Goal: Task Accomplishment & Management: Complete application form

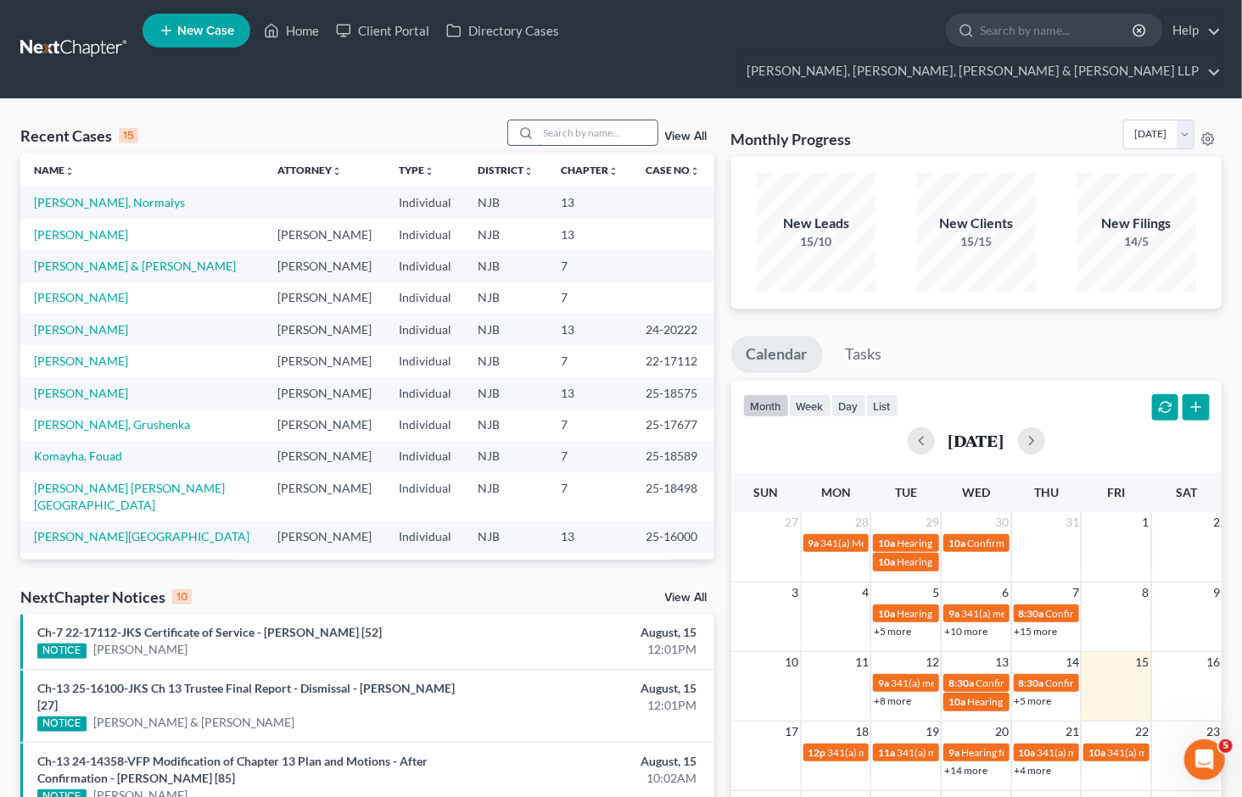
click at [568, 120] on input "search" at bounding box center [598, 132] width 119 height 25
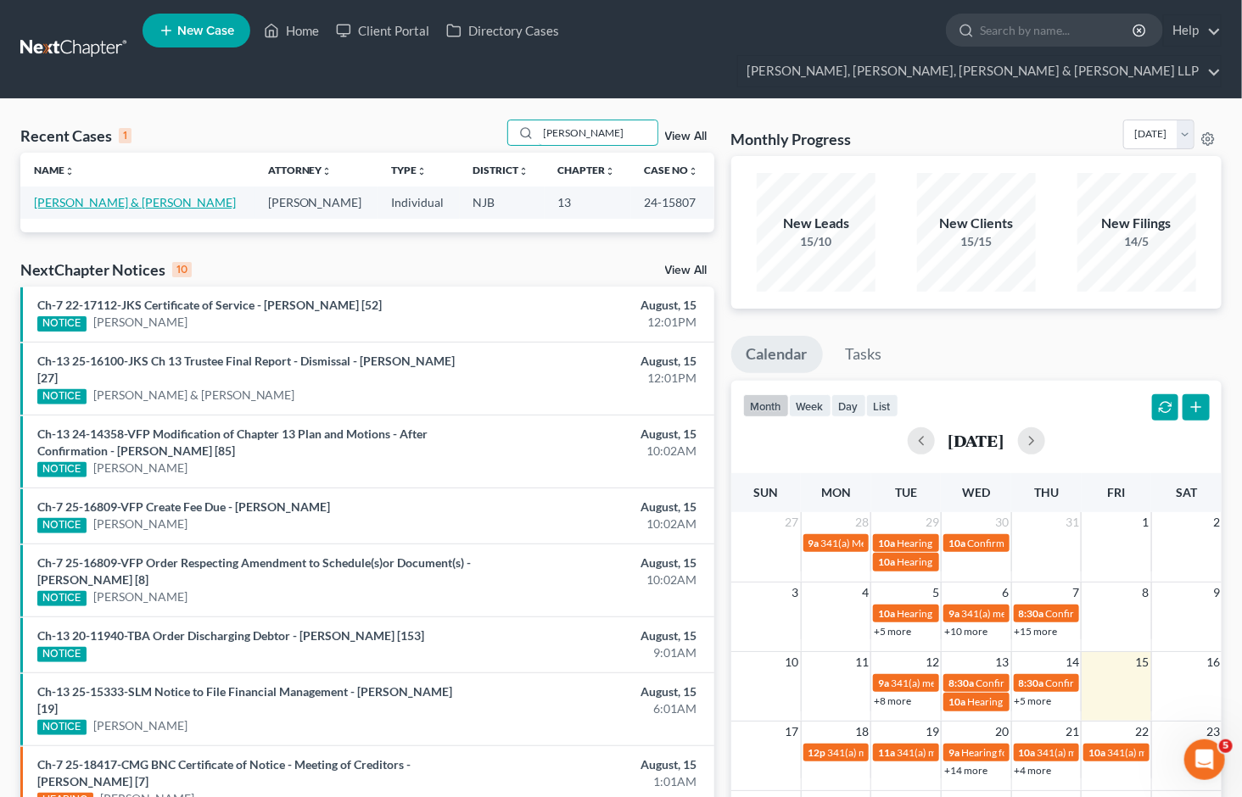
type input "[PERSON_NAME]"
click at [86, 195] on link "[PERSON_NAME] & [PERSON_NAME]" at bounding box center [135, 202] width 202 height 14
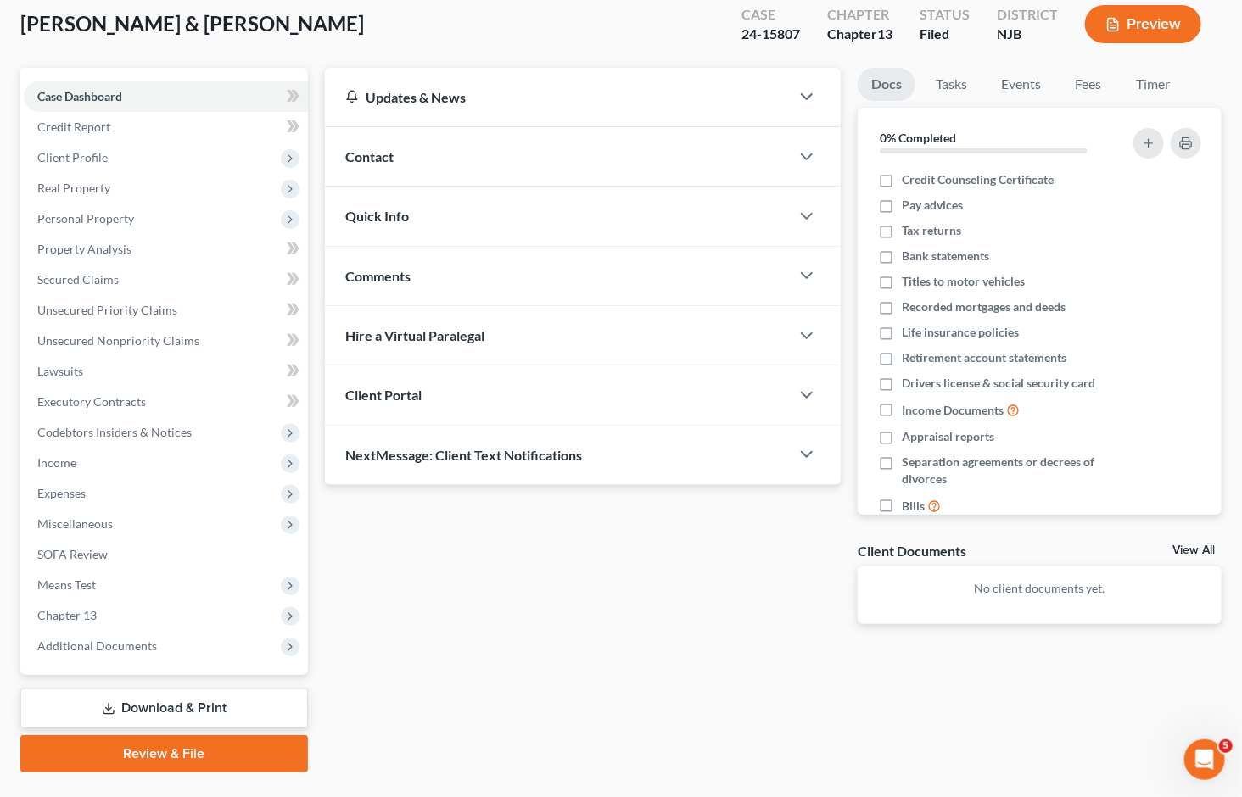
scroll to position [132, 0]
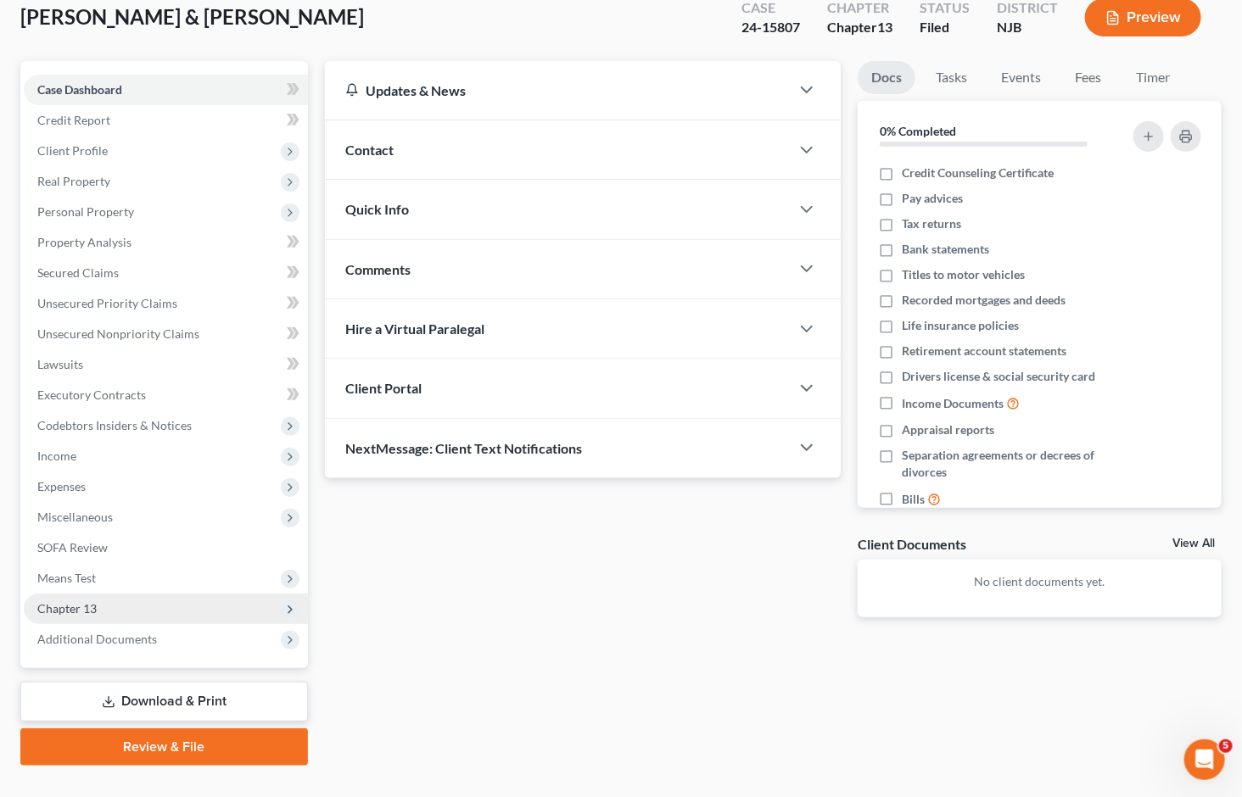
click at [80, 601] on span "Chapter 13" at bounding box center [66, 608] width 59 height 14
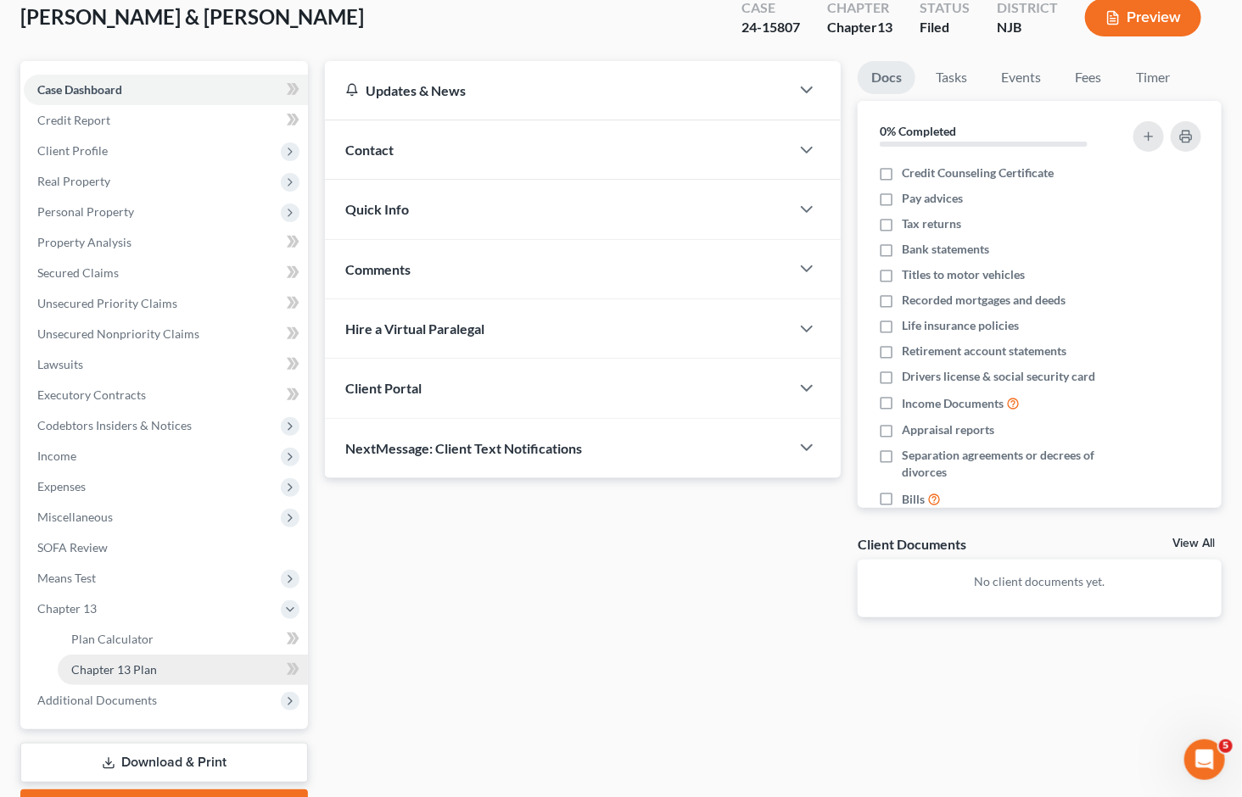
click at [127, 663] on span "Chapter 13 Plan" at bounding box center [114, 670] width 86 height 14
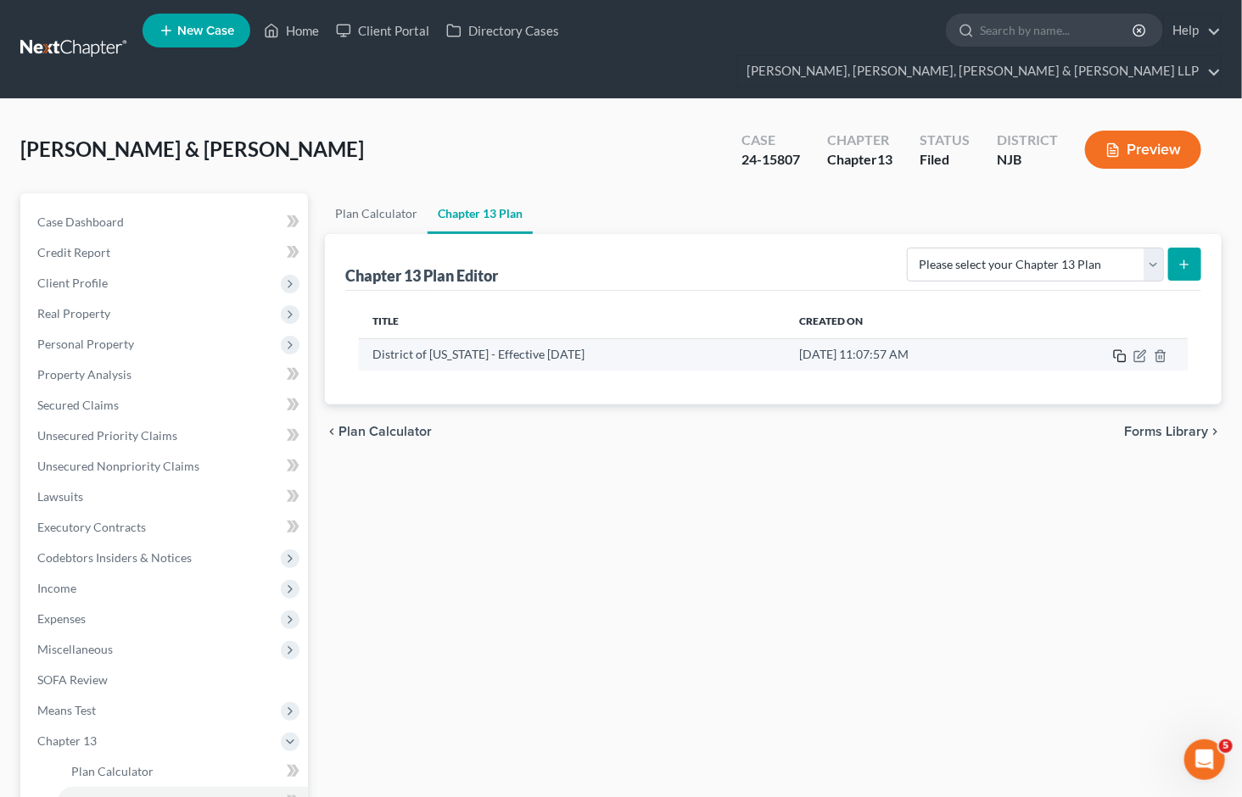
click at [1122, 350] on icon "button" at bounding box center [1120, 357] width 14 height 14
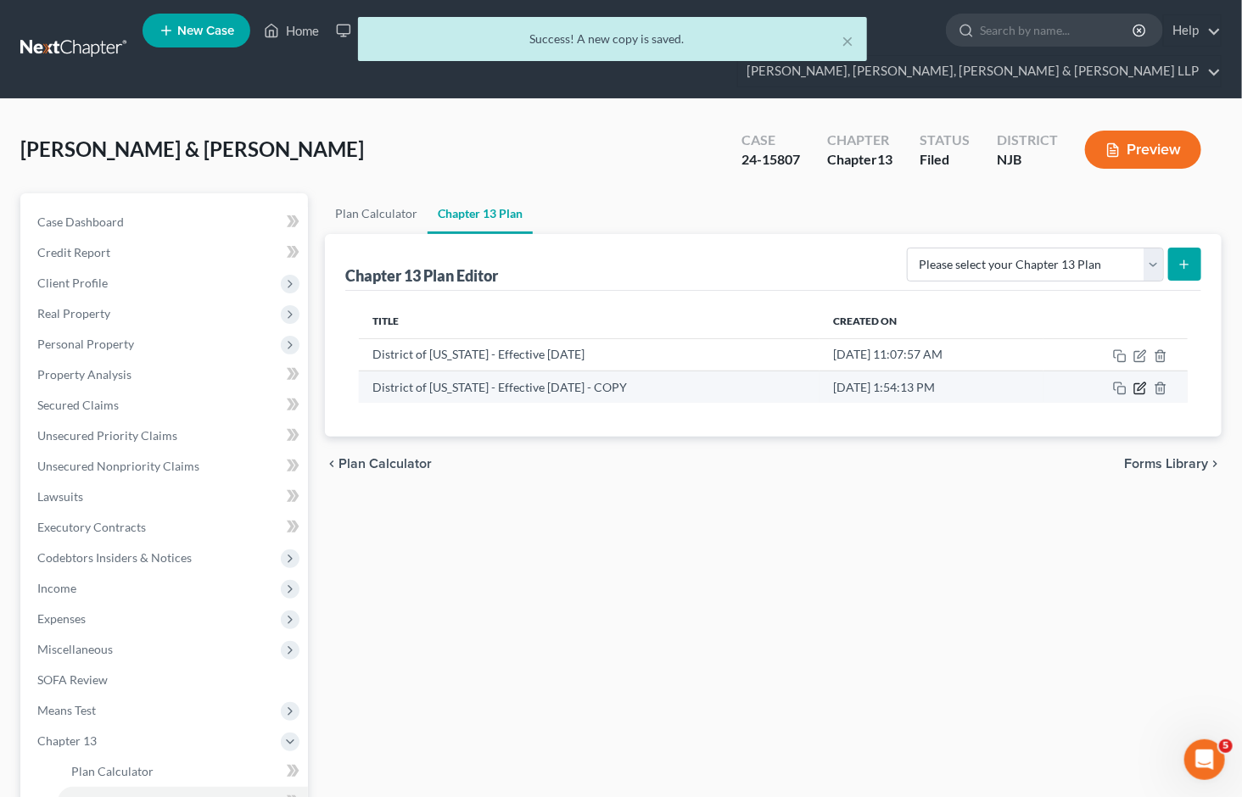
click at [1139, 382] on icon "button" at bounding box center [1140, 389] width 14 height 14
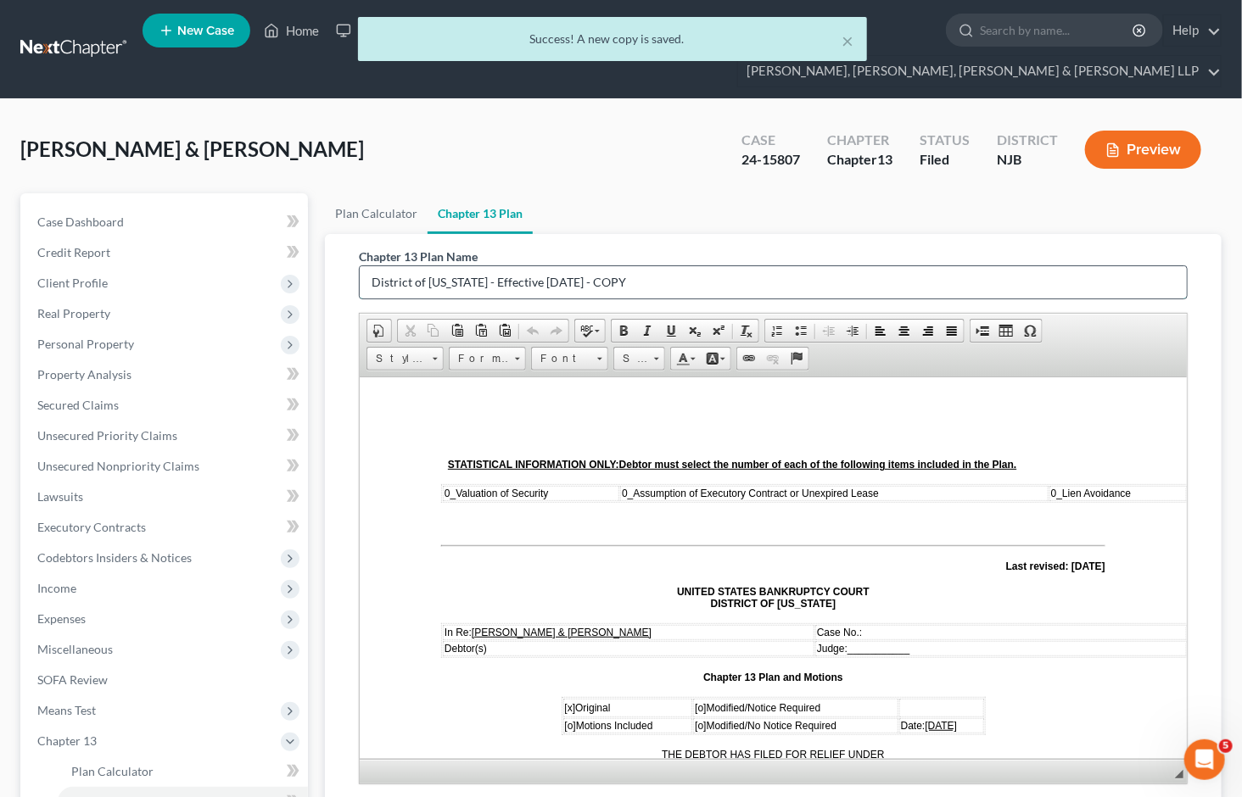
click at [713, 266] on input "District of [US_STATE] - Effective [DATE] - COPY" at bounding box center [773, 282] width 827 height 32
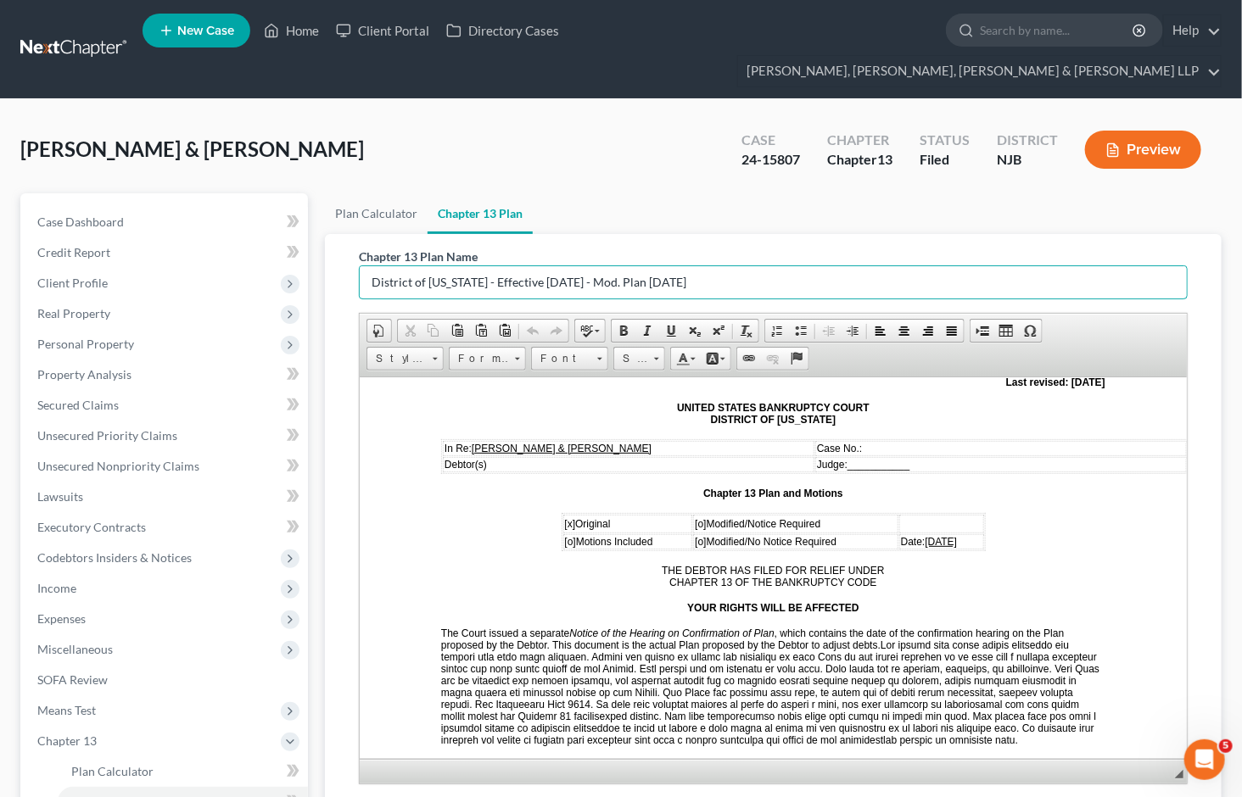
scroll to position [188, 0]
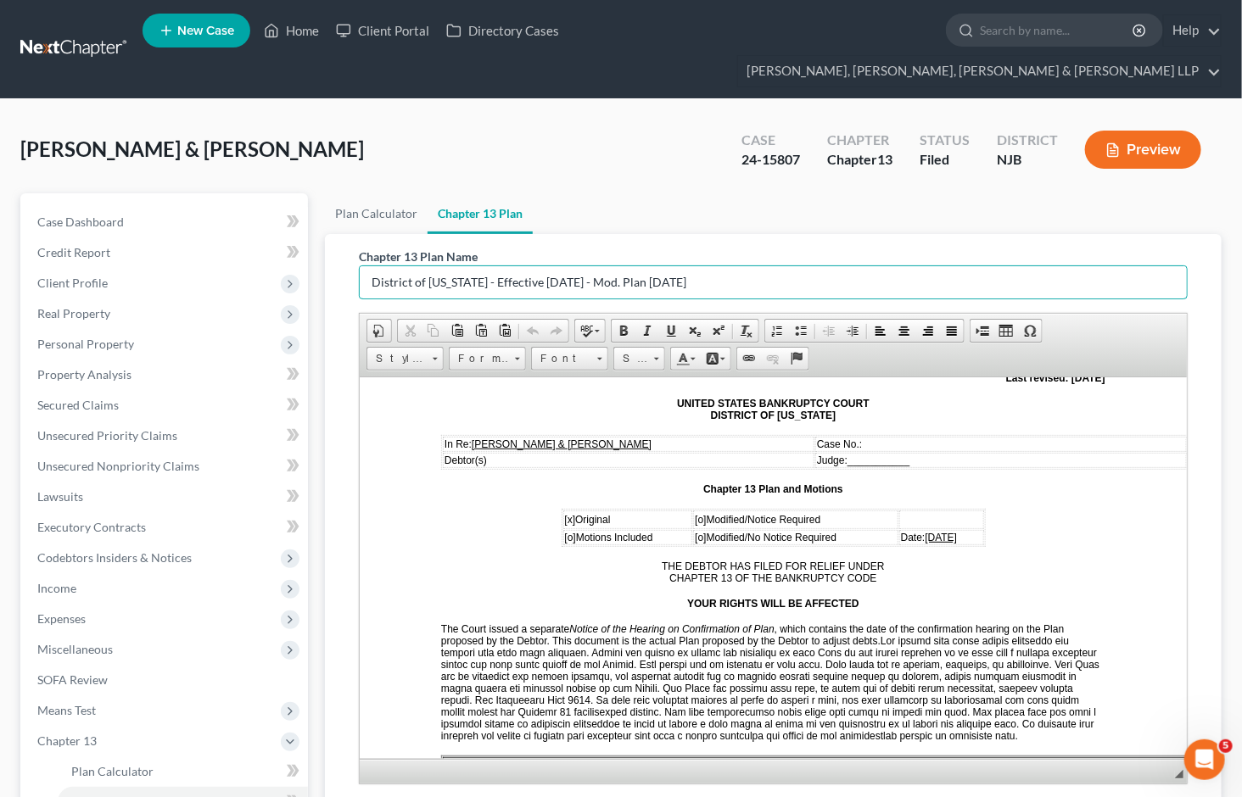
type input "District of [US_STATE] - Effective [DATE] - Mod. Plan [DATE]"
click at [694, 515] on span "[o]" at bounding box center [699, 519] width 11 height 12
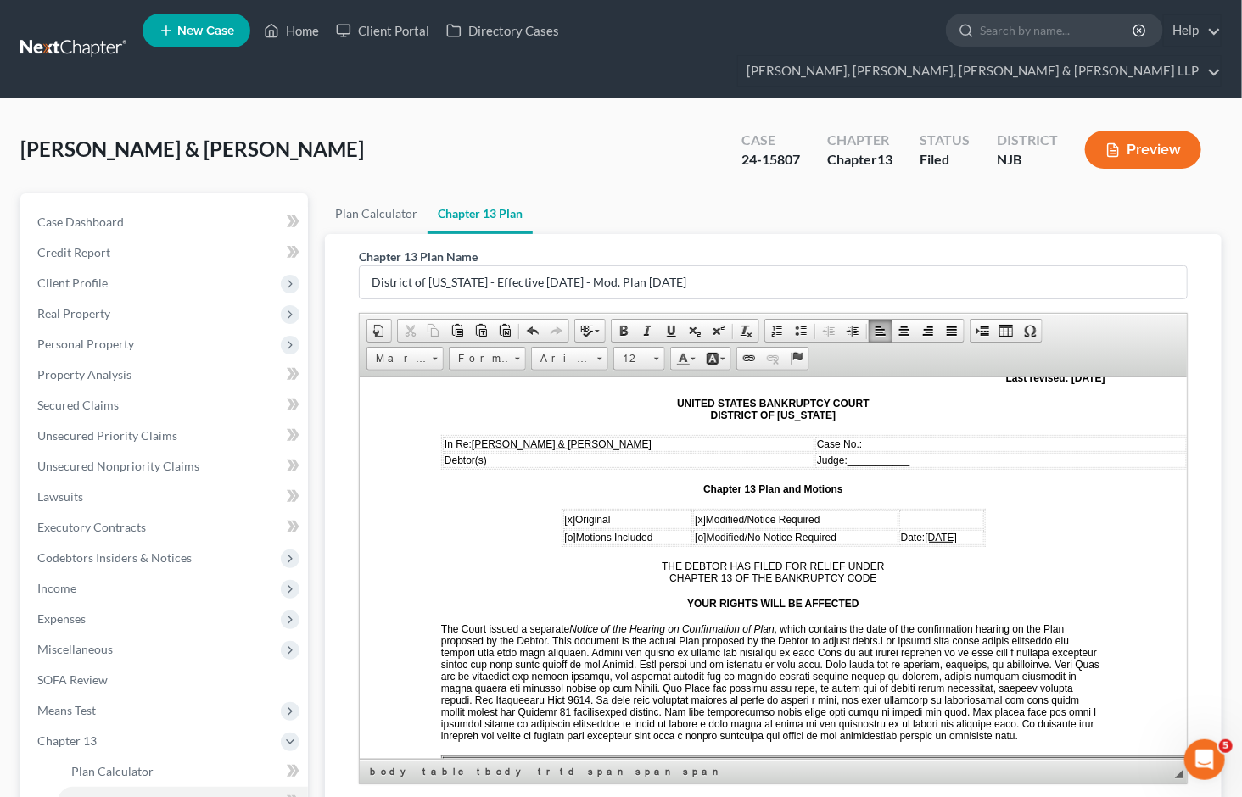
click at [564, 513] on span "[x]" at bounding box center [569, 519] width 11 height 12
drag, startPoint x: 935, startPoint y: 532, endPoint x: 905, endPoint y: 531, distance: 29.7
click at [905, 531] on td "Date: [DATE]" at bounding box center [940, 536] width 85 height 15
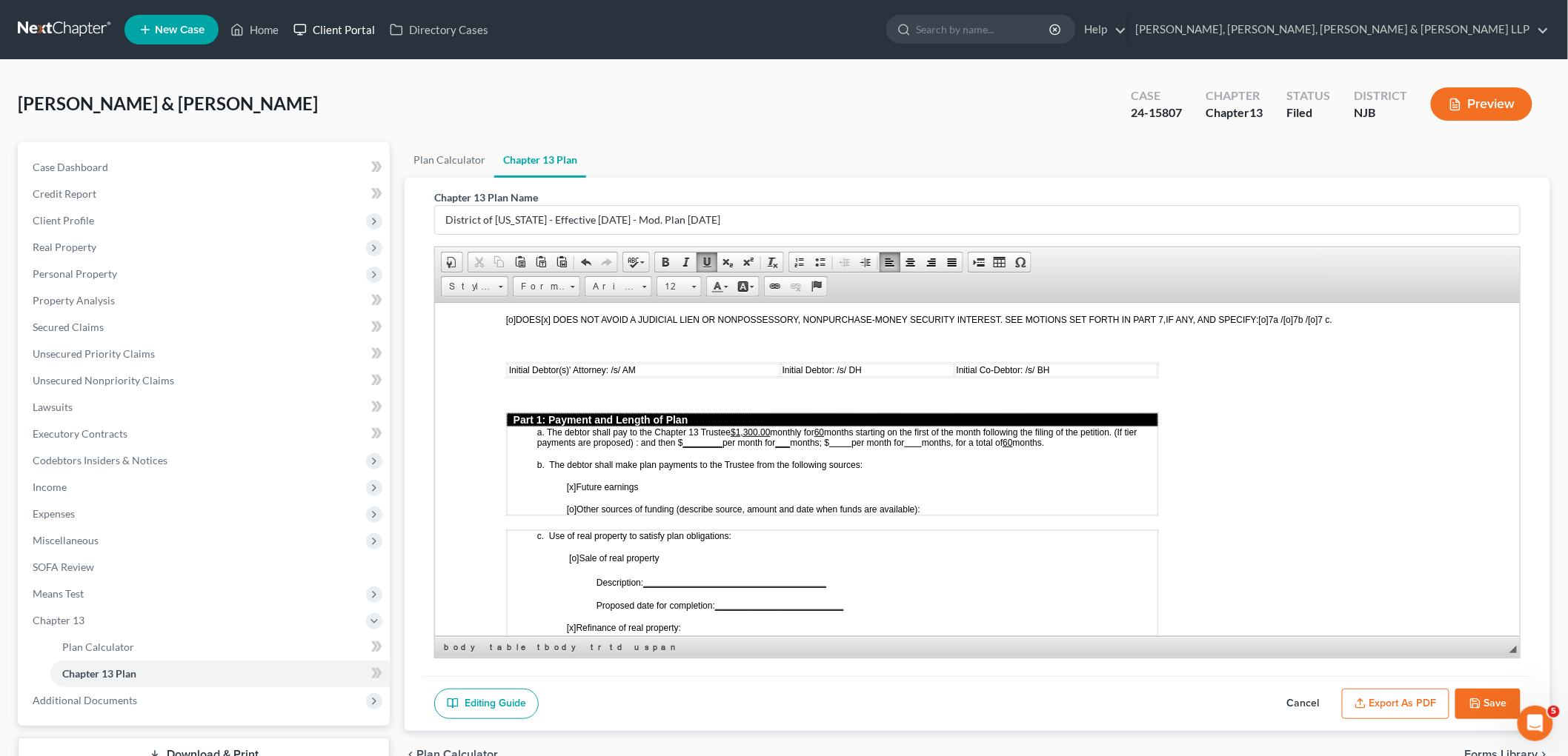
scroll to position [526, 0]
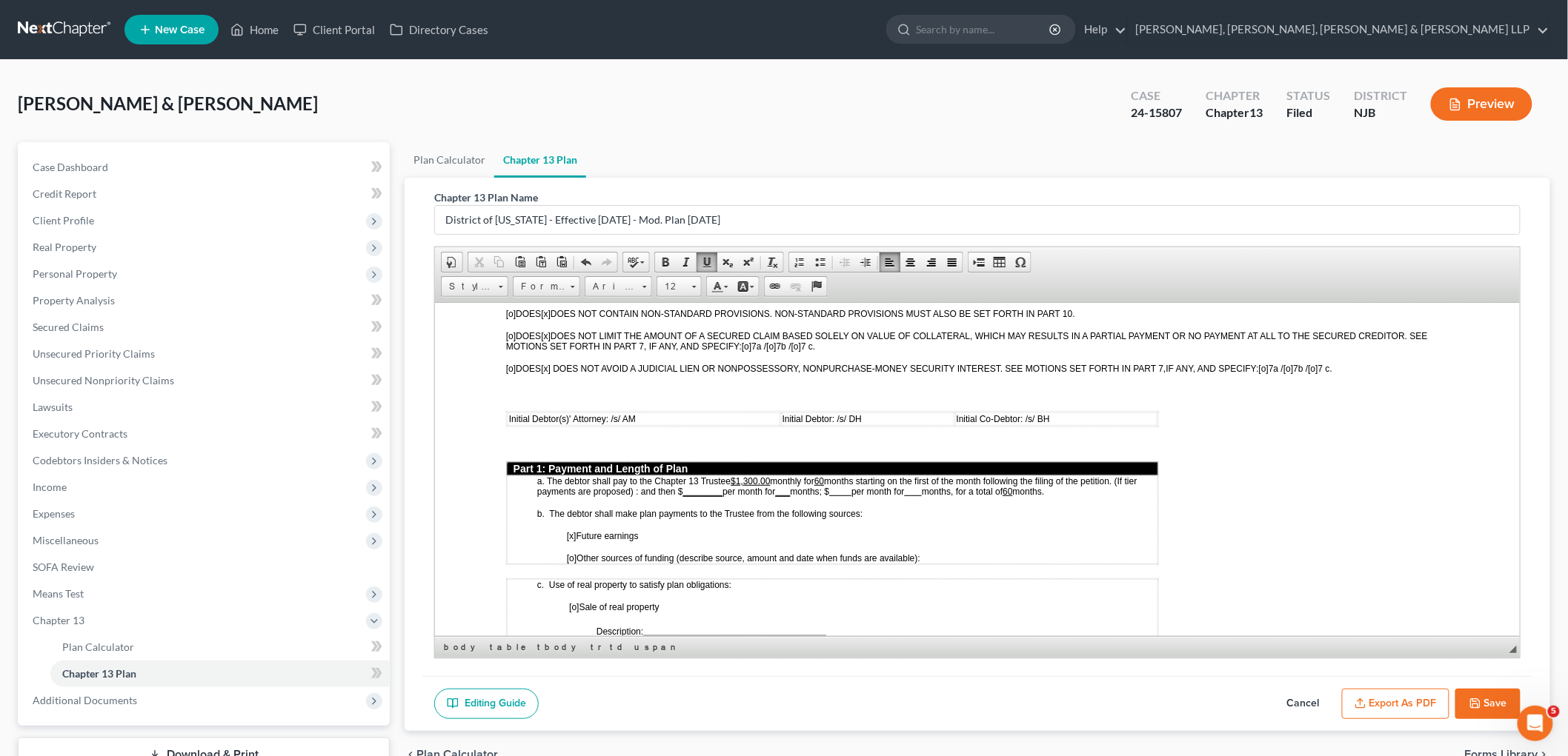
click at [830, 476] on span "months starting on the first of the month following the filing of the petition.…" at bounding box center [836, 486] width 600 height 21
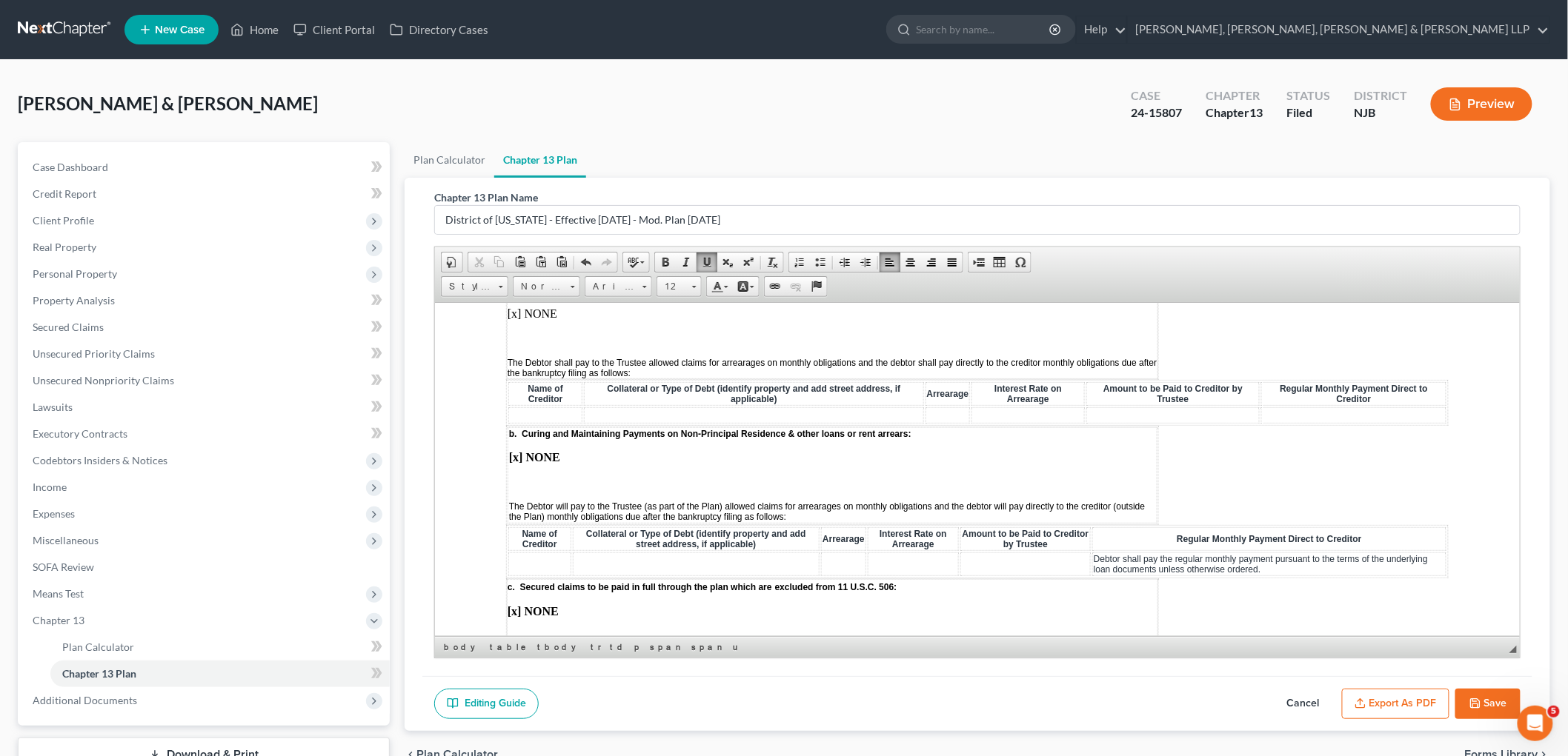
scroll to position [1432, 0]
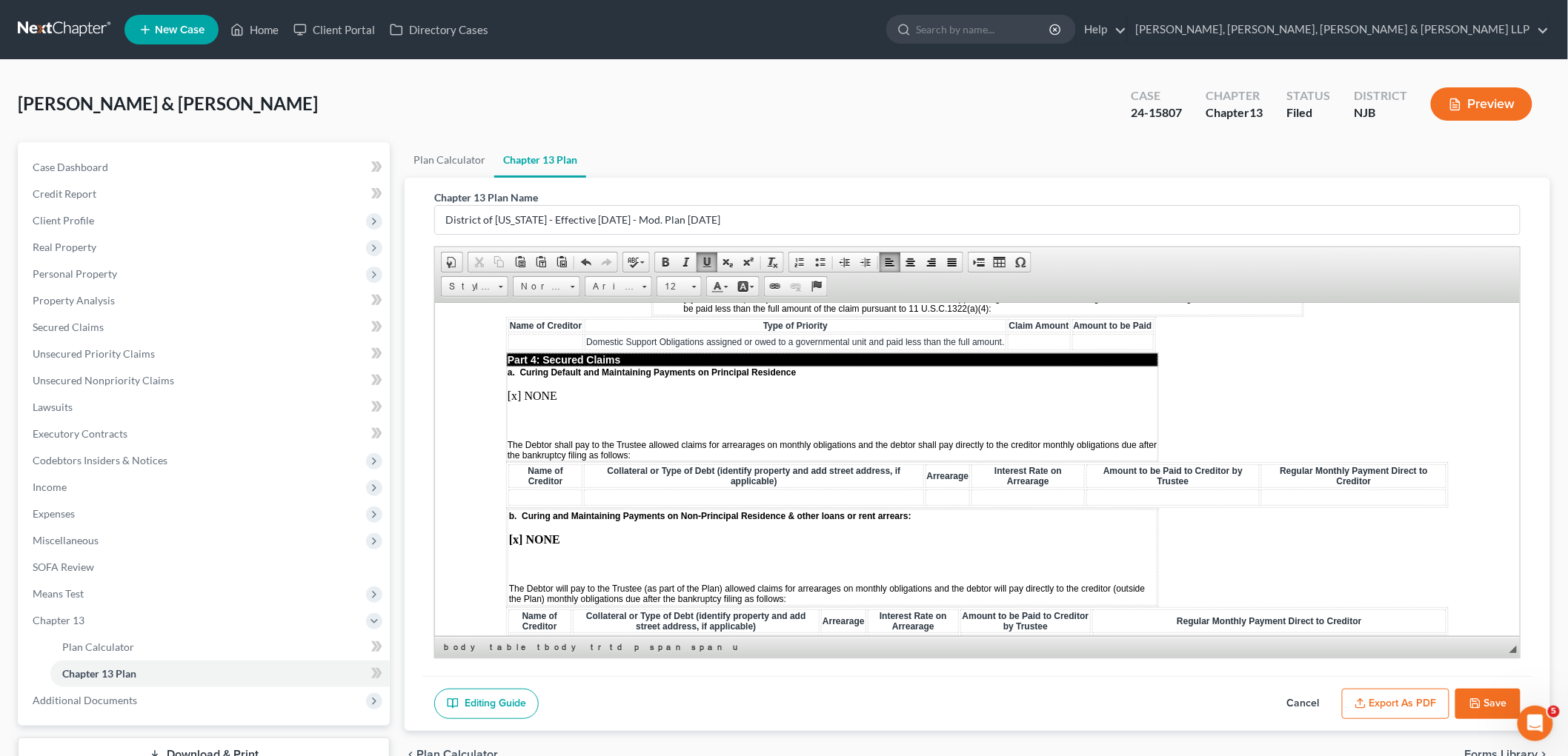
click at [521, 414] on p at bounding box center [832, 420] width 650 height 13
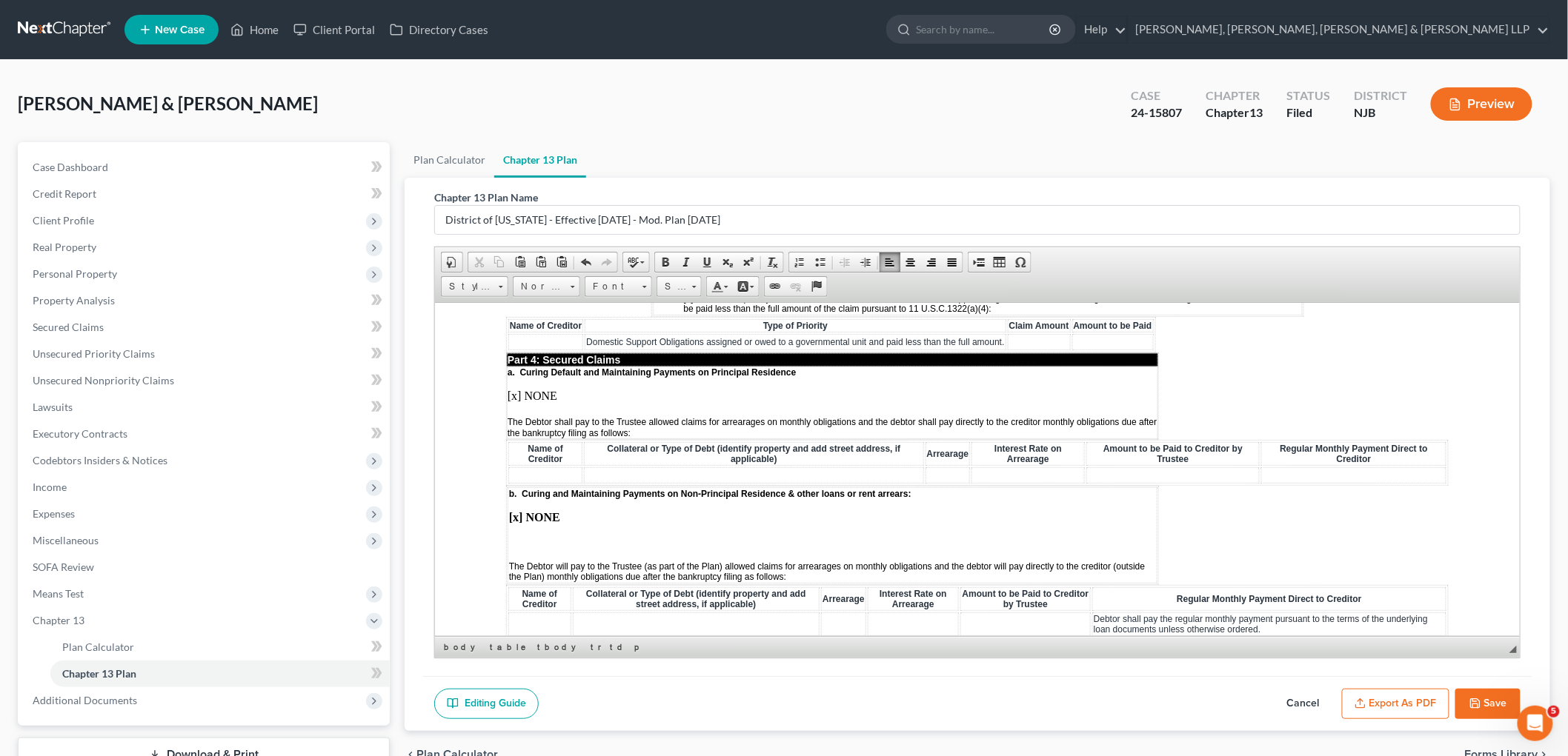
click at [516, 388] on p "[x] NONE" at bounding box center [832, 395] width 650 height 13
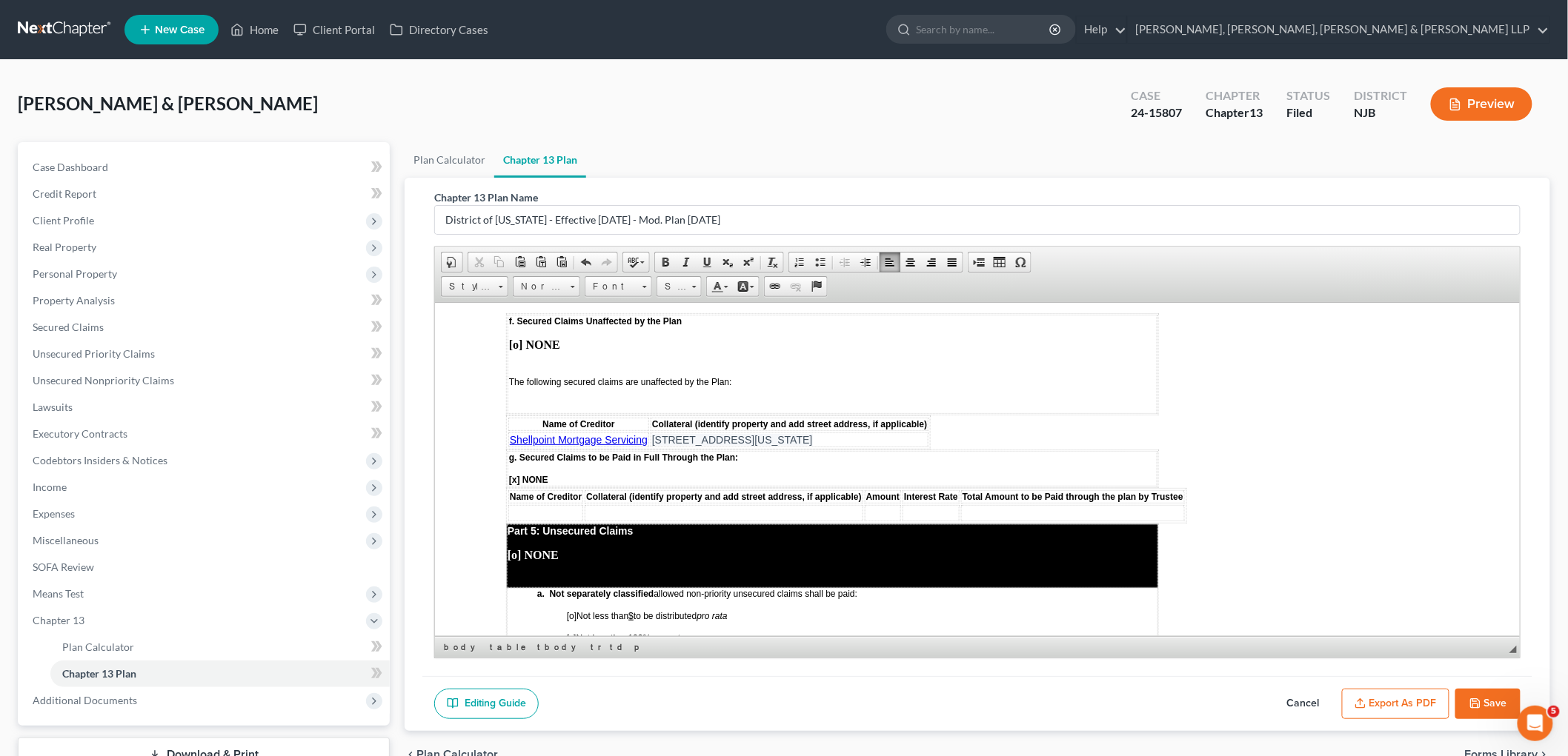
scroll to position [2172, 0]
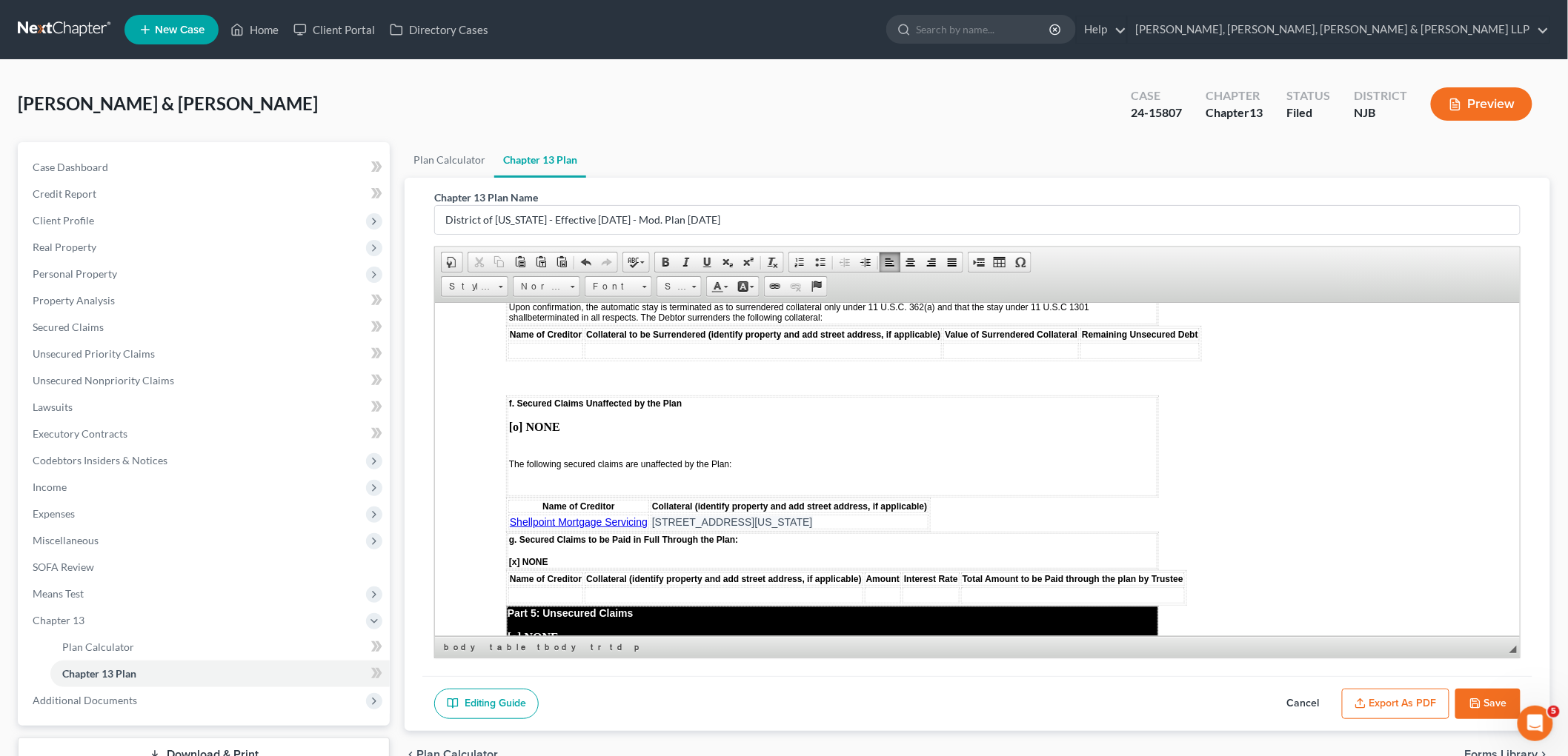
click at [517, 396] on td "f. Secured Claims Unaffected by the Plan [o] NONE The following secured claims …" at bounding box center [832, 446] width 650 height 100
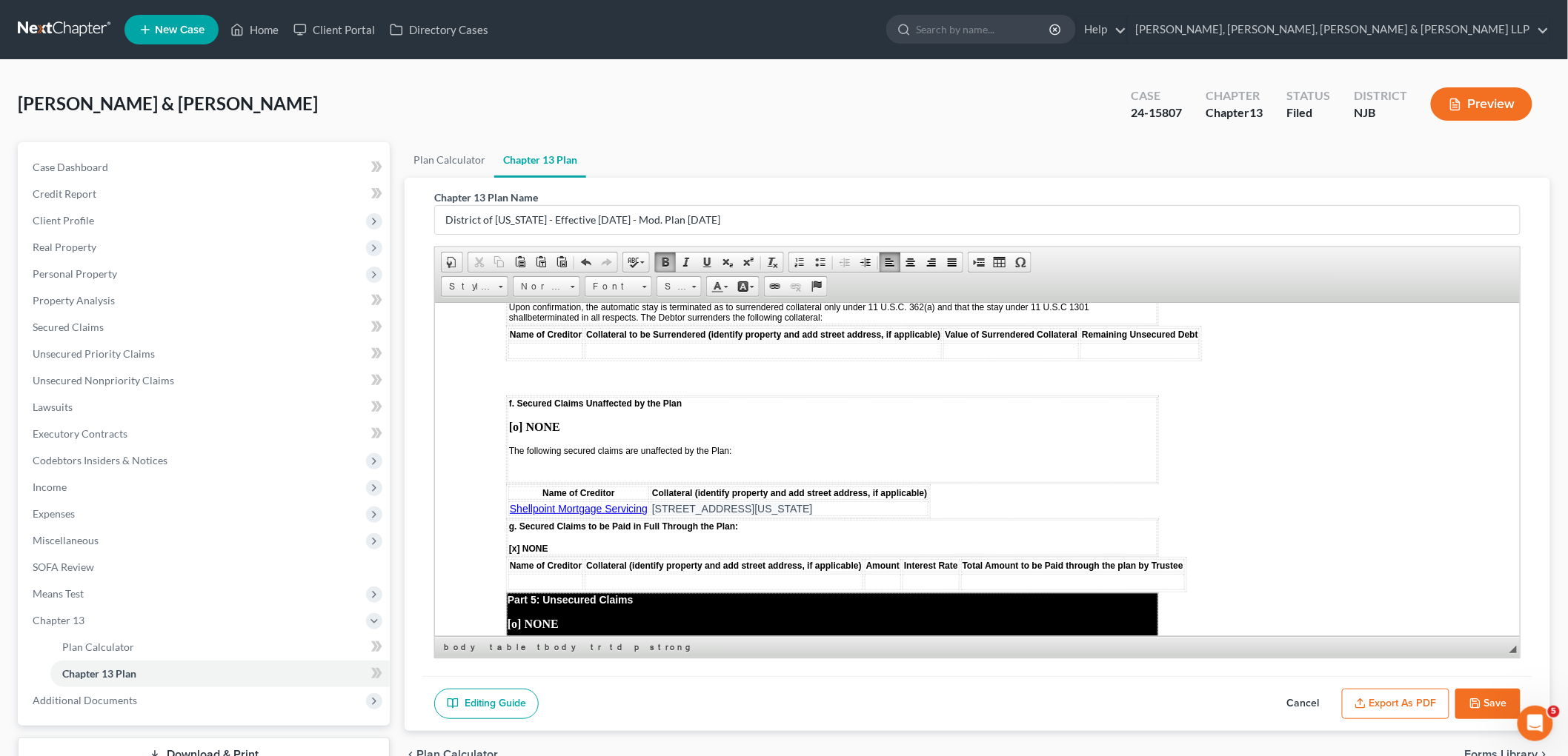
click at [522, 404] on td "f. Secured Claims Unaffected by the Plan [o] NONE The following secured claims …" at bounding box center [832, 439] width 650 height 86
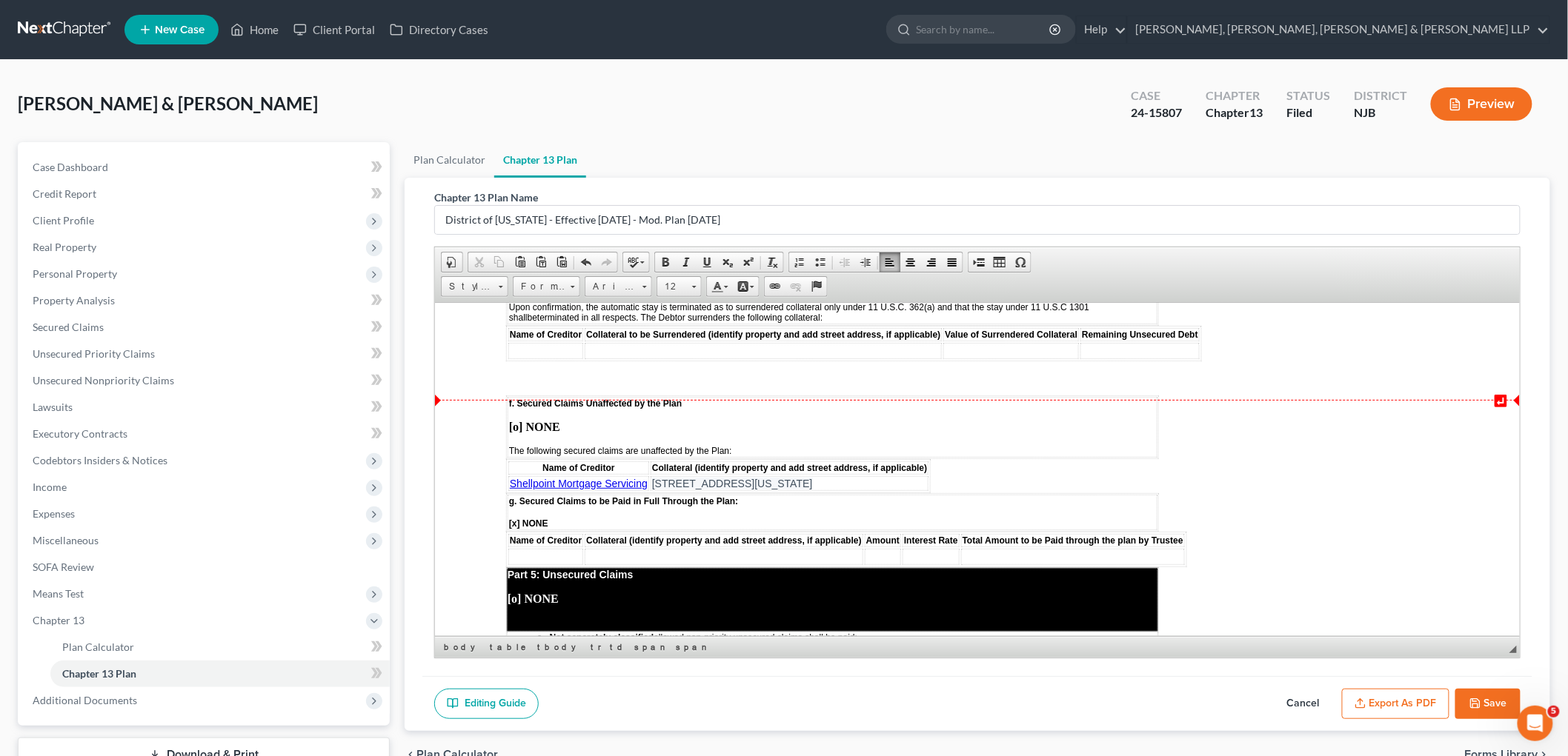
click at [958, 409] on body "↵ STATISTICAL INFORMATION ONLY: Debtor must select the number of each of the fo…" at bounding box center [977, 297] width 943 height 4193
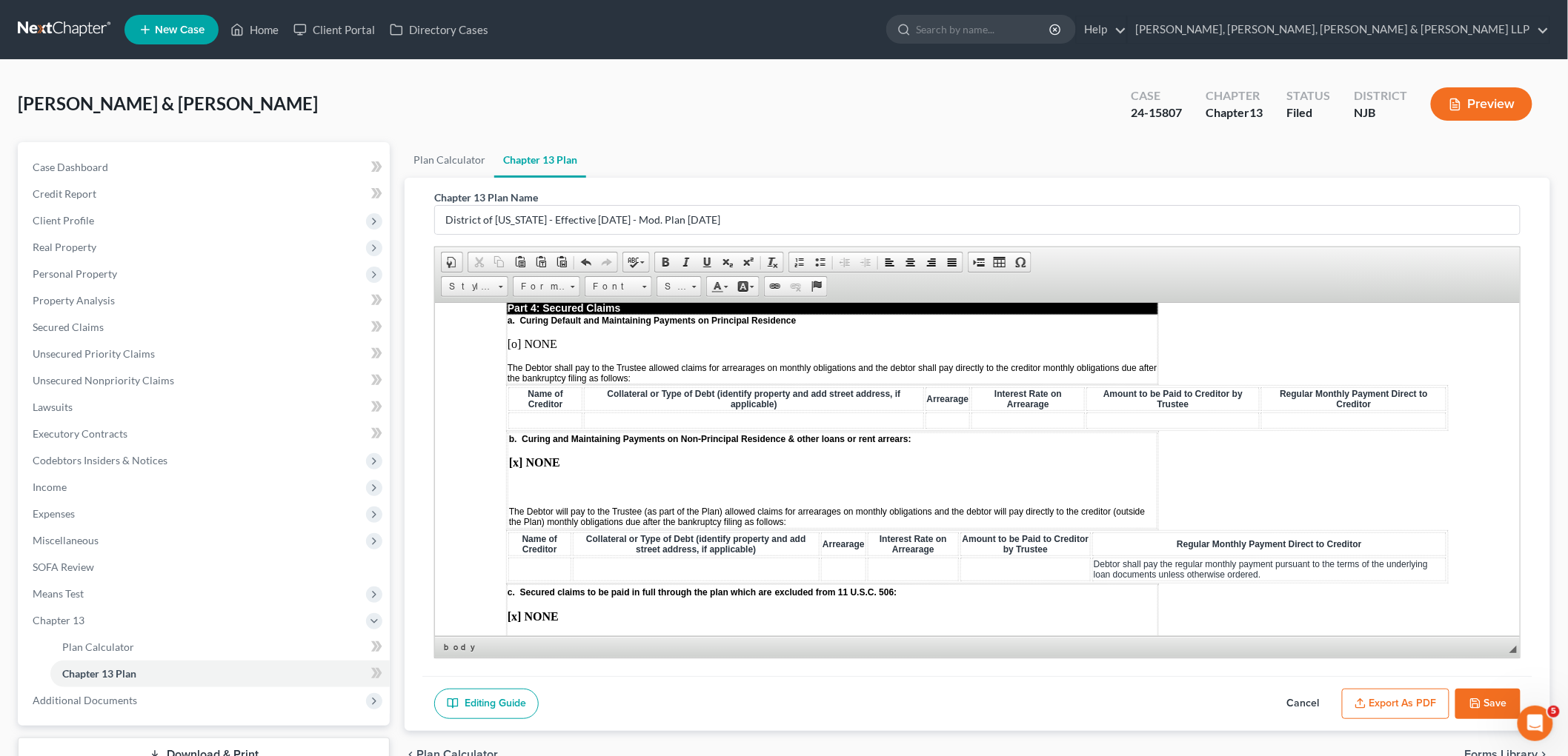
scroll to position [1432, 0]
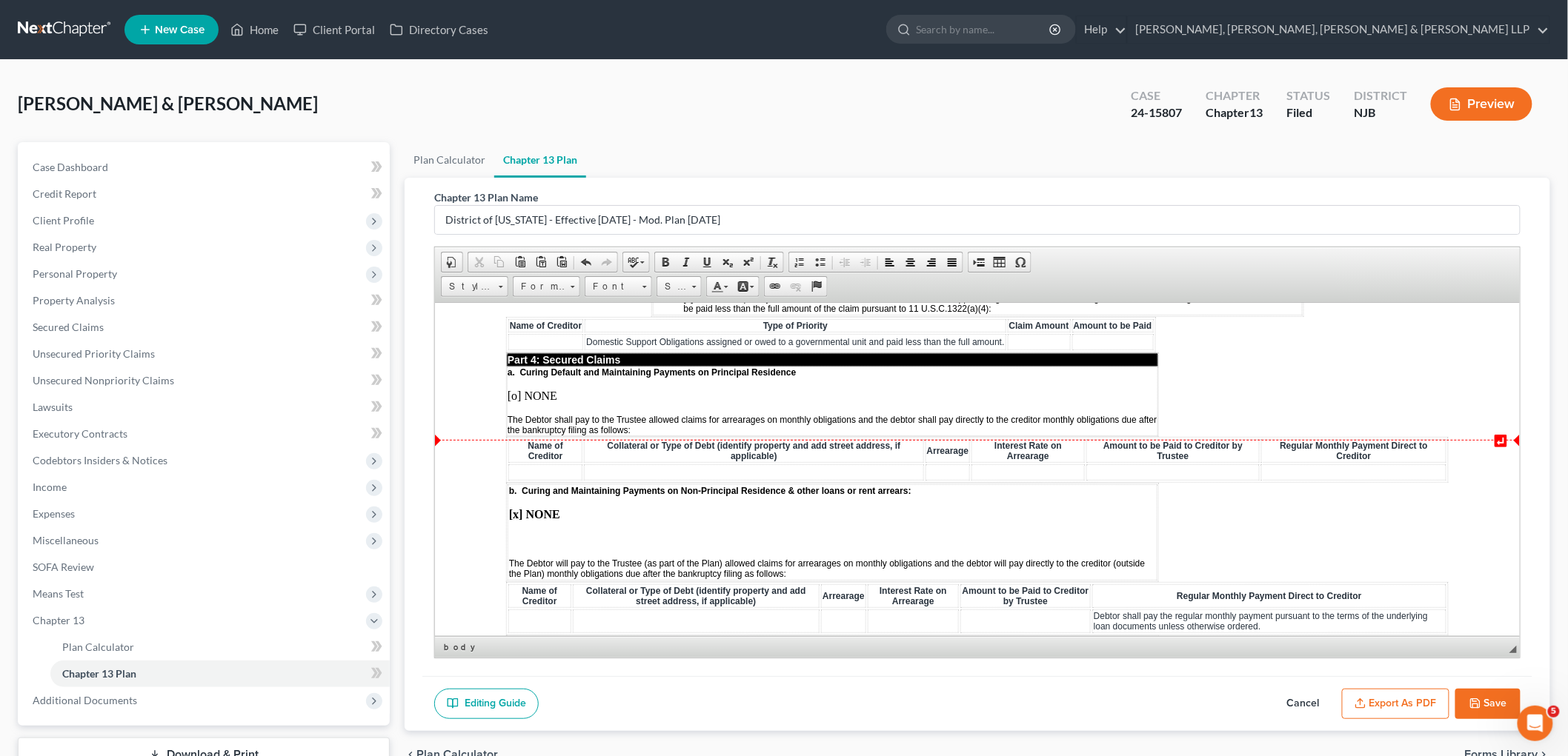
click at [546, 464] on td at bounding box center [544, 471] width 74 height 17
click at [944, 464] on td at bounding box center [948, 471] width 45 height 17
click at [1084, 464] on td at bounding box center [1172, 471] width 174 height 17
click at [1084, 466] on span "$3,125.22 (Per Proof of Claim Filed)" at bounding box center [1158, 471] width 142 height 10
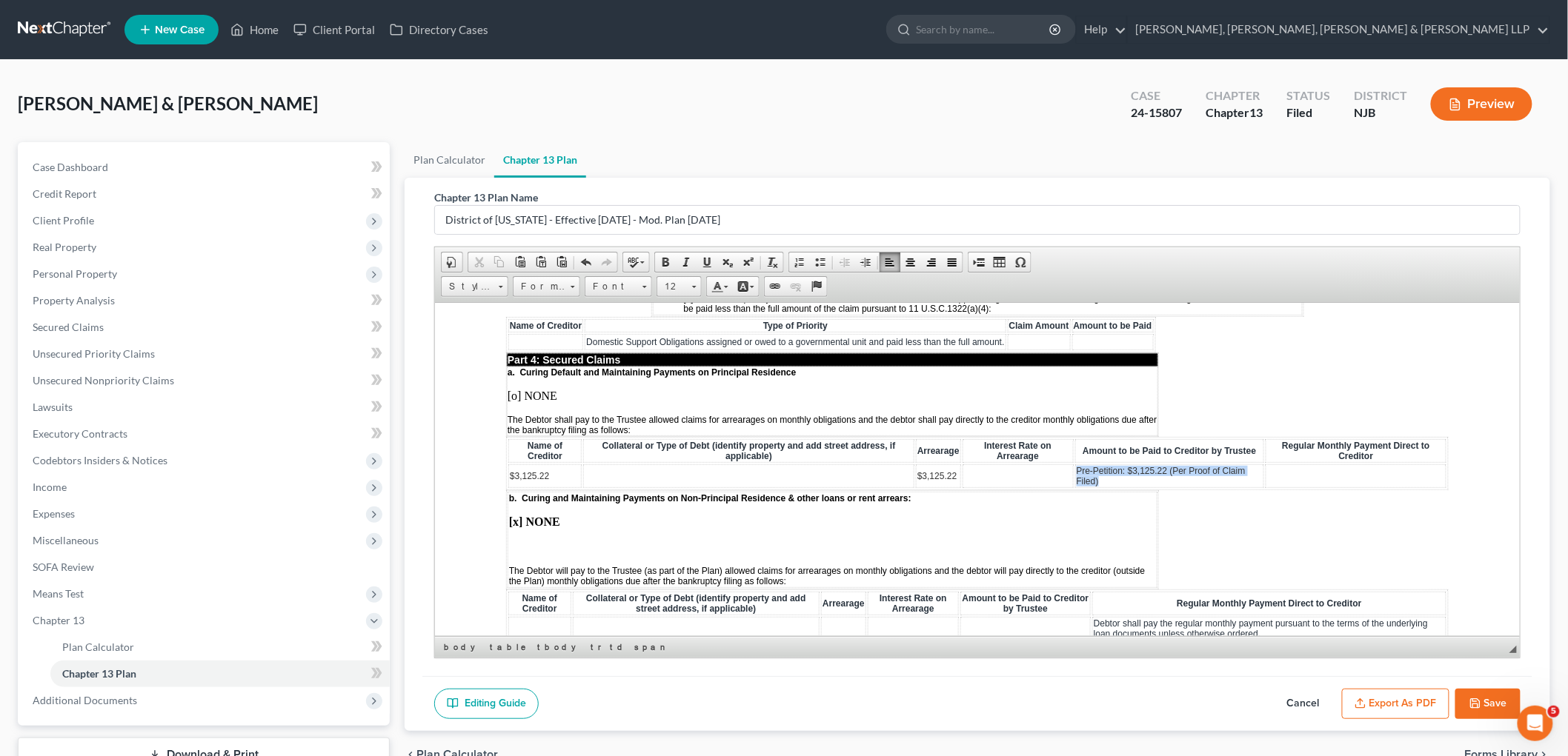
drag, startPoint x: 1095, startPoint y: 436, endPoint x: 1070, endPoint y: 427, distance: 26.6
click at [1074, 464] on td "Pre-Petition: $3,125.22 (Per Proof of Claim Filed)" at bounding box center [1169, 475] width 190 height 24
copy span "Pre-Petition: $3,125.22 (Per Proof of Claim Filed)"
drag, startPoint x: 951, startPoint y: 431, endPoint x: 911, endPoint y: 430, distance: 40.0
click at [915, 464] on td "$3,125.22" at bounding box center [938, 475] width 45 height 24
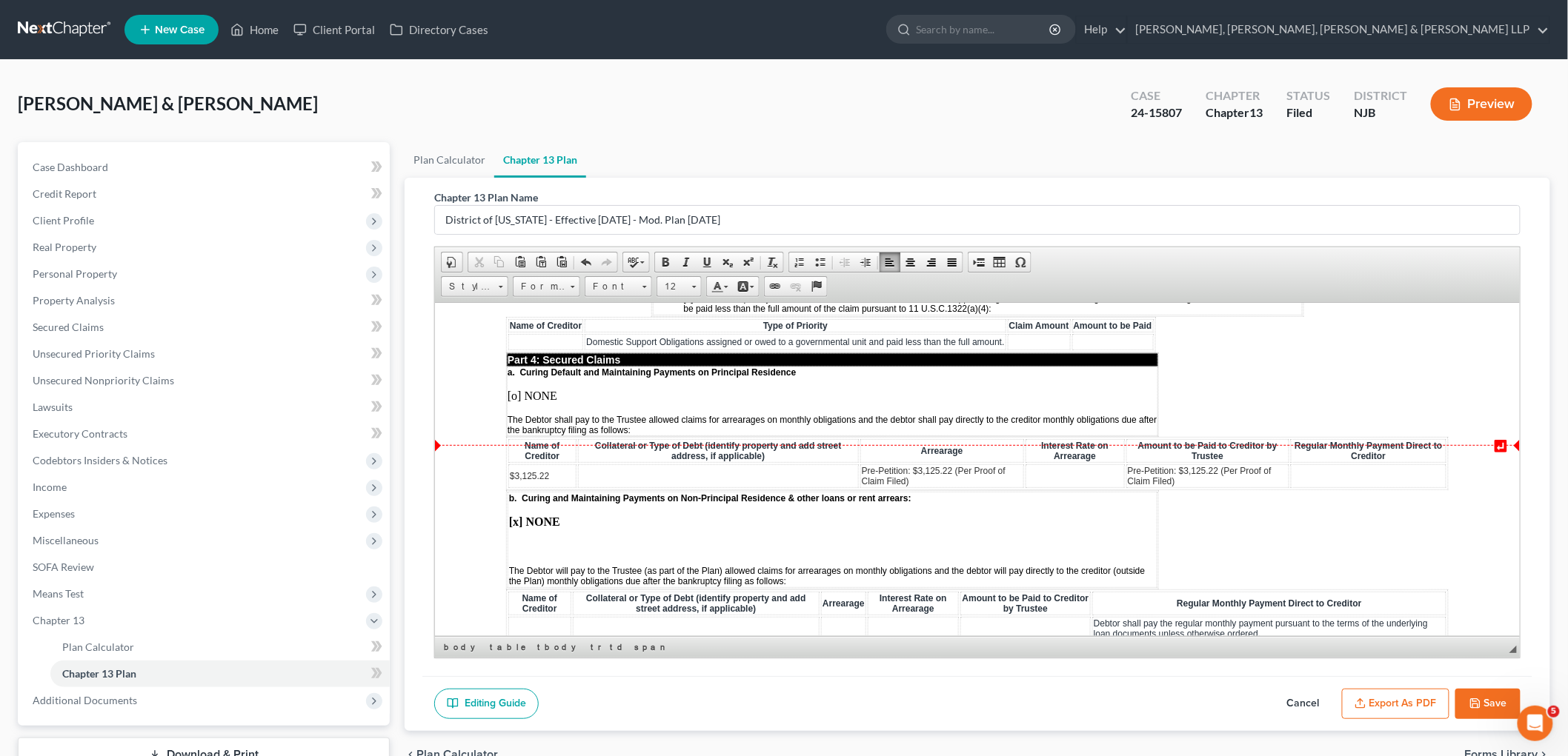
click at [1055, 464] on td at bounding box center [1074, 475] width 100 height 24
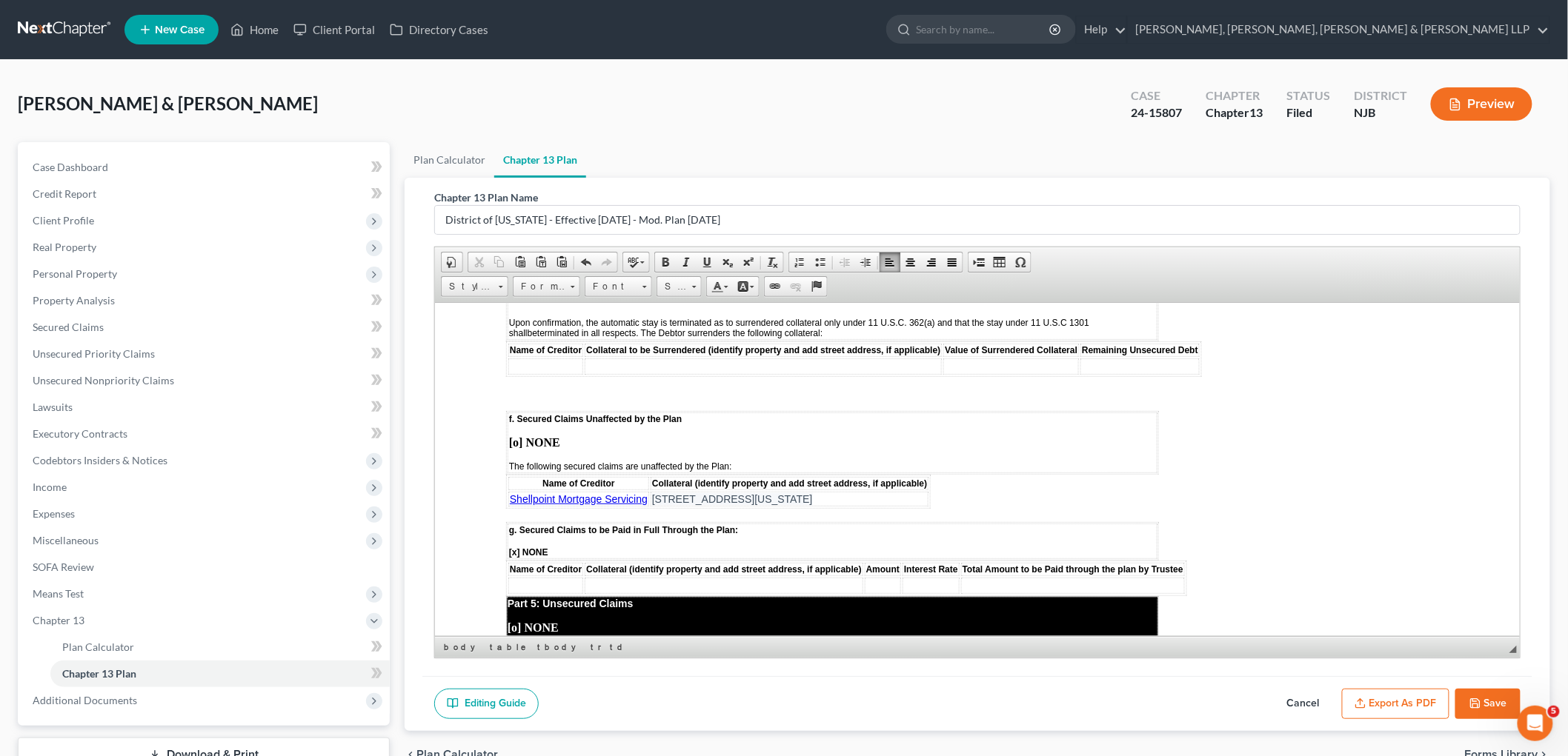
scroll to position [2172, 0]
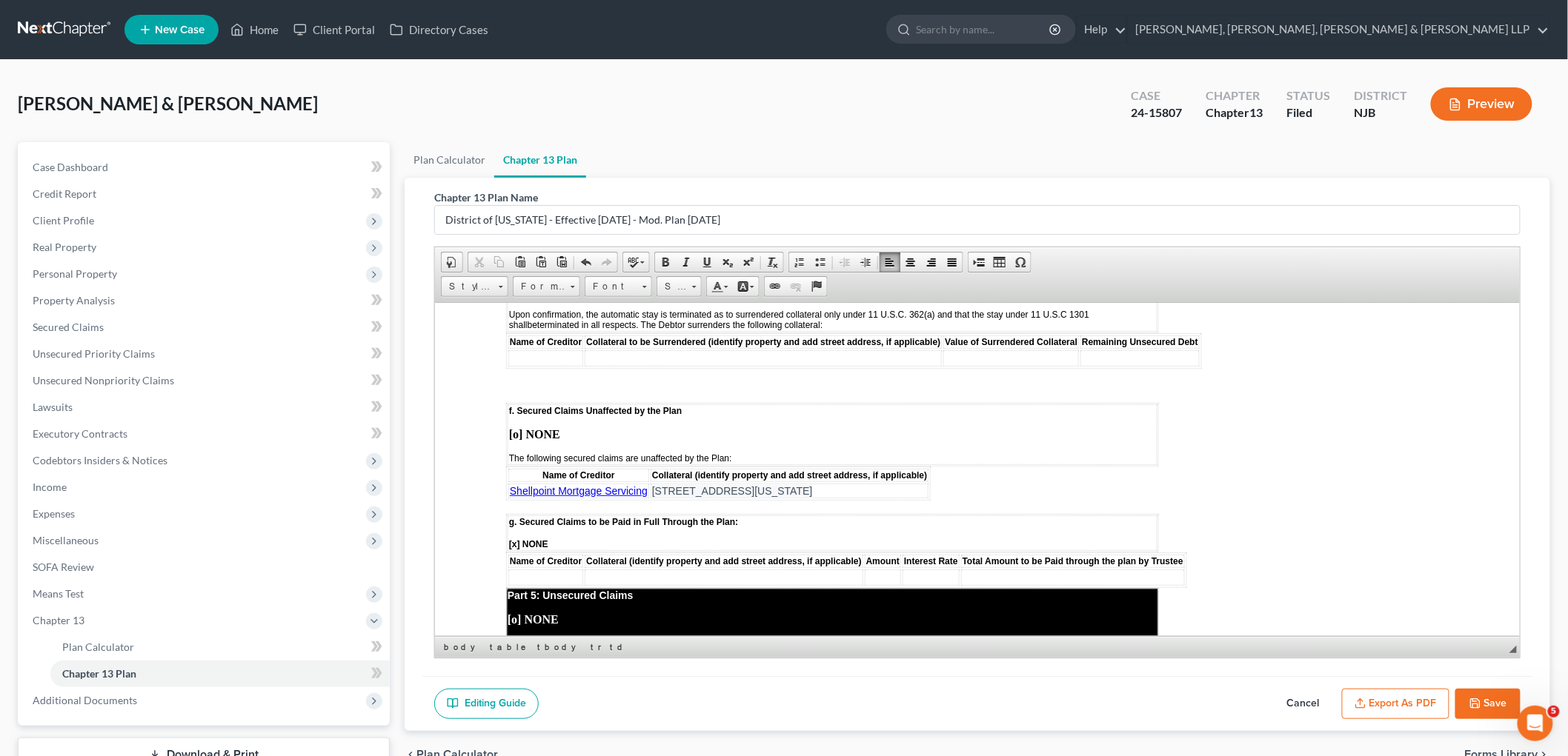
drag, startPoint x: 868, startPoint y: 423, endPoint x: 653, endPoint y: 427, distance: 215.0
click at [653, 483] on td "[STREET_ADDRESS][US_STATE]" at bounding box center [789, 490] width 278 height 15
copy span "[STREET_ADDRESS][US_STATE]"
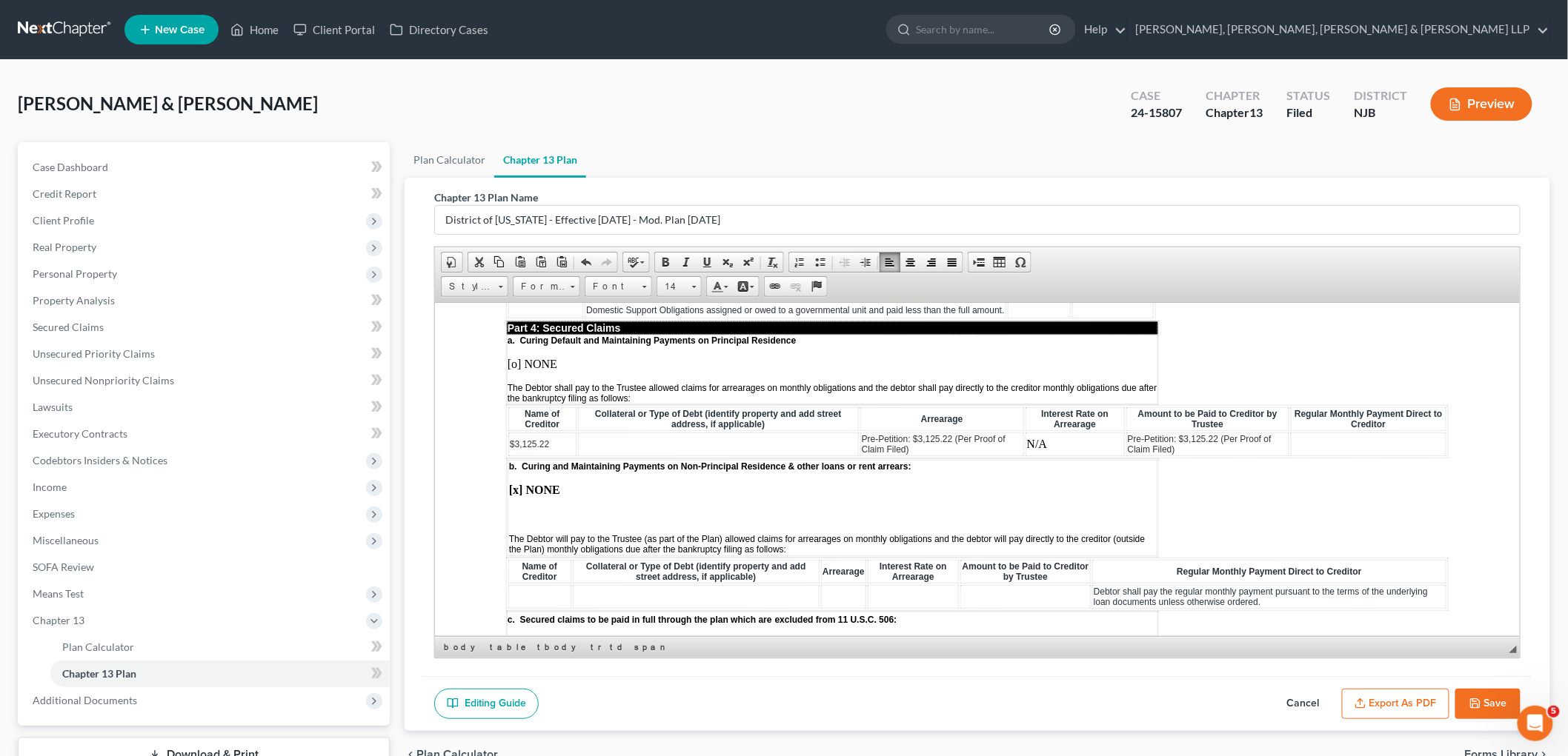
scroll to position [1432, 0]
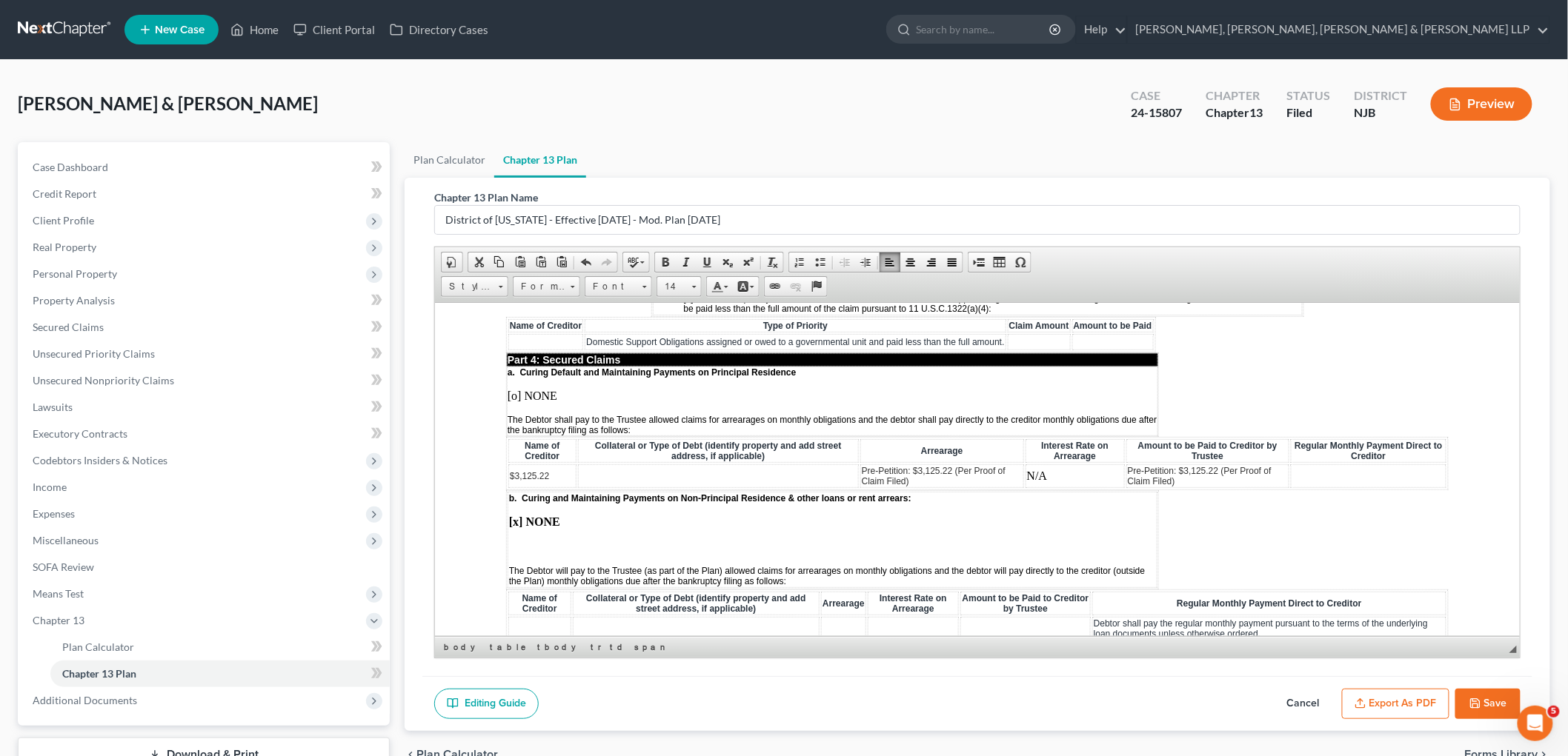
click at [672, 464] on td at bounding box center [718, 475] width 281 height 24
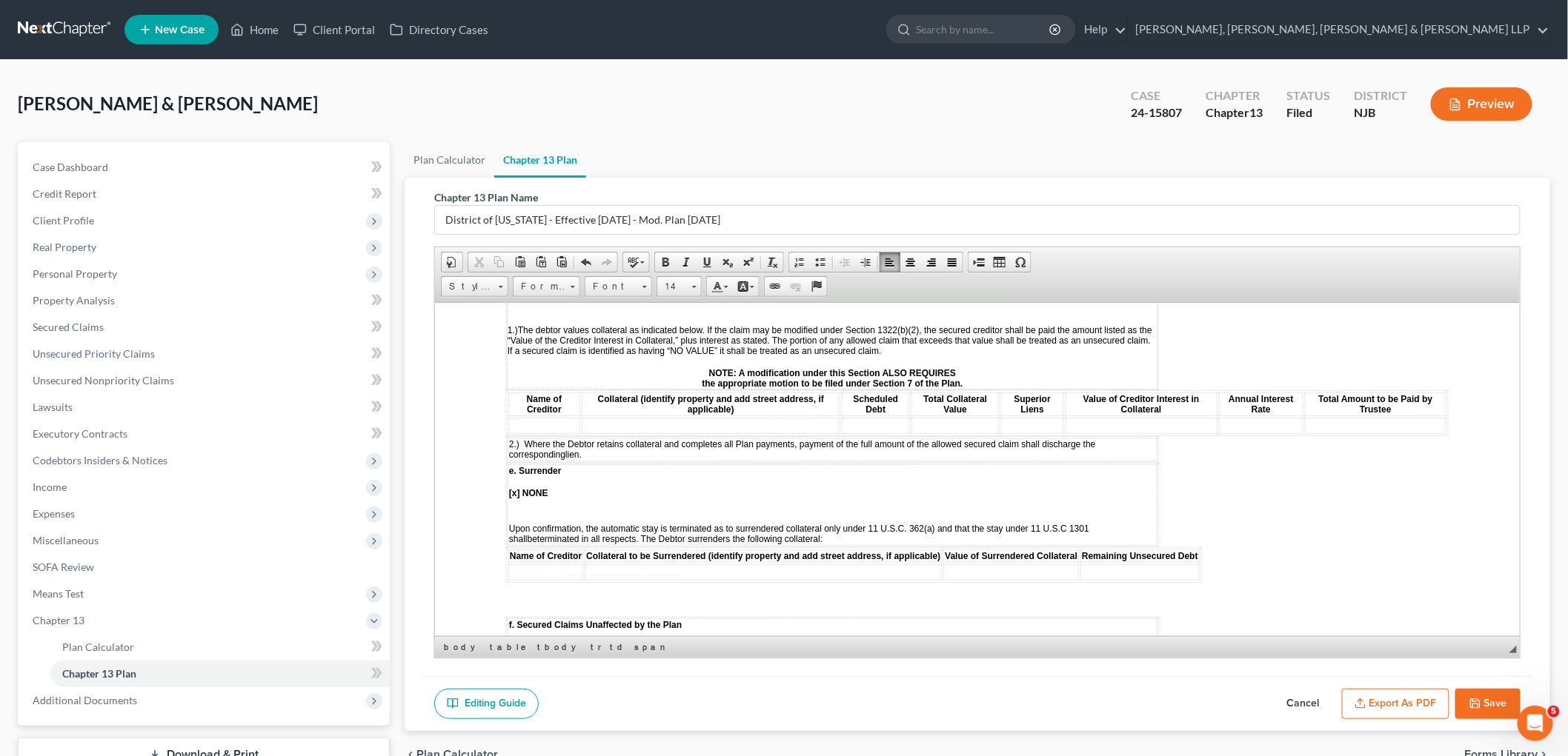
scroll to position [2008, 0]
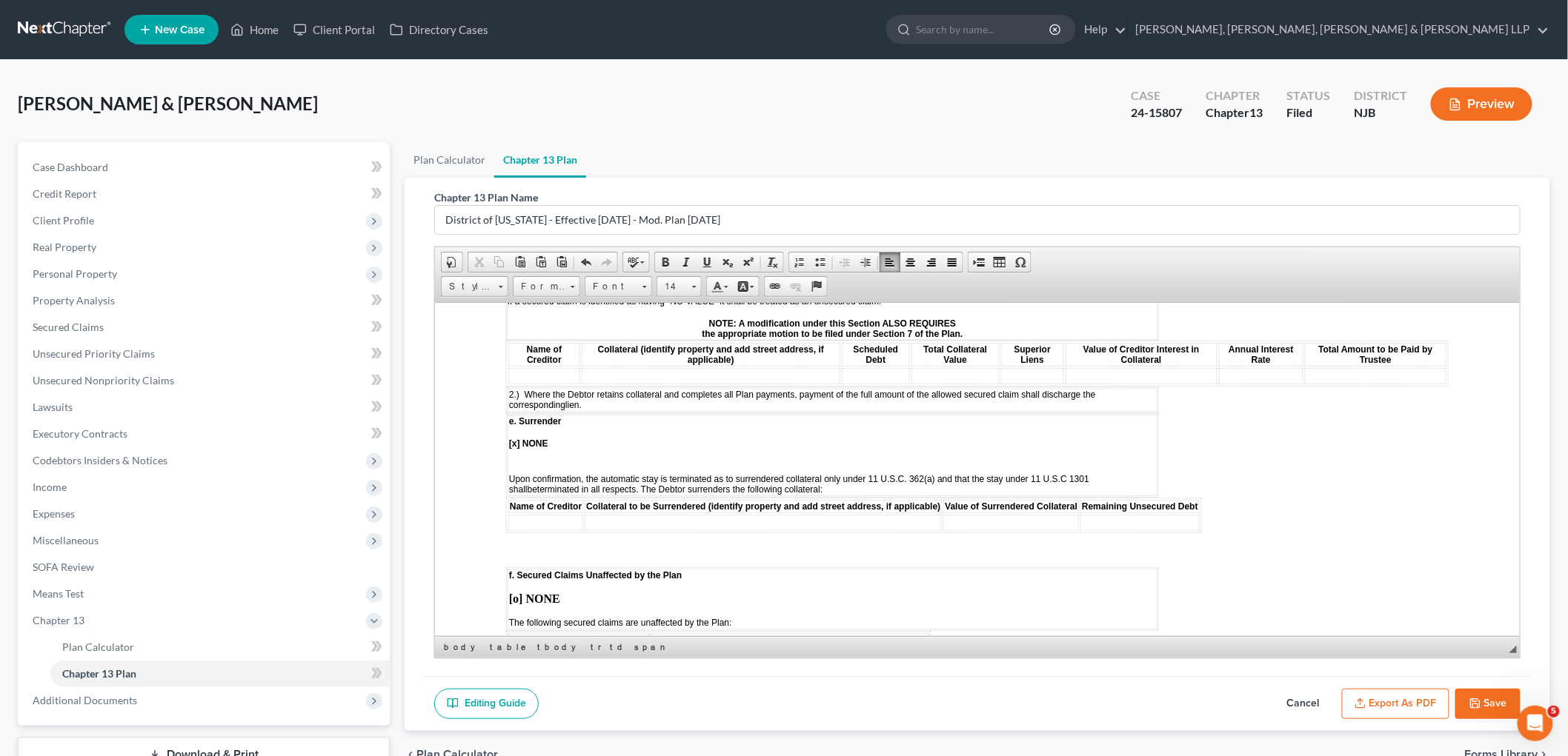
drag, startPoint x: 645, startPoint y: 591, endPoint x: 511, endPoint y: 589, distance: 134.0
click at [511, 649] on link "Shellpoint Mortgage Servicing" at bounding box center [578, 655] width 138 height 12
copy link "Shellpoint Mortgage Servicing"
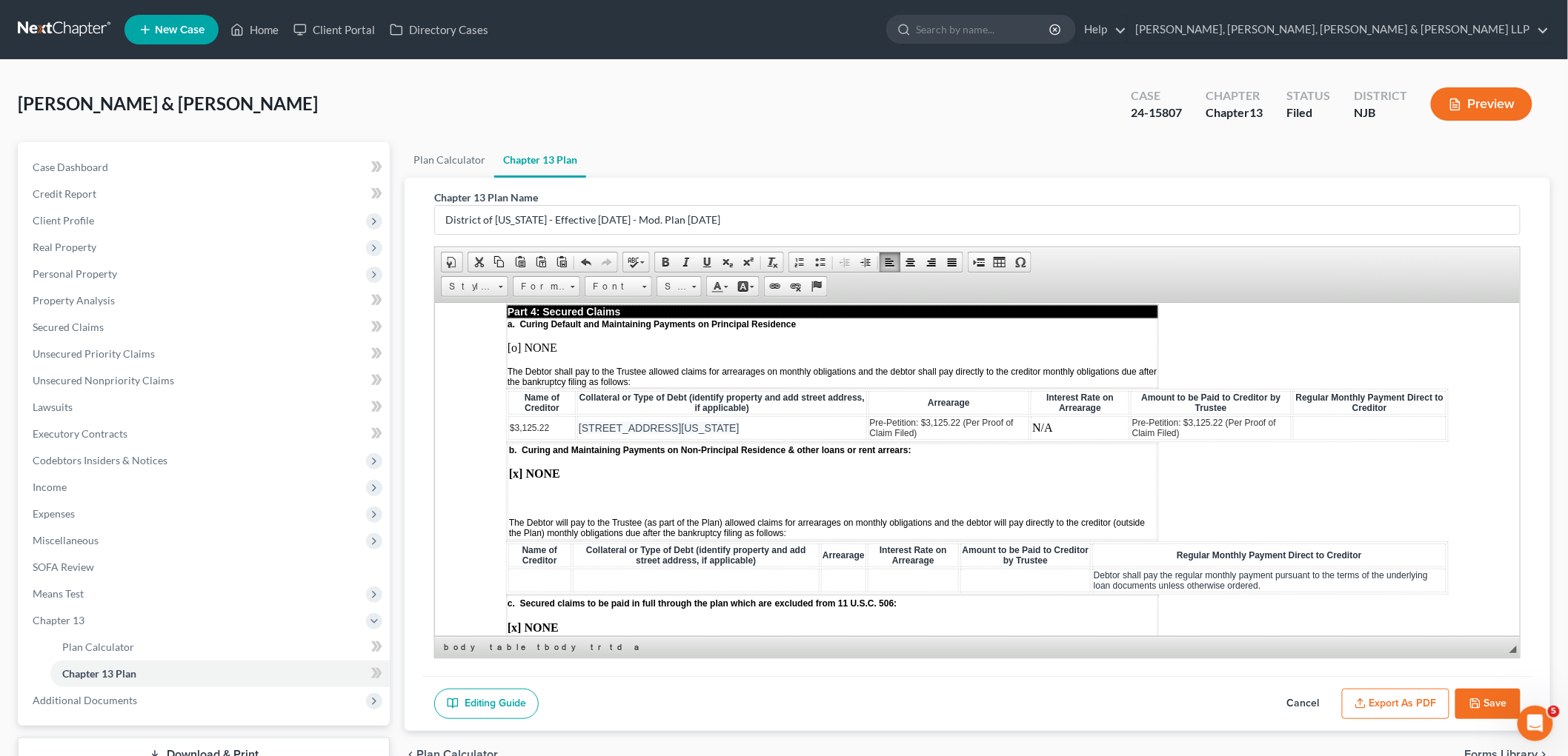
scroll to position [1432, 0]
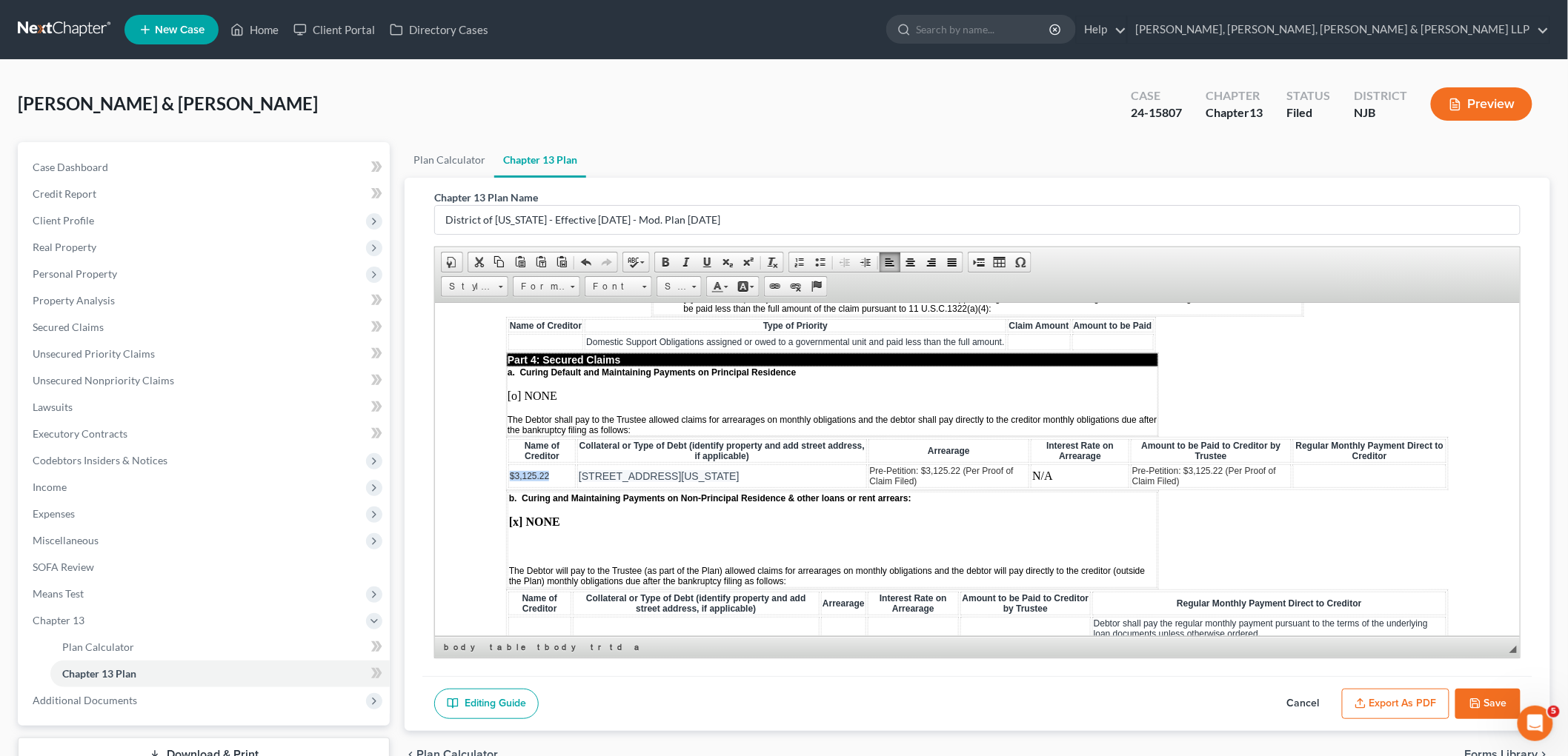
drag, startPoint x: 555, startPoint y: 431, endPoint x: 509, endPoint y: 431, distance: 46.0
click at [509, 464] on td "$3,125.22" at bounding box center [541, 475] width 67 height 24
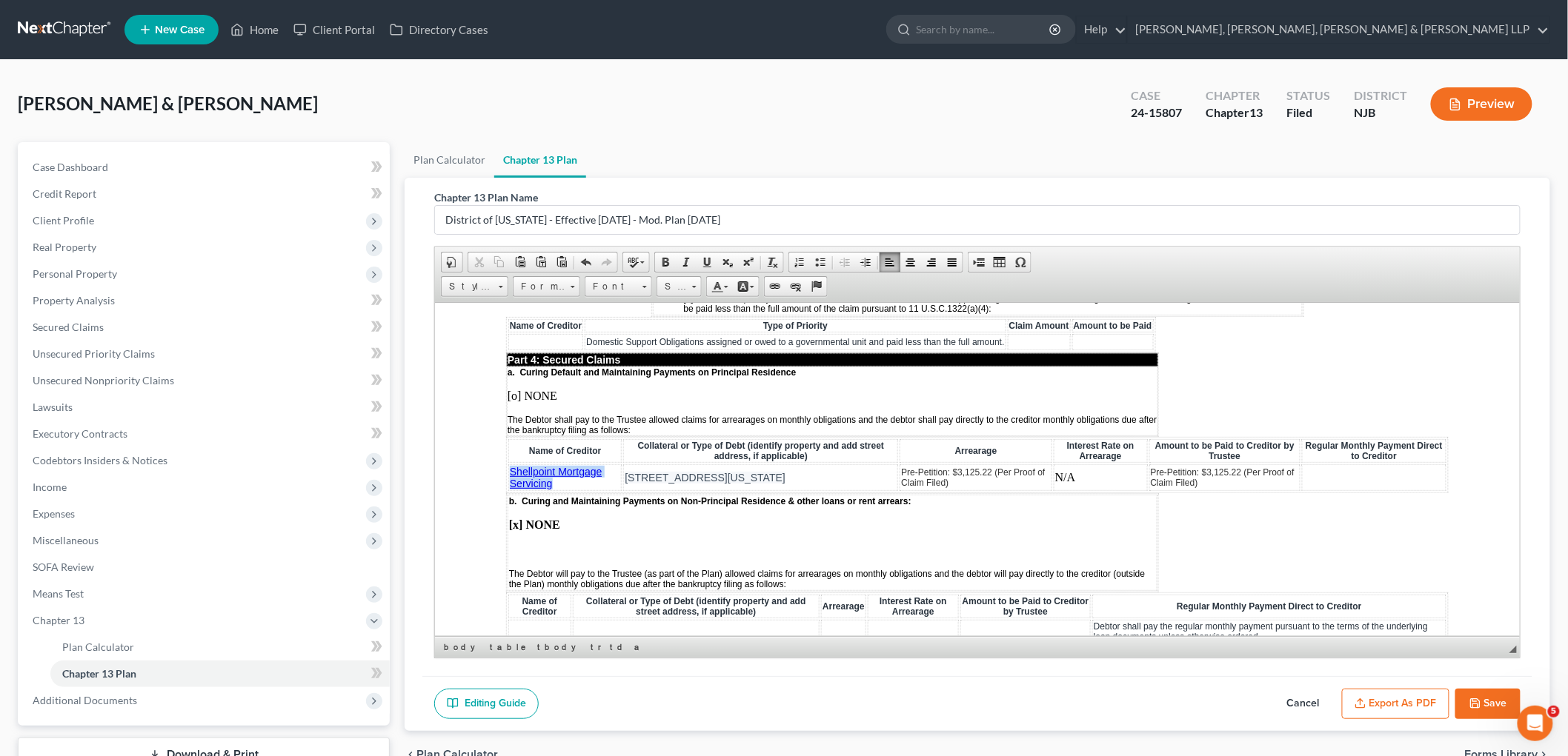
drag, startPoint x: 560, startPoint y: 439, endPoint x: 508, endPoint y: 428, distance: 53.2
click at [508, 464] on td "Shellpoint Mortgage Servicing" at bounding box center [564, 477] width 114 height 27
click at [590, 518] on p "[x] NONE" at bounding box center [832, 524] width 647 height 13
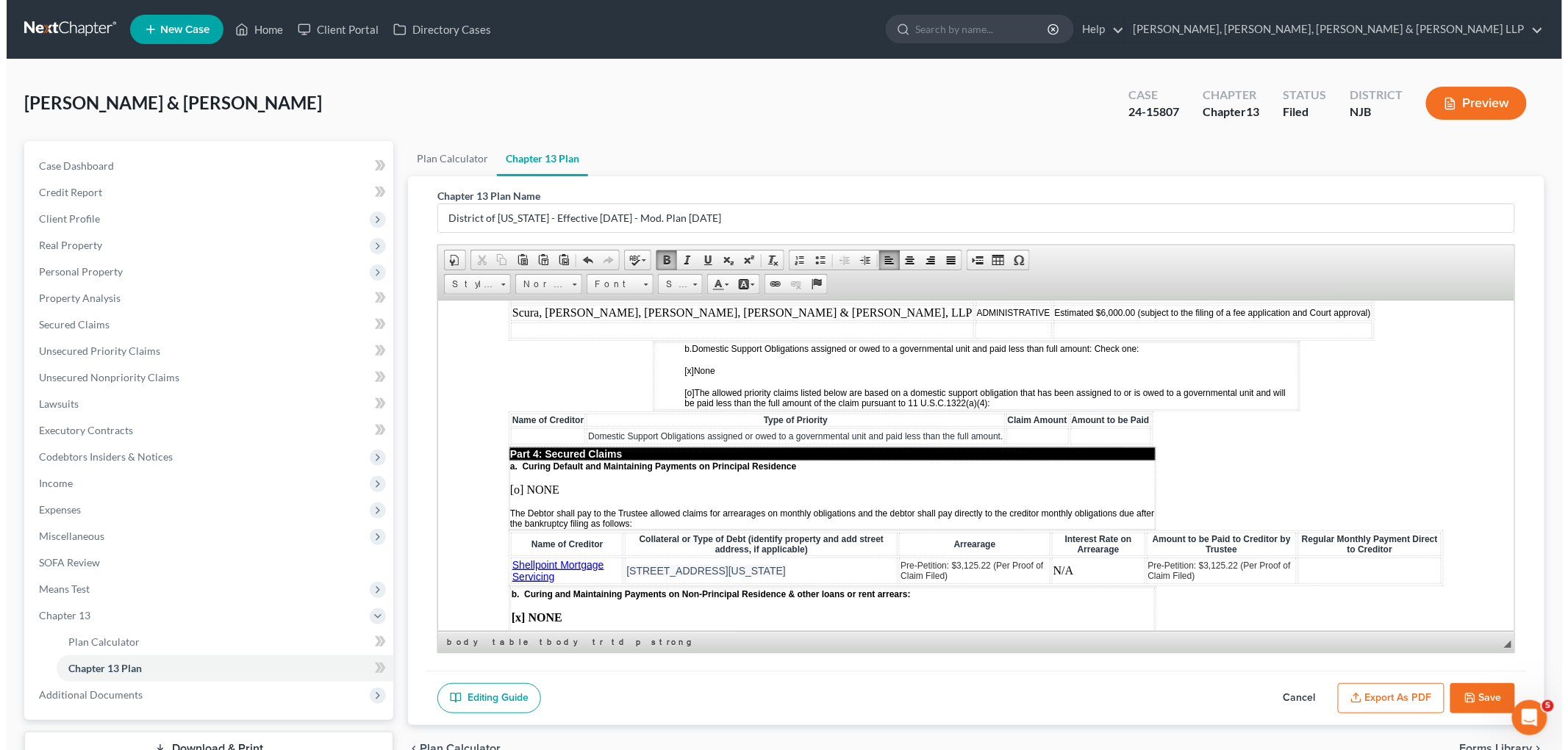
scroll to position [1339, 0]
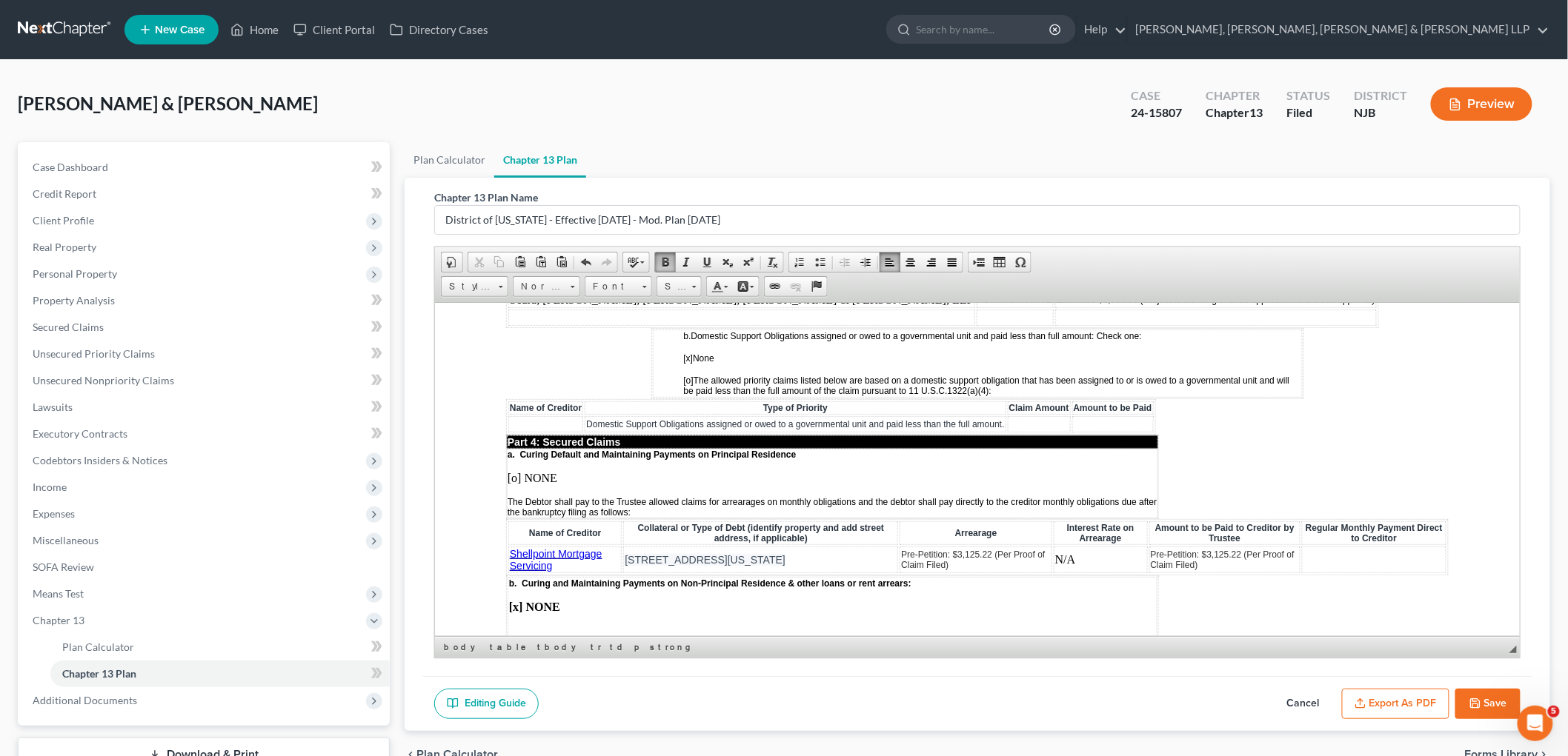
click at [1084, 696] on button "Save" at bounding box center [1488, 704] width 66 height 31
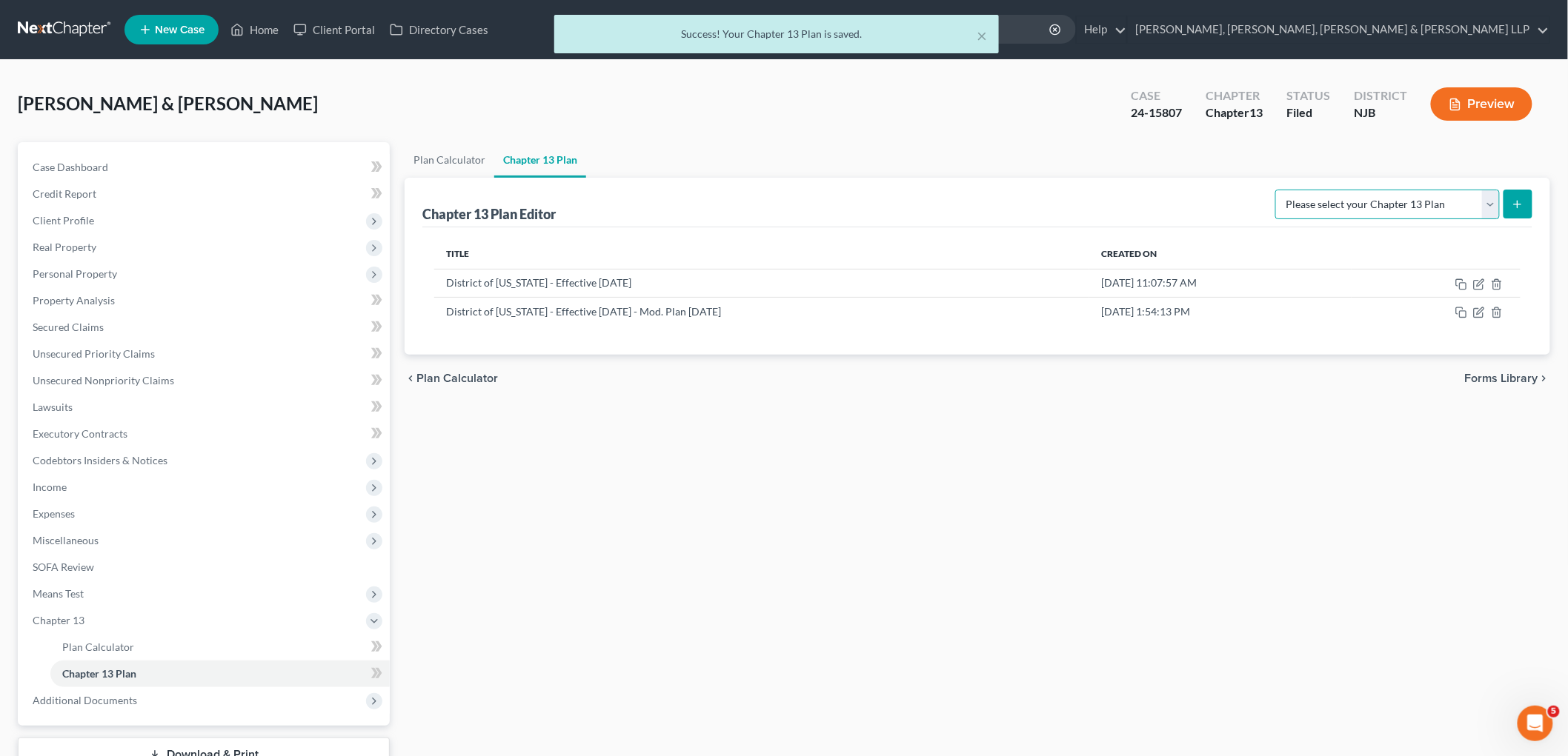
click at [1084, 201] on select "Please select your Chapter 13 Plan District of [US_STATE] - Effective [DATE] Di…" at bounding box center [1387, 204] width 224 height 30
select select "0"
click at [1084, 189] on select "Please select your Chapter 13 Plan District of [US_STATE] - Effective [DATE] Di…" at bounding box center [1387, 204] width 224 height 30
click at [1084, 203] on icon "submit" at bounding box center [1518, 204] width 12 height 12
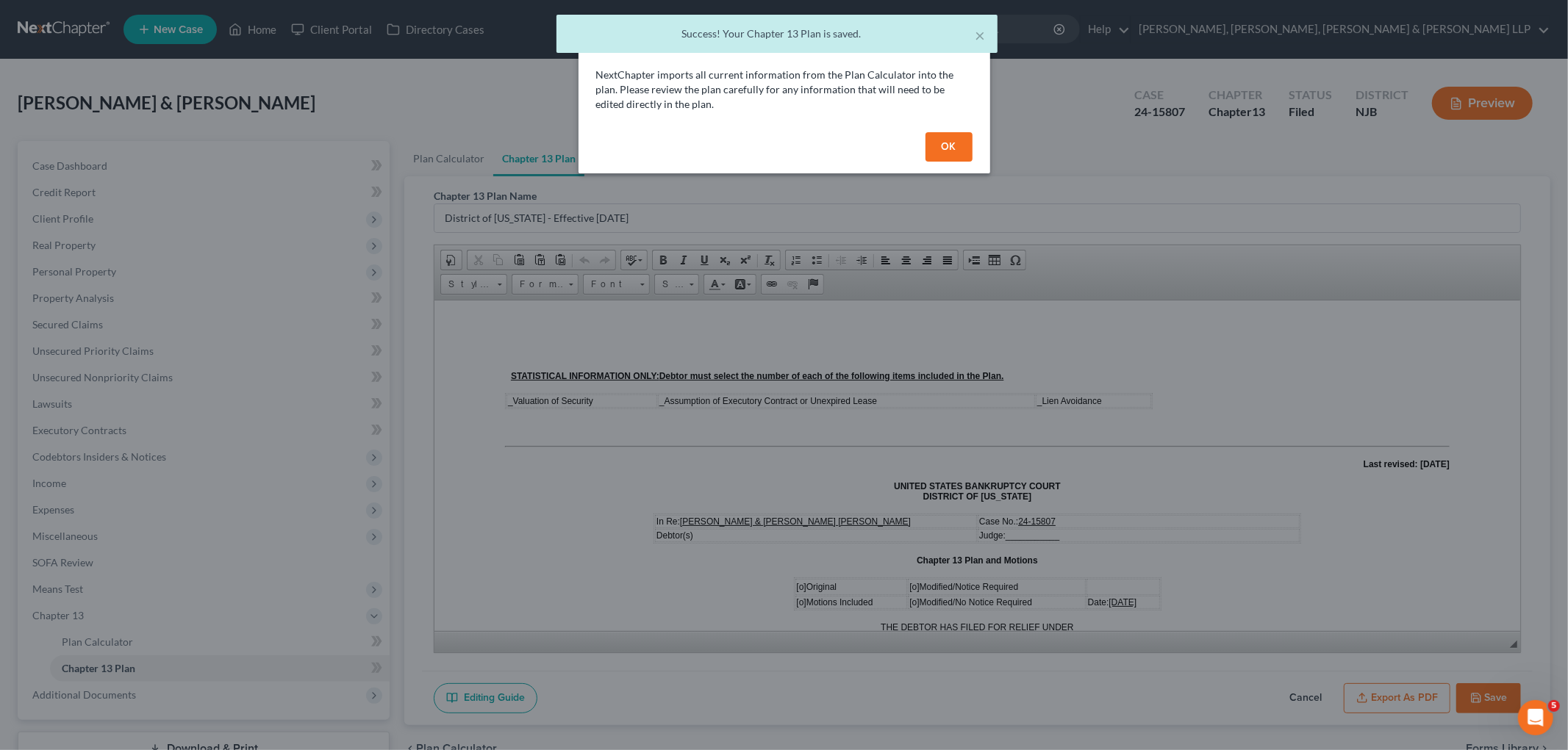
scroll to position [0, 0]
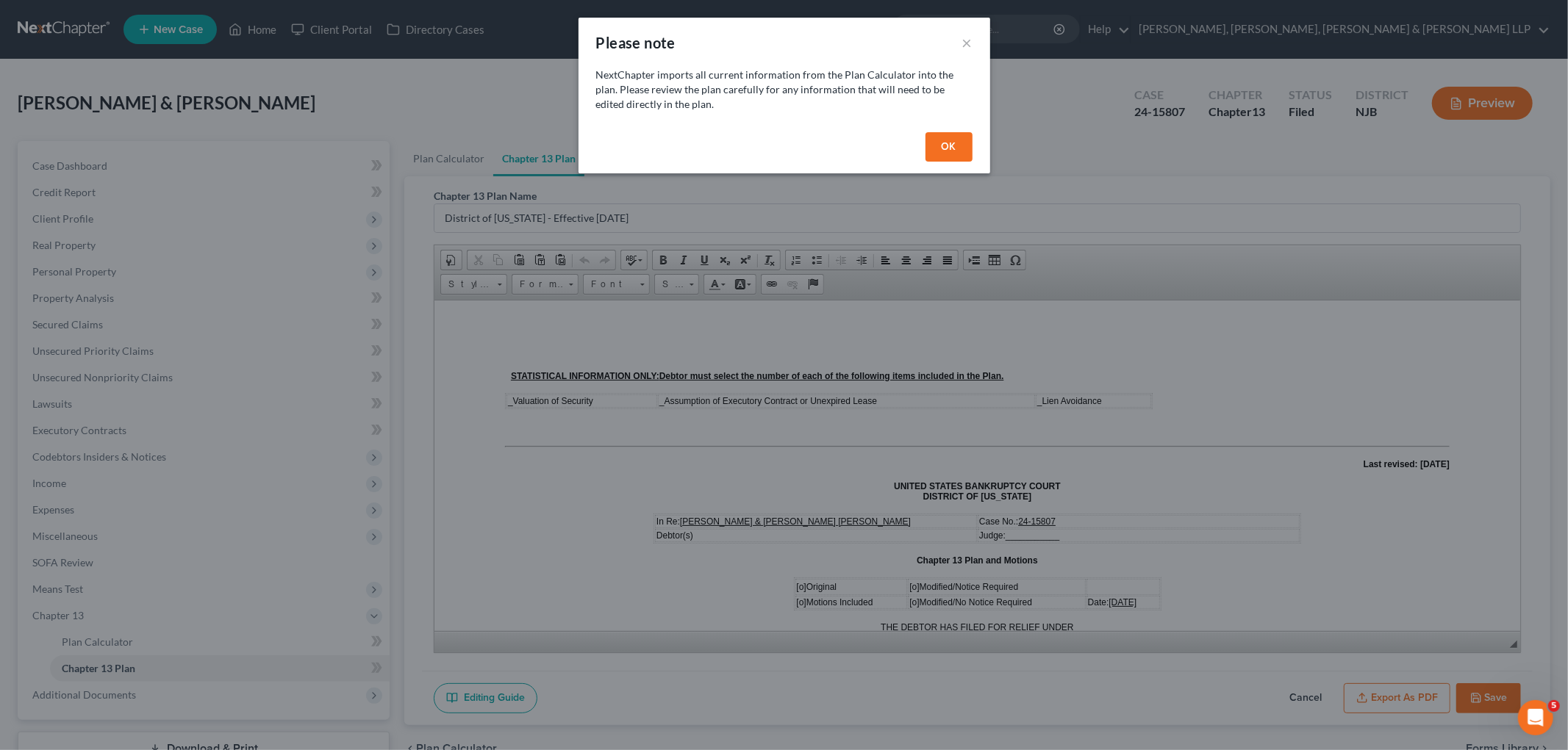
click at [943, 133] on button "OK" at bounding box center [949, 147] width 47 height 29
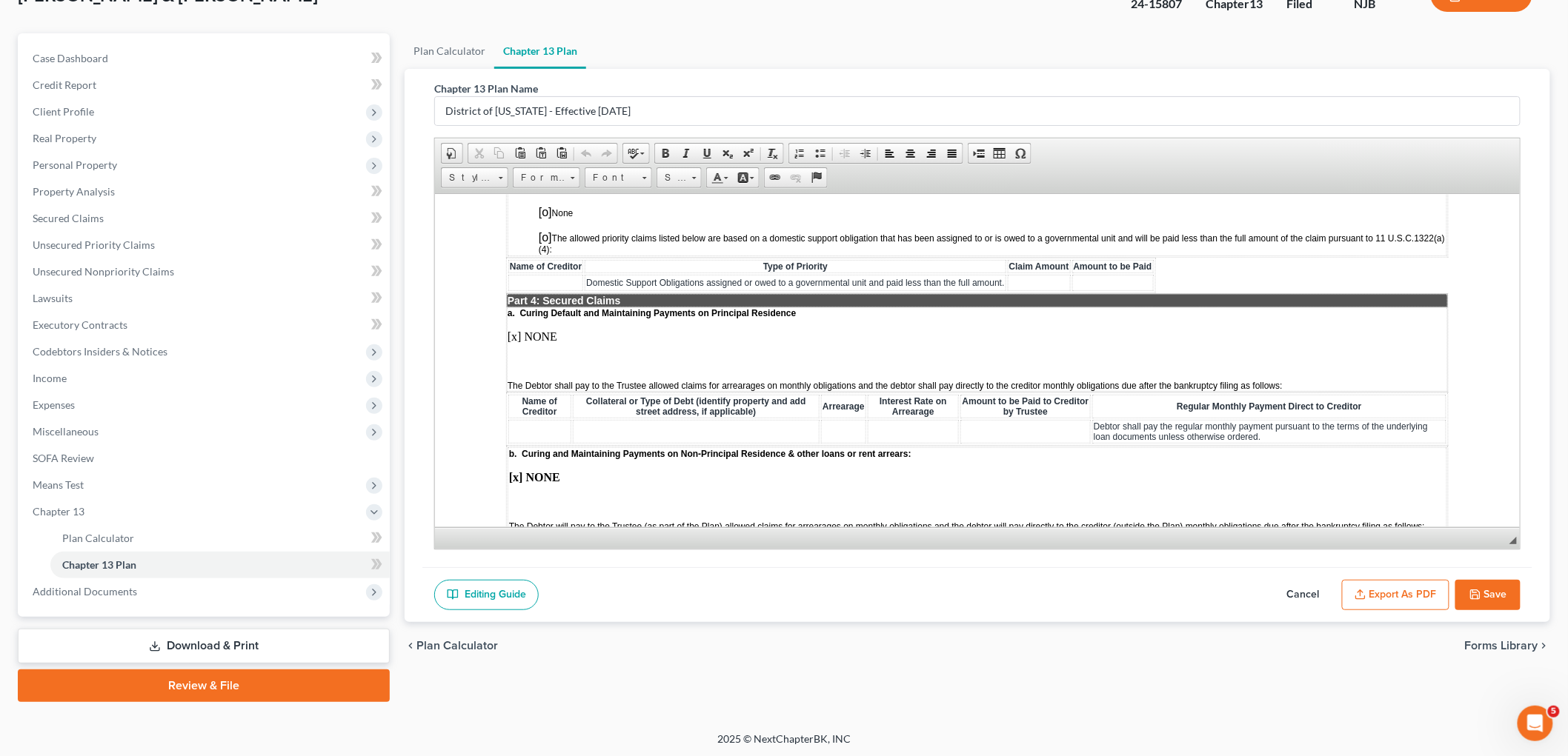
scroll to position [1399, 0]
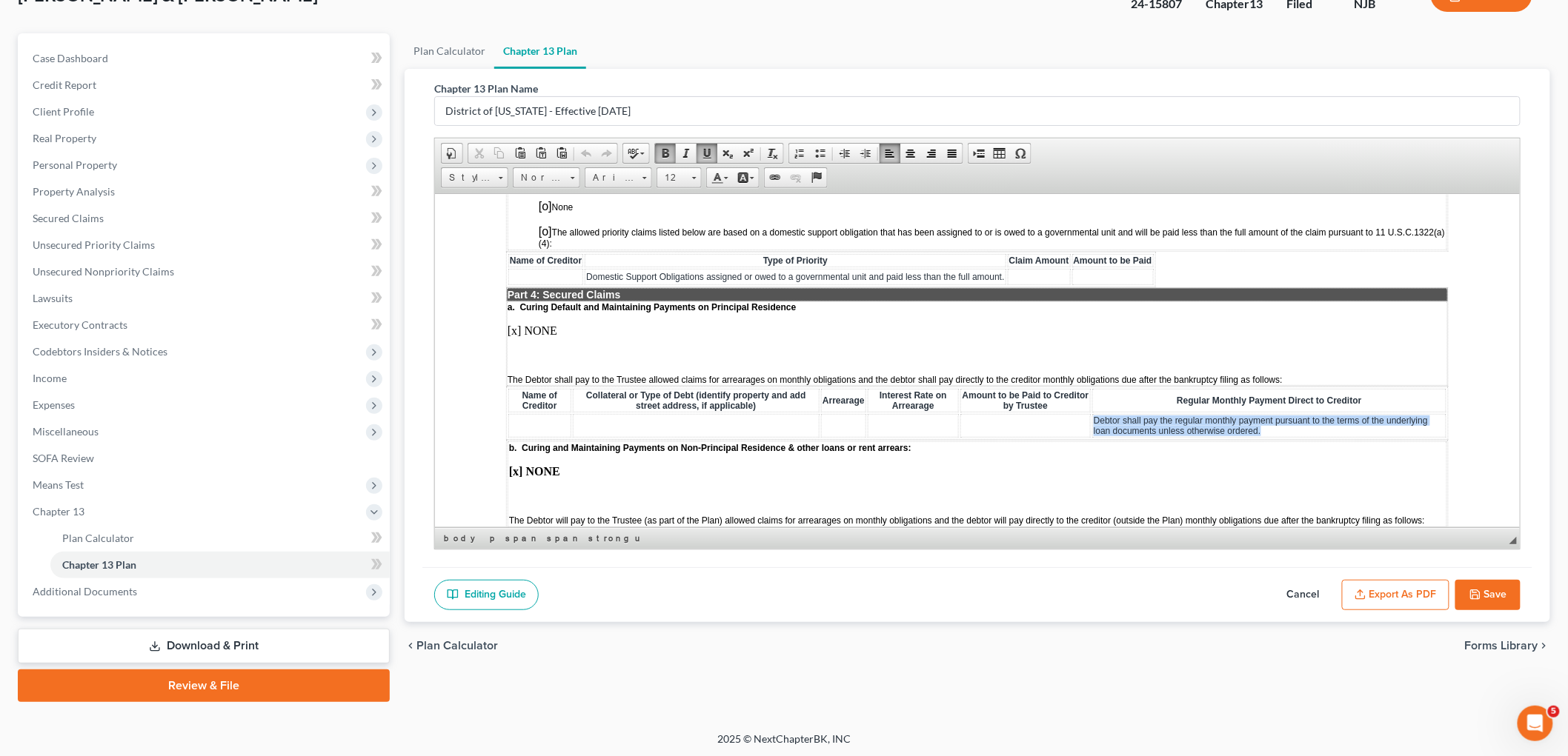
drag, startPoint x: 1087, startPoint y: 375, endPoint x: 1262, endPoint y: 382, distance: 175.1
click at [1084, 413] on td "Debtor shall pay the regular monthly payment pursuant to the terms of the under…" at bounding box center [1269, 424] width 355 height 24
copy span "Debtor shall pay the regular monthly payment pursuant to the terms of the under…"
click at [1084, 597] on button "Cancel" at bounding box center [1303, 595] width 66 height 31
select select "0"
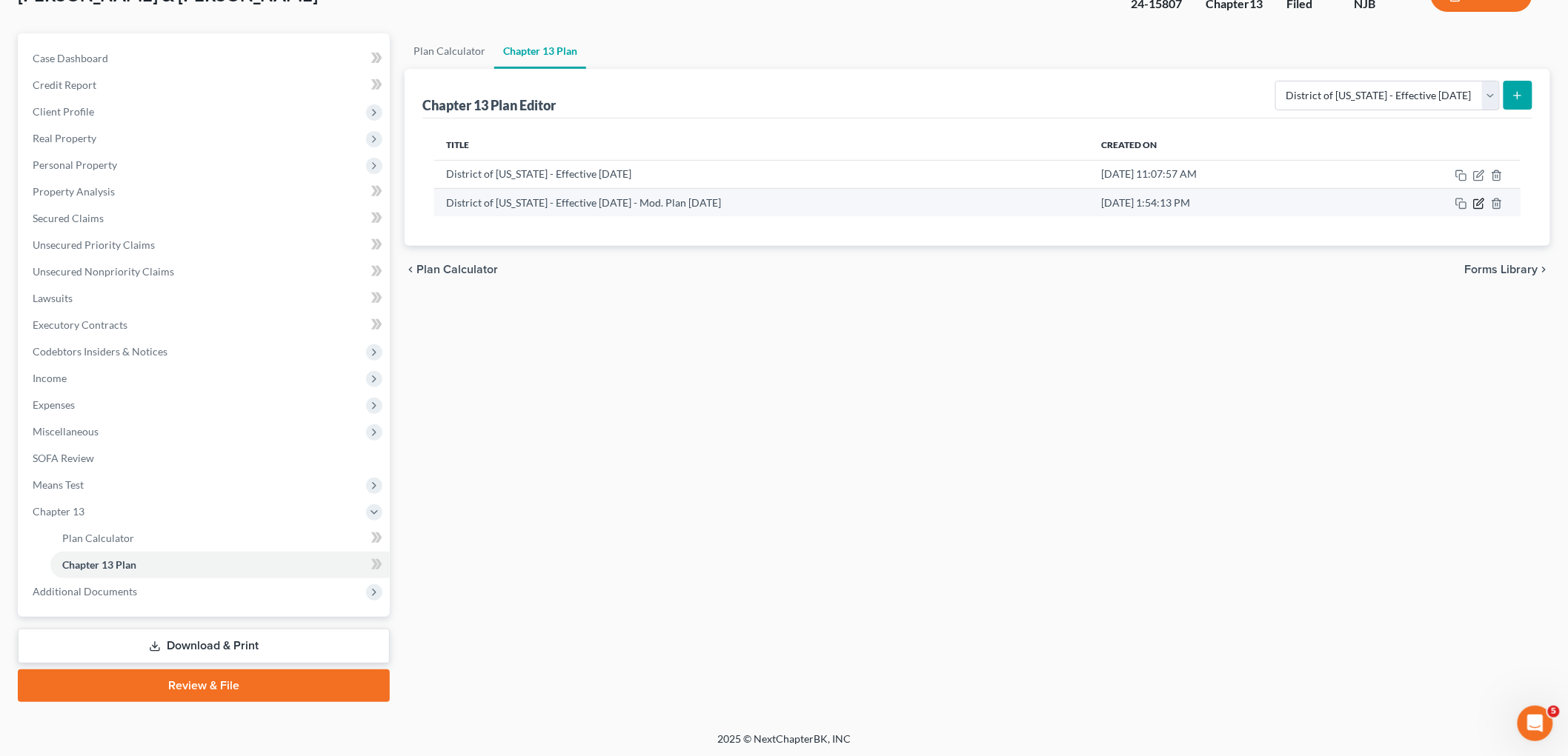
click at [1084, 203] on icon "button" at bounding box center [1480, 204] width 12 height 12
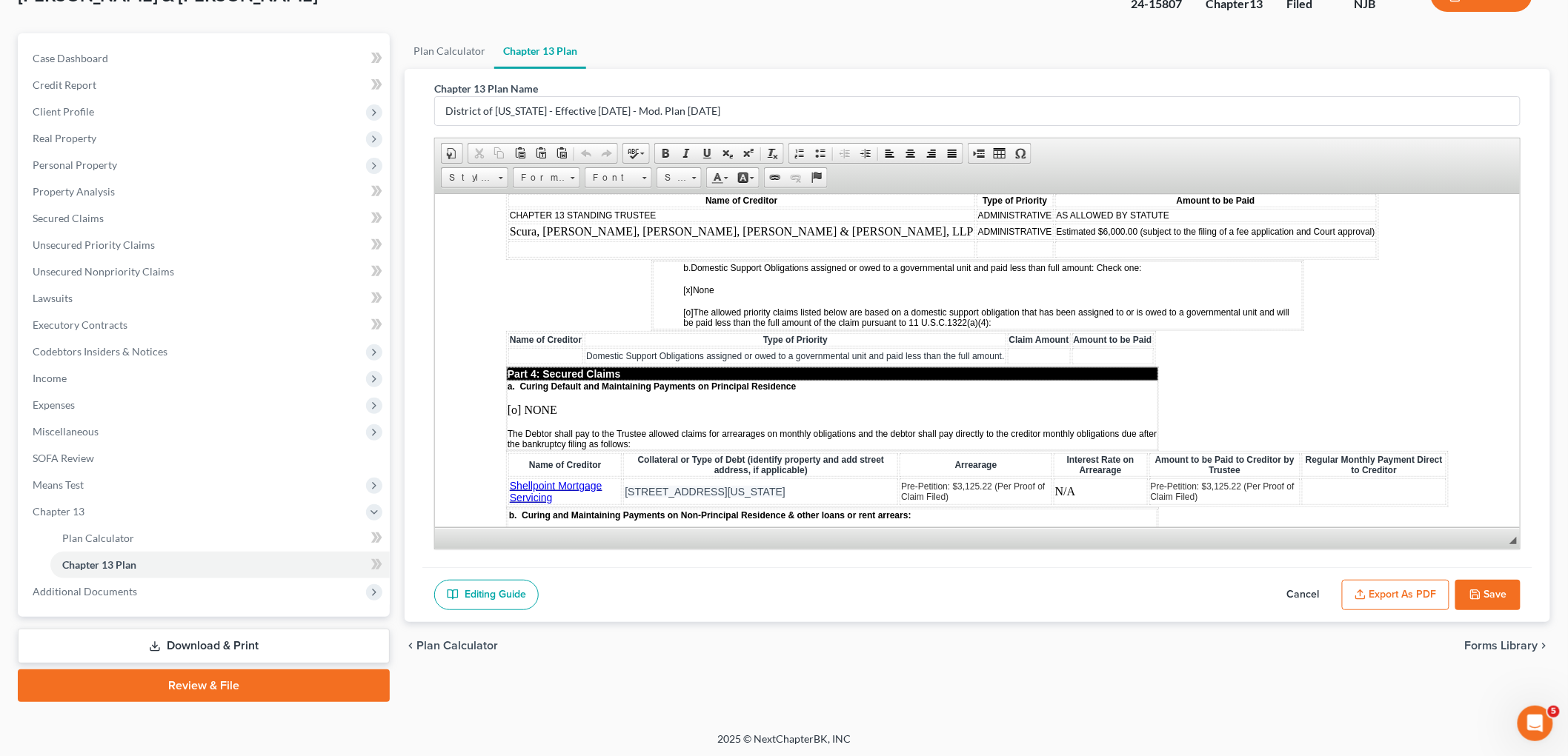
scroll to position [1316, 0]
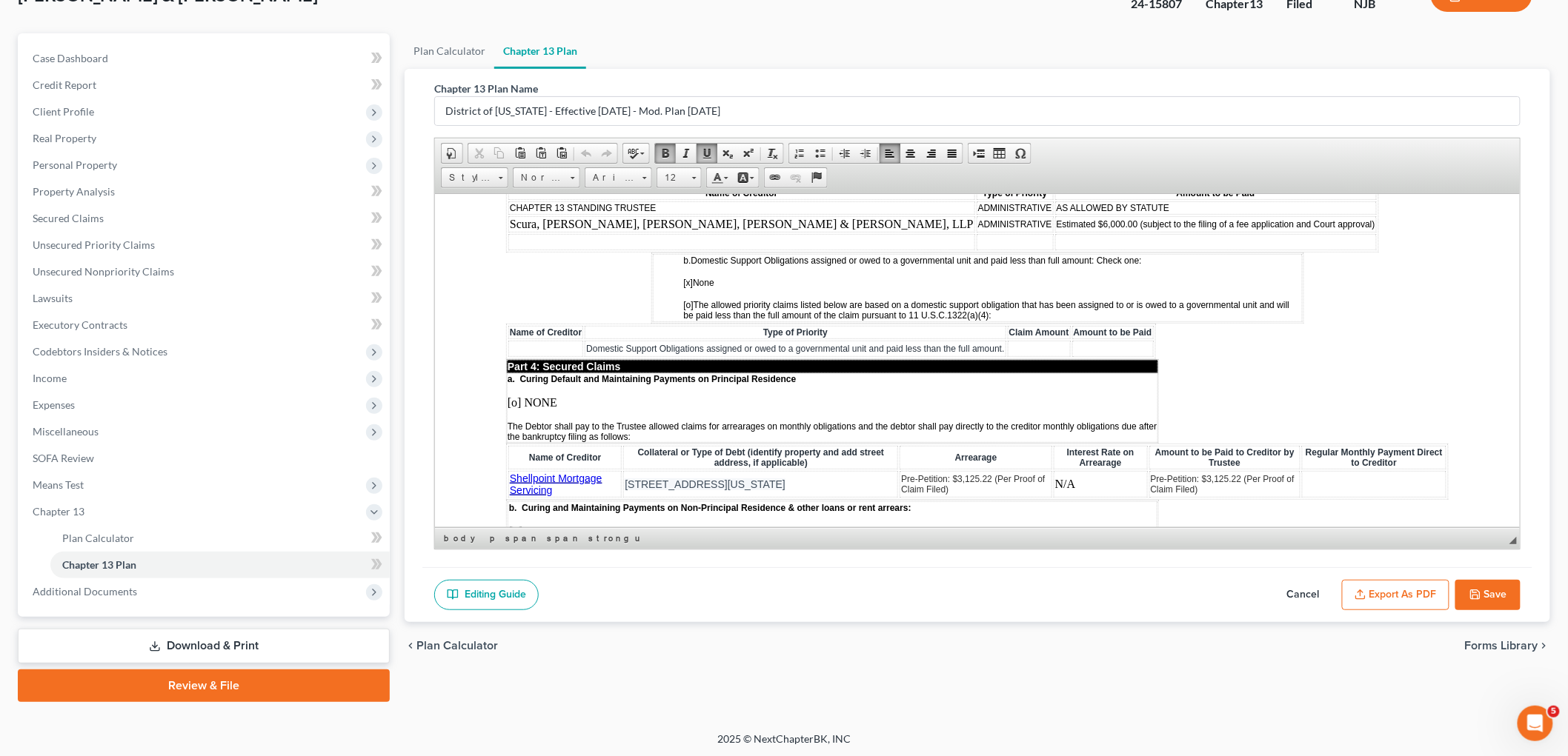
click at [1084, 471] on td at bounding box center [1373, 484] width 144 height 27
paste body
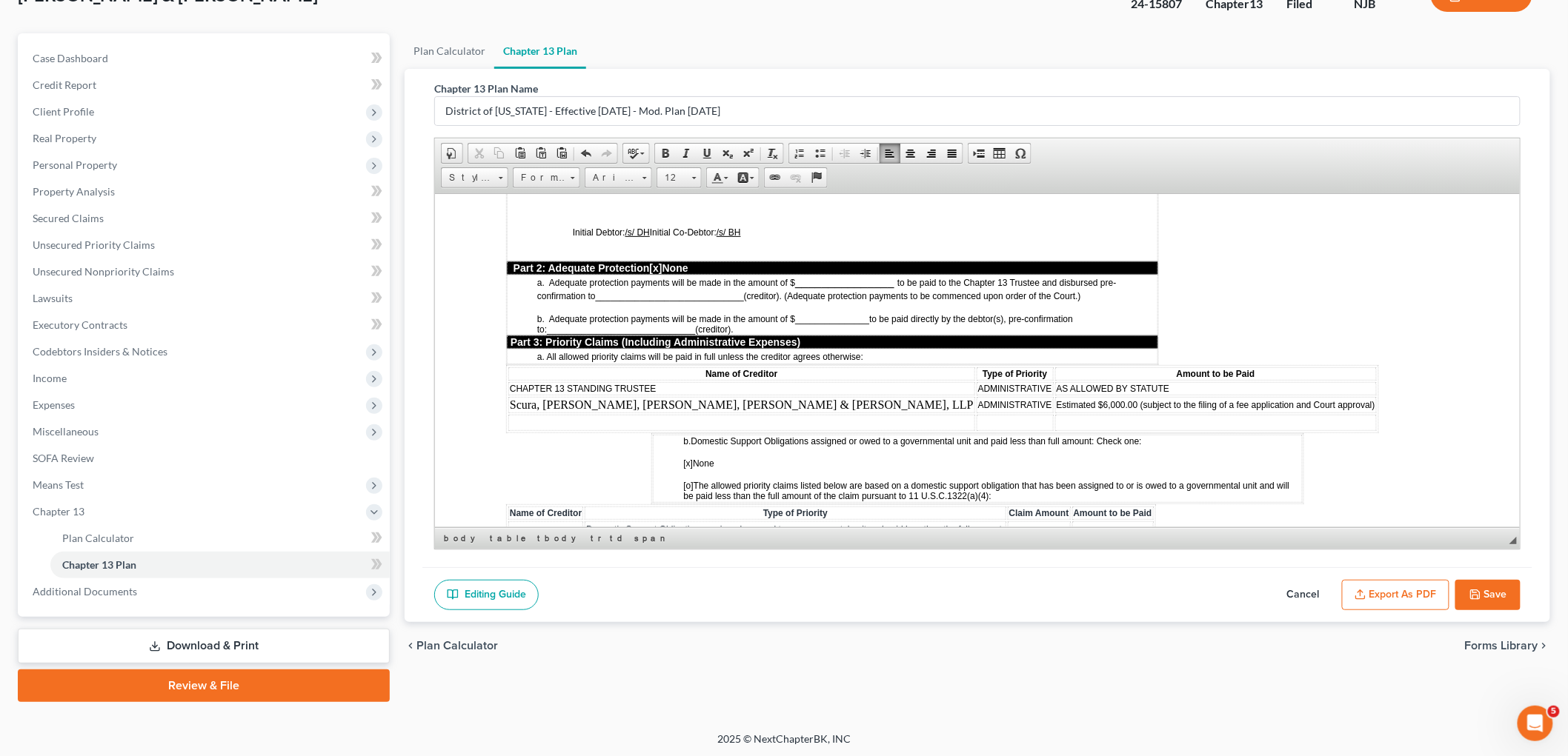
scroll to position [1151, 0]
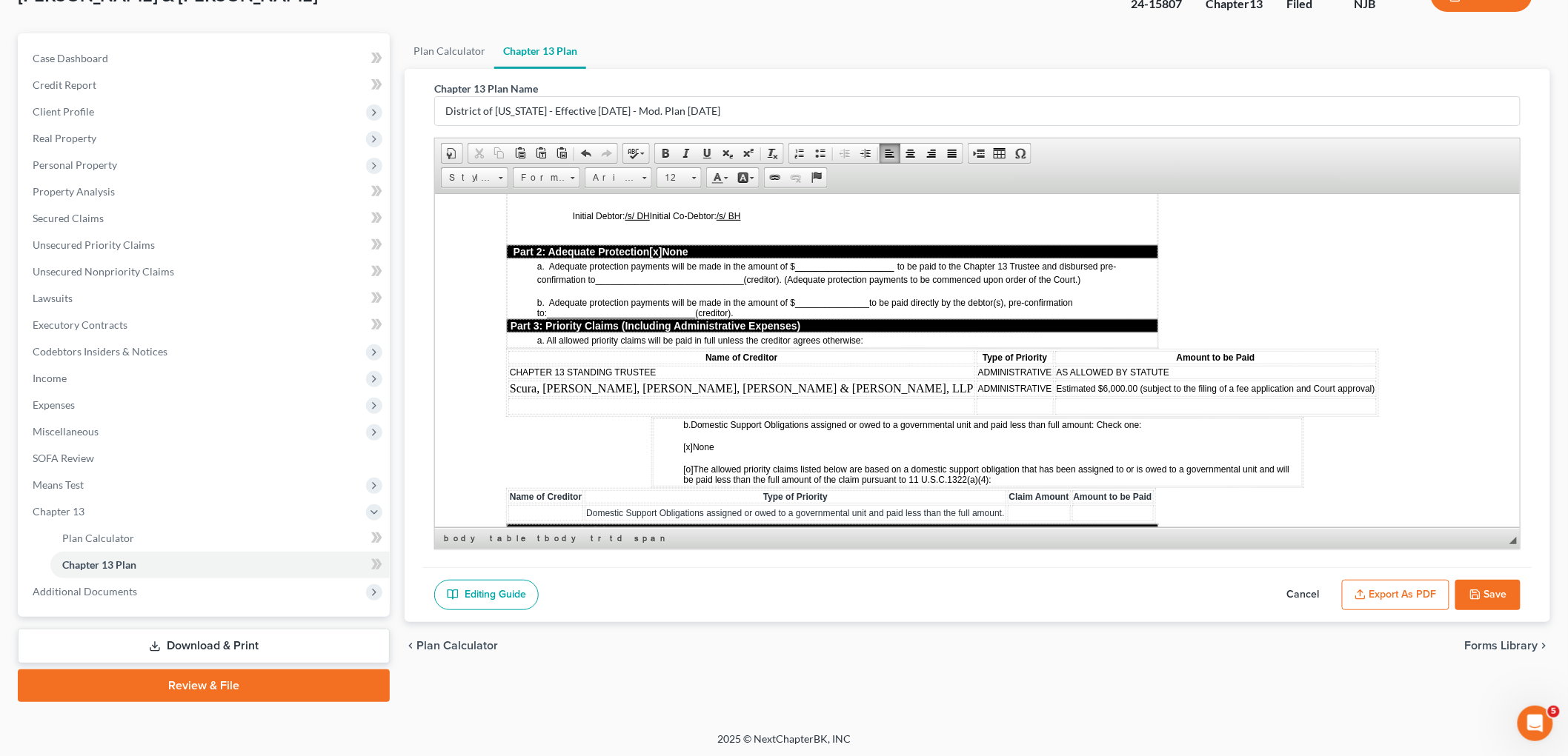
drag, startPoint x: 888, startPoint y: 353, endPoint x: 896, endPoint y: 354, distance: 8.1
click at [1056, 383] on span "Estimated $6,000.00 (subject to the filing of a fee application and Court appro…" at bounding box center [1215, 388] width 319 height 10
click at [1056, 383] on span "Estimated $2,000.00 (subject to the filing of a fee application and Court appro…" at bounding box center [1215, 388] width 319 height 10
click at [1056, 383] on span "$2,000.00 (subject to the filing of a fee application and Court approval)" at bounding box center [1194, 388] width 277 height 10
click at [1056, 383] on span "$2,000.00 (Supplemental fee application and Court approval)" at bounding box center [1176, 388] width 240 height 10
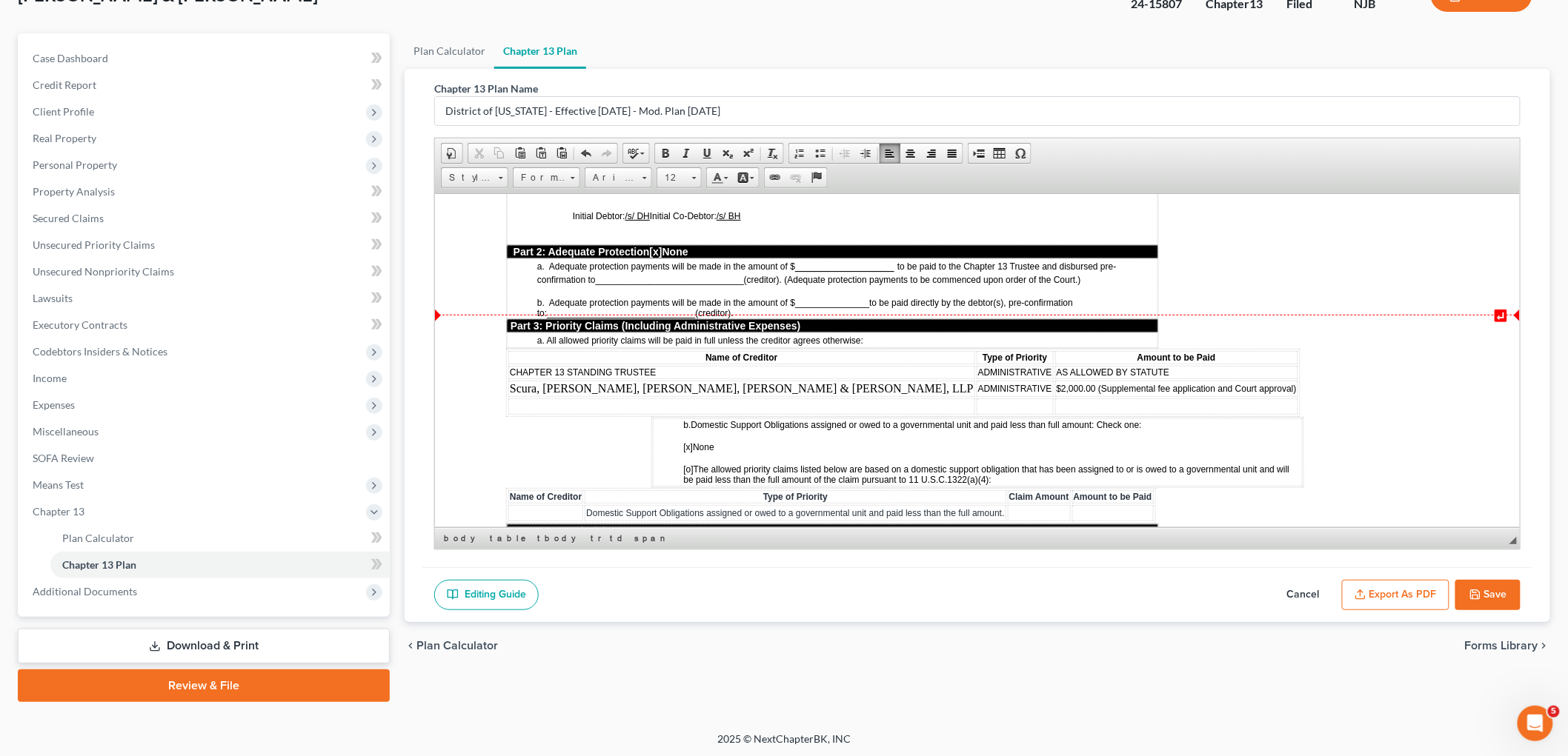
click at [590, 398] on td at bounding box center [741, 406] width 466 height 17
drag, startPoint x: 867, startPoint y: 368, endPoint x: 881, endPoint y: 372, distance: 14.6
click at [1077, 402] on span "$2,330.12 (Per Proof of Claim Filed)" at bounding box center [1148, 407] width 142 height 10
click at [644, 398] on td "Internal Revenue Service" at bounding box center [741, 406] width 466 height 17
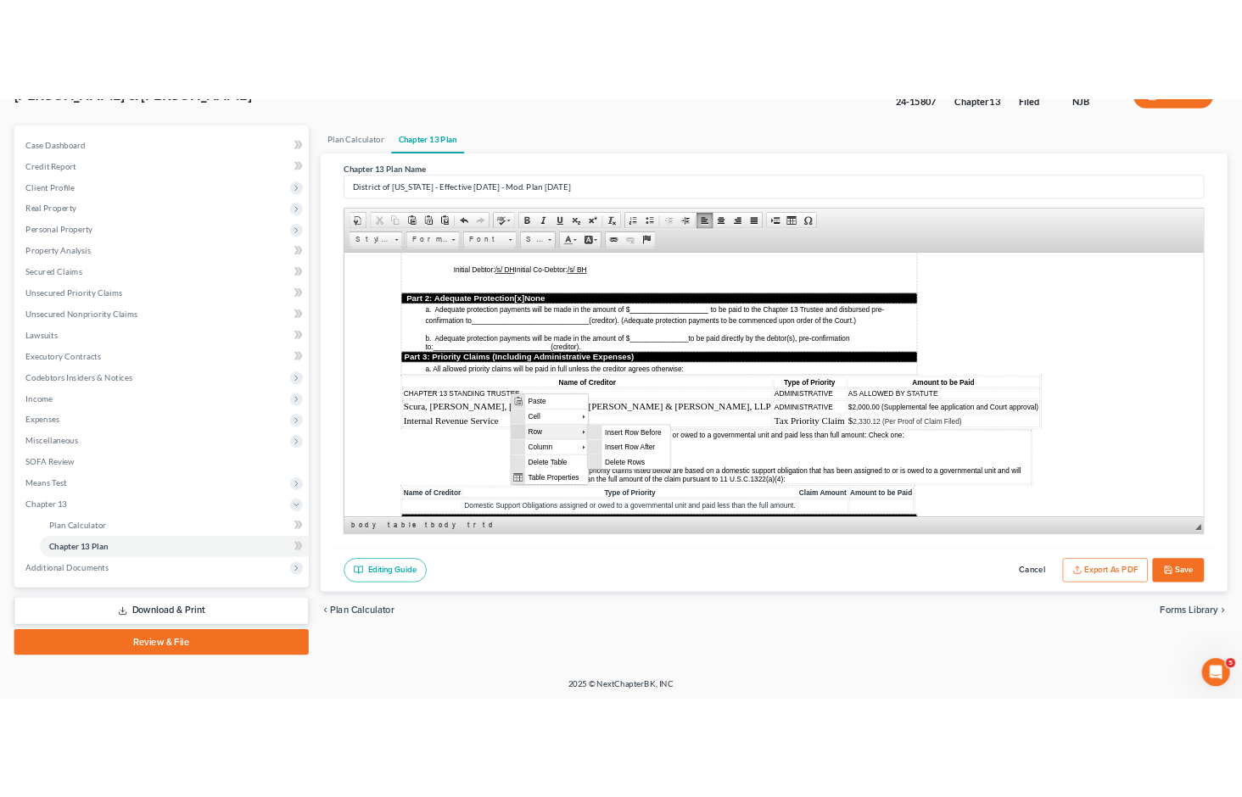
scroll to position [0, 0]
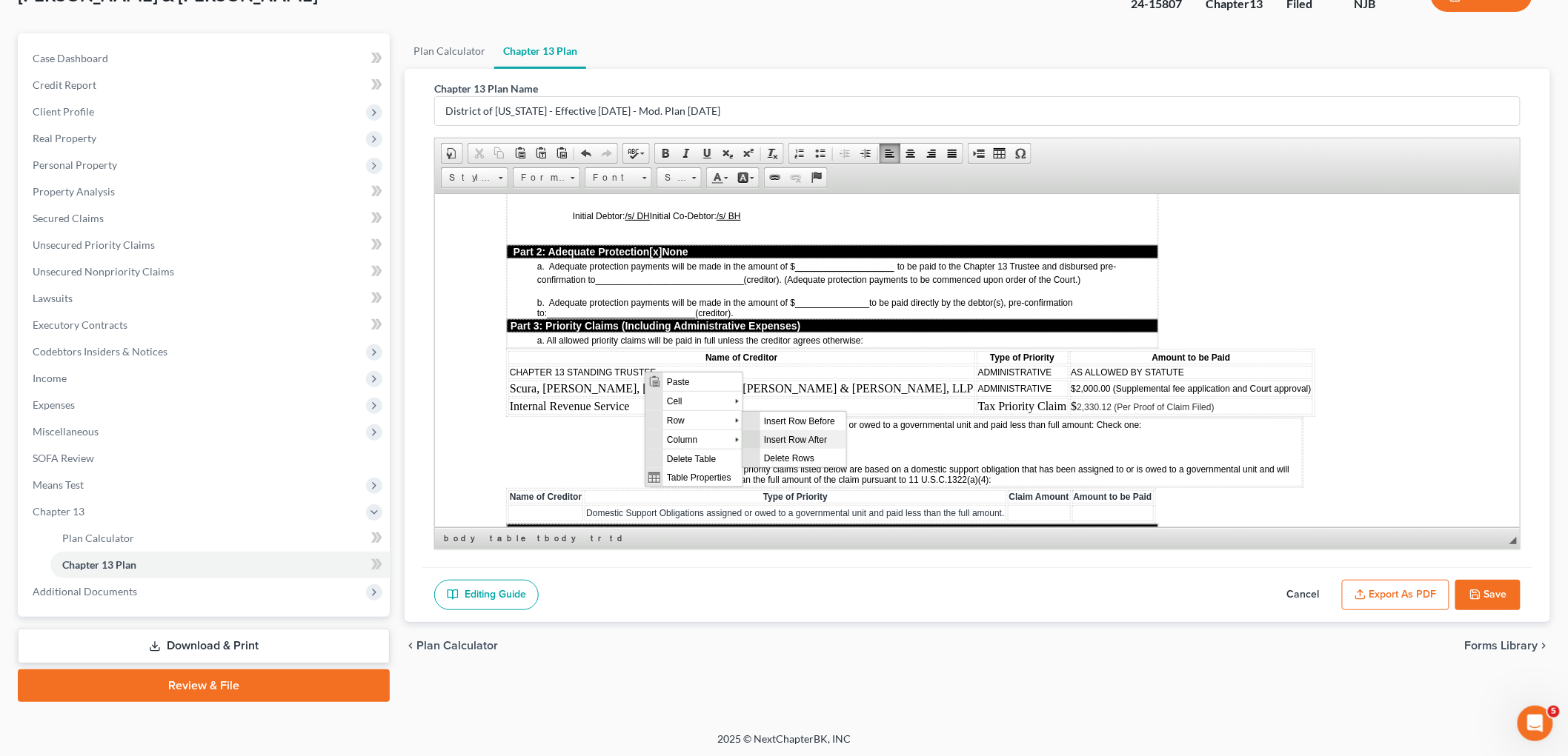
click at [773, 437] on span "Insert Row After" at bounding box center [803, 438] width 86 height 18
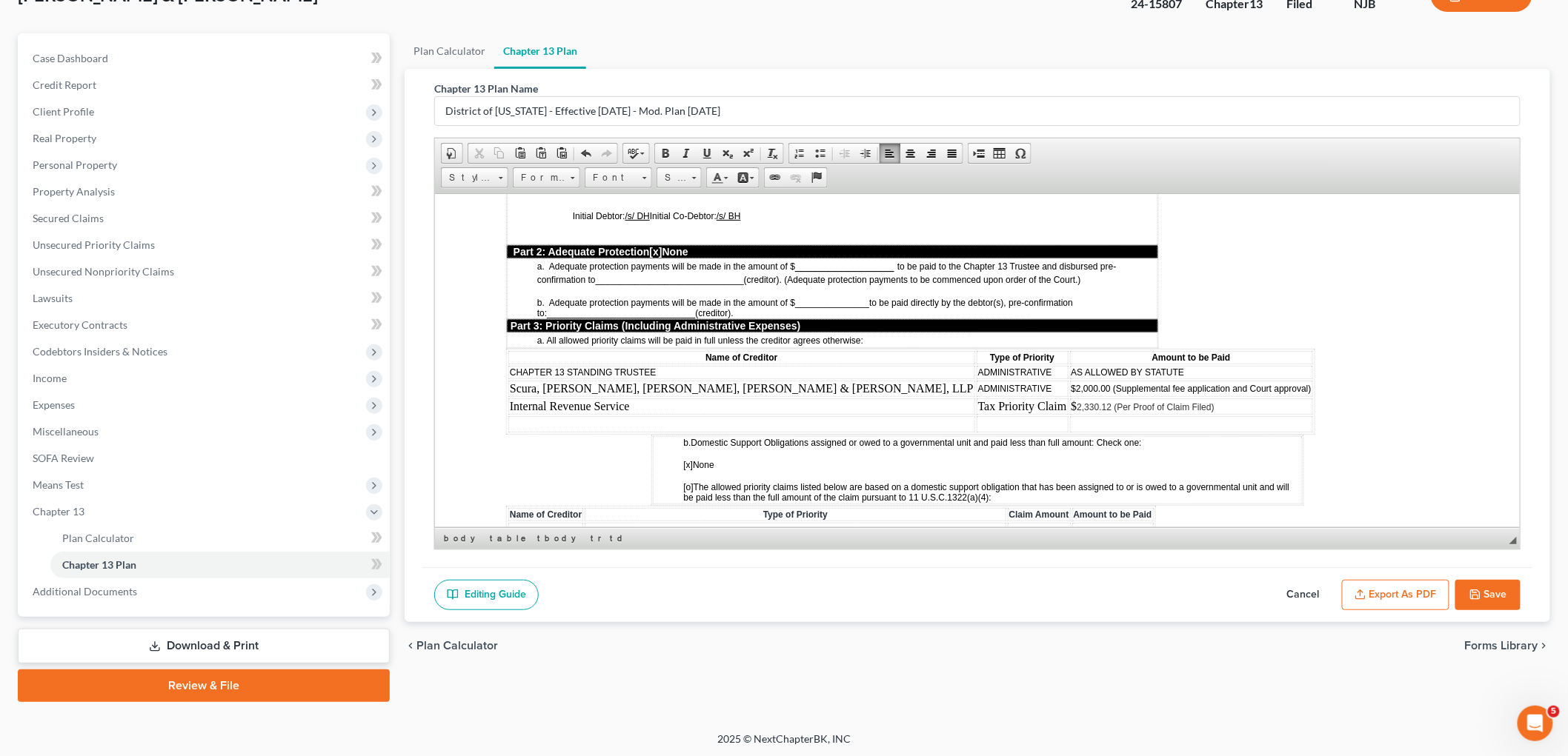
click at [604, 416] on td at bounding box center [741, 423] width 466 height 17
click at [1069, 416] on td at bounding box center [1191, 423] width 243 height 17
drag, startPoint x: 1006, startPoint y: 371, endPoint x: 915, endPoint y: 369, distance: 91.0
click at [1069, 398] on td "$ 2,330.12 (Per Proof of Claim Filed)" at bounding box center [1191, 406] width 243 height 17
click at [1071, 399] on span "$" at bounding box center [1074, 405] width 6 height 12
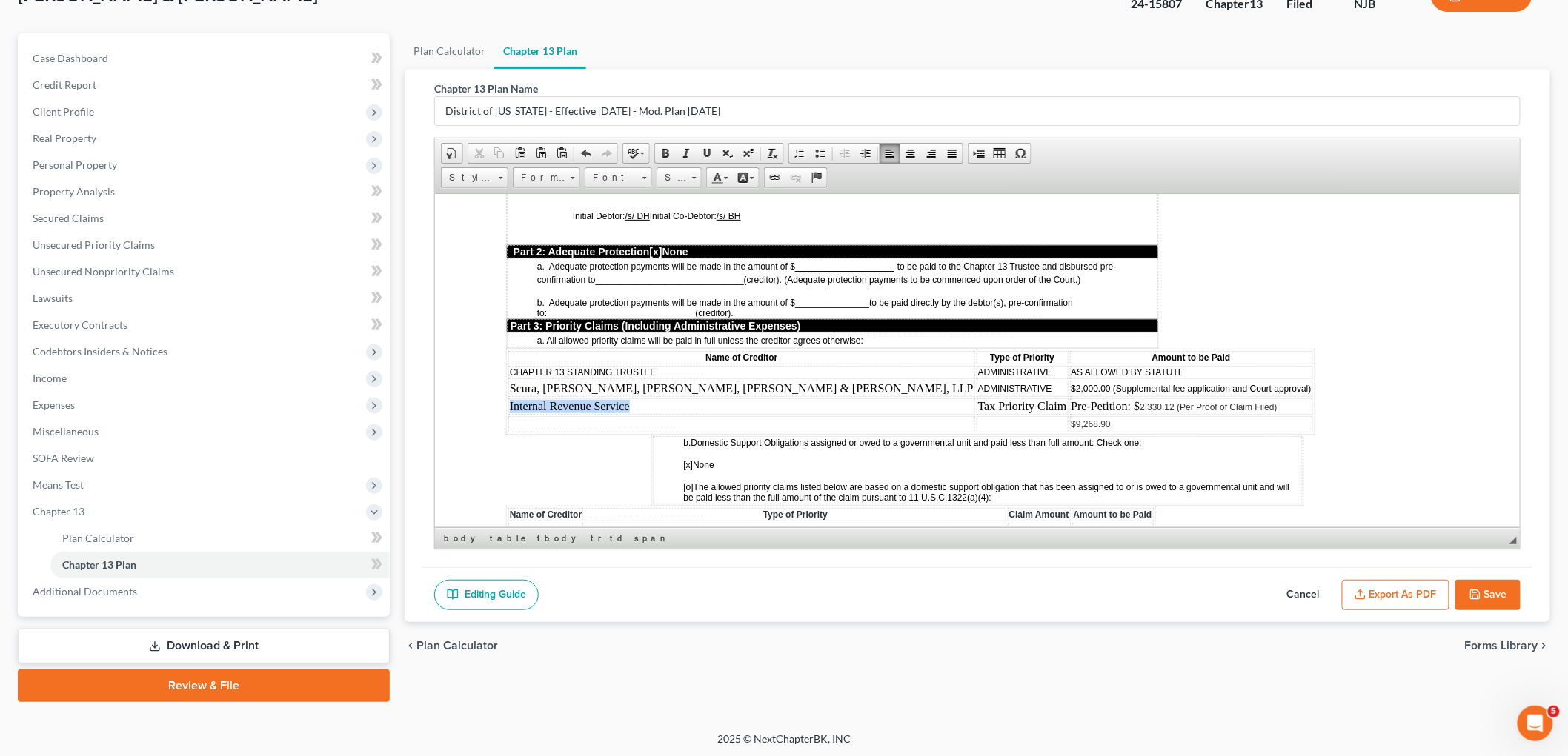
drag, startPoint x: 632, startPoint y: 366, endPoint x: 509, endPoint y: 369, distance: 123.0
click at [509, 398] on td "Internal Revenue Service" at bounding box center [741, 406] width 466 height 17
copy td "Internal Revenue Service"
click at [523, 416] on td at bounding box center [741, 423] width 466 height 17
drag, startPoint x: 851, startPoint y: 368, endPoint x: 763, endPoint y: 368, distance: 88.0
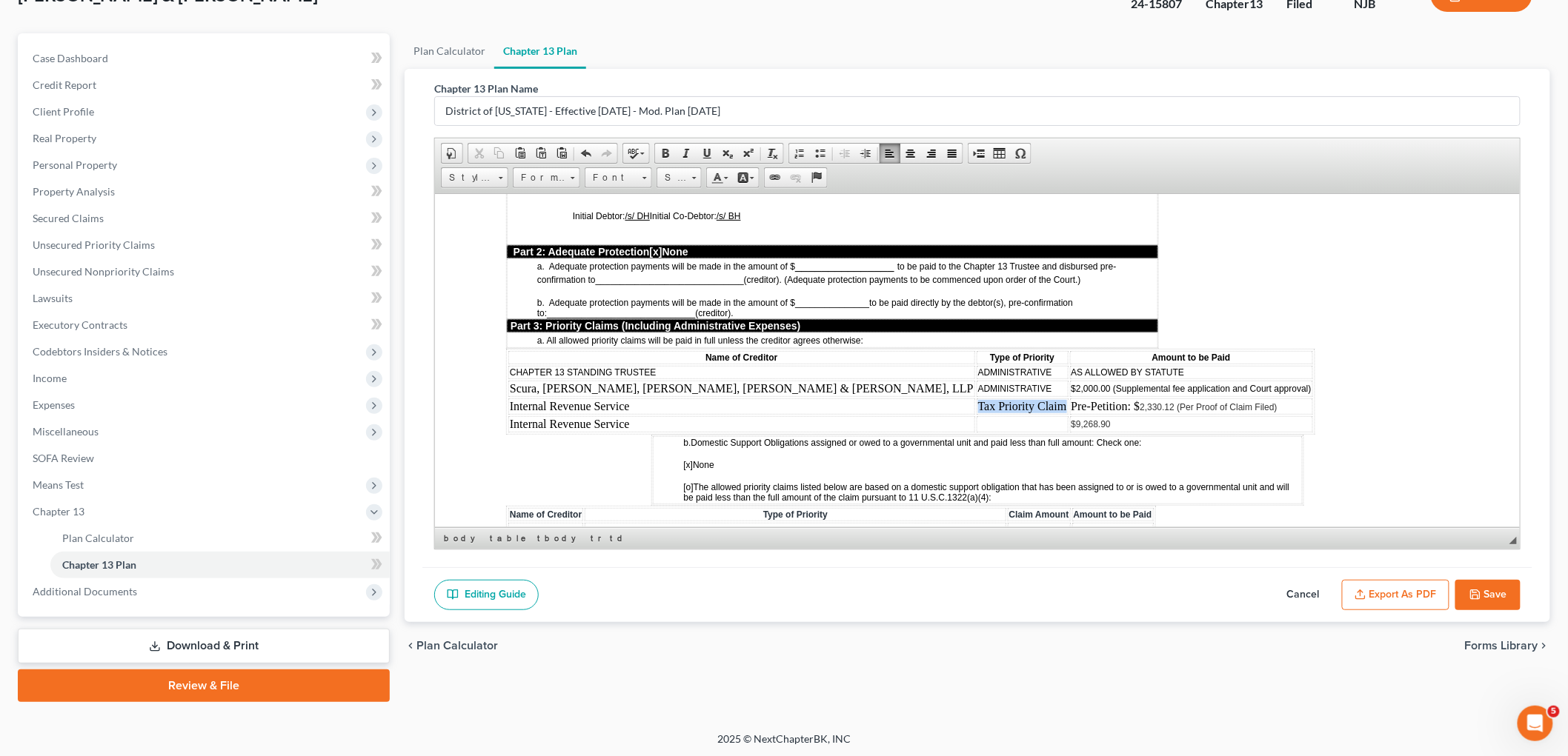
click at [976, 398] on td "Tax Priority Claim" at bounding box center [1021, 406] width 92 height 17
copy td "Tax Priority Claim"
click at [976, 416] on td at bounding box center [1021, 423] width 92 height 17
drag, startPoint x: 1068, startPoint y: 368, endPoint x: 964, endPoint y: 365, distance: 104.0
click at [1069, 398] on td "Pre-Petition: $ 2,330.12 (Per Proof of Claim Filed)" at bounding box center [1191, 406] width 243 height 17
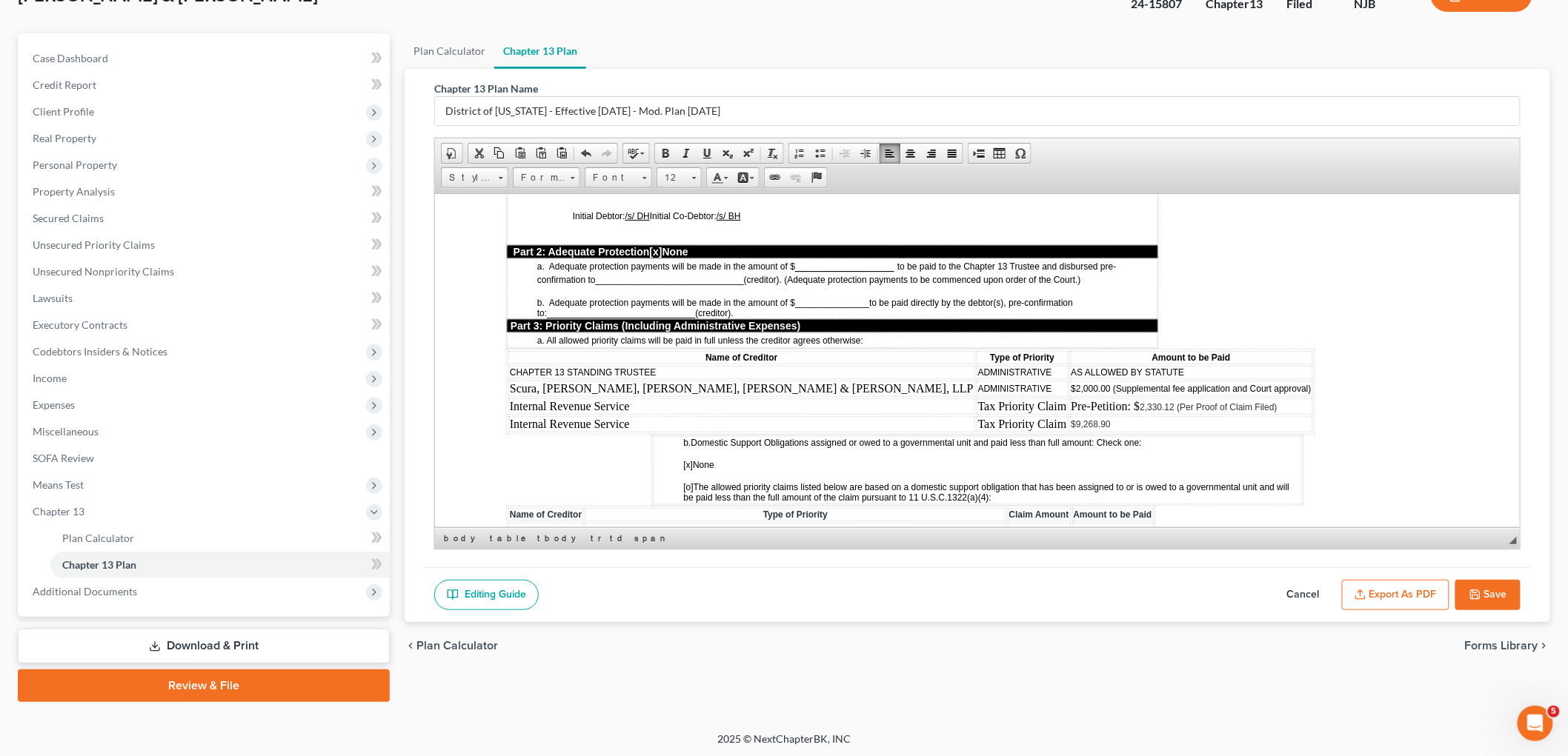
copy span "(Per Proof of Claim Filed)"
click at [1069, 416] on td "$9,268.90" at bounding box center [1191, 423] width 243 height 17
click at [636, 416] on td "Internal Revenue Service" at bounding box center [741, 423] width 466 height 17
click at [763, 454] on span "Insert Row After" at bounding box center [795, 453] width 86 height 18
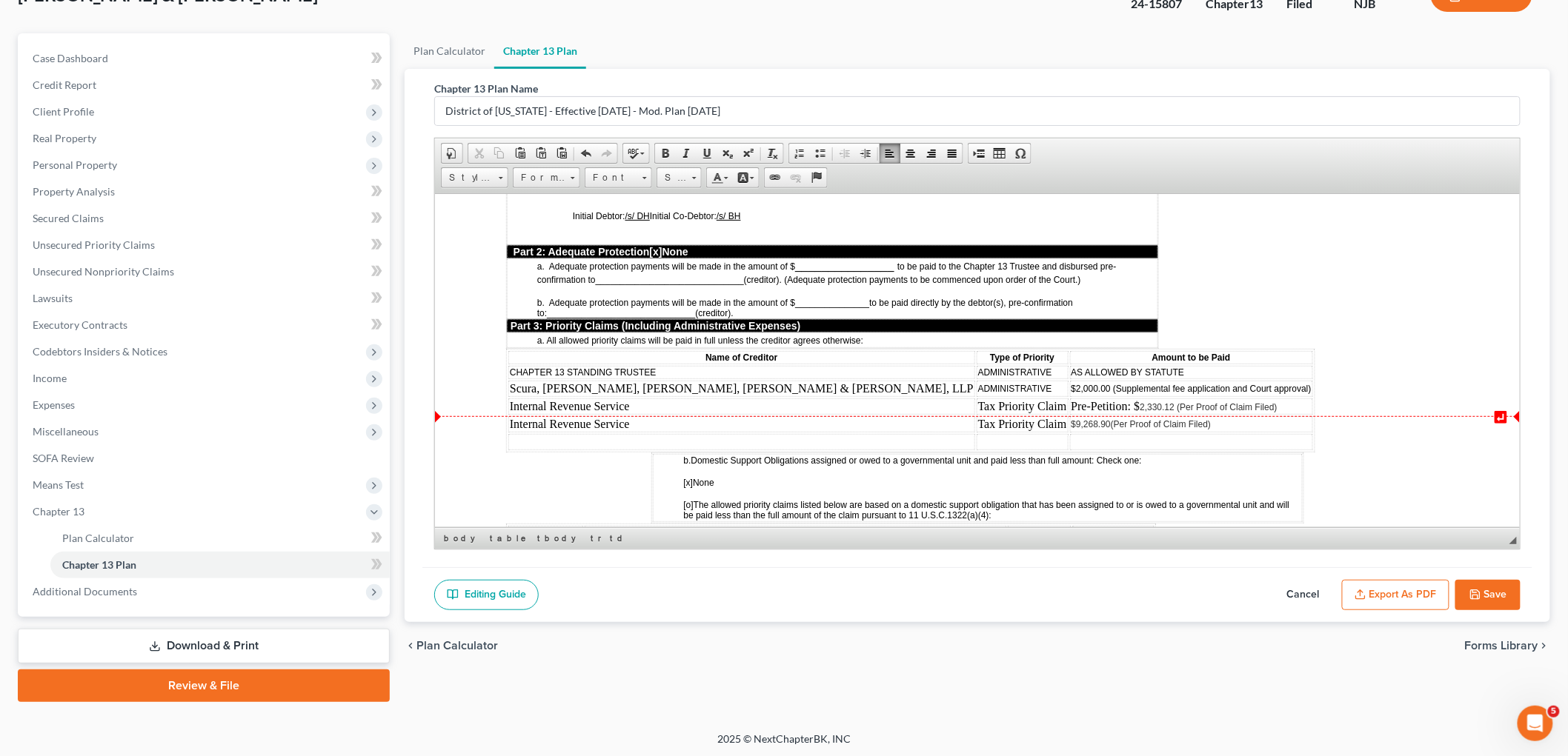
click at [597, 433] on td at bounding box center [741, 441] width 466 height 17
drag, startPoint x: 1005, startPoint y: 388, endPoint x: 900, endPoint y: 388, distance: 105.0
click at [1069, 416] on td "$9,268.90 (Per Proof of Claim Filed)" at bounding box center [1191, 423] width 243 height 17
copy span "(Per Proof of Claim Filed)"
click at [1069, 433] on td "$ $2,586.48" at bounding box center [1191, 441] width 243 height 17
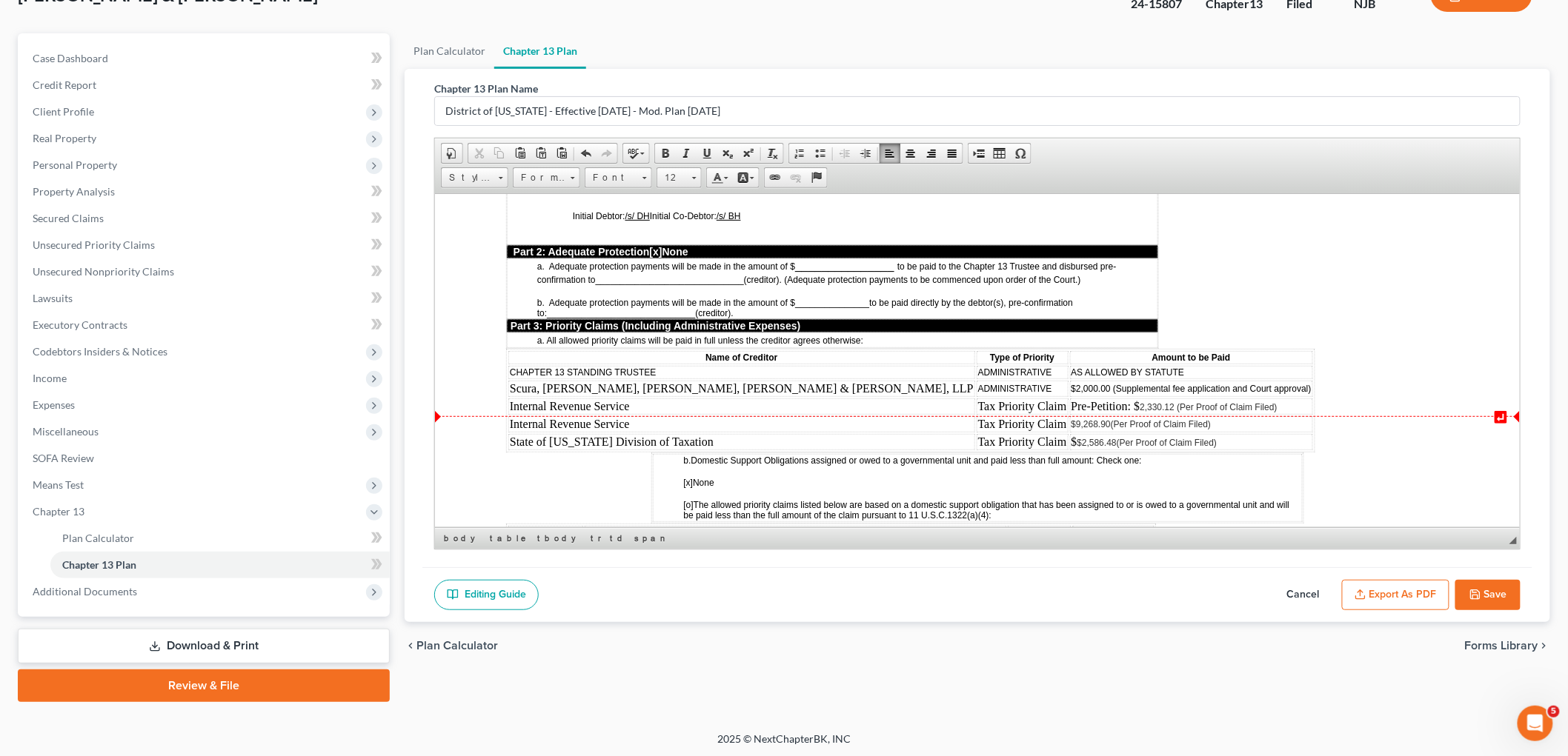
click at [1077, 437] on span "$2,586.48 (Per Proof of Claim Filed)" at bounding box center [1147, 443] width 140 height 10
click at [674, 416] on td "Internal Revenue Service" at bounding box center [741, 423] width 466 height 17
click at [813, 471] on span "Delete Rows" at bounding box center [833, 471] width 86 height 18
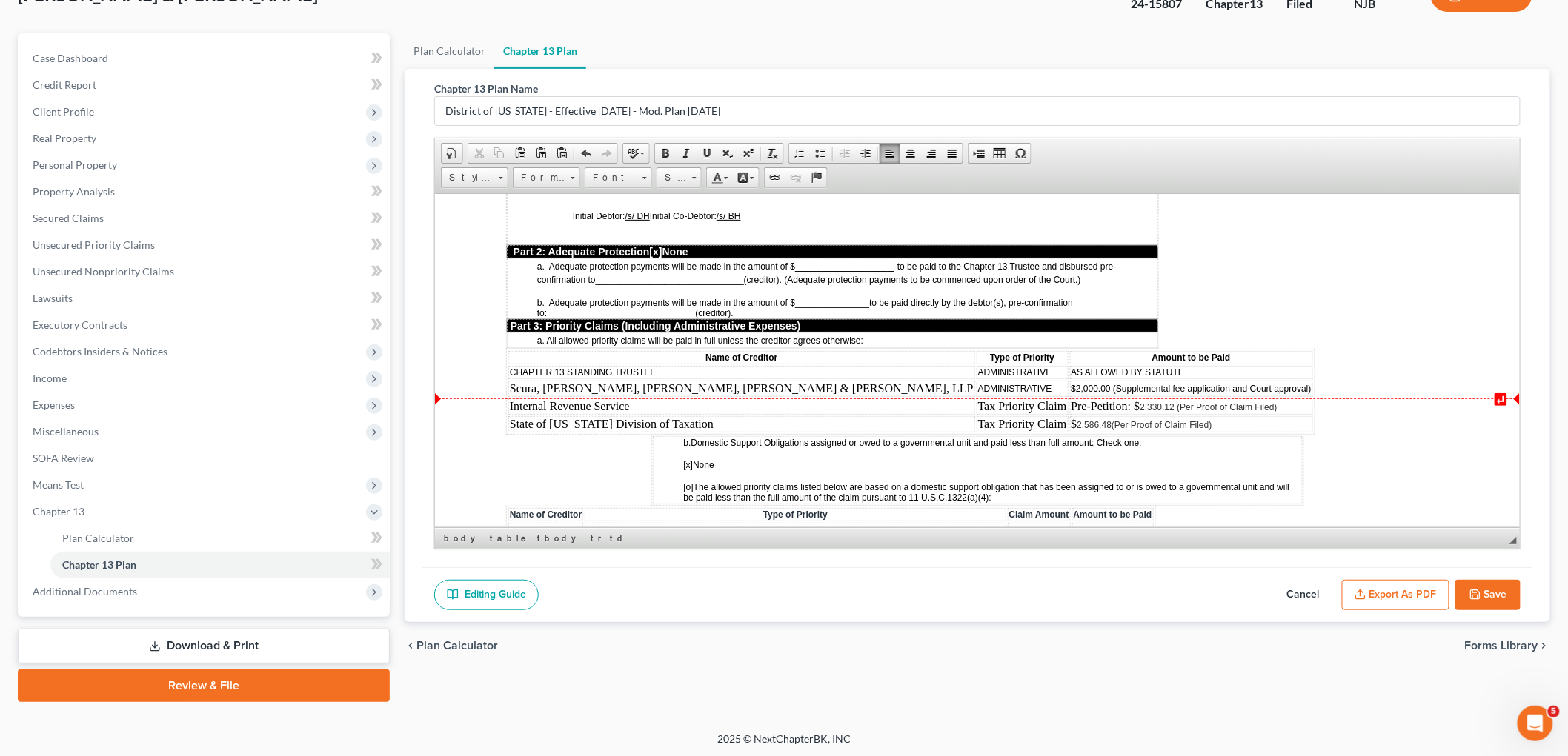
click at [704, 416] on td "State of [US_STATE] Division of Taxation" at bounding box center [741, 423] width 466 height 17
drag, startPoint x: 832, startPoint y: 473, endPoint x: 1200, endPoint y: 706, distance: 435.6
click at [832, 473] on span "Delete Rows" at bounding box center [863, 473] width 86 height 18
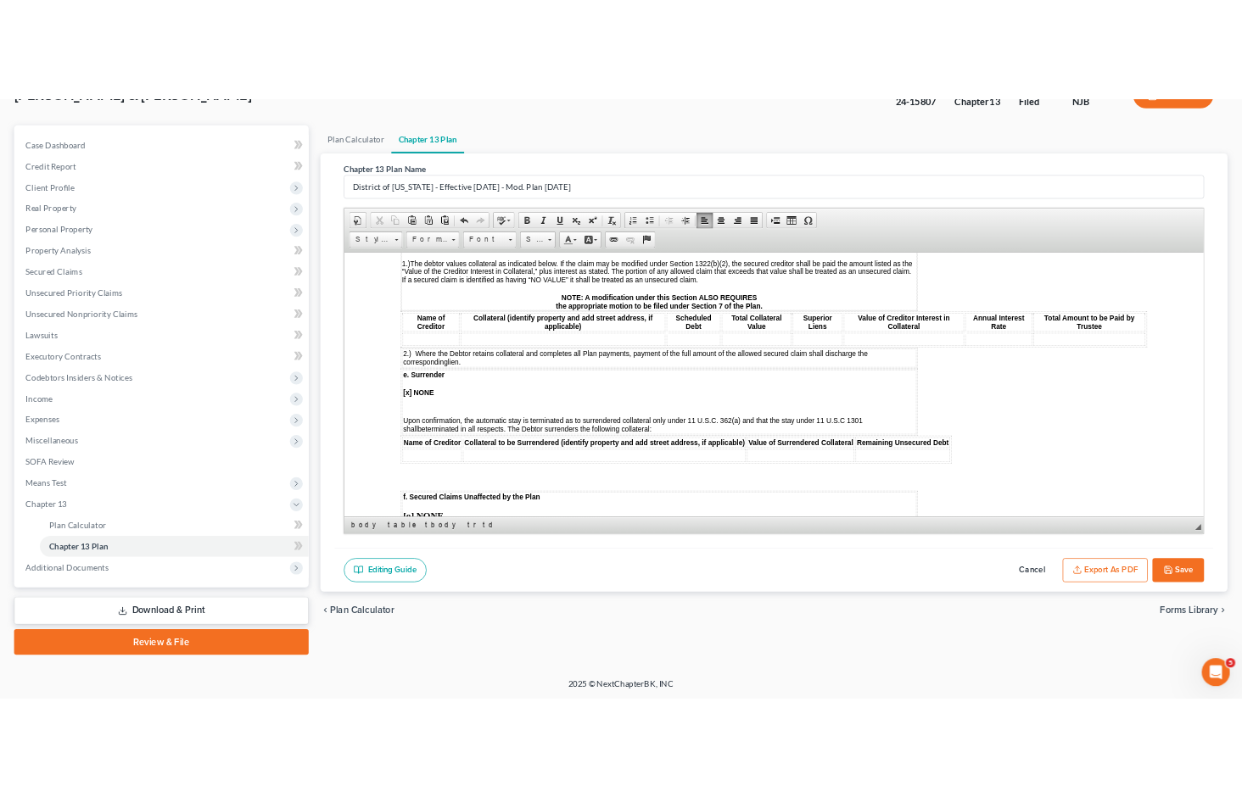
scroll to position [2356, 0]
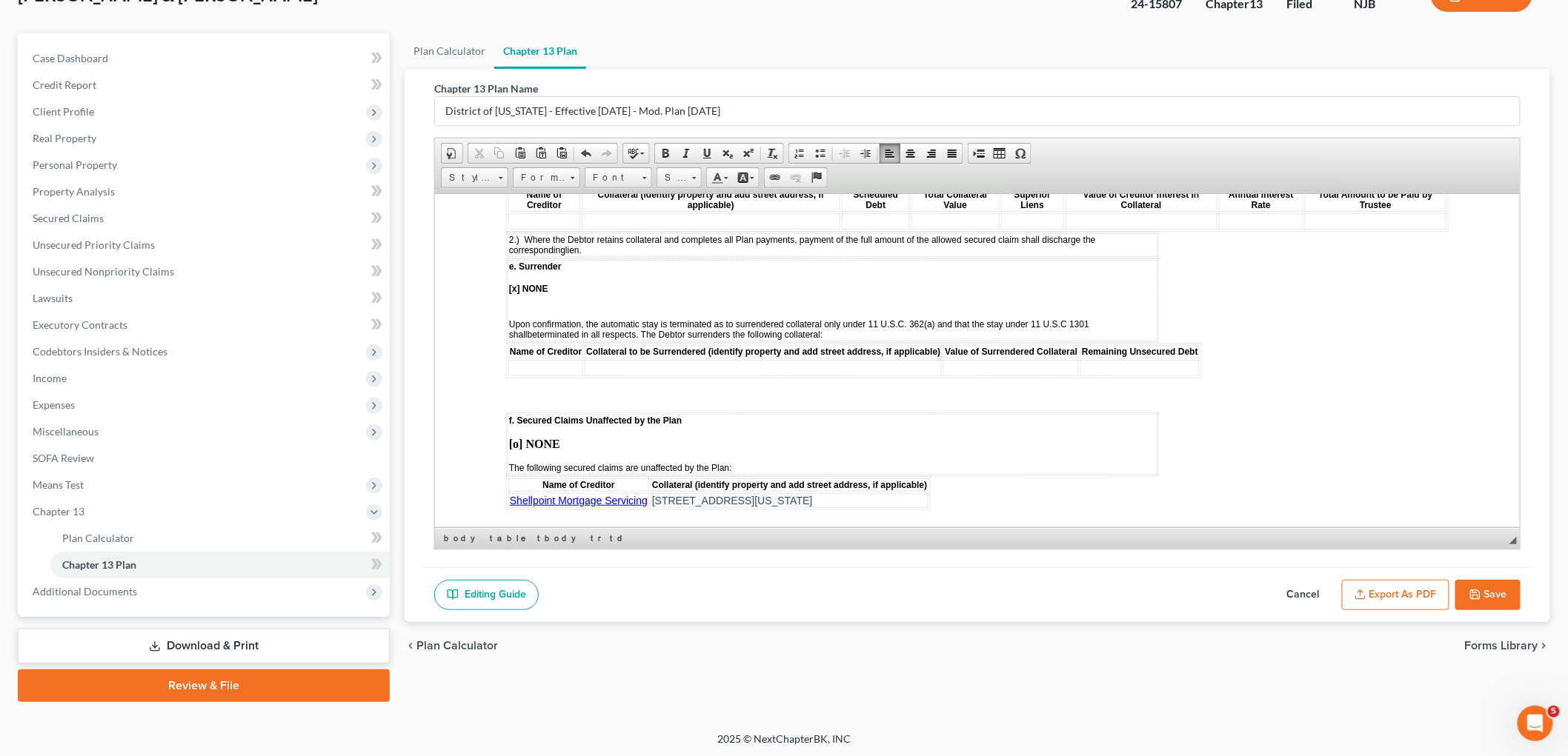
click at [717, 494] on span "[STREET_ADDRESS][US_STATE]" at bounding box center [732, 500] width 161 height 12
drag, startPoint x: 866, startPoint y: 442, endPoint x: 509, endPoint y: 438, distance: 357.0
click at [509, 492] on tr "Shellpoint Mortgage Servicing [STREET_ADDRESS][US_STATE]" at bounding box center [717, 499] width 420 height 15
click at [516, 437] on strong "[o] NONE" at bounding box center [534, 443] width 52 height 12
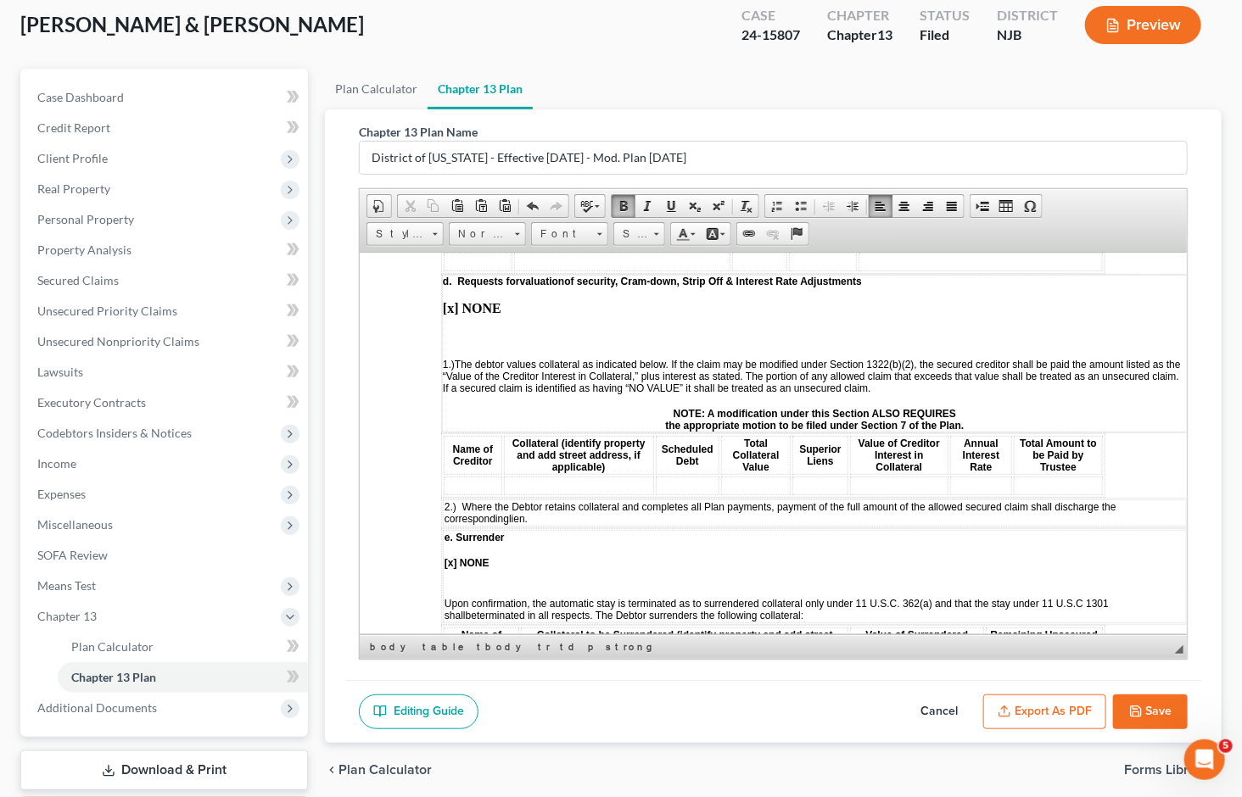
scroll to position [2572, 0]
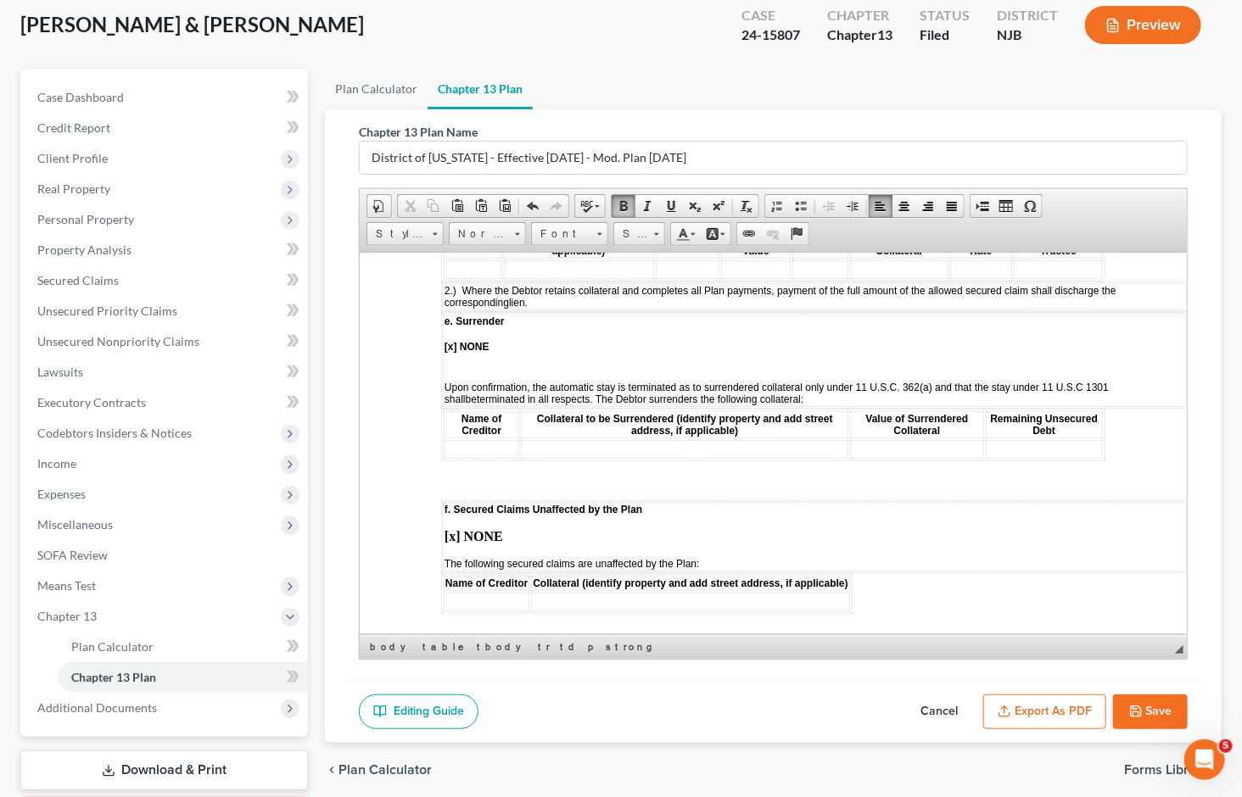
drag, startPoint x: 748, startPoint y: 683, endPoint x: 753, endPoint y: 693, distance: 11.0
click at [748, 683] on div "Editing Guide Cancel Export as PDF Save" at bounding box center [773, 712] width 856 height 64
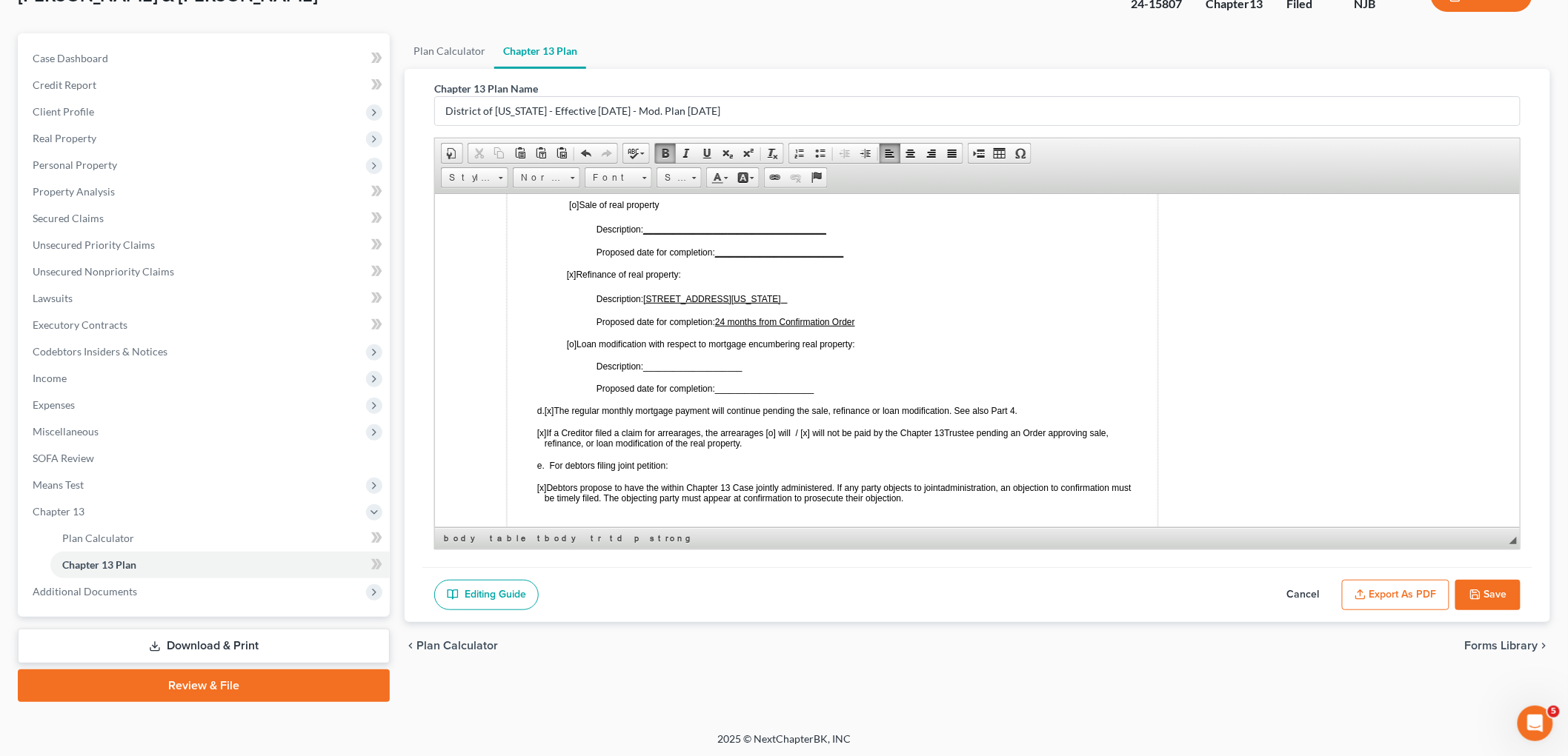
scroll to position [778, 0]
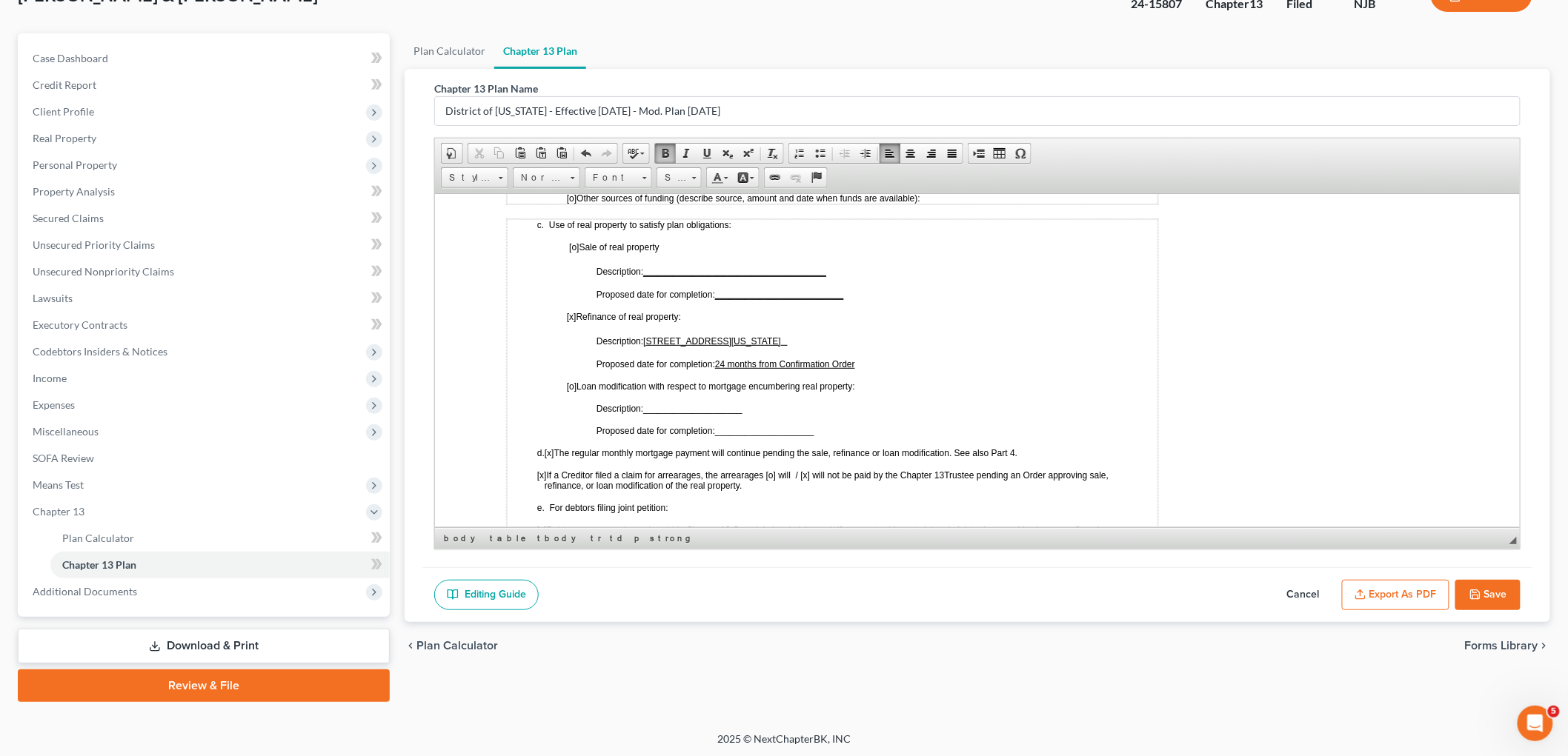
click at [570, 311] on span "[x]" at bounding box center [570, 316] width 10 height 10
drag, startPoint x: 863, startPoint y: 332, endPoint x: 716, endPoint y: 332, distance: 147.0
click at [716, 359] on p "Proposed date for completion: 24 months from Confirmation Order" at bounding box center [876, 364] width 561 height 10
drag, startPoint x: 832, startPoint y: 313, endPoint x: 647, endPoint y: 315, distance: 185.0
click at [647, 333] on p "Description: [STREET_ADDRESS][US_STATE]" at bounding box center [876, 340] width 561 height 13
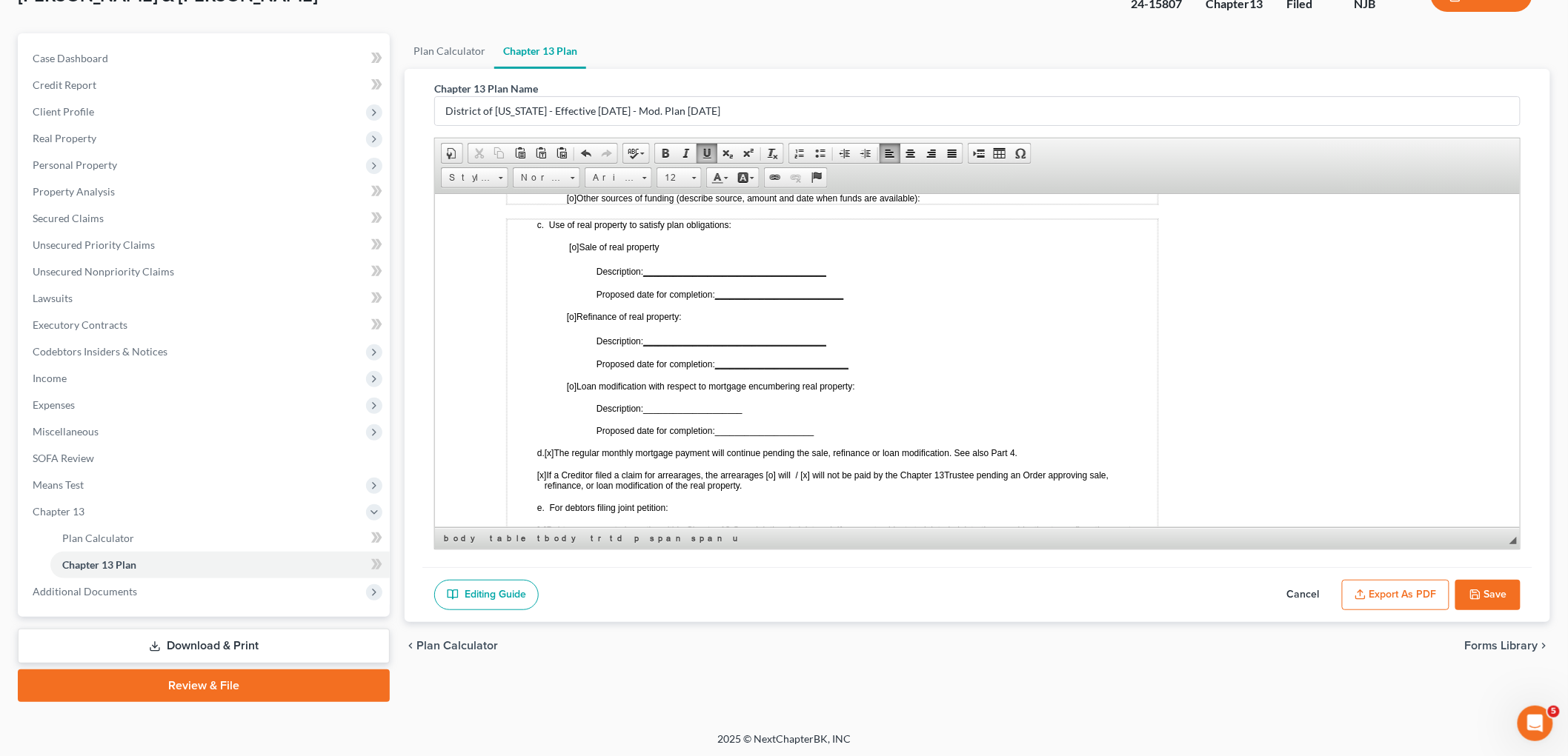
click at [554, 447] on span "[x]" at bounding box center [549, 452] width 10 height 10
click at [546, 470] on span "[x]" at bounding box center [541, 475] width 10 height 10
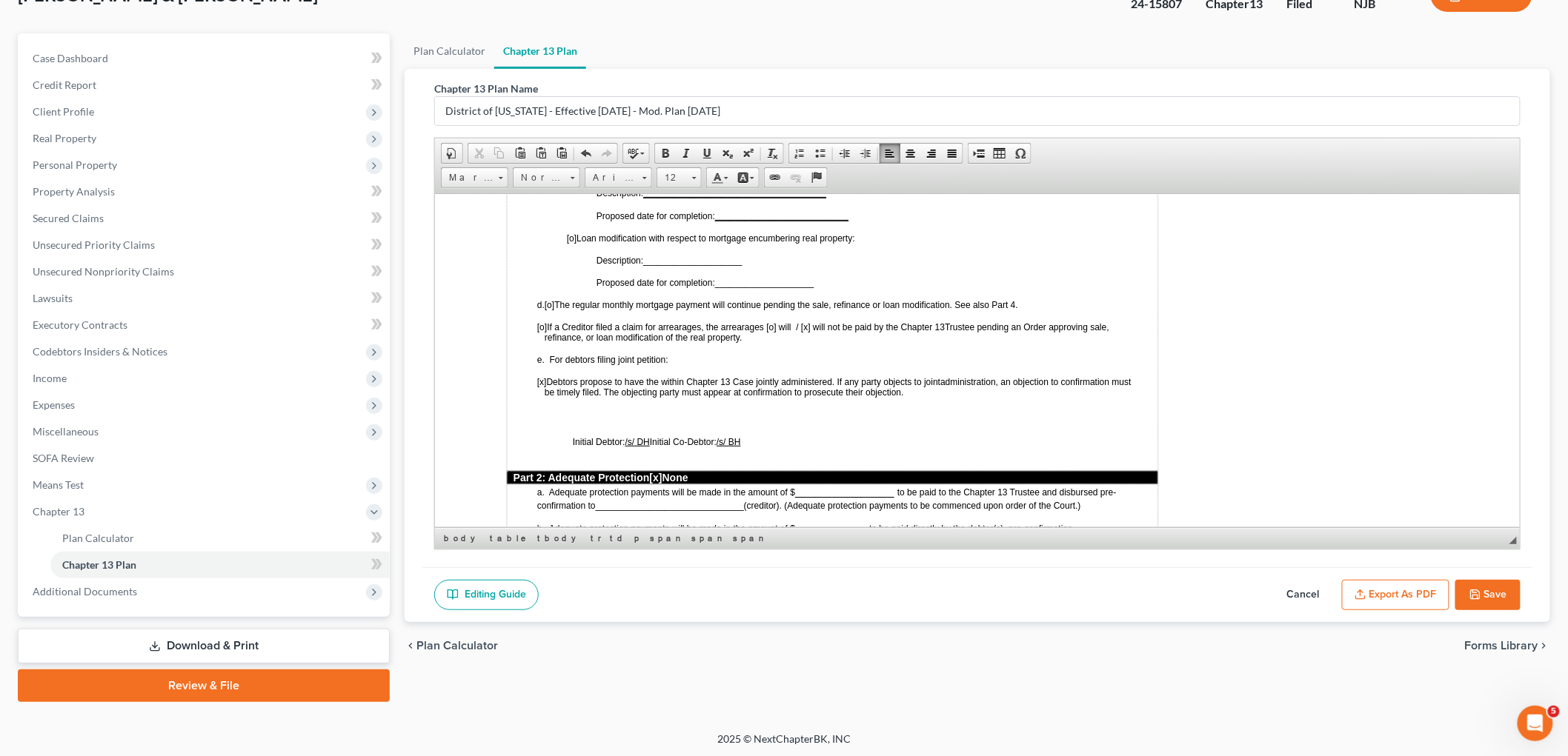
scroll to position [942, 0]
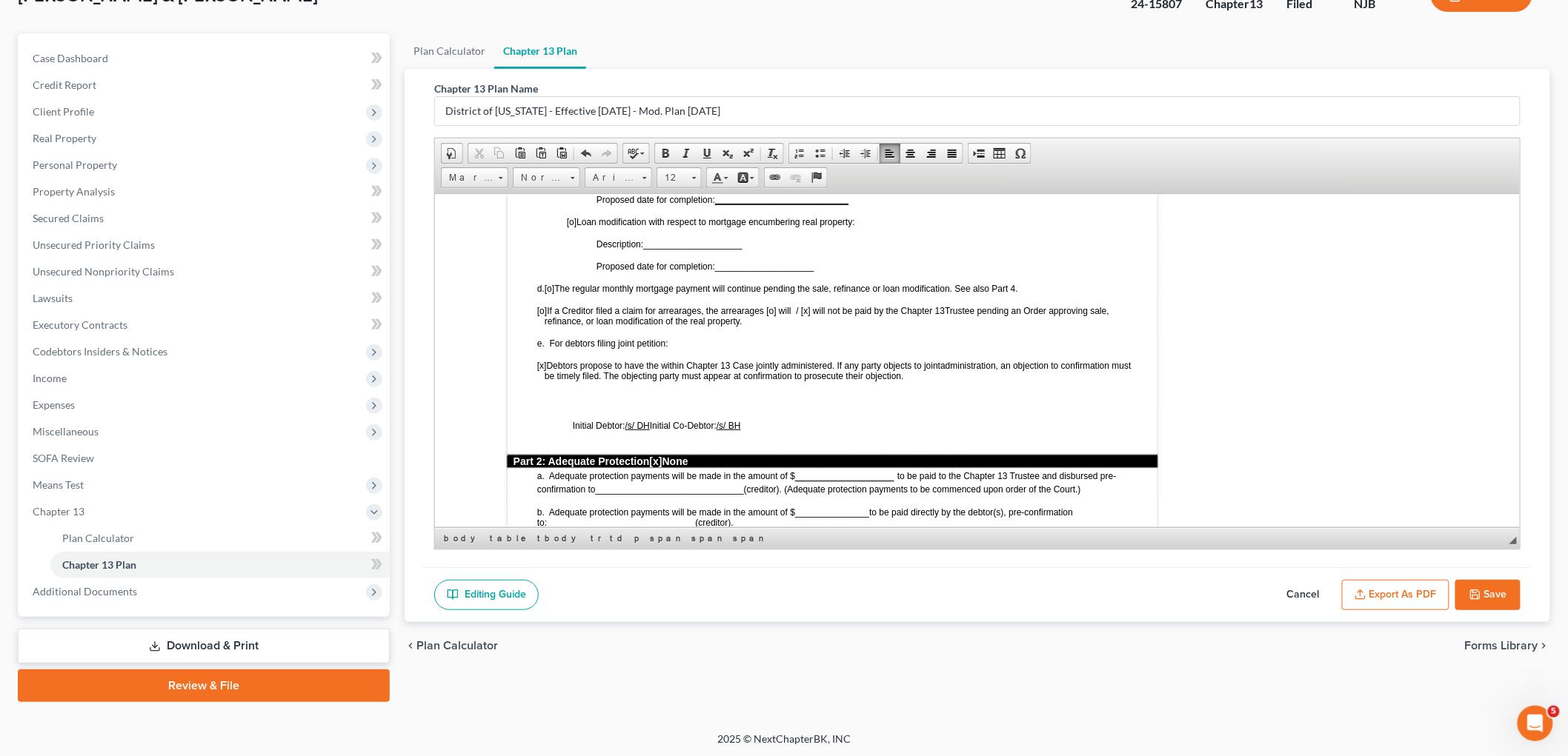
click at [823, 306] on span "[o ] If a Creditor filed a claim for arrearages, the arrearages [o] will / [x] …" at bounding box center [740, 311] width 408 height 10
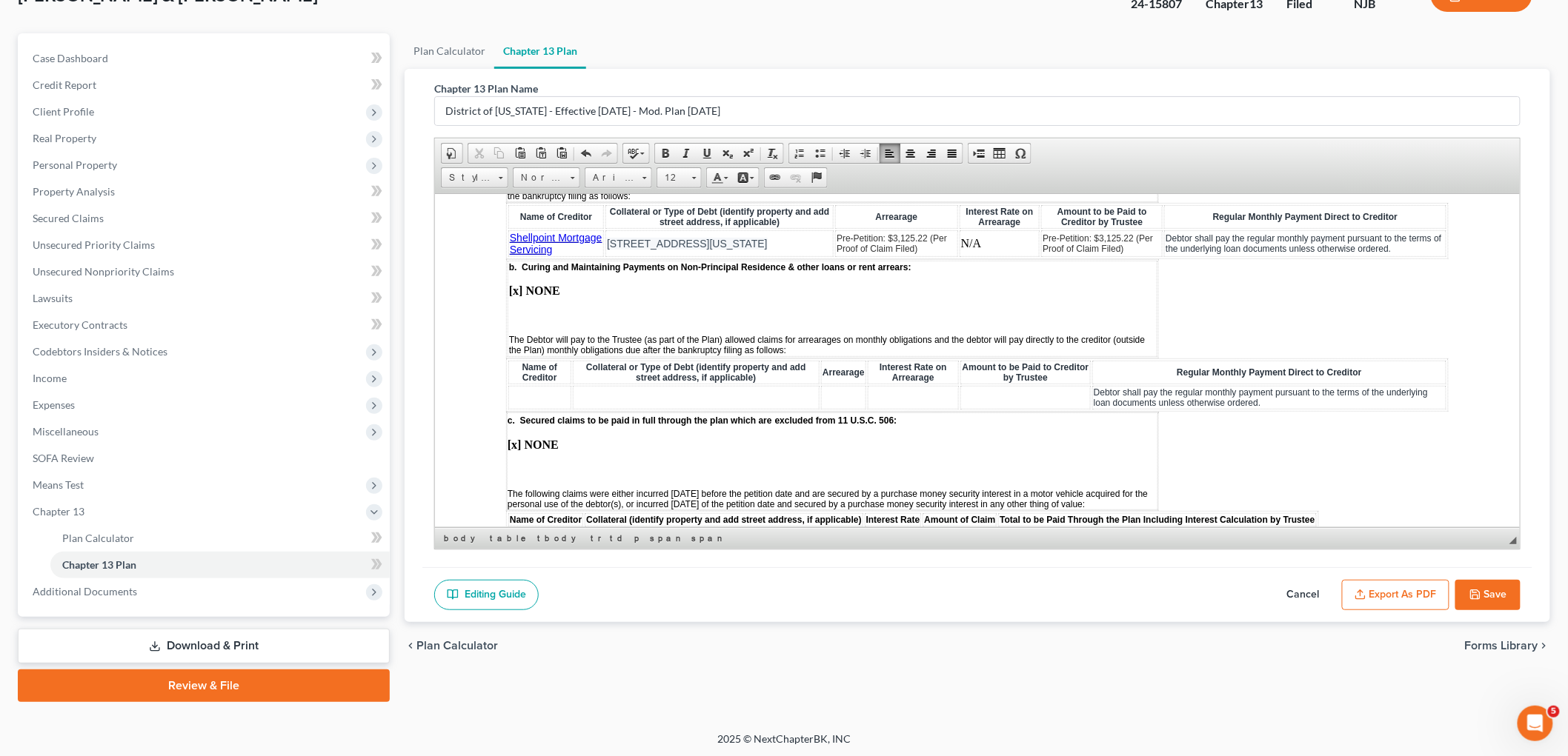
scroll to position [1600, 0]
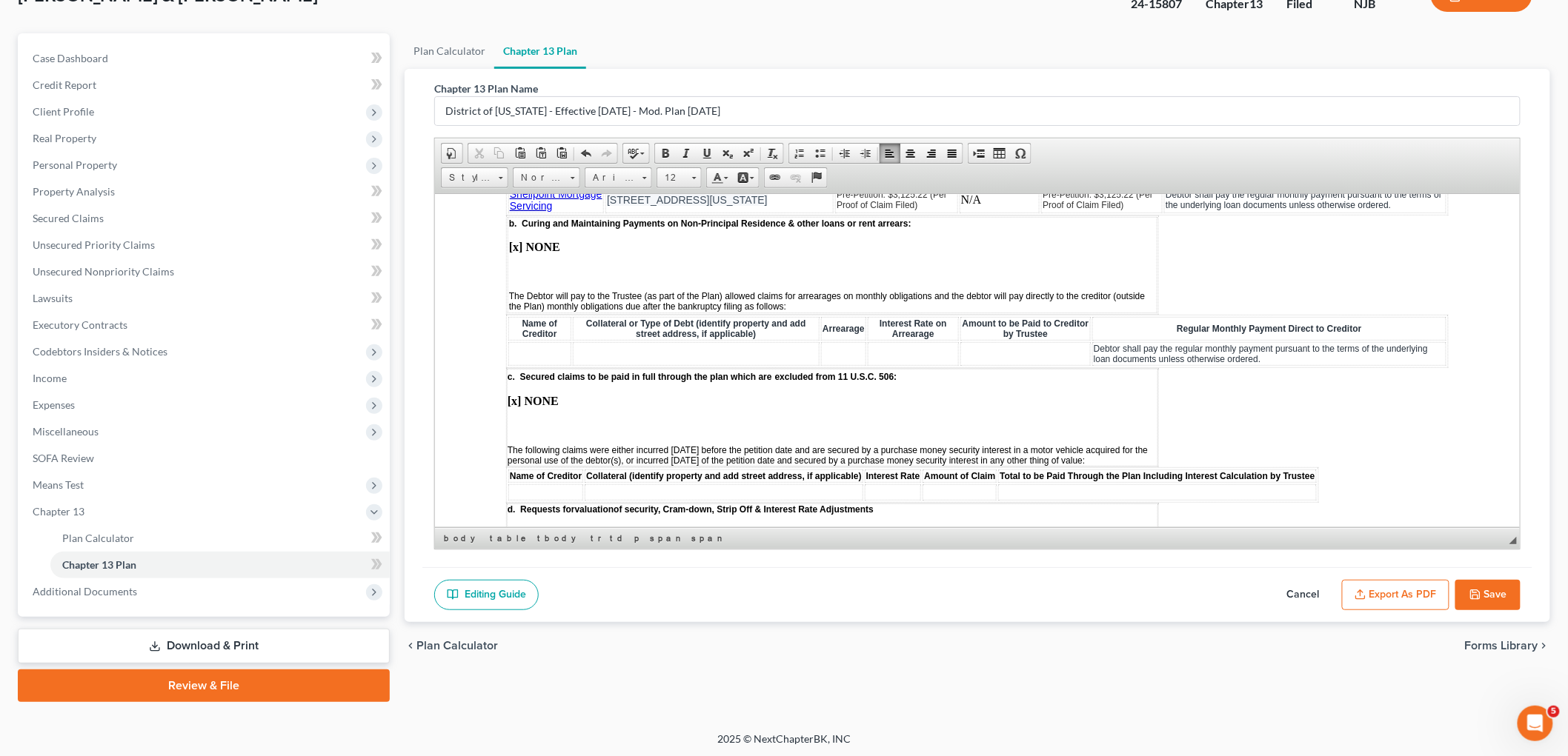
click at [589, 388] on td "c. Secured claims to be paid in full through the plan which are excluded from 1…" at bounding box center [832, 417] width 652 height 98
click at [546, 419] on p at bounding box center [832, 425] width 650 height 13
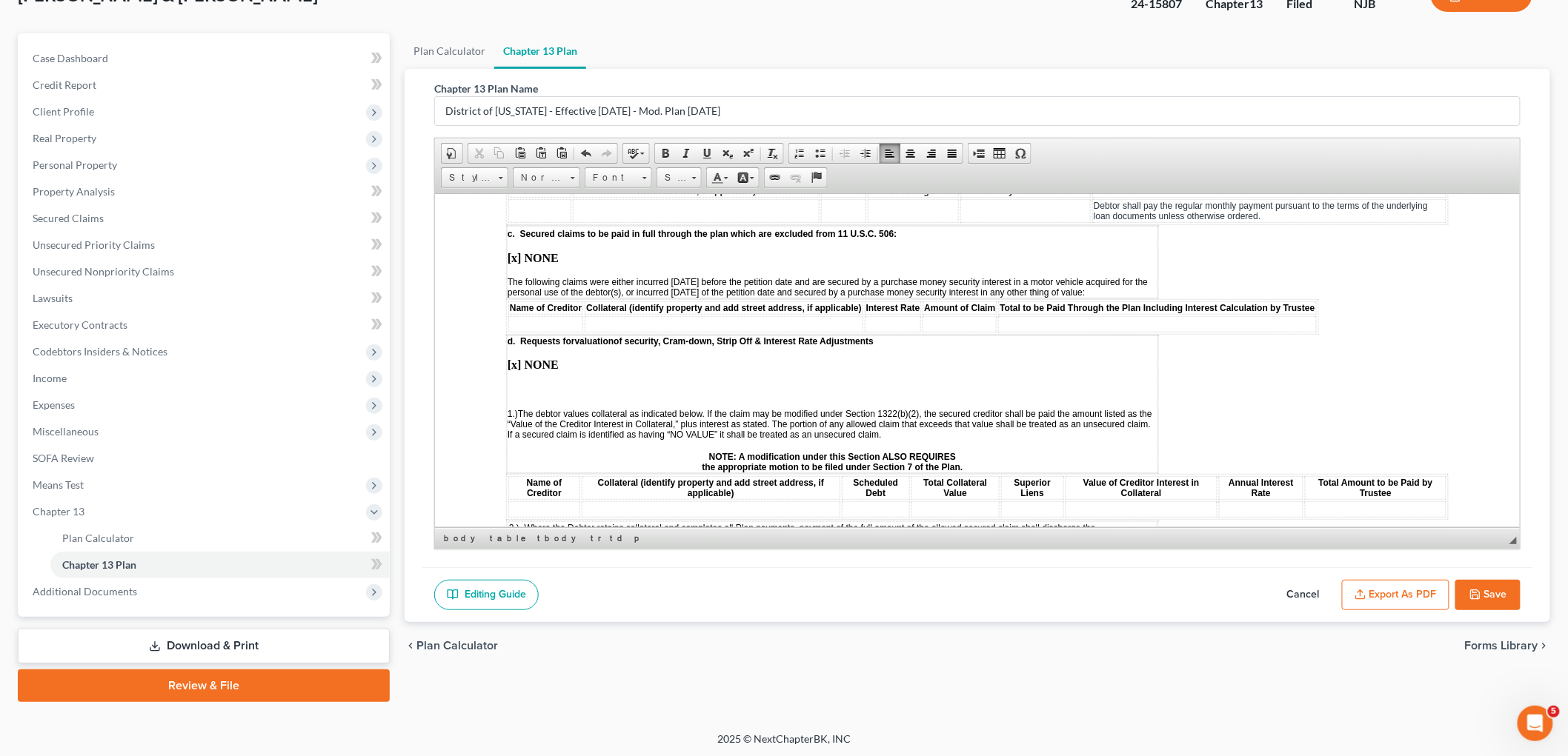
scroll to position [1765, 0]
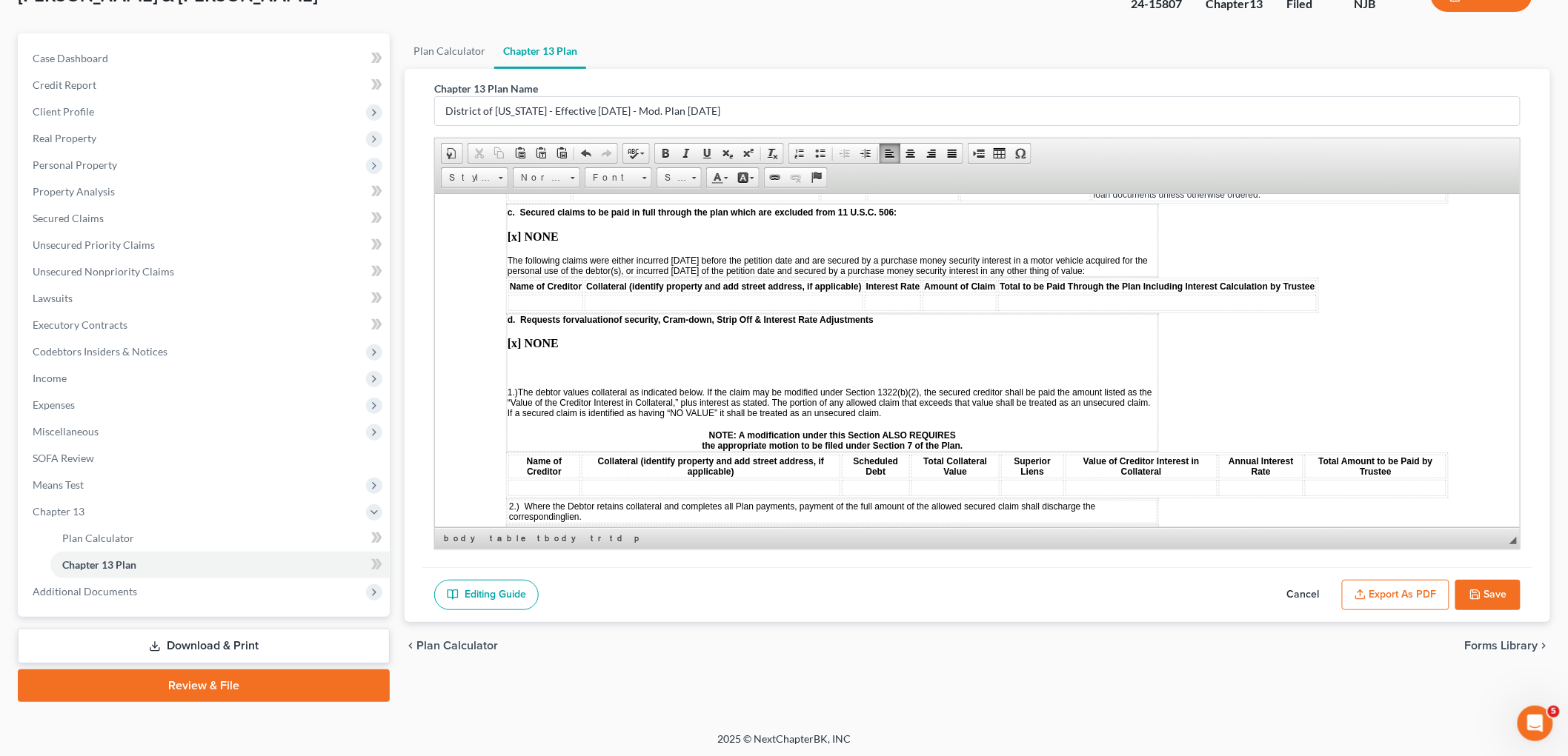
click at [534, 361] on p at bounding box center [832, 368] width 650 height 13
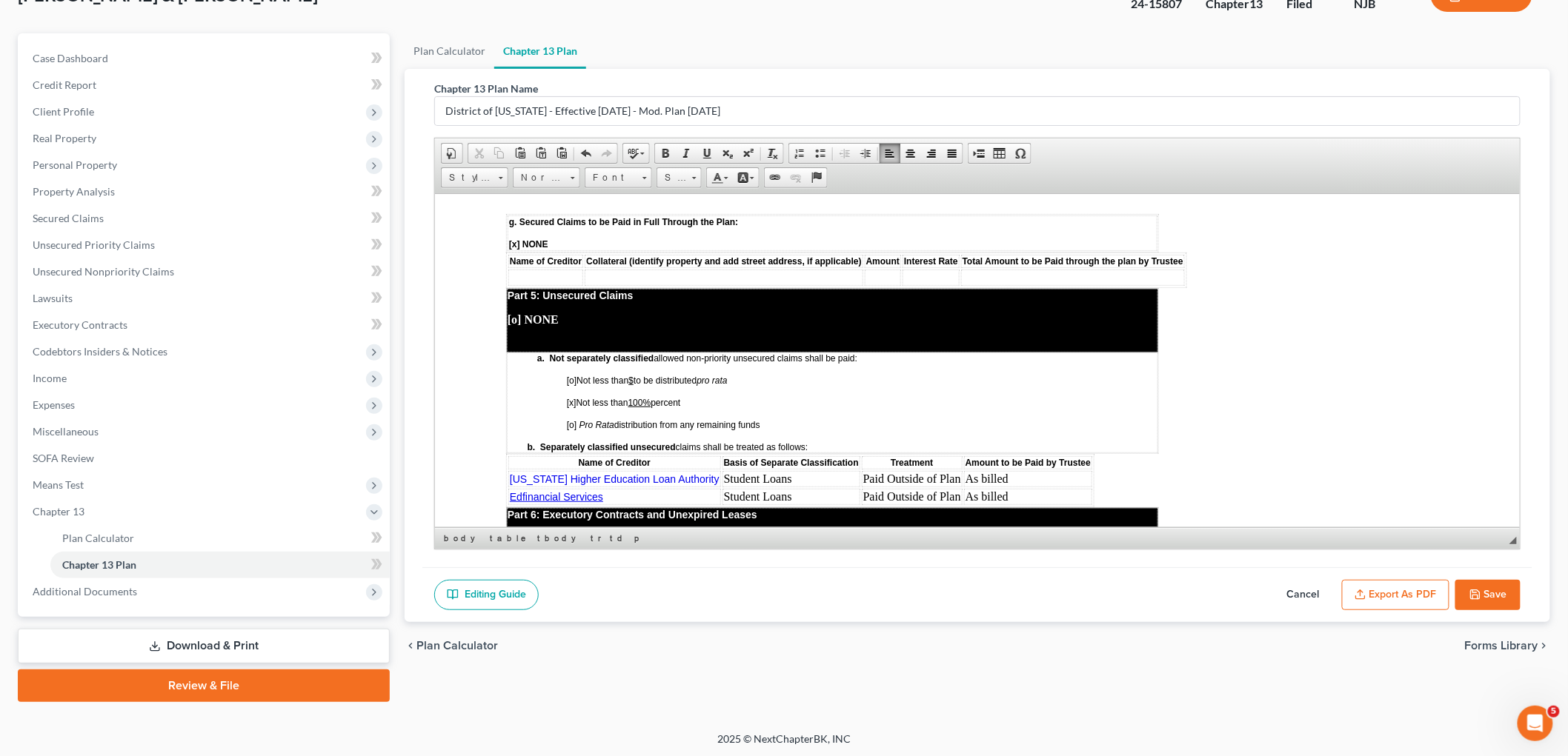
scroll to position [2423, 0]
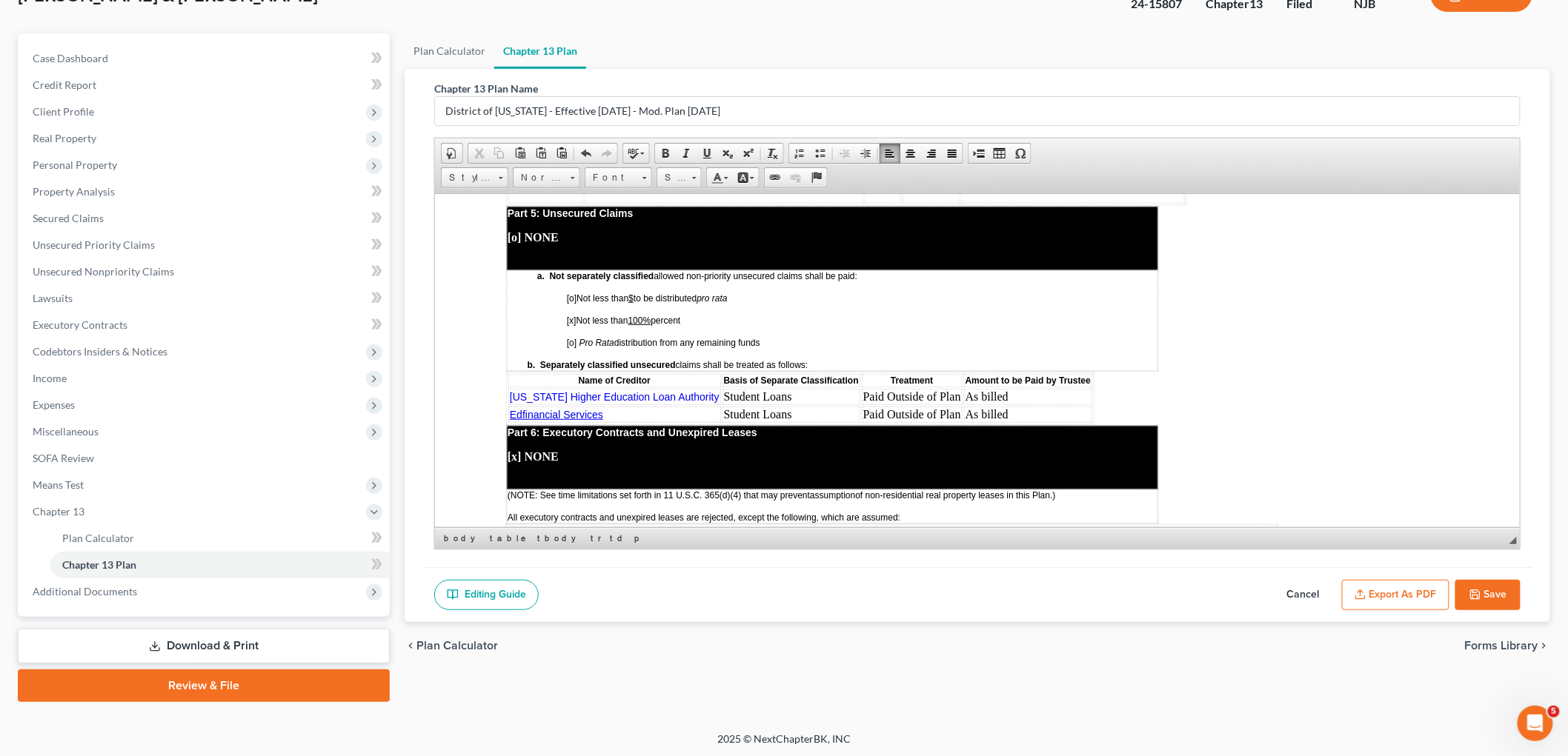
drag, startPoint x: 989, startPoint y: 326, endPoint x: 941, endPoint y: 322, distance: 48.2
click at [964, 388] on td "As billed" at bounding box center [1027, 396] width 128 height 17
drag, startPoint x: 998, startPoint y: 347, endPoint x: 946, endPoint y: 340, distance: 52.5
click at [964, 406] on td "As billed" at bounding box center [1027, 414] width 128 height 17
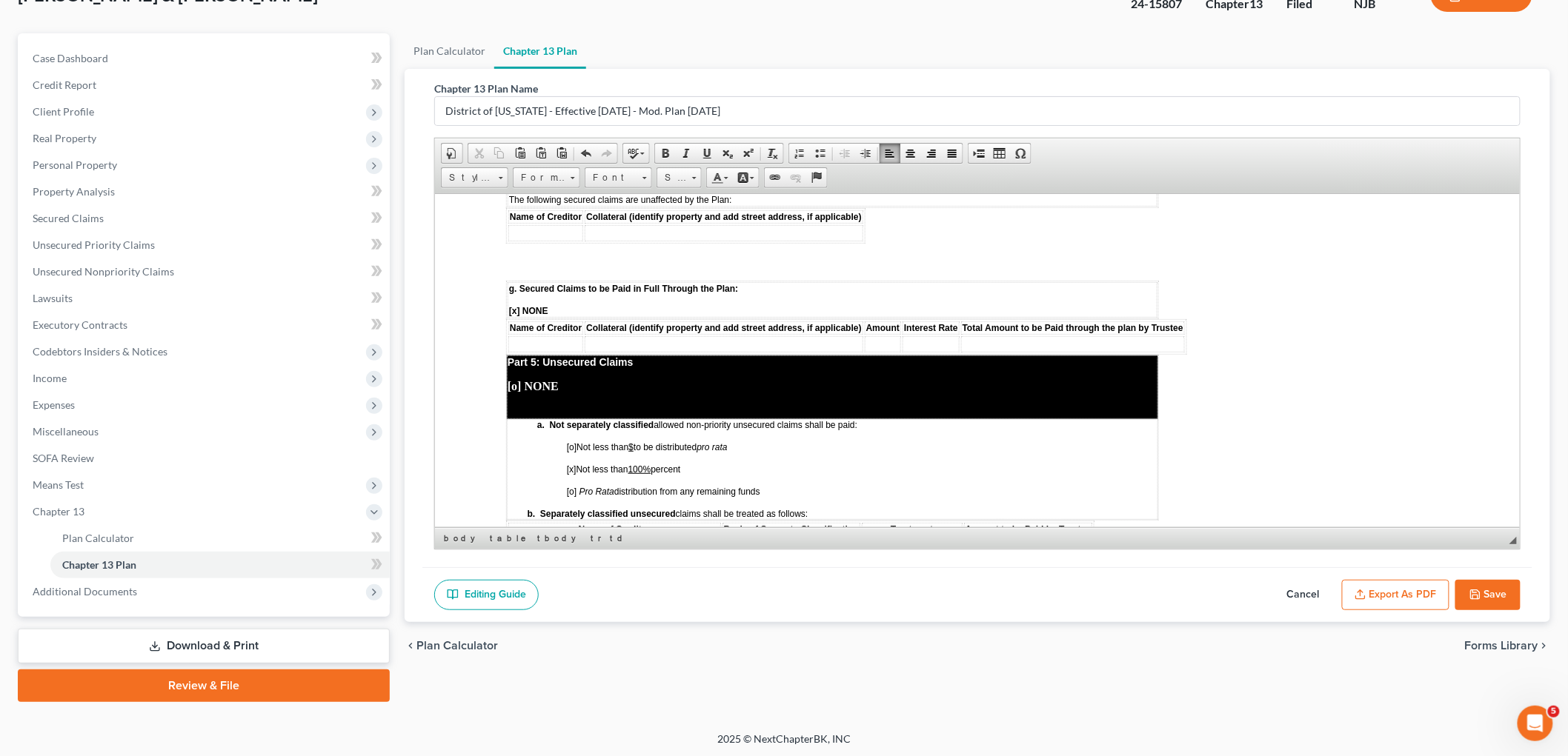
scroll to position [2259, 0]
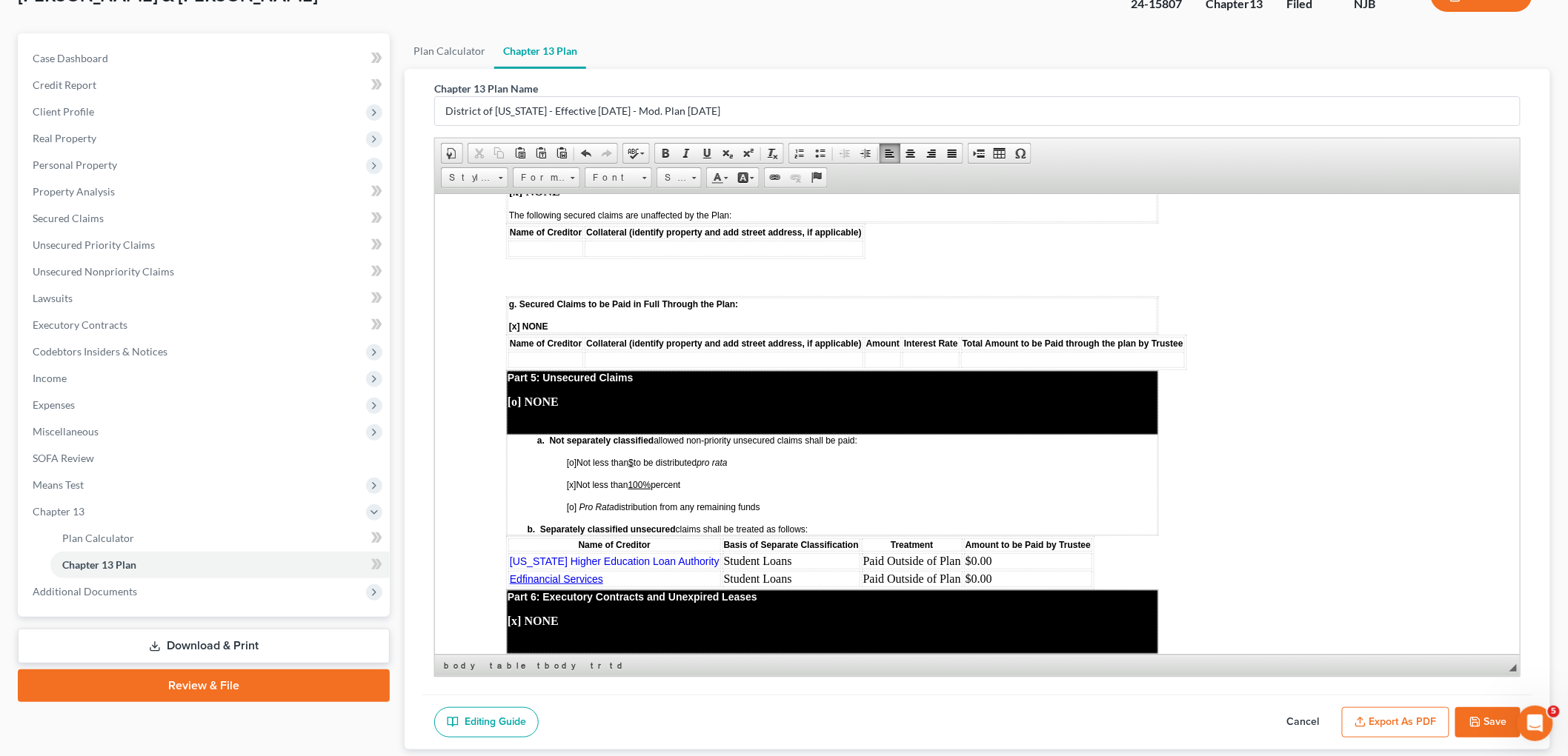
drag, startPoint x: 1510, startPoint y: 543, endPoint x: 1493, endPoint y: 704, distance: 161.9
click at [1084, 695] on div "Chapter 13 Plan Name District of [US_STATE] - Effective [DATE] - Mod. Plan [DAT…" at bounding box center [977, 381] width 1110 height 626
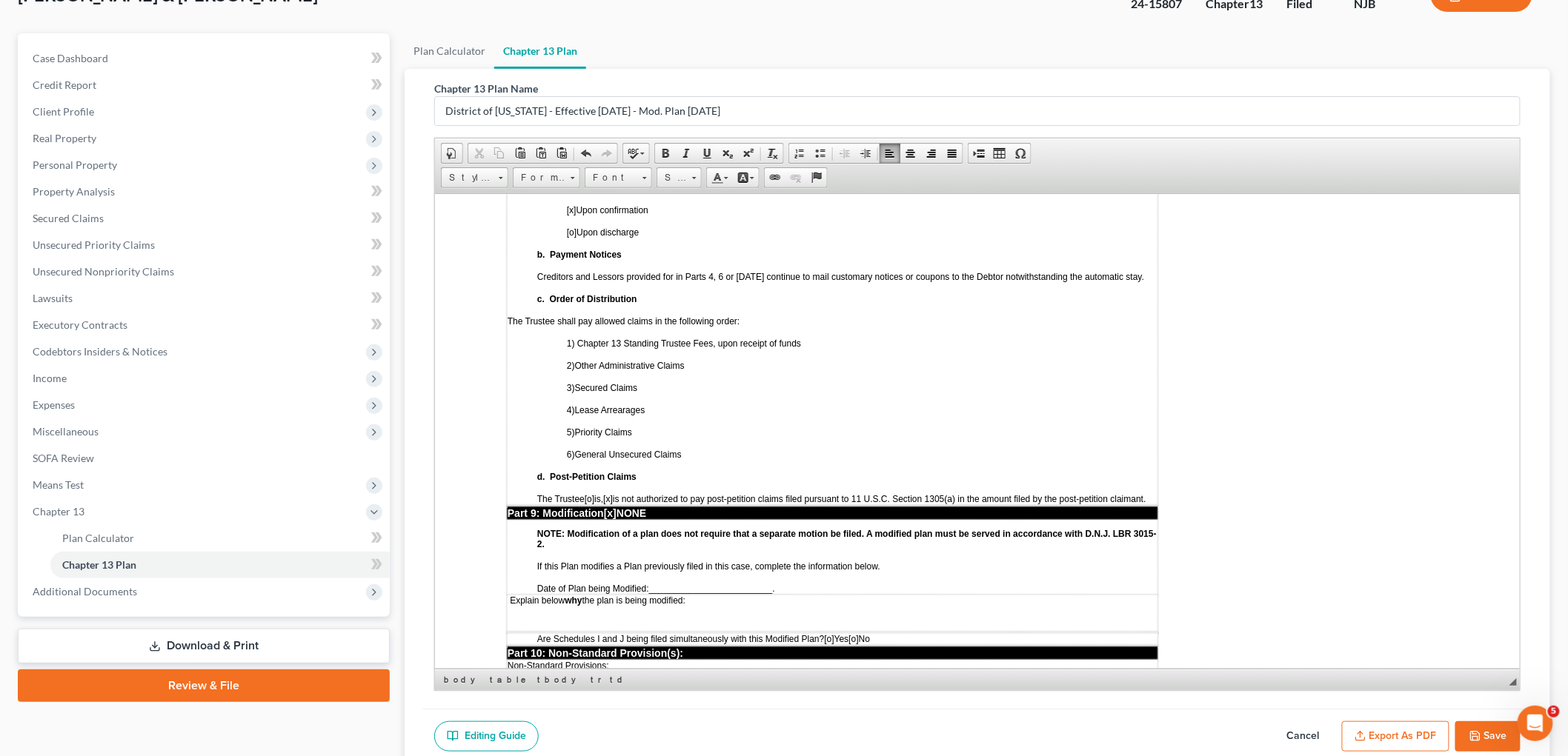
scroll to position [3411, 0]
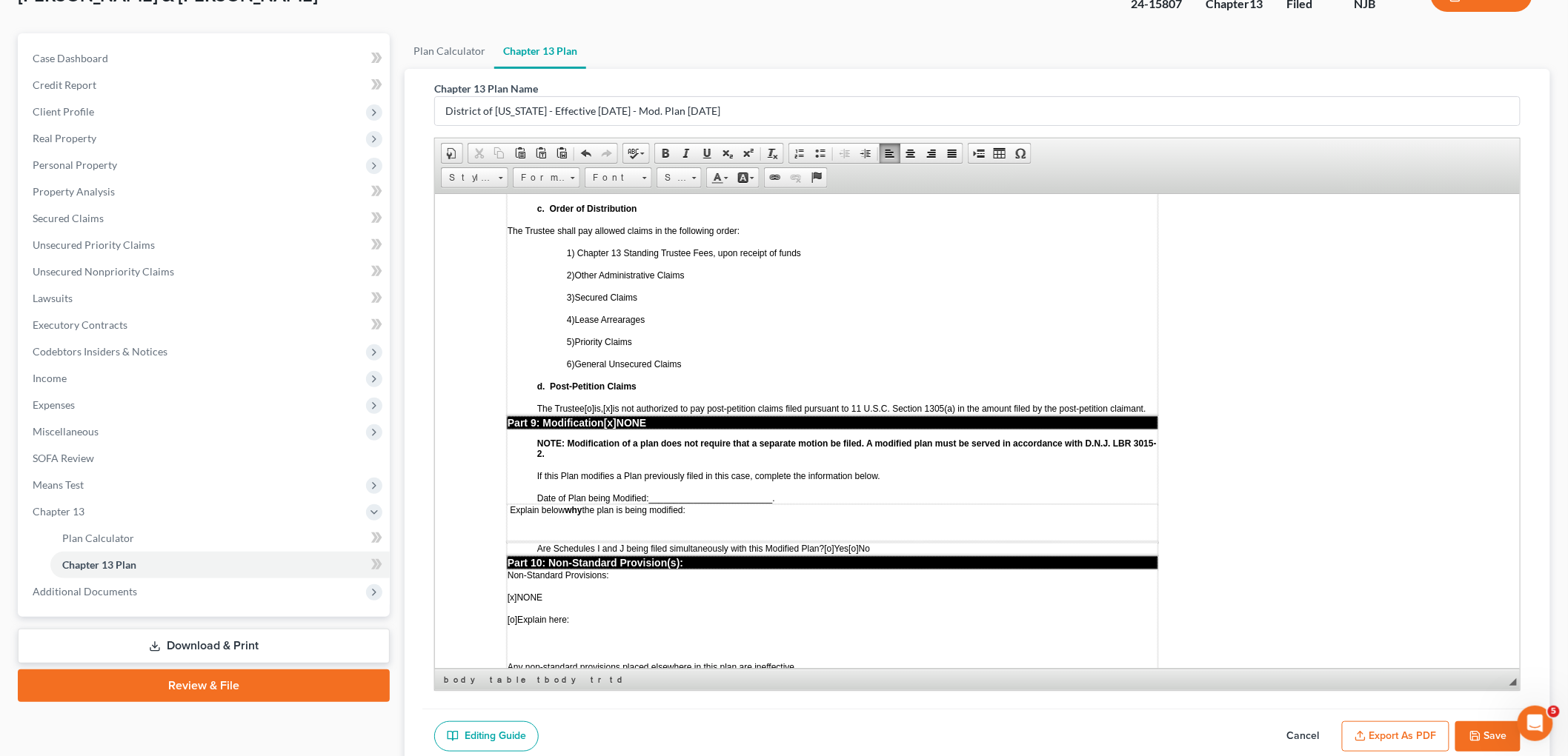
click at [615, 416] on span "[x]" at bounding box center [610, 423] width 12 height 12
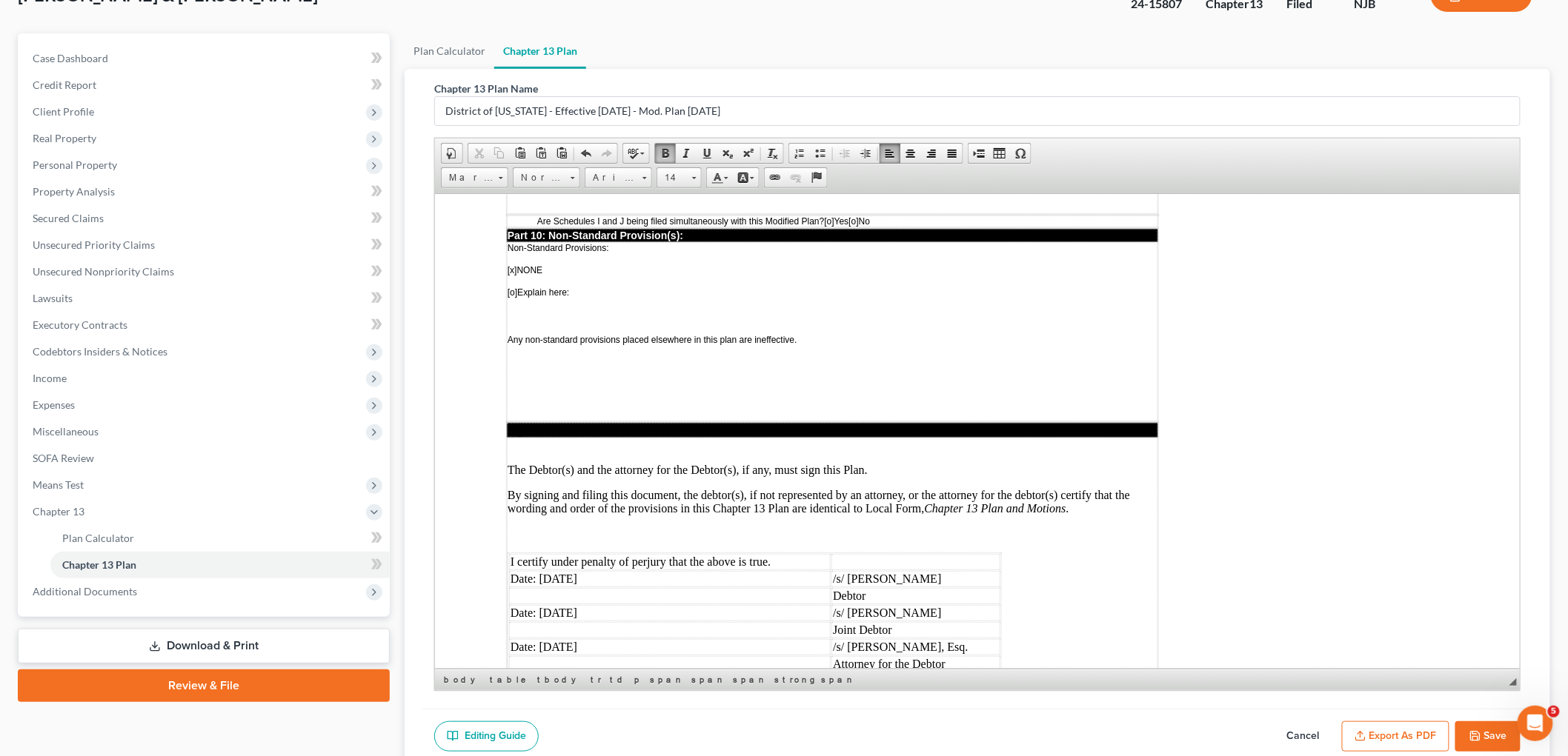
scroll to position [3740, 0]
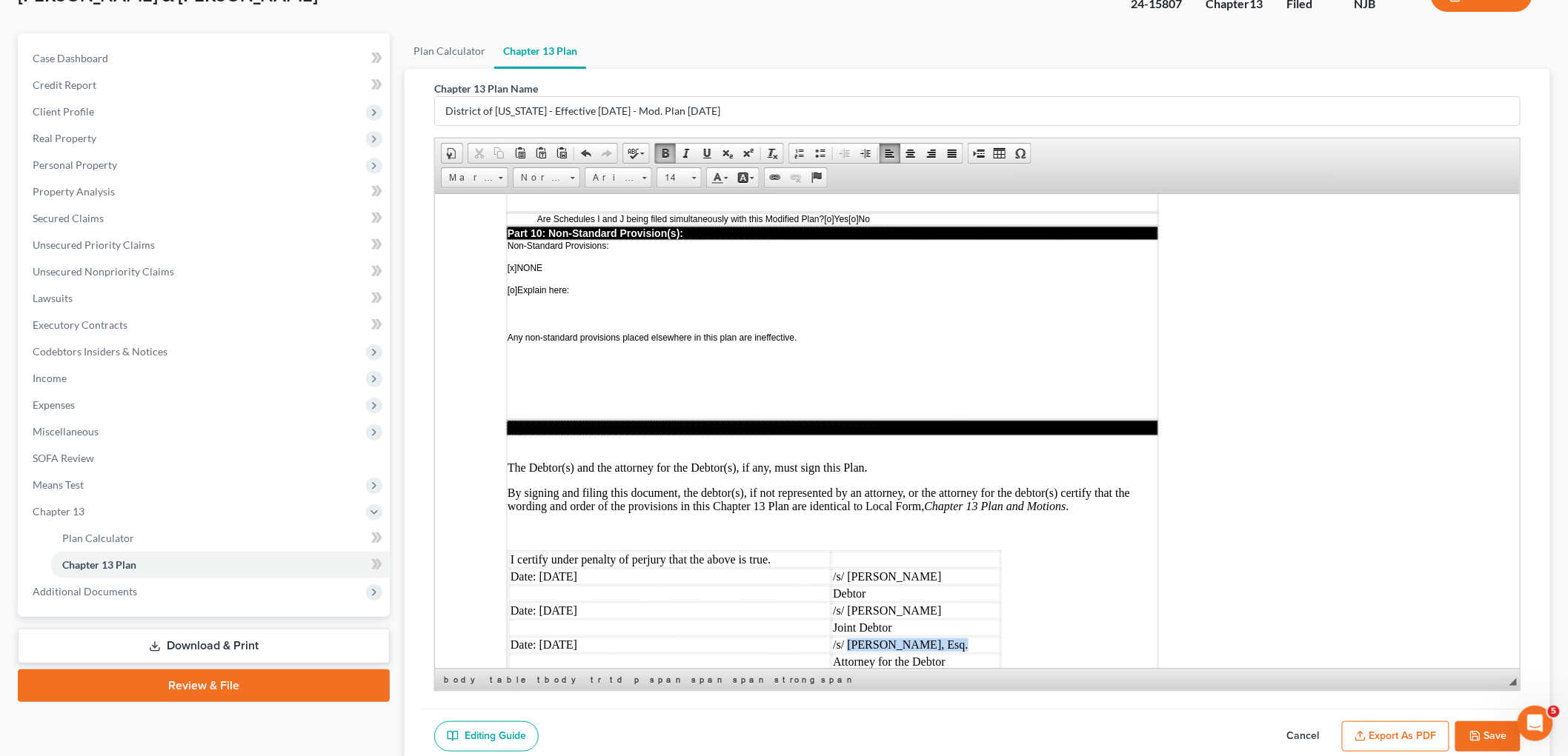
drag, startPoint x: 963, startPoint y: 566, endPoint x: 867, endPoint y: 560, distance: 96.2
click at [867, 636] on td "/s/ [PERSON_NAME], Esq." at bounding box center [915, 644] width 169 height 17
drag, startPoint x: 594, startPoint y: 565, endPoint x: 538, endPoint y: 564, distance: 56.0
click at [538, 636] on td "Date: [DATE]" at bounding box center [679, 644] width 342 height 17
drag, startPoint x: 605, startPoint y: 534, endPoint x: 545, endPoint y: 530, distance: 60.1
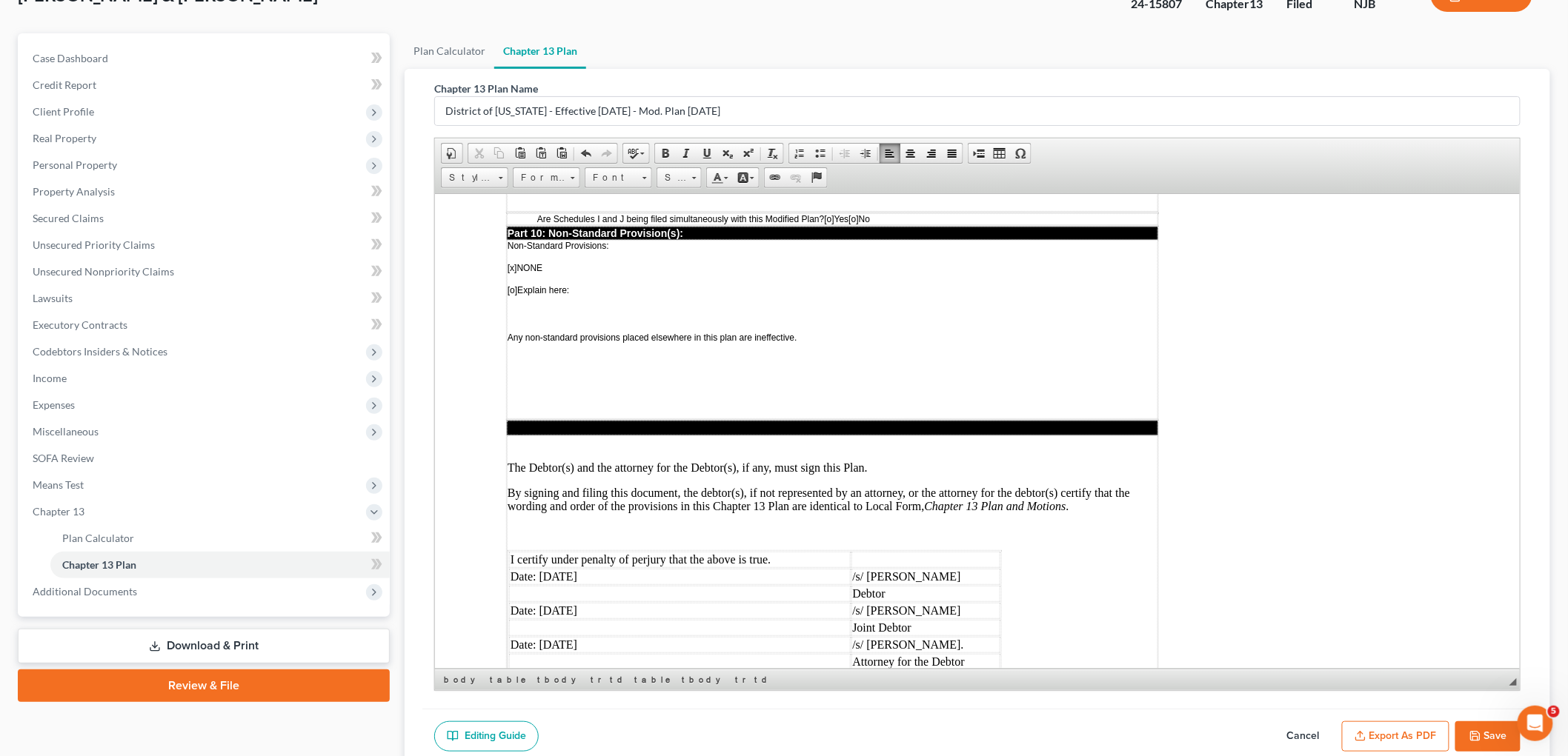
click at [545, 602] on td "Date: [DATE]" at bounding box center [679, 610] width 342 height 17
drag, startPoint x: 599, startPoint y: 498, endPoint x: 540, endPoint y: 498, distance: 59.0
click at [540, 568] on td "Date: [DATE]" at bounding box center [679, 576] width 342 height 17
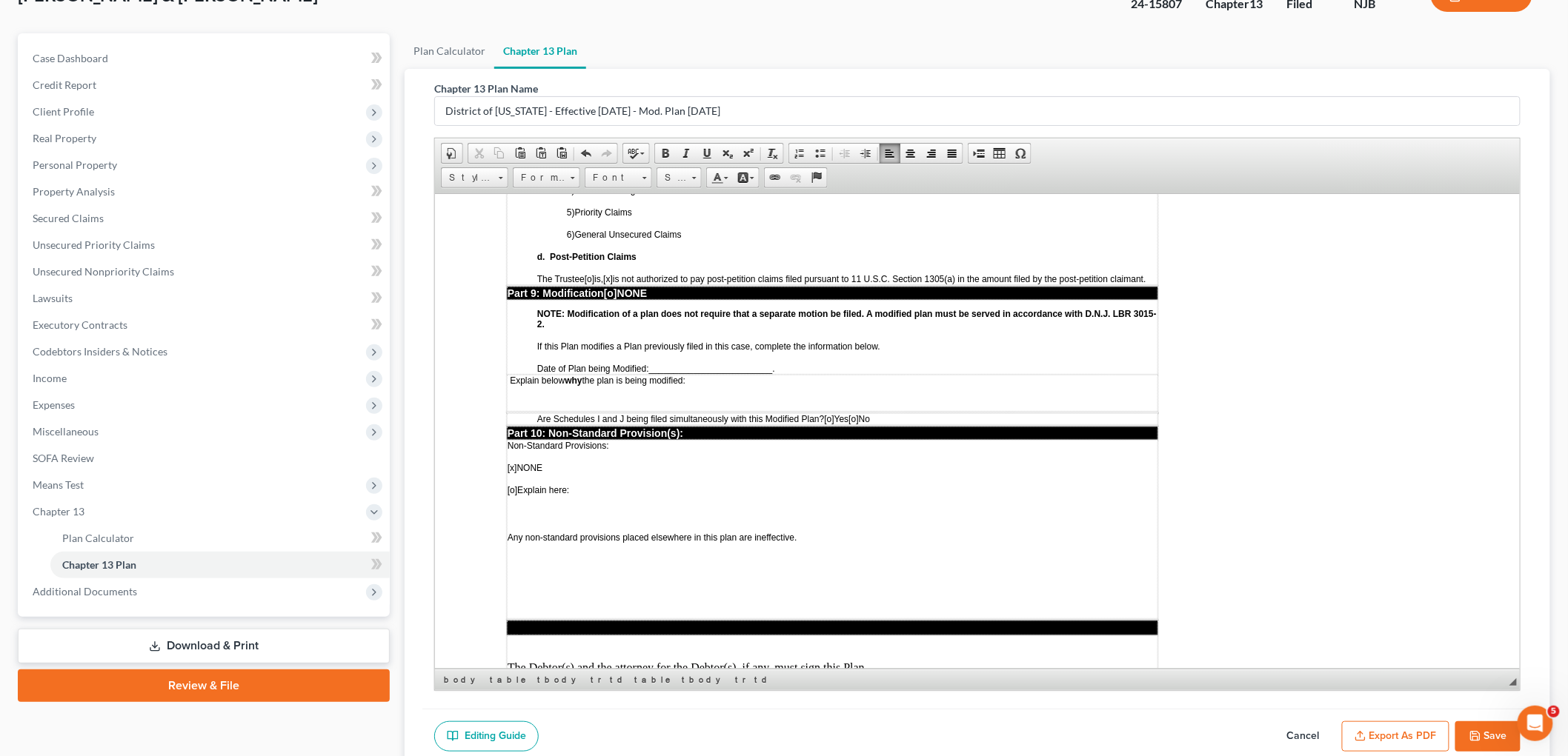
scroll to position [3493, 0]
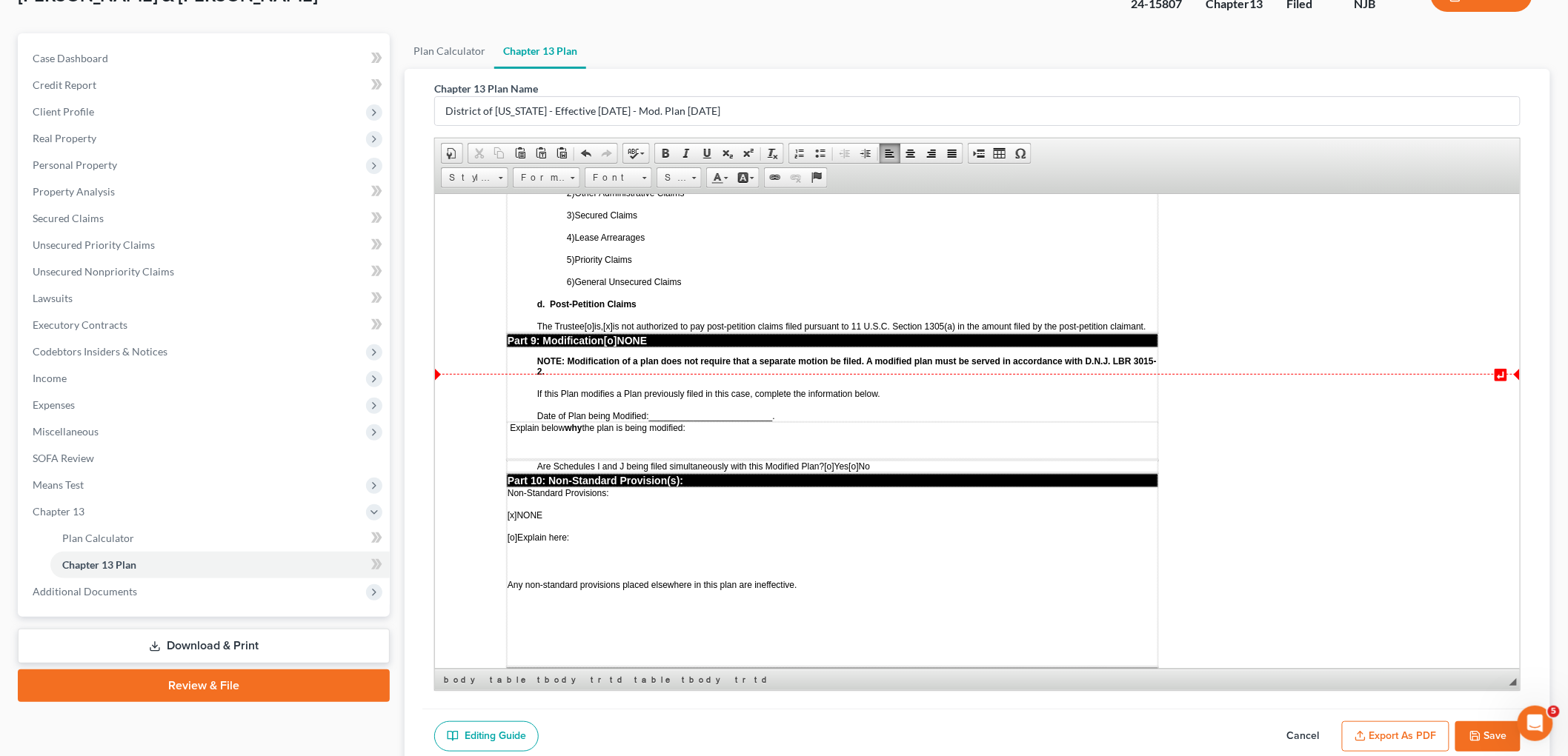
click at [833, 461] on span "[o]" at bounding box center [828, 466] width 10 height 10
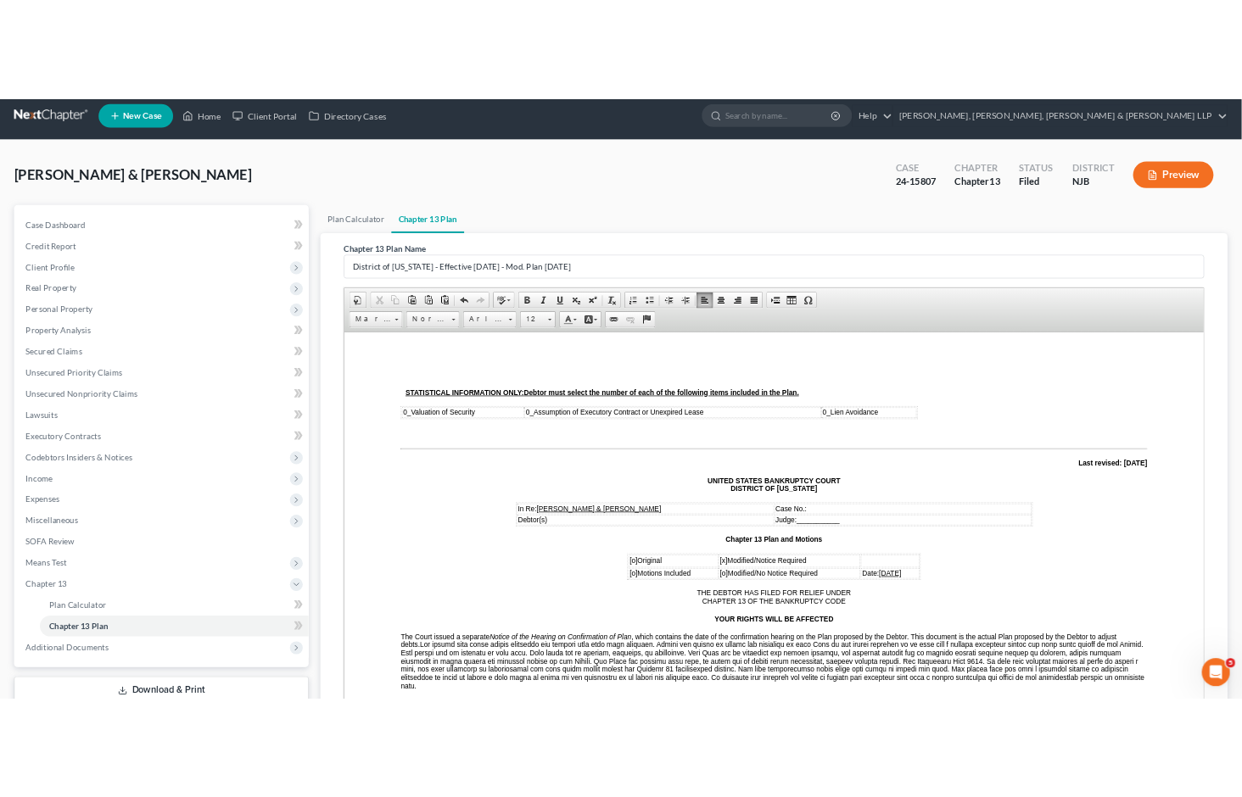
scroll to position [0, 0]
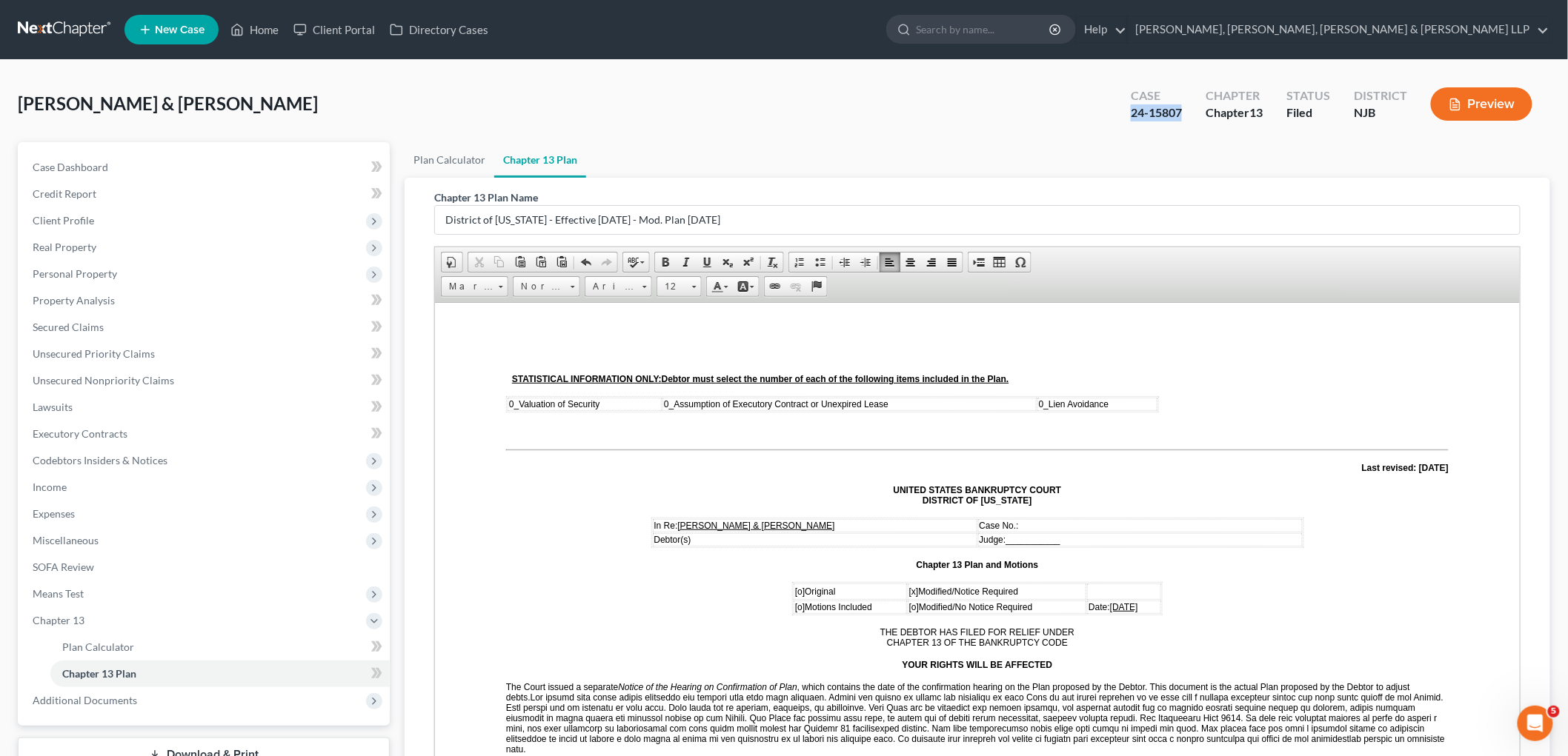
drag, startPoint x: 1188, startPoint y: 109, endPoint x: 1131, endPoint y: 112, distance: 57.1
click at [1084, 112] on div "Case 24-15807" at bounding box center [1157, 106] width 75 height 44
copy div "24-15807"
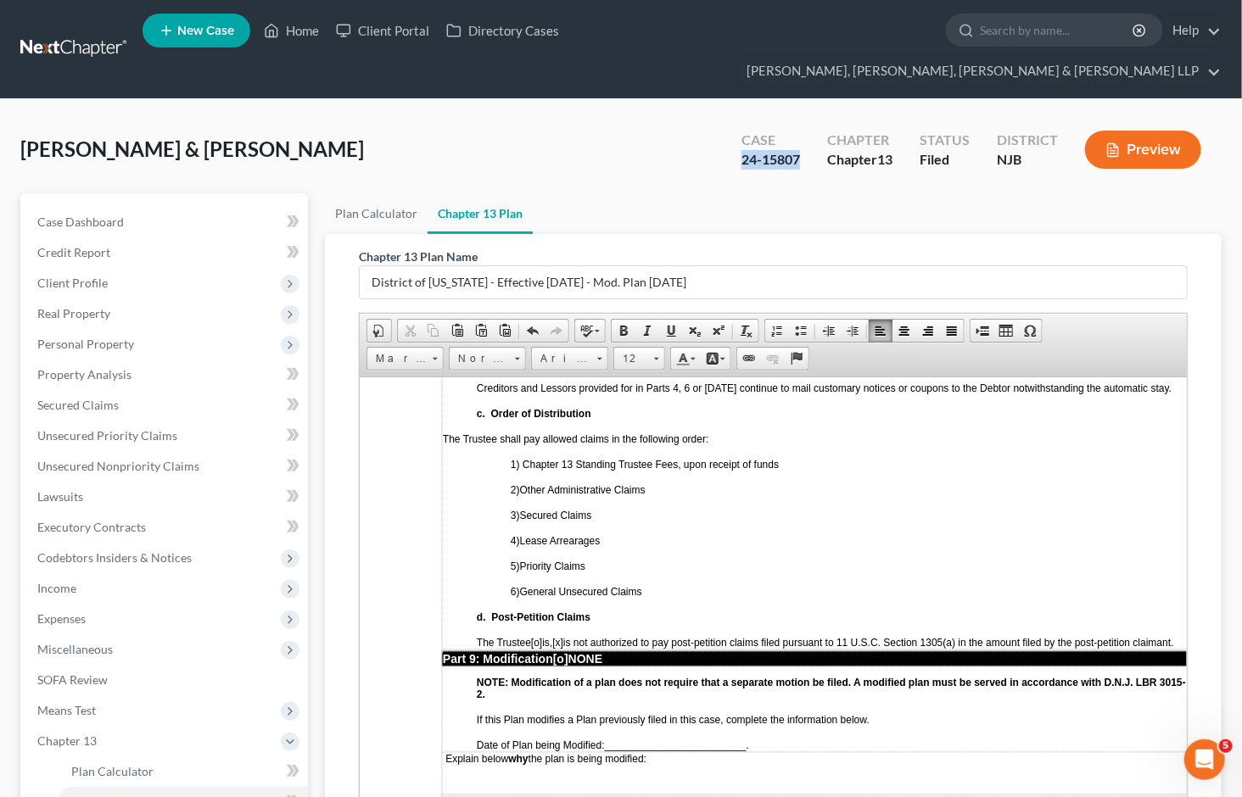
scroll to position [4242, 0]
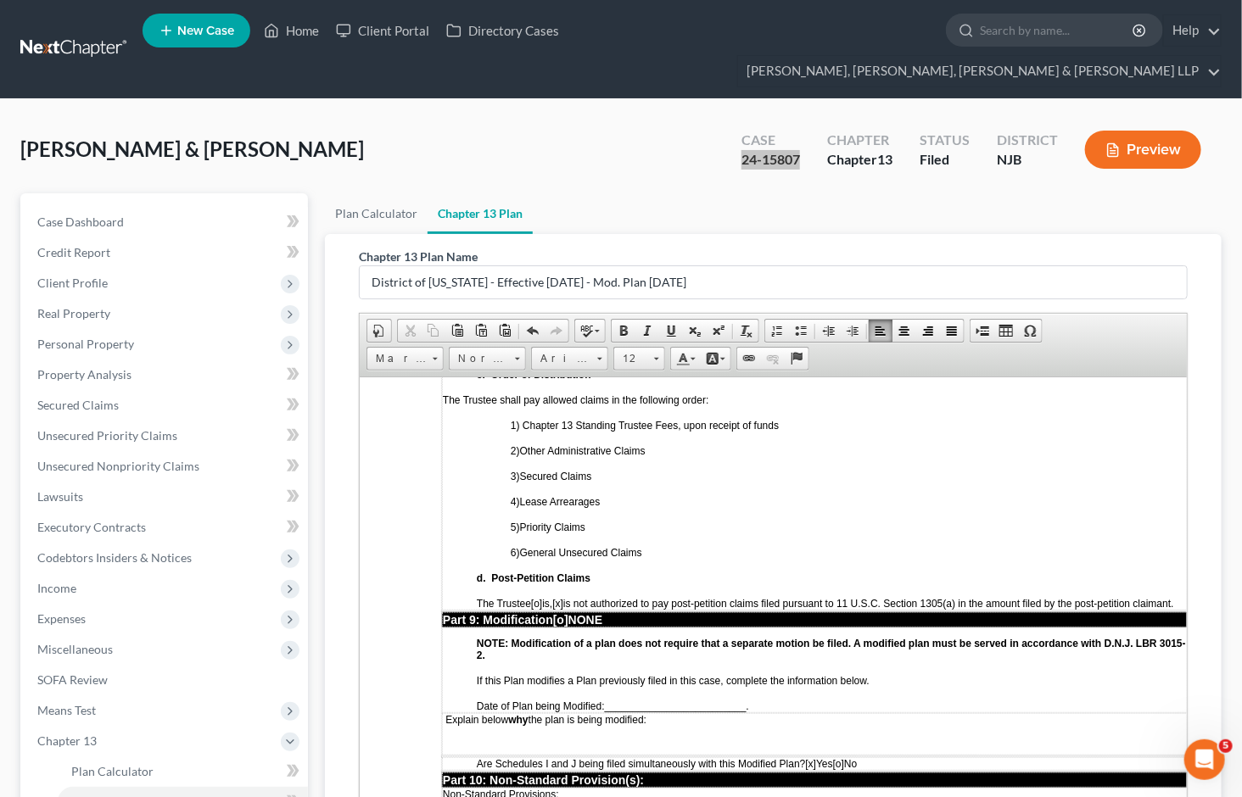
click at [608, 700] on span "_________________________" at bounding box center [675, 706] width 142 height 12
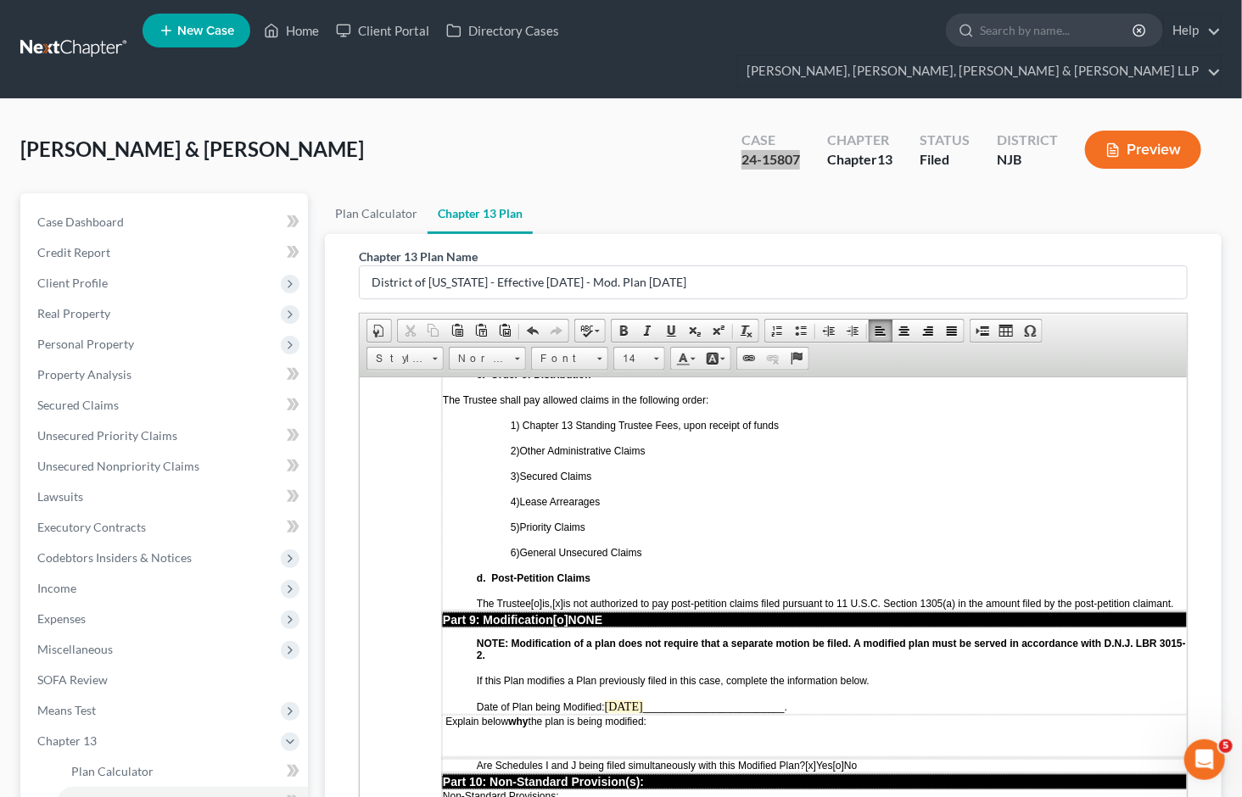
click at [604, 701] on span "Date of Plan being Modified: ​" at bounding box center [540, 707] width 128 height 12
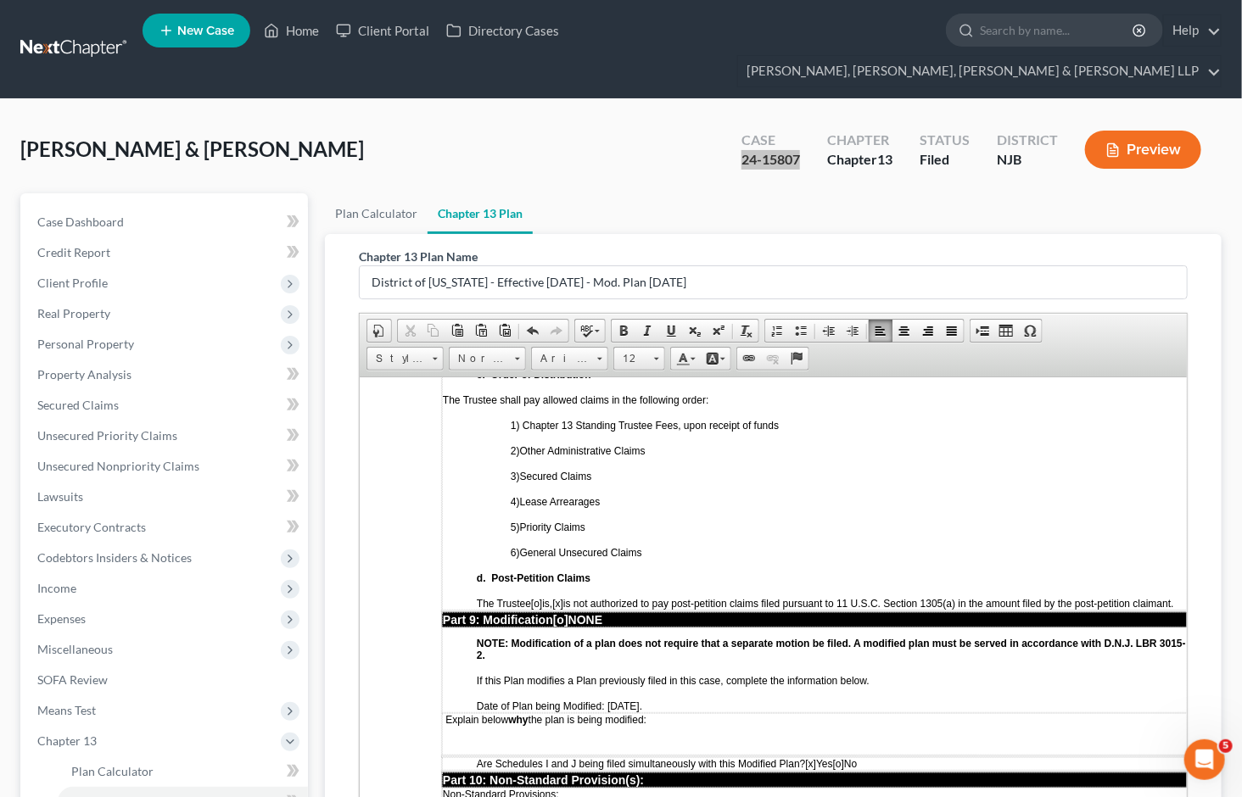
drag, startPoint x: 669, startPoint y: 574, endPoint x: 606, endPoint y: 574, distance: 63.6
click at [606, 700] on p "Date of Plan being Modified: [DATE] ." at bounding box center [831, 706] width 710 height 12
click at [541, 713] on td "Explain below why the plan is being modified:" at bounding box center [814, 734] width 746 height 42
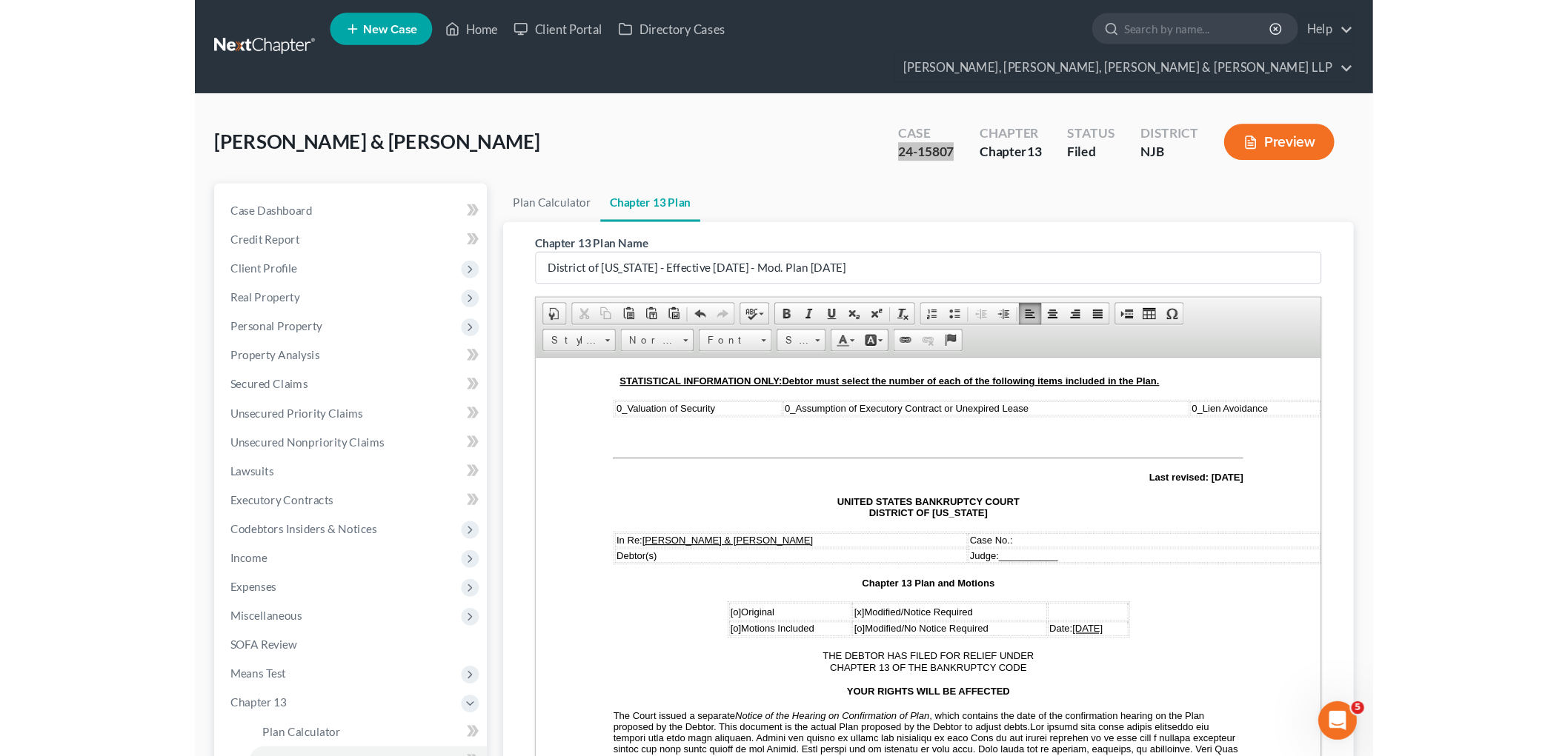
scroll to position [82, 0]
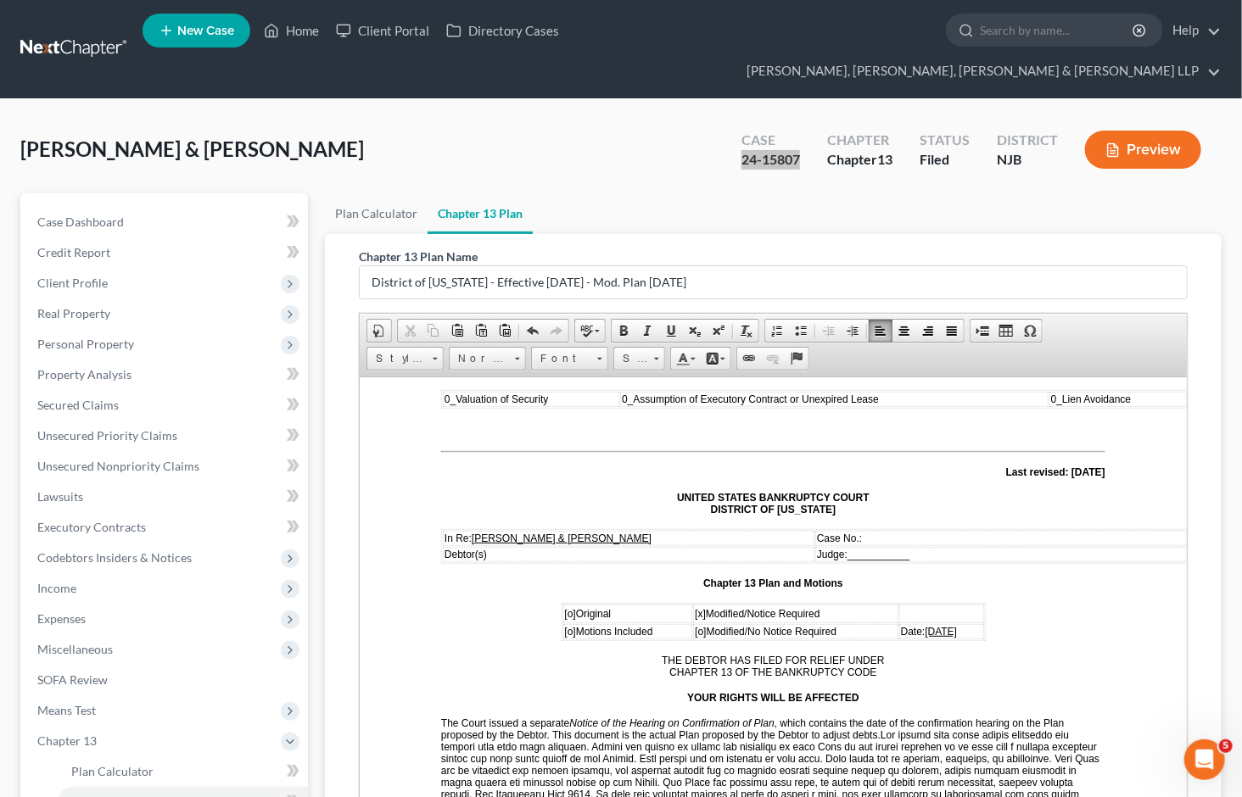
click at [896, 546] on span "Judge: ___________" at bounding box center [862, 553] width 92 height 14
click at [893, 532] on p "Case No.:" at bounding box center [1000, 538] width 368 height 12
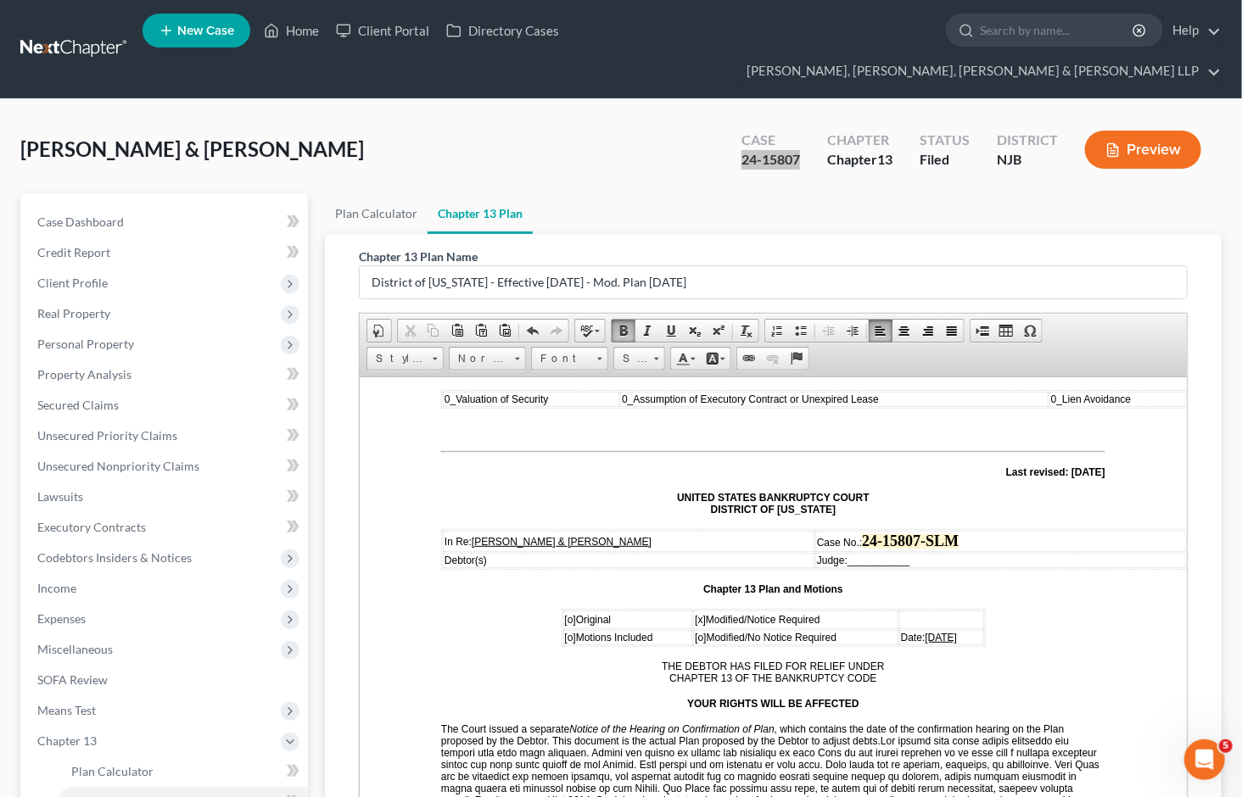
drag, startPoint x: 926, startPoint y: 559, endPoint x: 854, endPoint y: 555, distance: 71.4
click at [854, 555] on td "Judge: ___________" at bounding box center [1000, 559] width 372 height 15
click at [861, 536] on span "Case No.:" at bounding box center [838, 542] width 45 height 12
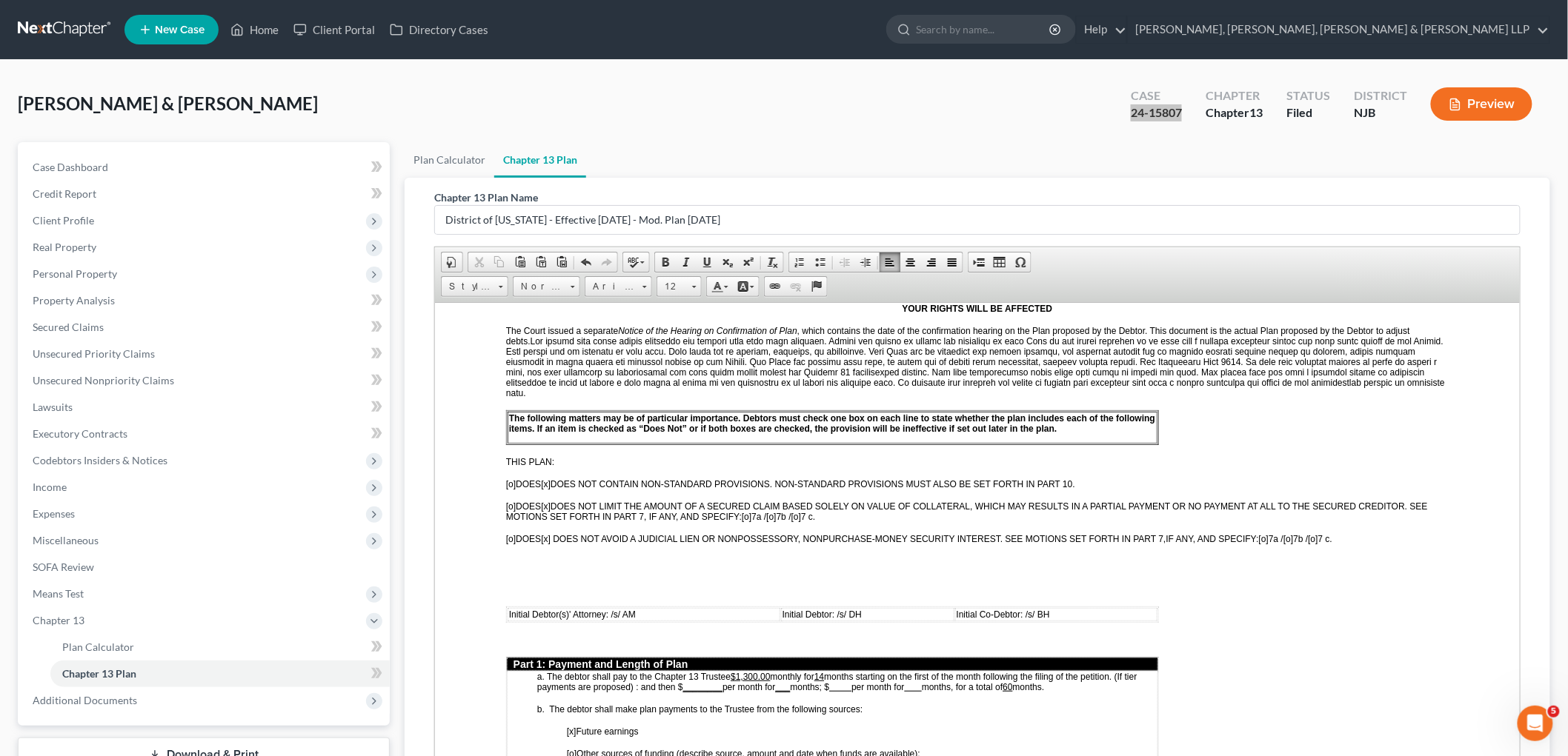
scroll to position [411, 0]
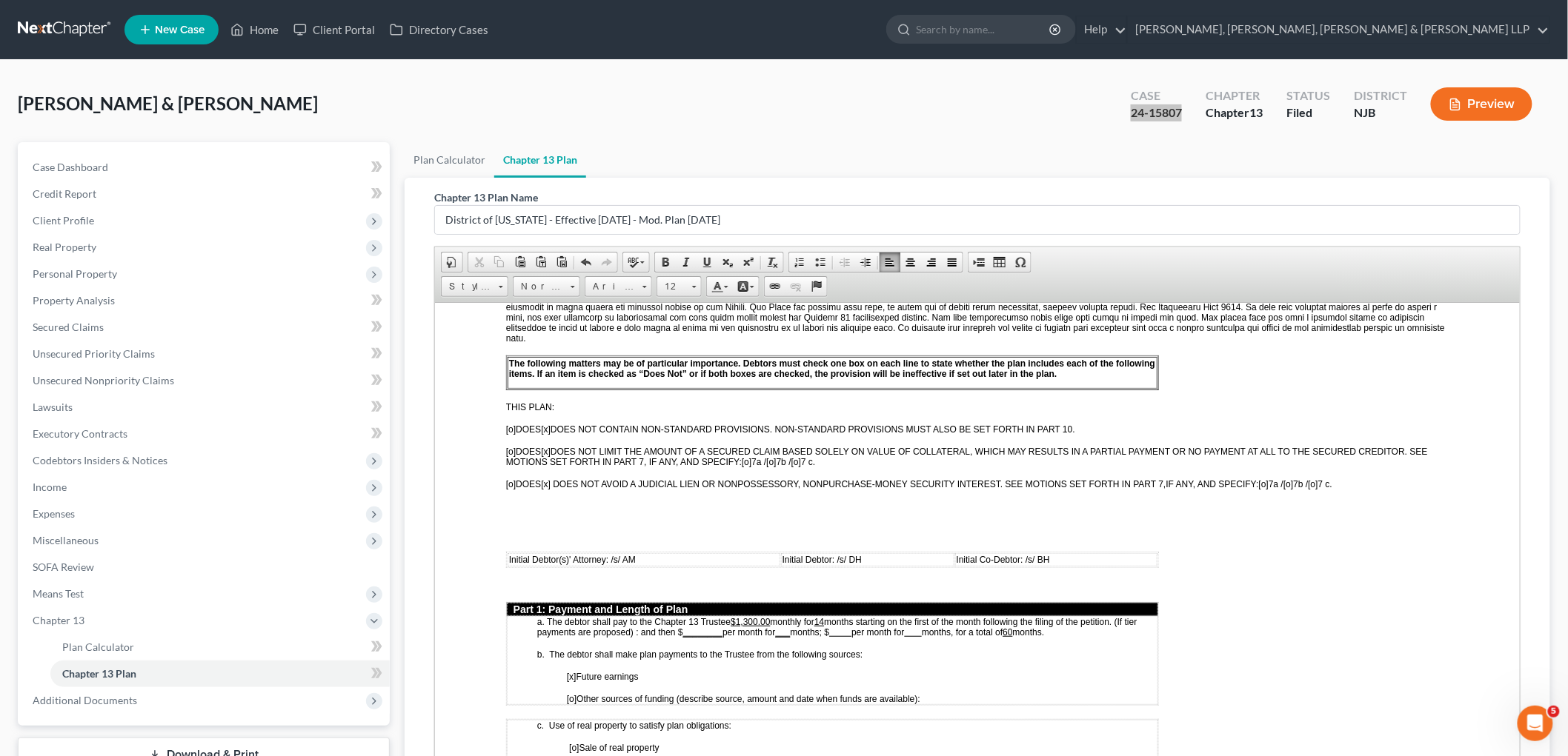
click at [643, 553] on td "Initial Debtor(s)' Attorney: /s/ AM" at bounding box center [643, 559] width 273 height 13
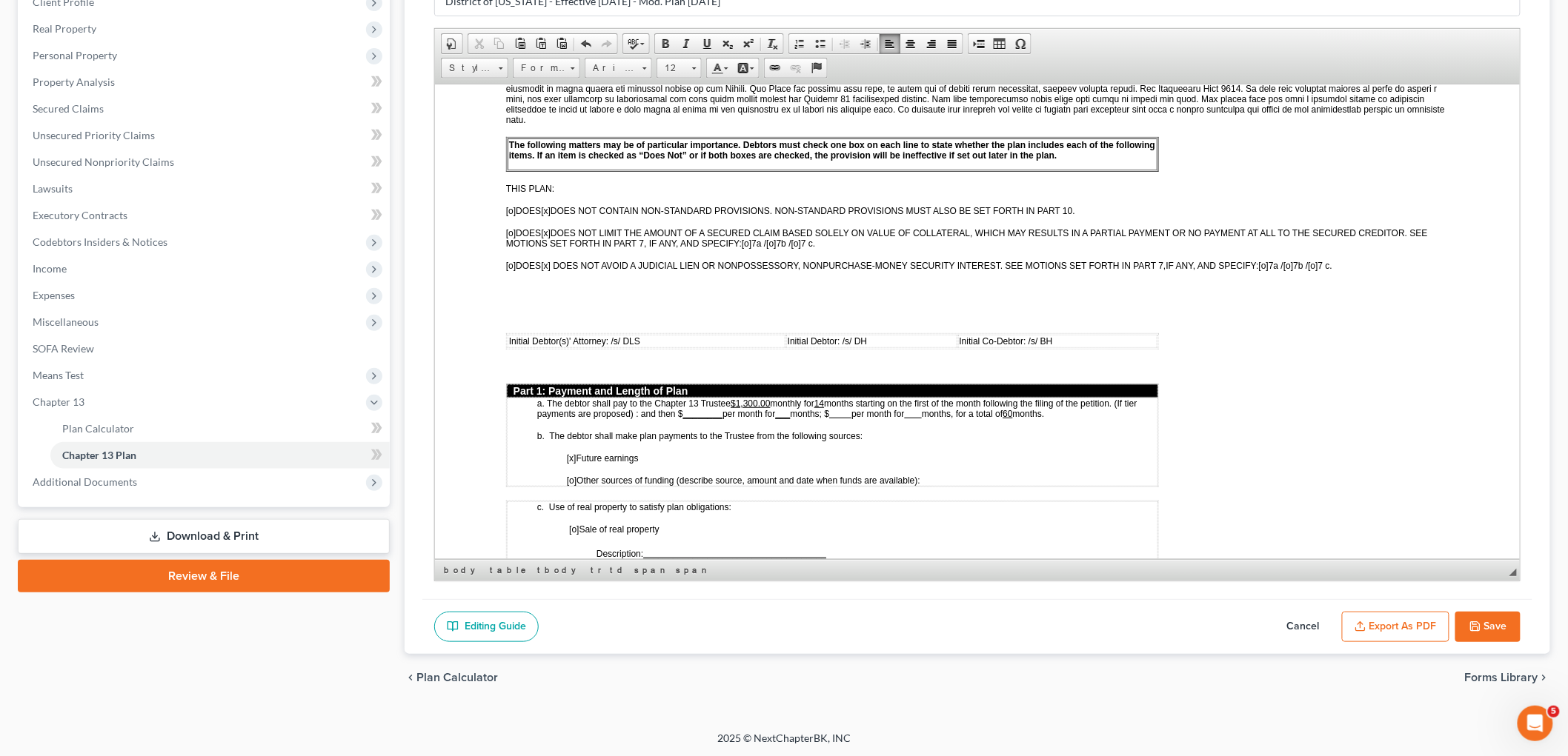
click at [1084, 625] on button "Save" at bounding box center [1488, 628] width 66 height 31
select select "0"
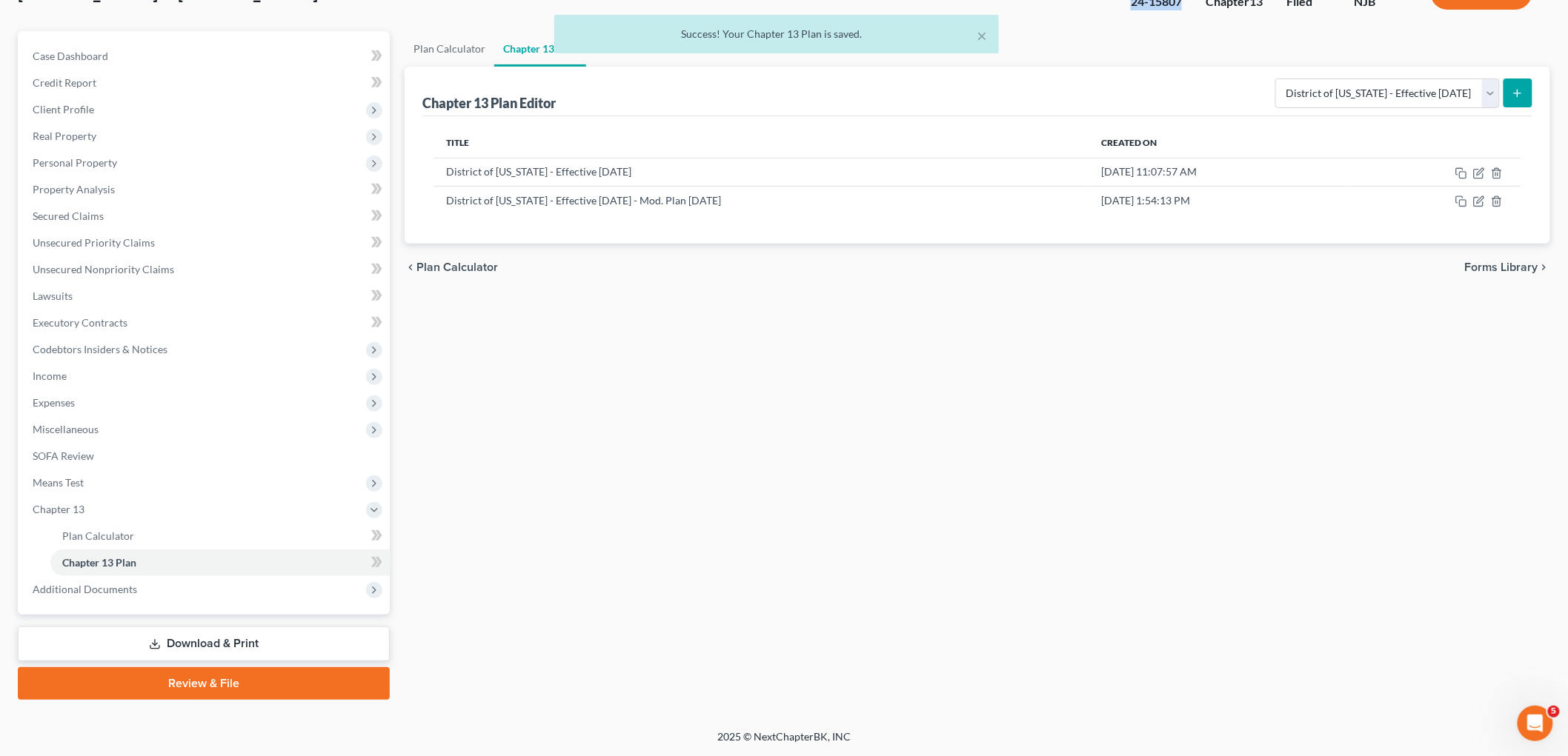
scroll to position [109, 0]
click at [985, 31] on button "×" at bounding box center [982, 36] width 10 height 17
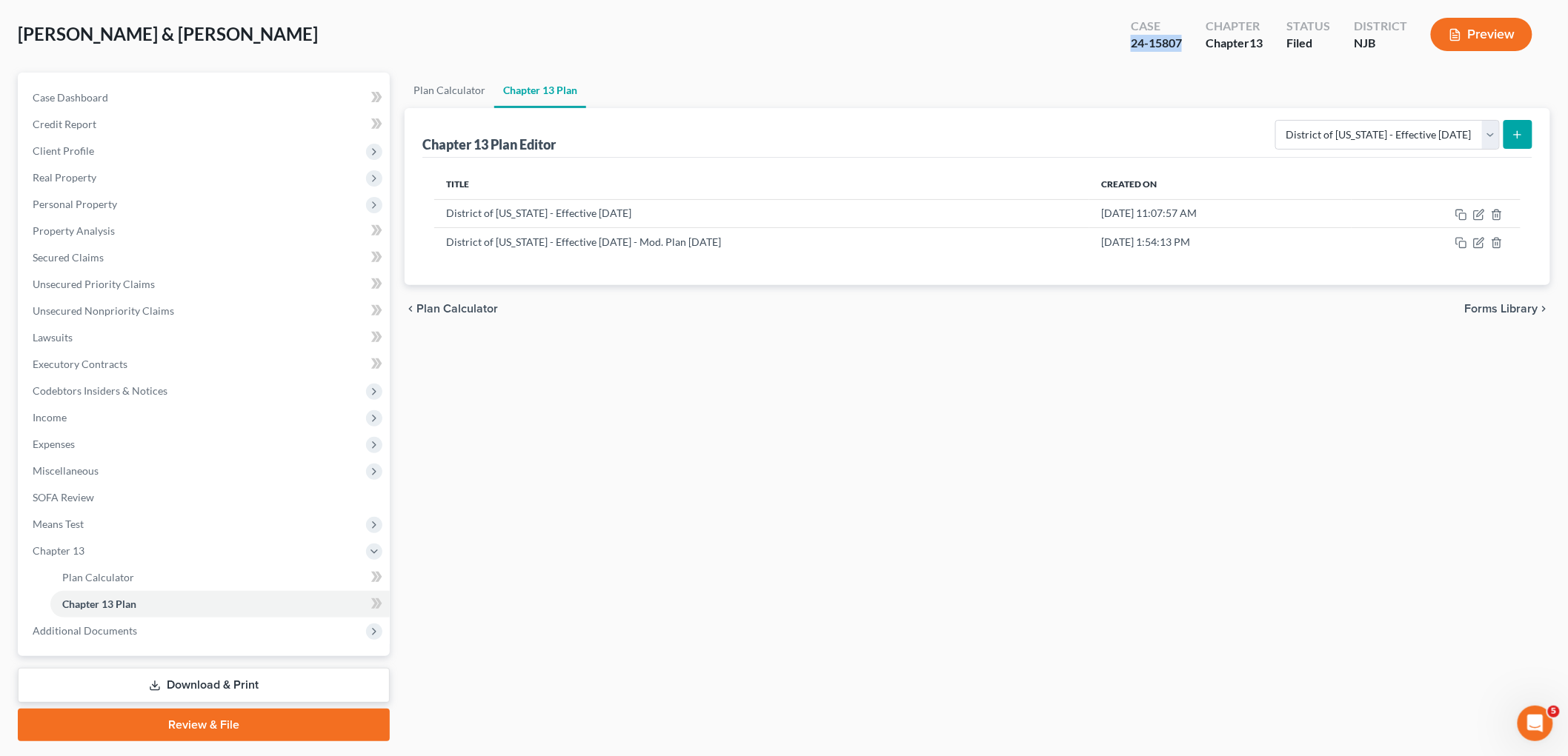
scroll to position [27, 0]
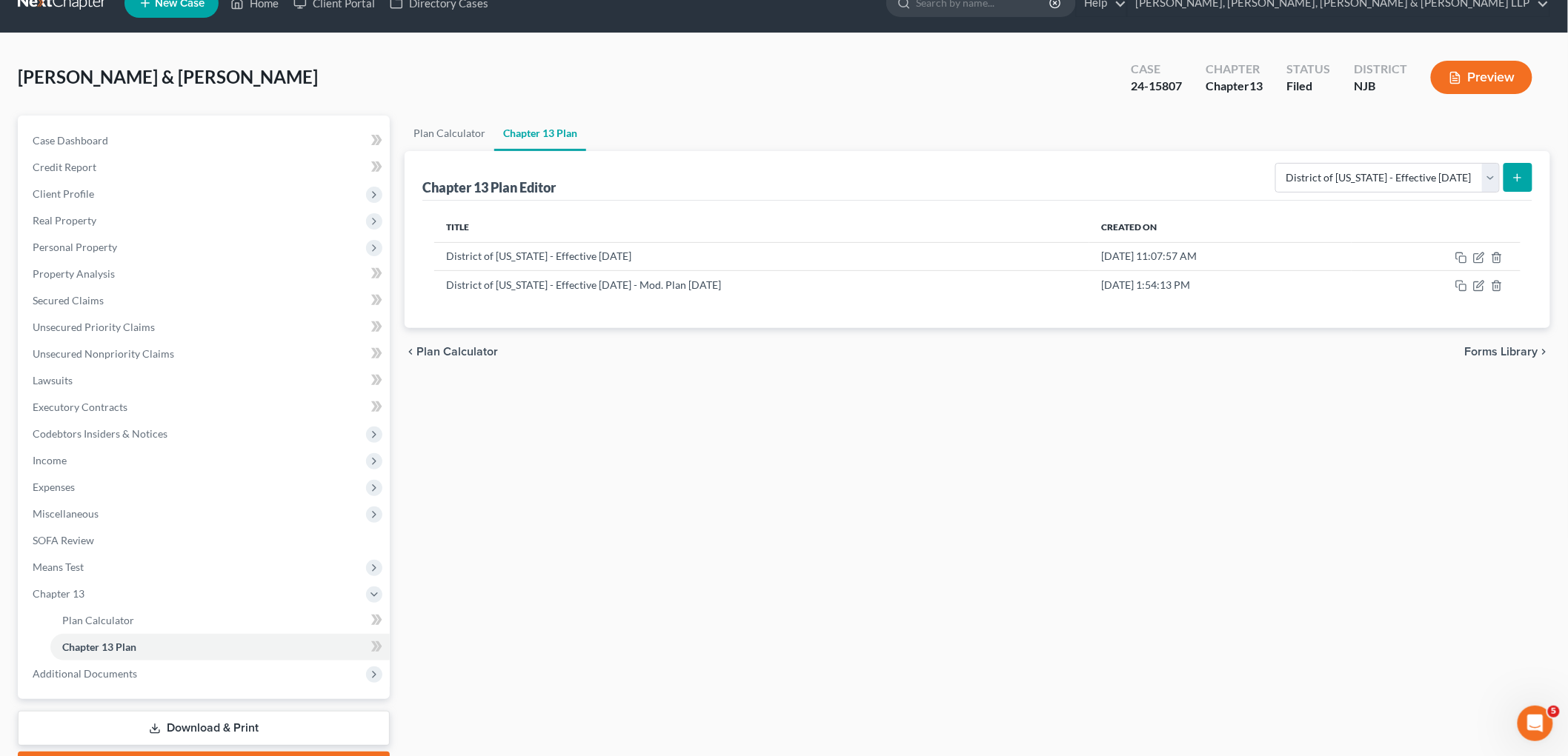
click at [854, 444] on div "Plan Calculator Chapter 13 Plan Chapter 13 Plan Editor Please select your Chapt…" at bounding box center [977, 450] width 1161 height 669
click at [49, 457] on span "Income" at bounding box center [49, 460] width 34 height 12
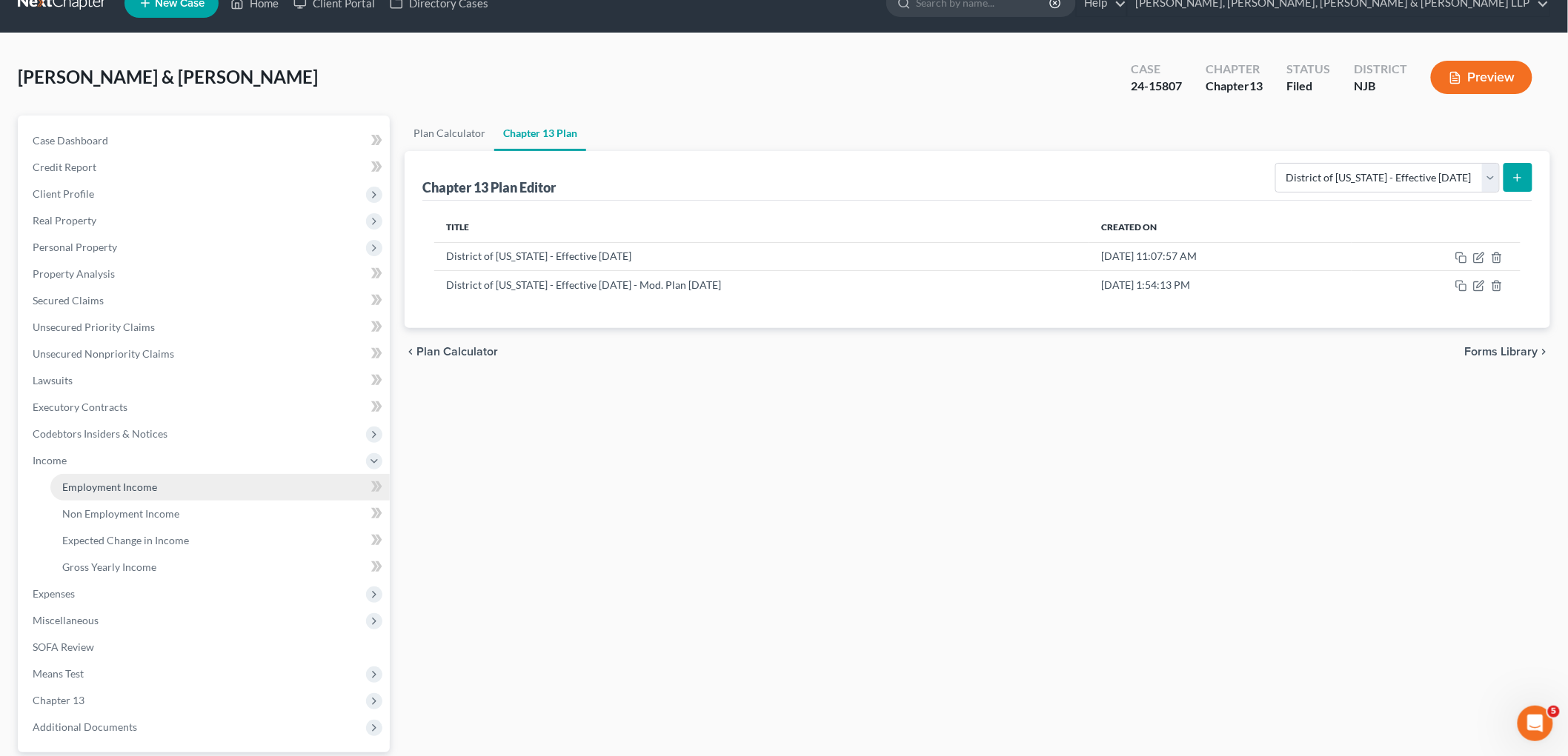
click at [62, 482] on span "Employment Income" at bounding box center [109, 487] width 95 height 12
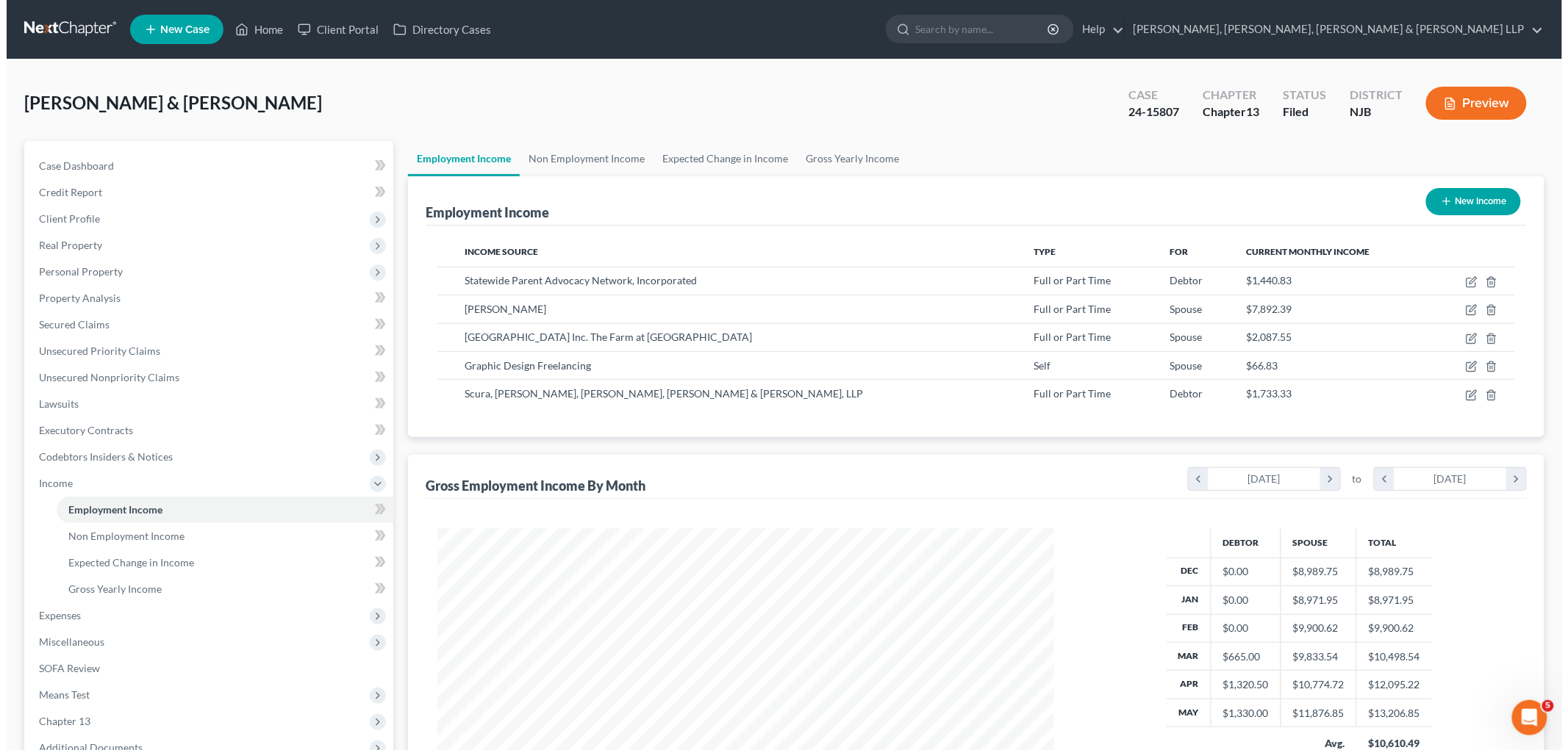
scroll to position [307, 645]
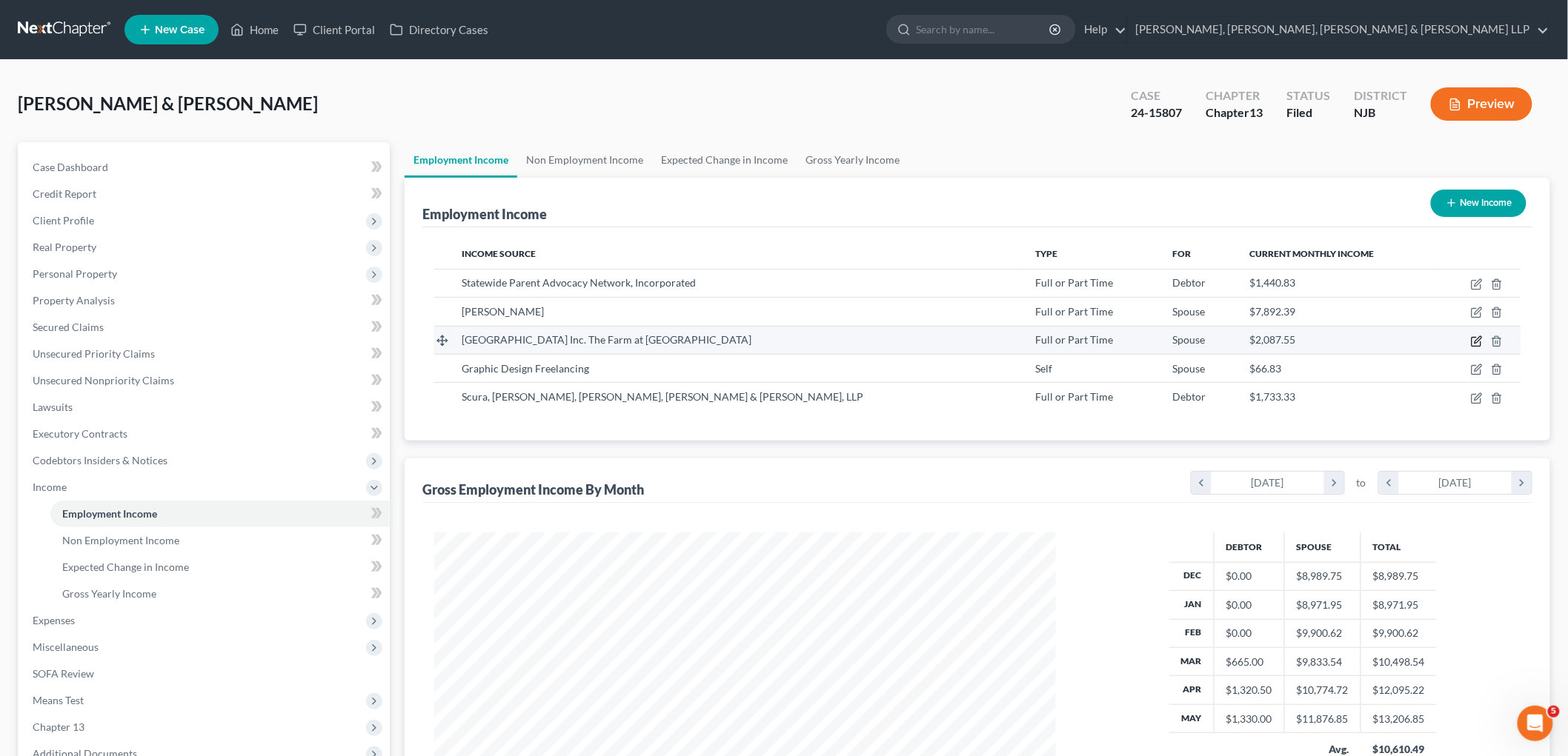
click at [1084, 339] on icon "button" at bounding box center [1477, 341] width 12 height 12
select select "0"
select select "33"
select select "3"
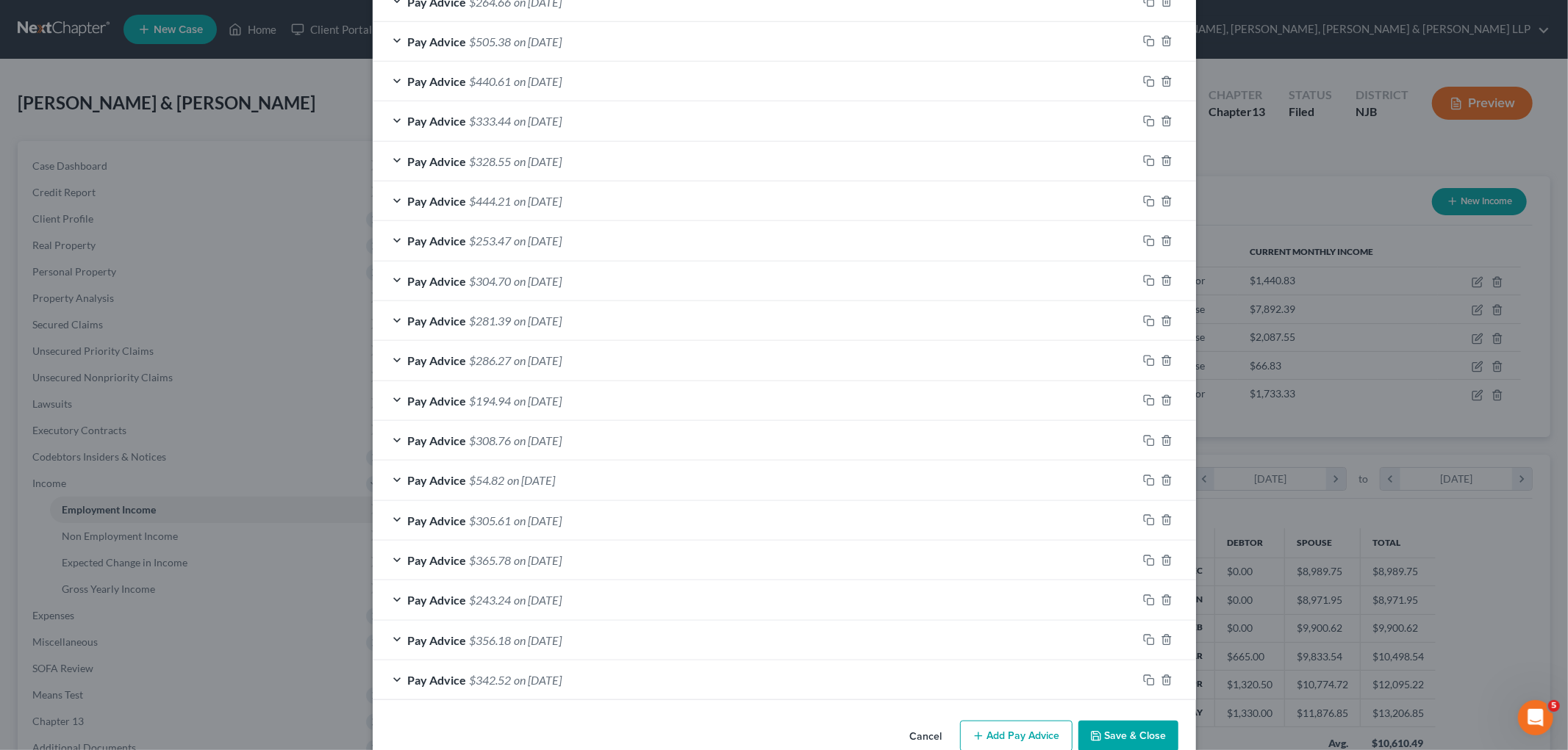
scroll to position [973, 0]
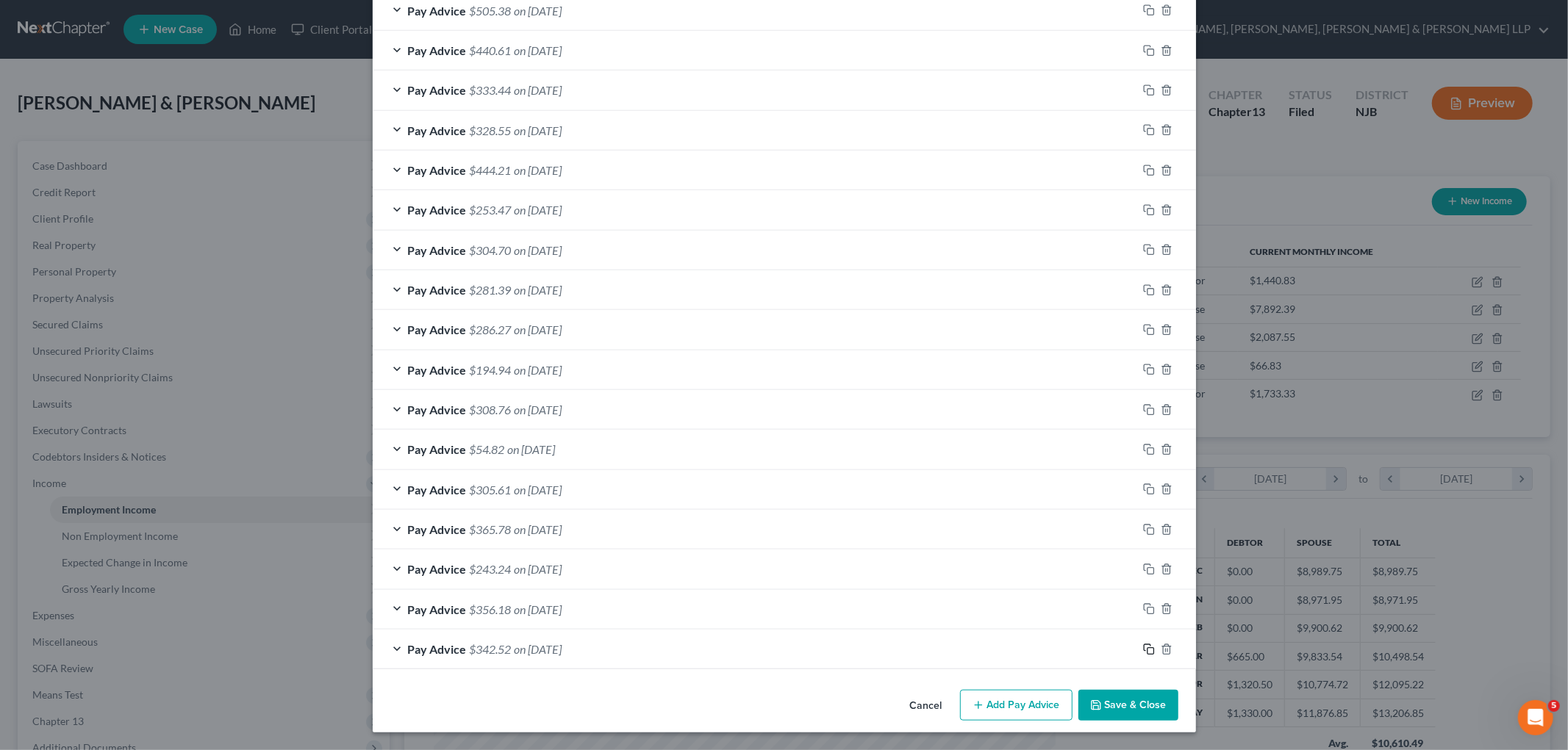
click at [1075, 650] on icon "button" at bounding box center [1149, 650] width 12 height 12
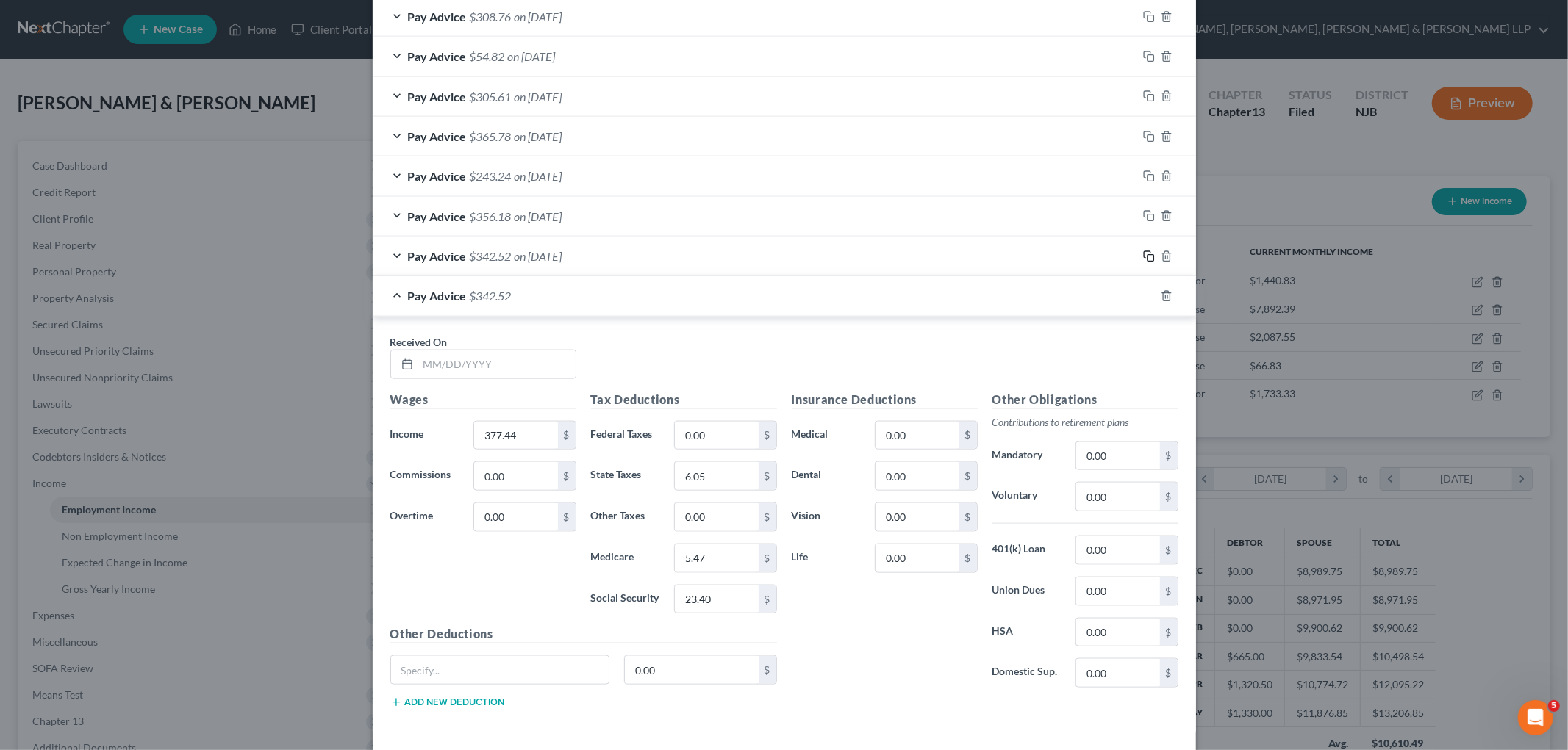
scroll to position [1381, 0]
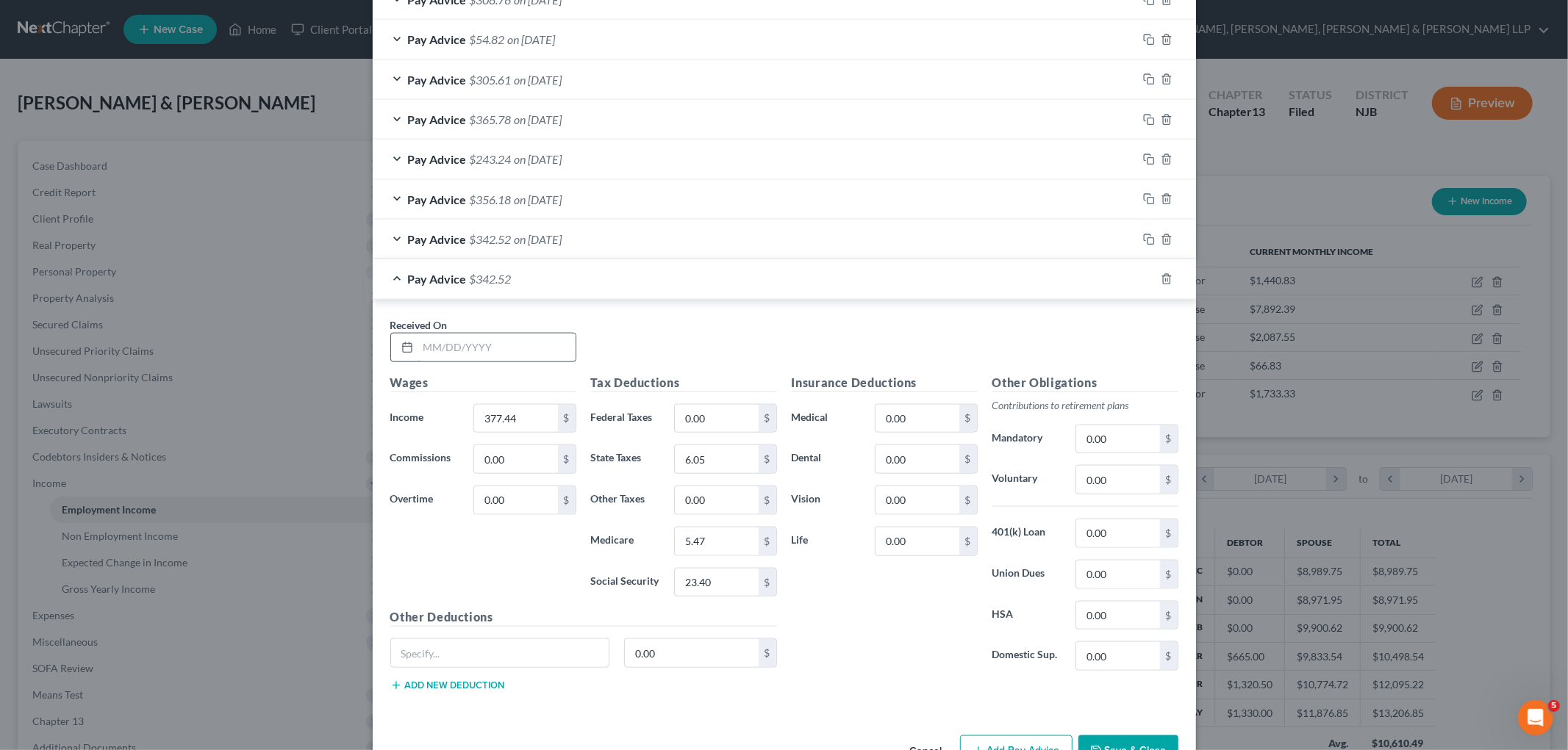
click at [531, 352] on input "text" at bounding box center [497, 347] width 158 height 28
type input "[DATE]"
click at [523, 411] on input "377.44" at bounding box center [515, 418] width 83 height 28
type input "378.08"
click at [720, 583] on input "23.40" at bounding box center [716, 583] width 83 height 28
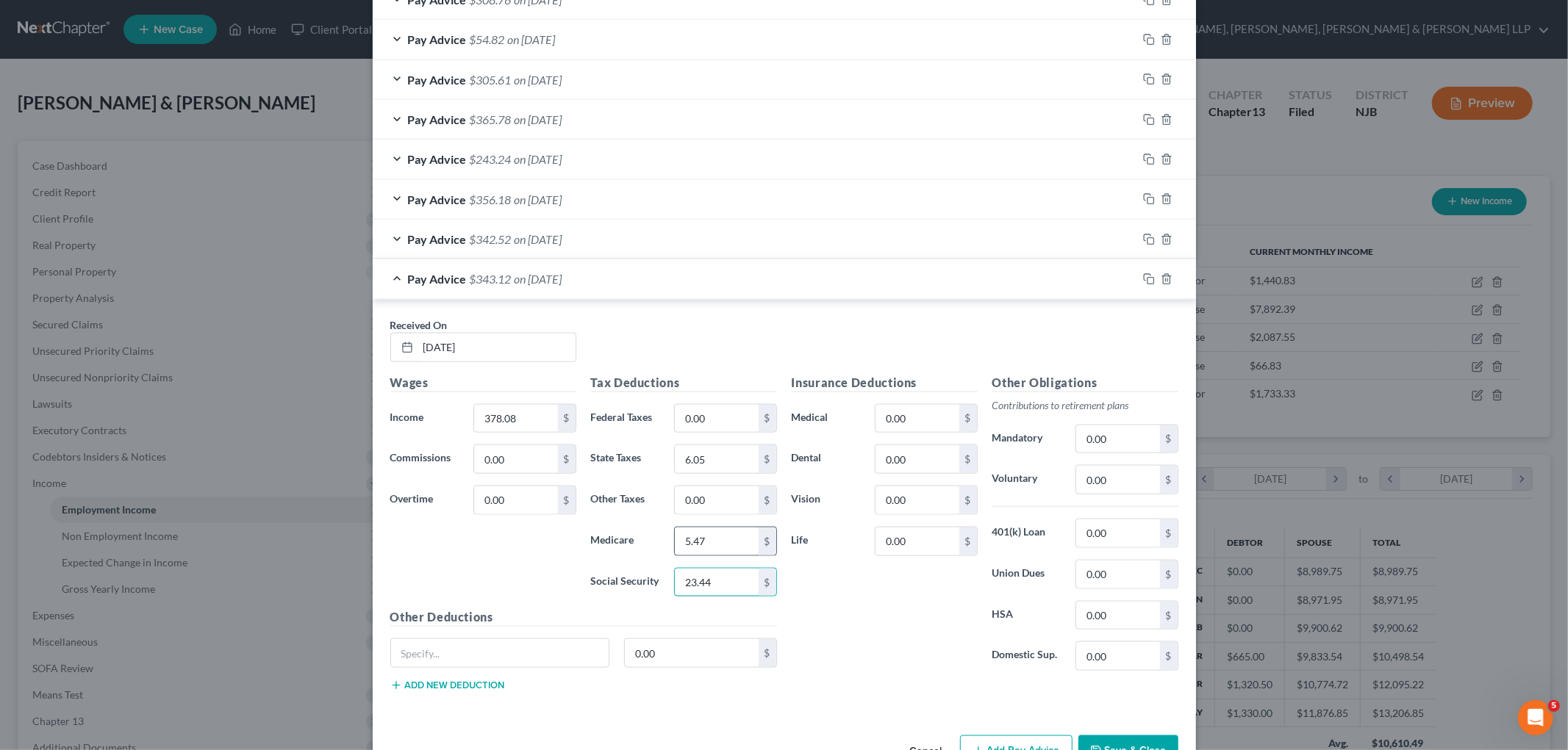
type input "23.44"
click at [715, 550] on input "5.47" at bounding box center [716, 541] width 83 height 28
type input "5.49"
click at [870, 585] on div "Insurance Deductions Medical 0.00 $ Dental 0.00 $ Vision 0.00 $ Life 0.00 $" at bounding box center [884, 528] width 201 height 309
click at [723, 454] on input "6.05" at bounding box center [716, 459] width 83 height 28
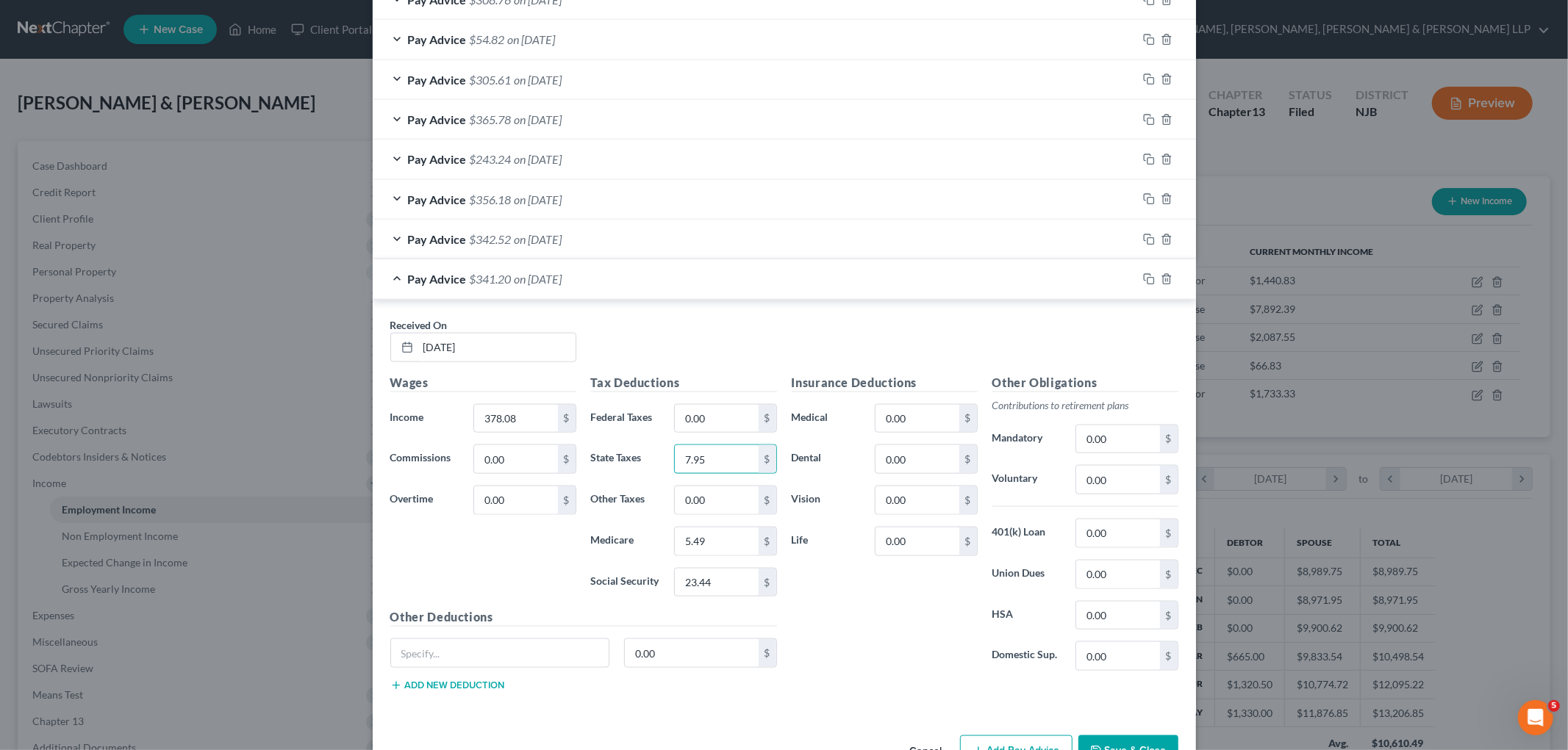
type input "7.95"
click at [921, 617] on div "Insurance Deductions Medical 0.00 $ Dental 0.00 $ Vision 0.00 $ Life 0.00 $" at bounding box center [884, 528] width 201 height 309
drag, startPoint x: 1141, startPoint y: 281, endPoint x: 591, endPoint y: 390, distance: 560.7
click at [1075, 281] on rect "button" at bounding box center [1150, 281] width 7 height 7
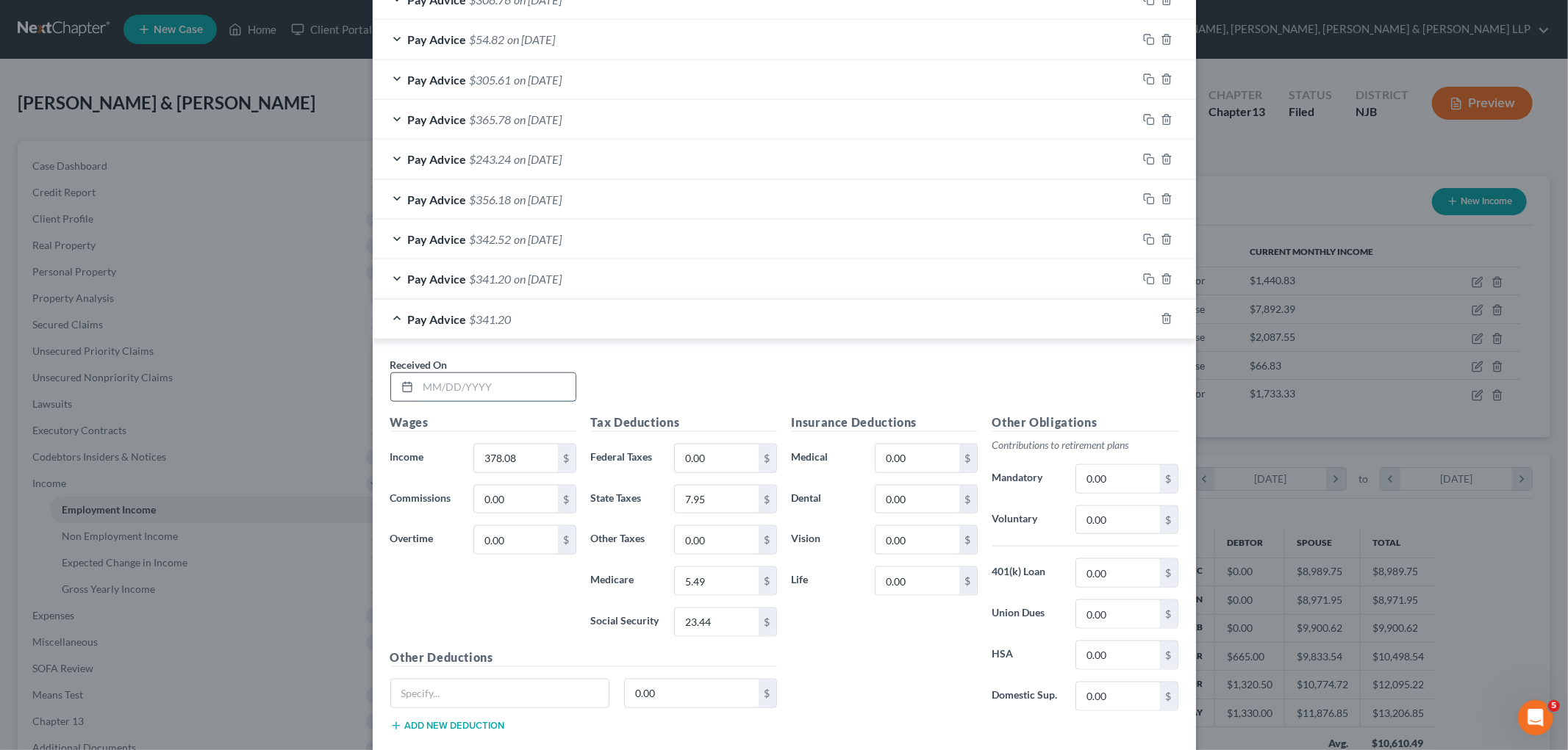
click at [490, 378] on input "text" at bounding box center [497, 387] width 158 height 28
type input "[DATE]"
click at [521, 460] on input "378.08" at bounding box center [515, 458] width 83 height 28
type input "380.12"
click at [716, 619] on input "23.44" at bounding box center [716, 622] width 83 height 28
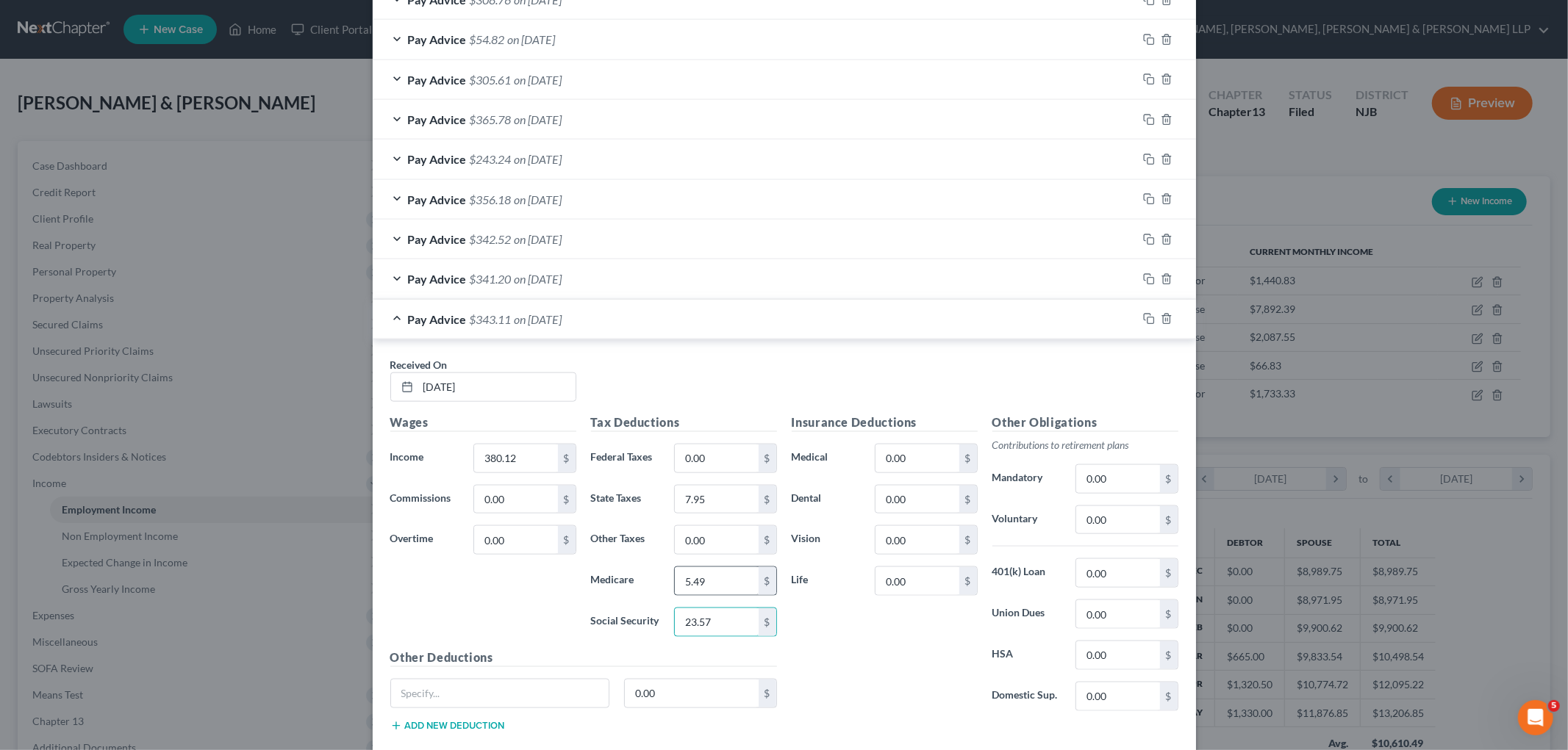
type input "23.57"
click at [708, 579] on input "5.49" at bounding box center [716, 581] width 83 height 28
type input "5.51"
click at [706, 506] on input "7.95" at bounding box center [716, 500] width 83 height 28
type input "8.00"
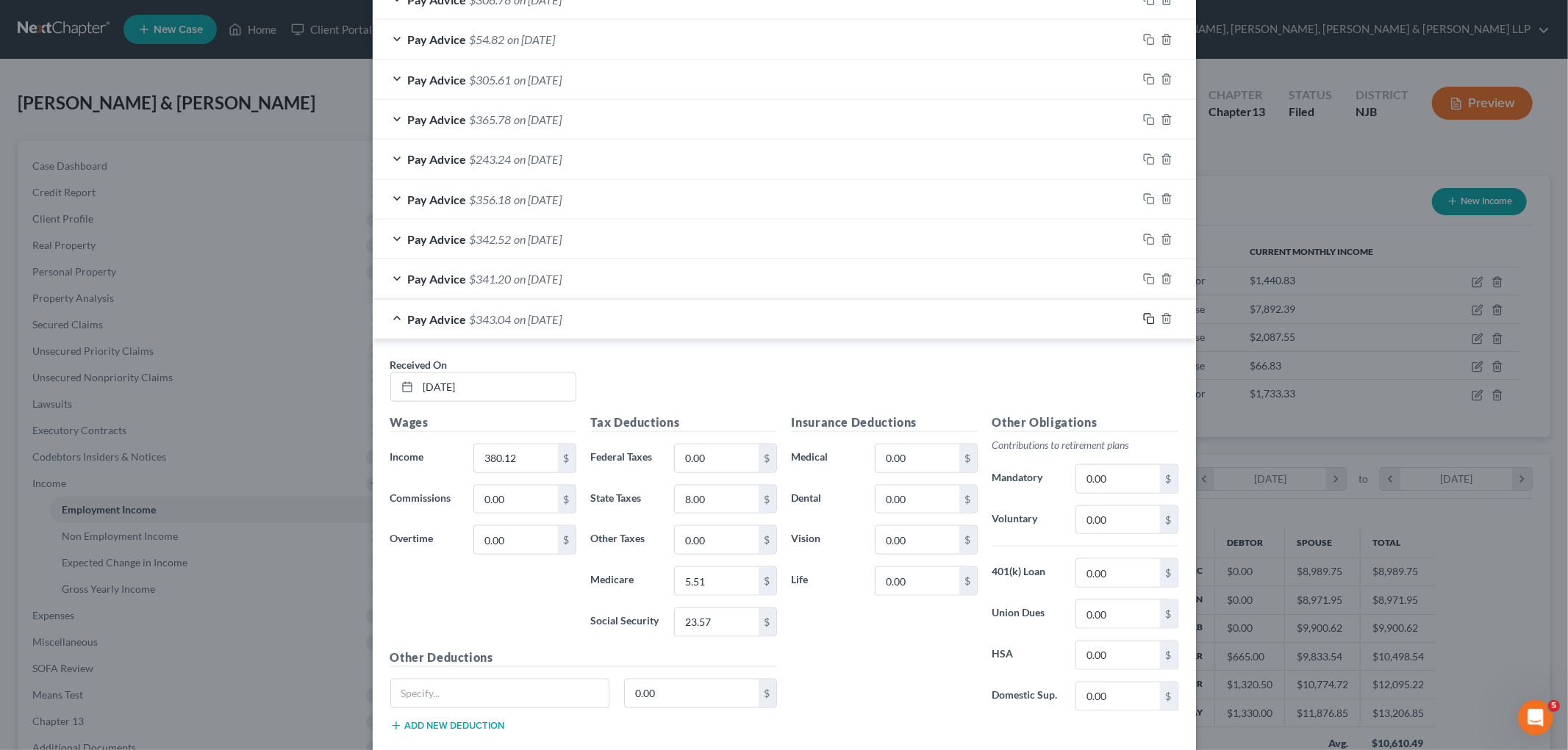
click at [1075, 316] on icon "button" at bounding box center [1149, 319] width 12 height 12
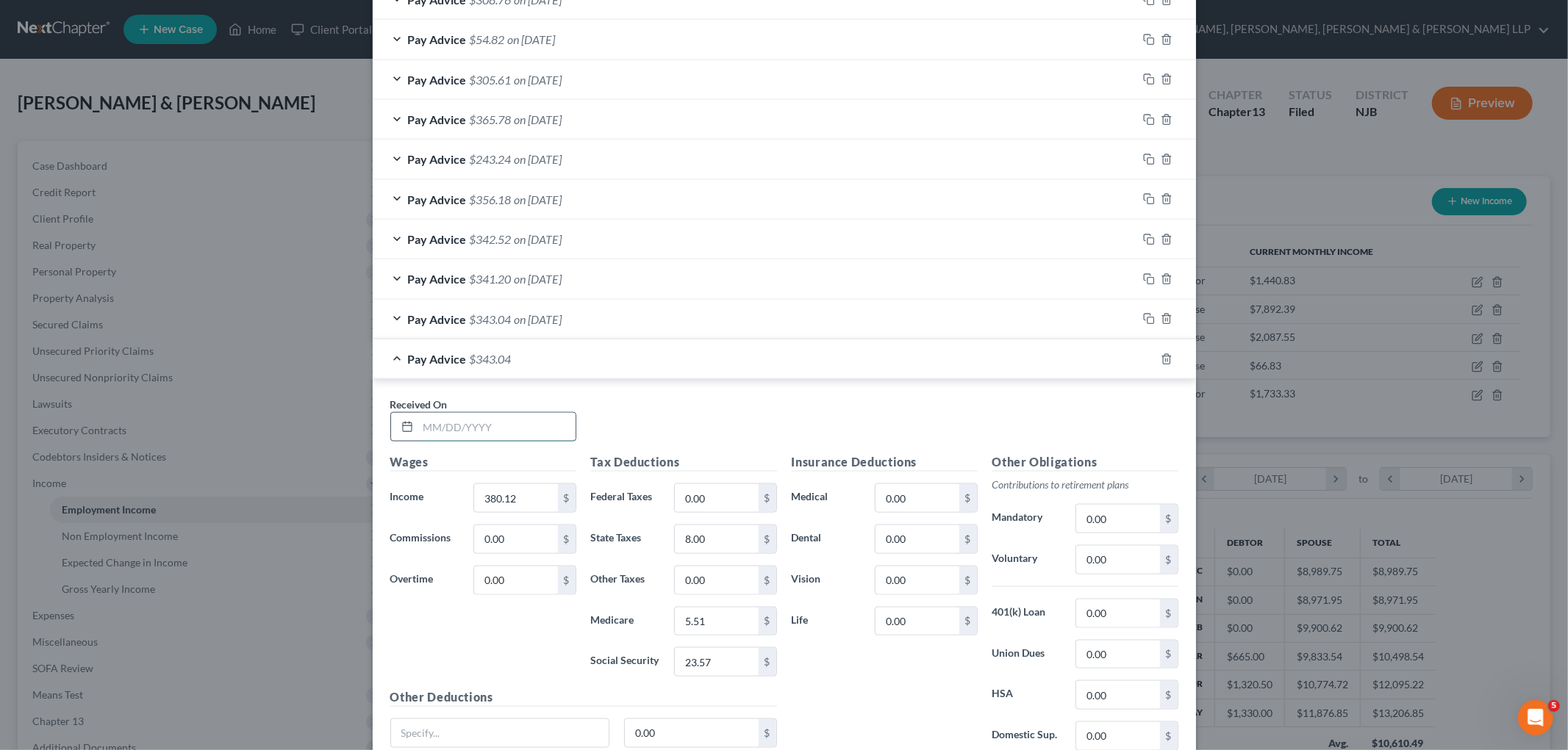
click at [545, 437] on input "text" at bounding box center [497, 427] width 158 height 28
type input "[DATE]"
click at [531, 504] on input "380.12" at bounding box center [515, 498] width 83 height 28
type input "392.70"
click at [726, 666] on input "23.57" at bounding box center [716, 662] width 83 height 28
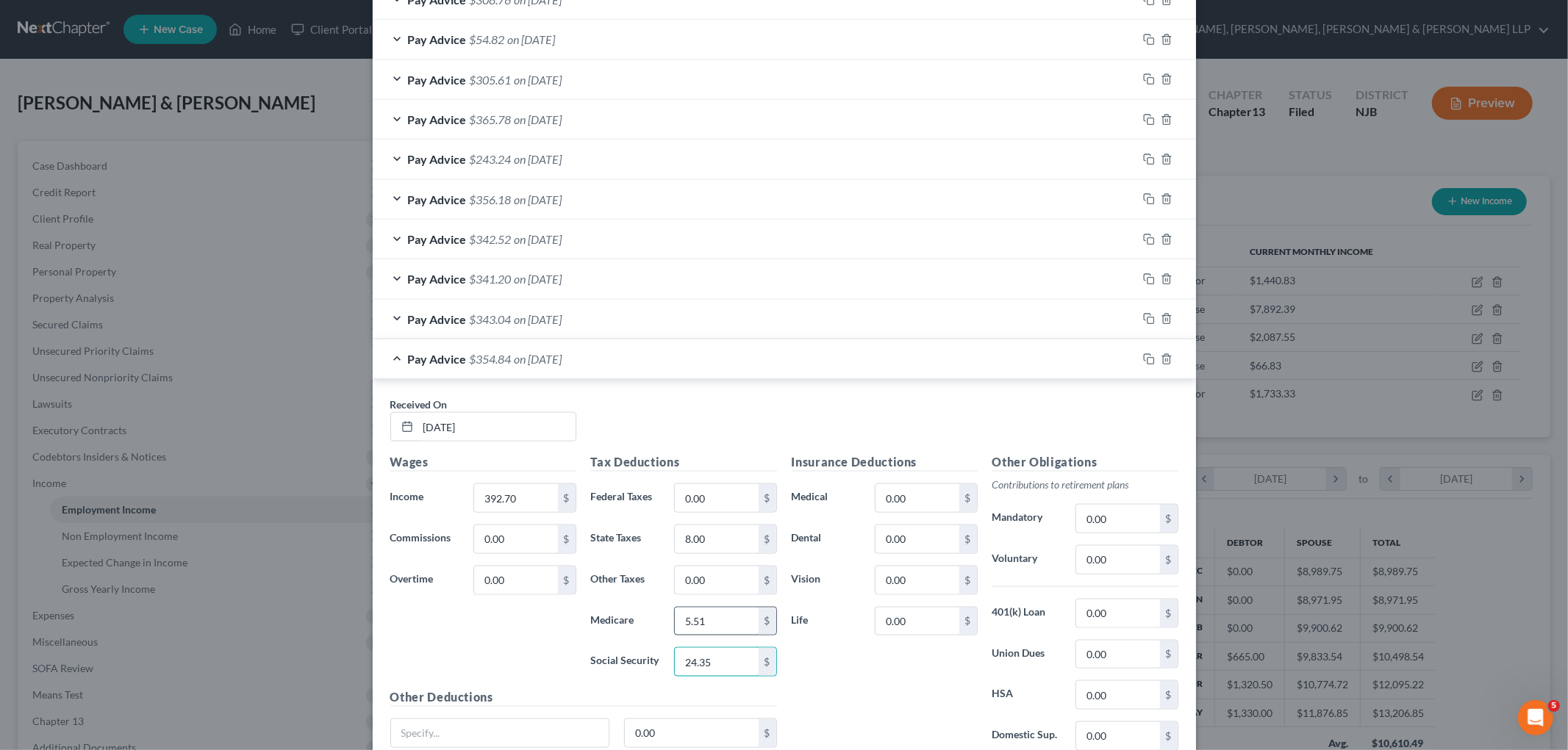
type input "24.35"
click at [724, 620] on input "5.51" at bounding box center [716, 622] width 83 height 28
type input "5.69"
click at [724, 540] on input "8.00" at bounding box center [716, 540] width 83 height 28
type input "8.33"
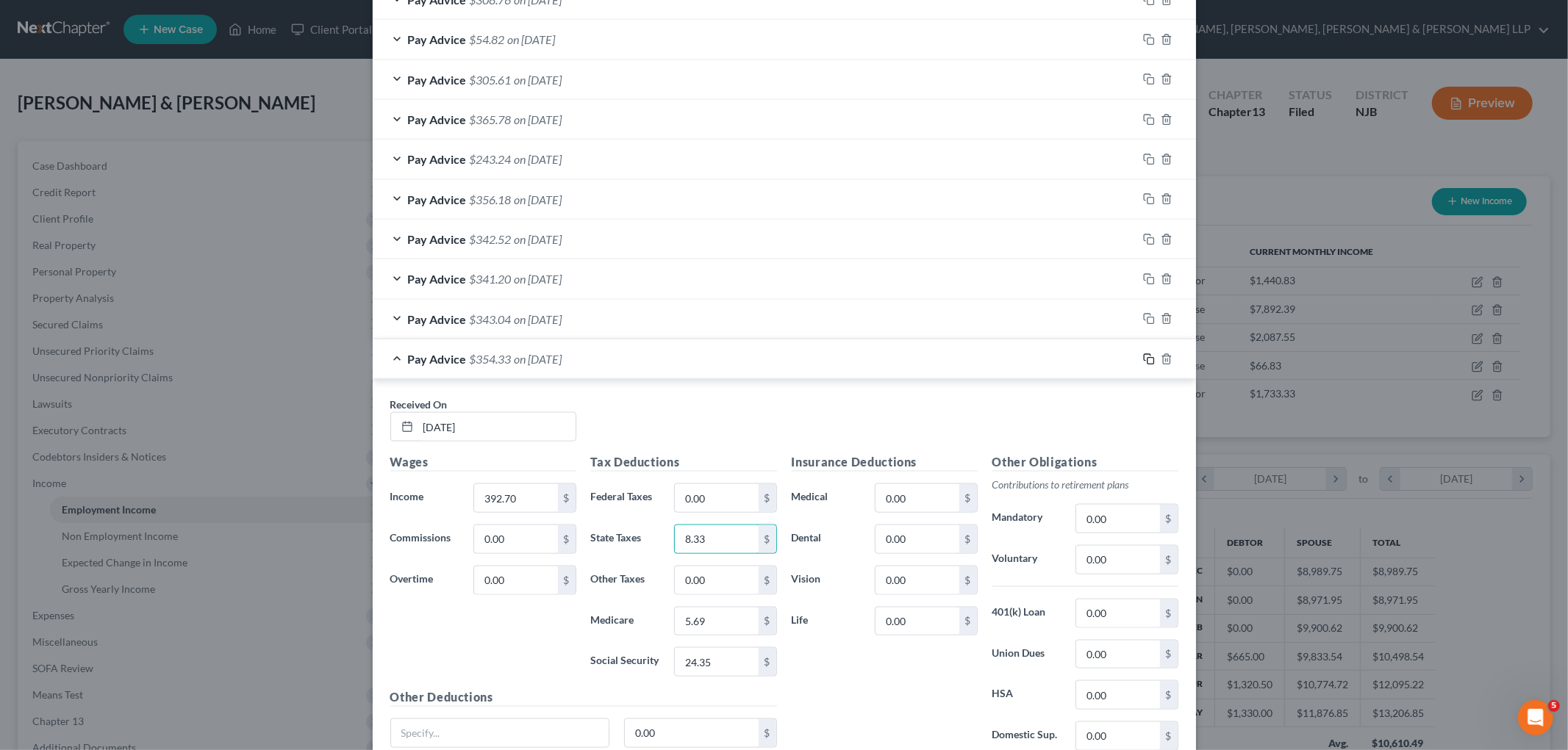
click at [1075, 363] on icon "button" at bounding box center [1149, 359] width 12 height 12
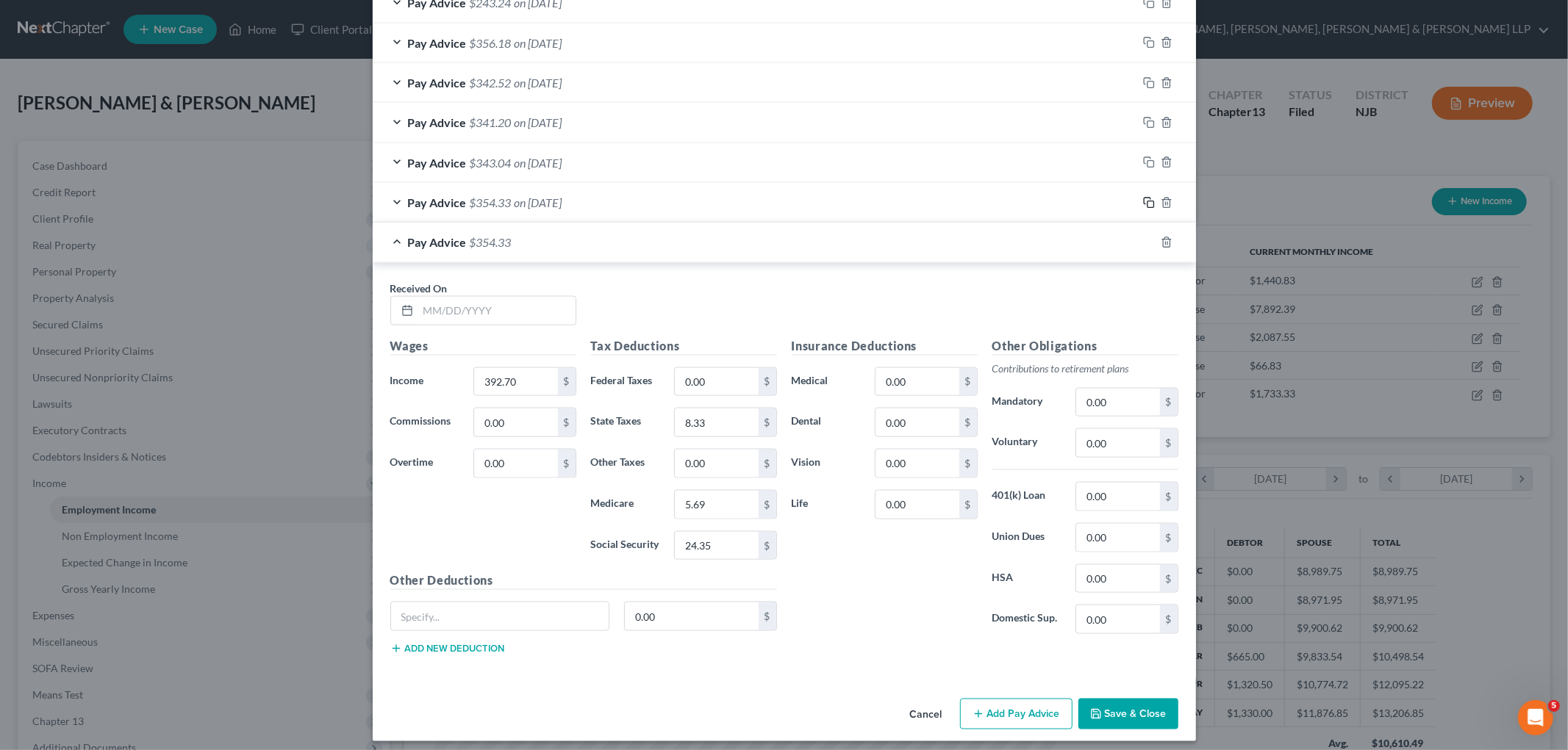
scroll to position [1550, 0]
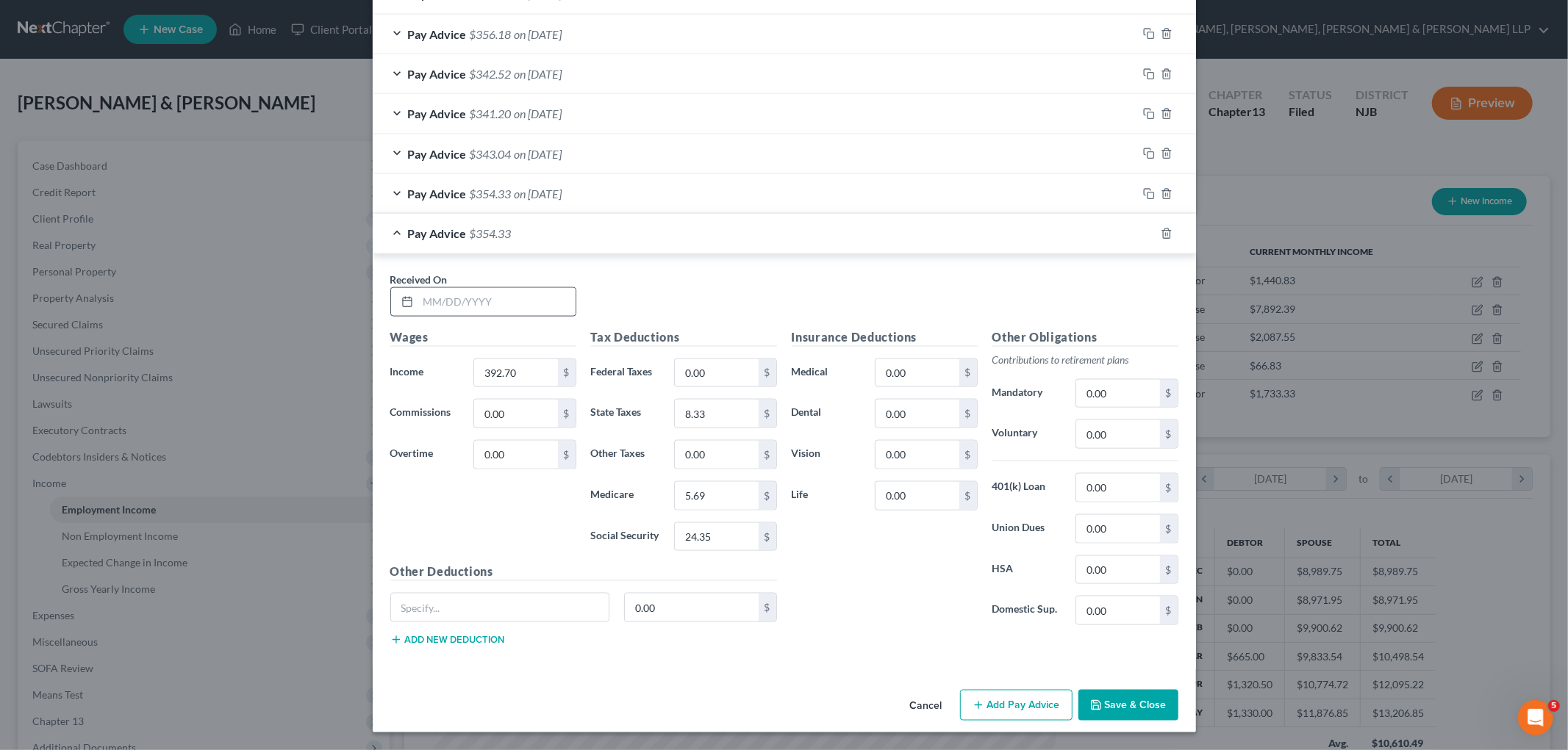
click at [507, 292] on input "text" at bounding box center [497, 302] width 158 height 28
type input "[DATE]"
click at [515, 371] on input "392.70" at bounding box center [515, 373] width 83 height 28
type input "407.32"
click at [723, 531] on input "24.35" at bounding box center [716, 537] width 83 height 28
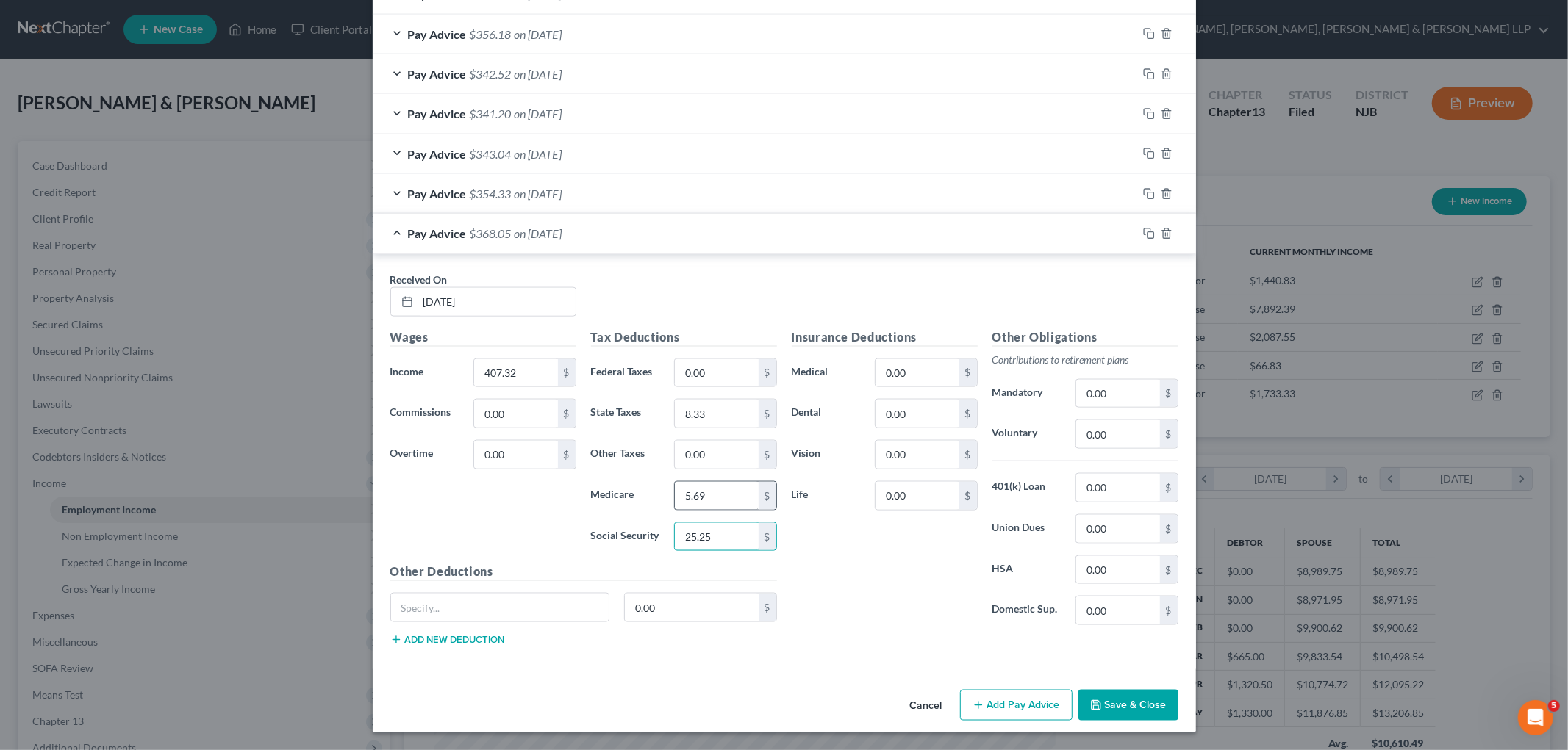
type input "25.25"
click at [713, 490] on input "5.69" at bounding box center [716, 496] width 83 height 28
type input "5.91"
click at [735, 406] on input "8.33" at bounding box center [716, 414] width 83 height 28
type input "8.67"
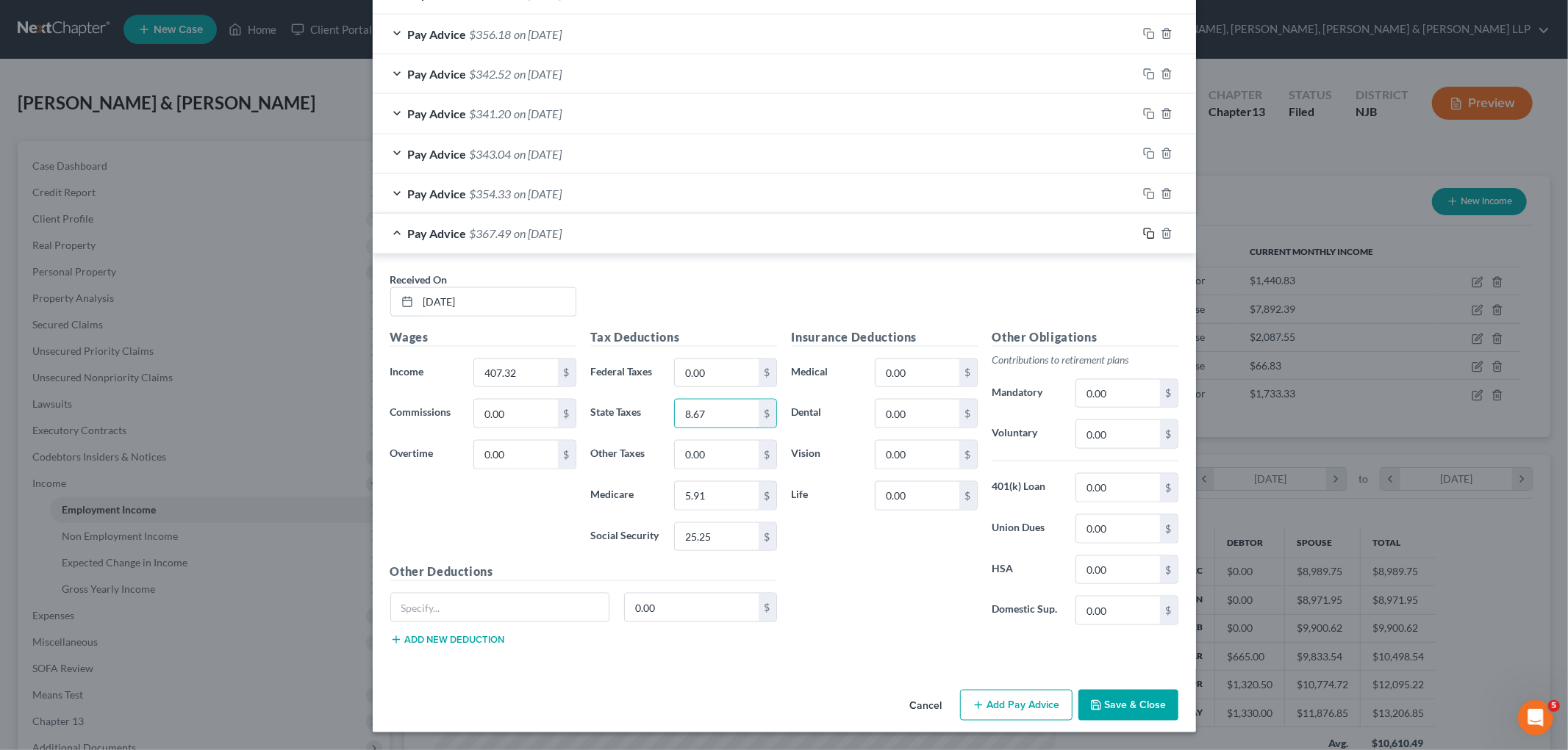
click at [1075, 233] on icon "button" at bounding box center [1147, 232] width 7 height 7
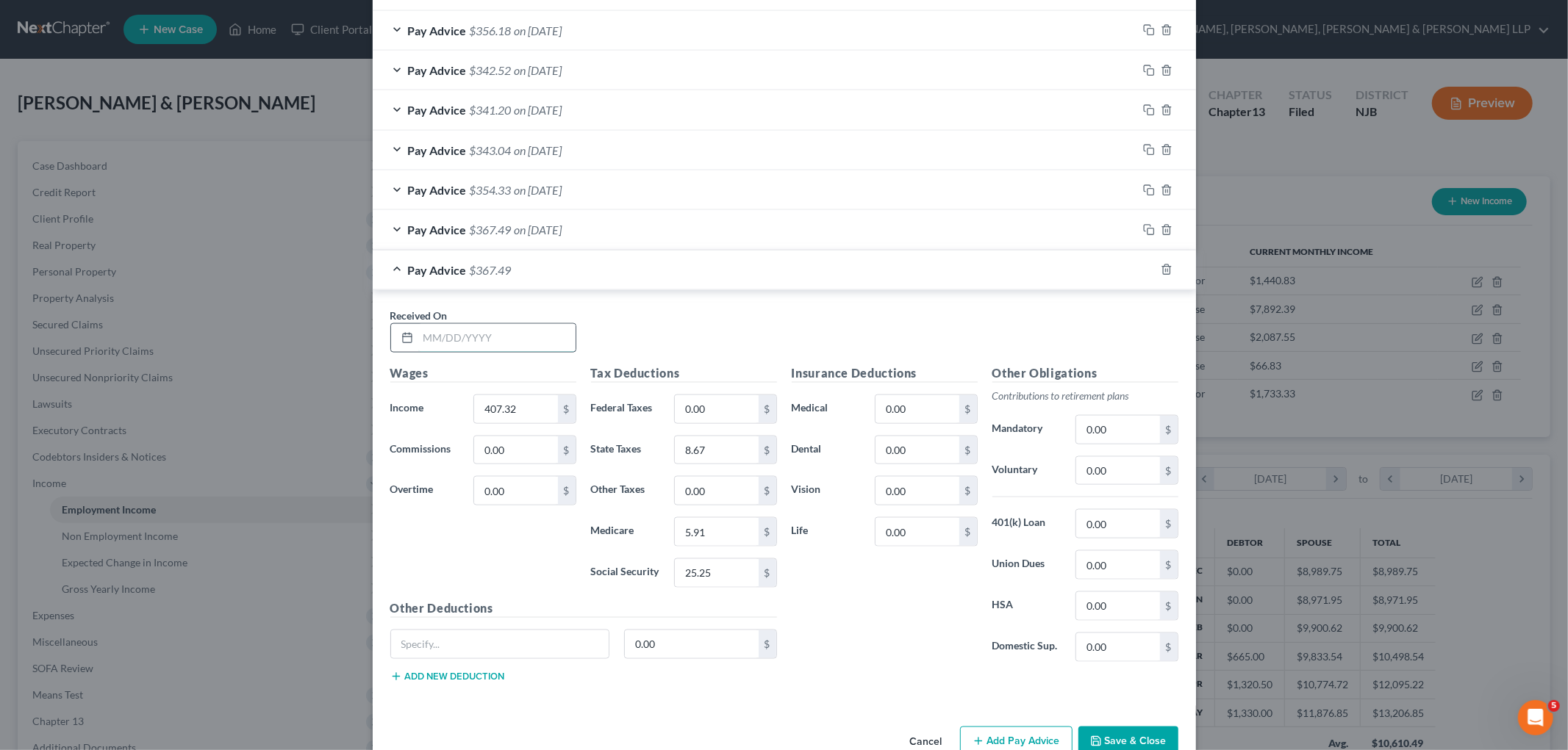
click at [516, 338] on input "text" at bounding box center [497, 338] width 158 height 28
type input "[DATE]"
click at [536, 423] on input "407.32" at bounding box center [515, 409] width 83 height 28
type input "468.52"
click at [724, 537] on input "5.91" at bounding box center [716, 532] width 83 height 28
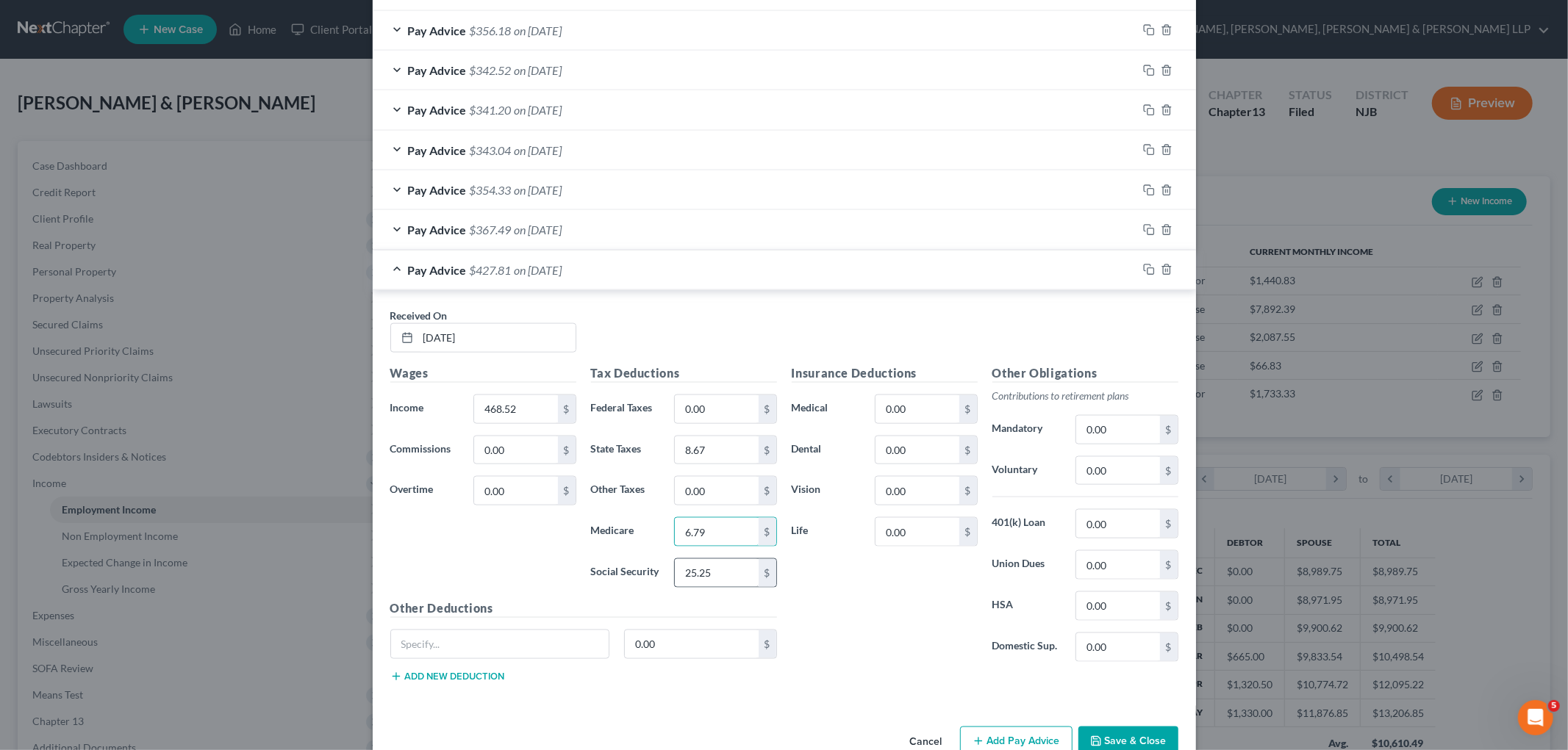
type input "6.79"
click at [729, 569] on input "25.25" at bounding box center [716, 573] width 83 height 28
type input "29.05"
click at [716, 451] on input "8.67" at bounding box center [716, 450] width 83 height 28
type input "10.21"
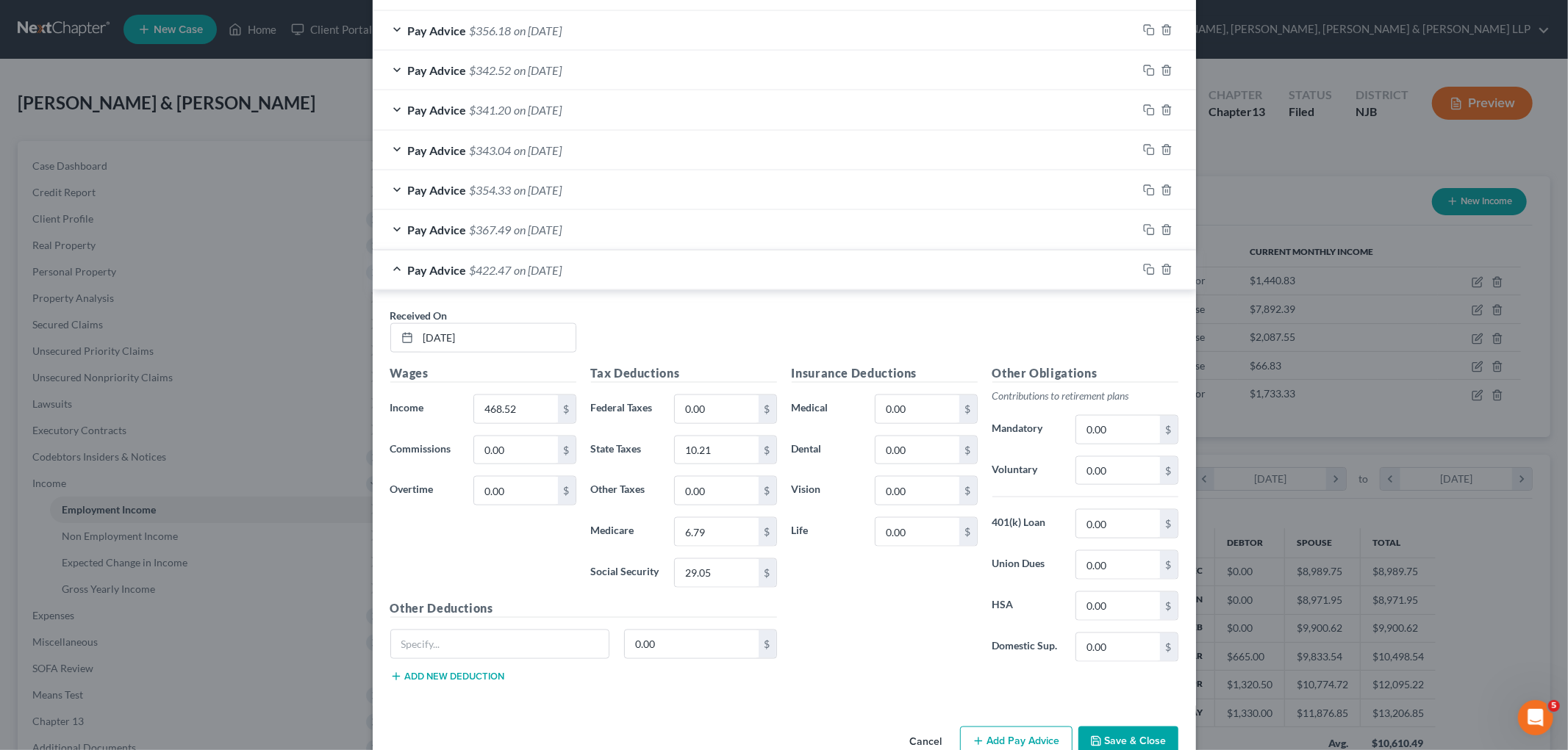
click at [766, 274] on div "Pay Advice $422.47 on [DATE]" at bounding box center [755, 269] width 764 height 39
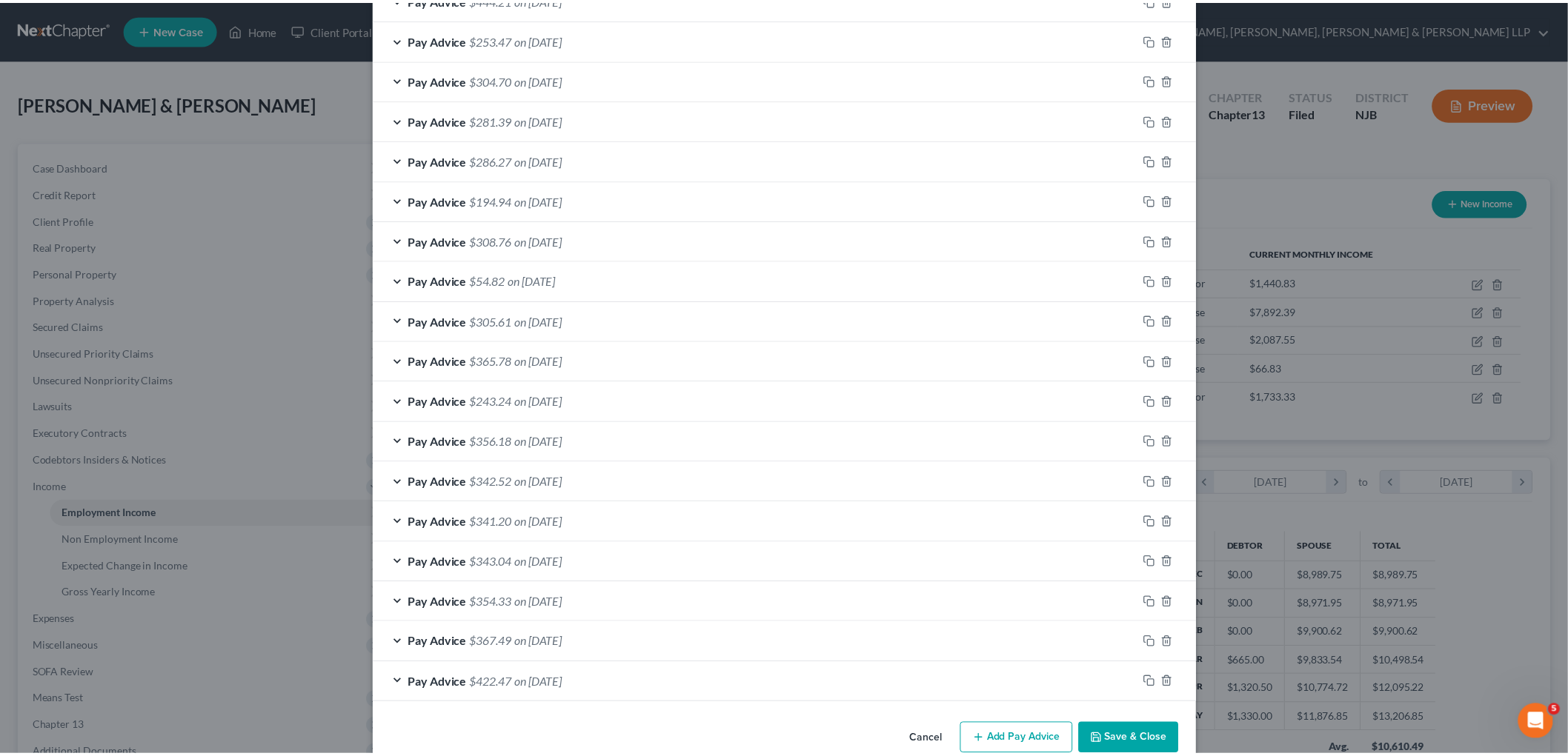
scroll to position [1182, 0]
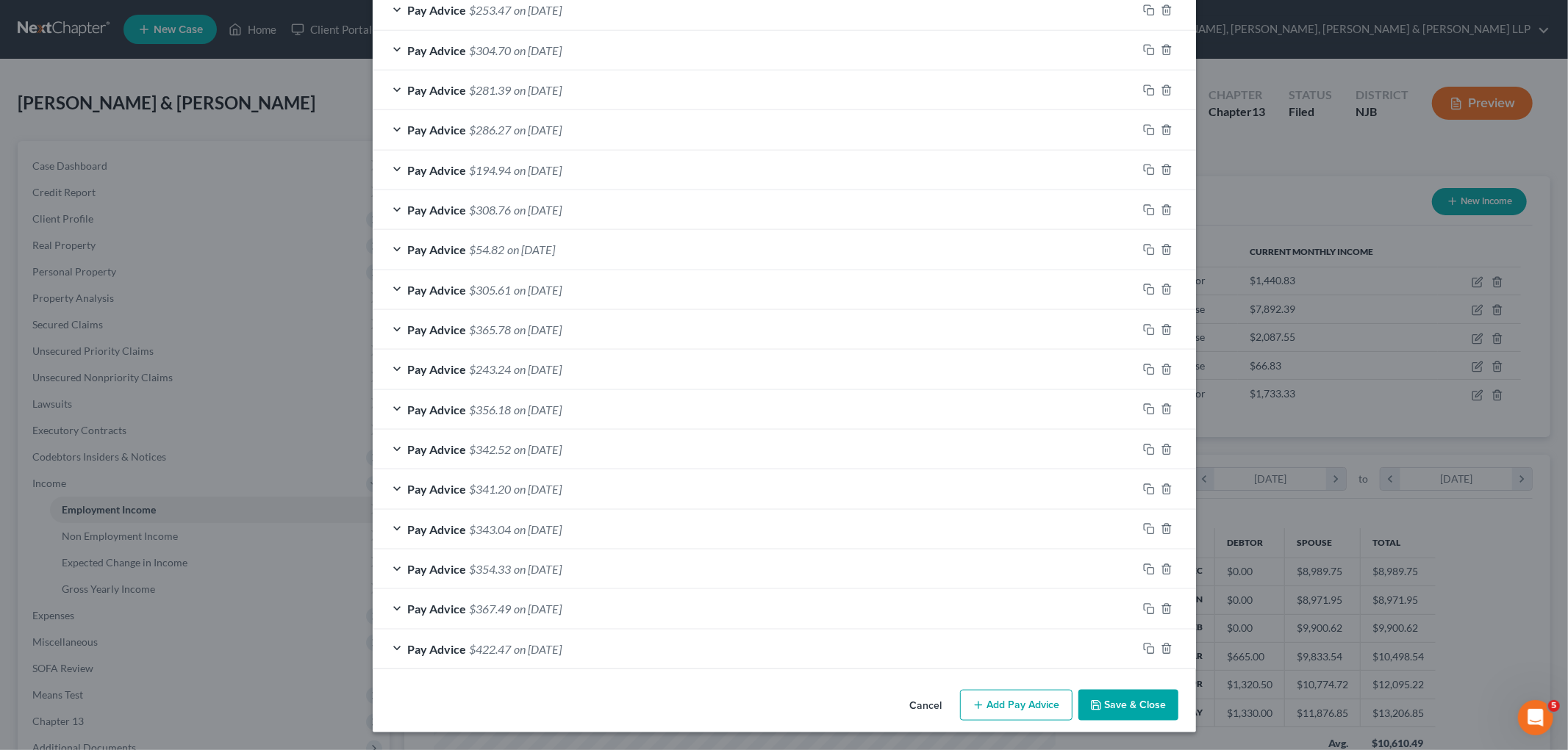
click at [1075, 690] on button "Save & Close" at bounding box center [1128, 706] width 100 height 31
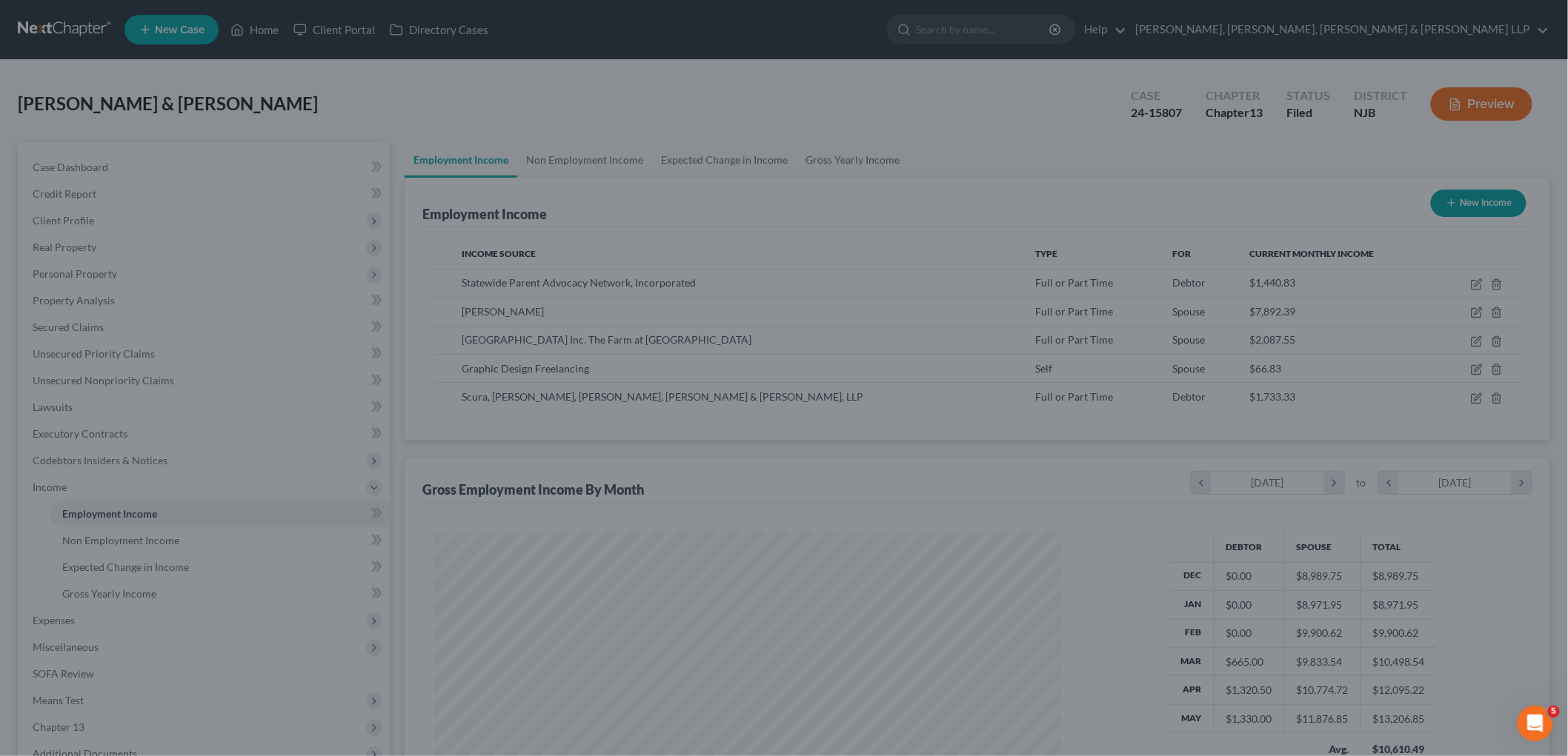
scroll to position [740298, 740431]
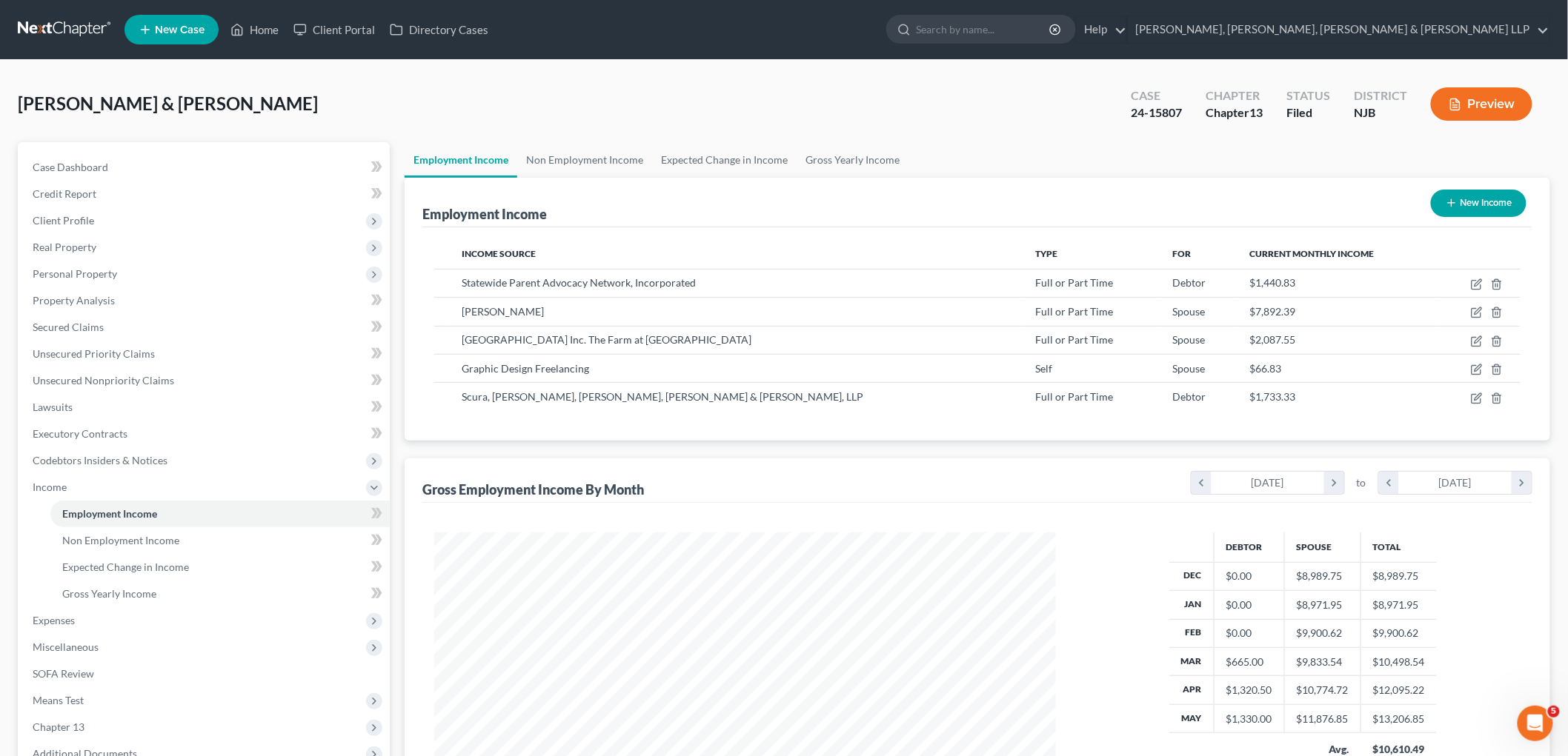
click at [1084, 514] on div "[PERSON_NAME] & [PERSON_NAME] Upgraded Case 24-15807 Chapter Chapter 13 Status …" at bounding box center [784, 508] width 1568 height 896
click at [839, 161] on link "Gross Yearly Income" at bounding box center [853, 160] width 112 height 36
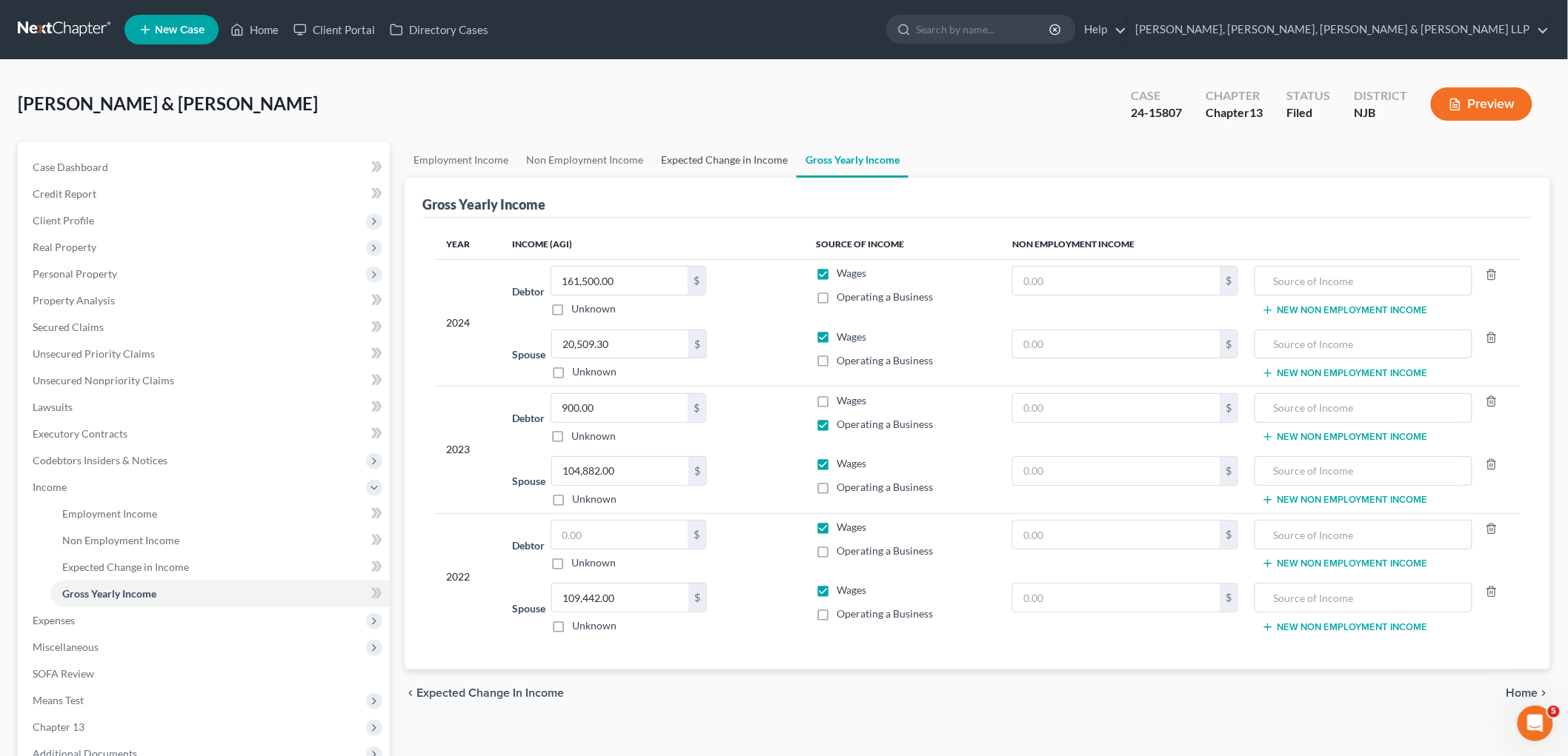
click at [696, 159] on link "Expected Change in Income" at bounding box center [724, 160] width 144 height 36
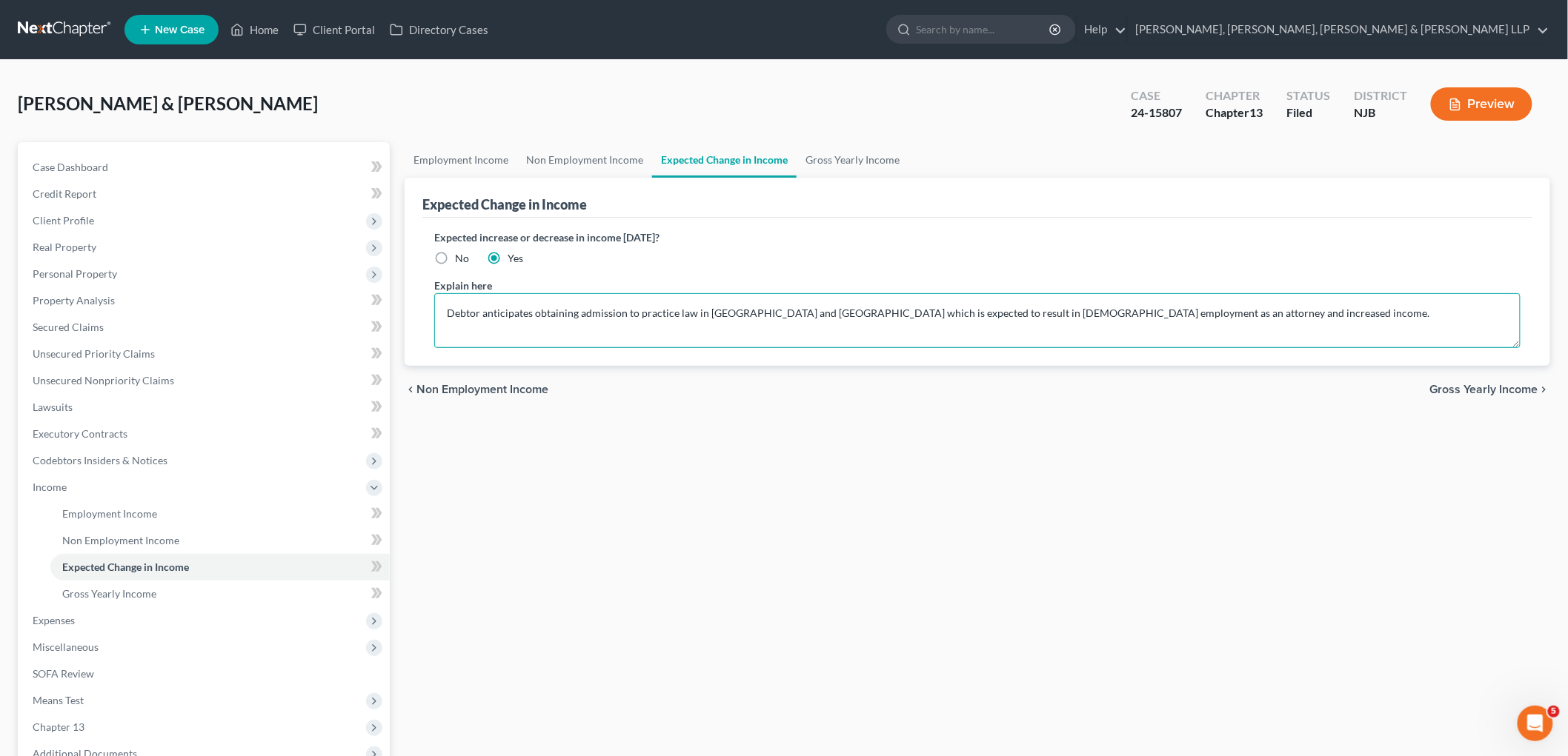
click at [443, 311] on textarea "Debtor anticipates obtaining admission to practice law in [GEOGRAPHIC_DATA] and…" at bounding box center [977, 320] width 1087 height 55
click at [560, 310] on textarea "Joint -debtor anticipates obtaining admission to practice law in [GEOGRAPHIC_DA…" at bounding box center [977, 320] width 1087 height 55
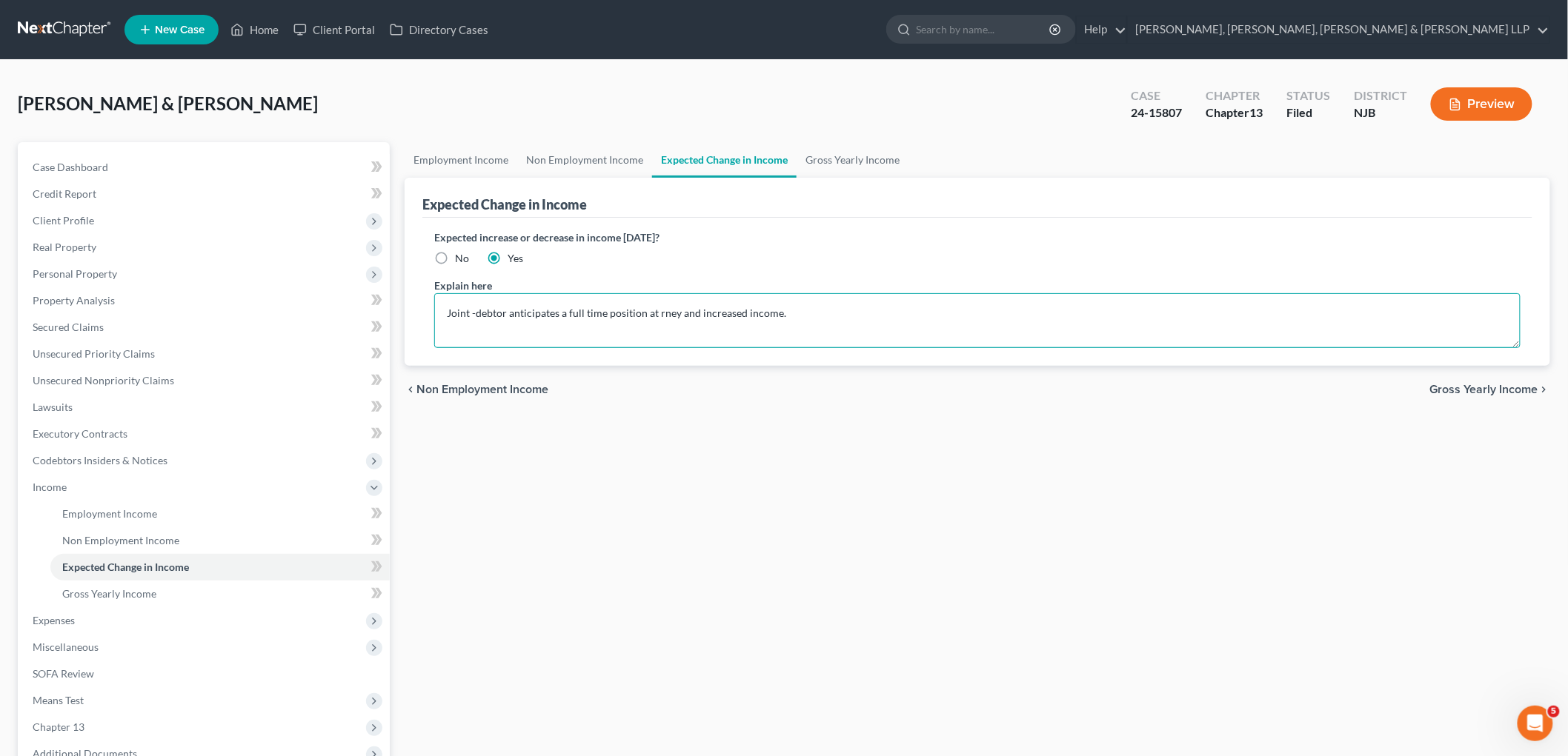
paste textarea "Cboe Global Markets"
click at [845, 313] on textarea "Joint -debtor anticipates a full time position at Cboe Global Markets which wil…" at bounding box center [977, 320] width 1087 height 55
click at [1084, 504] on div "Employment Income Non Employment Income Expected Change in Income Gross Yearly …" at bounding box center [977, 503] width 1161 height 722
drag, startPoint x: 916, startPoint y: 313, endPoint x: 436, endPoint y: 306, distance: 480.1
click at [436, 306] on textarea "Joint -debtor anticipates a full time position at Cboe Global Markets which wil…" at bounding box center [977, 320] width 1087 height 55
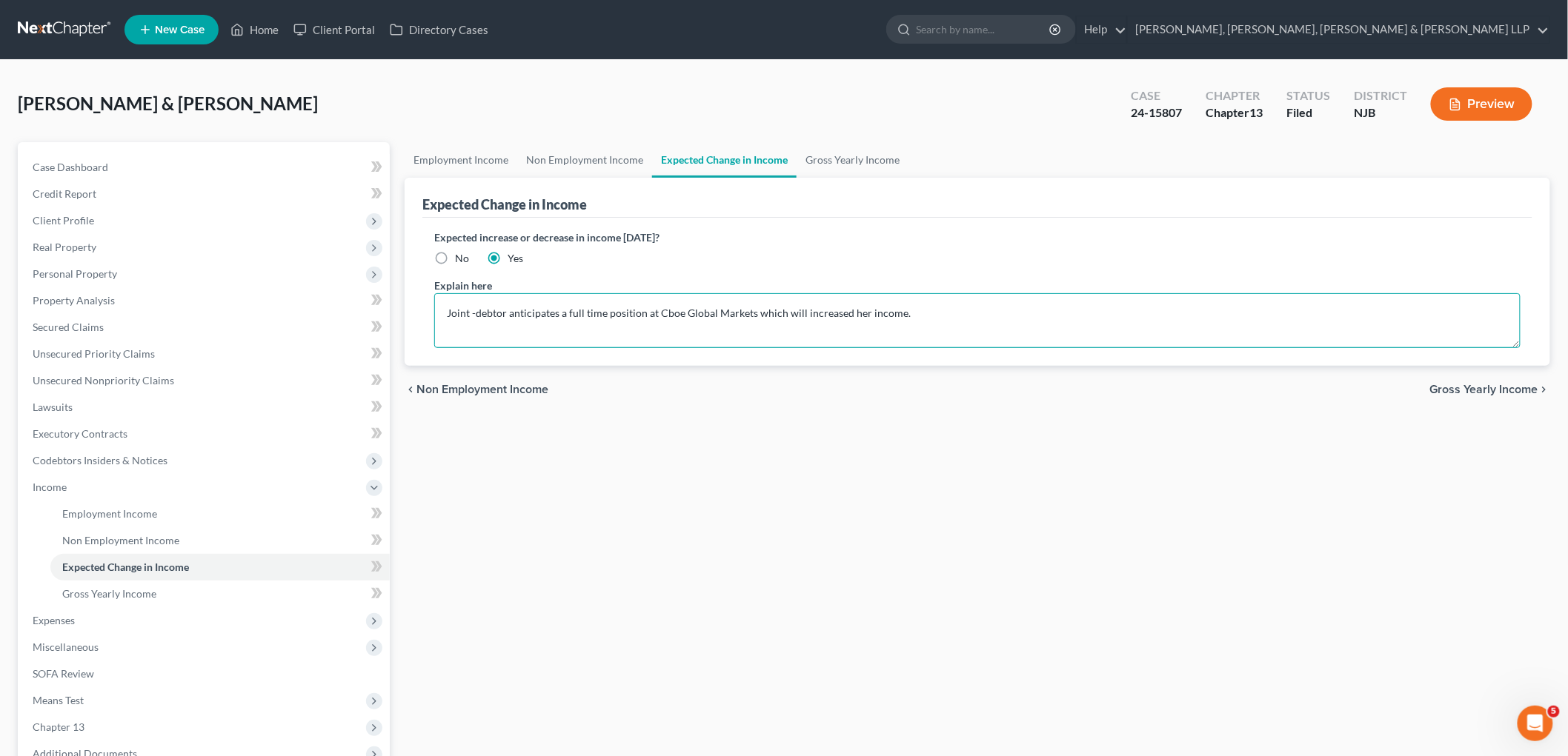
paste textarea "The joint debtor anticipates obtaining a full-time position at Cboe Global Mark…"
type textarea "The joint debtor anticipates obtaining a full-time position at Cboe Global Mark…"
click at [453, 156] on link "Employment Income" at bounding box center [460, 160] width 113 height 36
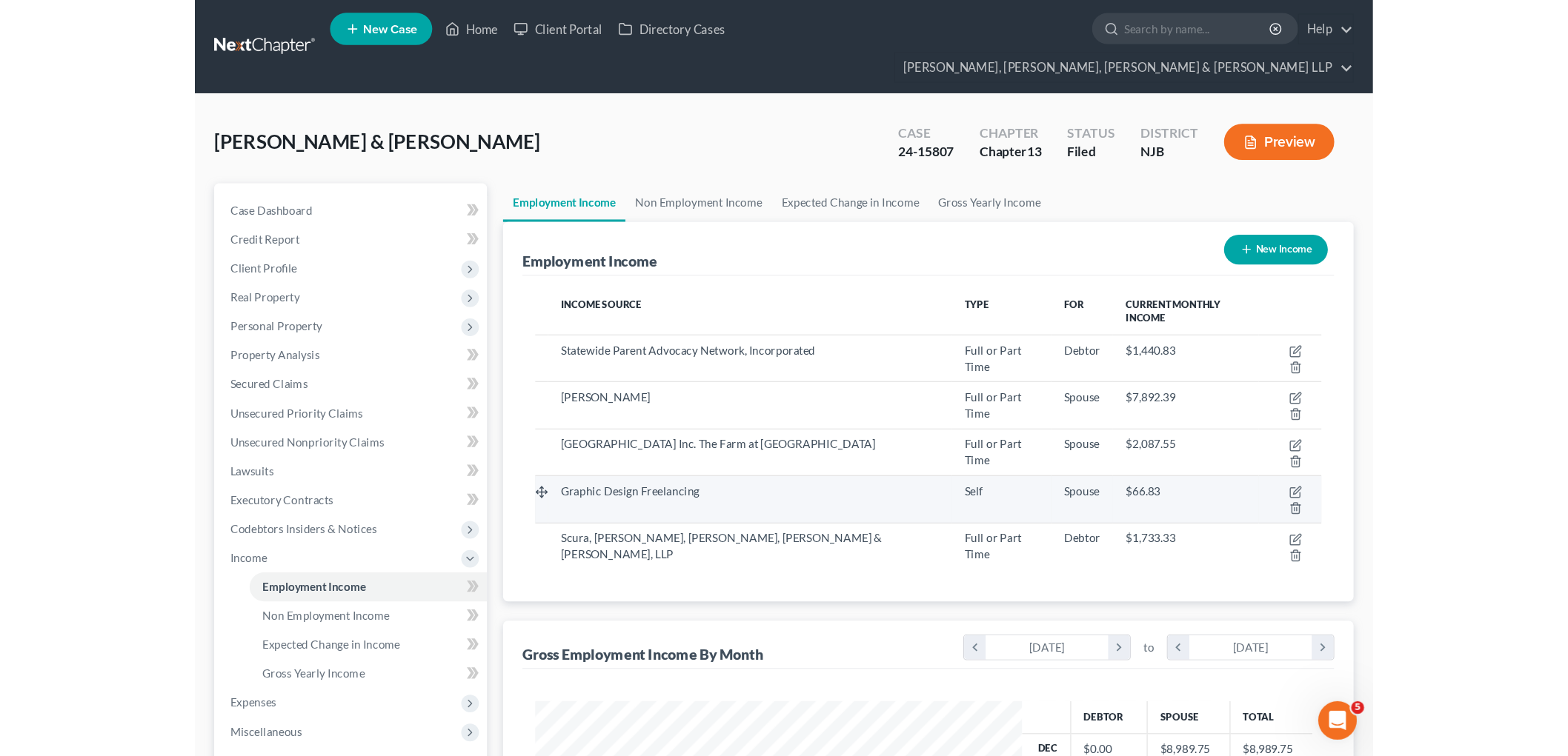
scroll to position [740342, 740642]
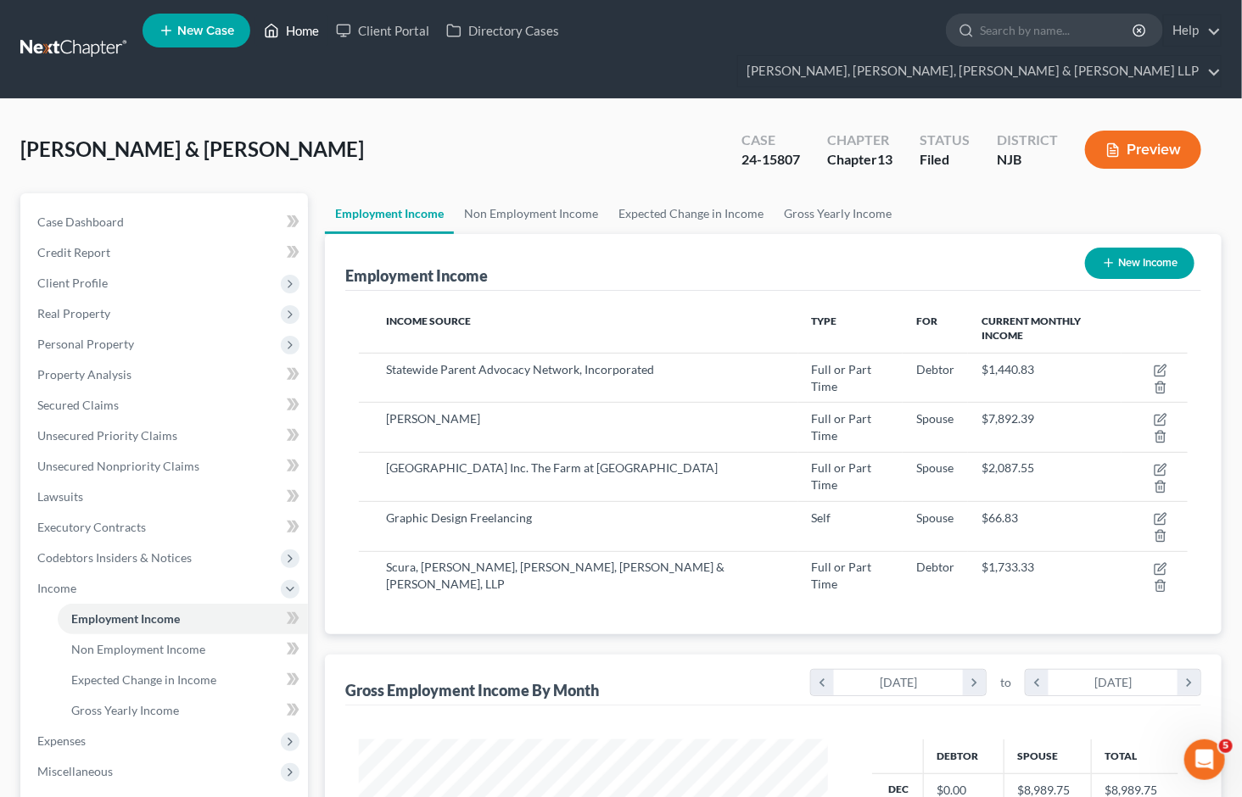
click at [297, 28] on link "Home" at bounding box center [291, 30] width 72 height 31
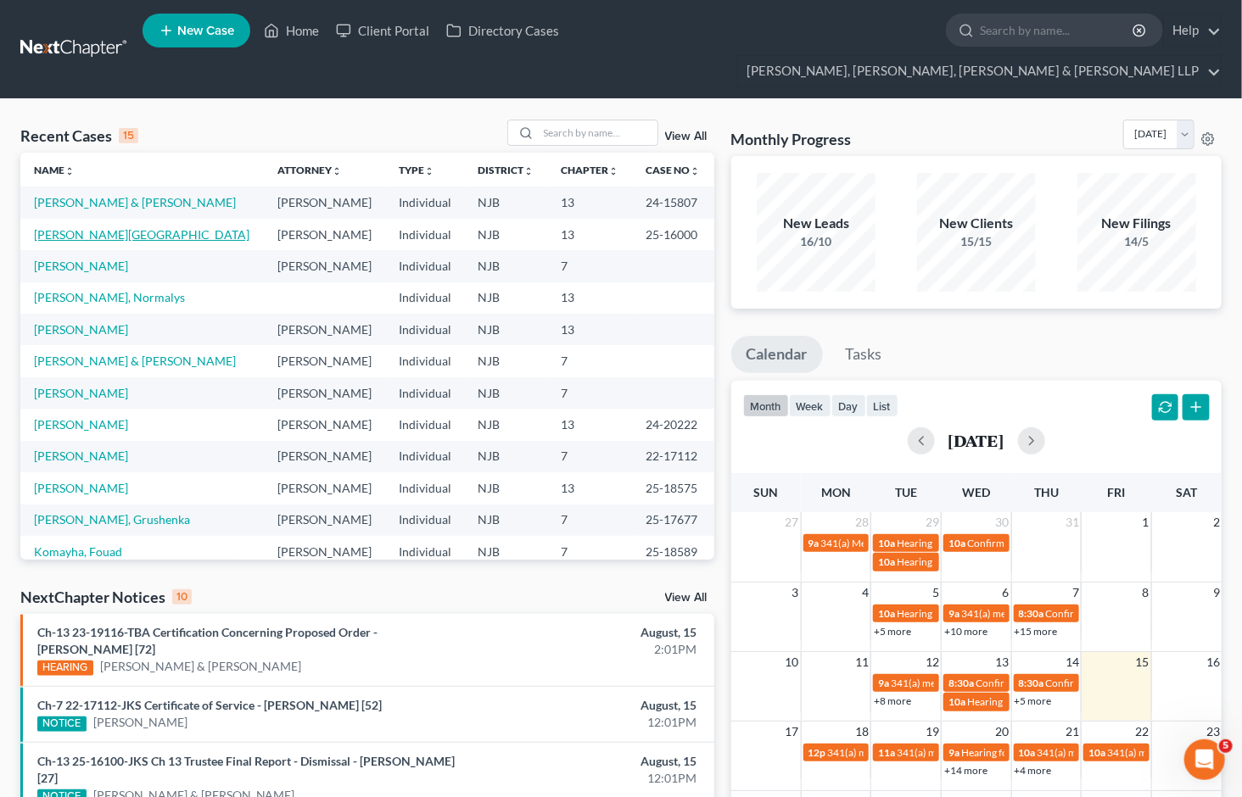
click at [94, 227] on link "[PERSON_NAME][GEOGRAPHIC_DATA]" at bounding box center [141, 234] width 215 height 14
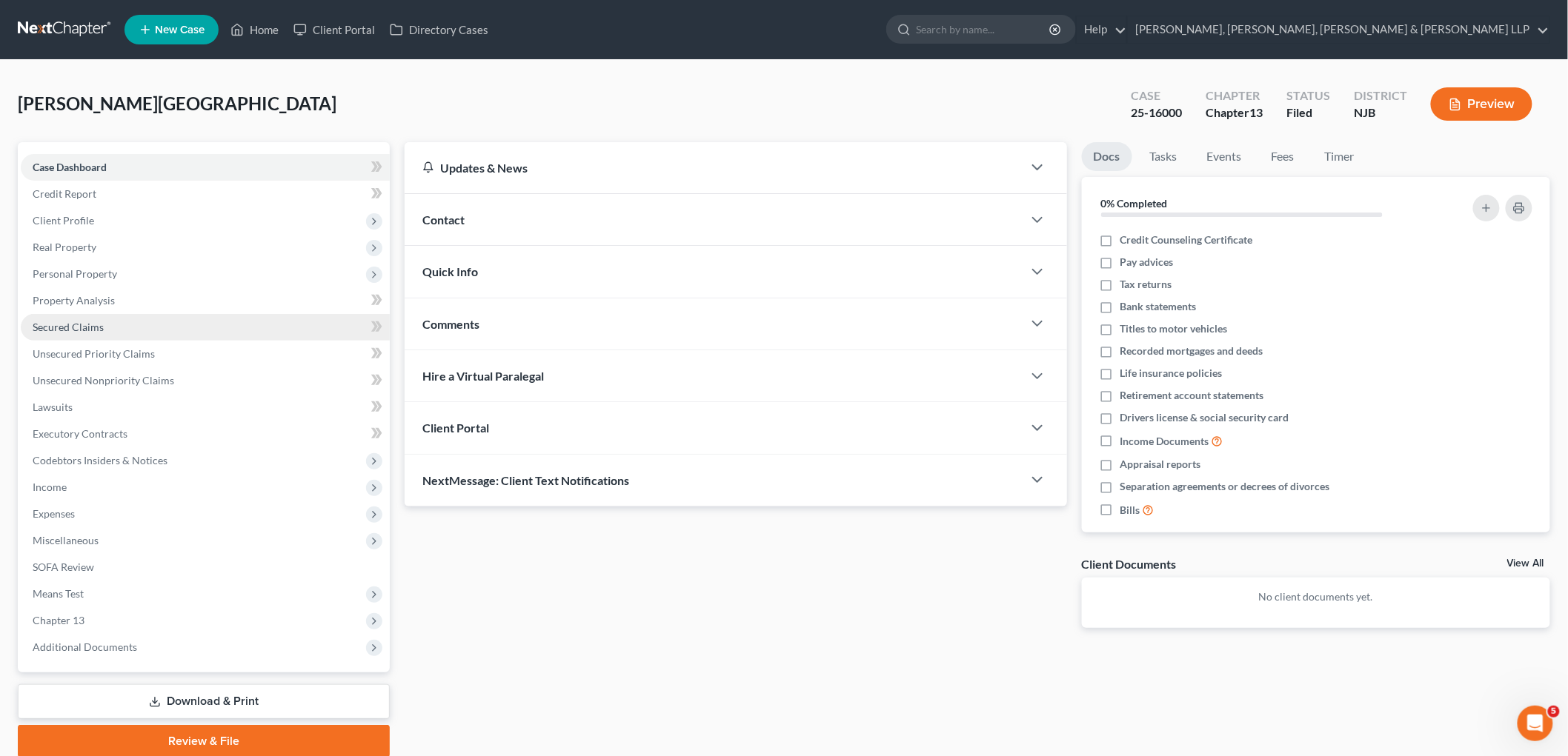
click at [71, 328] on span "Secured Claims" at bounding box center [67, 326] width 71 height 12
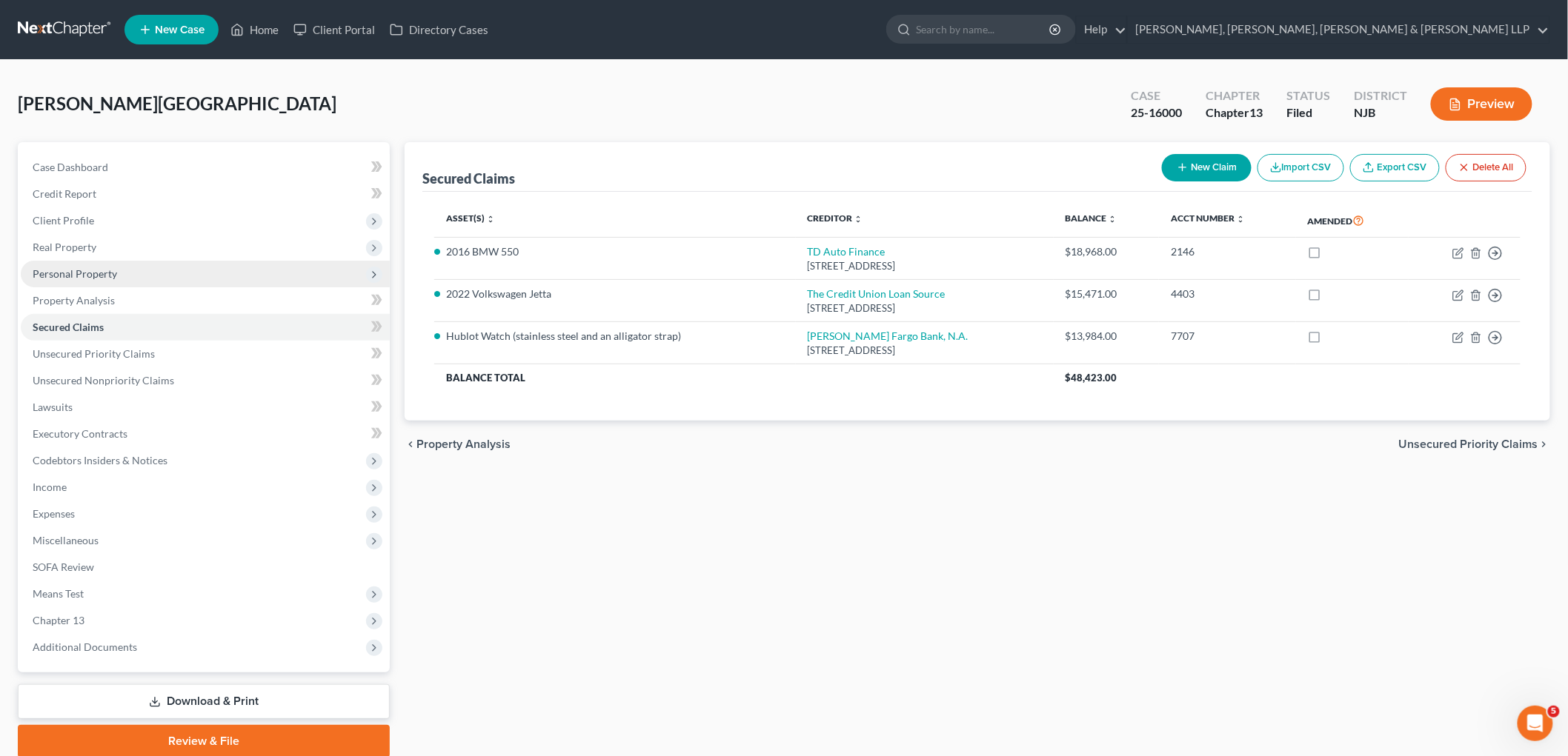
click at [60, 276] on span "Personal Property" at bounding box center [74, 273] width 85 height 12
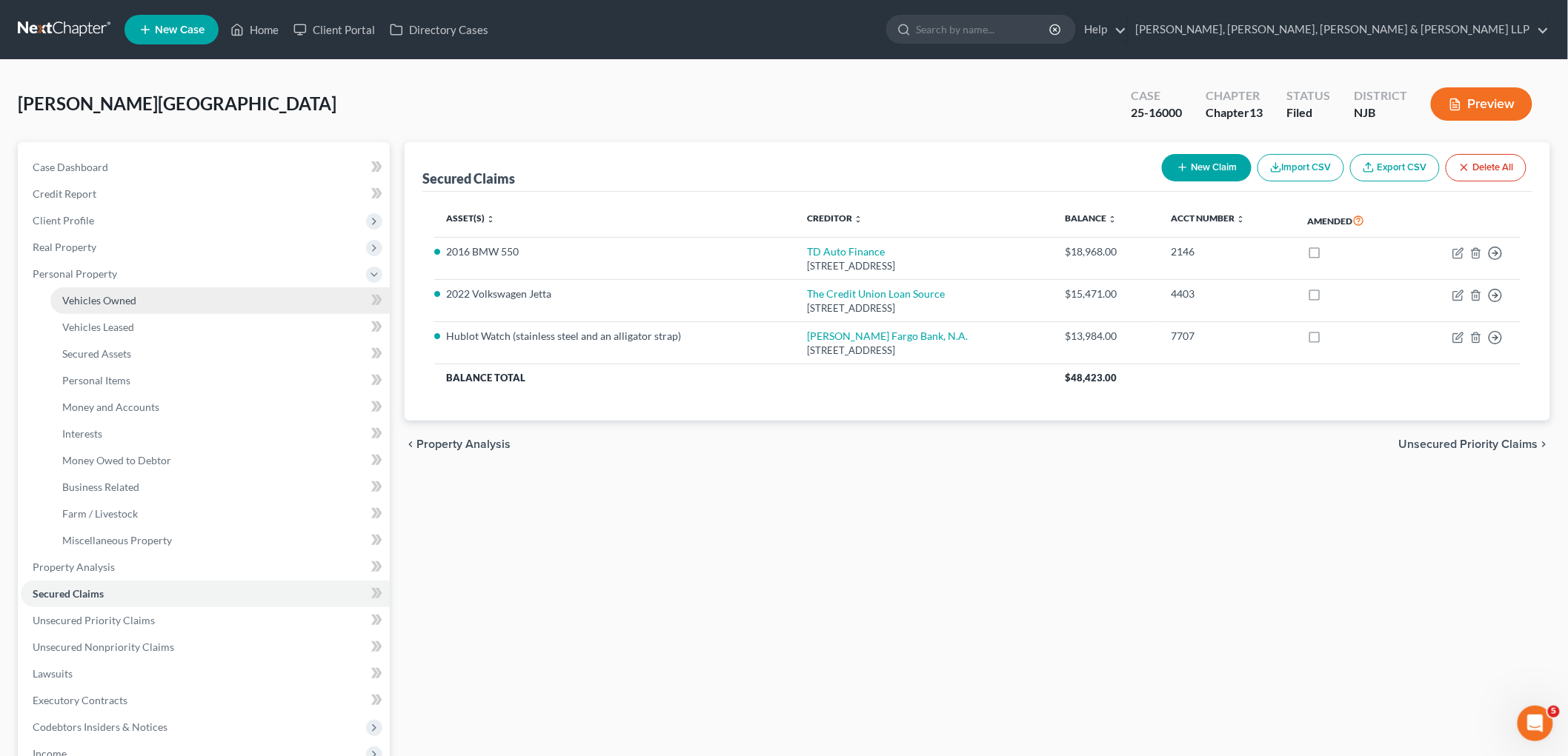
click at [85, 300] on span "Vehicles Owned" at bounding box center [99, 300] width 74 height 12
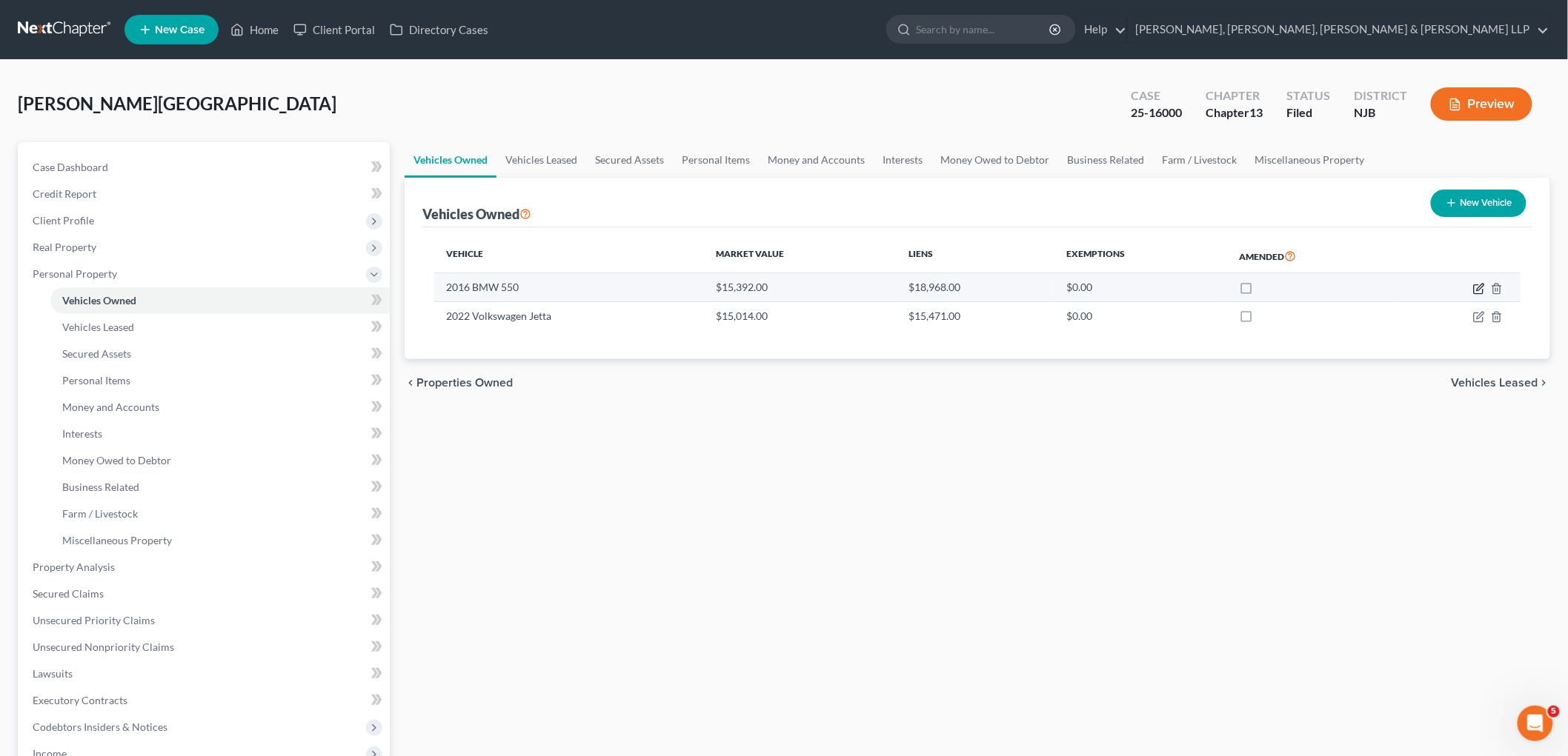
click at [1084, 286] on icon "button" at bounding box center [1480, 289] width 12 height 12
select select "0"
select select "10"
select select "2"
select select "0"
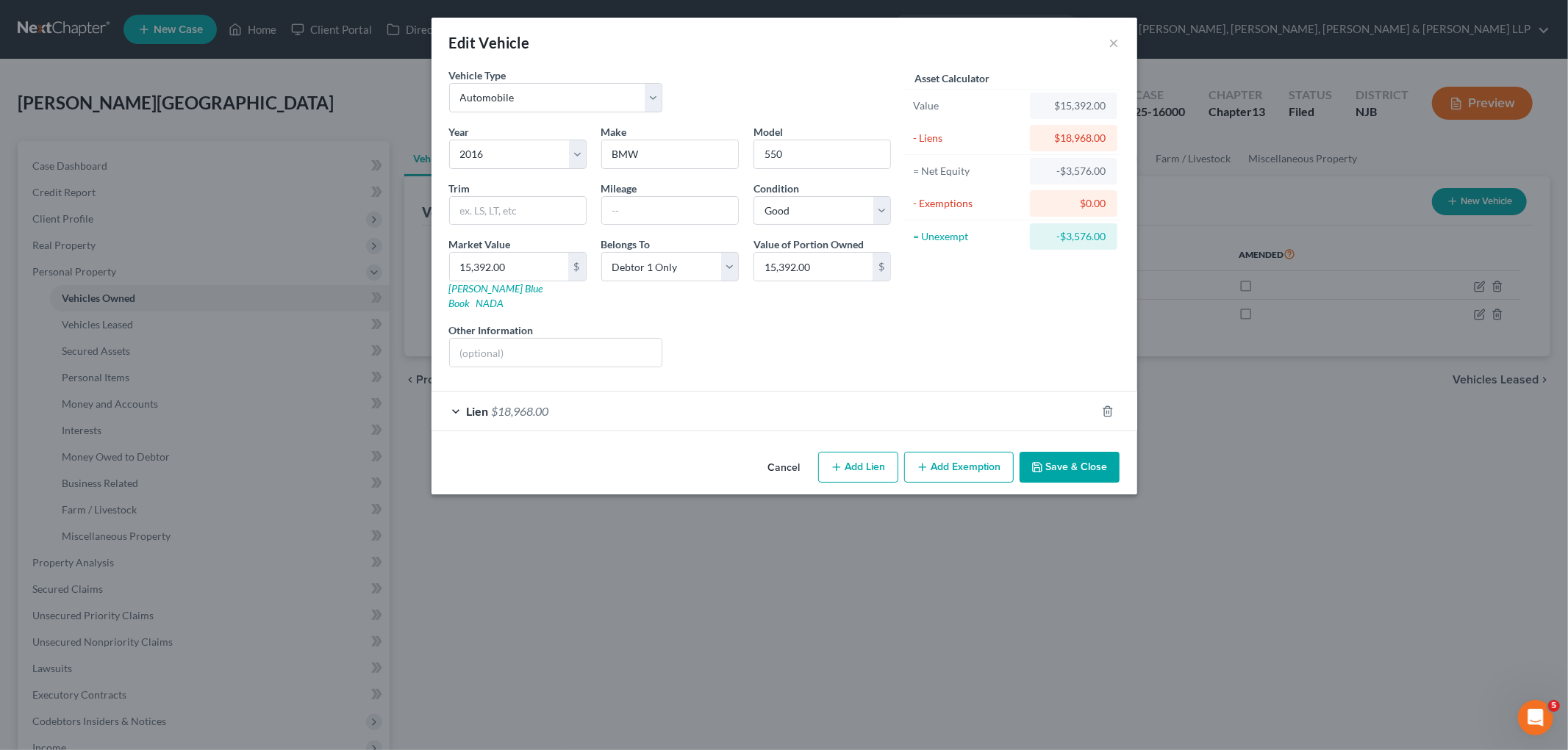
click at [735, 400] on div "Lien $18,968.00" at bounding box center [763, 411] width 664 height 39
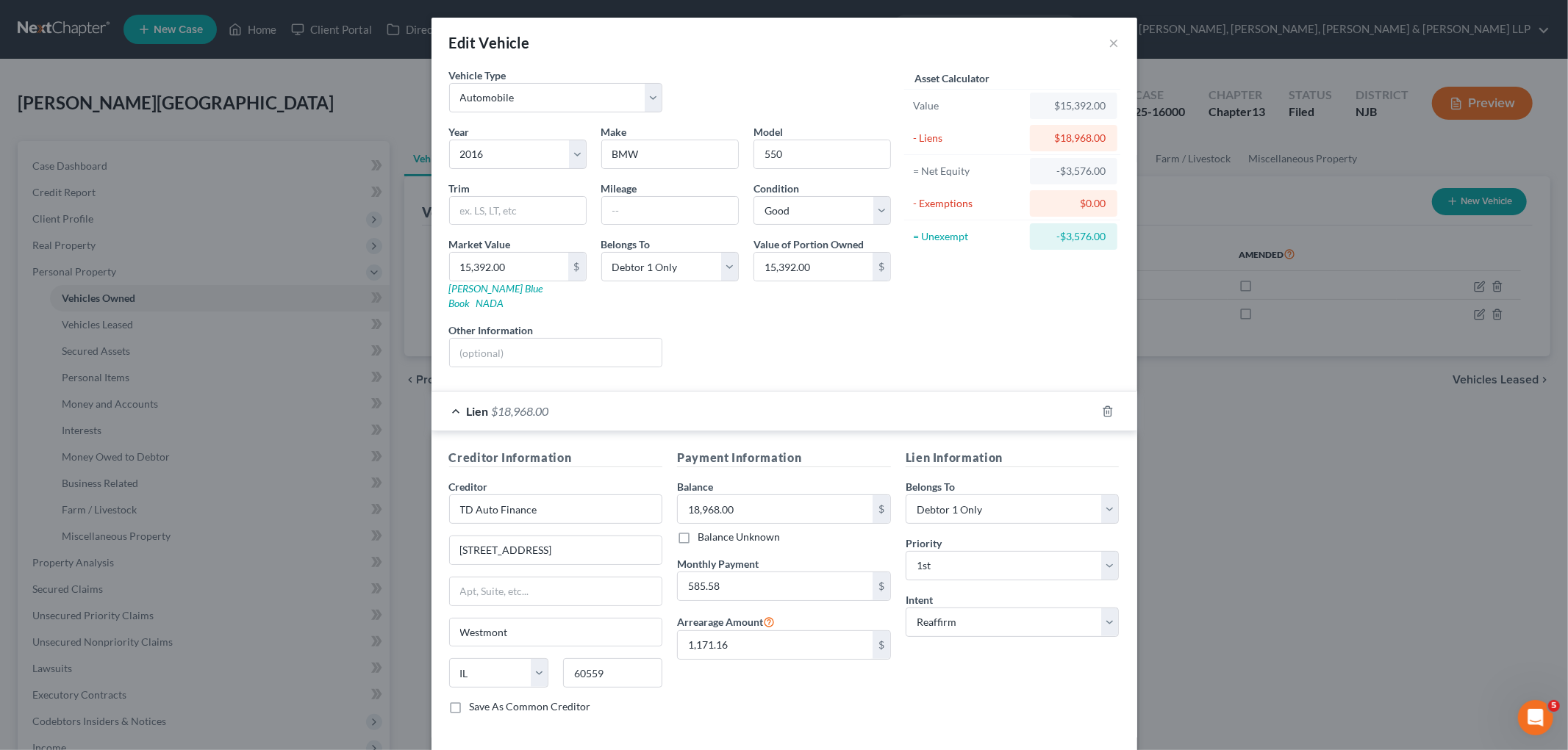
click at [735, 400] on div "Lien $18,968.00" at bounding box center [763, 411] width 664 height 39
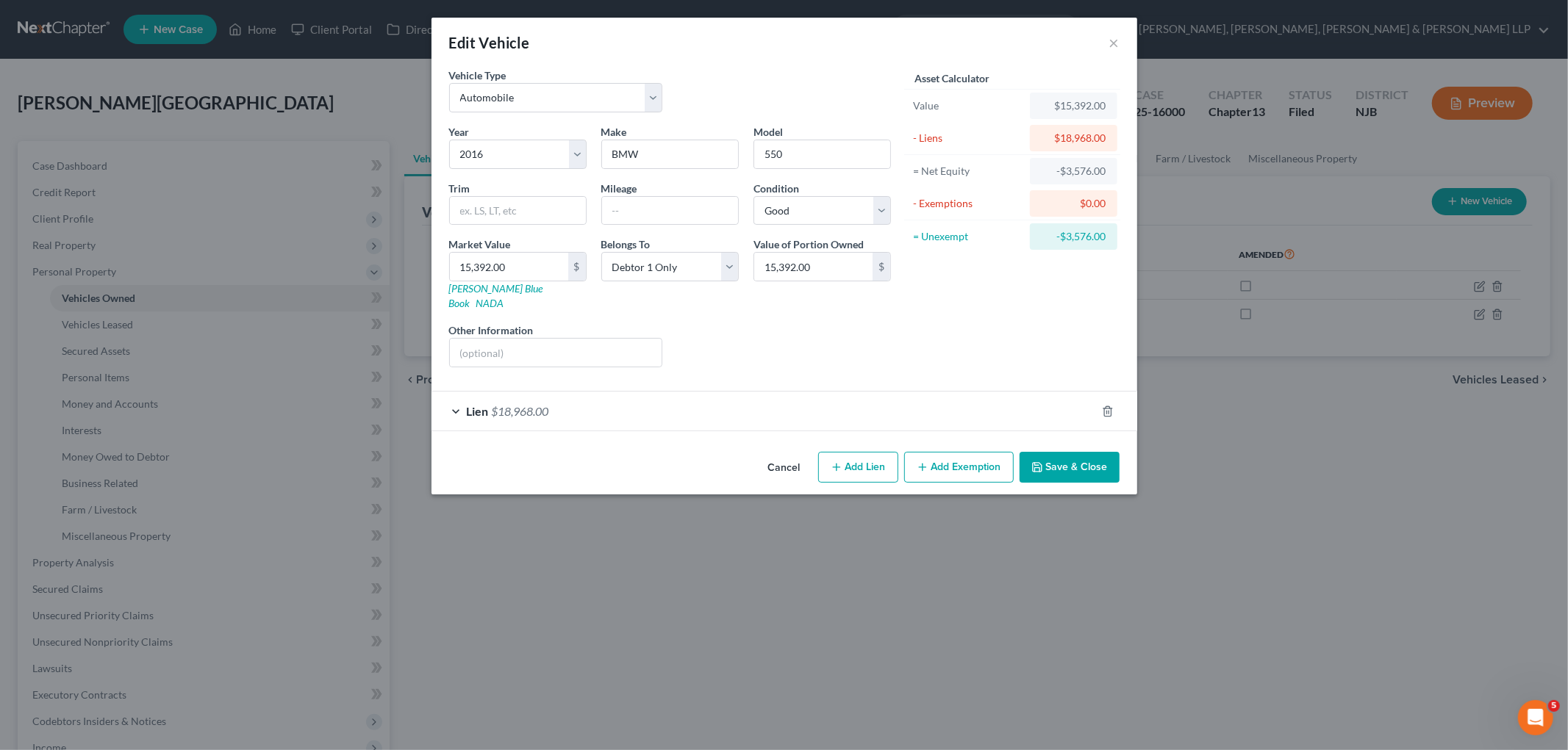
click at [770, 453] on button "Cancel" at bounding box center [784, 468] width 55 height 29
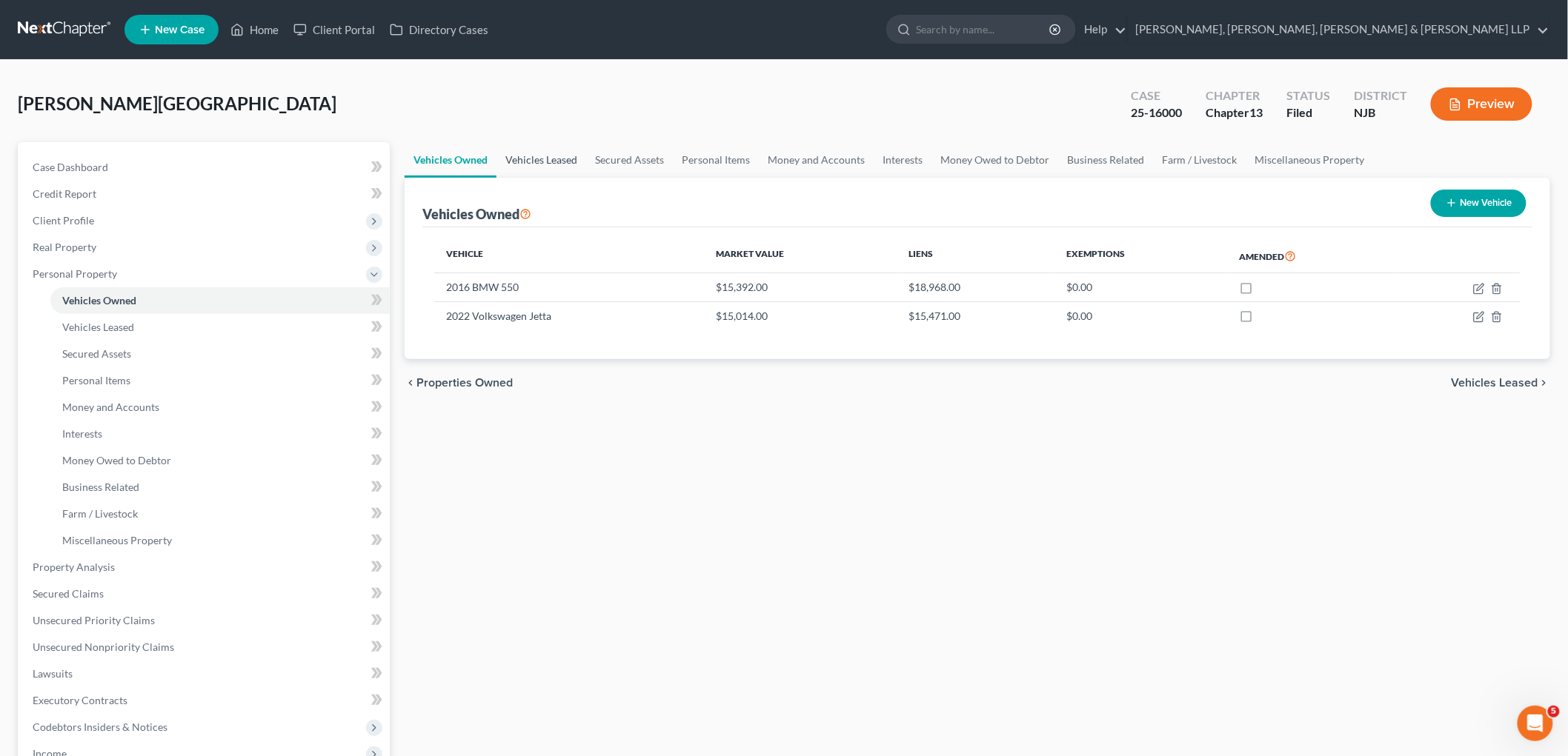
click at [552, 154] on link "Vehicles Leased" at bounding box center [541, 160] width 90 height 36
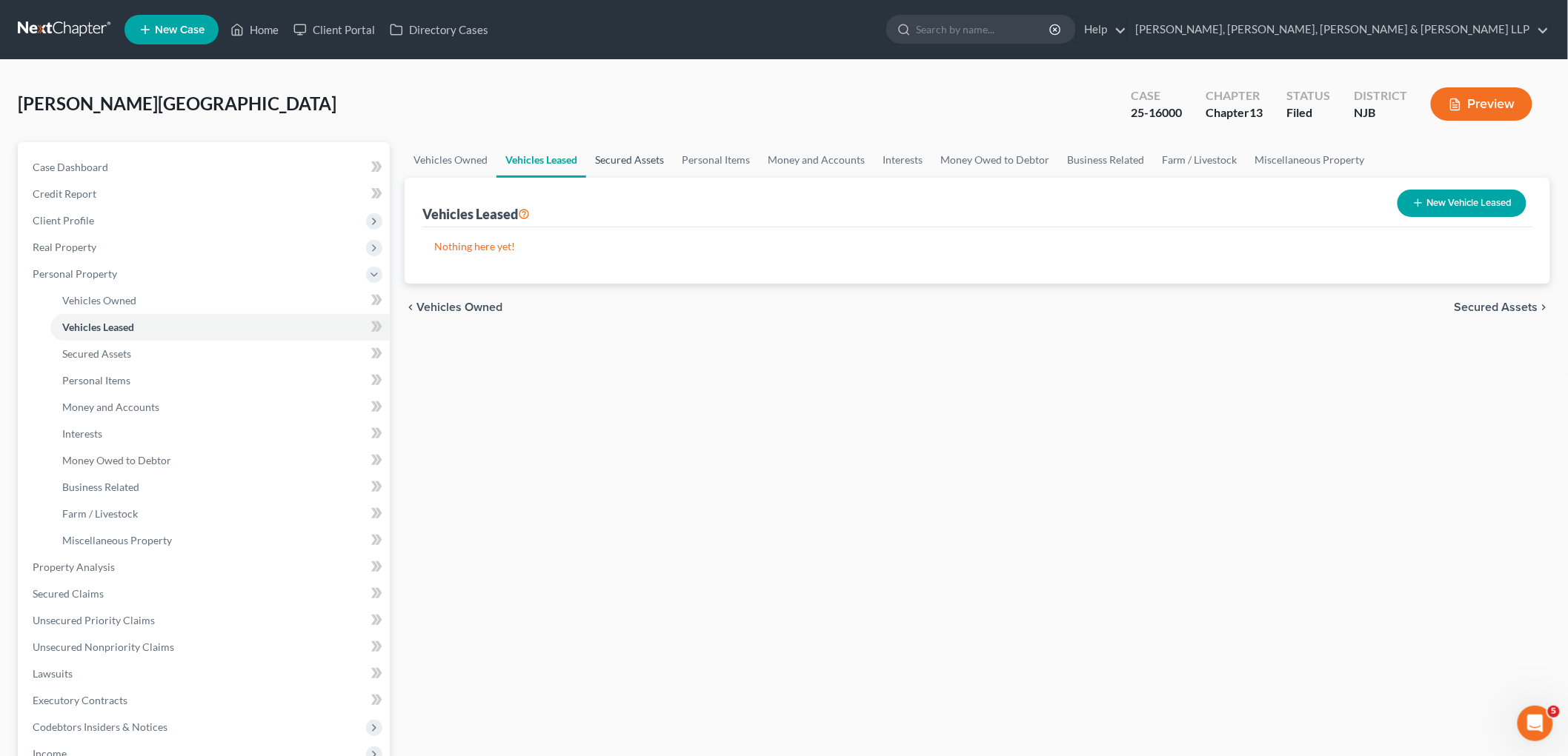
click at [603, 159] on link "Secured Assets" at bounding box center [629, 160] width 86 height 36
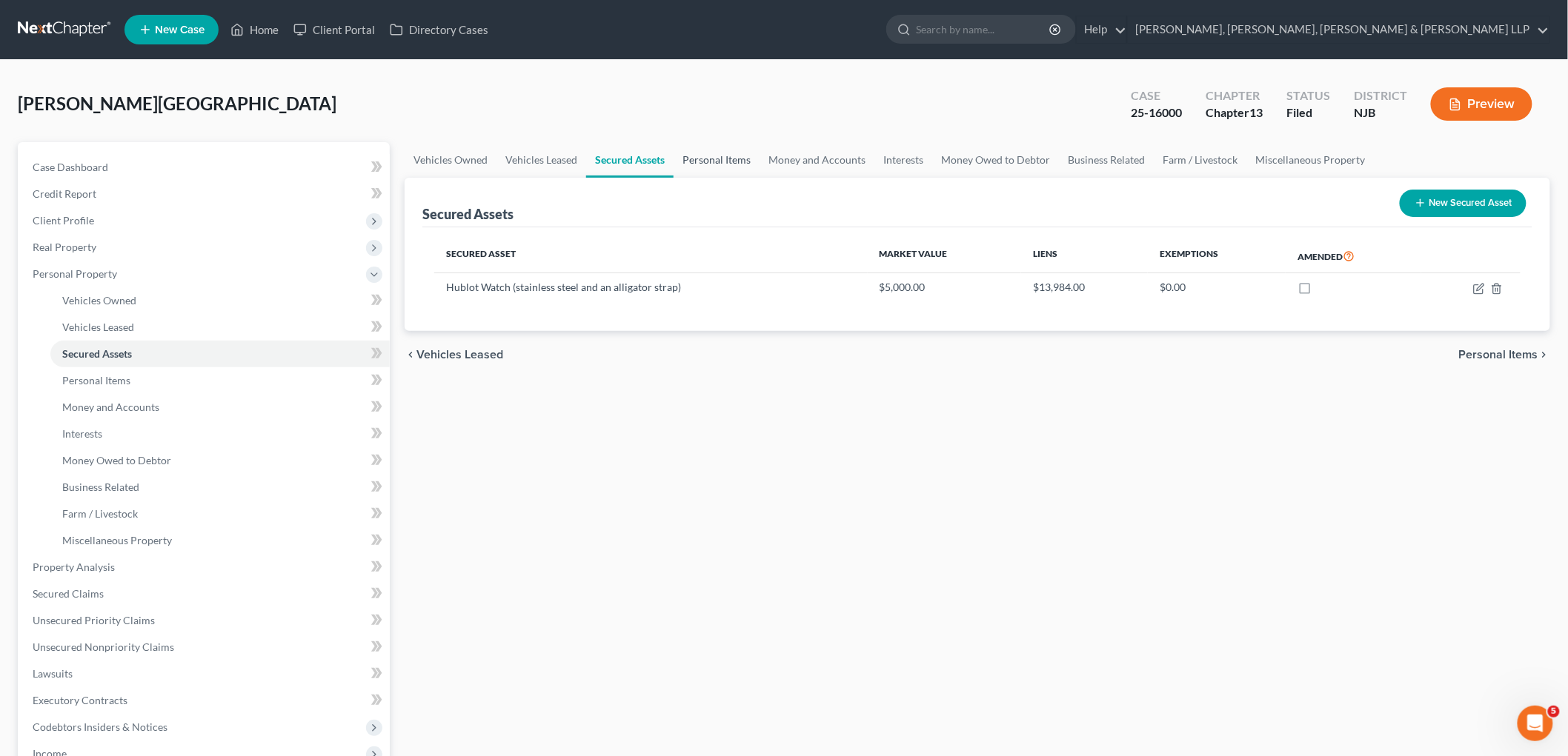
click at [727, 156] on link "Personal Items" at bounding box center [716, 160] width 86 height 36
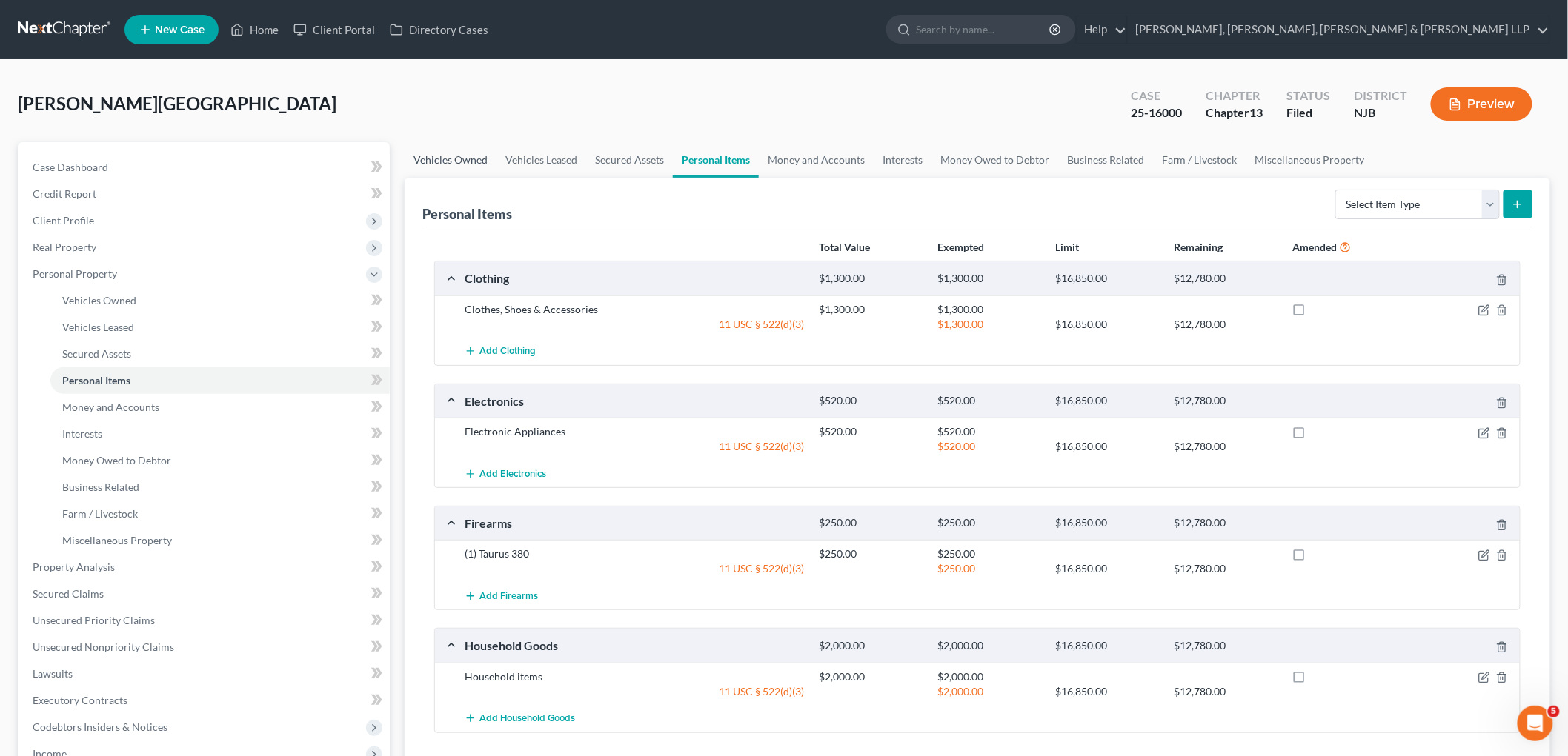
click at [447, 163] on link "Vehicles Owned" at bounding box center [450, 160] width 92 height 36
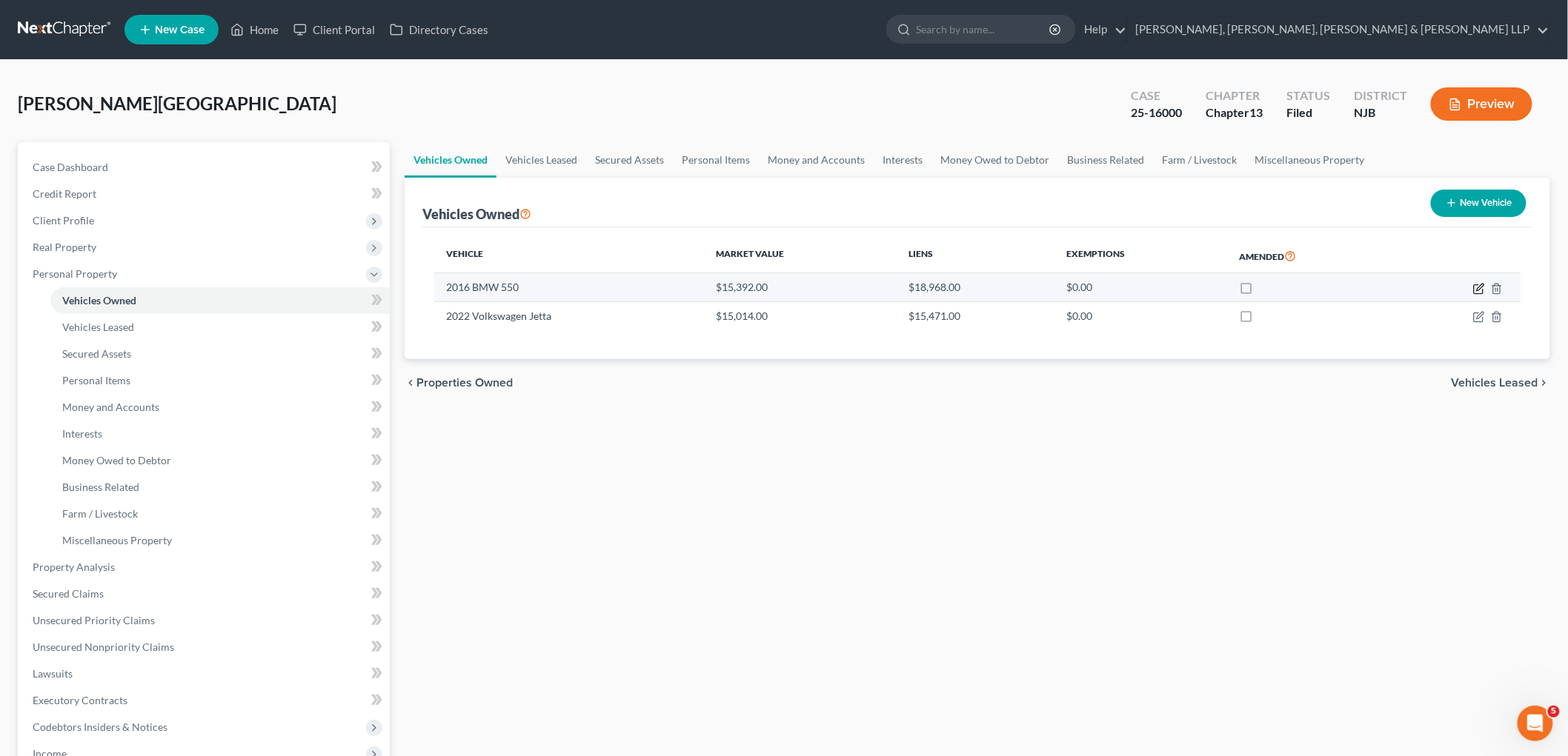
click at [1084, 289] on icon "button" at bounding box center [1481, 287] width 7 height 7
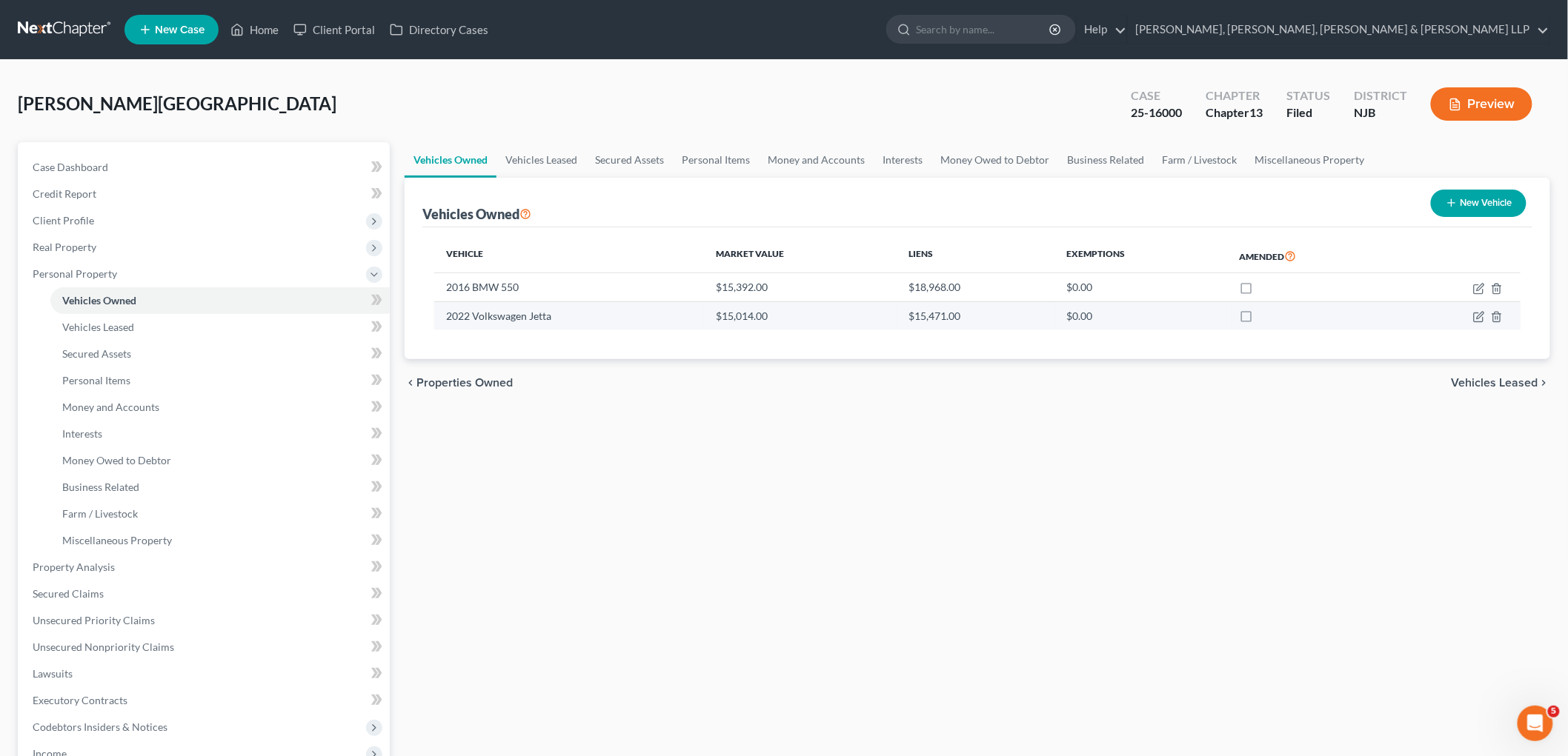
select select "0"
select select "10"
select select "2"
select select "0"
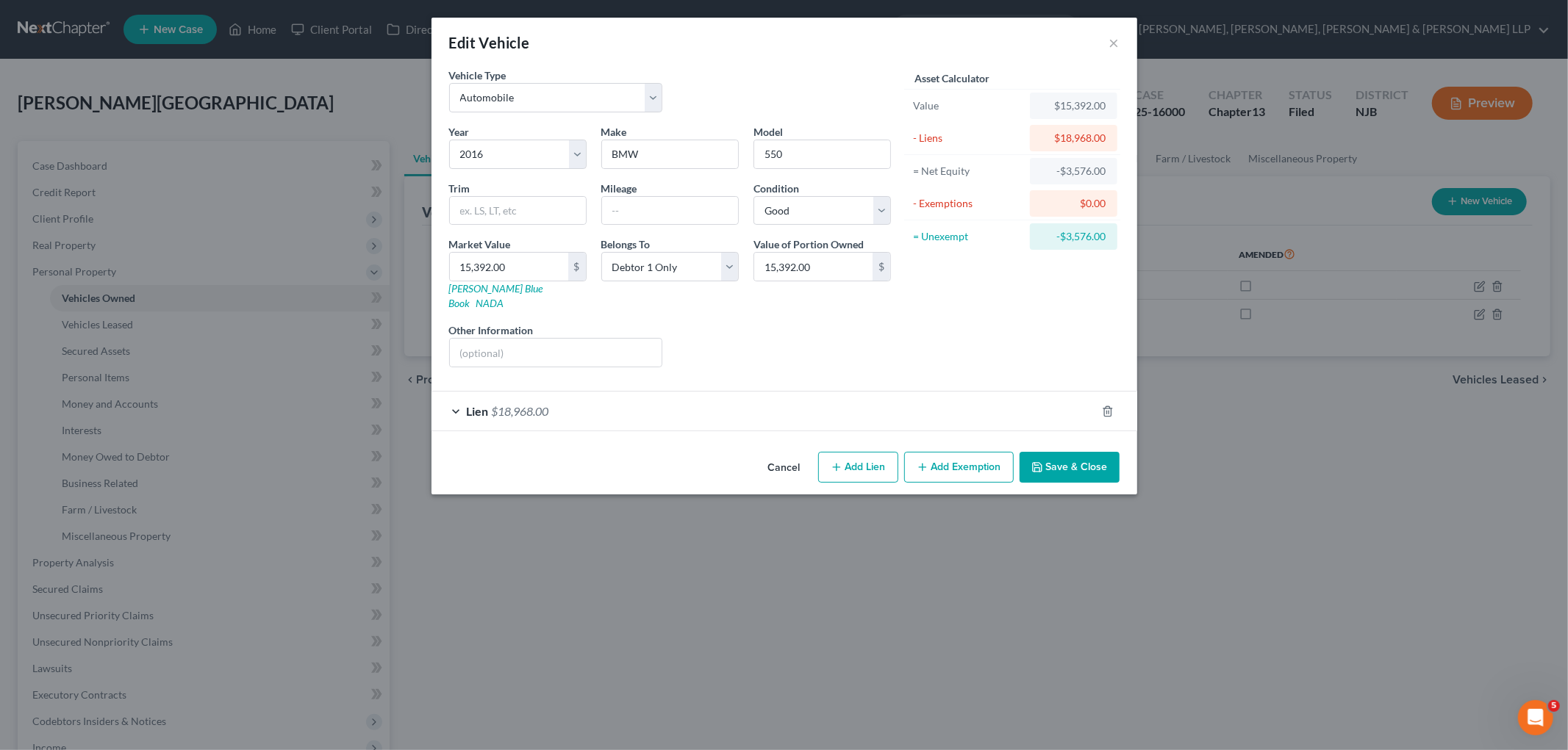
click at [791, 456] on button "Cancel" at bounding box center [784, 468] width 55 height 29
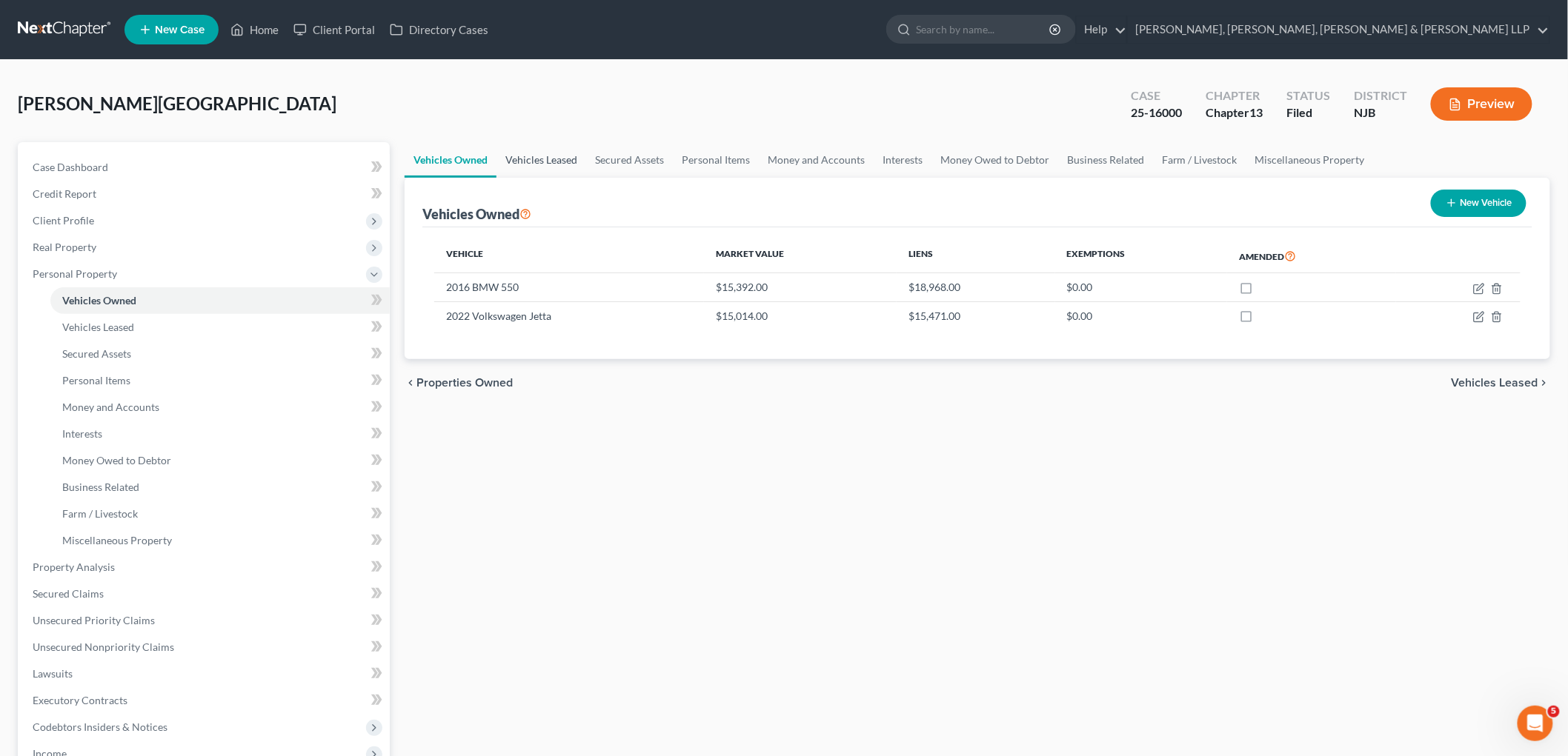
click at [557, 161] on link "Vehicles Leased" at bounding box center [541, 160] width 90 height 36
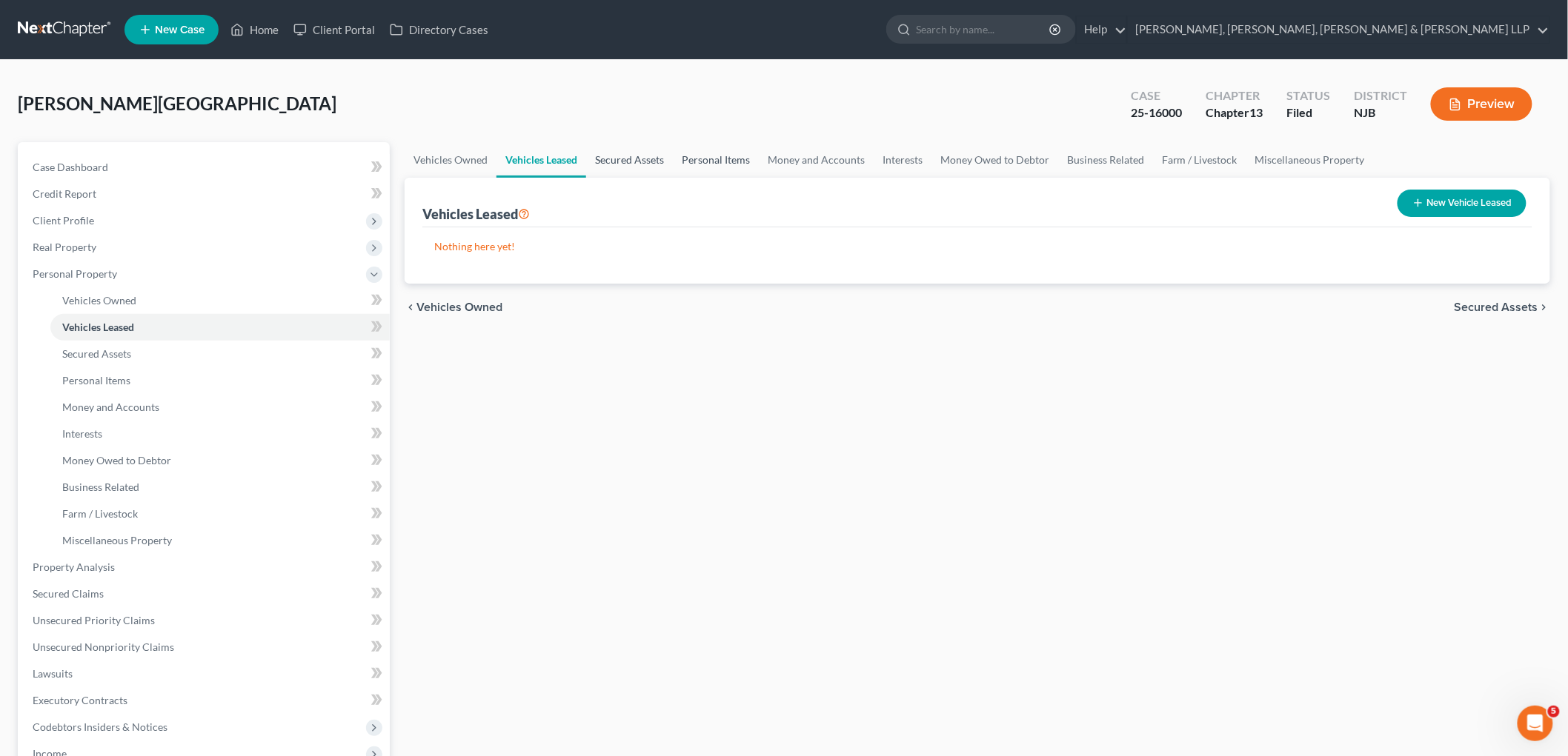
drag, startPoint x: 618, startPoint y: 154, endPoint x: 701, endPoint y: 154, distance: 83.0
click at [618, 154] on link "Secured Assets" at bounding box center [629, 160] width 86 height 36
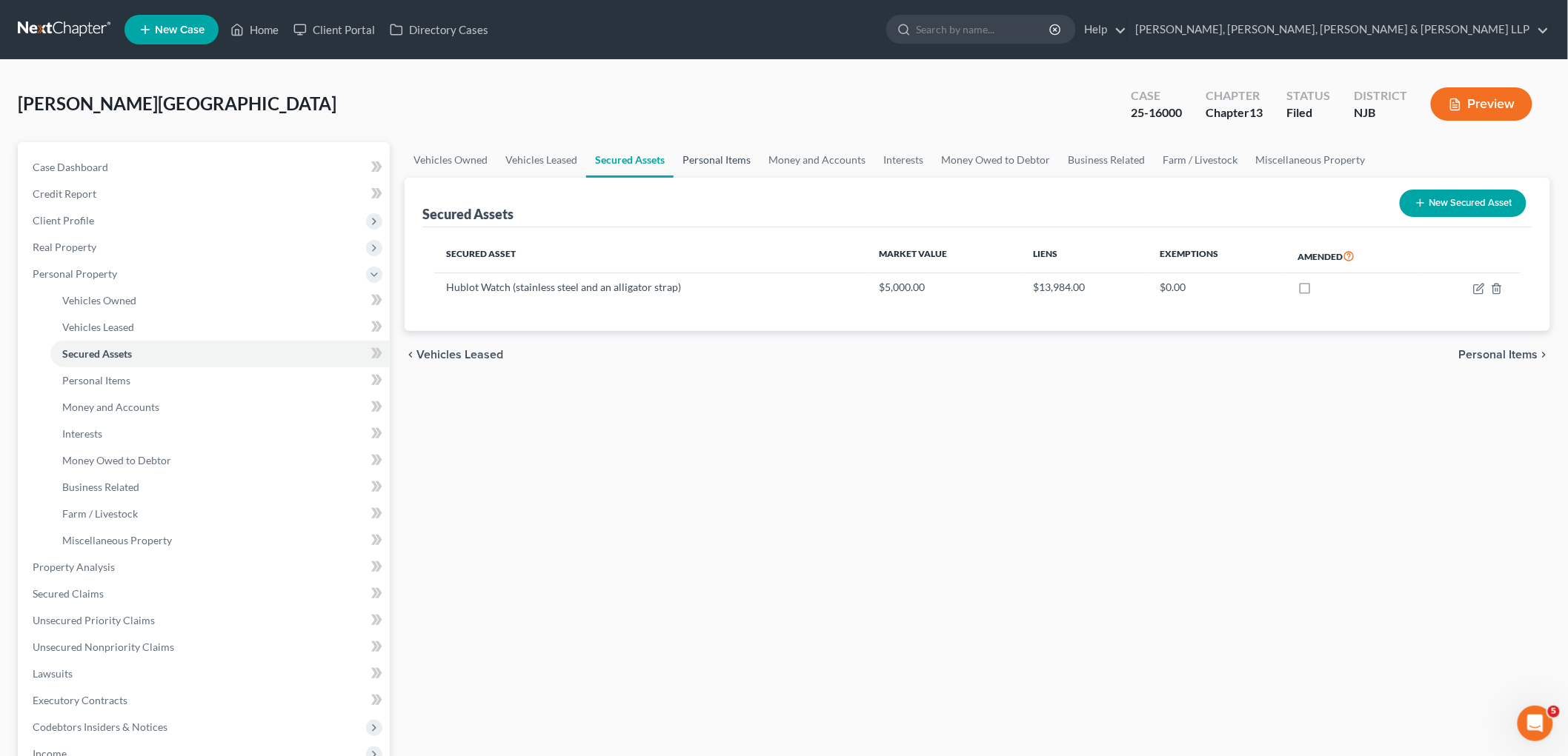
click at [713, 154] on link "Personal Items" at bounding box center [716, 160] width 86 height 36
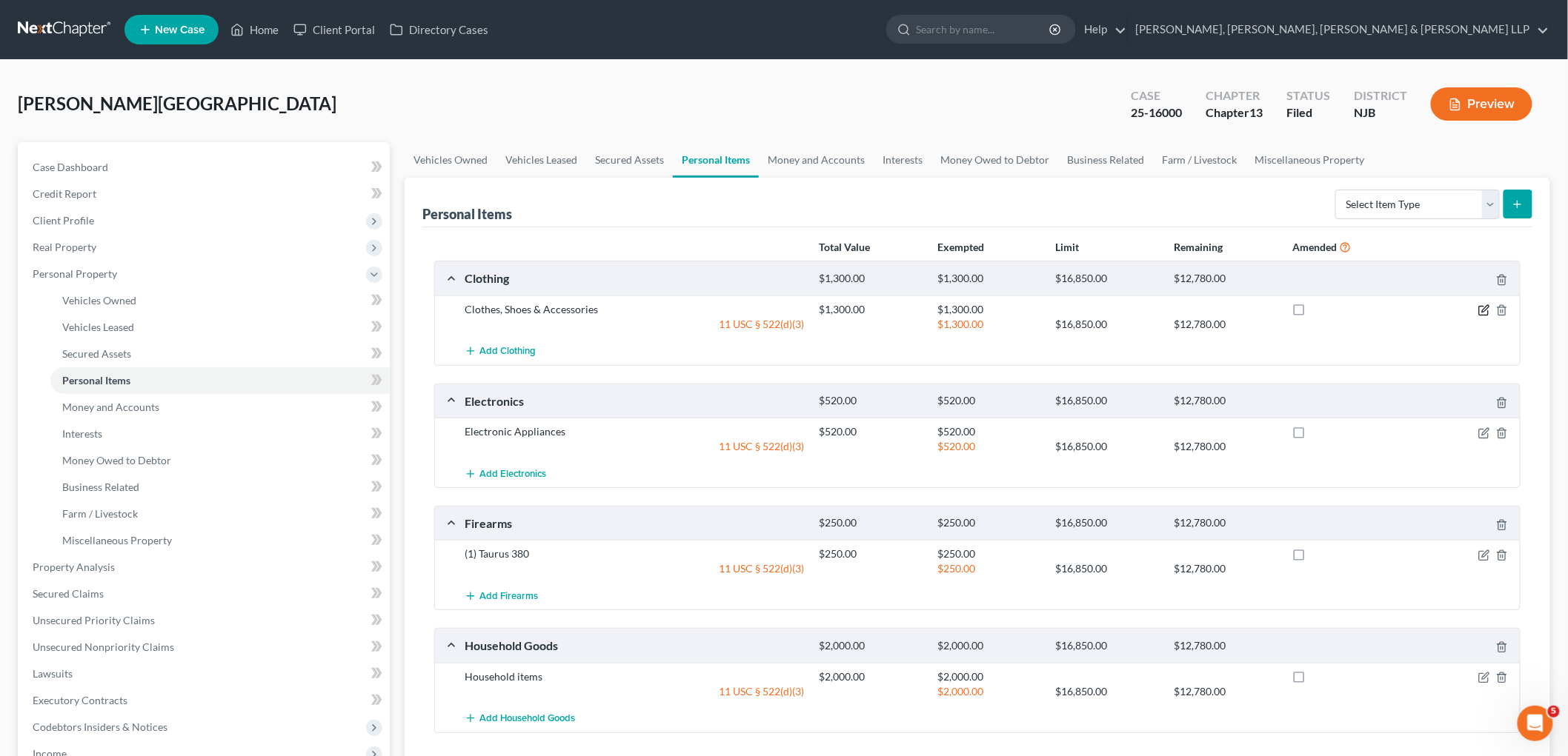
click at [1084, 309] on icon "button" at bounding box center [1484, 311] width 12 height 12
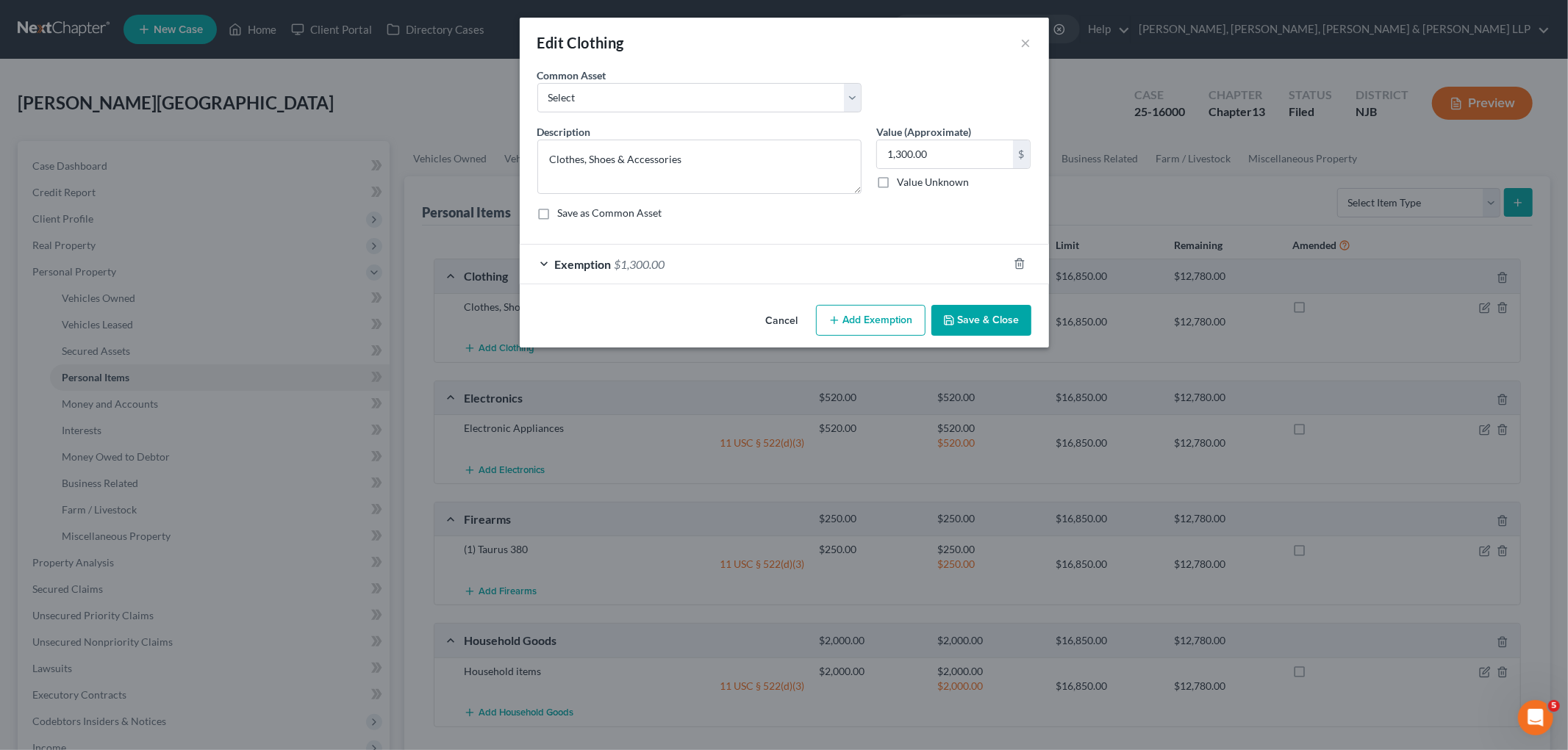
click at [697, 262] on div "Exemption $1,300.00" at bounding box center [763, 264] width 488 height 39
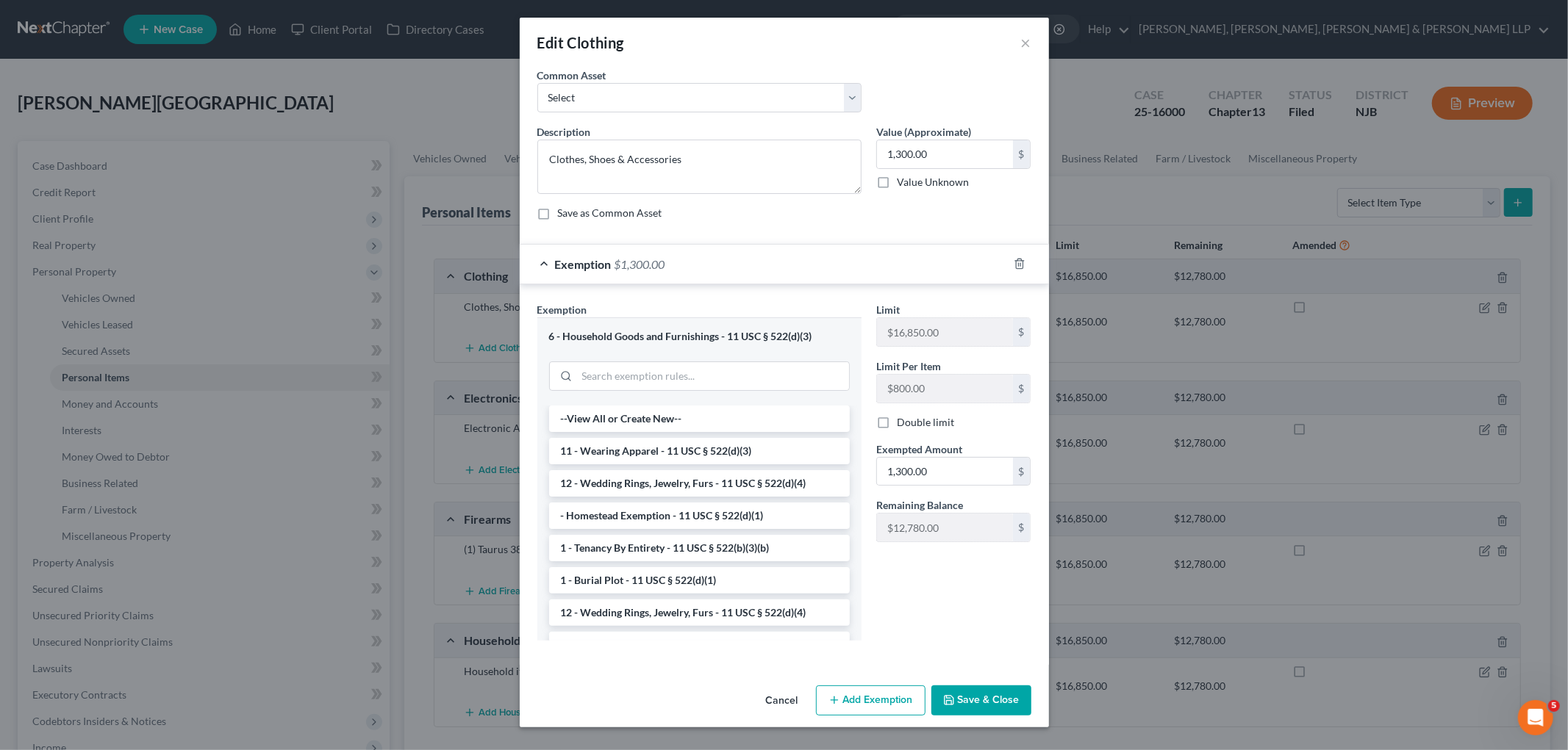
click at [703, 260] on div "Exemption $1,300.00" at bounding box center [763, 264] width 488 height 39
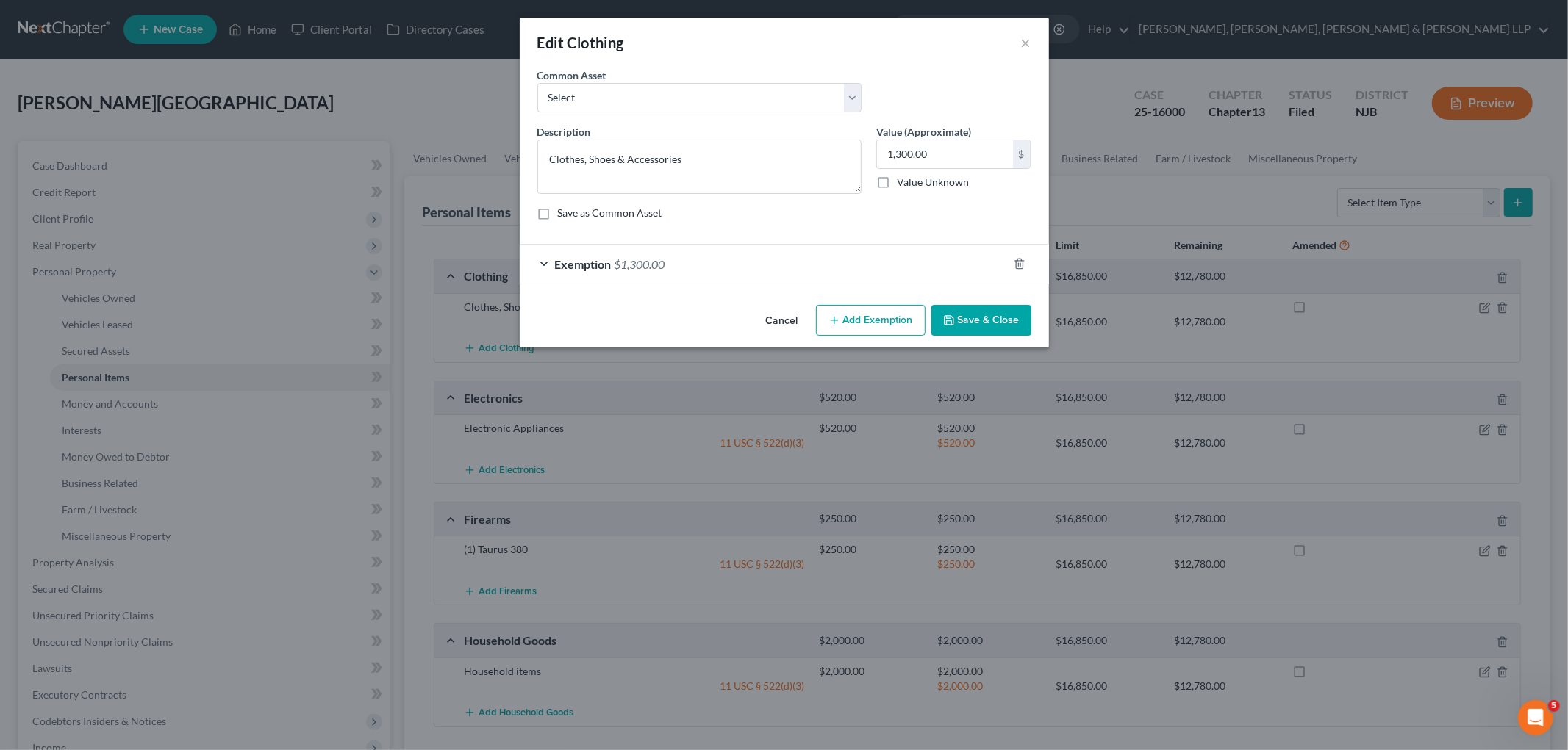
click at [703, 260] on div "Exemption $1,300.00" at bounding box center [763, 264] width 488 height 39
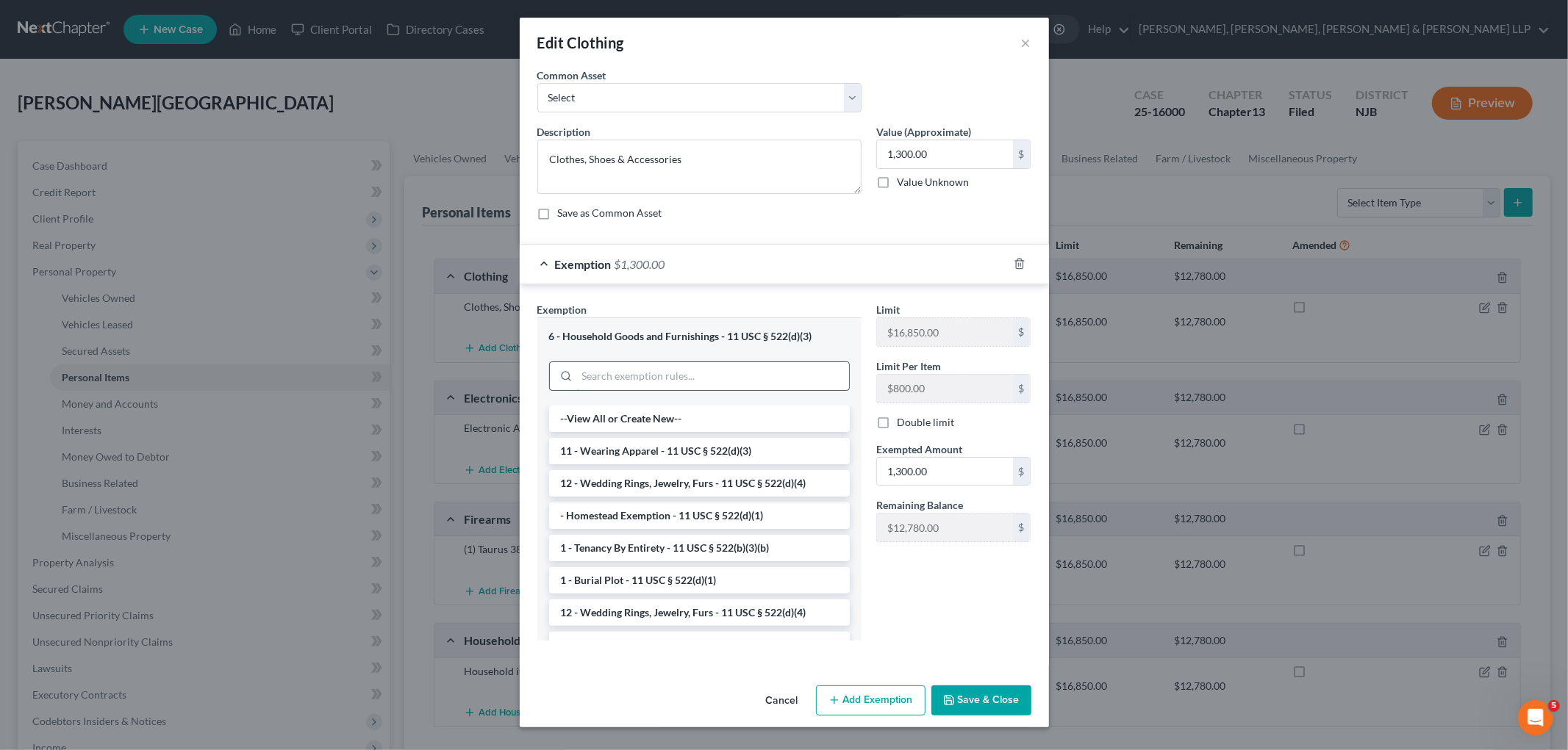
click at [666, 376] on input "search" at bounding box center [713, 376] width 272 height 28
click at [696, 258] on div "Exemption $1,300.00" at bounding box center [763, 264] width 488 height 39
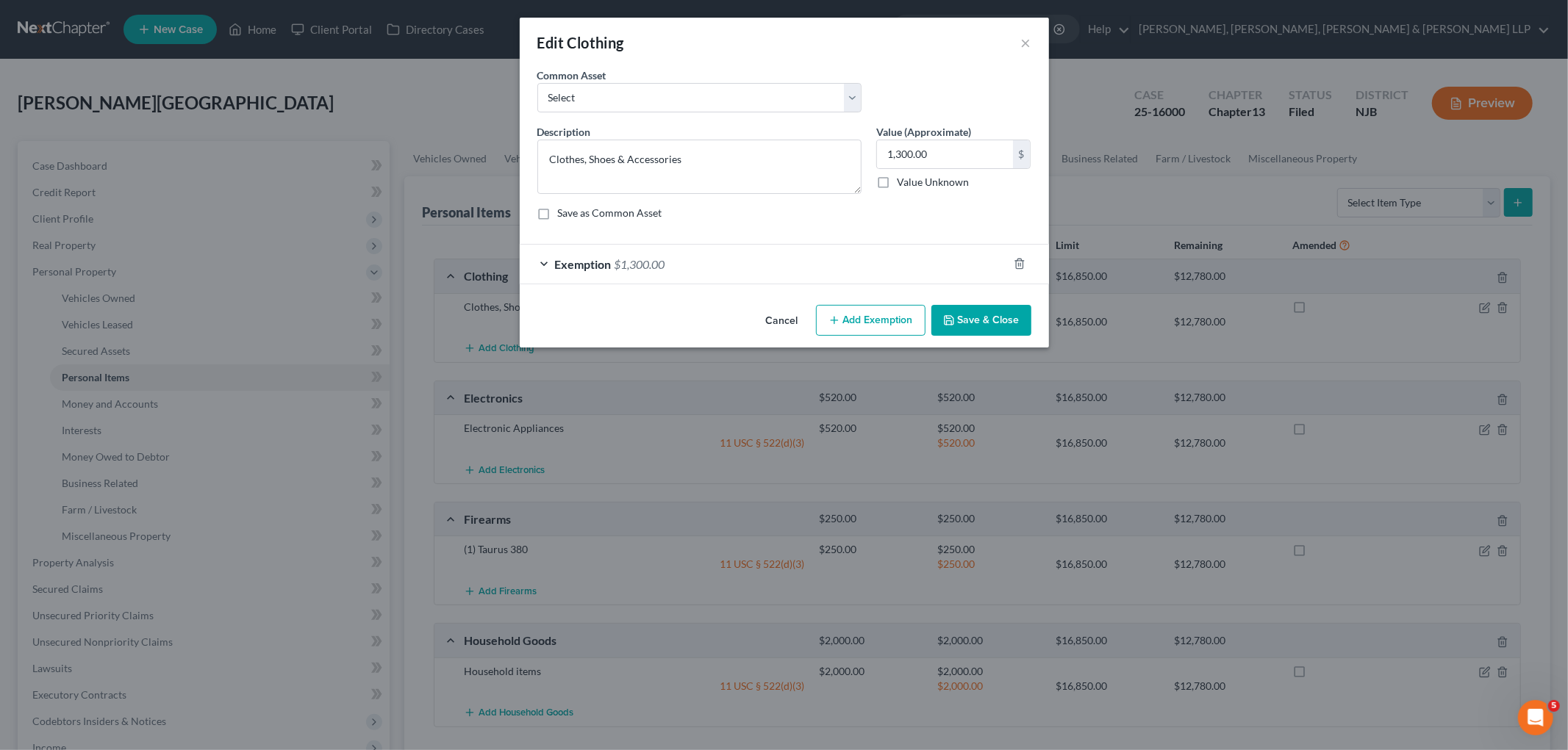
click at [782, 323] on button "Cancel" at bounding box center [781, 321] width 55 height 29
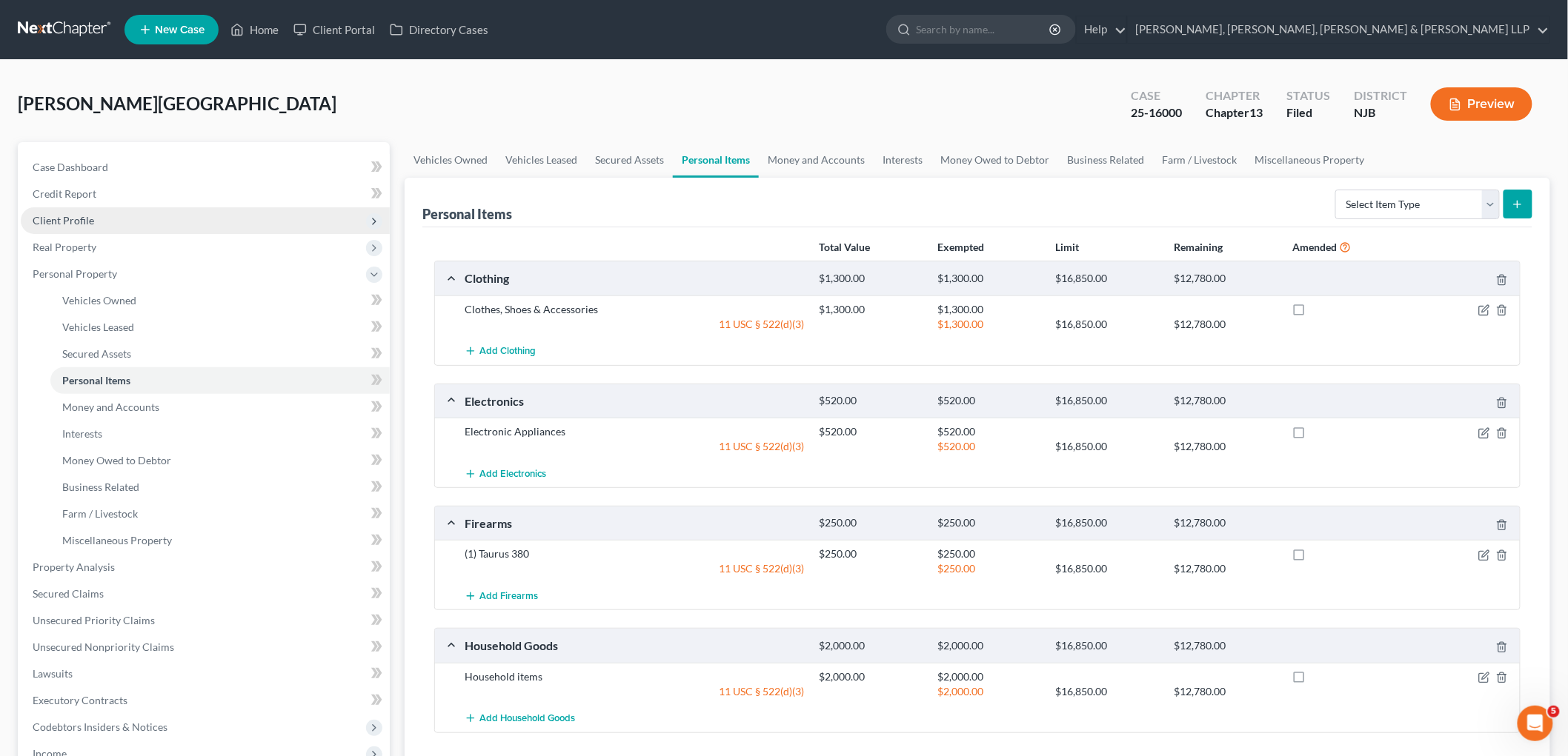
click at [85, 215] on span "Client Profile" at bounding box center [63, 220] width 61 height 12
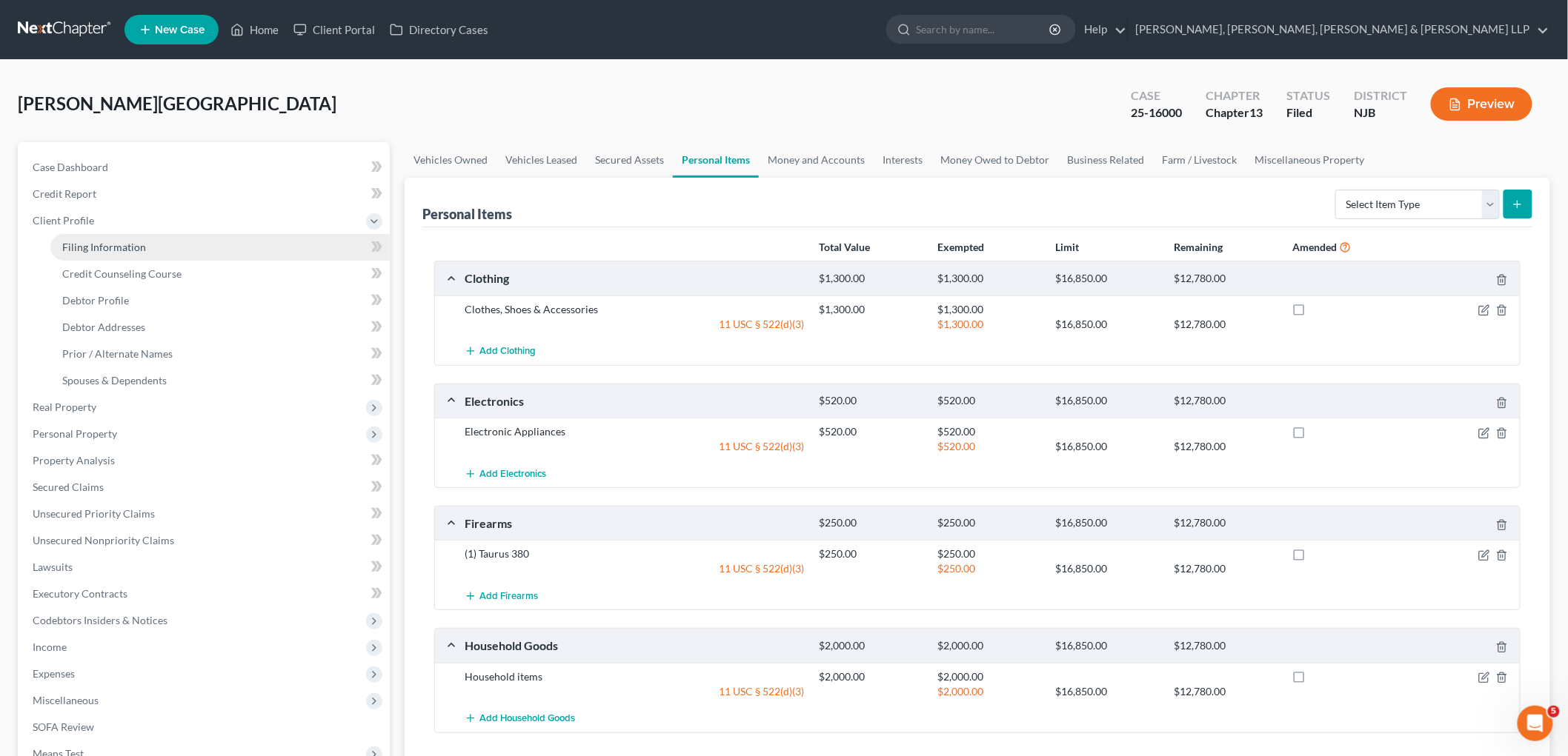
click at [84, 241] on span "Filing Information" at bounding box center [104, 247] width 84 height 12
select select "1"
select select "0"
select select "3"
select select "51"
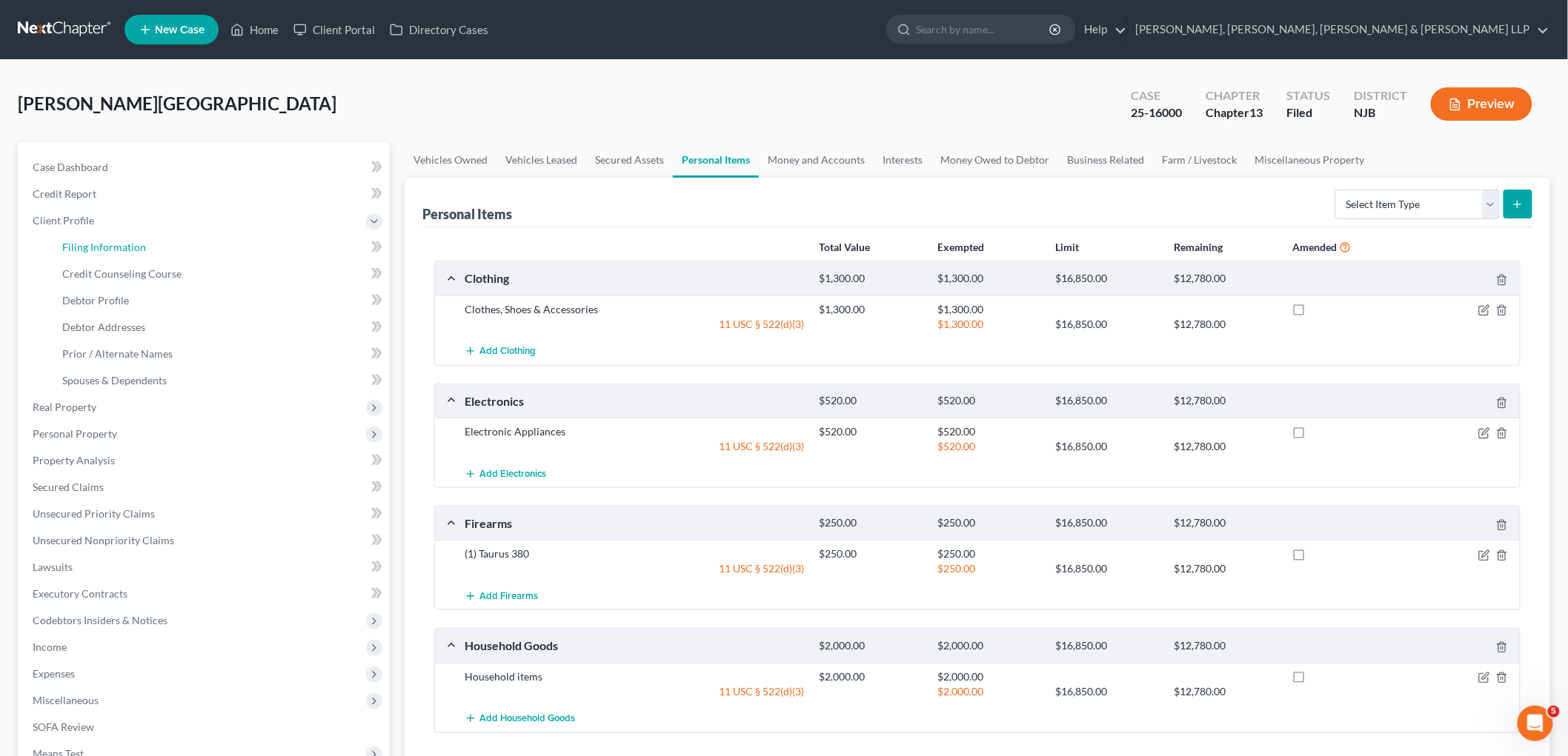
select select "0"
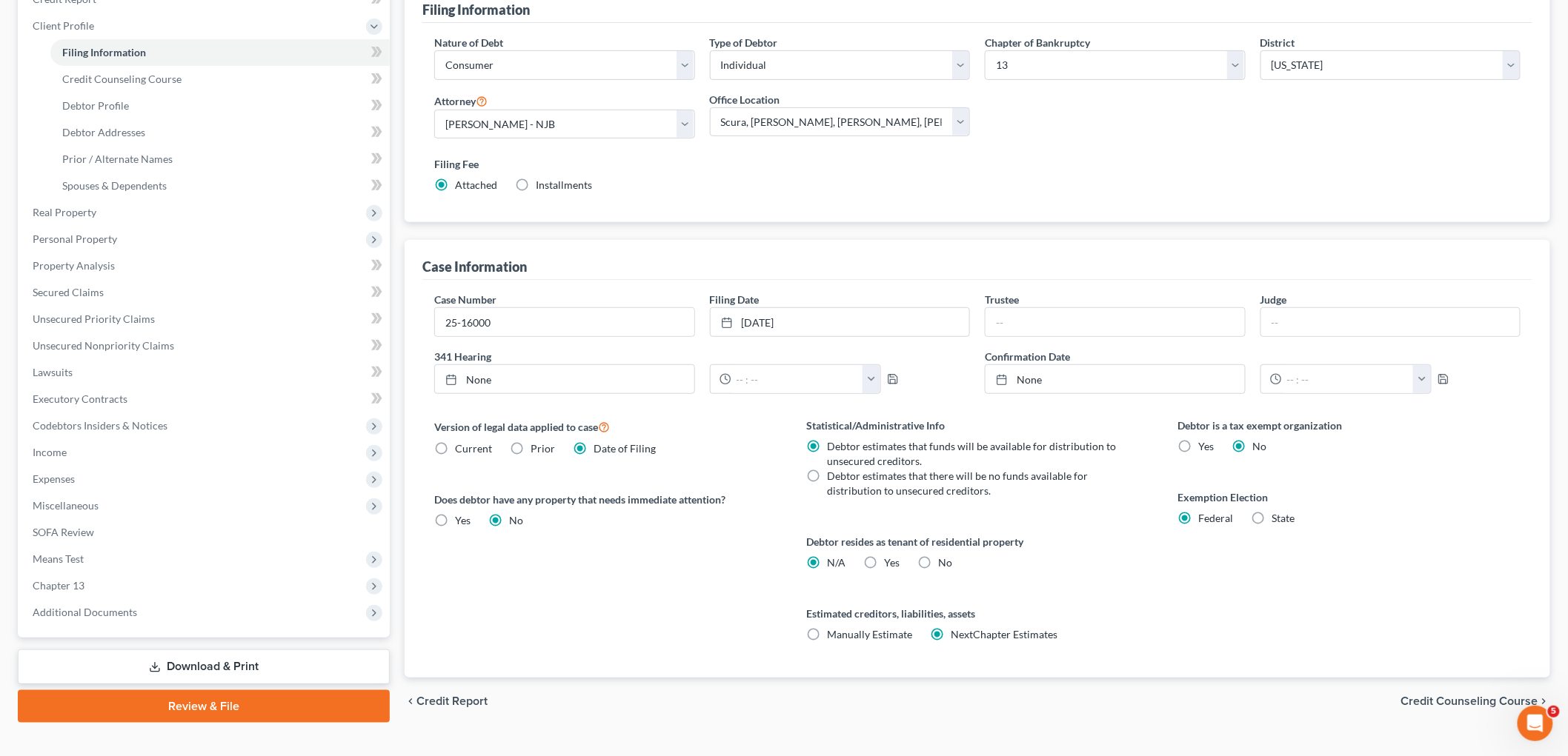
scroll to position [219, 0]
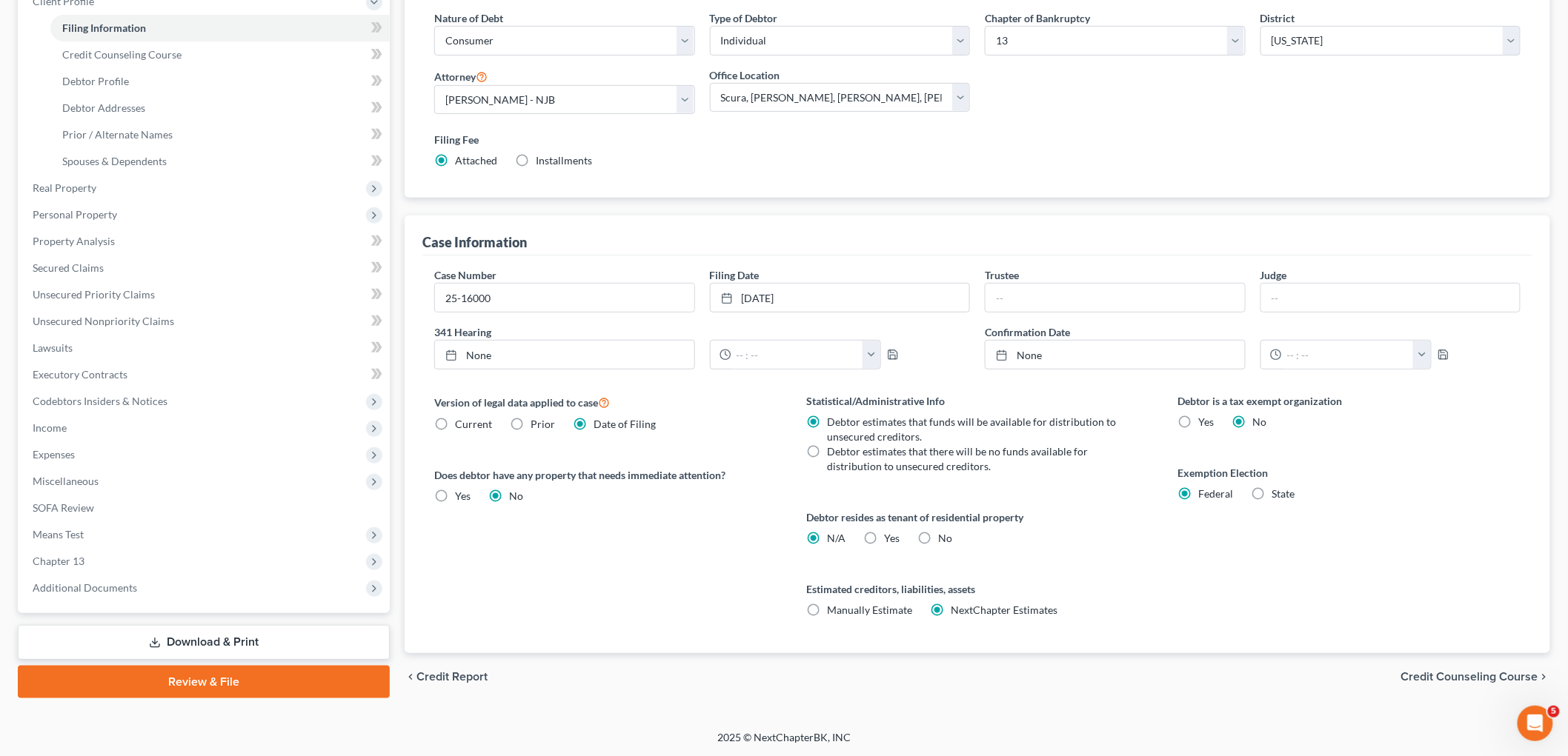
click at [1084, 494] on label "State" at bounding box center [1284, 493] width 23 height 15
click at [1084, 494] on input "State" at bounding box center [1282, 491] width 10 height 10
radio input "true"
radio input "false"
click at [1084, 559] on div "Debtor is a tax exempt organization Yes No Exemption Election Federal State Exe…" at bounding box center [1350, 523] width 372 height 260
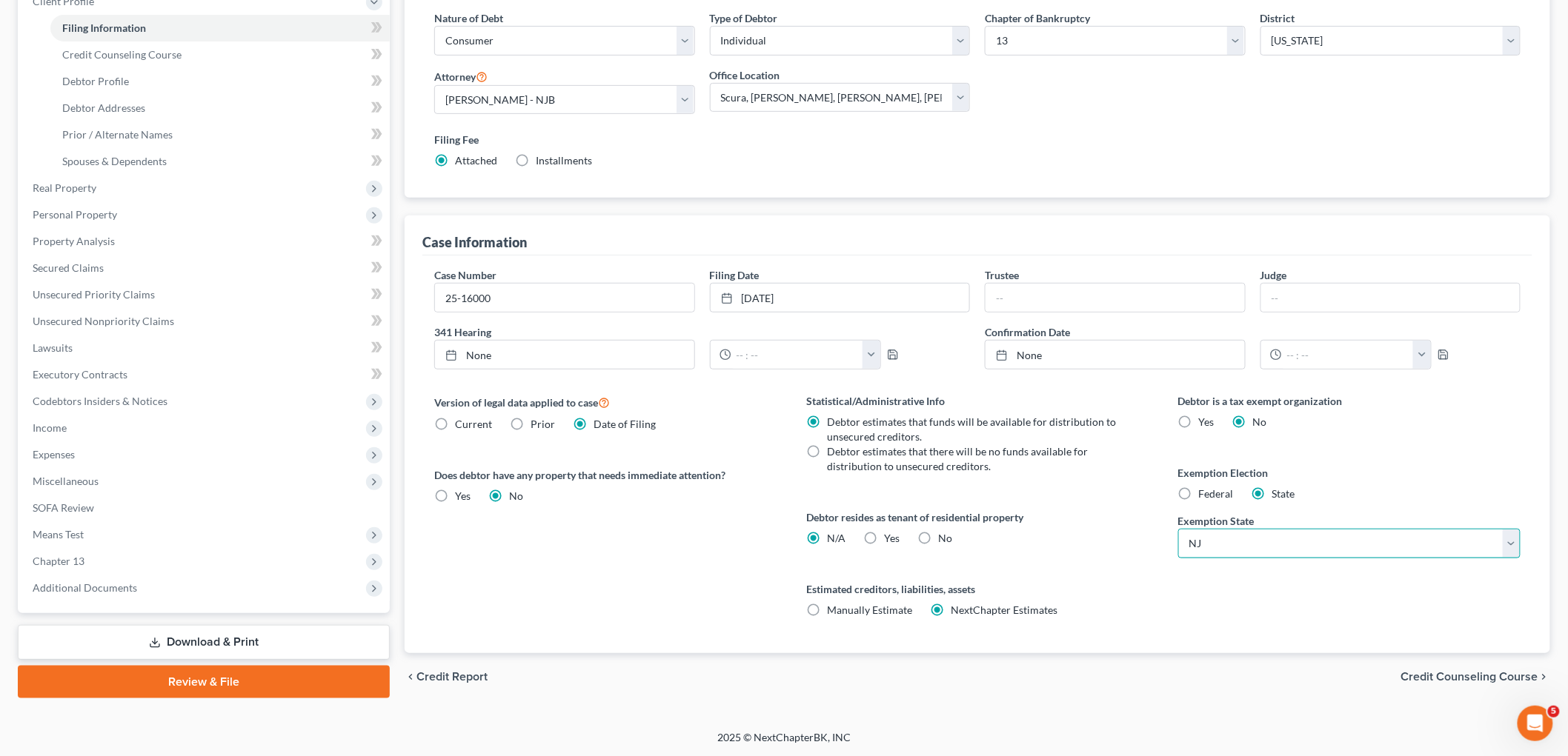
click at [1084, 539] on select "State [US_STATE] AK AR AZ CA CO CT DE DC [GEOGRAPHIC_DATA] [GEOGRAPHIC_DATA] GU…" at bounding box center [1350, 544] width 342 height 30
select select "28"
click at [1084, 529] on select "State [US_STATE] AK AR AZ CA CO CT DE DC [GEOGRAPHIC_DATA] [GEOGRAPHIC_DATA] GU…" at bounding box center [1350, 544] width 342 height 30
click at [1084, 594] on div "Debtor is a tax exempt organization Yes No Exemption Election Federal State Exe…" at bounding box center [1350, 523] width 372 height 260
click at [1084, 674] on span "Credit Counseling Course" at bounding box center [1469, 677] width 137 height 12
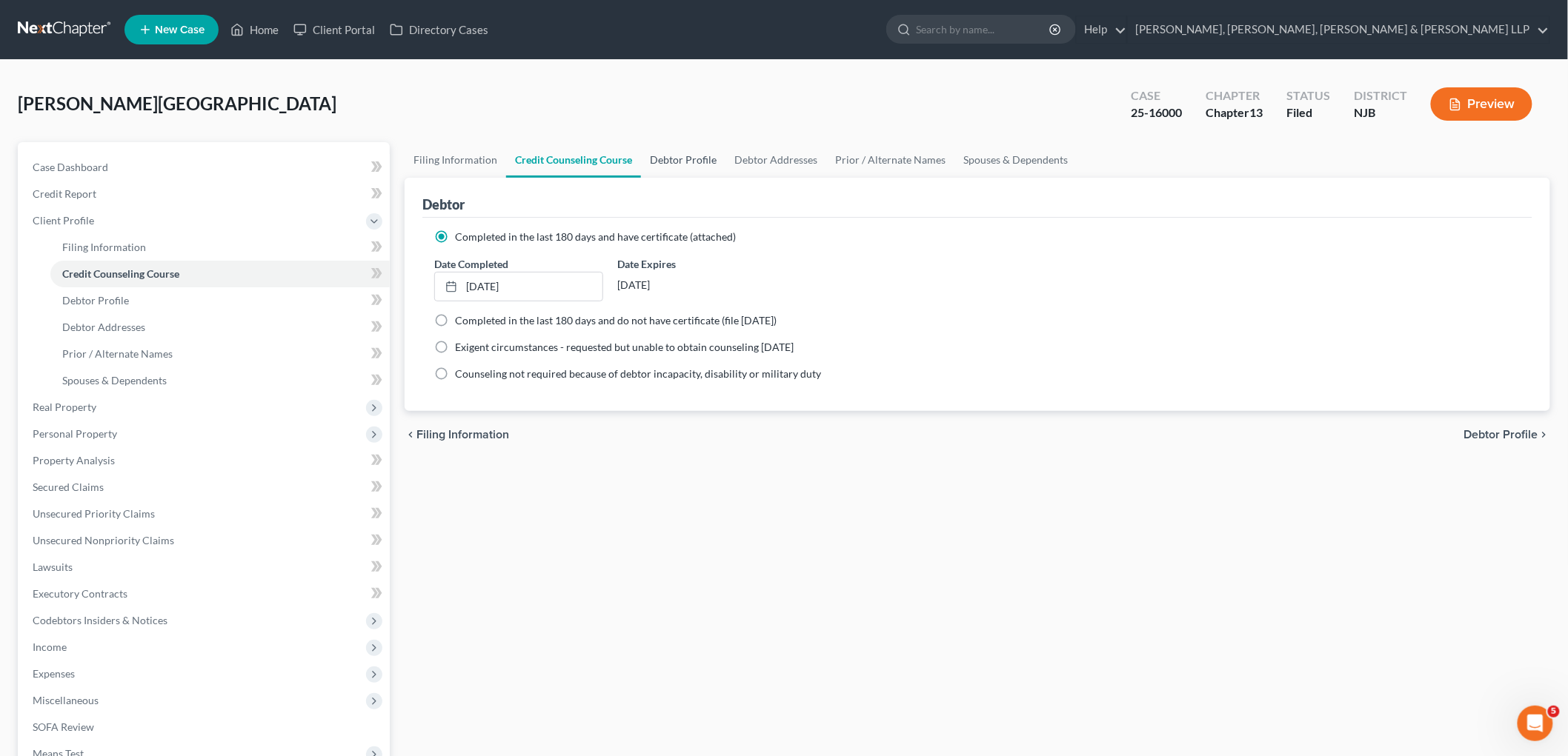
click at [655, 154] on link "Debtor Profile" at bounding box center [683, 160] width 85 height 36
select select "0"
select select "4"
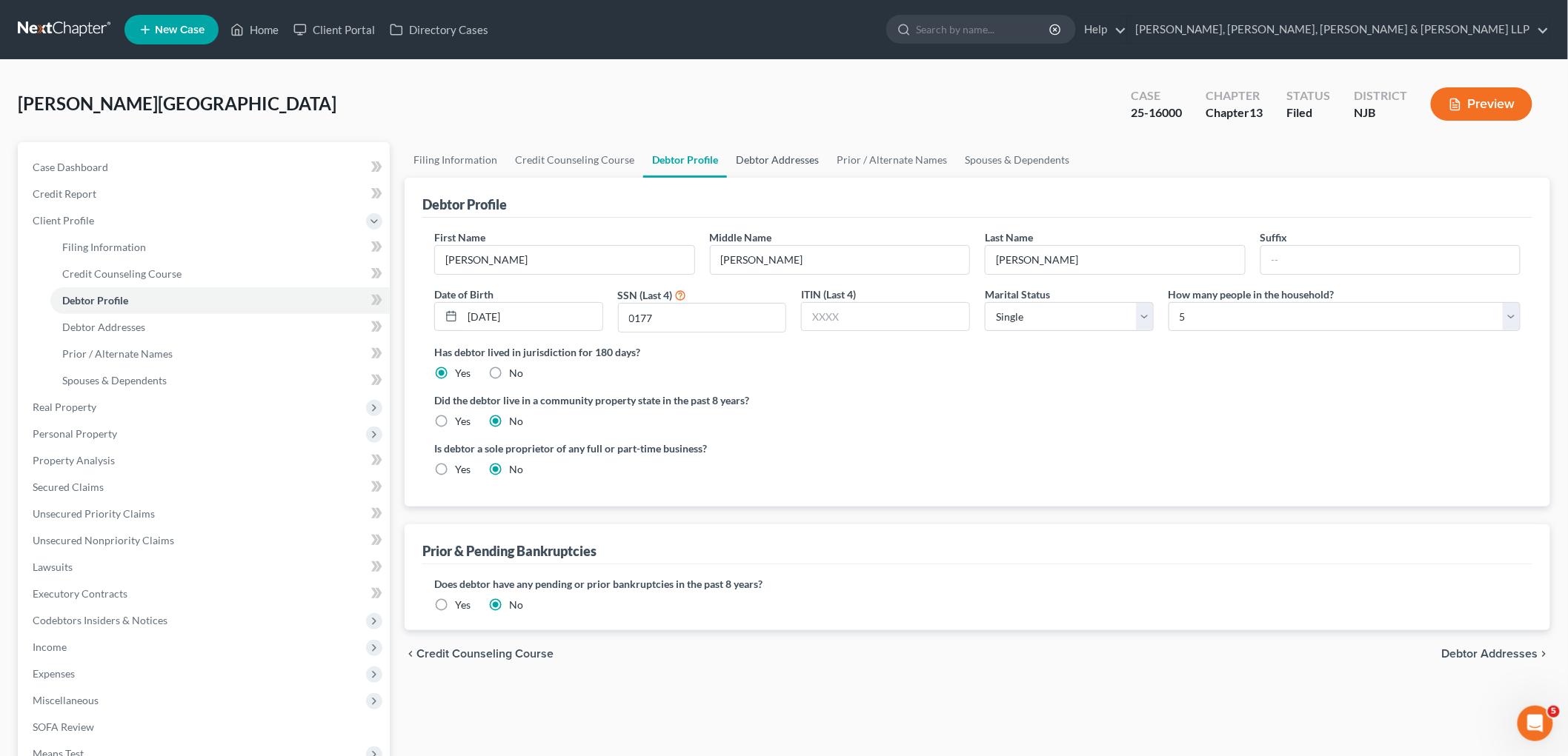
click at [745, 154] on link "Debtor Addresses" at bounding box center [777, 160] width 100 height 36
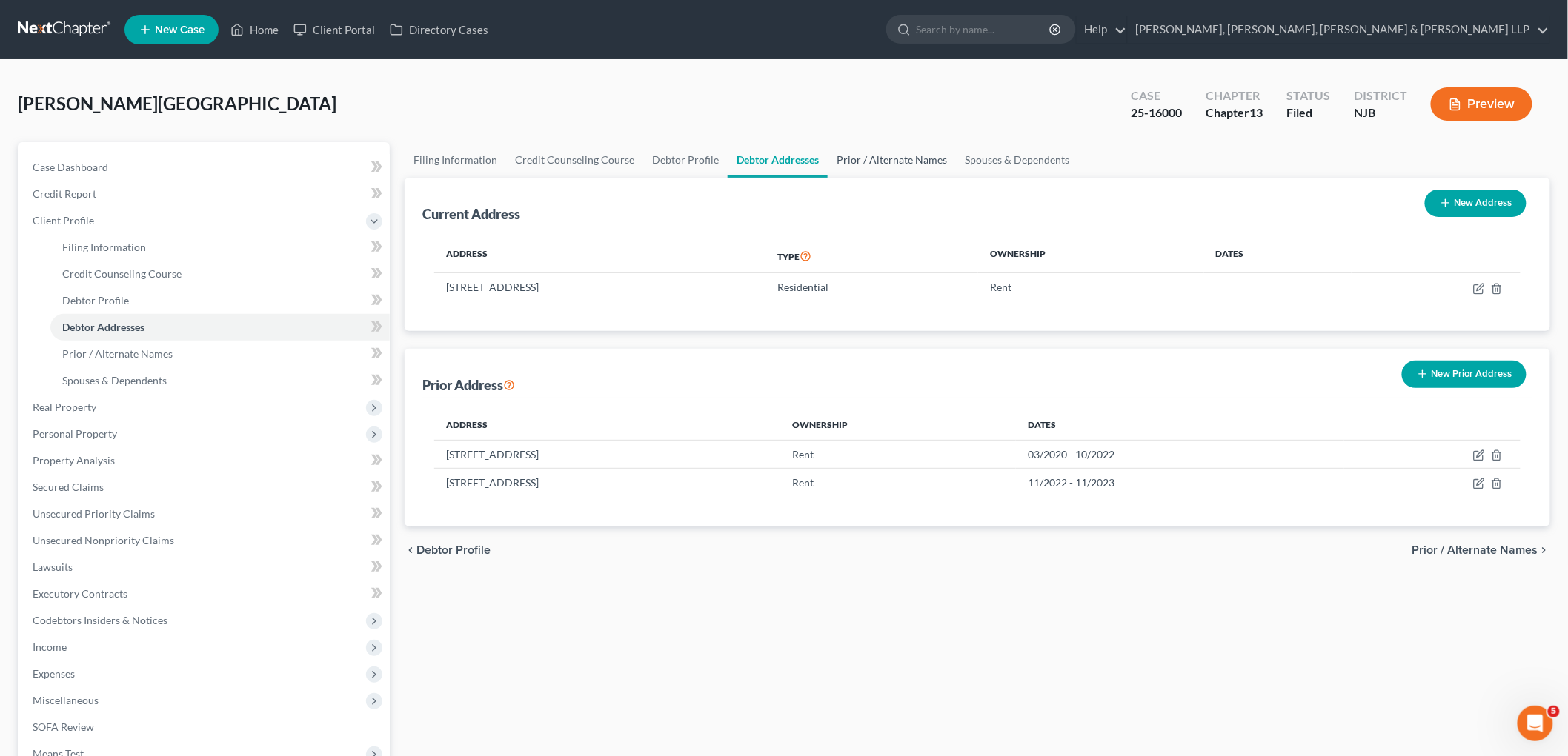
click at [863, 150] on link "Prior / Alternate Names" at bounding box center [892, 160] width 128 height 36
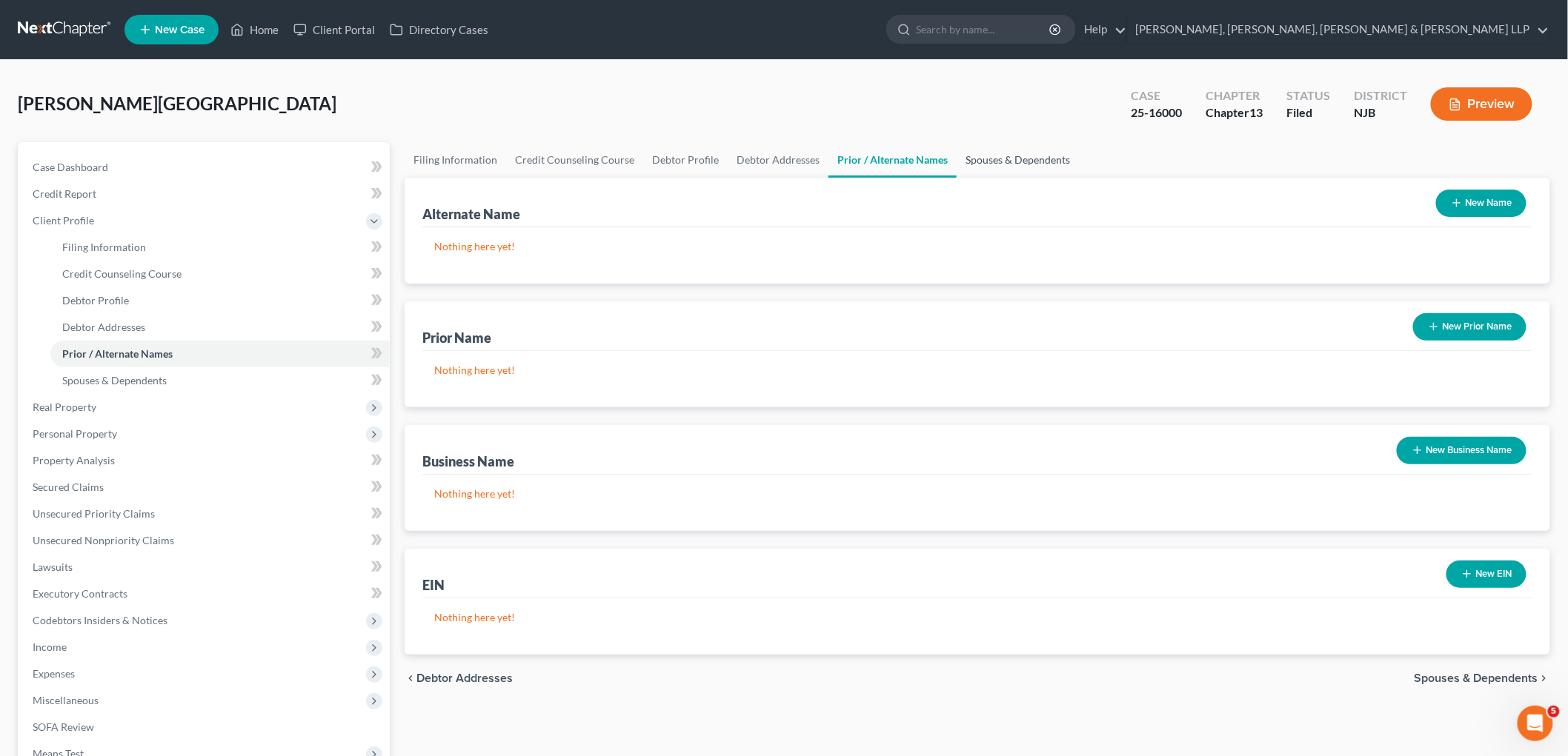
click at [1033, 149] on link "Spouses & Dependents" at bounding box center [1018, 160] width 122 height 36
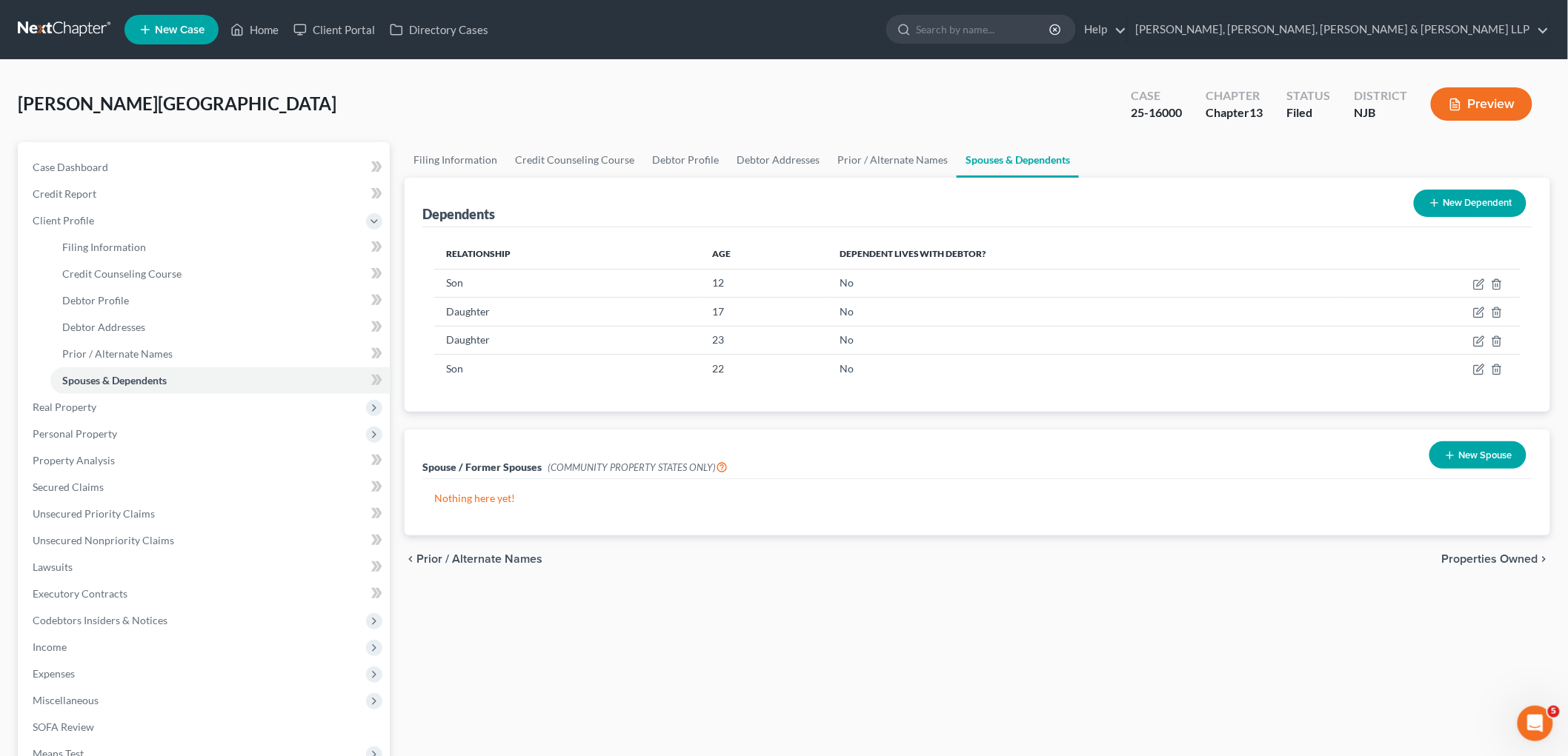
click at [1084, 560] on span "Properties Owned" at bounding box center [1490, 560] width 96 height 12
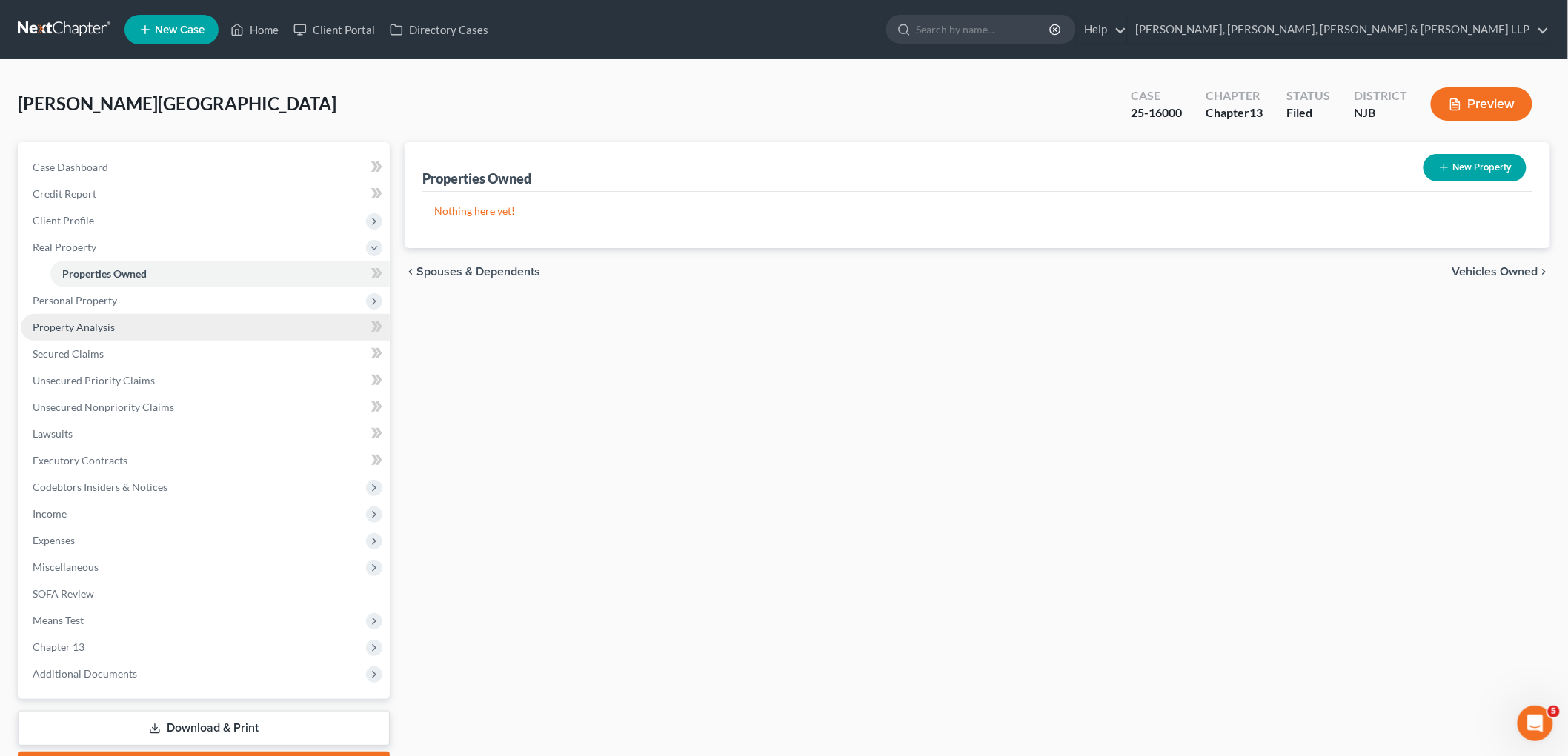
click at [73, 321] on span "Property Analysis" at bounding box center [73, 326] width 82 height 12
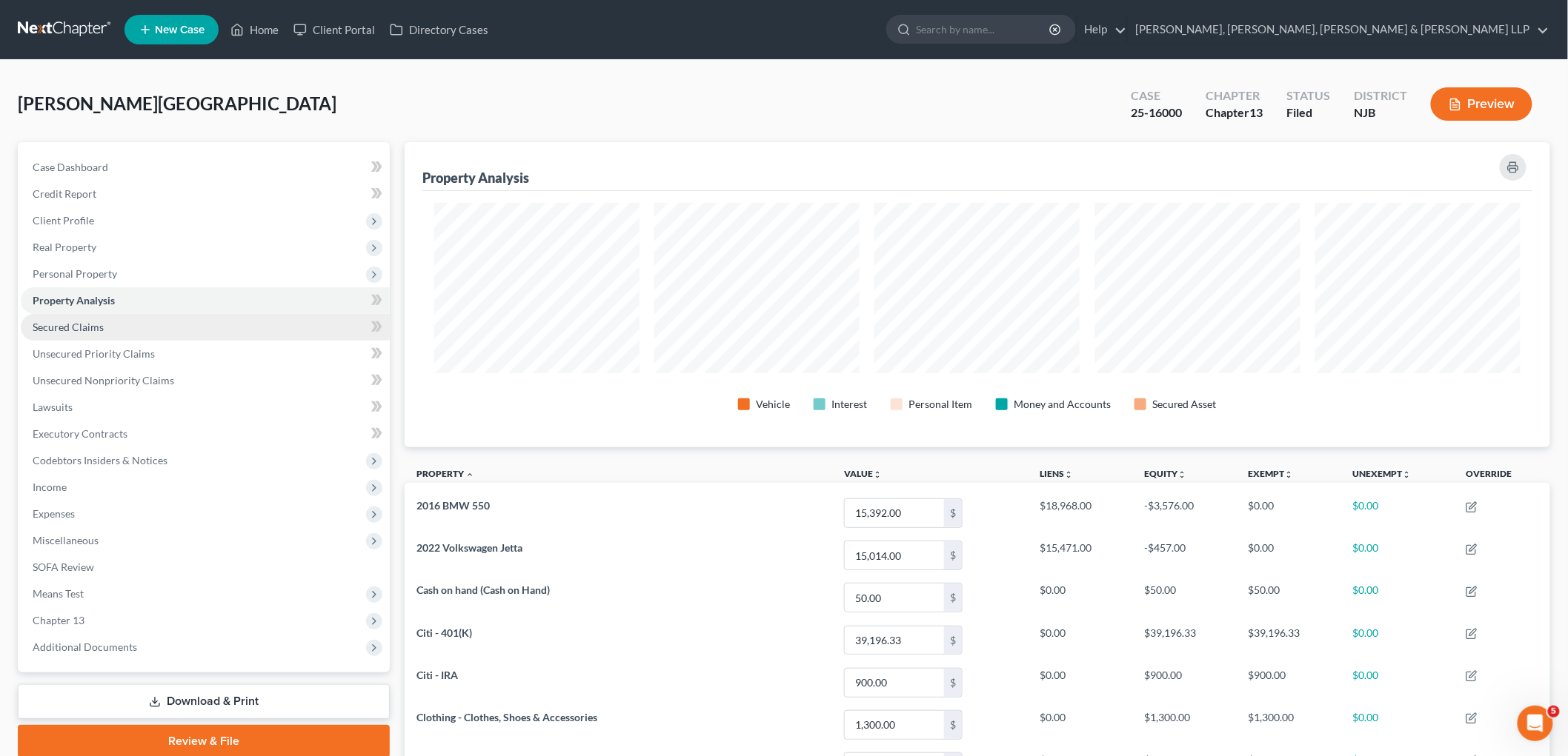
scroll to position [306, 1146]
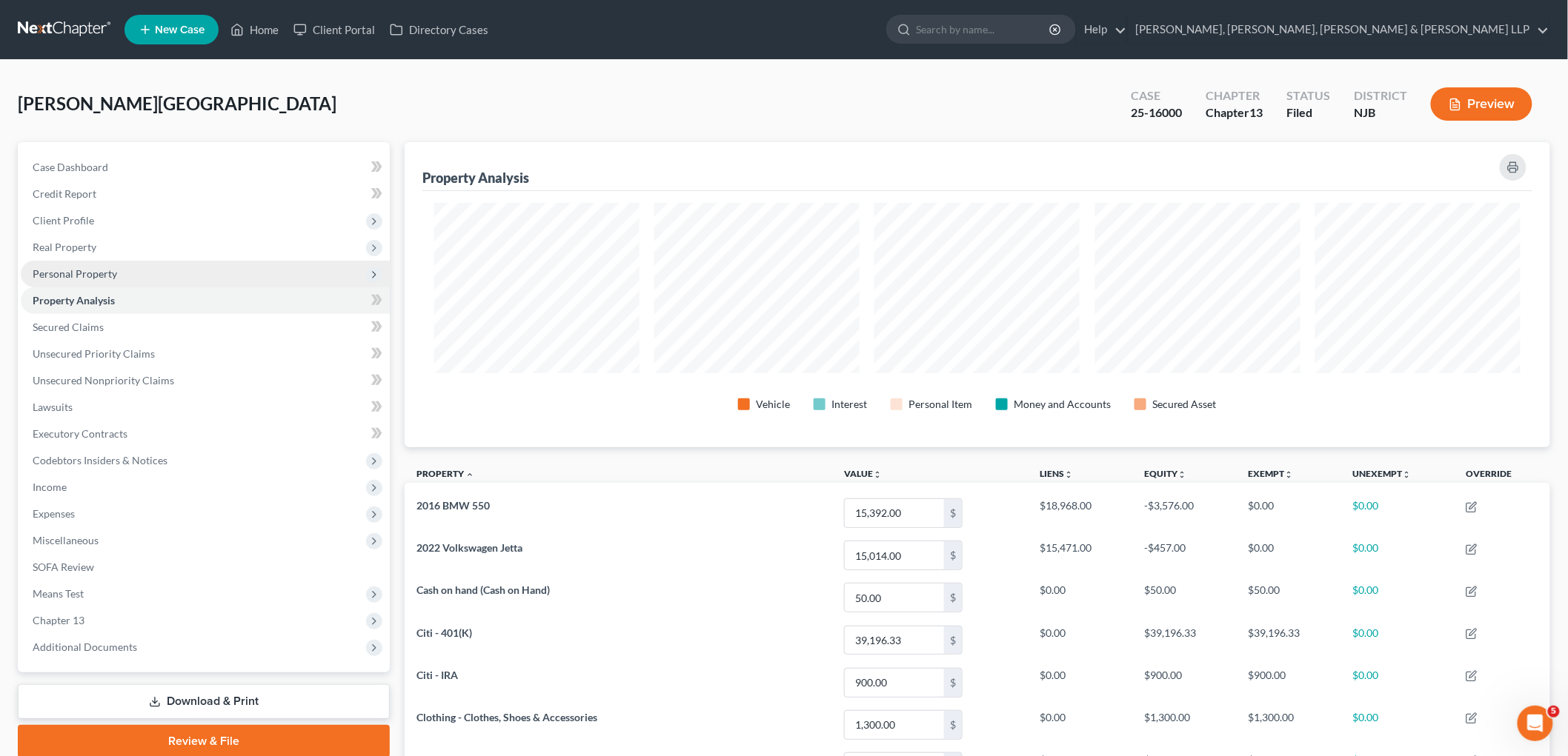
click at [57, 274] on span "Personal Property" at bounding box center [74, 273] width 85 height 12
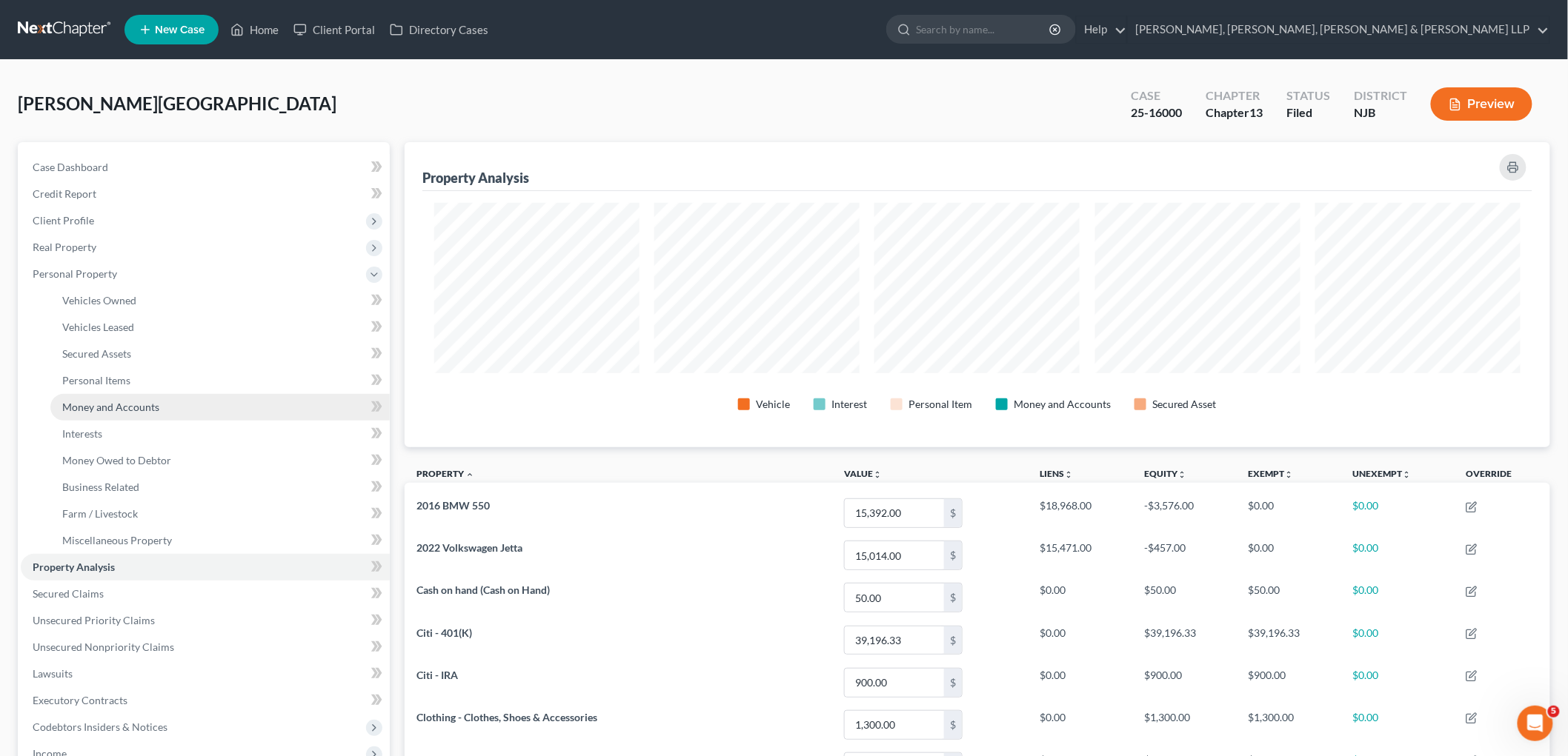
click at [107, 403] on span "Money and Accounts" at bounding box center [110, 407] width 97 height 12
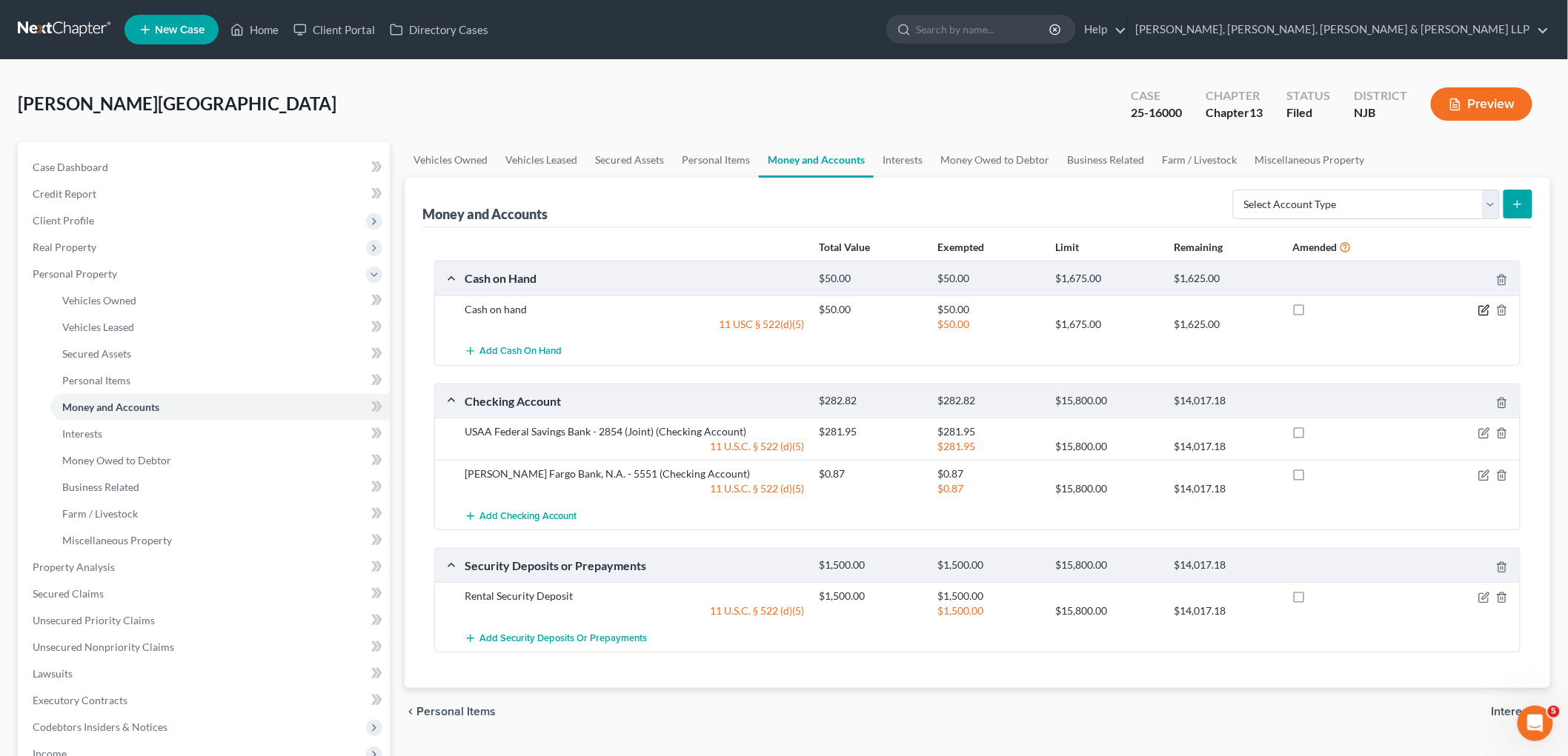
click at [1084, 309] on icon "button" at bounding box center [1486, 309] width 7 height 7
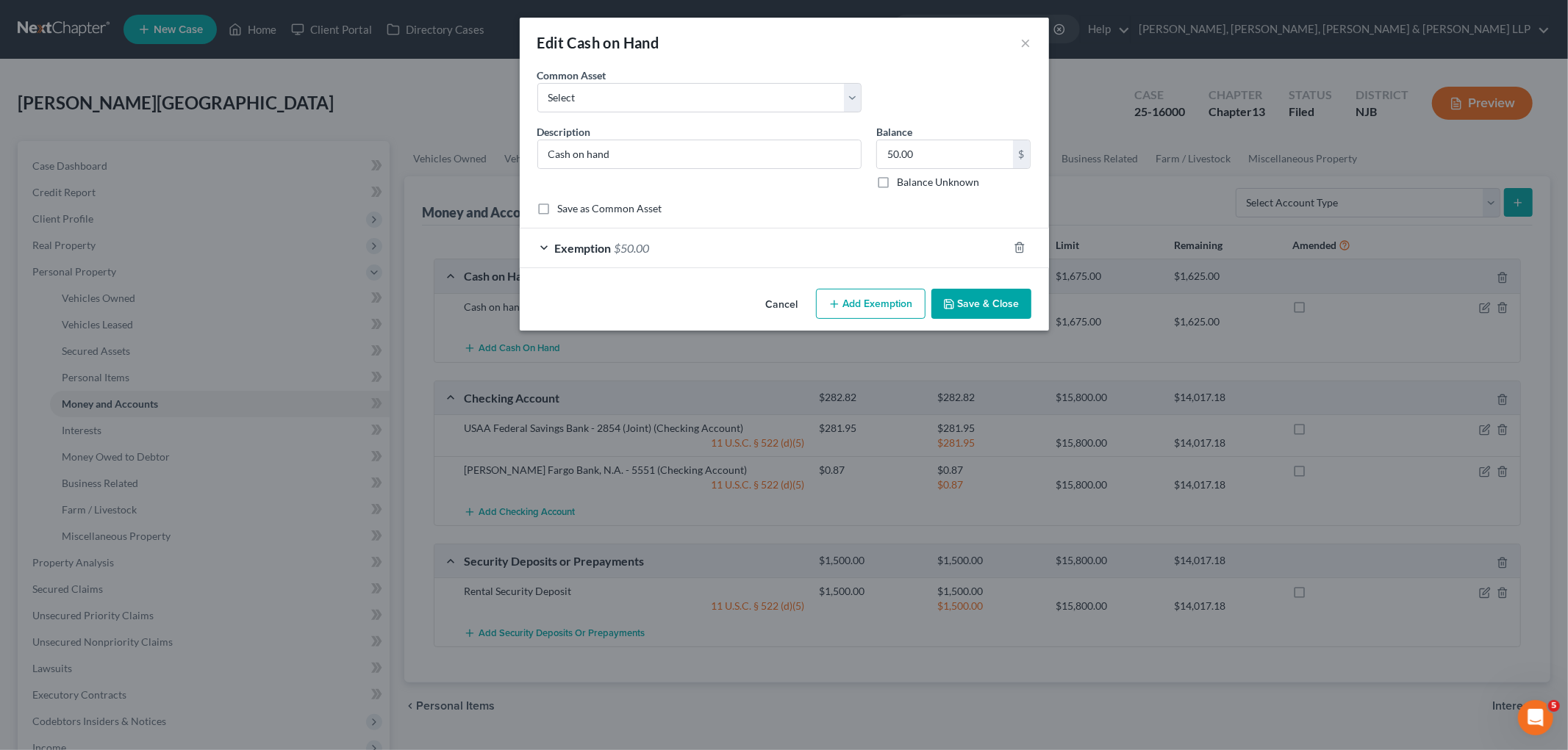
click at [722, 239] on div "Exemption $50.00" at bounding box center [763, 248] width 488 height 39
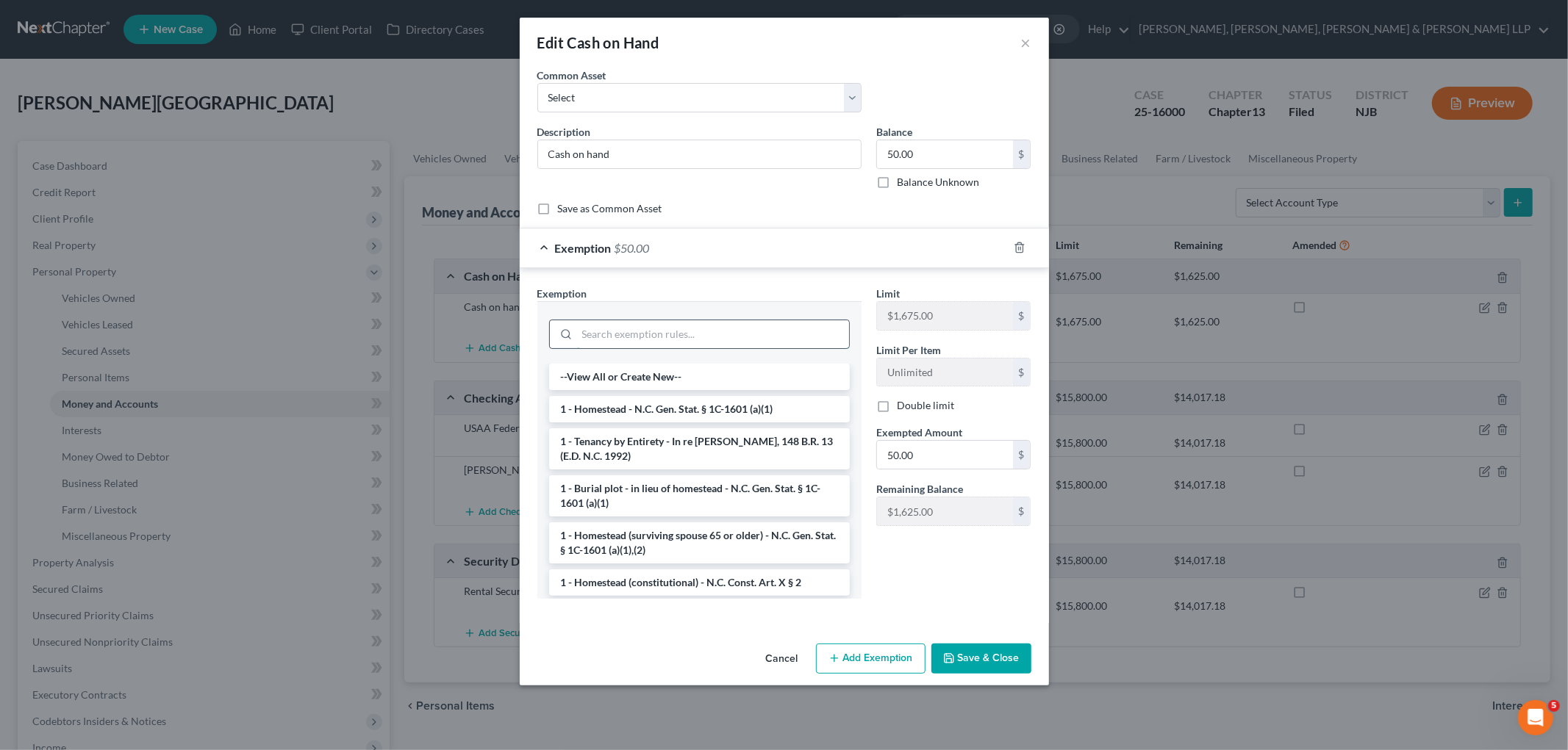
click at [710, 333] on input "search" at bounding box center [713, 334] width 272 height 28
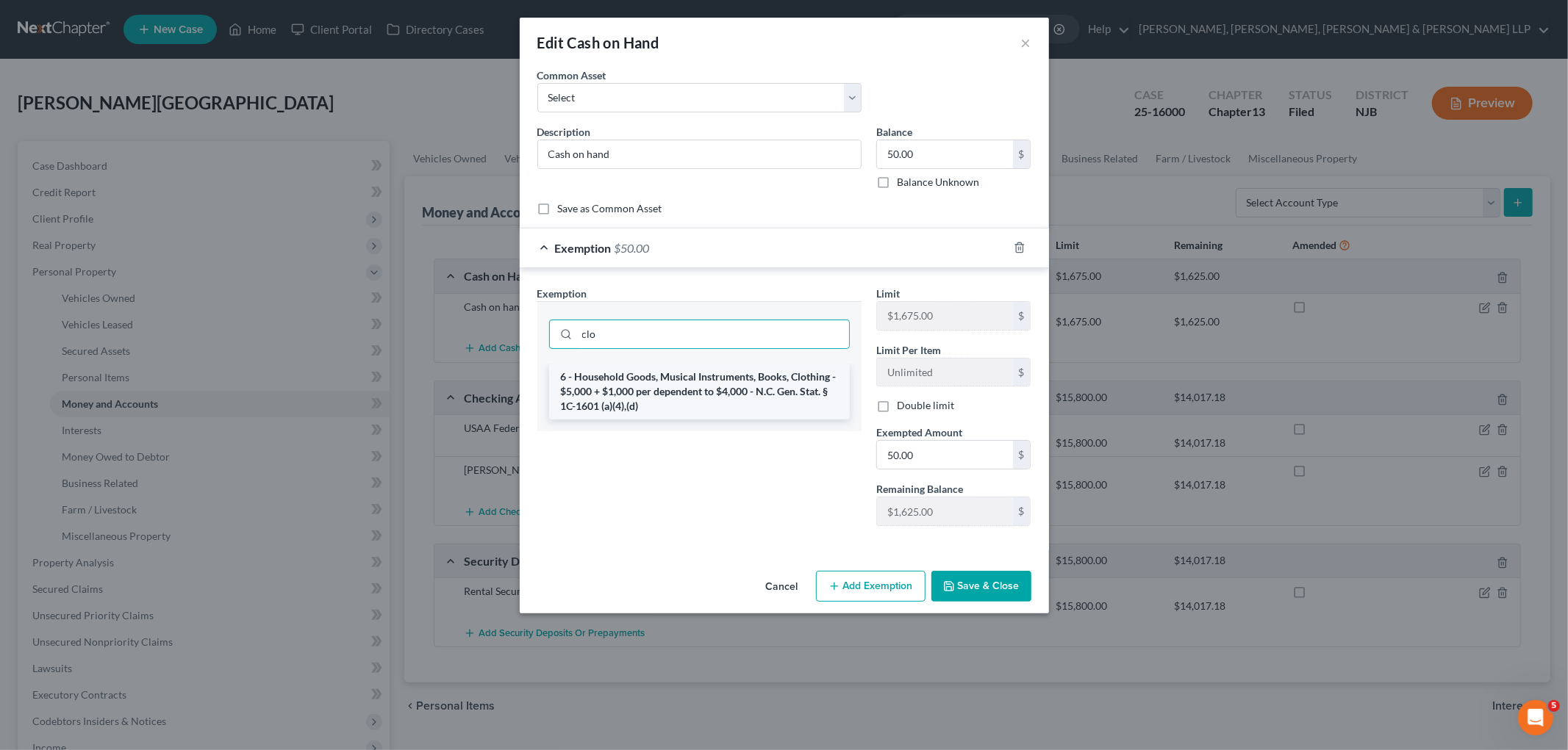
click at [690, 390] on li "6 - Household Goods, Musical Instruments, Books, Clothing - $5,000 + $1,000 per…" at bounding box center [699, 391] width 301 height 55
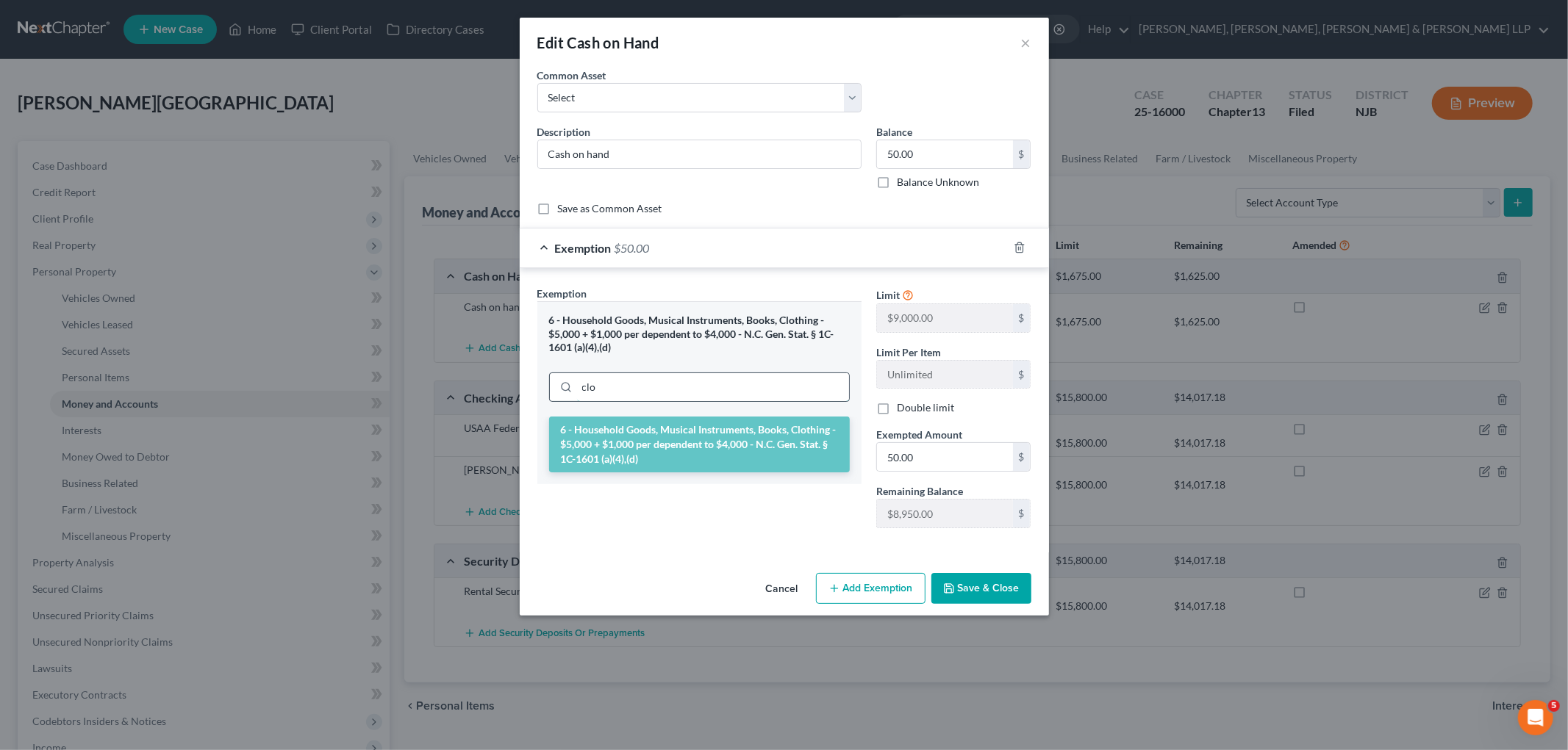
drag, startPoint x: 619, startPoint y: 386, endPoint x: 563, endPoint y: 385, distance: 56.0
click at [563, 385] on div "clo" at bounding box center [699, 387] width 301 height 29
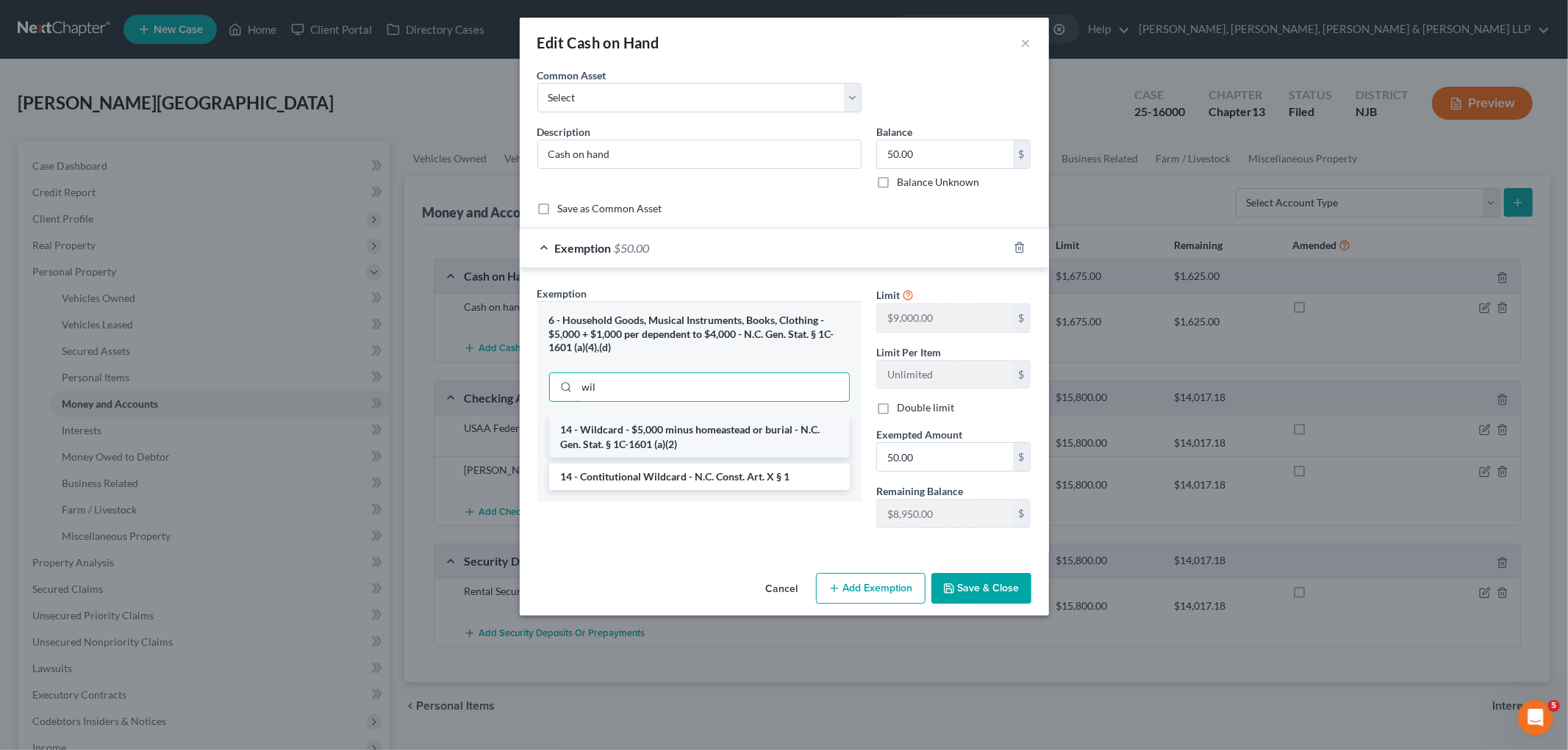
type input "wil"
click at [723, 436] on li "14 - Wildcard - $5,000 minus homeastead or burial - N.C. Gen. Stat. § 1C-1601 (…" at bounding box center [699, 437] width 301 height 42
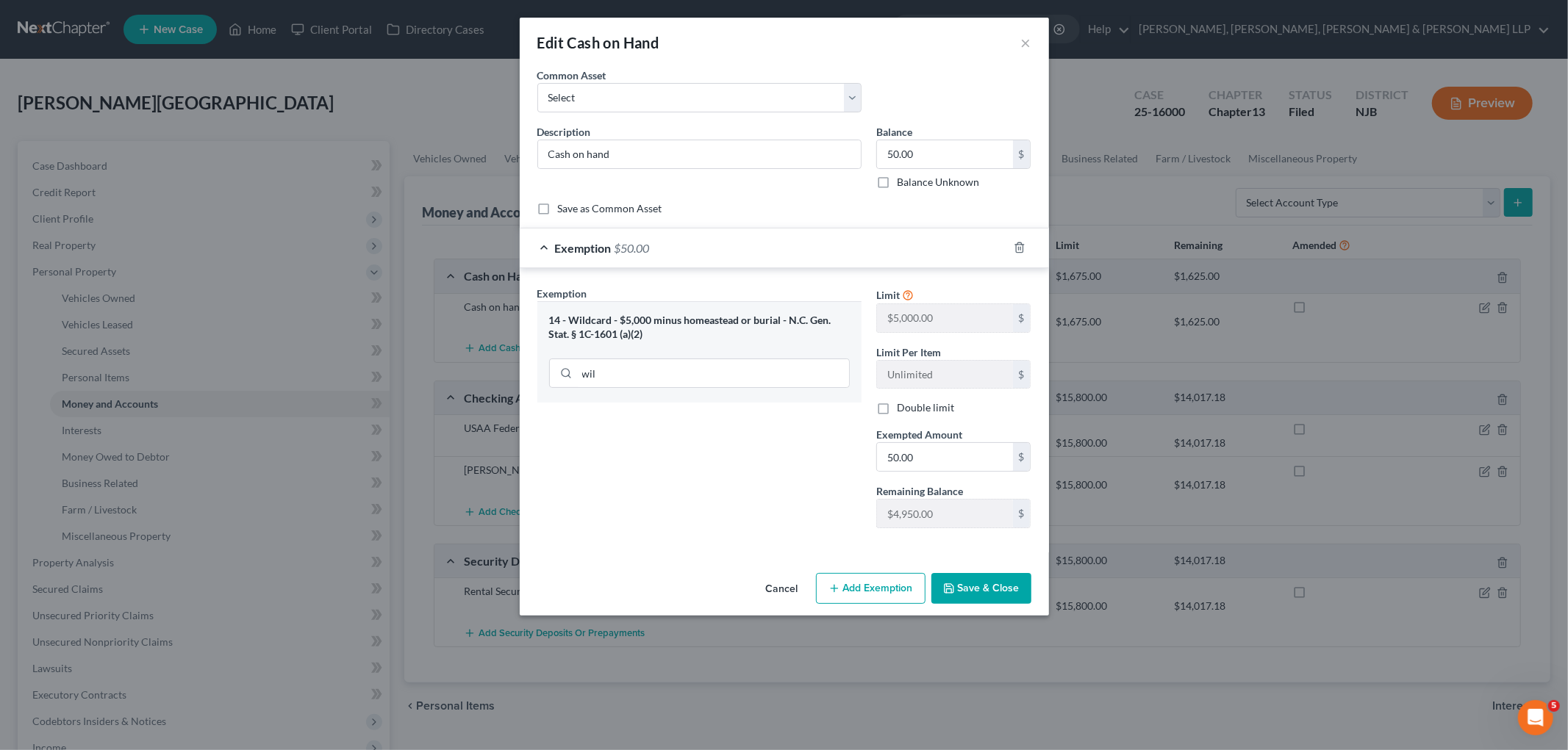
click at [979, 592] on button "Save & Close" at bounding box center [981, 589] width 100 height 31
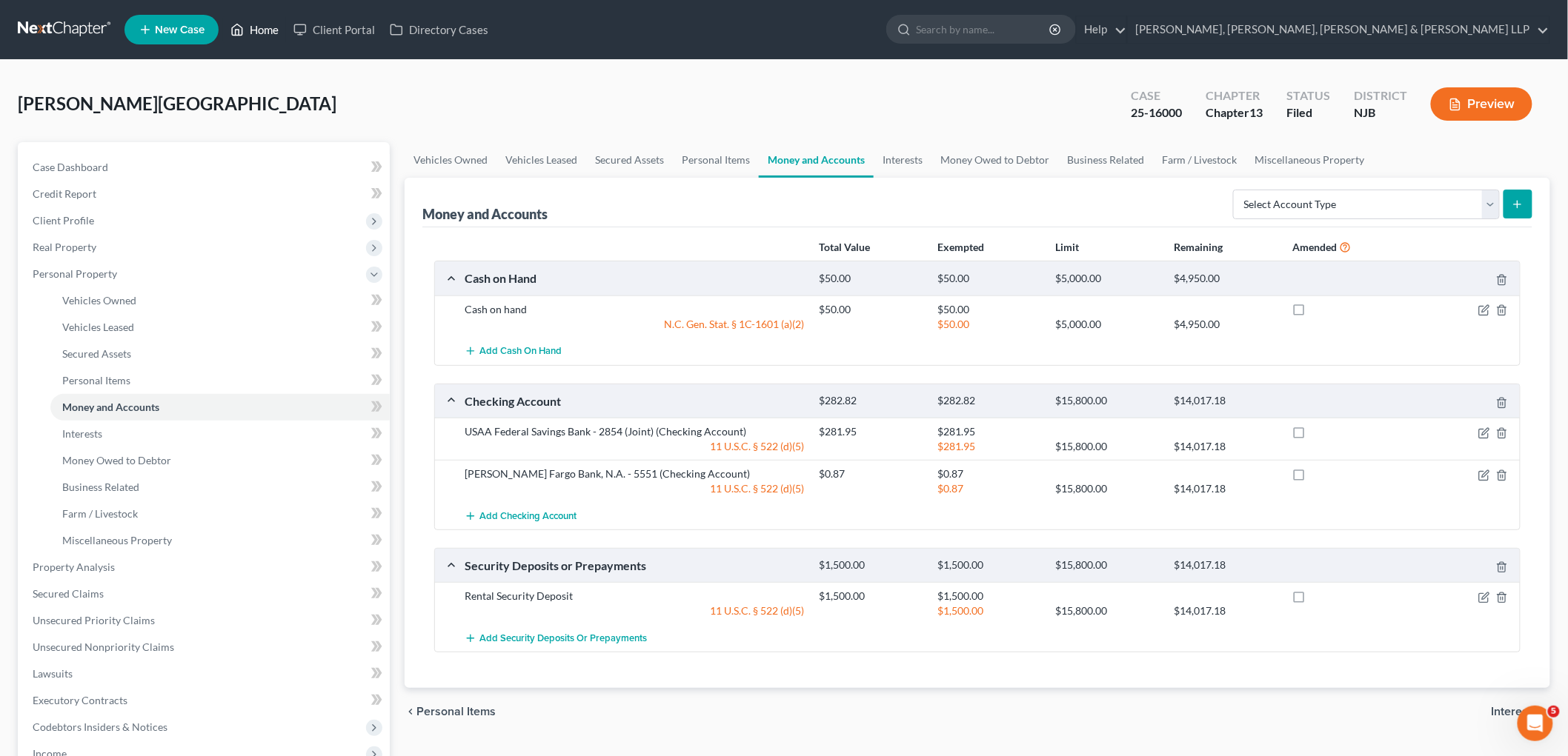
drag, startPoint x: 261, startPoint y: 22, endPoint x: 226, endPoint y: 152, distance: 134.6
click at [261, 21] on link "Home" at bounding box center [254, 30] width 63 height 27
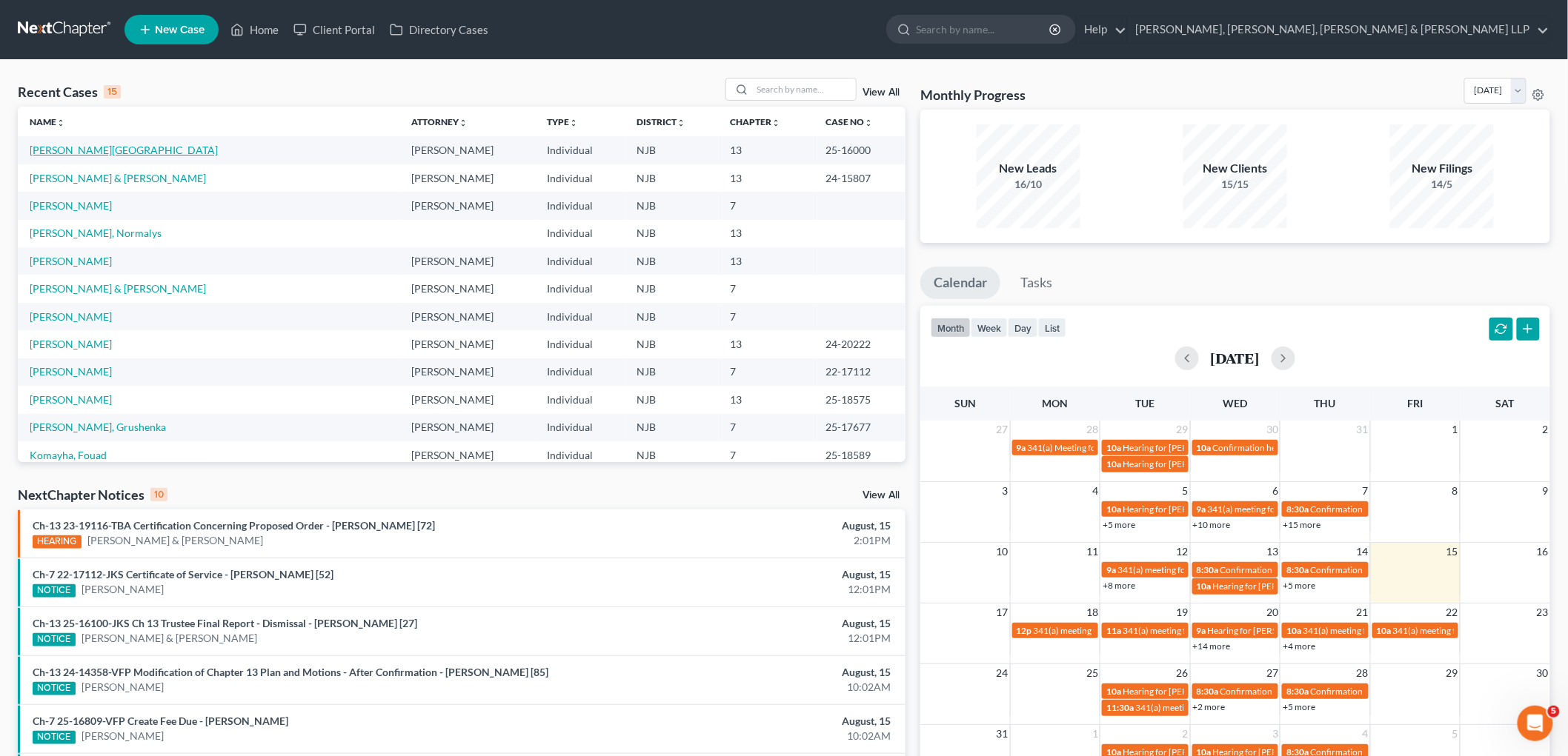
click at [85, 147] on link "[PERSON_NAME][GEOGRAPHIC_DATA]" at bounding box center [123, 150] width 188 height 12
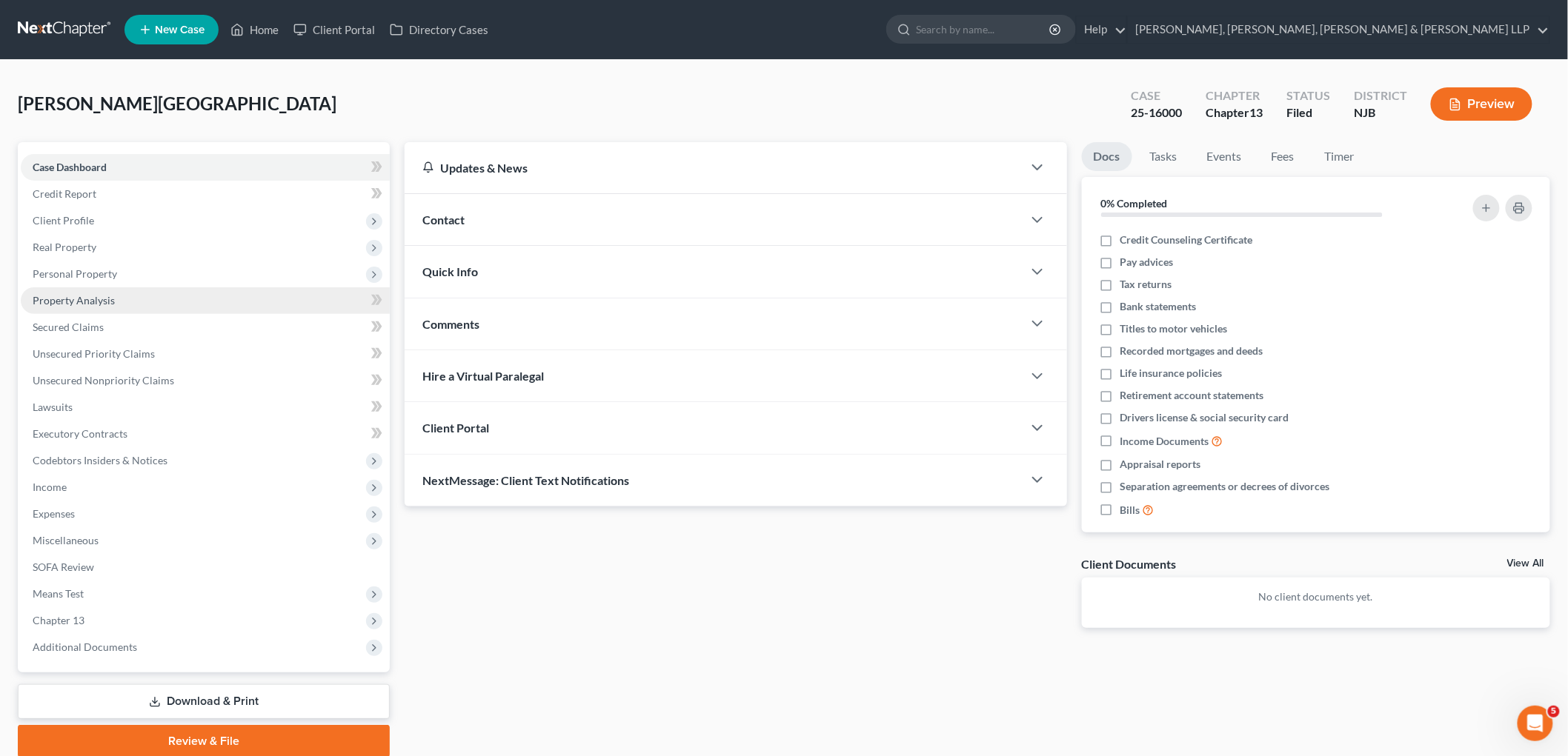
click at [91, 299] on span "Property Analysis" at bounding box center [73, 300] width 82 height 12
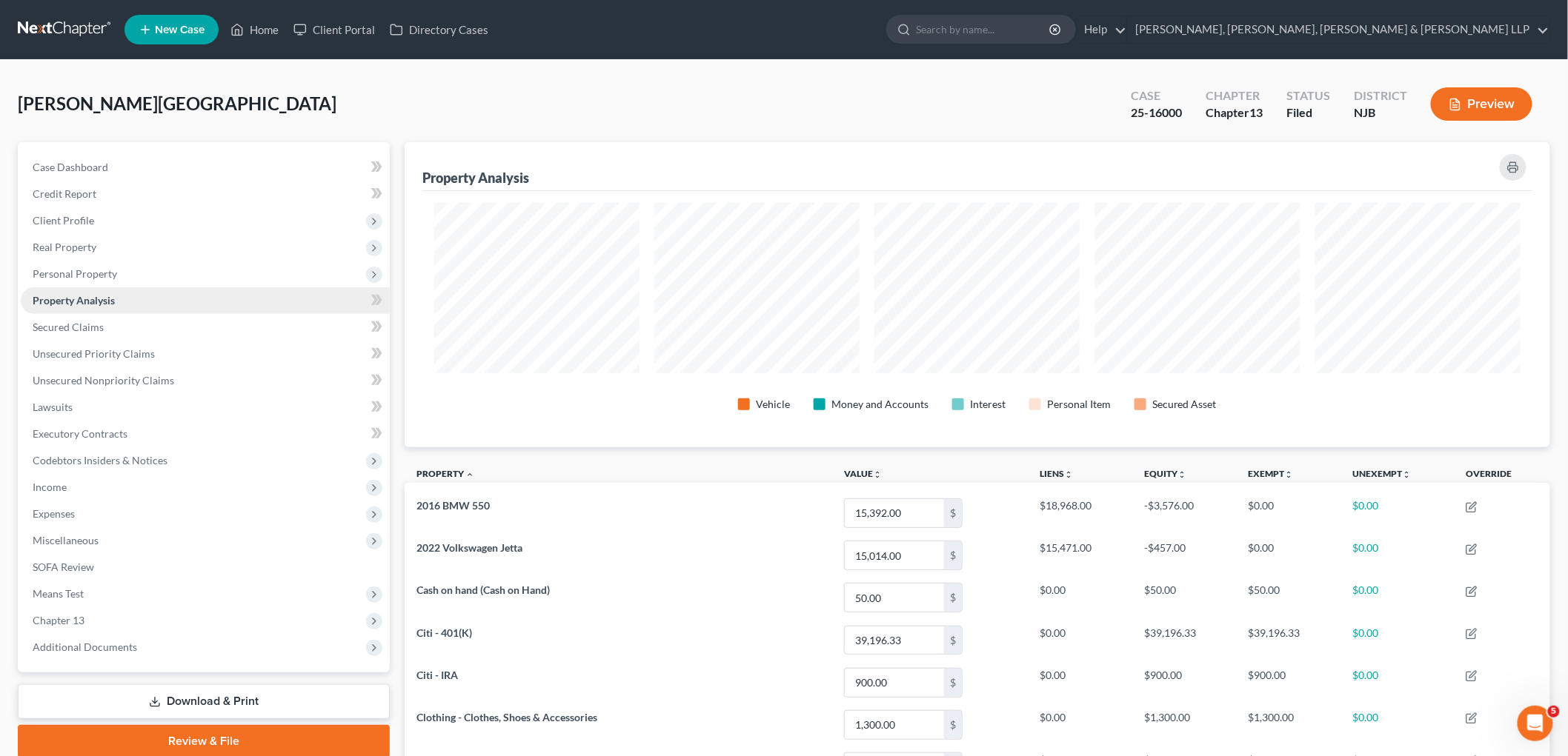
scroll to position [306, 1146]
click at [93, 271] on span "Personal Property" at bounding box center [74, 273] width 85 height 12
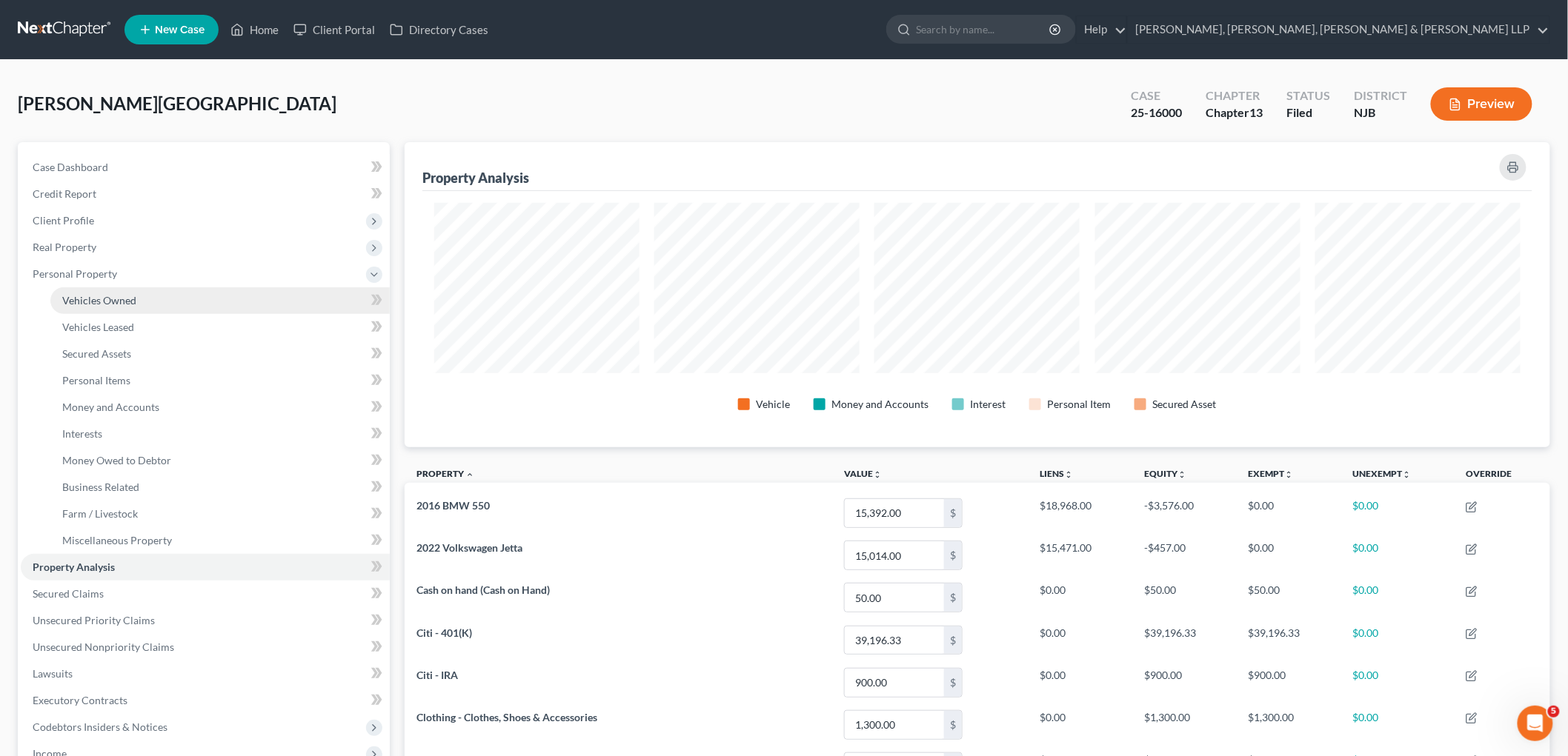
click at [94, 292] on link "Vehicles Owned" at bounding box center [220, 300] width 340 height 27
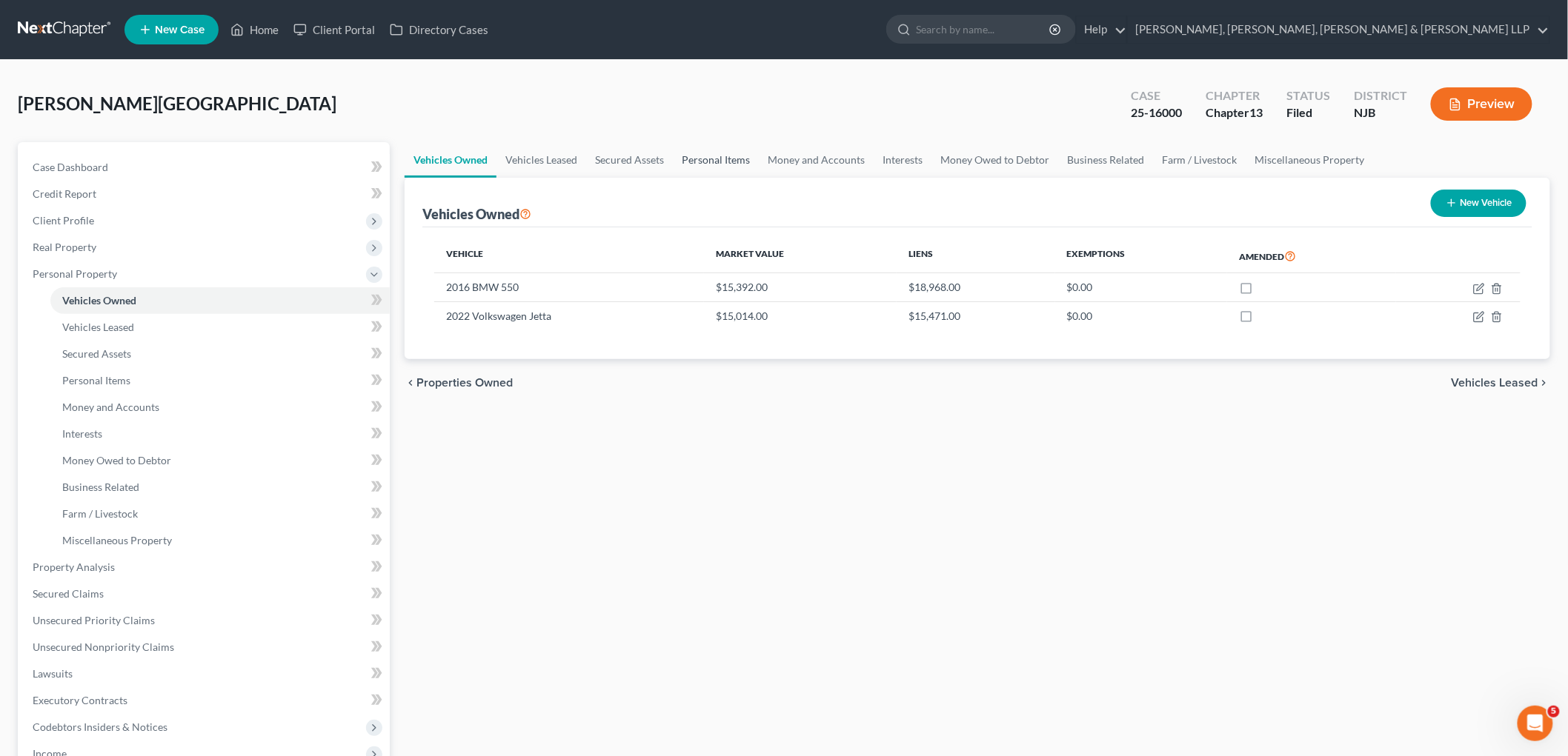
click at [711, 163] on link "Personal Items" at bounding box center [715, 160] width 86 height 36
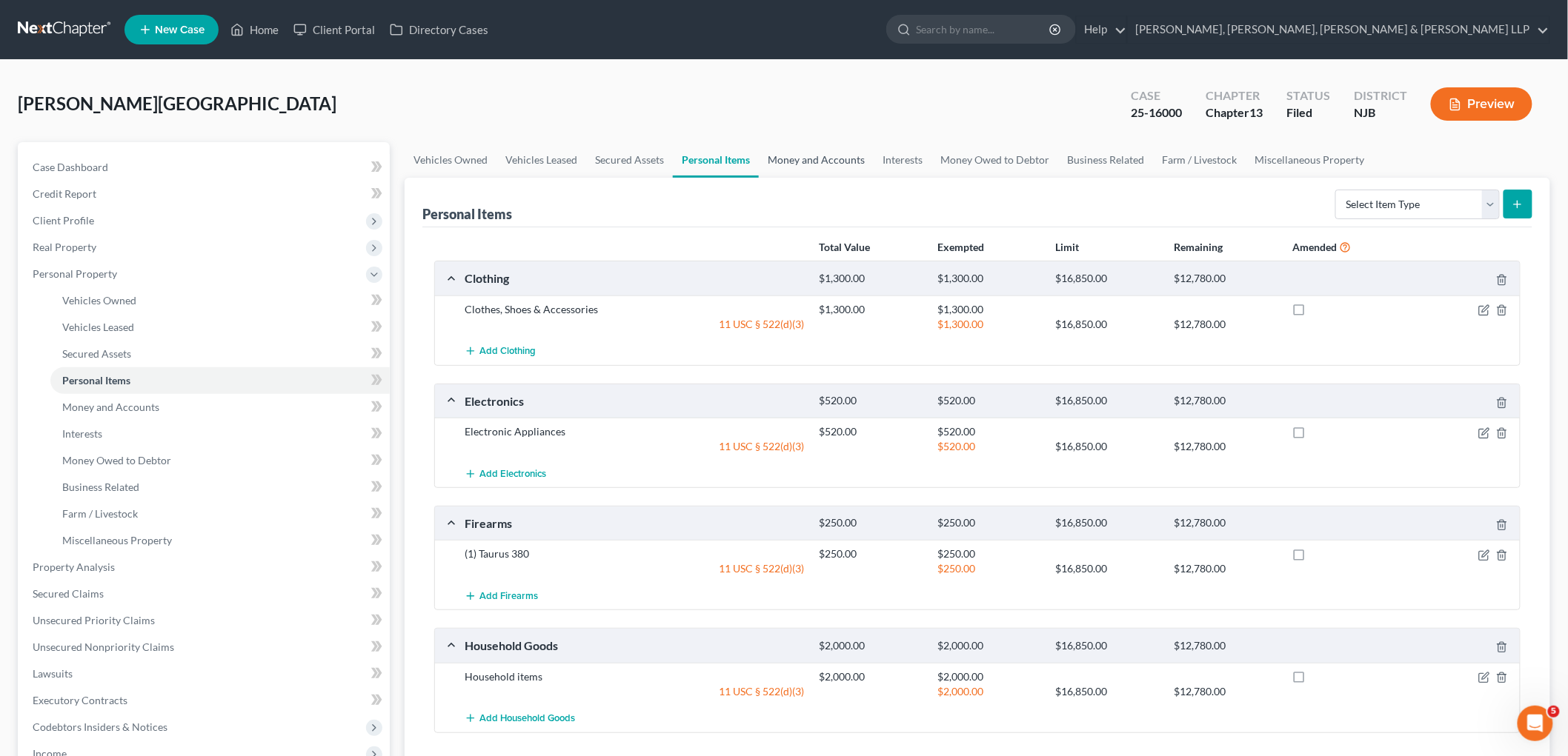
click at [785, 155] on link "Money and Accounts" at bounding box center [816, 160] width 114 height 36
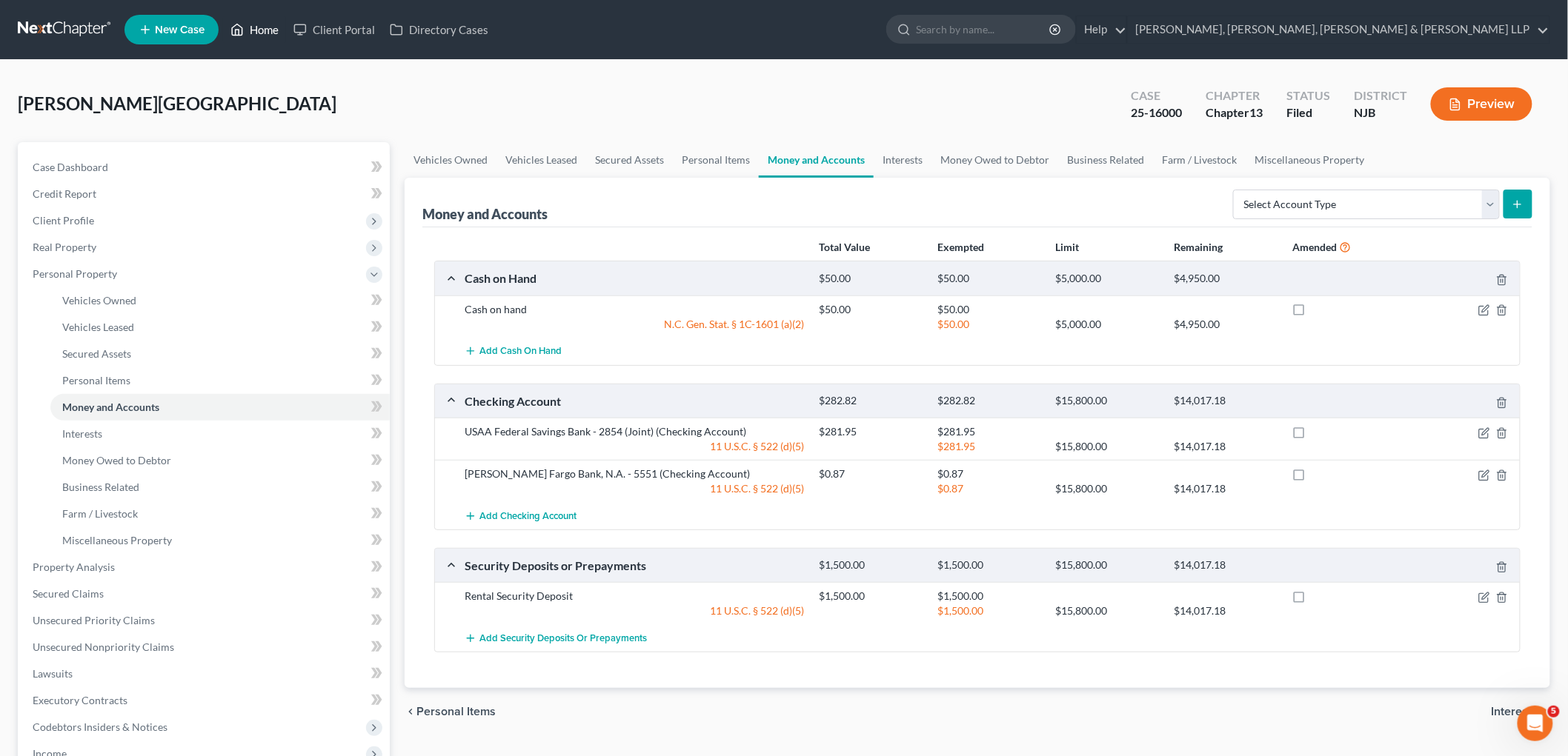
click at [256, 25] on link "Home" at bounding box center [254, 30] width 63 height 27
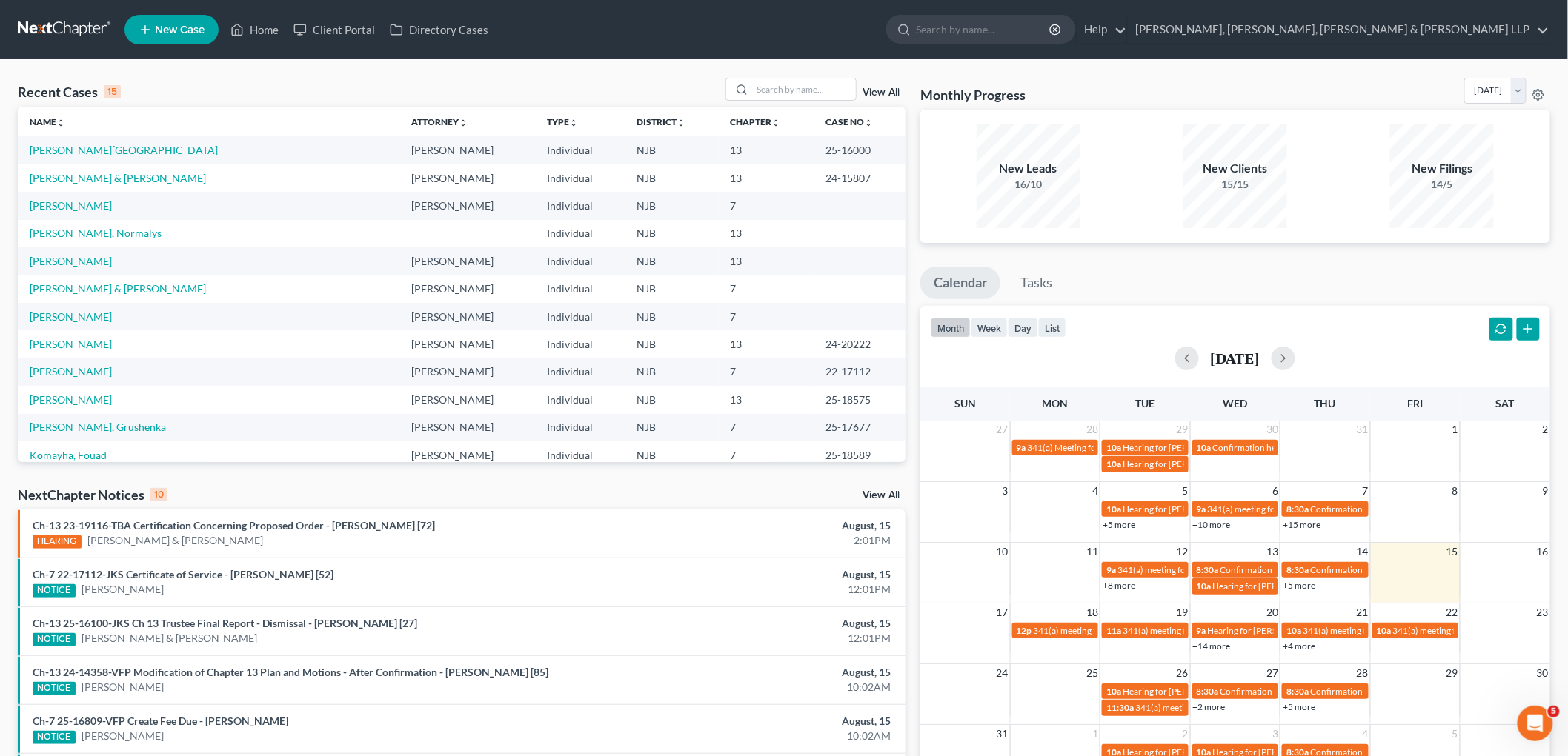
click at [74, 149] on link "[PERSON_NAME][GEOGRAPHIC_DATA]" at bounding box center [123, 150] width 188 height 12
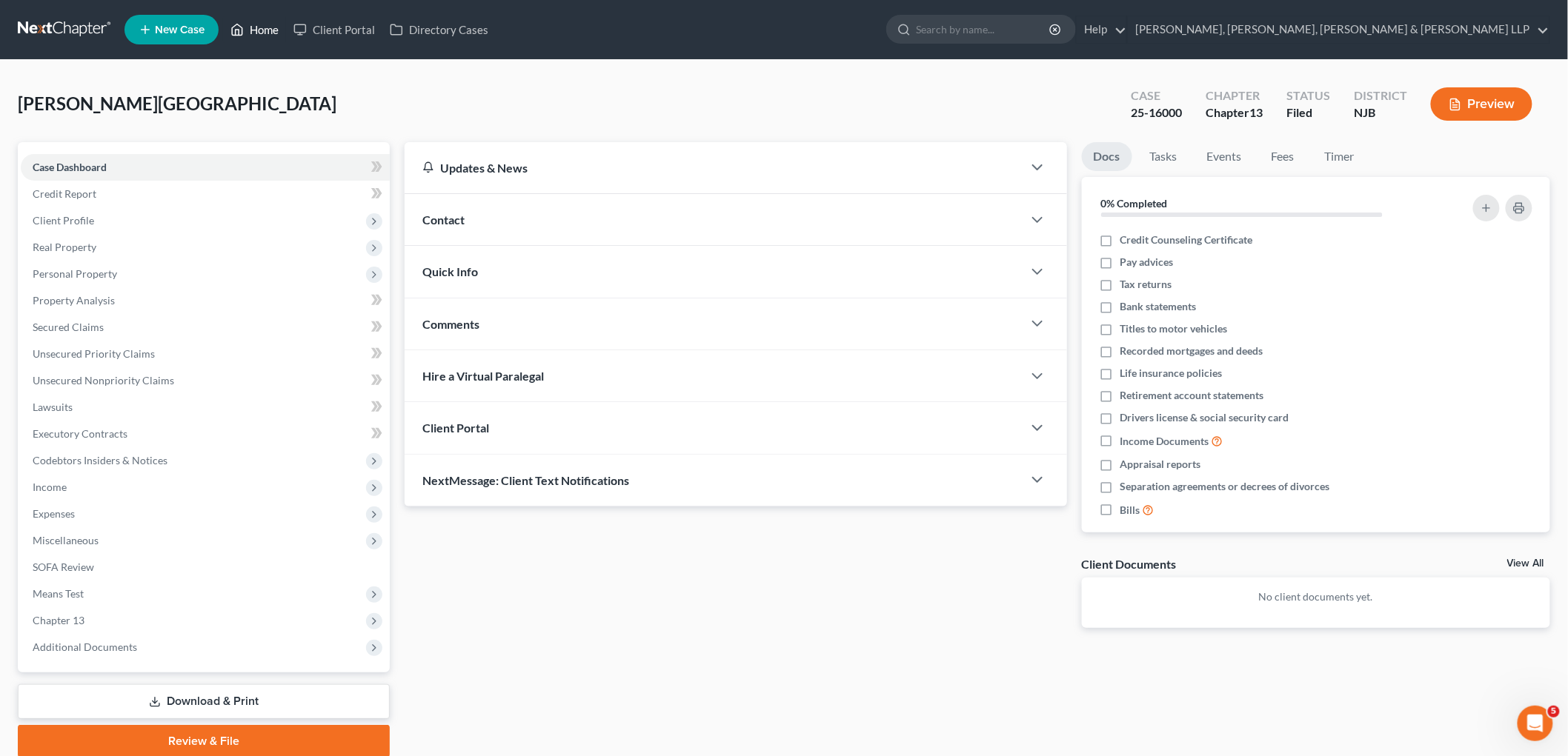
click at [252, 27] on link "Home" at bounding box center [254, 30] width 63 height 27
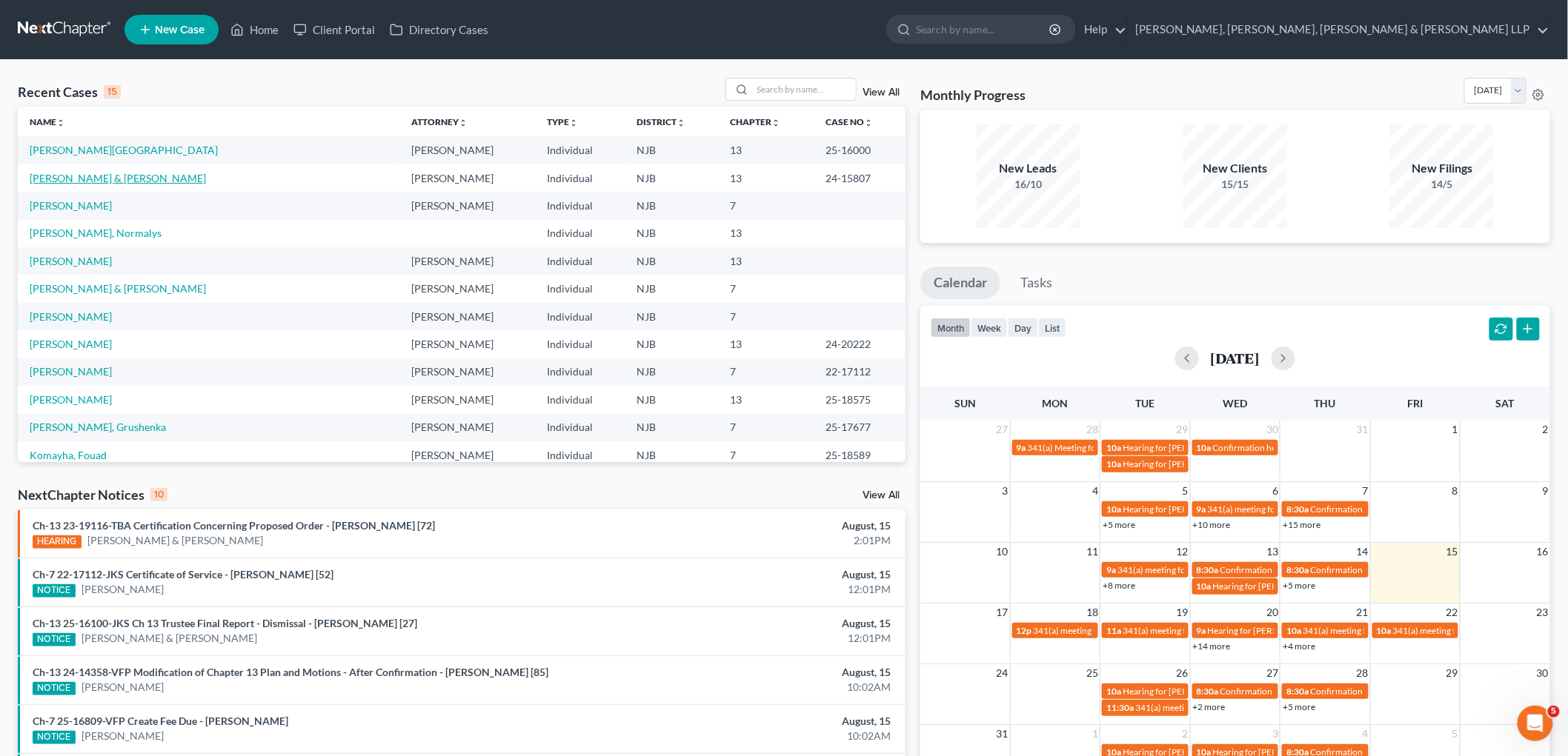
click at [95, 173] on link "[PERSON_NAME] & [PERSON_NAME]" at bounding box center [118, 178] width 176 height 12
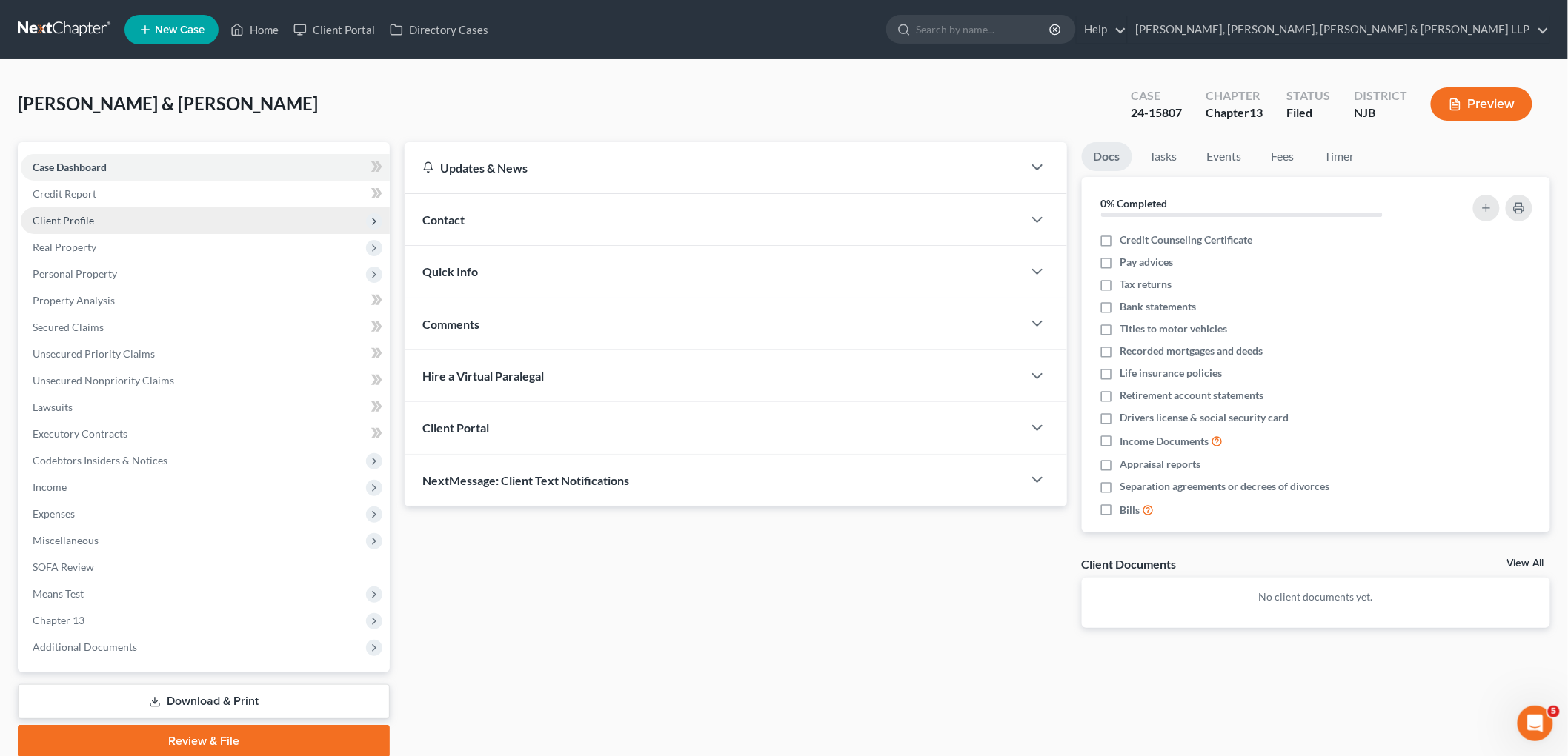
click at [82, 218] on span "Client Profile" at bounding box center [63, 220] width 61 height 12
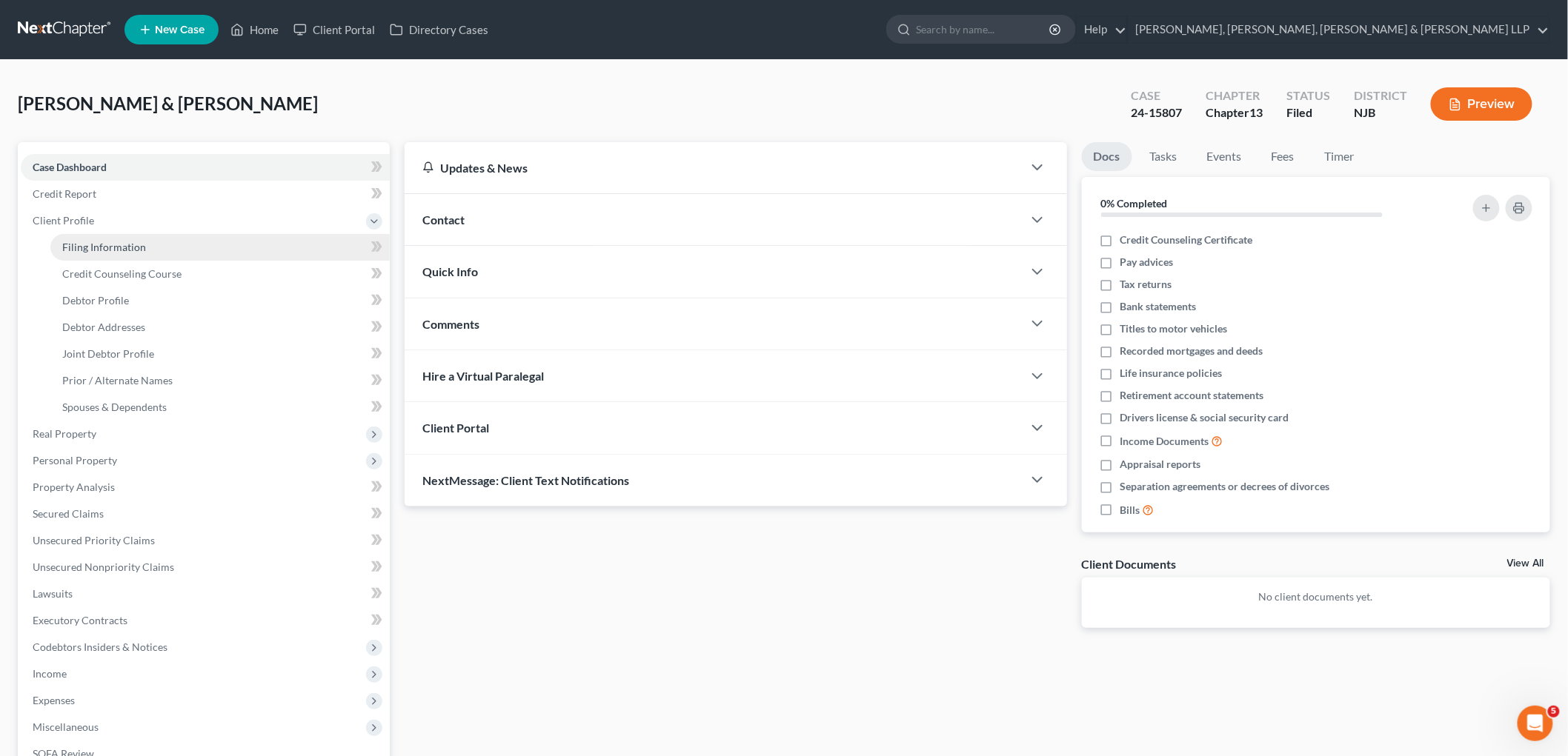
click at [102, 242] on span "Filing Information" at bounding box center [104, 247] width 84 height 12
select select "1"
select select "3"
select select "51"
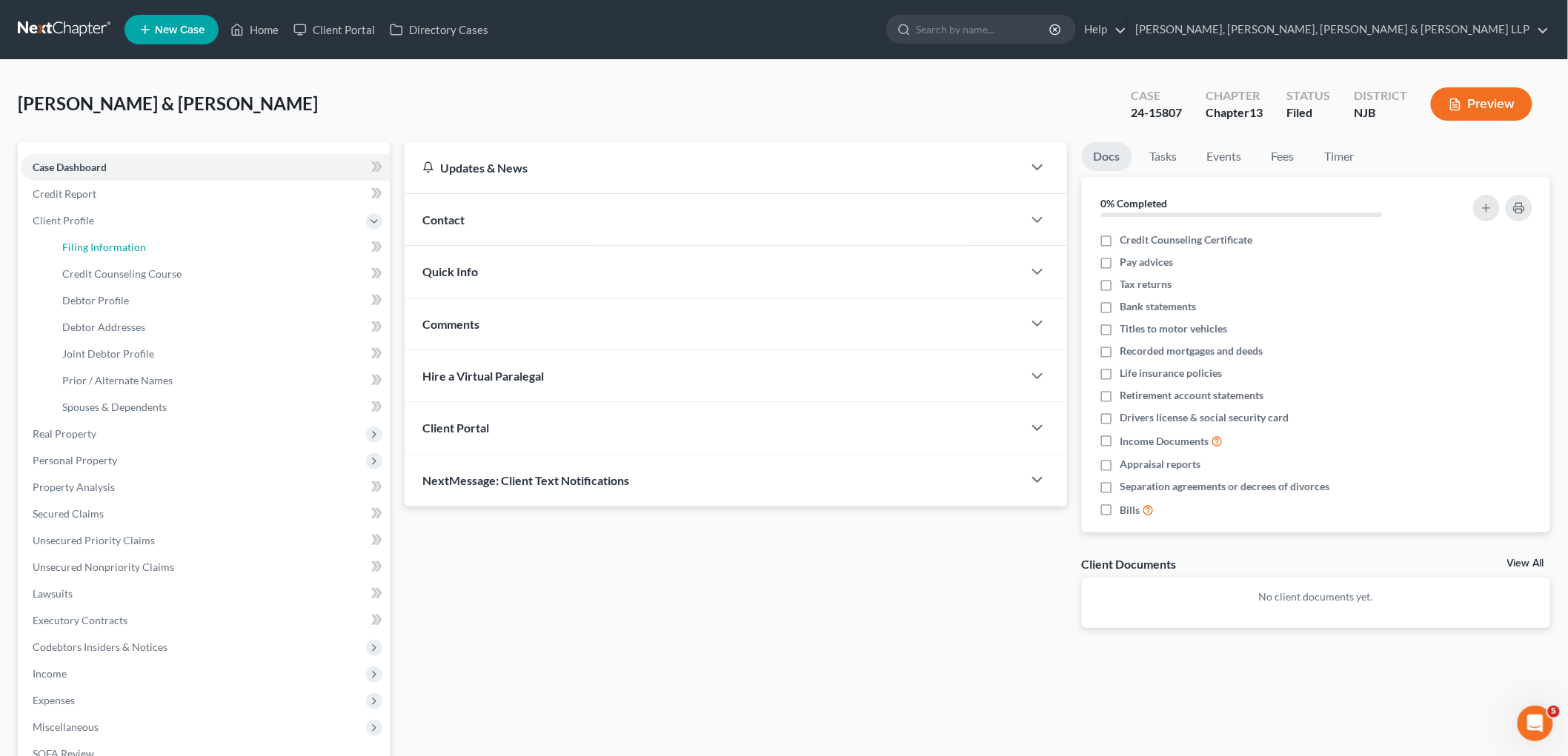
select select "5"
select select "0"
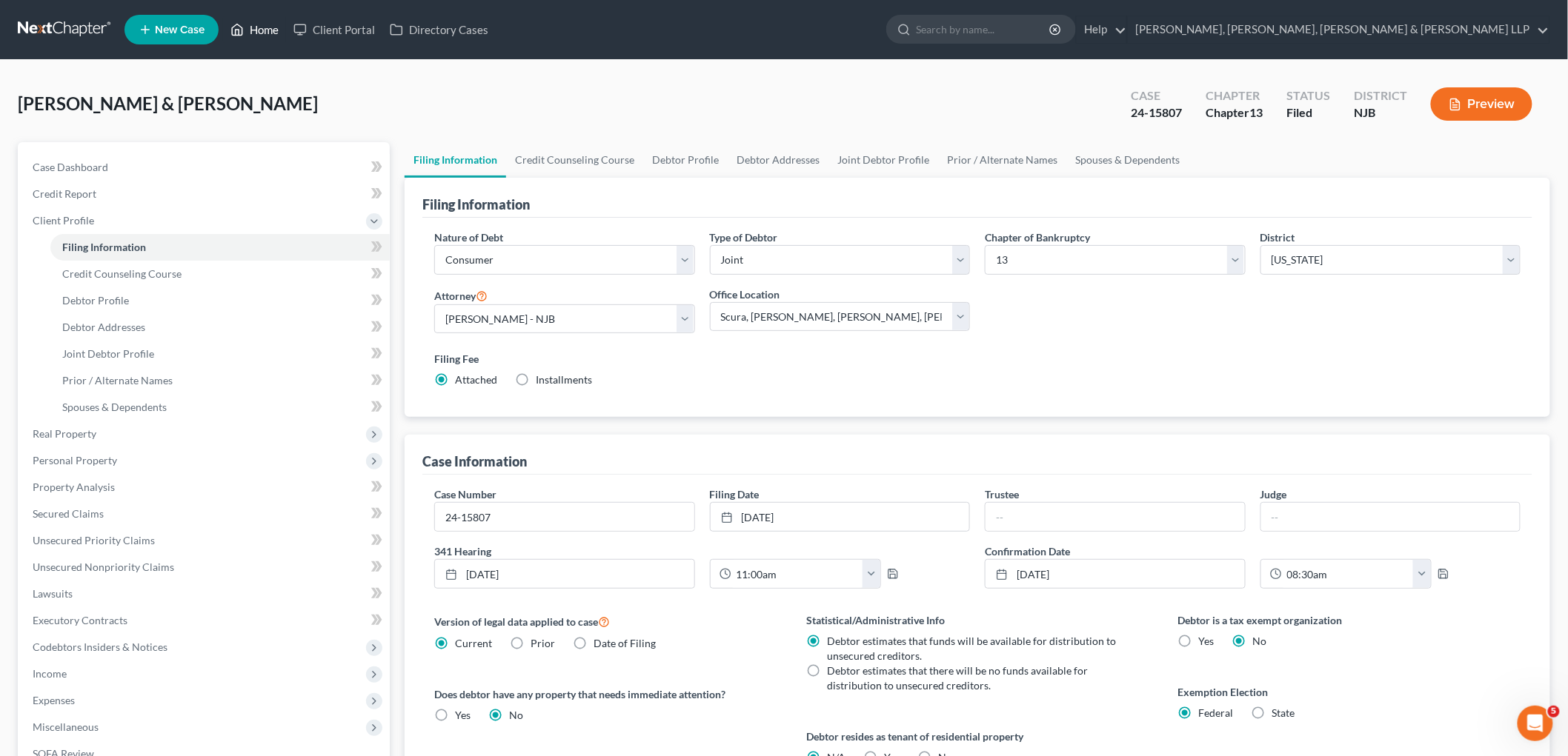
click at [258, 33] on link "Home" at bounding box center [254, 30] width 63 height 27
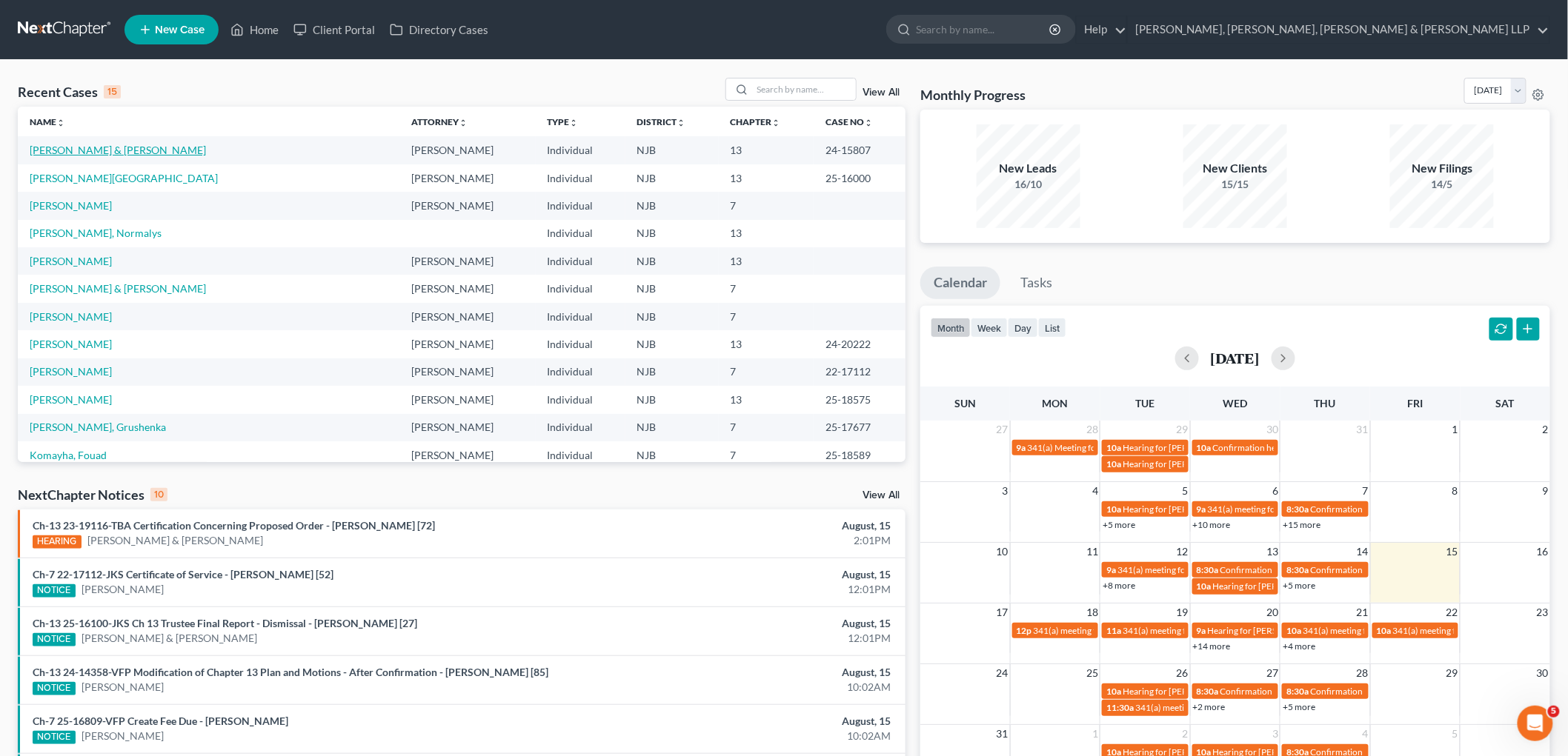
click at [98, 149] on link "[PERSON_NAME] & [PERSON_NAME]" at bounding box center [118, 150] width 176 height 12
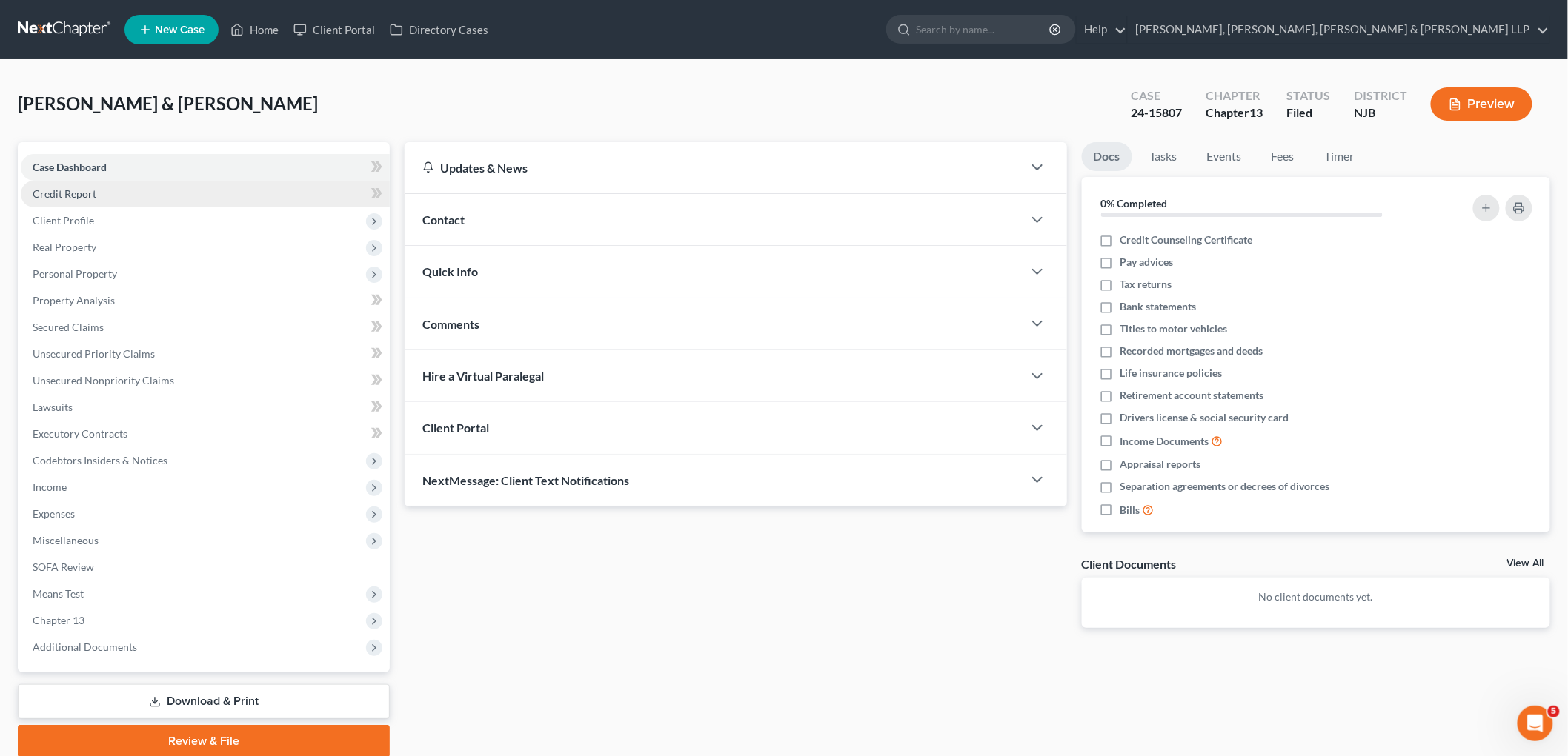
click at [70, 188] on span "Credit Report" at bounding box center [64, 194] width 64 height 12
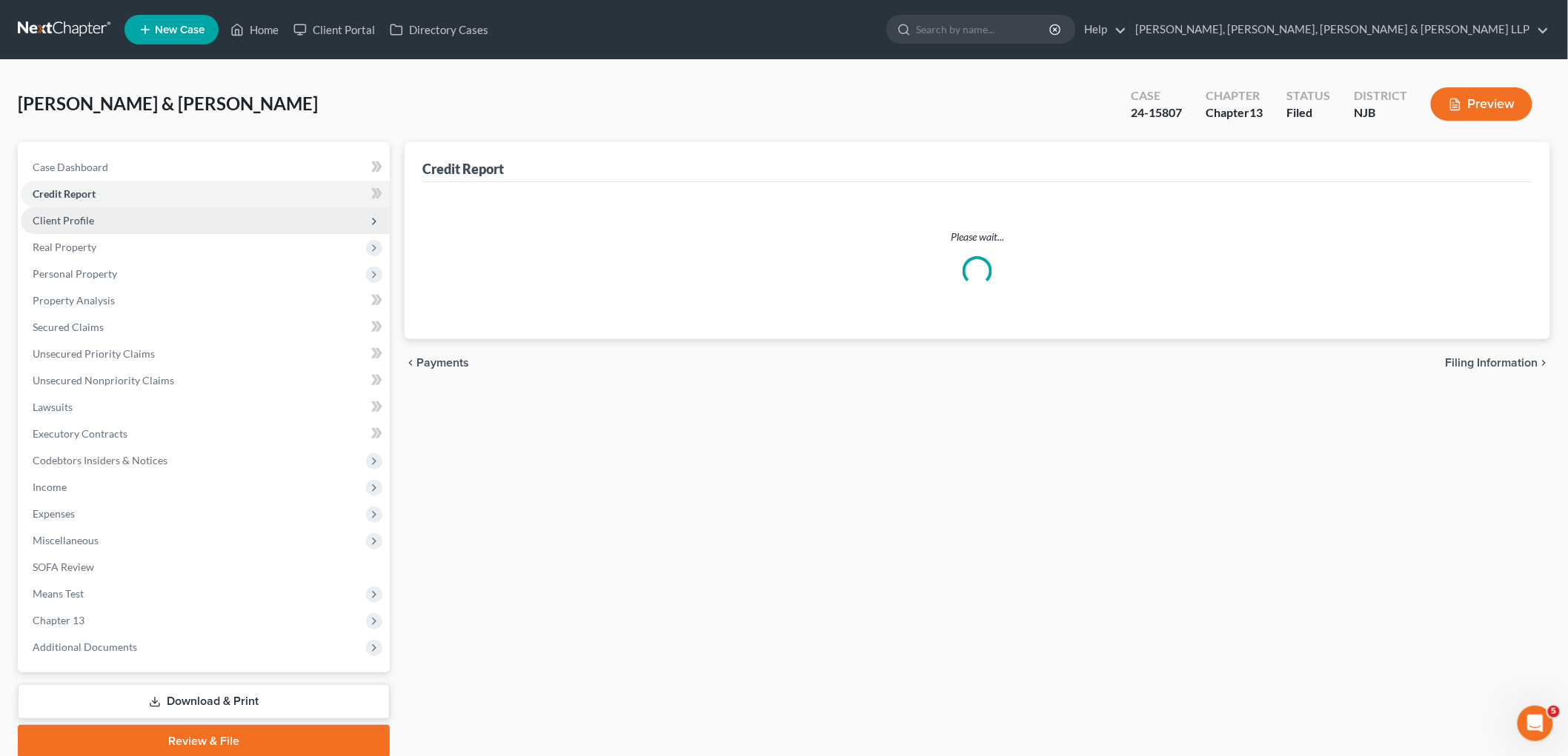
click at [73, 220] on span "Client Profile" at bounding box center [63, 220] width 61 height 12
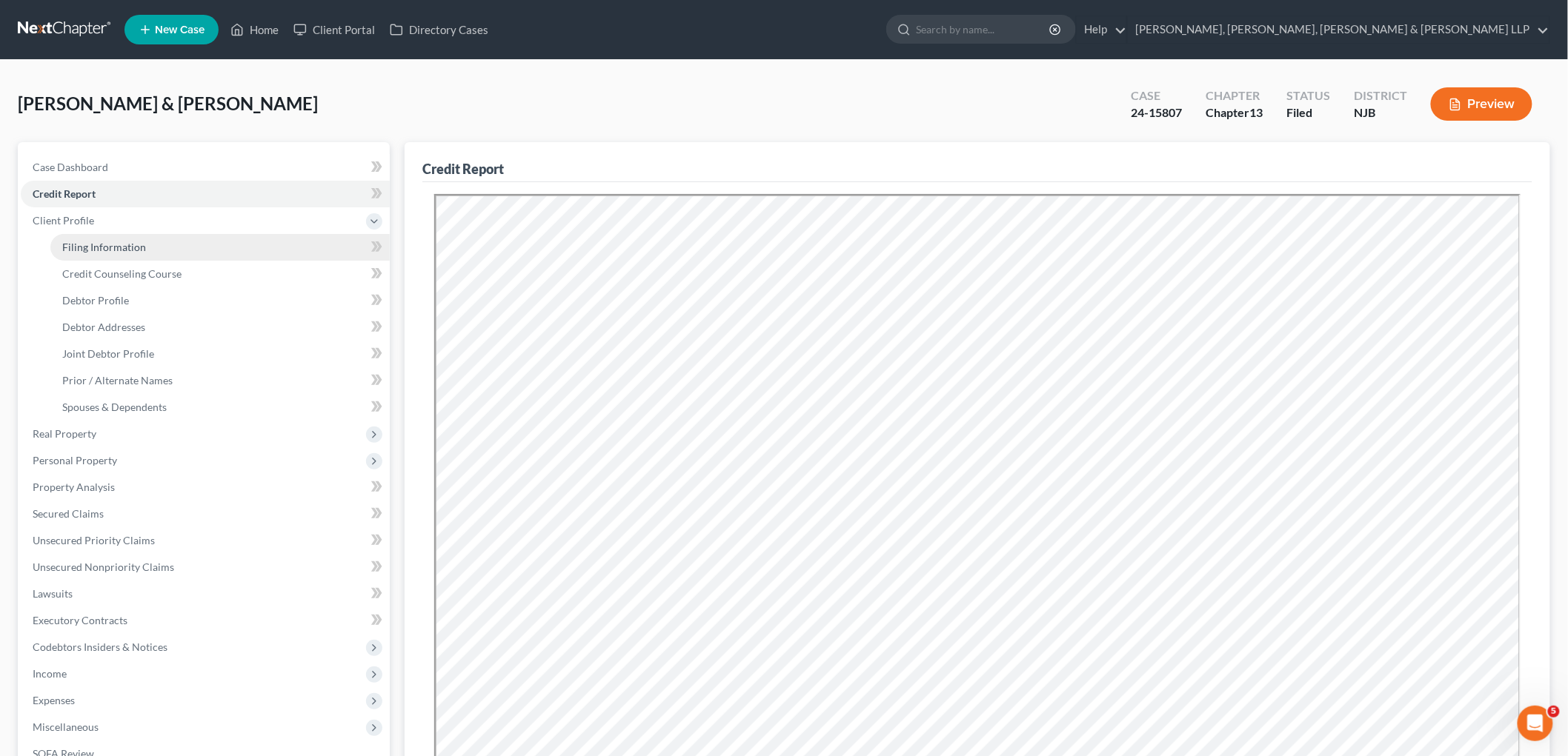
click at [90, 243] on span "Filing Information" at bounding box center [104, 247] width 84 height 12
select select "1"
select select "3"
select select "51"
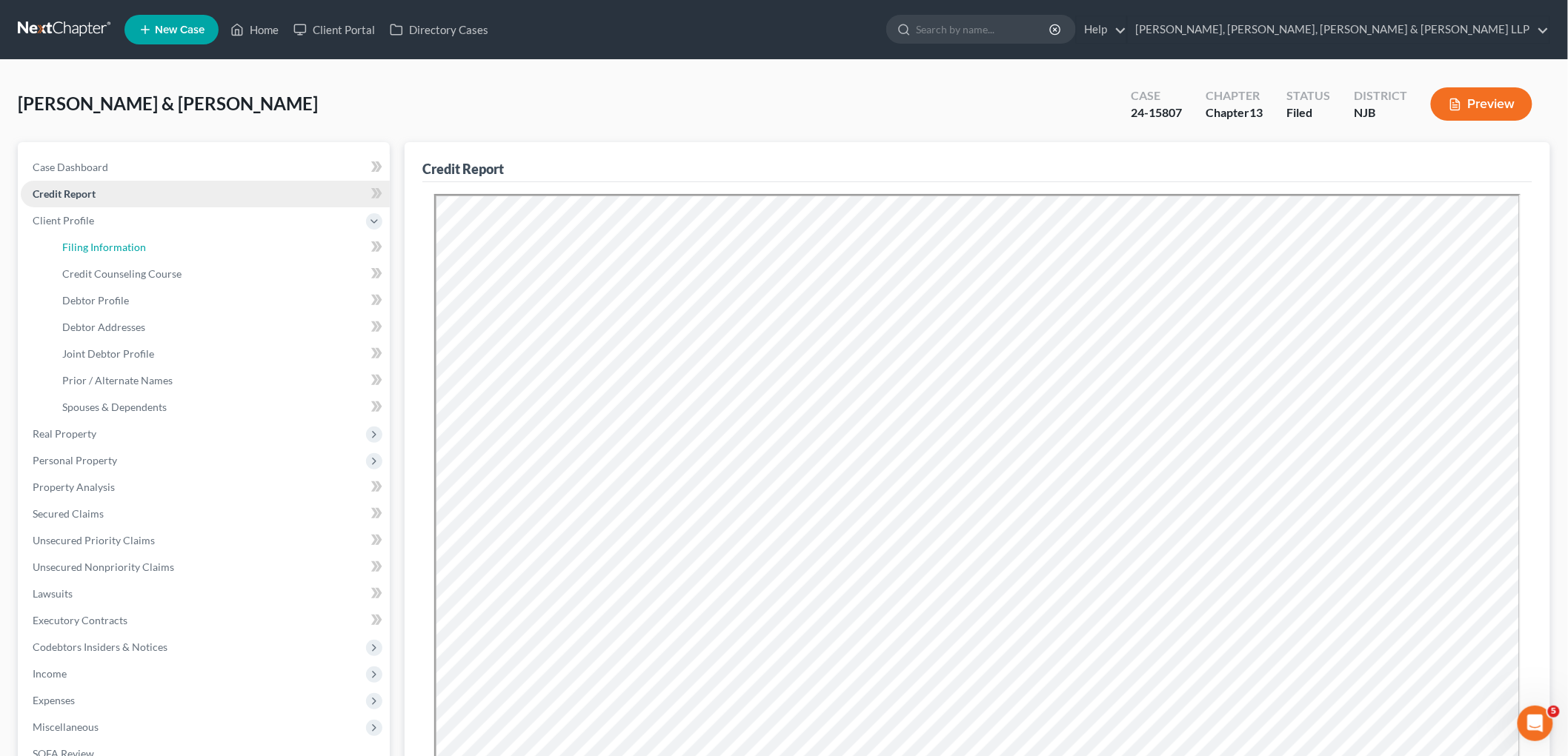
select select "5"
select select "0"
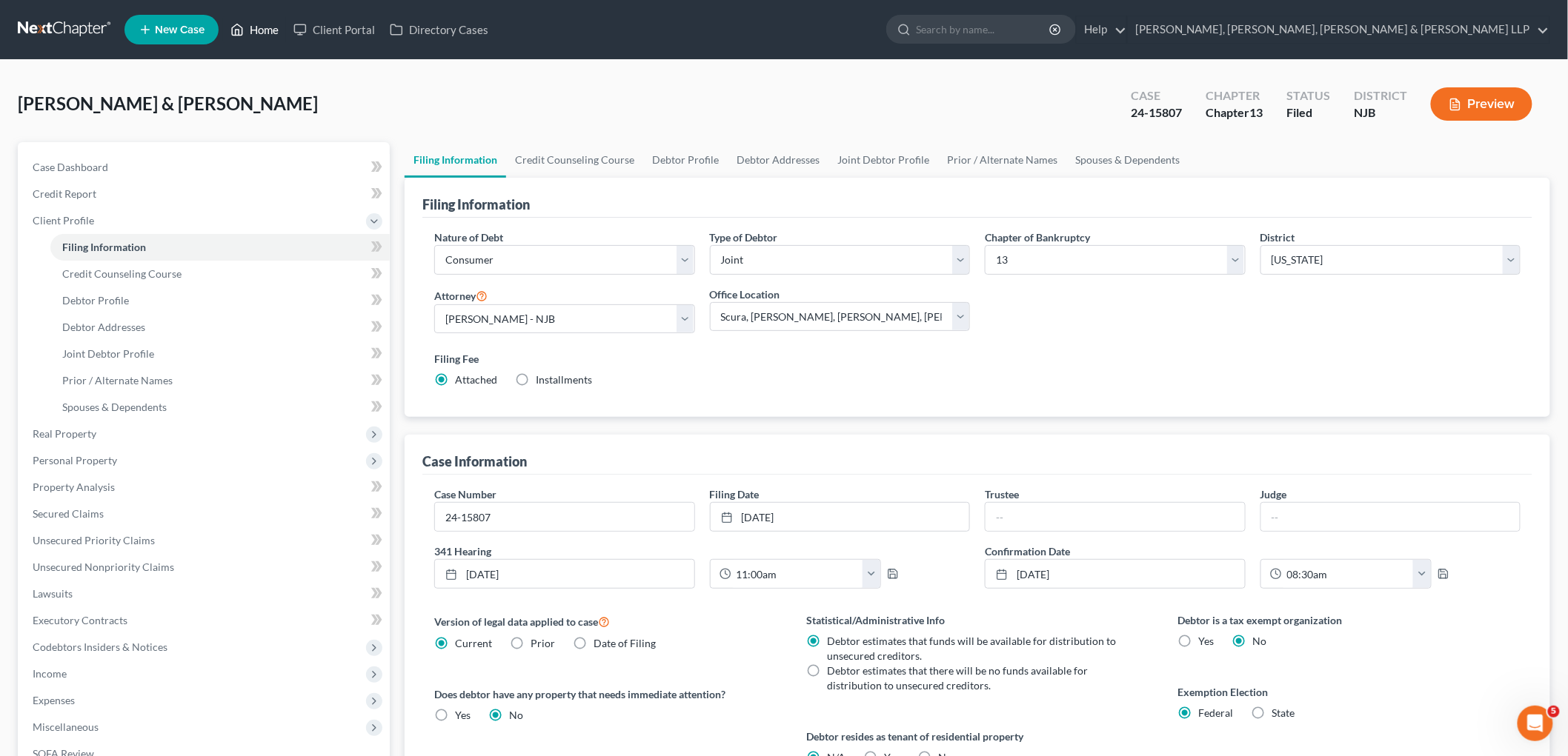
drag, startPoint x: 253, startPoint y: 31, endPoint x: 1058, endPoint y: 2, distance: 805.5
click at [253, 31] on link "Home" at bounding box center [254, 30] width 63 height 27
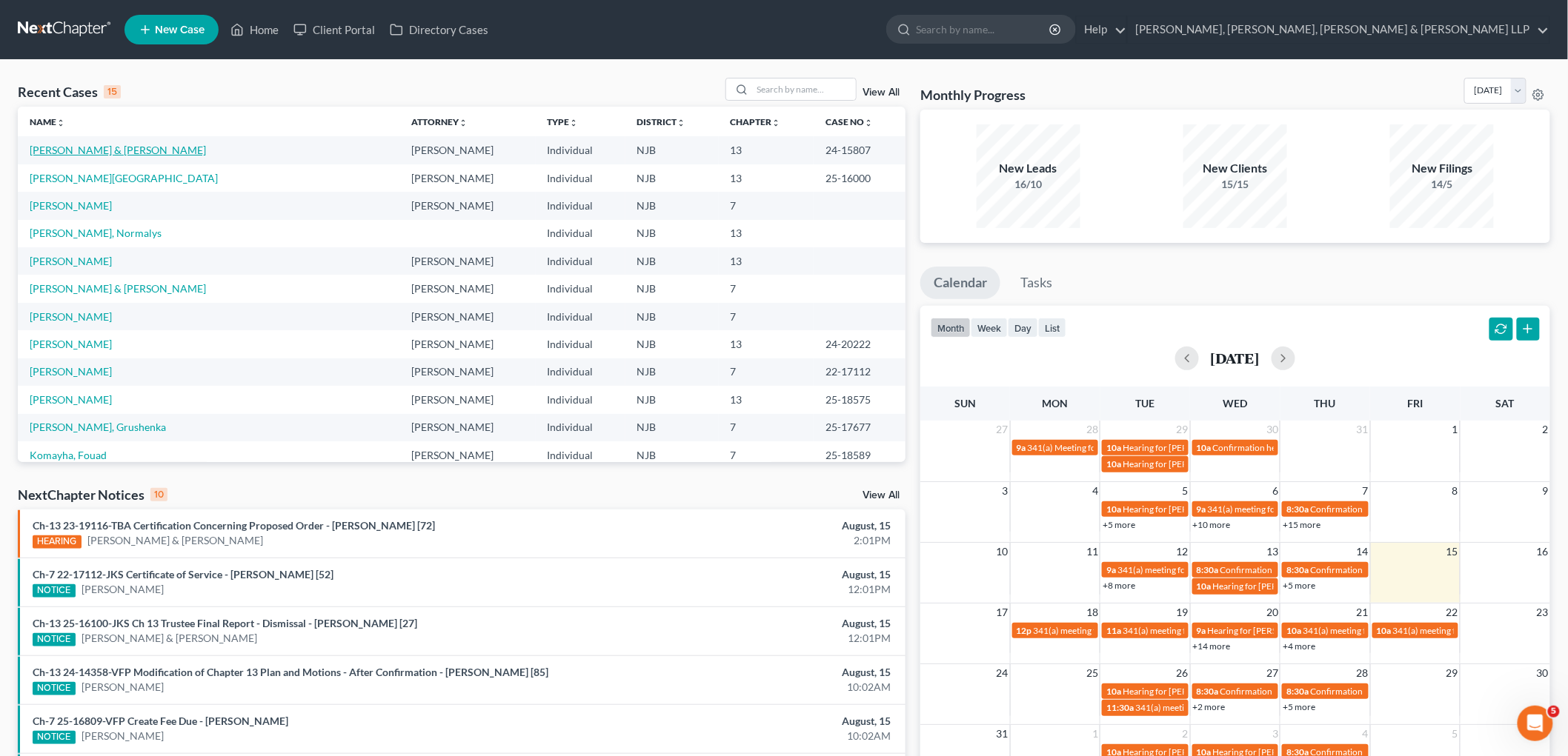
click at [107, 148] on link "[PERSON_NAME] & [PERSON_NAME]" at bounding box center [118, 150] width 176 height 12
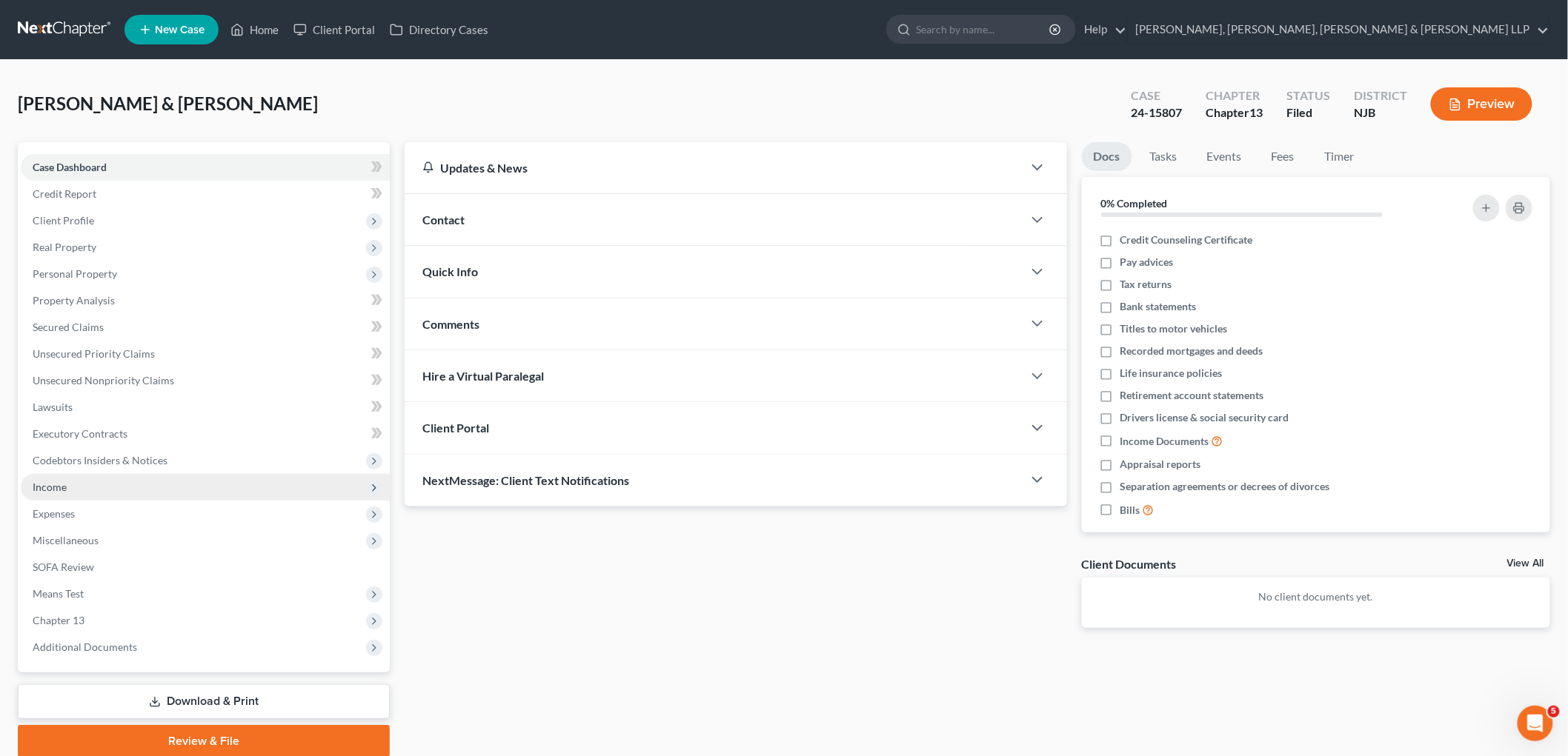
click at [73, 489] on span "Income" at bounding box center [205, 487] width 369 height 27
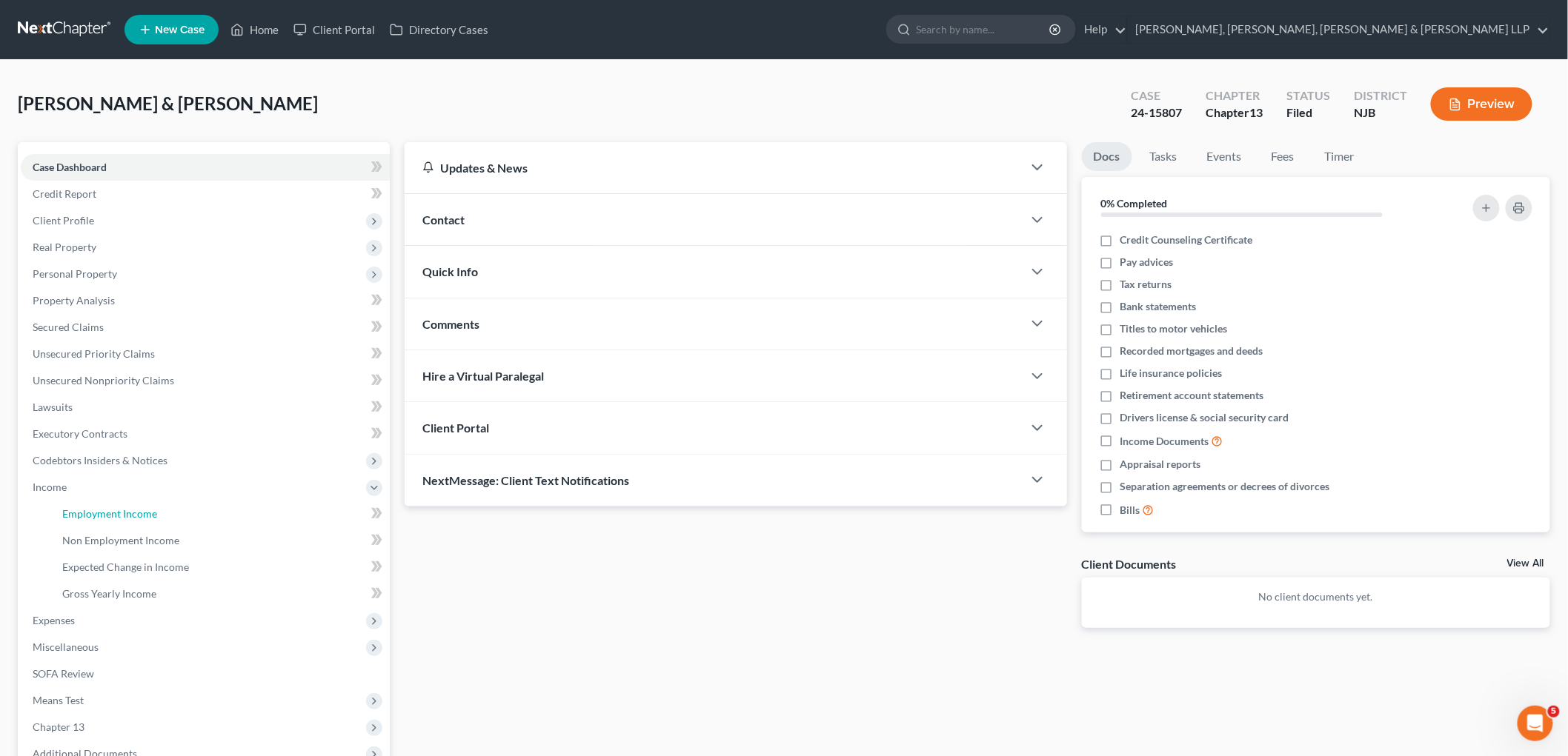
click at [77, 512] on span "Employment Income" at bounding box center [109, 513] width 95 height 12
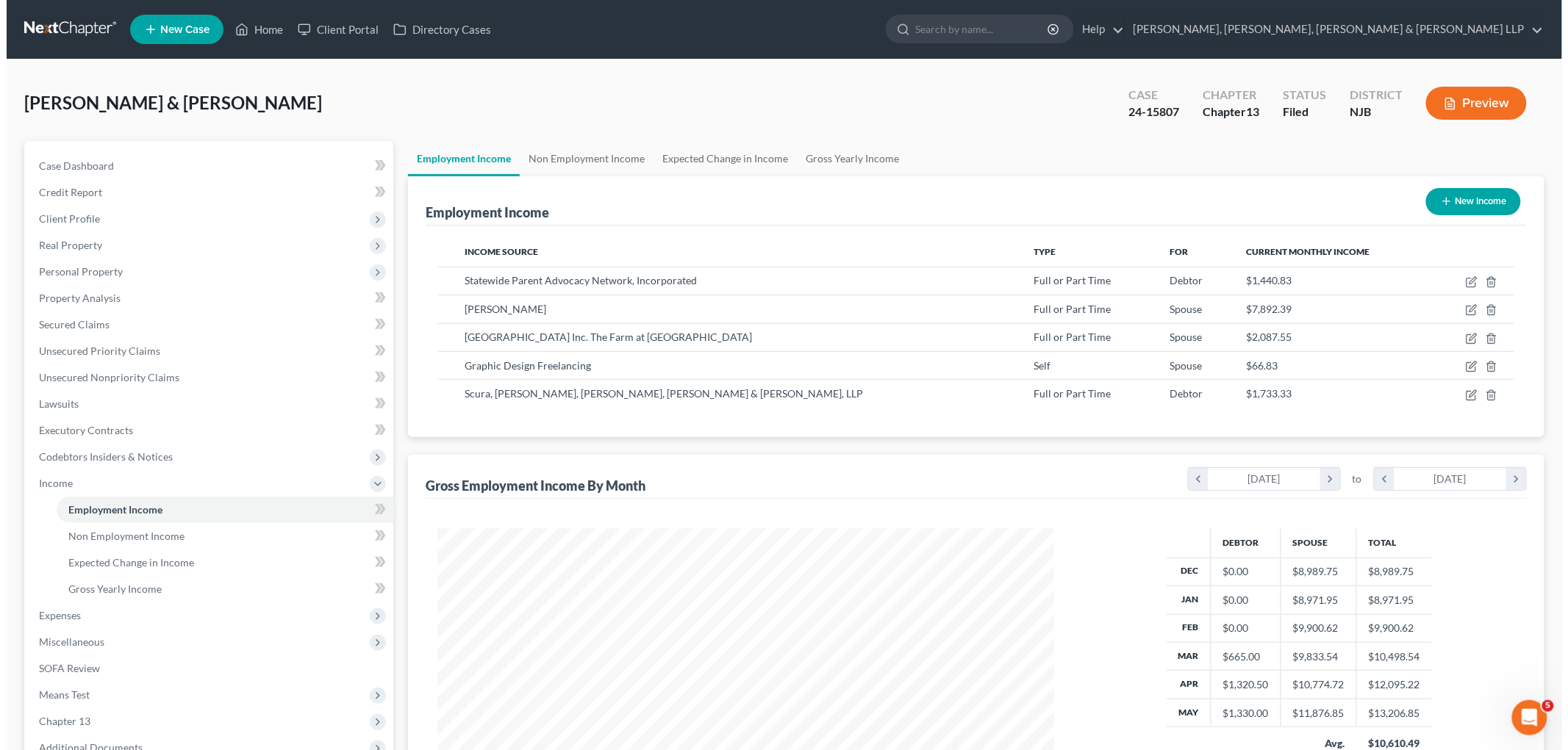
scroll to position [307, 645]
click at [1075, 204] on button "New Income" at bounding box center [1466, 201] width 94 height 27
select select "0"
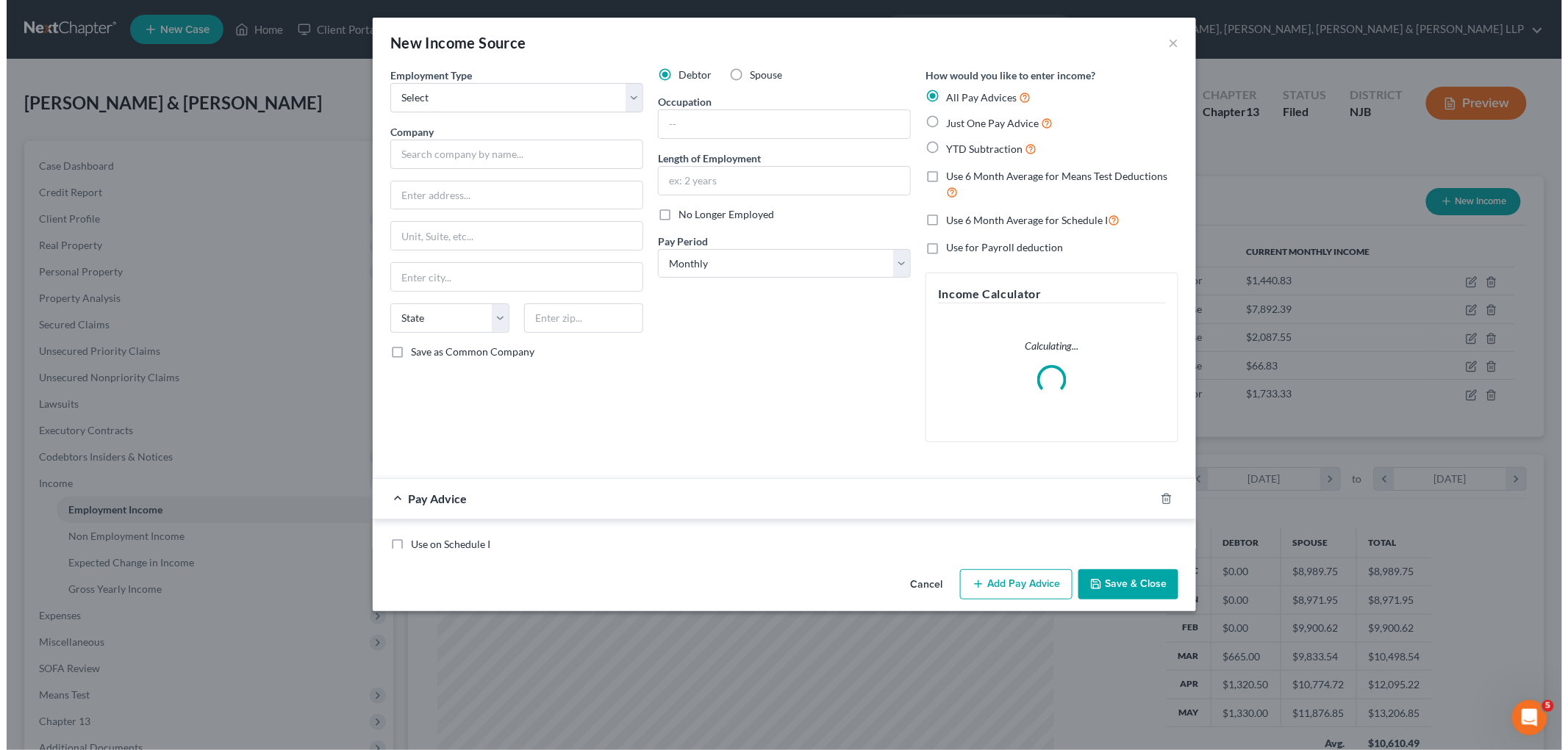
scroll to position [310, 651]
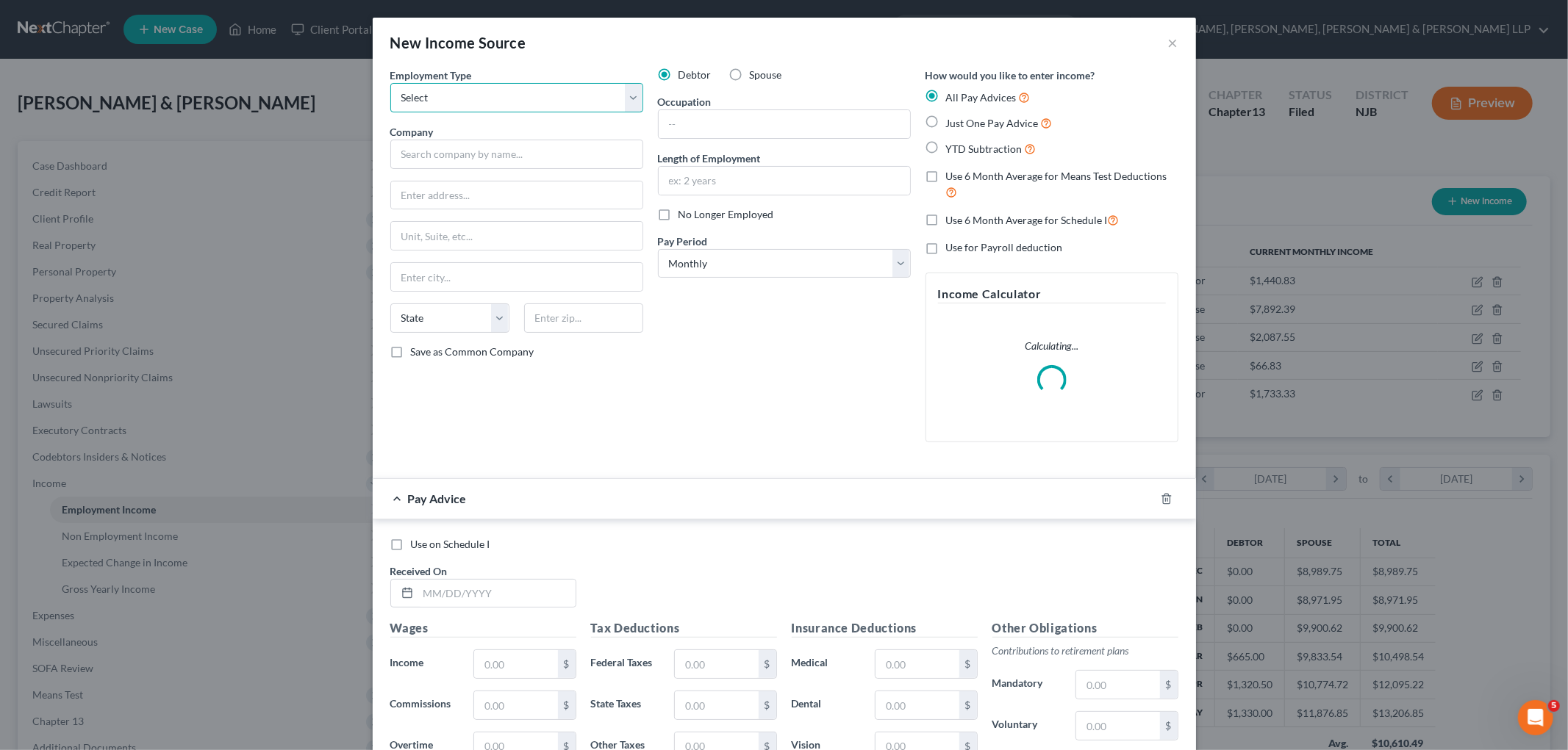
click at [515, 107] on select "Select Full or [DEMOGRAPHIC_DATA] Employment Self Employment" at bounding box center [516, 98] width 253 height 29
select select "0"
click at [390, 83] on select "Select Full or [DEMOGRAPHIC_DATA] Employment Self Employment" at bounding box center [516, 98] width 253 height 29
click at [476, 150] on input "text" at bounding box center [516, 154] width 253 height 29
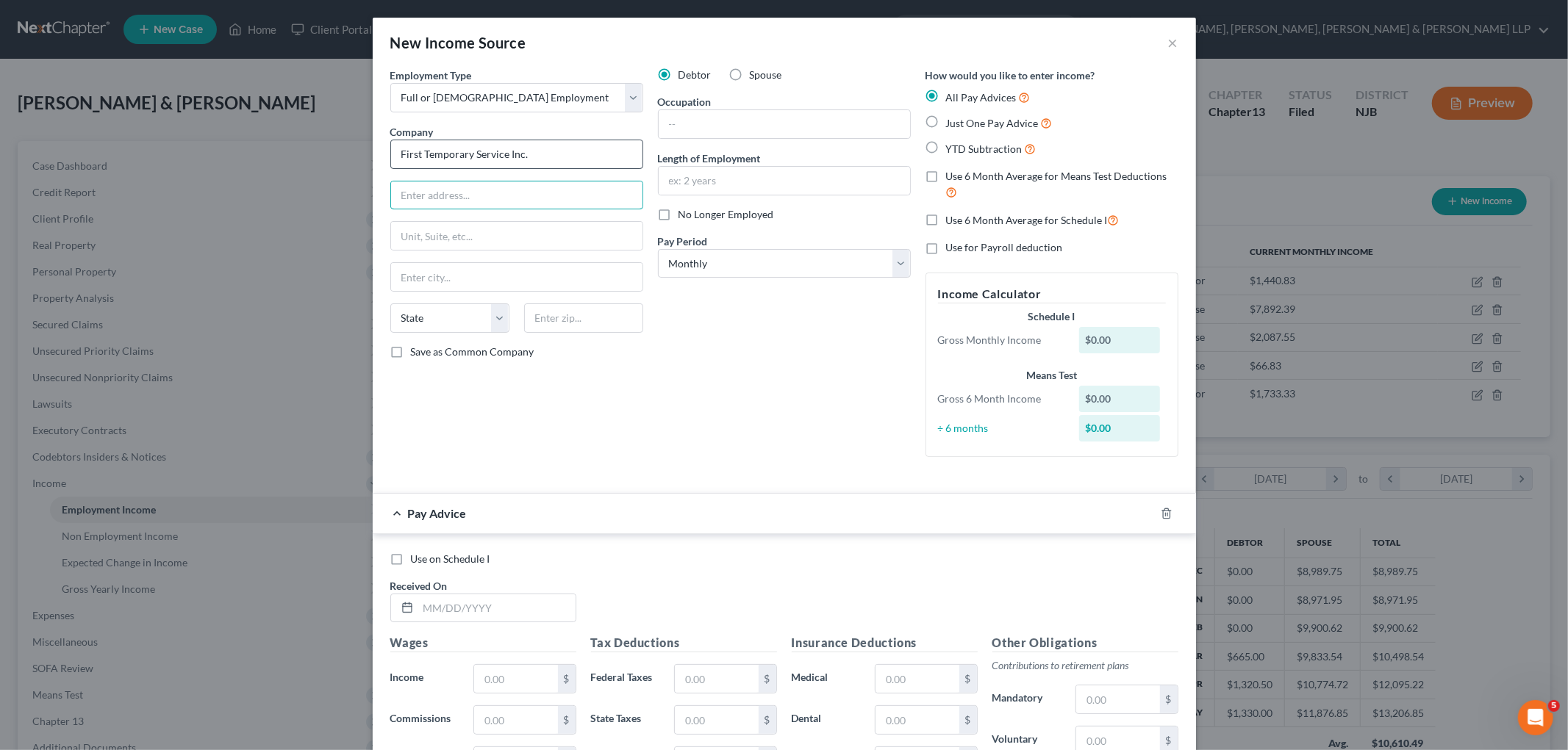
type input "First Temporary Service Inc."
type input "33 [PERSON_NAME]"
type input "Suite 2250"
type input "60602"
type input "[GEOGRAPHIC_DATA]"
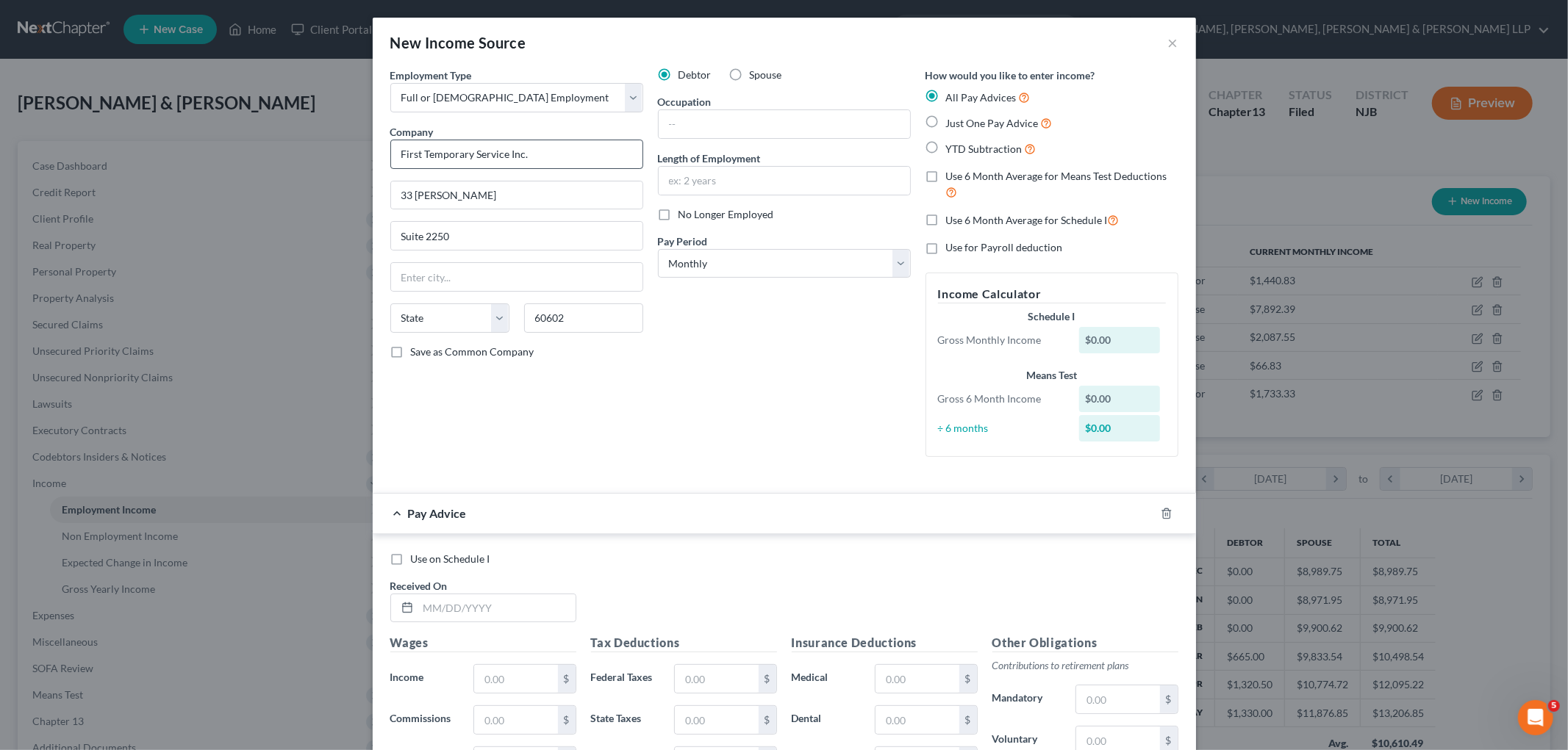
select select "14"
click at [773, 390] on div "Debtor Spouse Occupation Length of Employment No Longer Employed Pay Period * S…" at bounding box center [784, 268] width 268 height 401
click at [759, 265] on select "Select Monthly Twice Monthly Every Other Week Weekly" at bounding box center [784, 264] width 253 height 29
select select "3"
click at [658, 249] on select "Select Monthly Twice Monthly Every Other Week Weekly" at bounding box center [784, 264] width 253 height 29
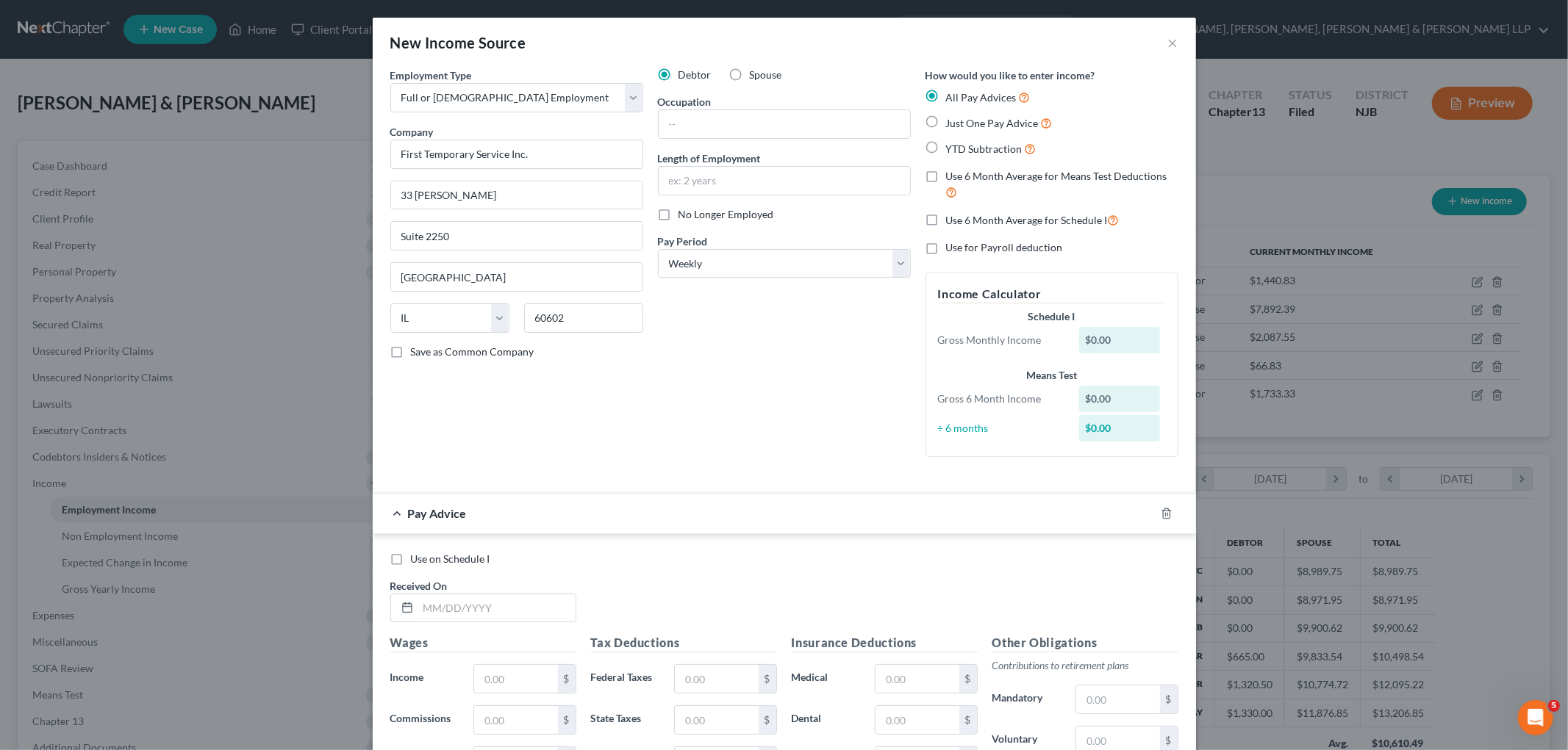
click at [725, 376] on div "Debtor Spouse Occupation Length of Employment No Longer Employed Pay Period * S…" at bounding box center [784, 268] width 268 height 401
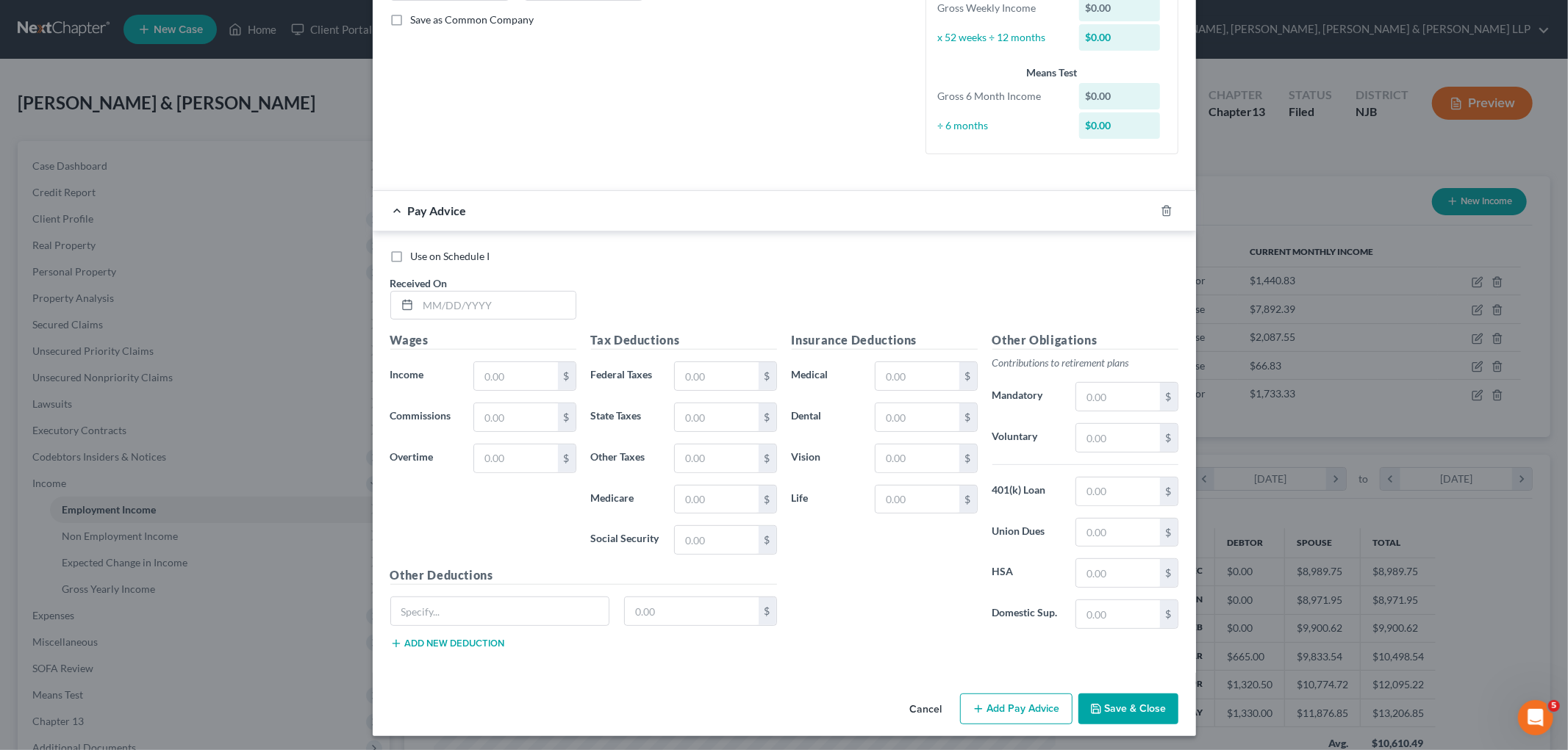
scroll to position [337, 0]
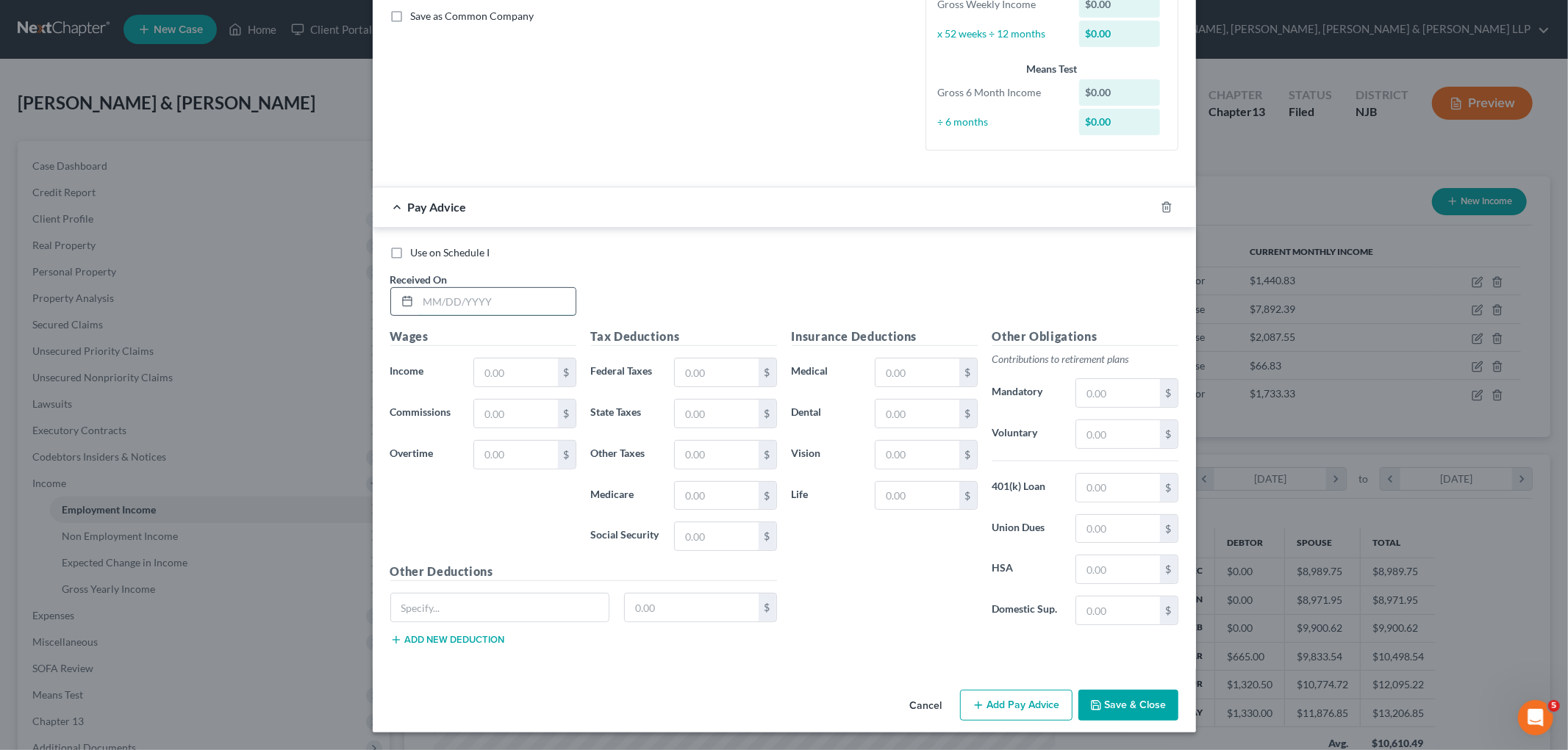
click at [508, 303] on input "text" at bounding box center [497, 302] width 158 height 28
type input "[DATE]"
click at [475, 365] on input "text" at bounding box center [515, 372] width 83 height 28
type input "3,200"
click at [733, 369] on input "text" at bounding box center [716, 372] width 83 height 28
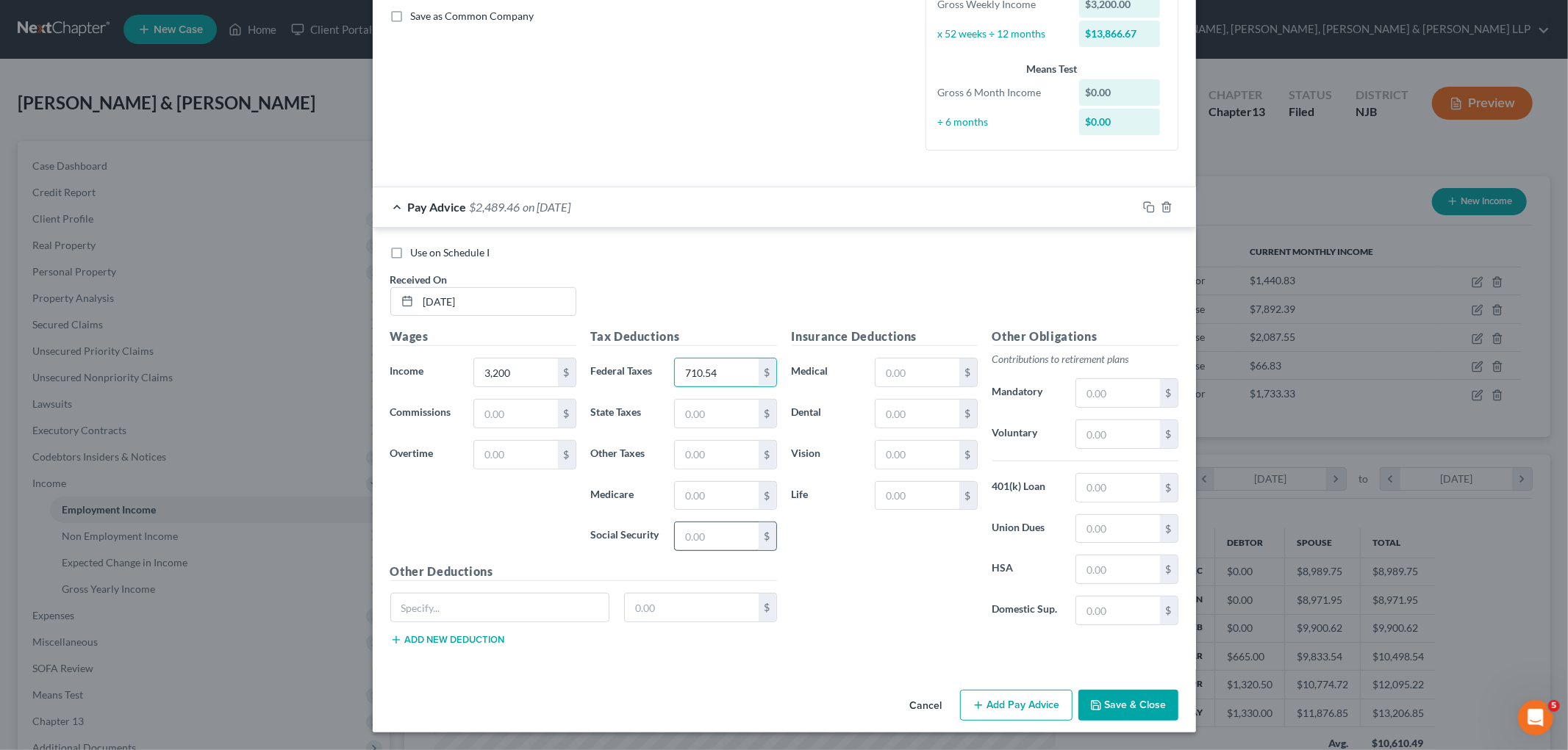
type input "710.54"
click at [724, 546] on input "text" at bounding box center [716, 536] width 83 height 28
type input "198.40"
click at [709, 498] on input "text" at bounding box center [716, 496] width 83 height 28
type input "46.40"
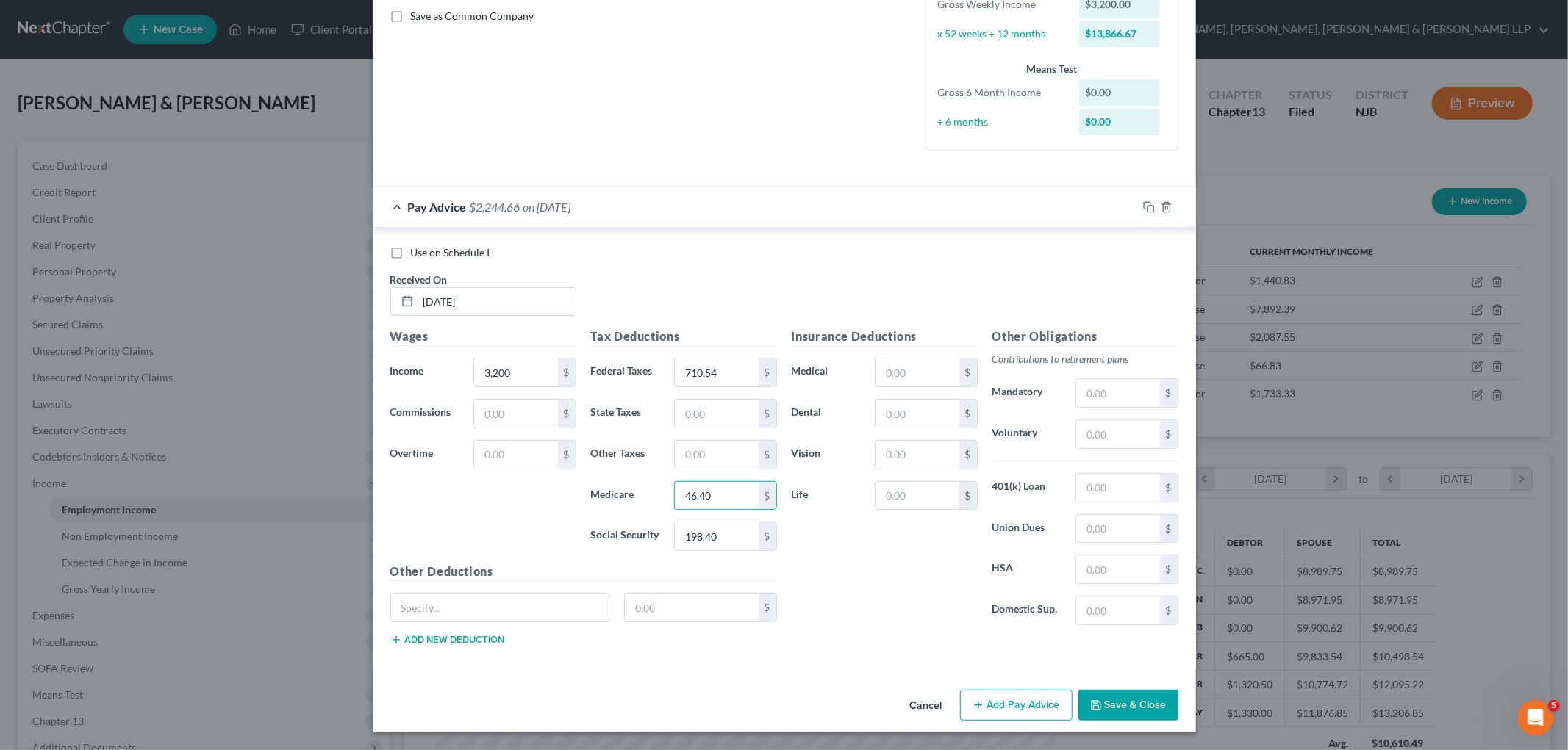
click at [818, 540] on div "Insurance Deductions Medical $ Dental $ Vision $ Life $" at bounding box center [884, 482] width 201 height 309
click at [696, 417] on input "text" at bounding box center [716, 414] width 83 height 28
type input "192.80"
click at [872, 583] on div "Insurance Deductions Medical $ Dental $ Vision $ Life $" at bounding box center [884, 482] width 201 height 309
click at [898, 500] on input "text" at bounding box center [917, 496] width 83 height 28
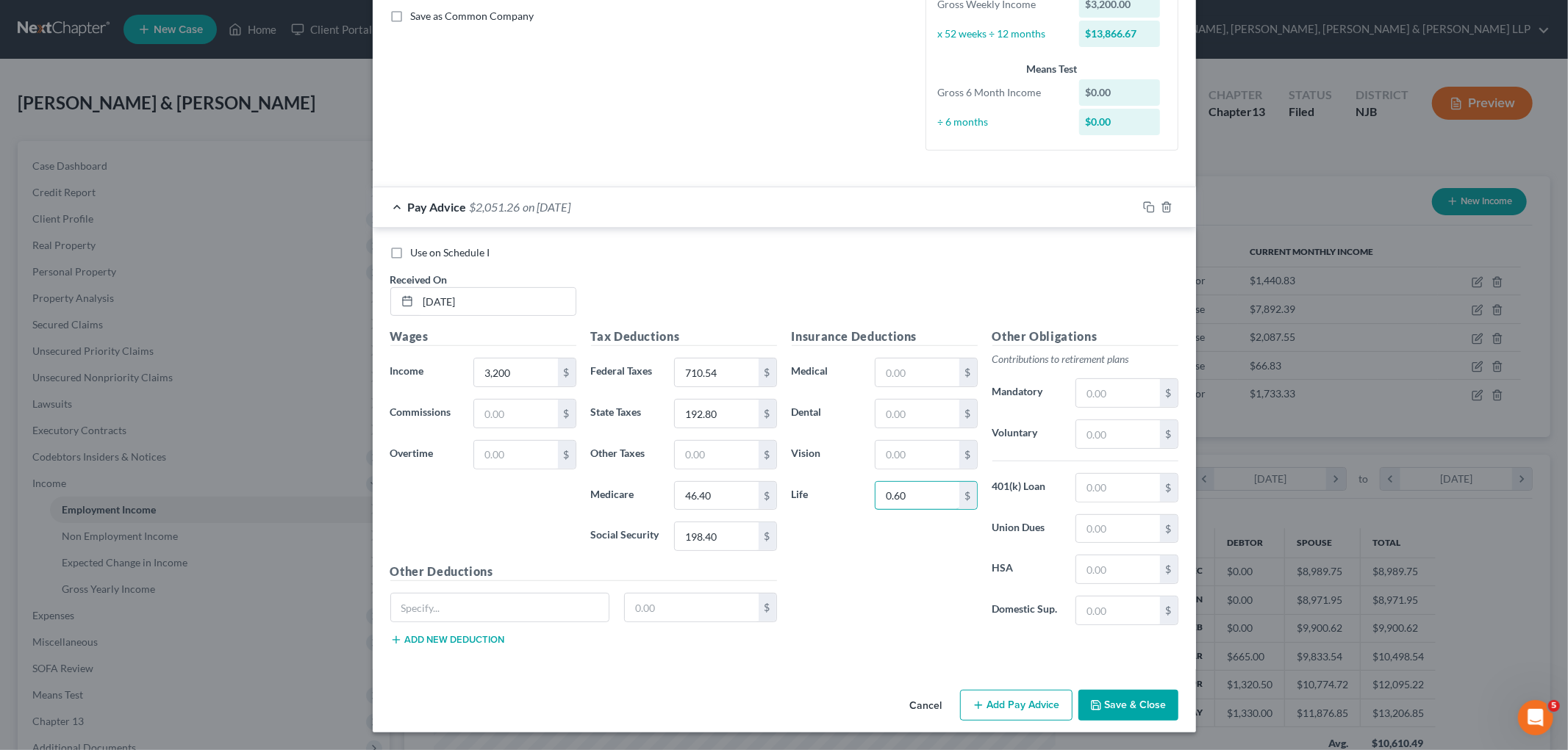
type input "0.60"
click at [928, 574] on div "Insurance Deductions Medical $ Dental $ Vision $ Life 0.60 $" at bounding box center [884, 482] width 201 height 309
click at [625, 249] on div "Use on Schedule I" at bounding box center [783, 252] width 787 height 15
click at [1075, 206] on icon "button" at bounding box center [1149, 207] width 12 height 12
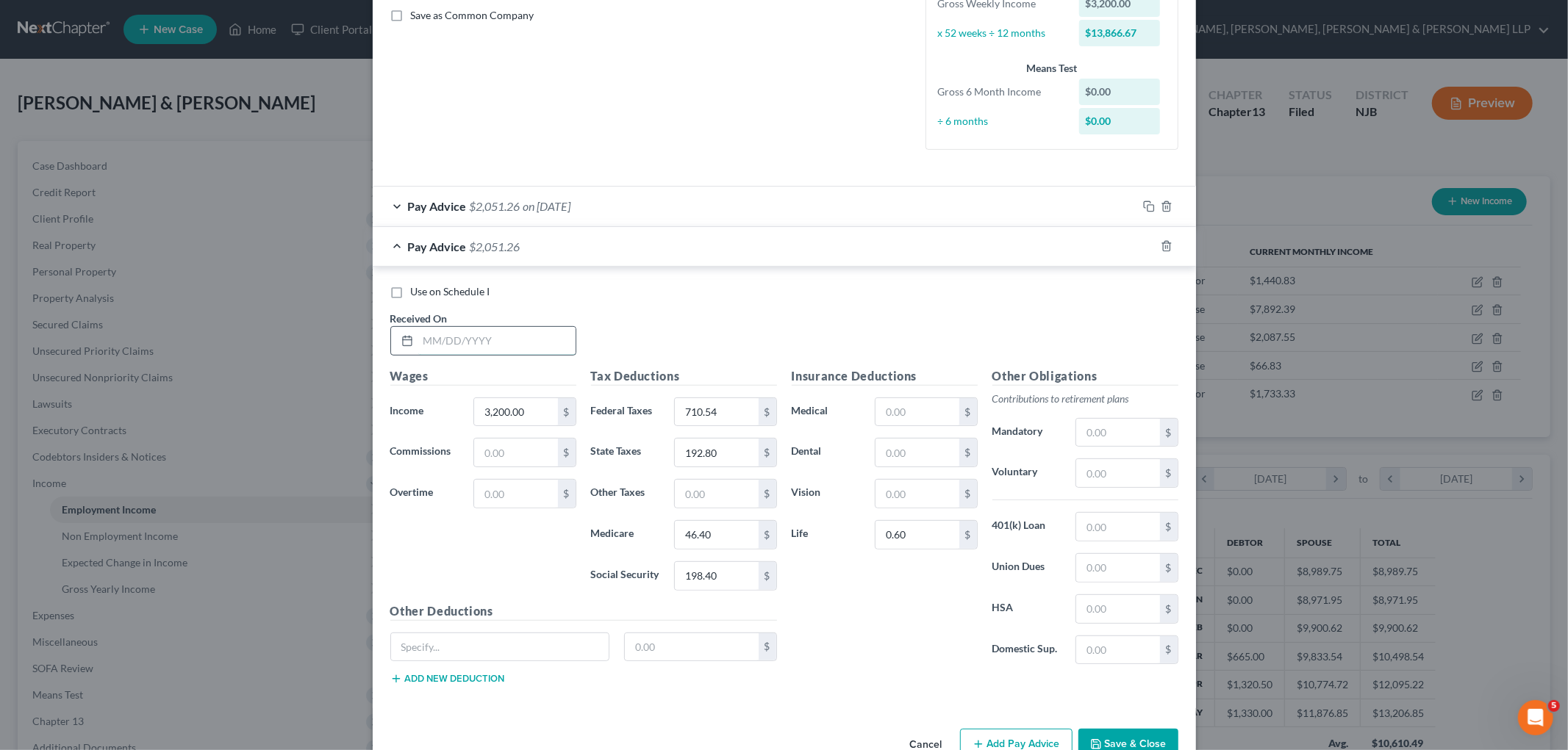
click at [528, 346] on input "text" at bounding box center [497, 341] width 158 height 28
type input "[DATE]"
click at [937, 314] on div "Use on Schedule I Received On * [DATE]" at bounding box center [784, 326] width 802 height 83
click at [1075, 245] on icon "button" at bounding box center [1149, 246] width 12 height 12
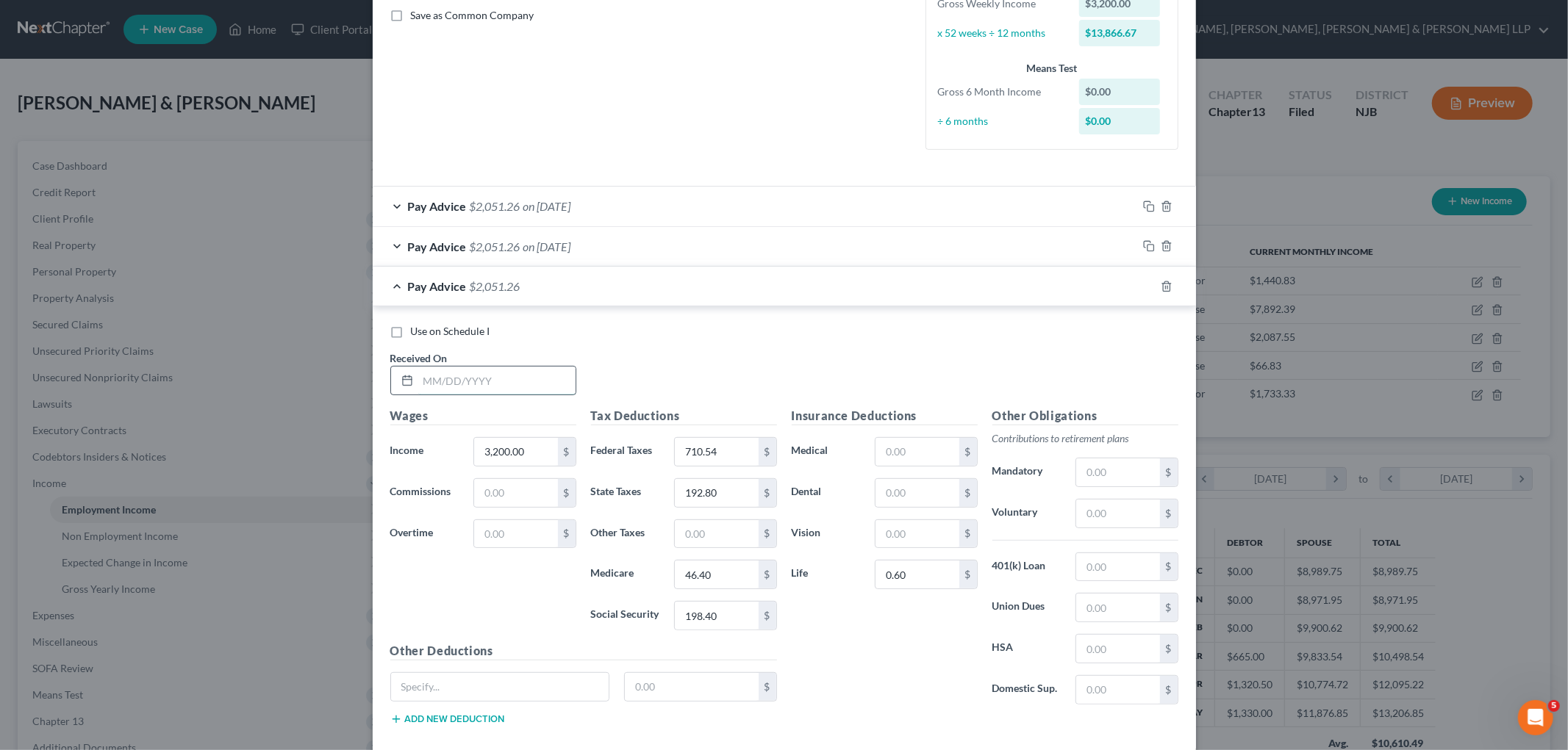
click at [521, 372] on input "text" at bounding box center [497, 380] width 158 height 28
type input "[DATE]"
click at [1075, 287] on icon "button" at bounding box center [1149, 287] width 12 height 12
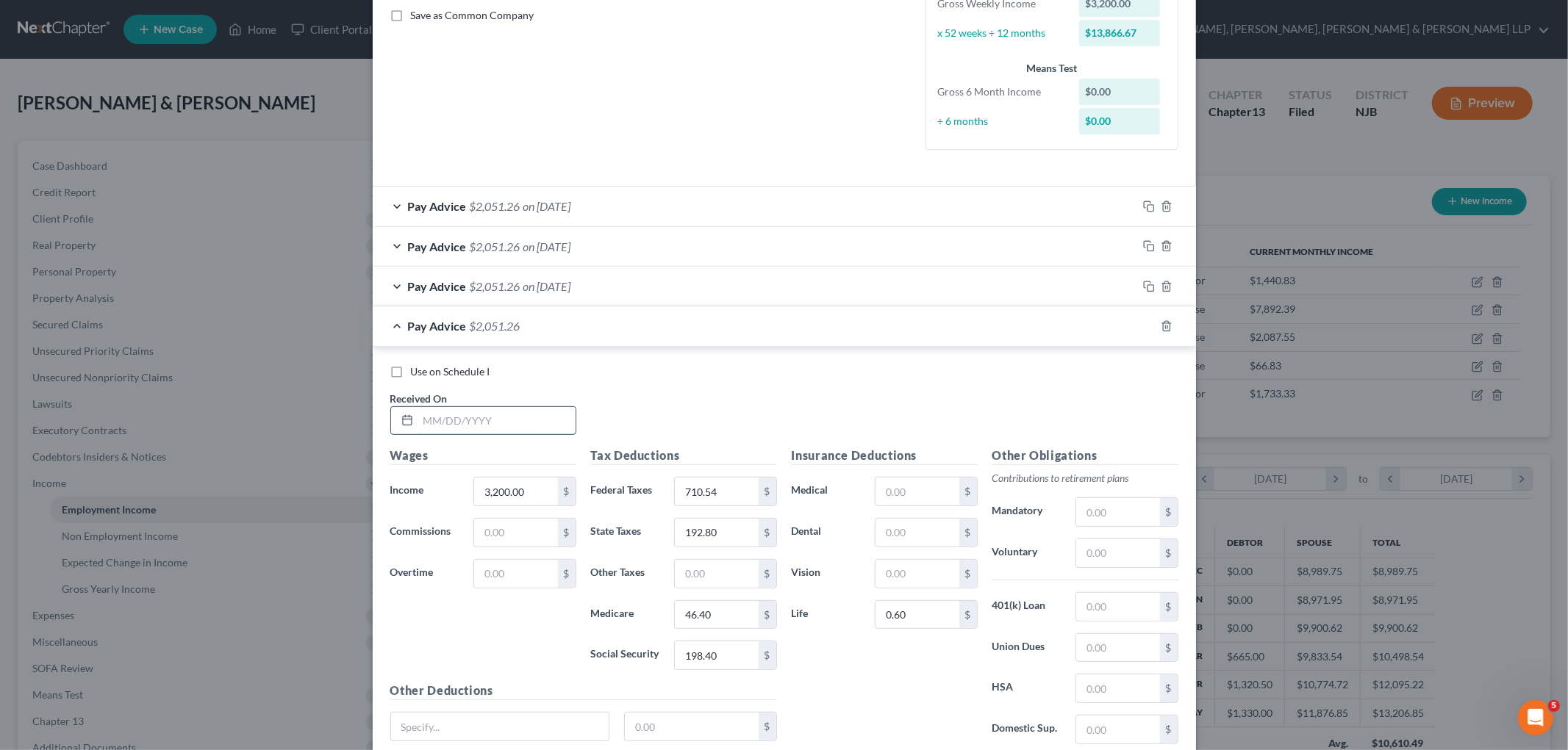
click at [497, 414] on input "text" at bounding box center [497, 421] width 158 height 28
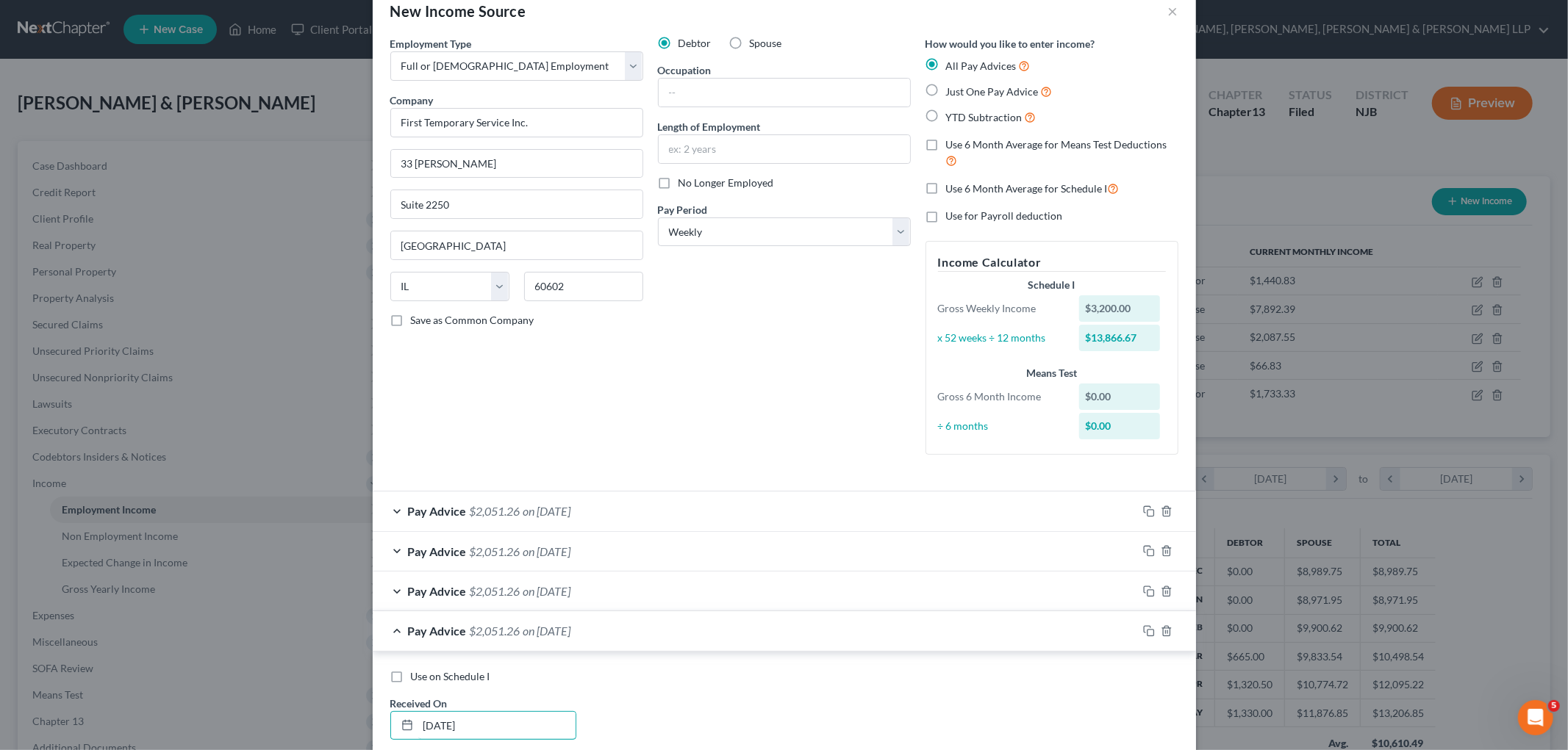
scroll to position [10, 0]
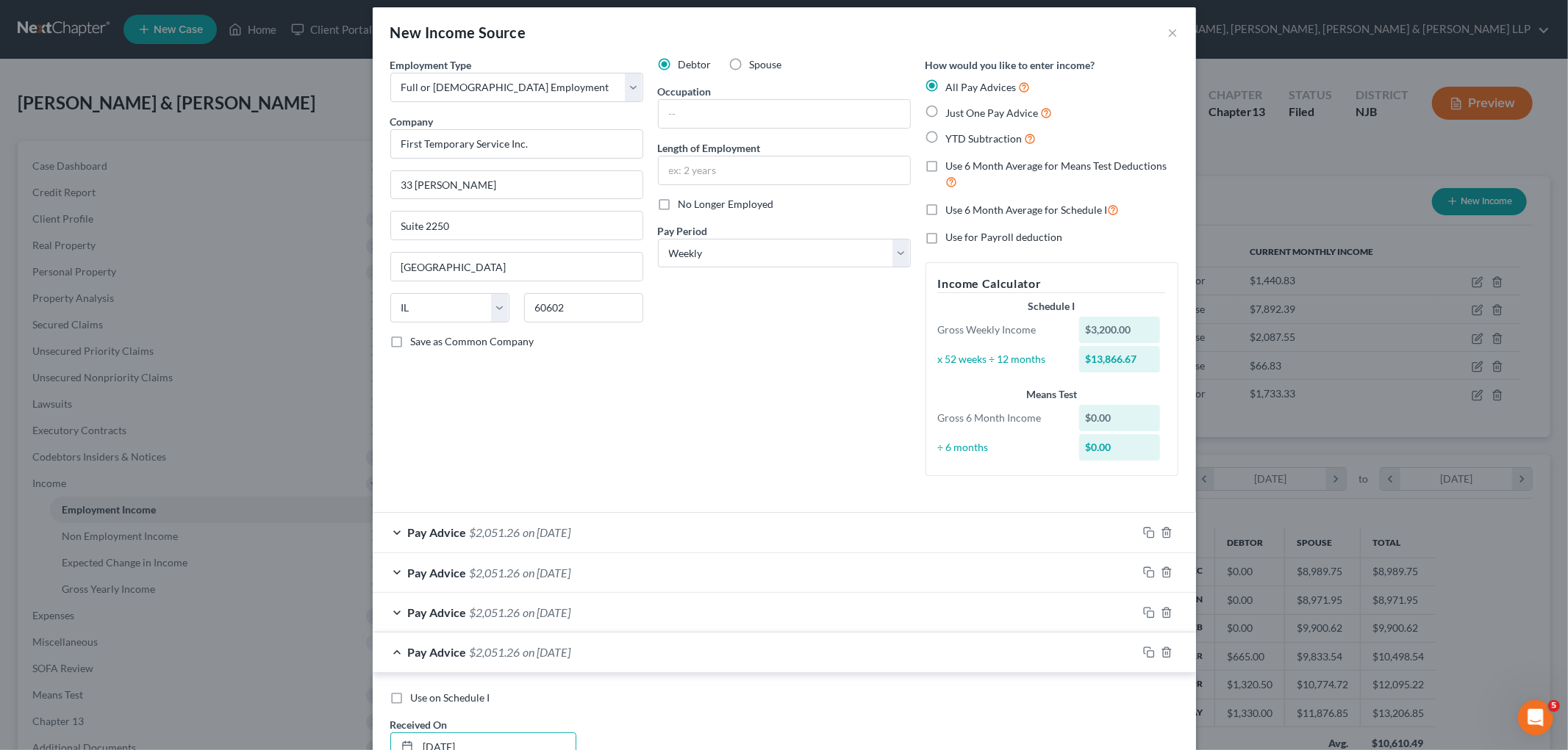
type input "[DATE]"
click at [692, 414] on div "Debtor Spouse Occupation Length of Employment No Longer Employed Pay Period * S…" at bounding box center [784, 272] width 268 height 430
click at [744, 656] on div "Pay Advice $2,051.26 on [DATE]" at bounding box center [755, 651] width 764 height 39
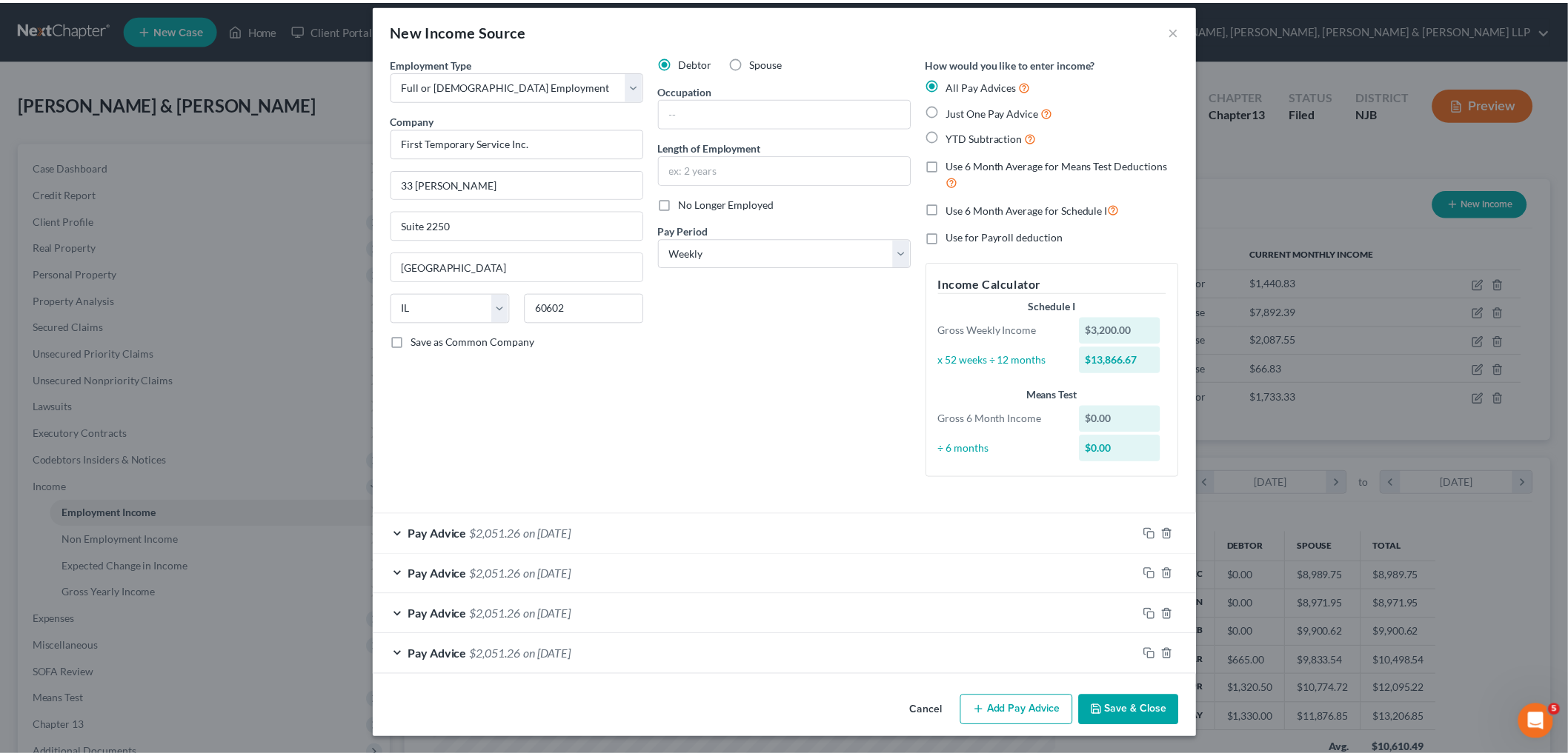
scroll to position [13, 0]
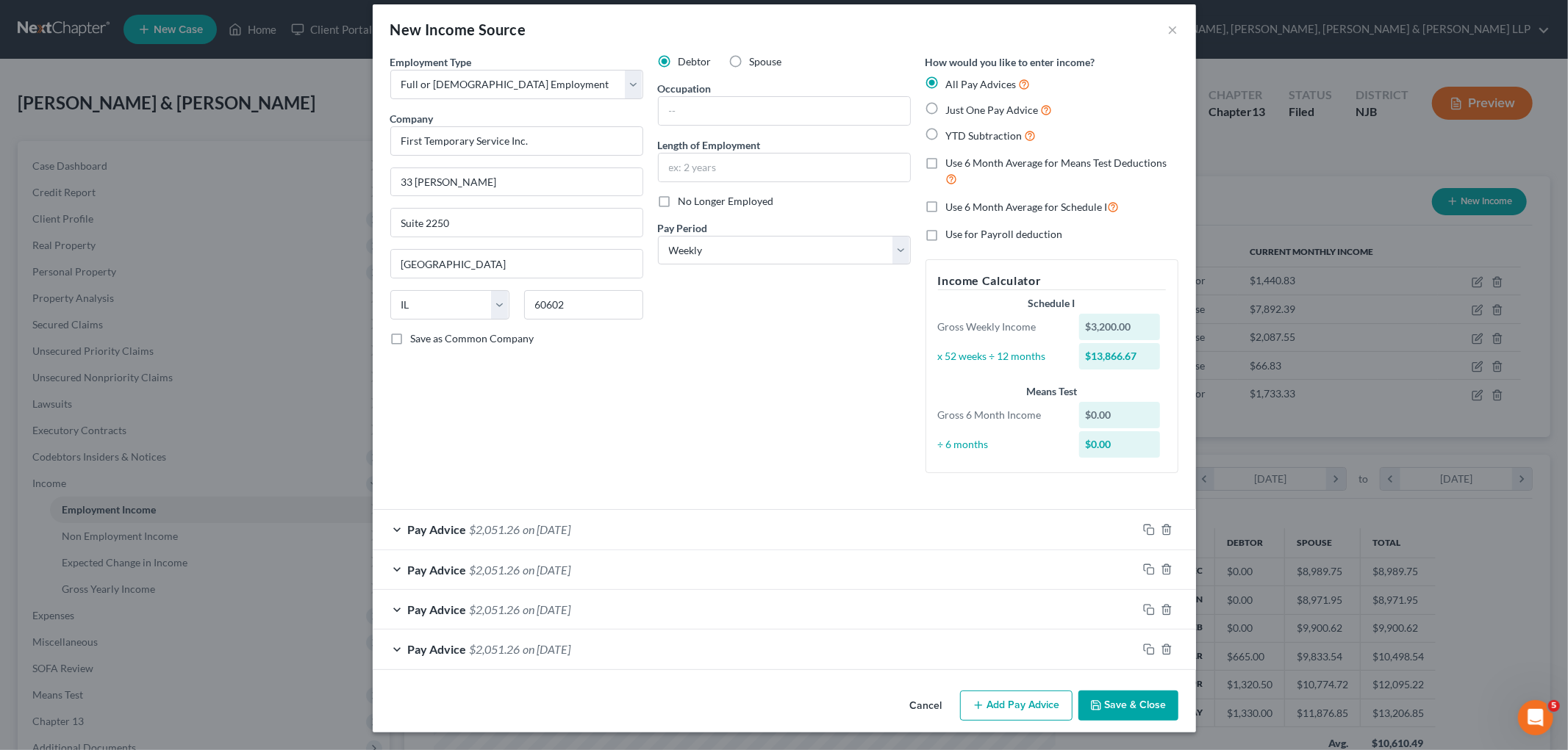
click at [1075, 690] on button "Save & Close" at bounding box center [1128, 706] width 100 height 31
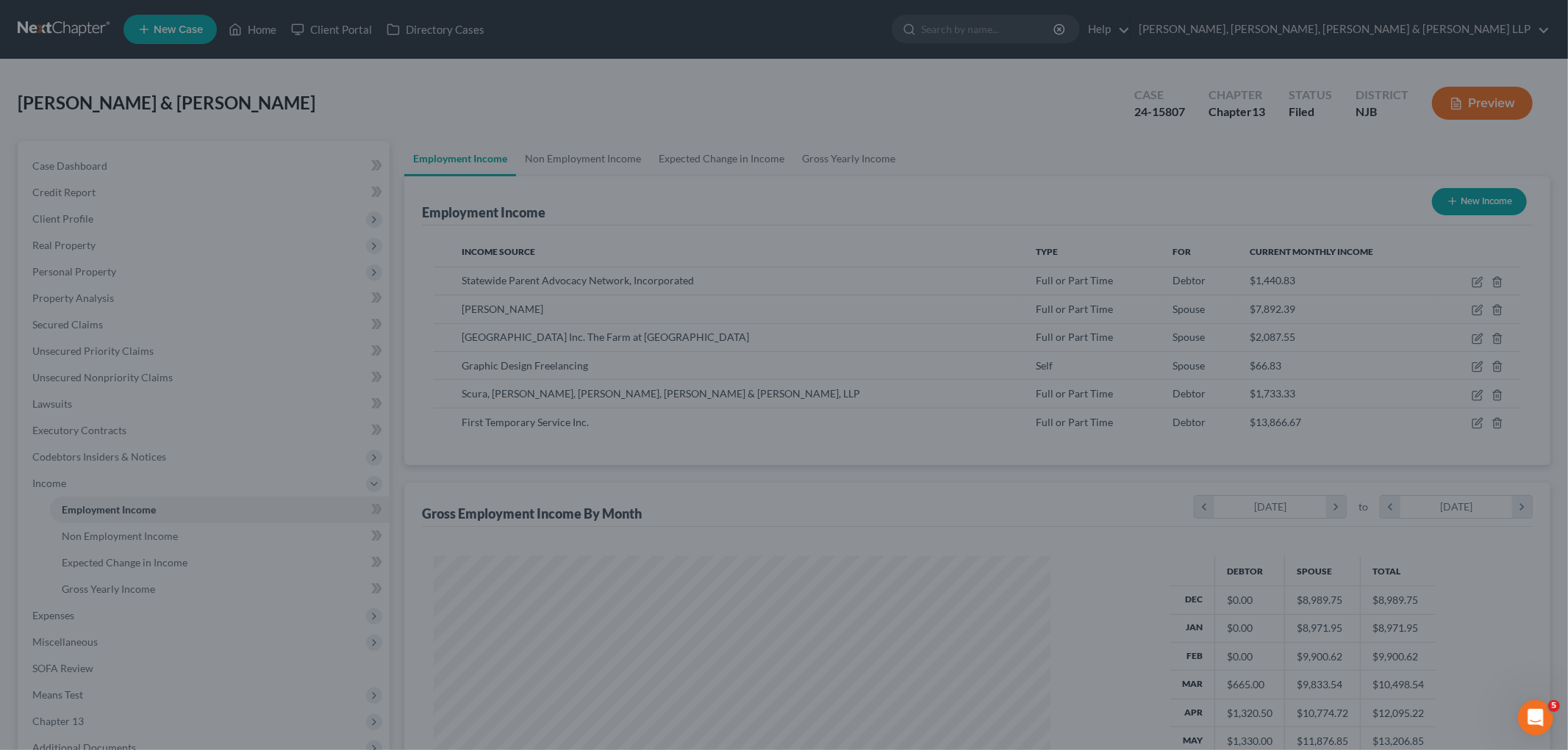
scroll to position [734422, 734294]
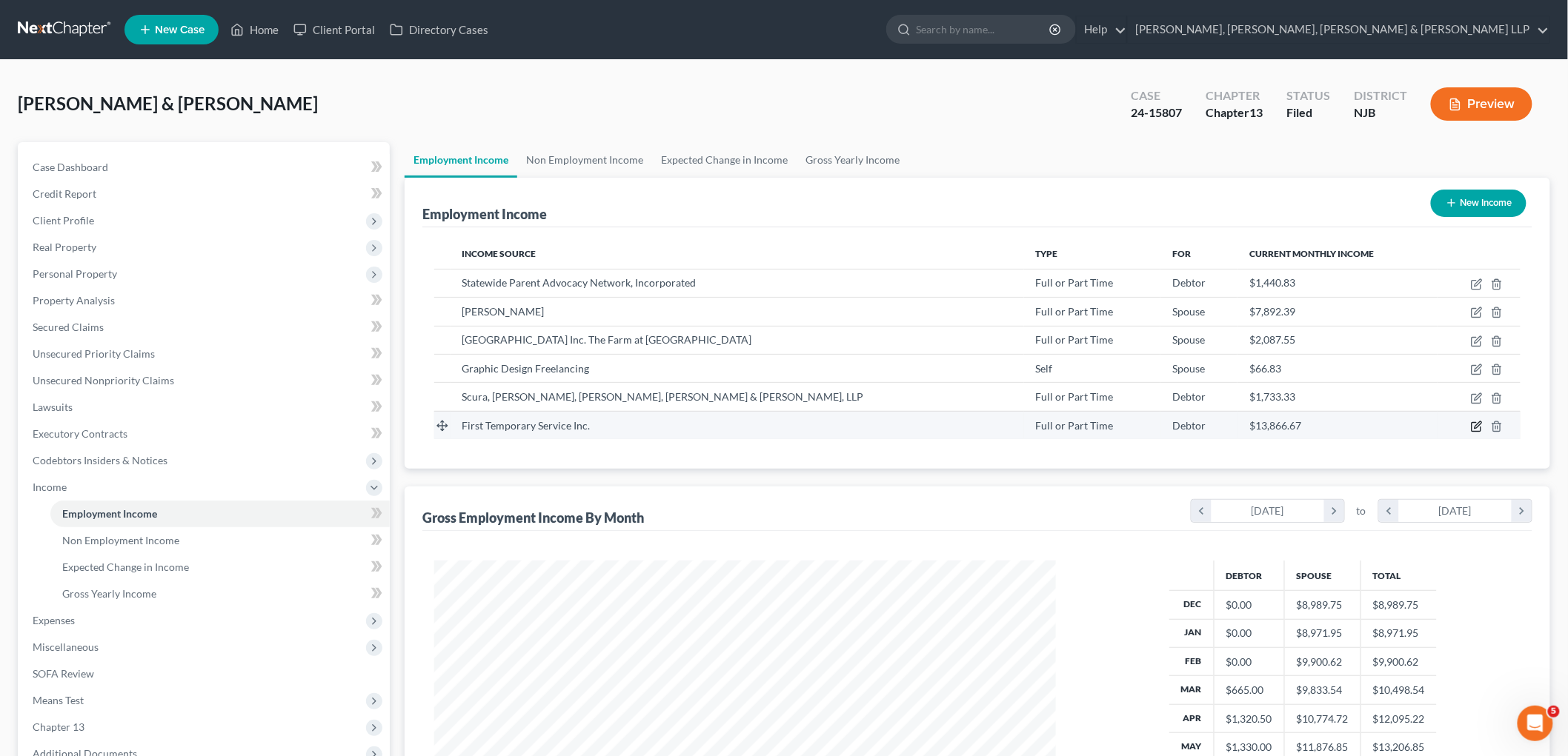
click at [1084, 424] on icon "button" at bounding box center [1477, 427] width 12 height 12
select select "0"
select select "14"
select select "3"
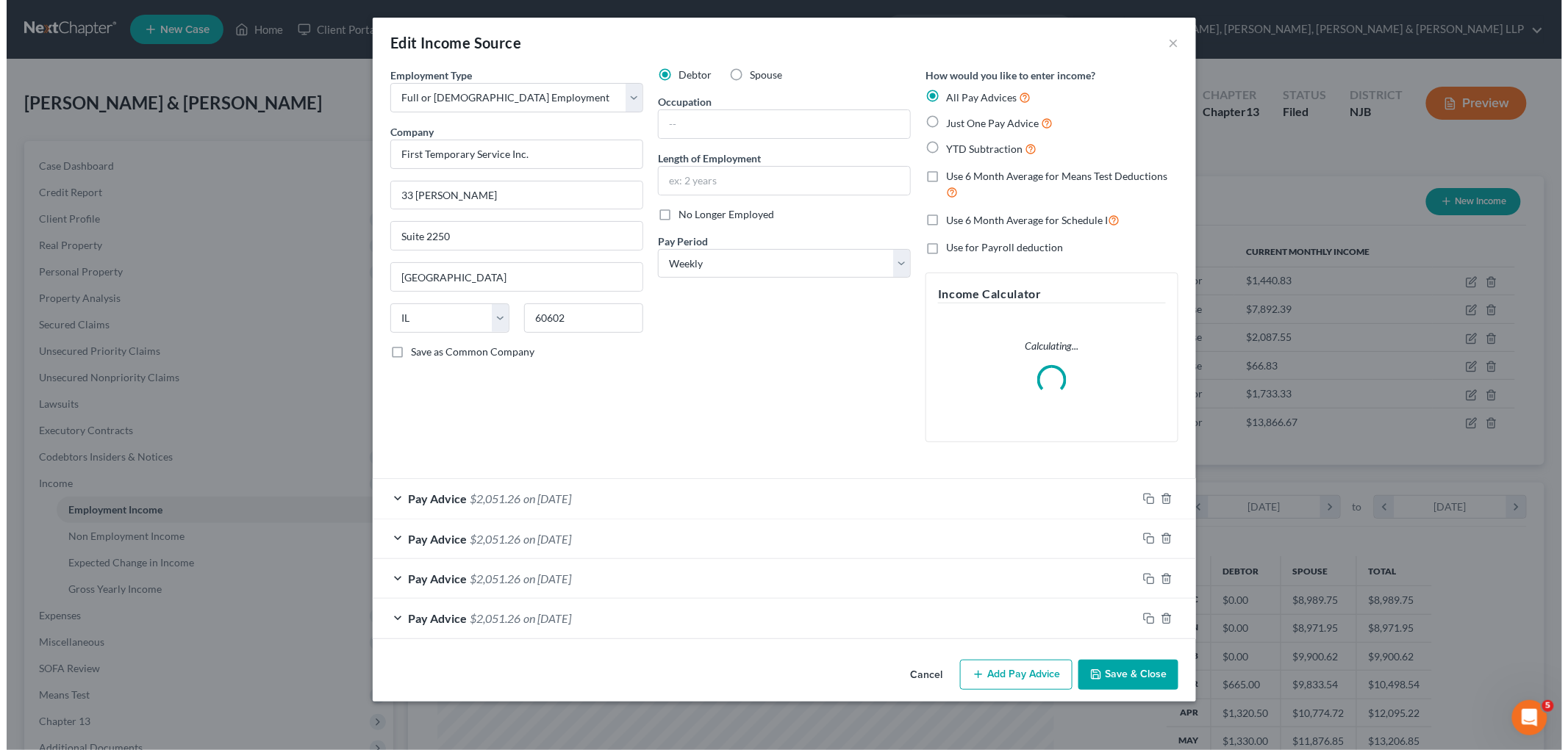
scroll to position [310, 651]
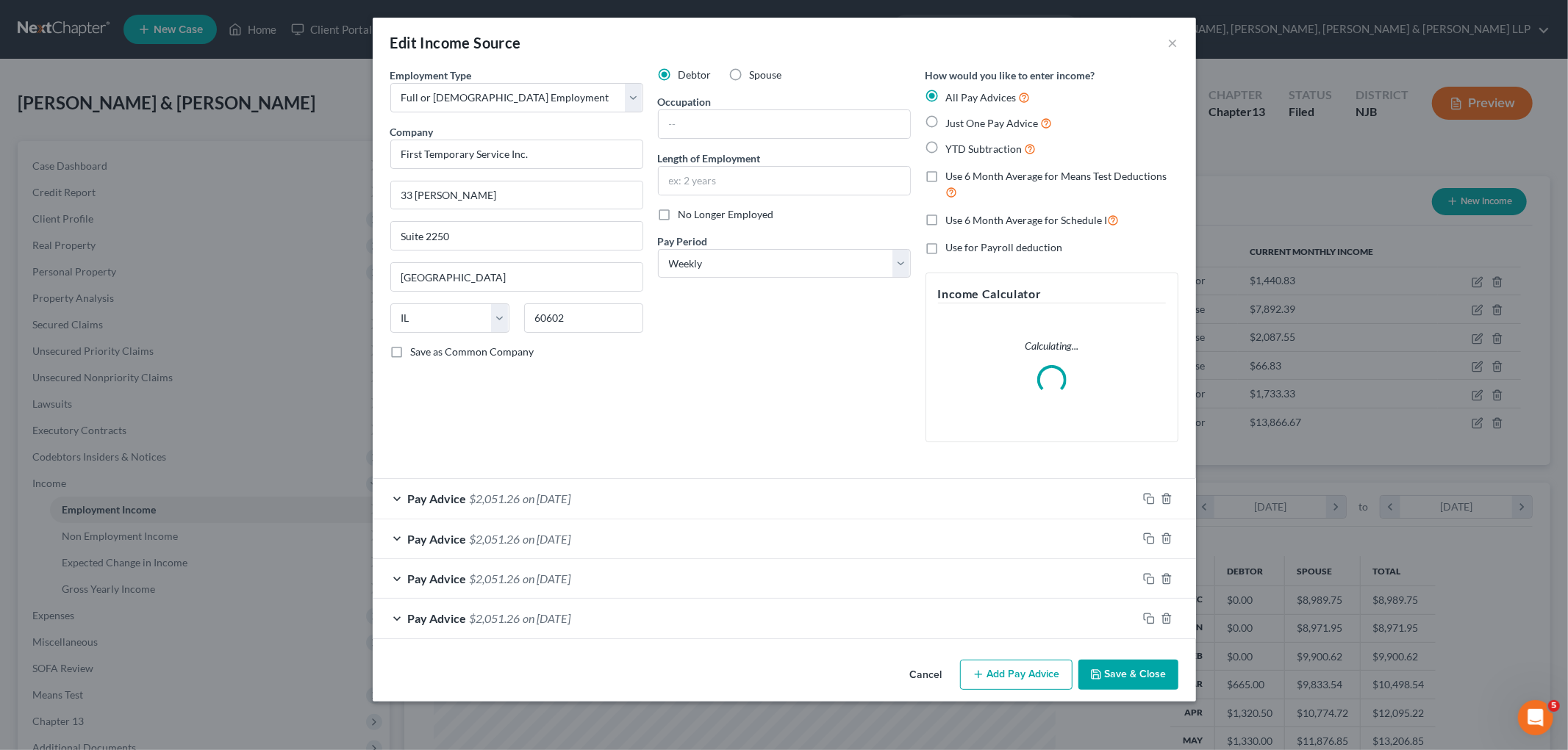
click at [749, 72] on label "Spouse" at bounding box center [765, 74] width 32 height 15
click at [755, 72] on input "Spouse" at bounding box center [760, 72] width 10 height 10
radio input "true"
click at [729, 388] on div "Debtor Spouse Occupation Length of Employment No Longer Employed Pay Period * S…" at bounding box center [784, 261] width 268 height 386
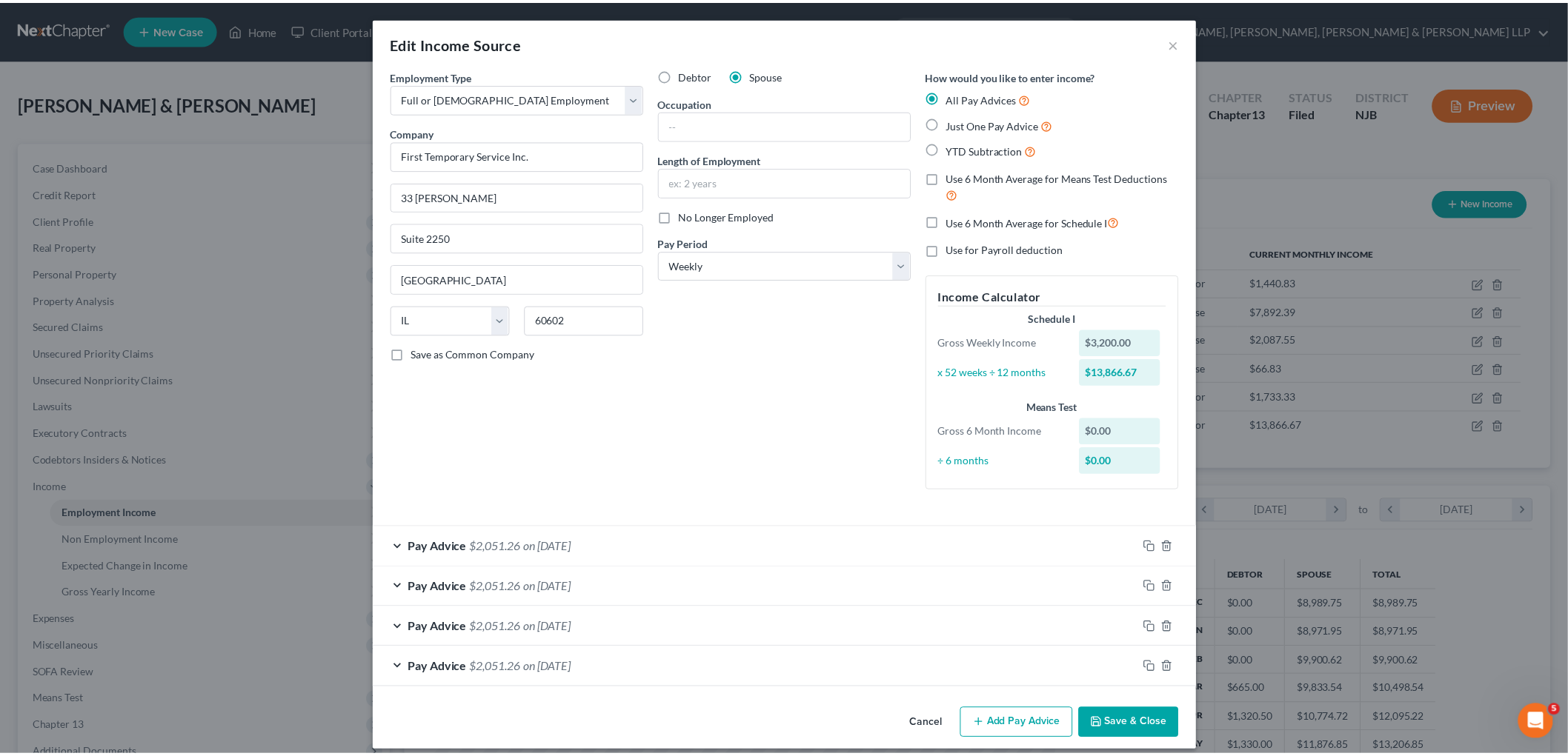
scroll to position [13, 0]
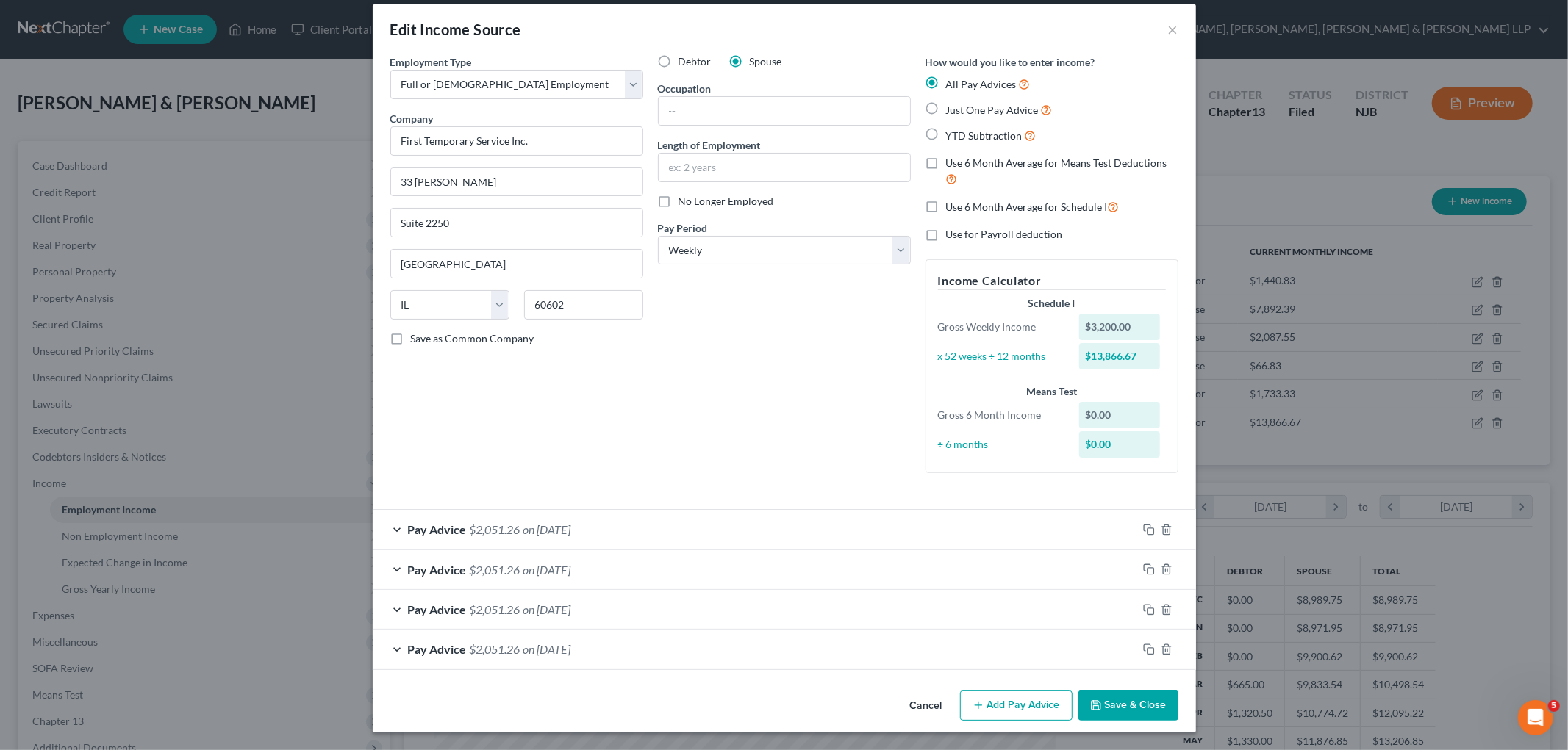
click at [1075, 690] on button "Save & Close" at bounding box center [1128, 706] width 100 height 31
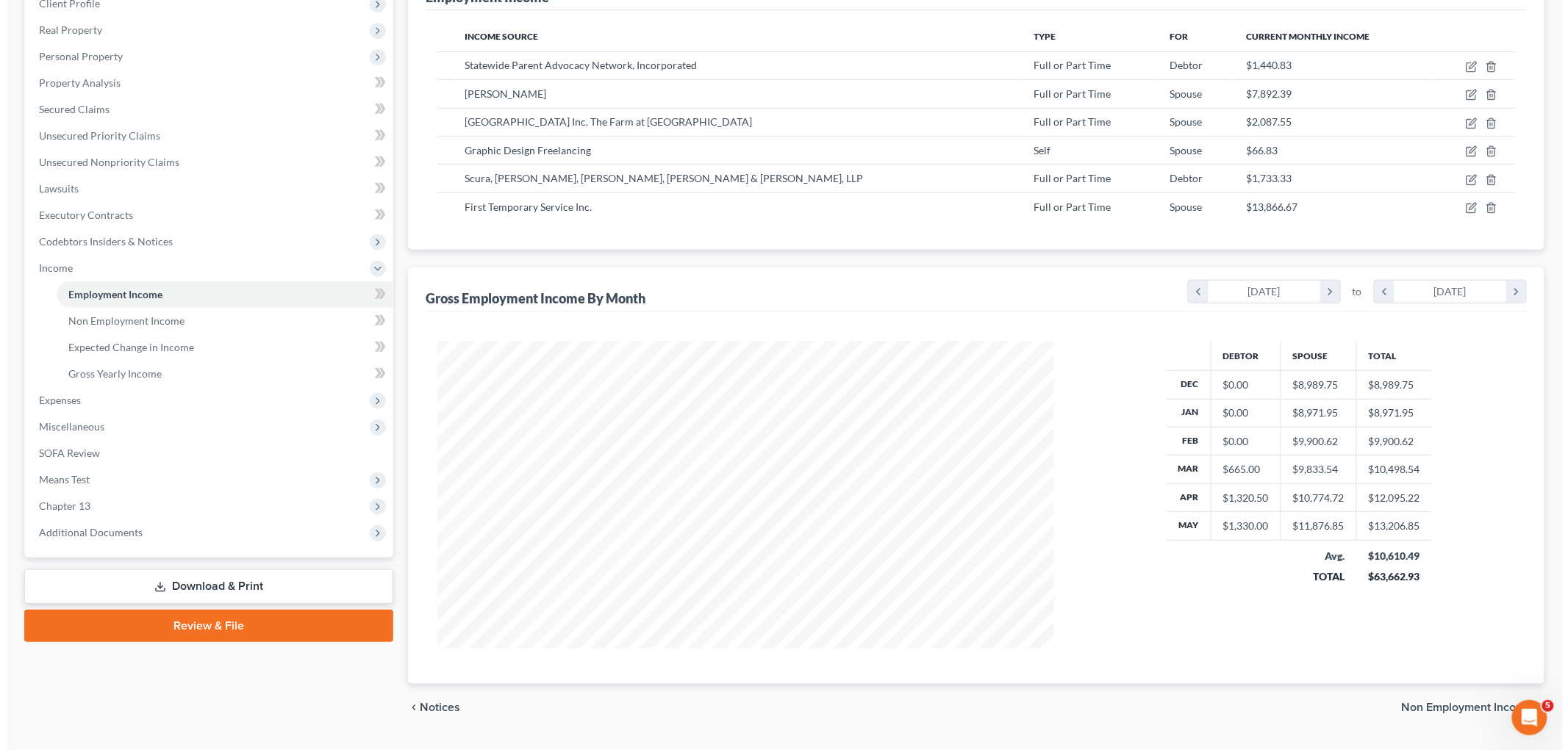
scroll to position [171, 0]
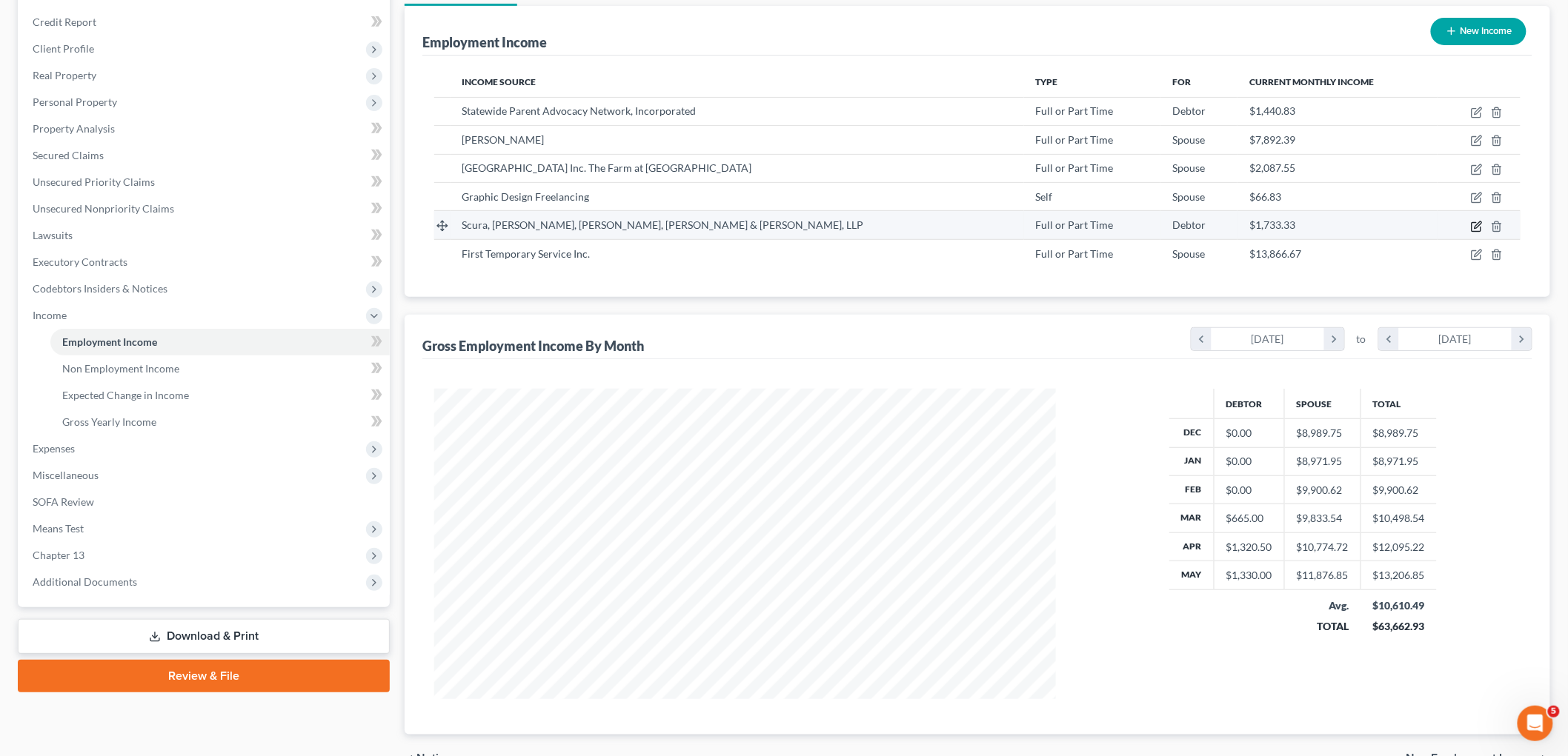
click at [1084, 223] on icon "button" at bounding box center [1476, 227] width 9 height 9
select select "0"
select select "33"
select select "2"
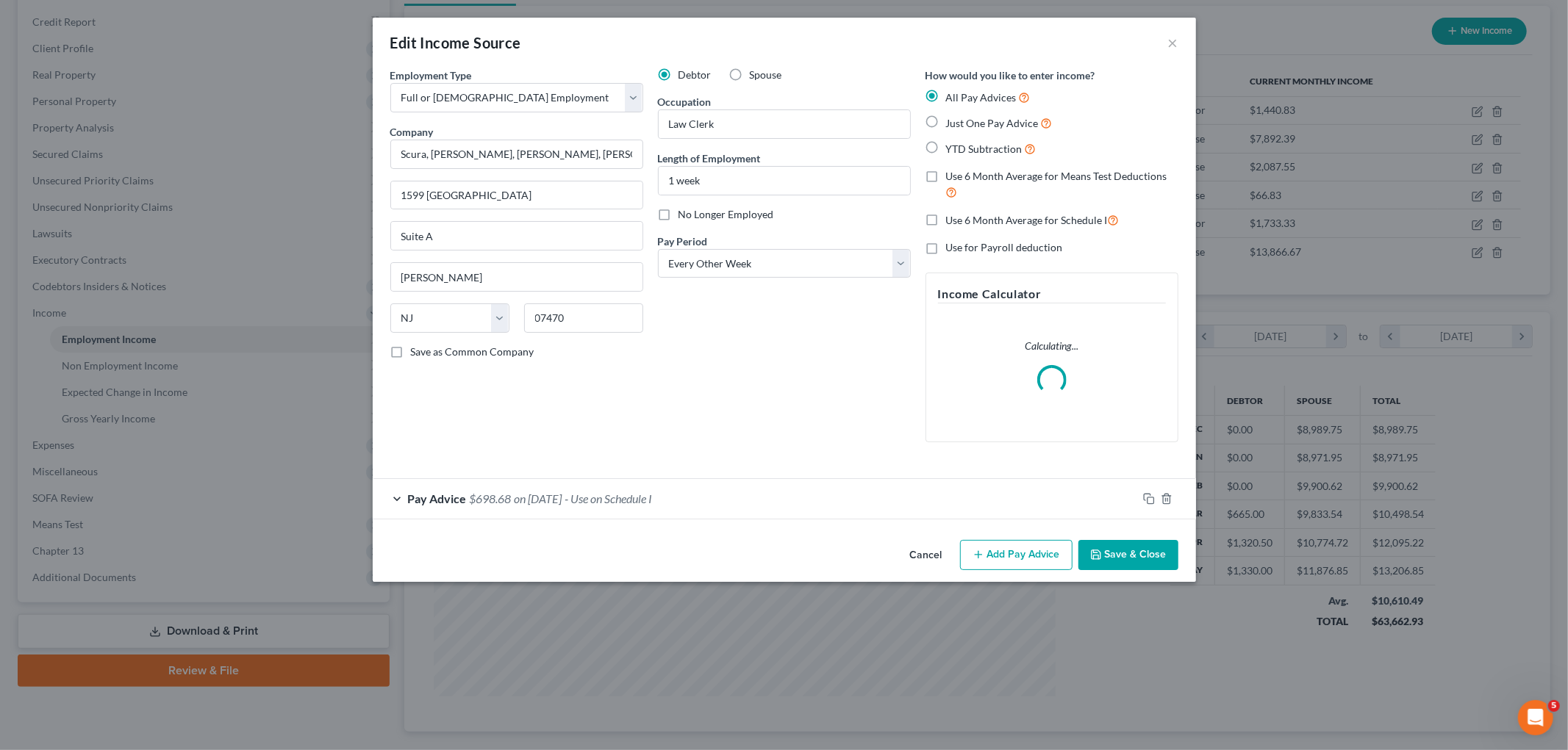
scroll to position [310, 651]
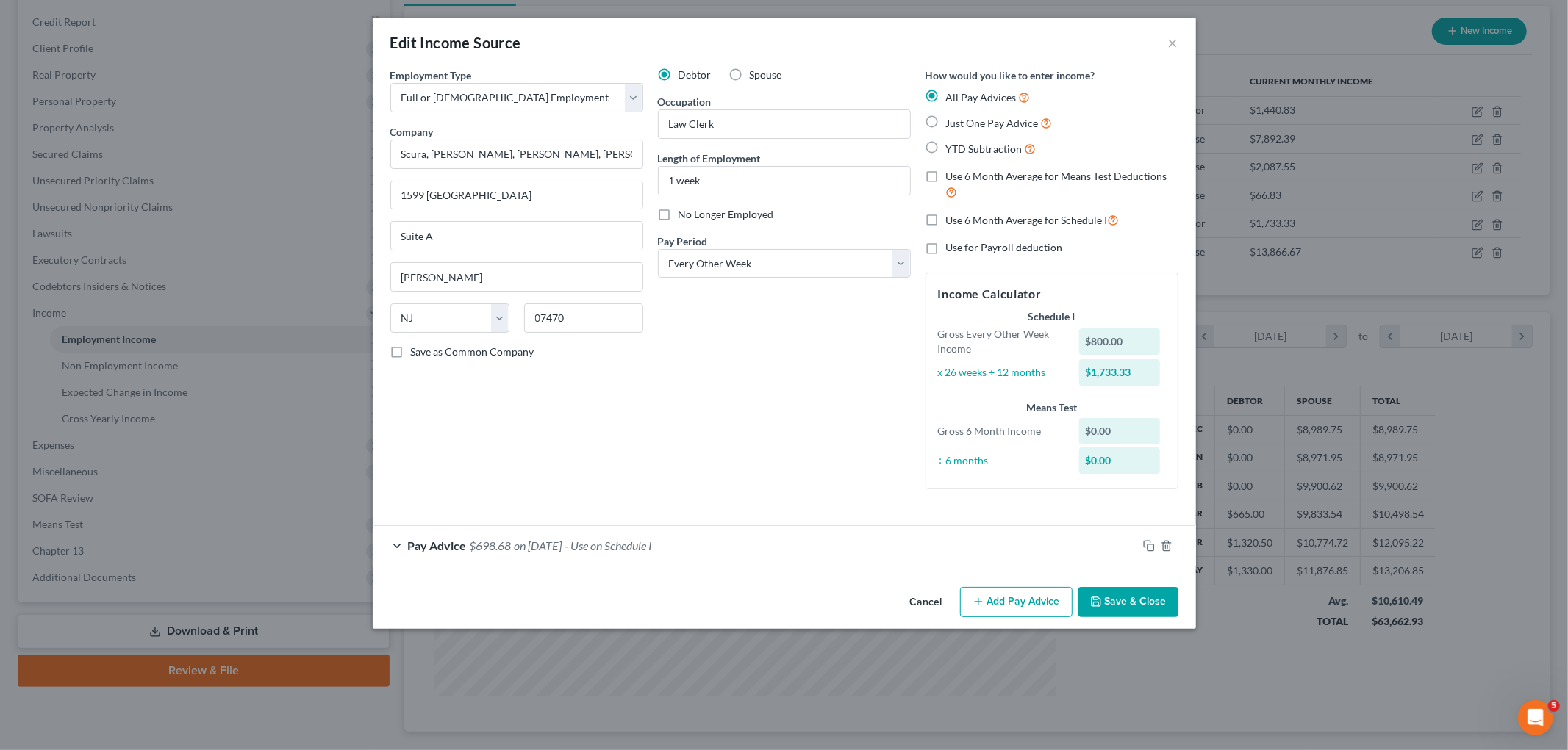
click at [748, 554] on div "Pay Advice $698.68 on [DATE] - Use on Schedule I" at bounding box center [755, 545] width 764 height 39
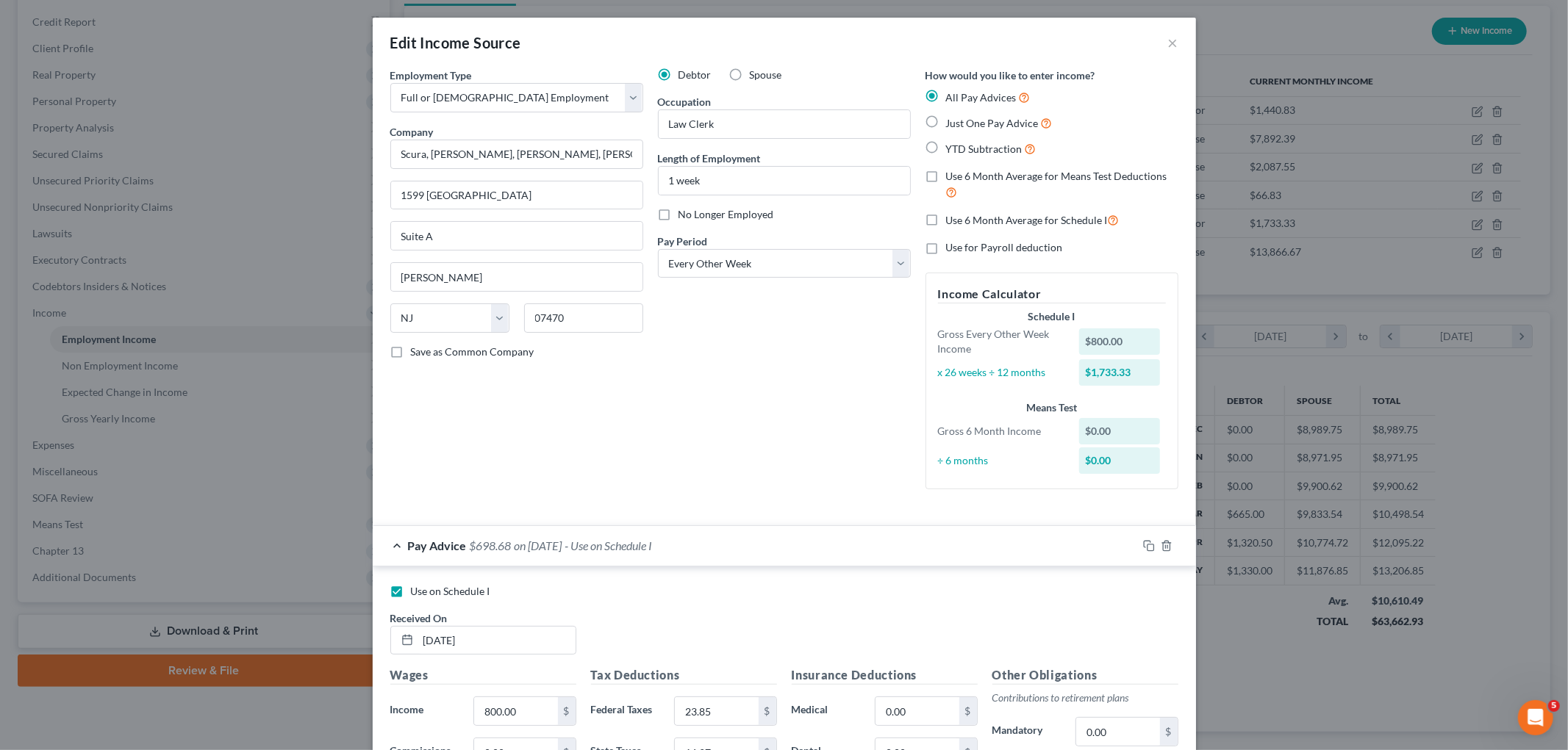
click at [748, 546] on div "Pay Advice $698.68 on [DATE] - Use on Schedule I" at bounding box center [755, 545] width 764 height 39
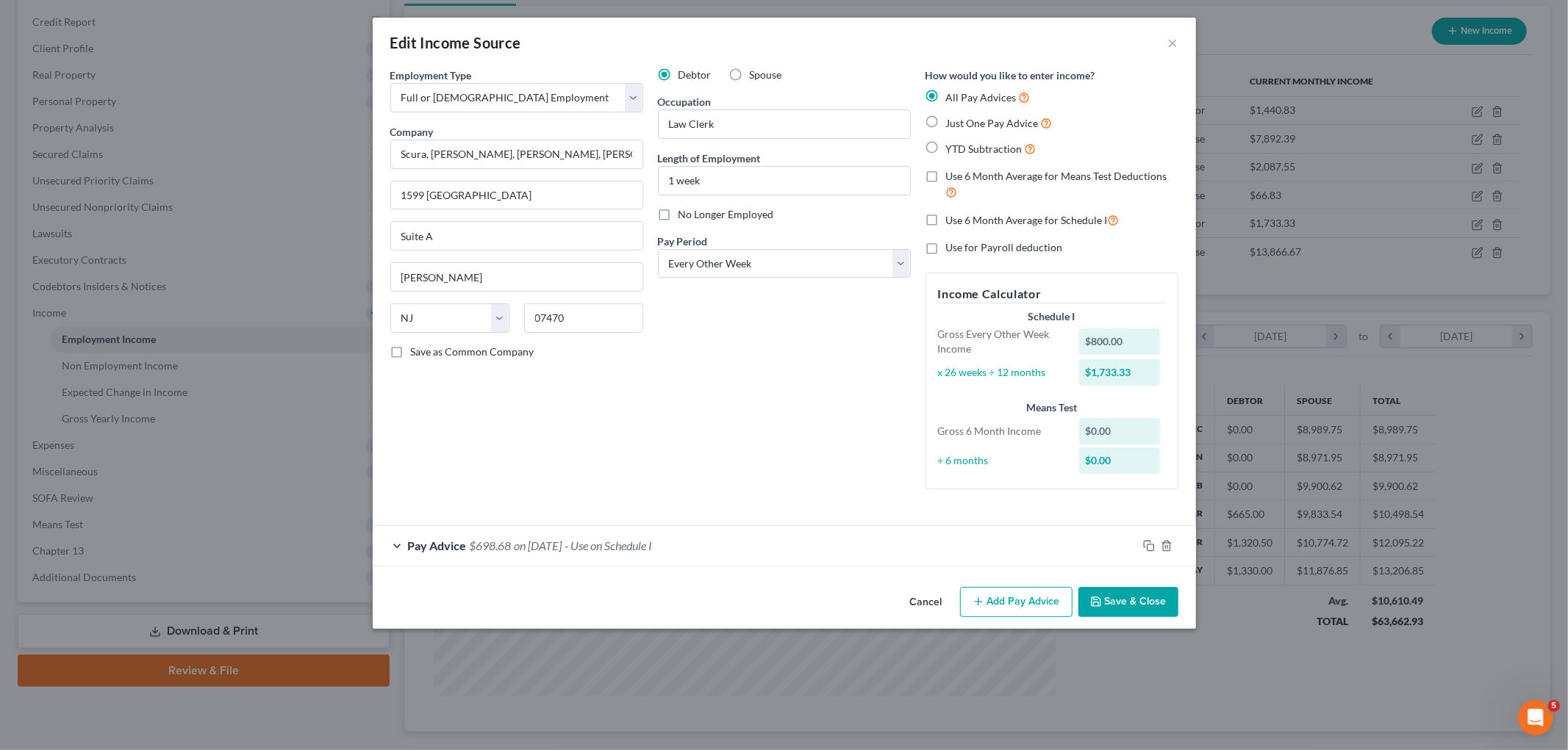
click at [748, 546] on div "Pay Advice $698.68 on [DATE] - Use on Schedule I" at bounding box center [755, 545] width 764 height 39
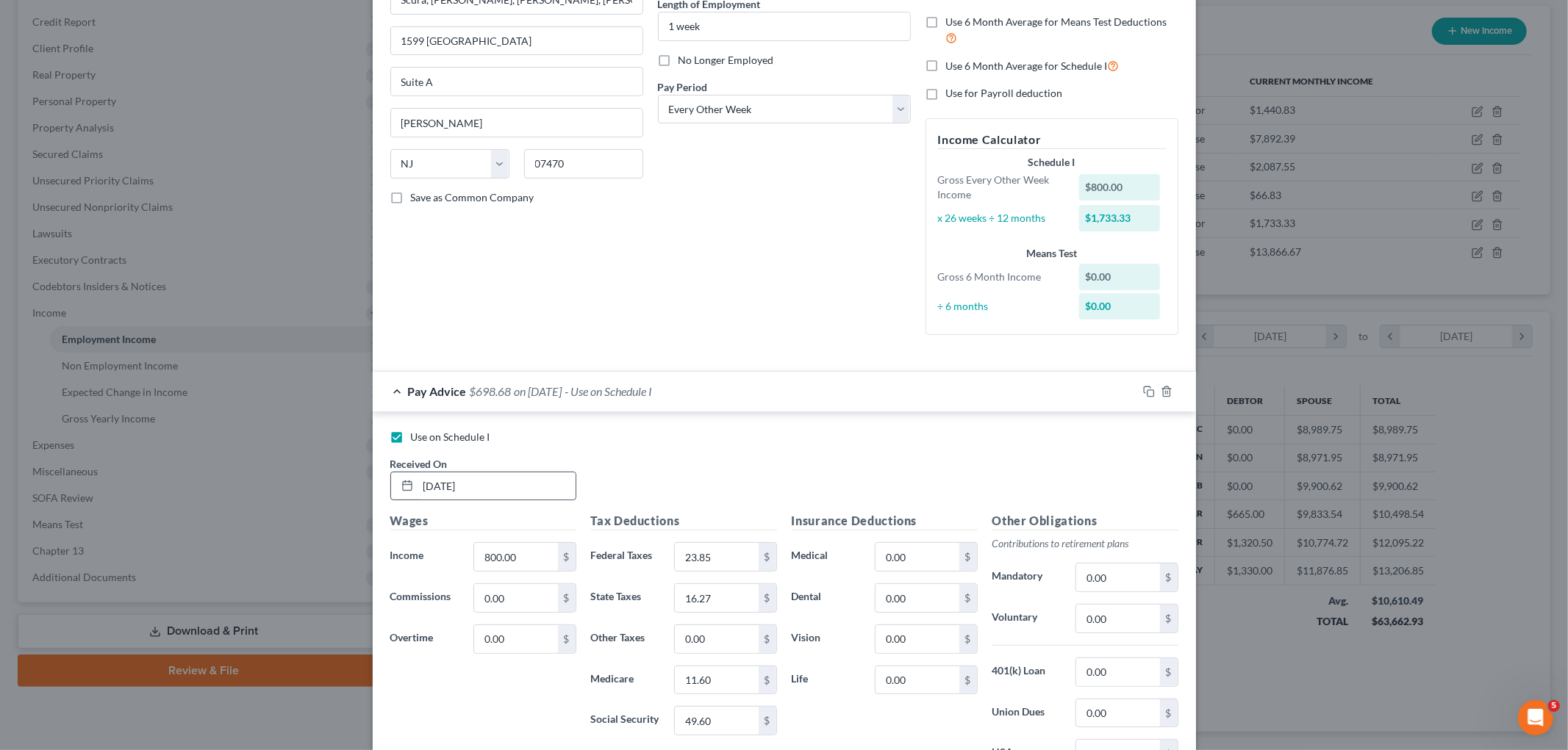
scroll to position [163, 0]
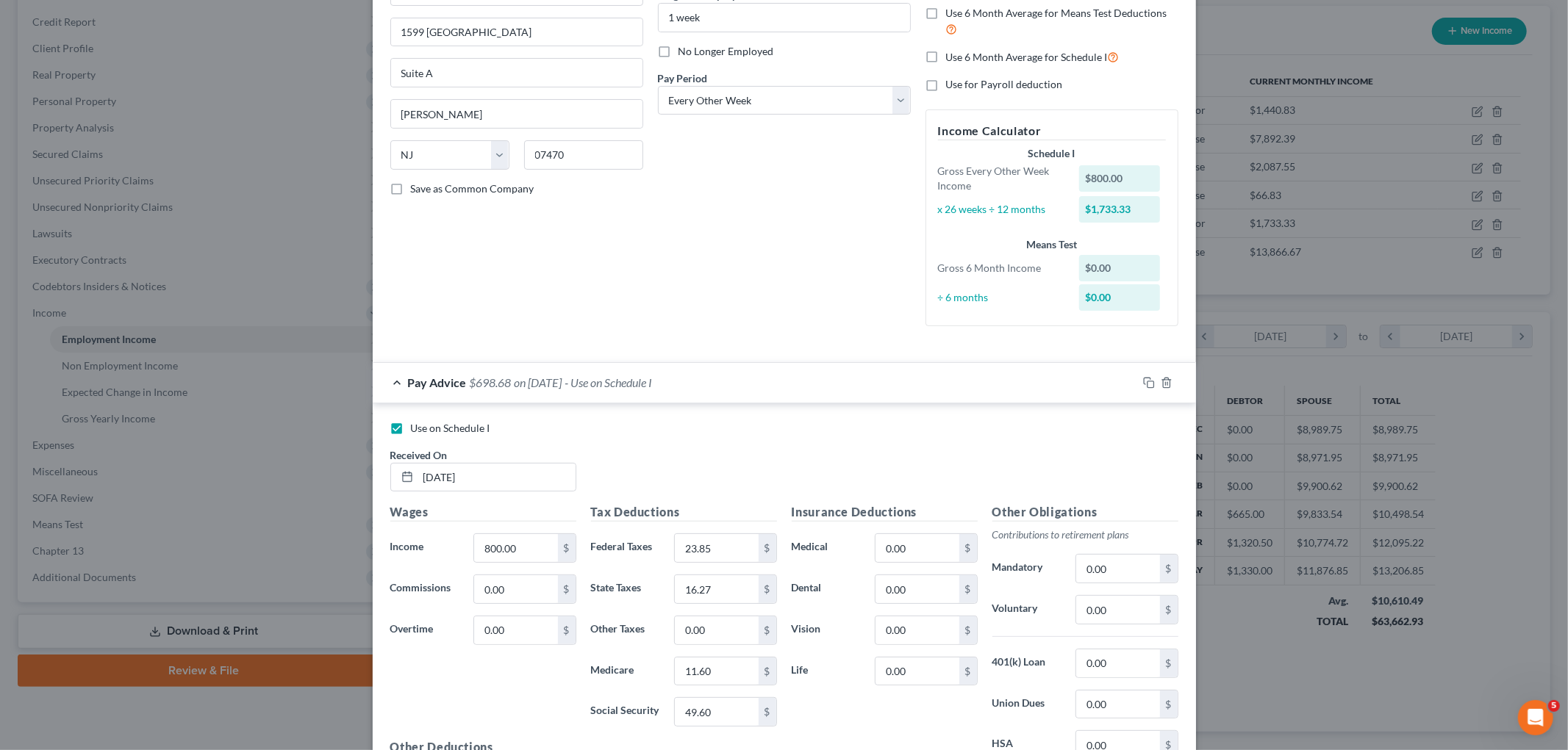
click at [411, 429] on label "Use on Schedule I" at bounding box center [450, 428] width 80 height 15
click at [417, 429] on input "Use on Schedule I" at bounding box center [421, 425] width 10 height 10
checkbox input "false"
click at [816, 384] on div "Pay Advice $698.68 on [DATE]" at bounding box center [755, 382] width 764 height 39
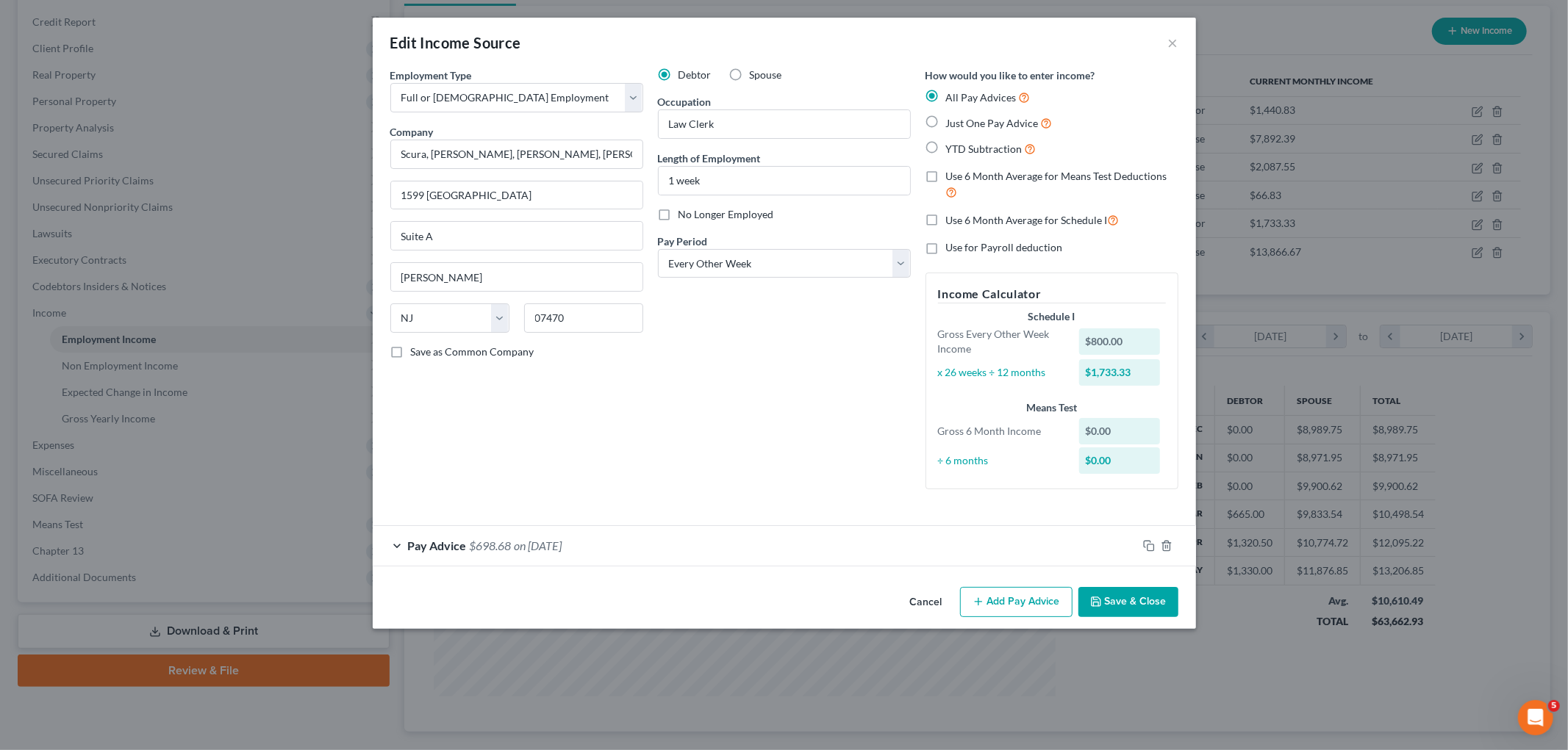
scroll to position [0, 0]
click at [1075, 548] on icon "button" at bounding box center [1149, 546] width 12 height 12
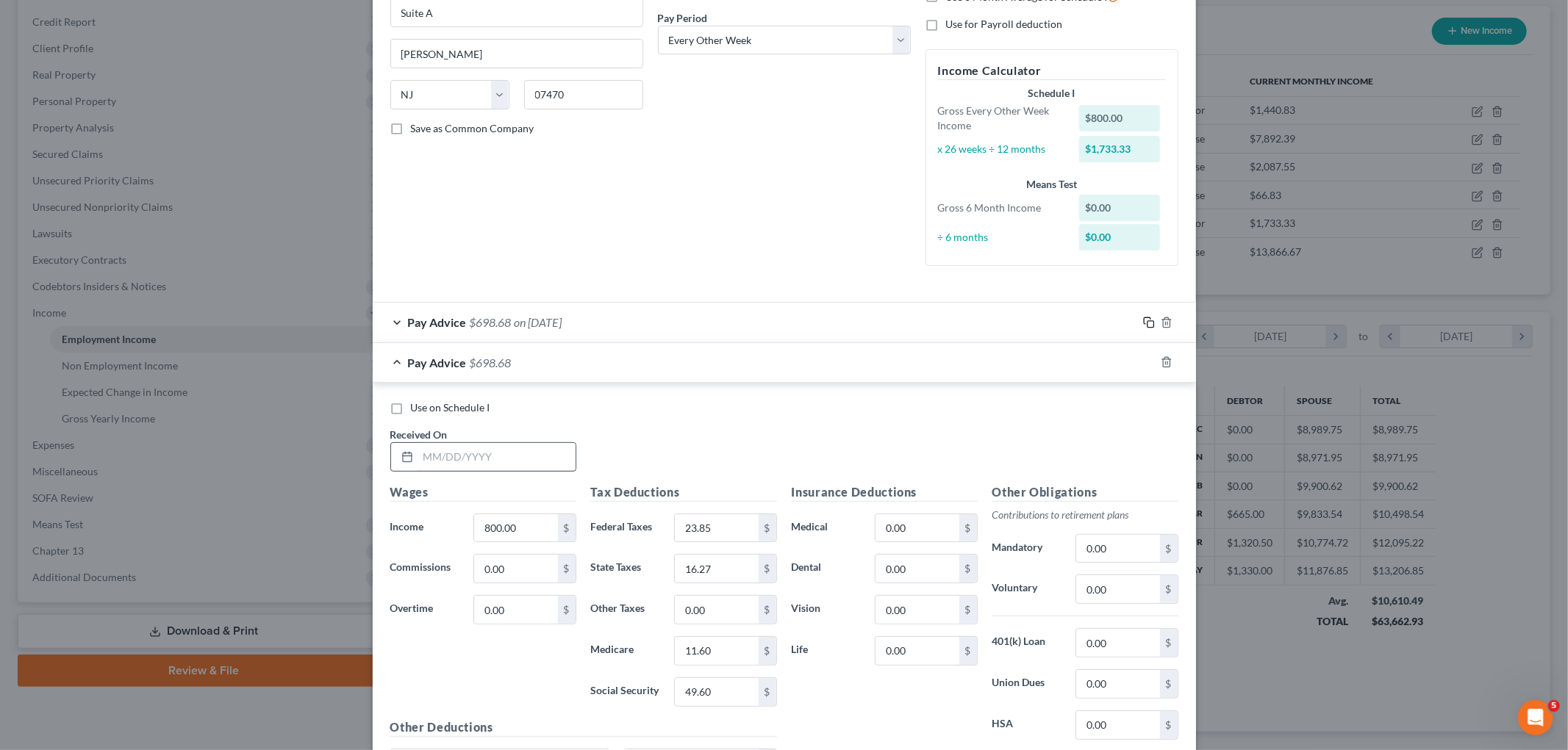
scroll to position [245, 0]
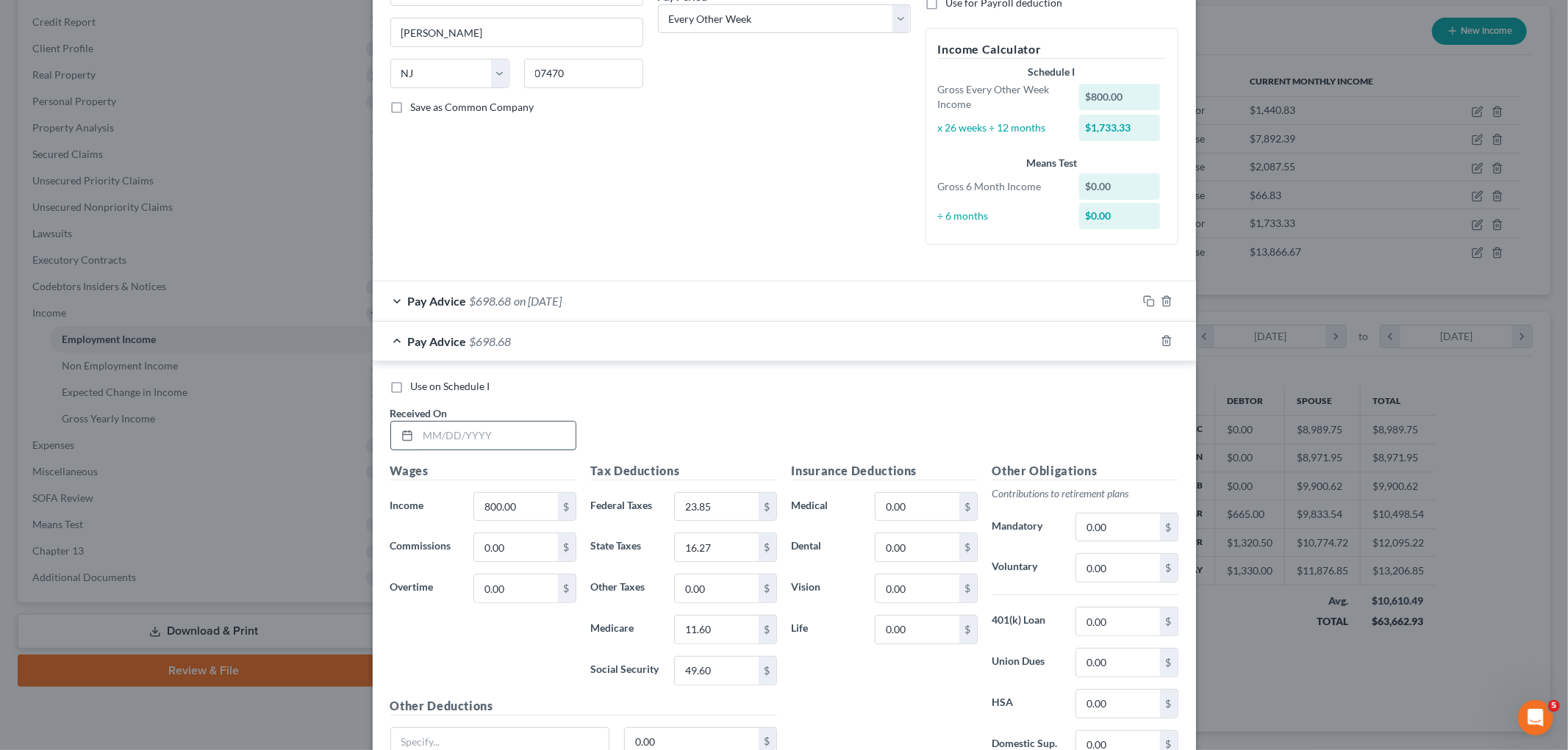
click at [551, 439] on input "text" at bounding box center [497, 436] width 158 height 28
type input "[DATE]"
click at [537, 502] on input "800.00" at bounding box center [515, 507] width 83 height 28
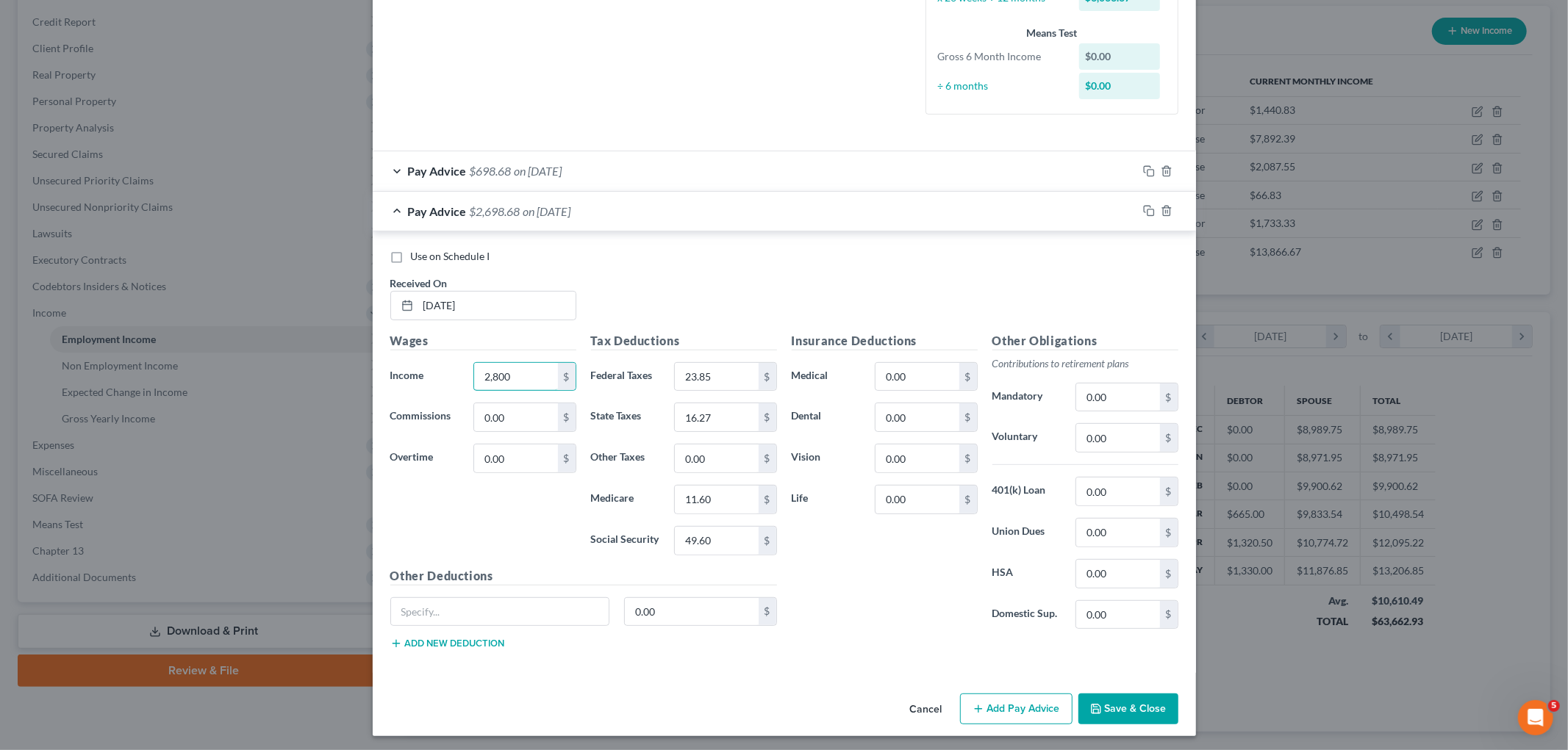
scroll to position [379, 0]
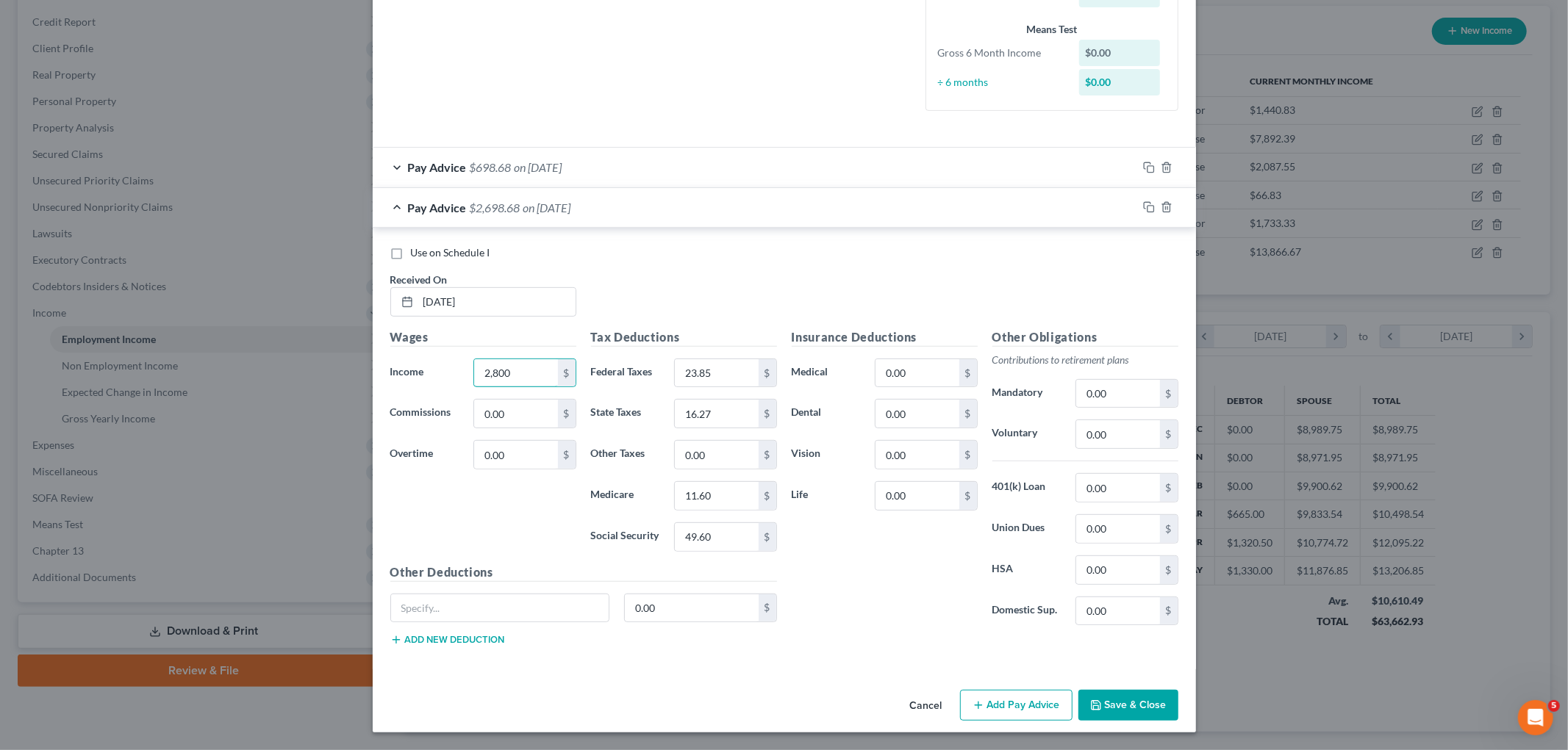
type input "2,800"
click at [834, 544] on div "Insurance Deductions Medical 0.00 $ Dental 0.00 $ Vision 0.00 $ Life 0.00 $" at bounding box center [884, 482] width 201 height 309
click at [739, 368] on input "23.85" at bounding box center [716, 373] width 83 height 28
type input "87.66"
click at [729, 497] on input "11.60" at bounding box center [716, 496] width 83 height 28
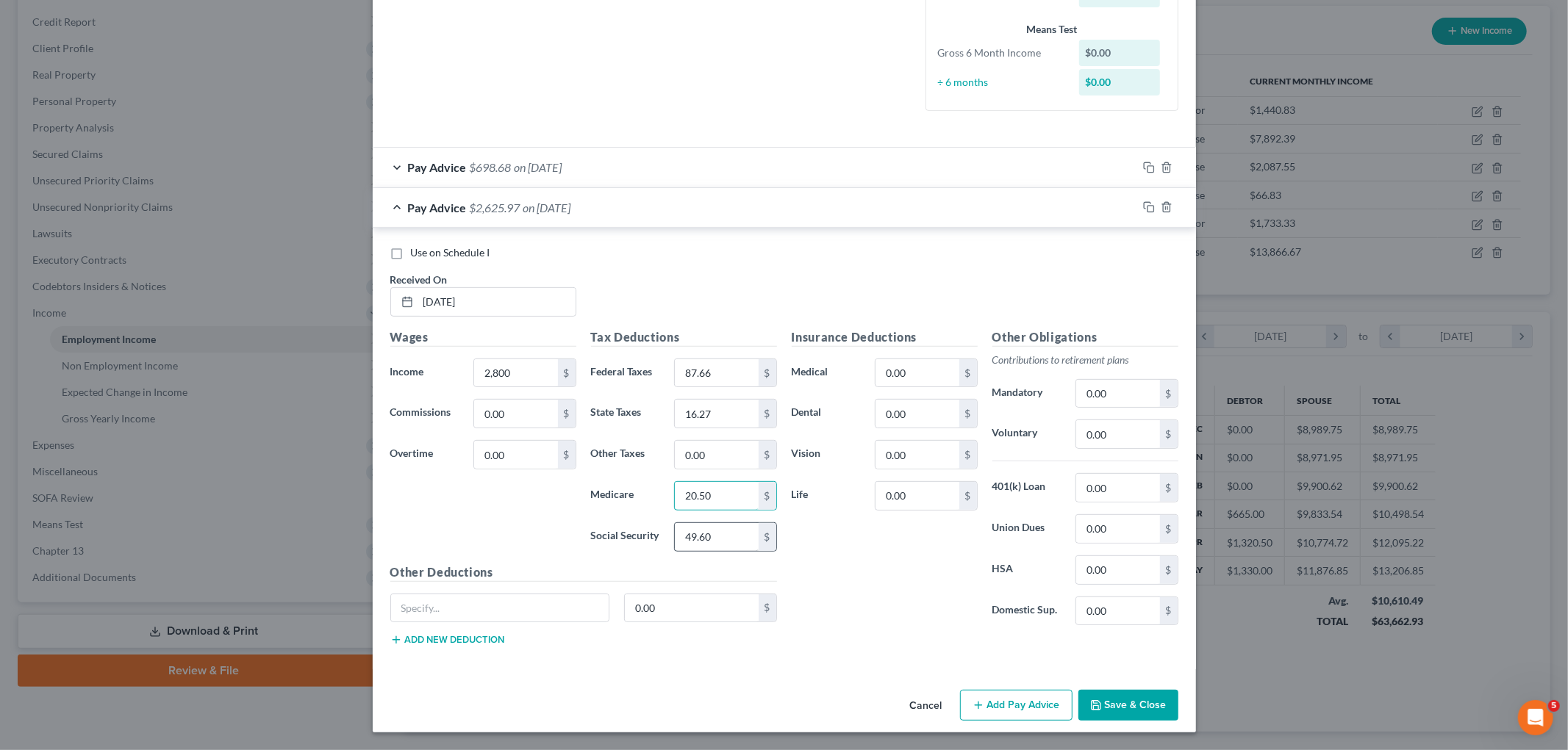
type input "20.50"
click at [731, 534] on input "49.60" at bounding box center [716, 537] width 83 height 28
type input "87.66"
click at [729, 491] on input "20.50" at bounding box center [716, 496] width 83 height 28
click at [853, 553] on div "Insurance Deductions Medical 0.00 $ Dental 0.00 $ Vision 0.00 $ Life 0.00 $" at bounding box center [884, 482] width 201 height 309
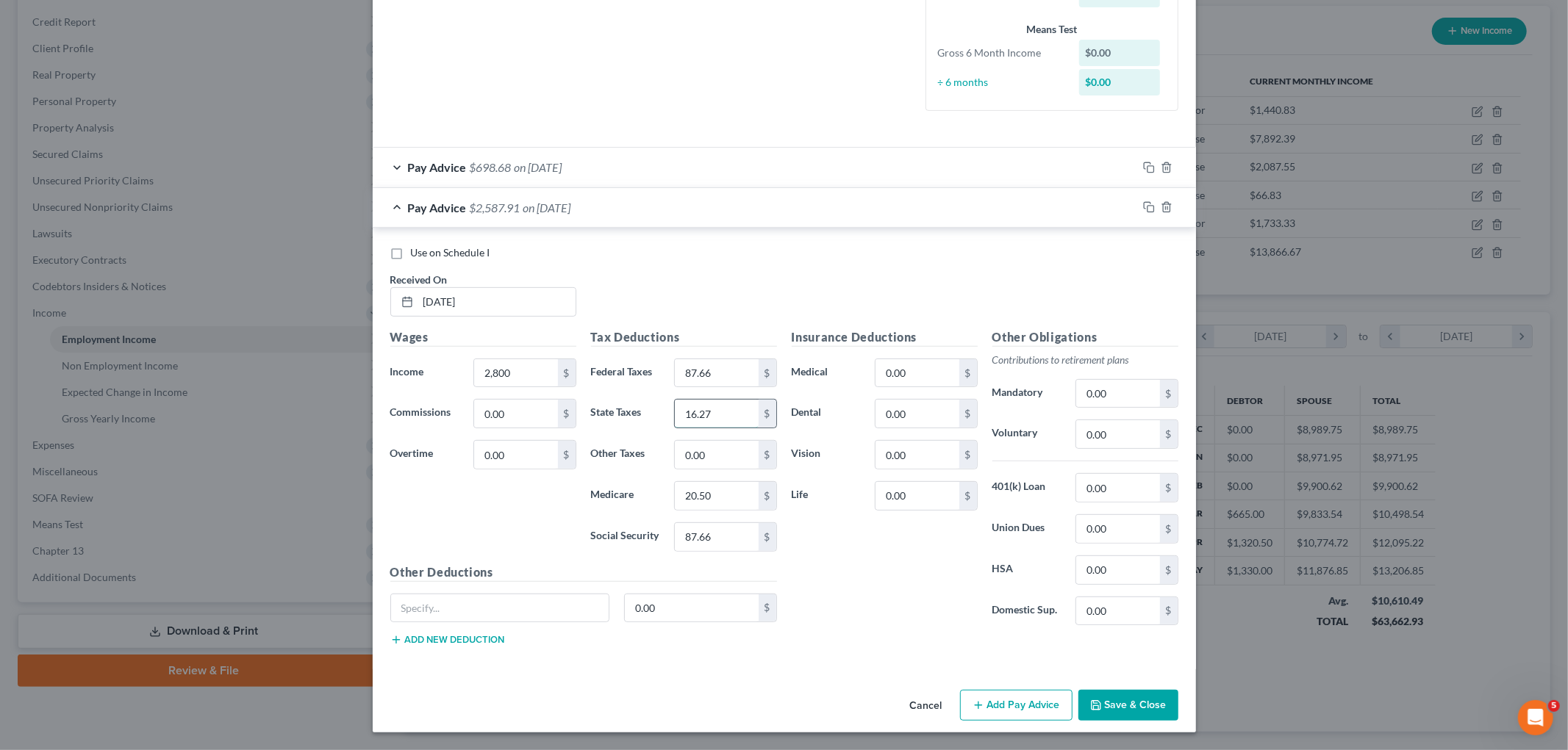
click at [739, 415] on input "16.27" at bounding box center [716, 414] width 83 height 28
type input "112.76"
click at [748, 372] on input "87.66" at bounding box center [716, 373] width 83 height 28
click at [865, 562] on div "Insurance Deductions Medical 0.00 $ Dental 0.00 $ Vision 0.00 $ Life 0.00 $" at bounding box center [884, 482] width 201 height 309
click at [916, 372] on input "0.00" at bounding box center [917, 373] width 83 height 28
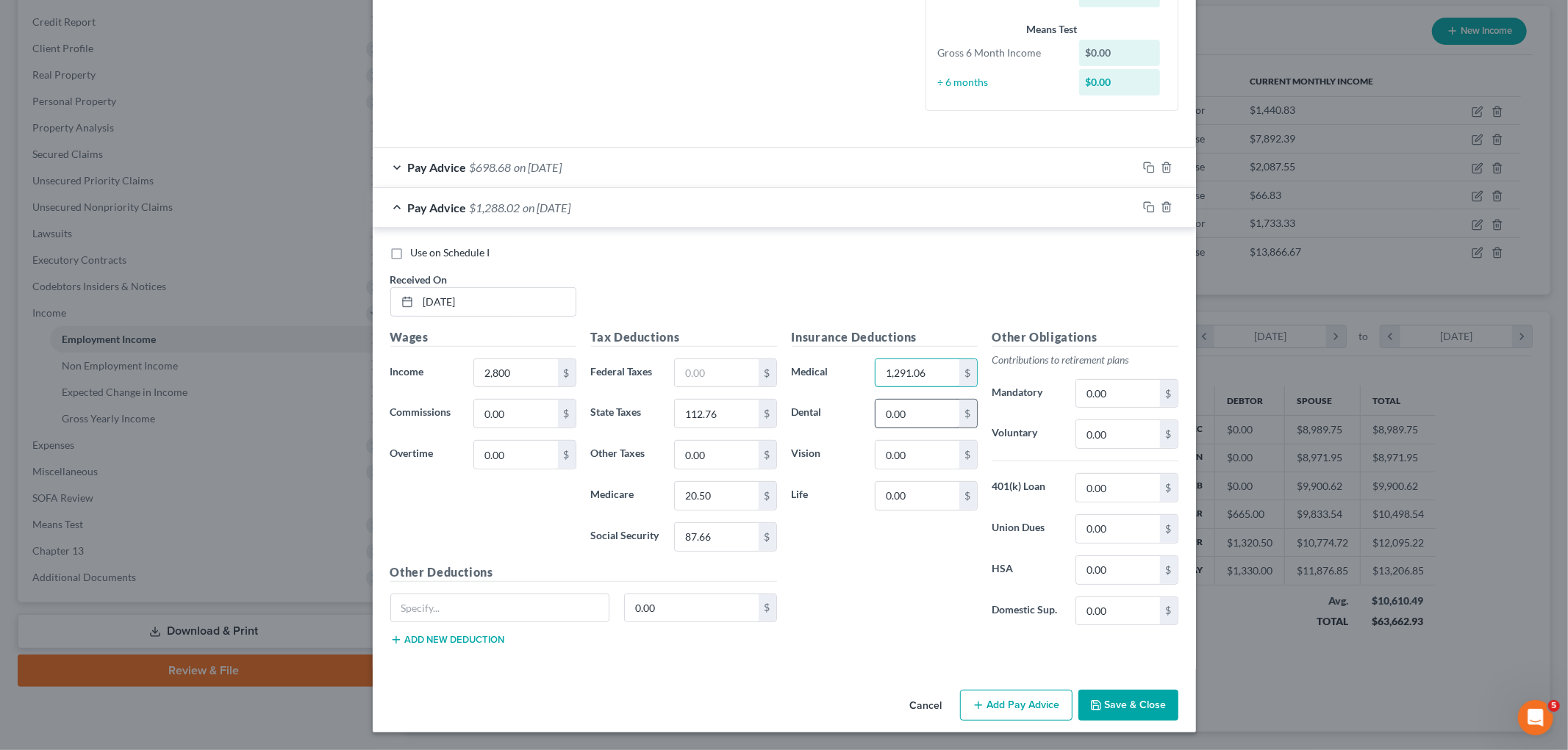
type input "1,291.06"
click at [916, 403] on input "0.00" at bounding box center [917, 414] width 83 height 28
type input "85.01"
click at [912, 449] on input "0.00" at bounding box center [917, 455] width 83 height 28
type input "10.00"
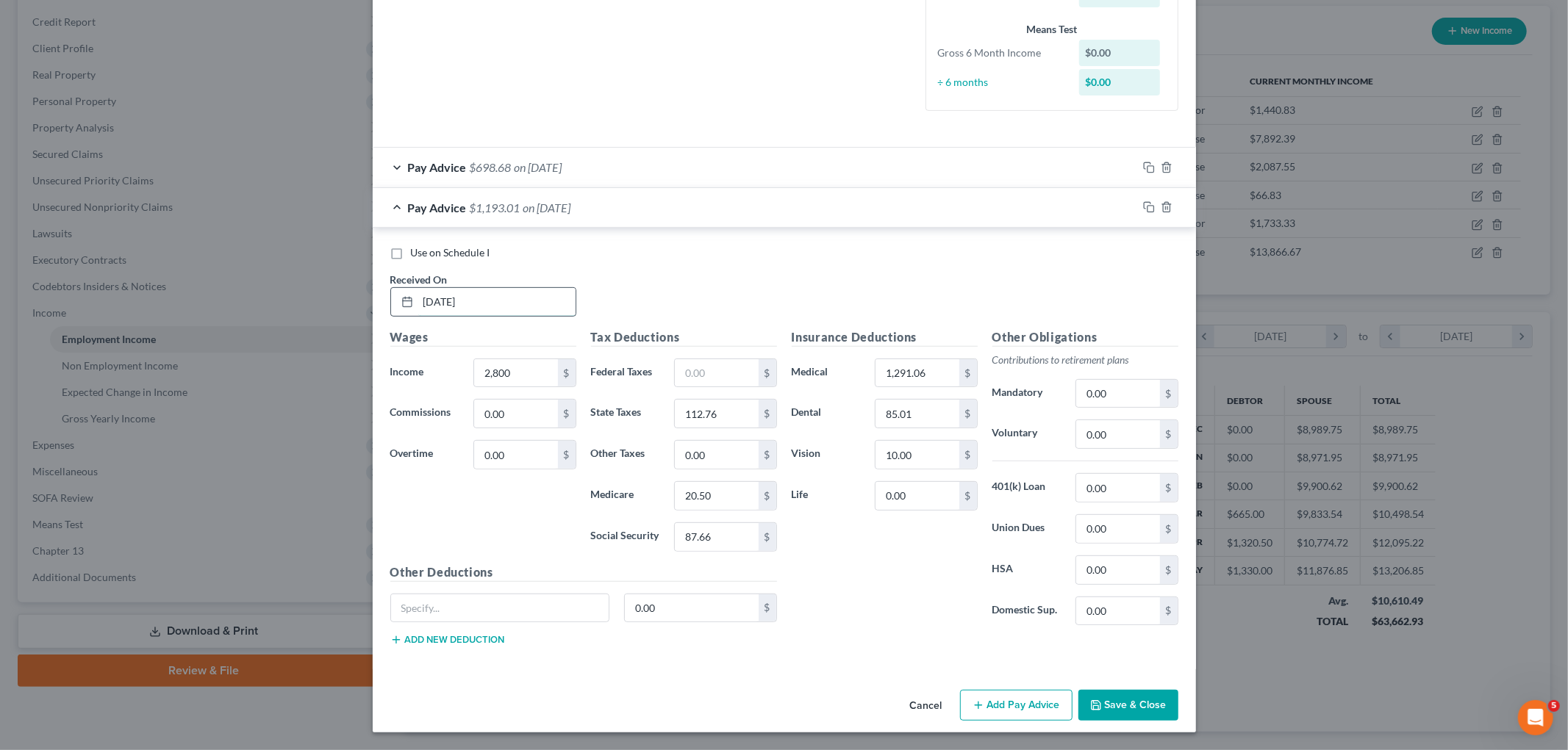
drag, startPoint x: 436, startPoint y: 298, endPoint x: 505, endPoint y: 313, distance: 70.6
click at [436, 297] on input "[DATE]" at bounding box center [497, 302] width 158 height 28
type input "[DATE]"
click at [647, 210] on div "Pay Advice $1,193.01 on [DATE]" at bounding box center [755, 207] width 764 height 39
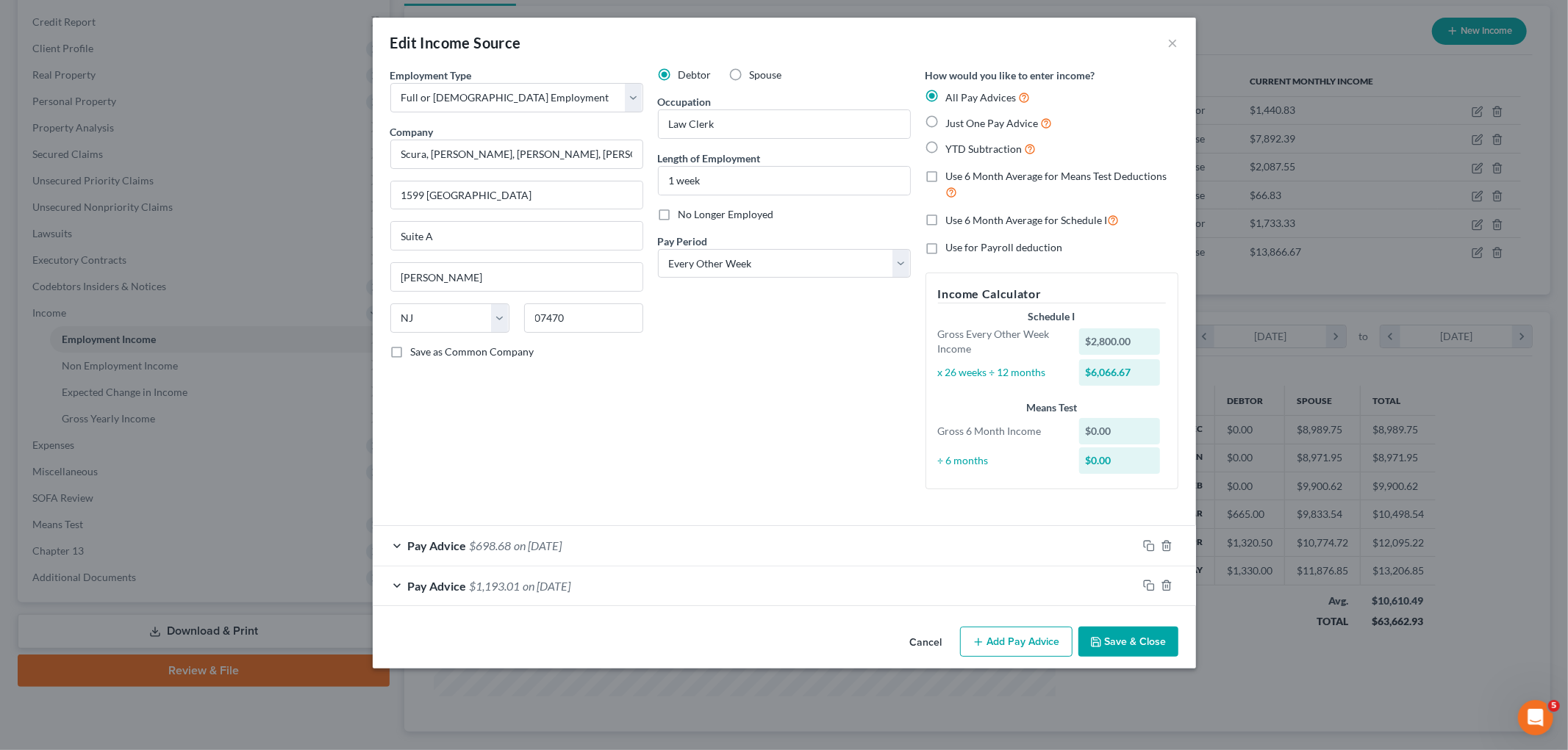
scroll to position [0, 0]
click at [1075, 584] on icon "button" at bounding box center [1149, 585] width 12 height 12
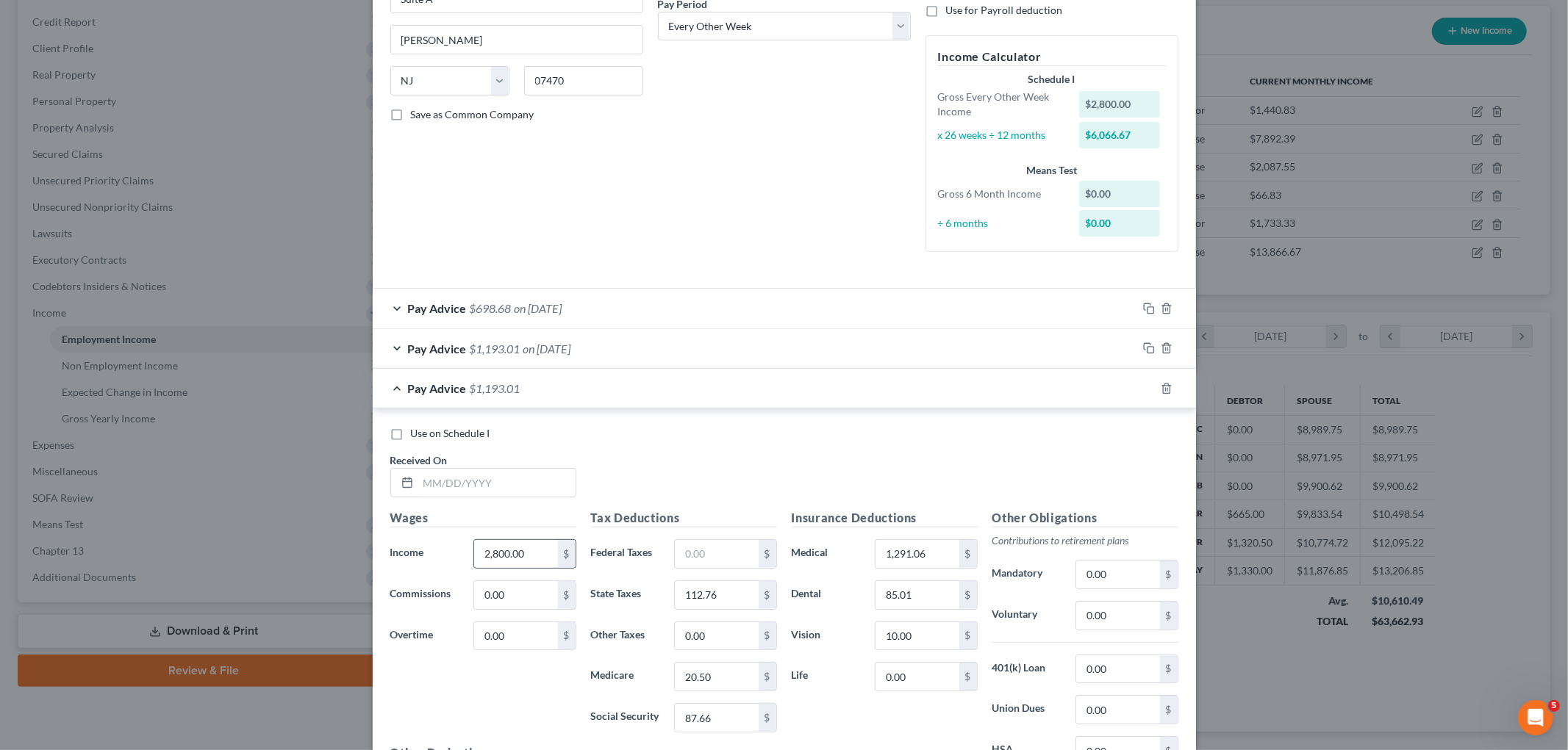
scroll to position [245, 0]
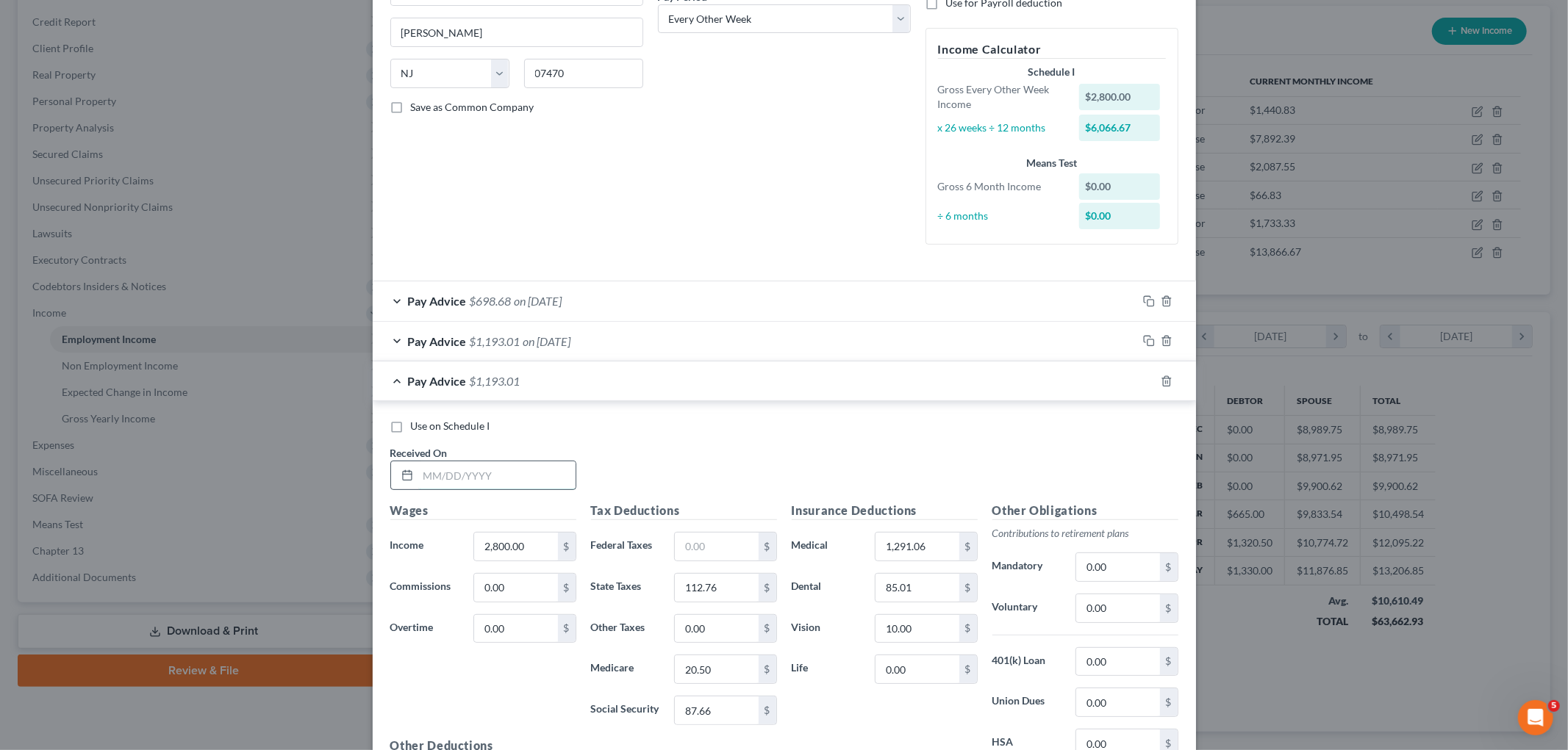
click at [481, 469] on input "text" at bounding box center [497, 475] width 158 height 28
type input "[DATE]"
click at [527, 550] on input "2,800.00" at bounding box center [515, 546] width 83 height 28
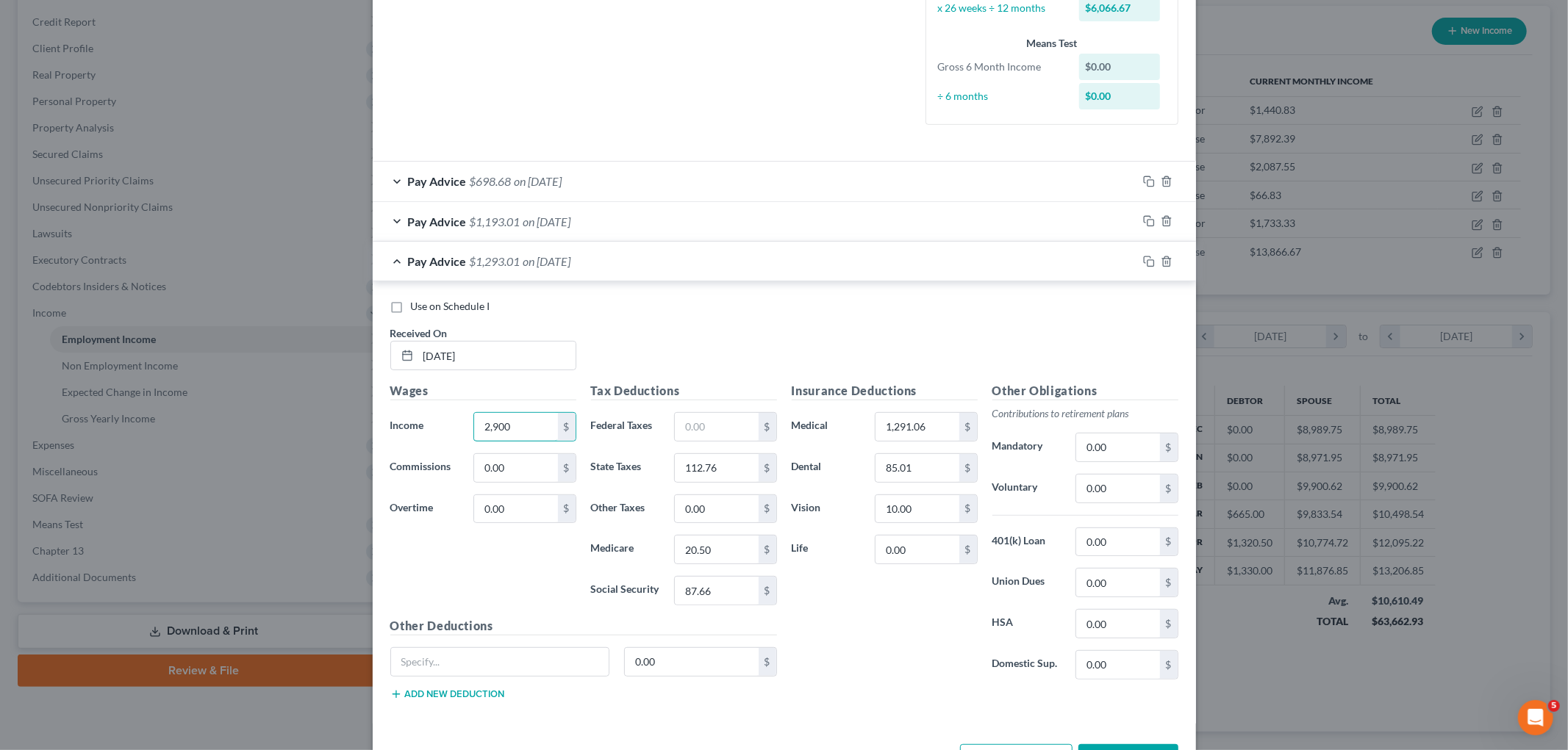
scroll to position [408, 0]
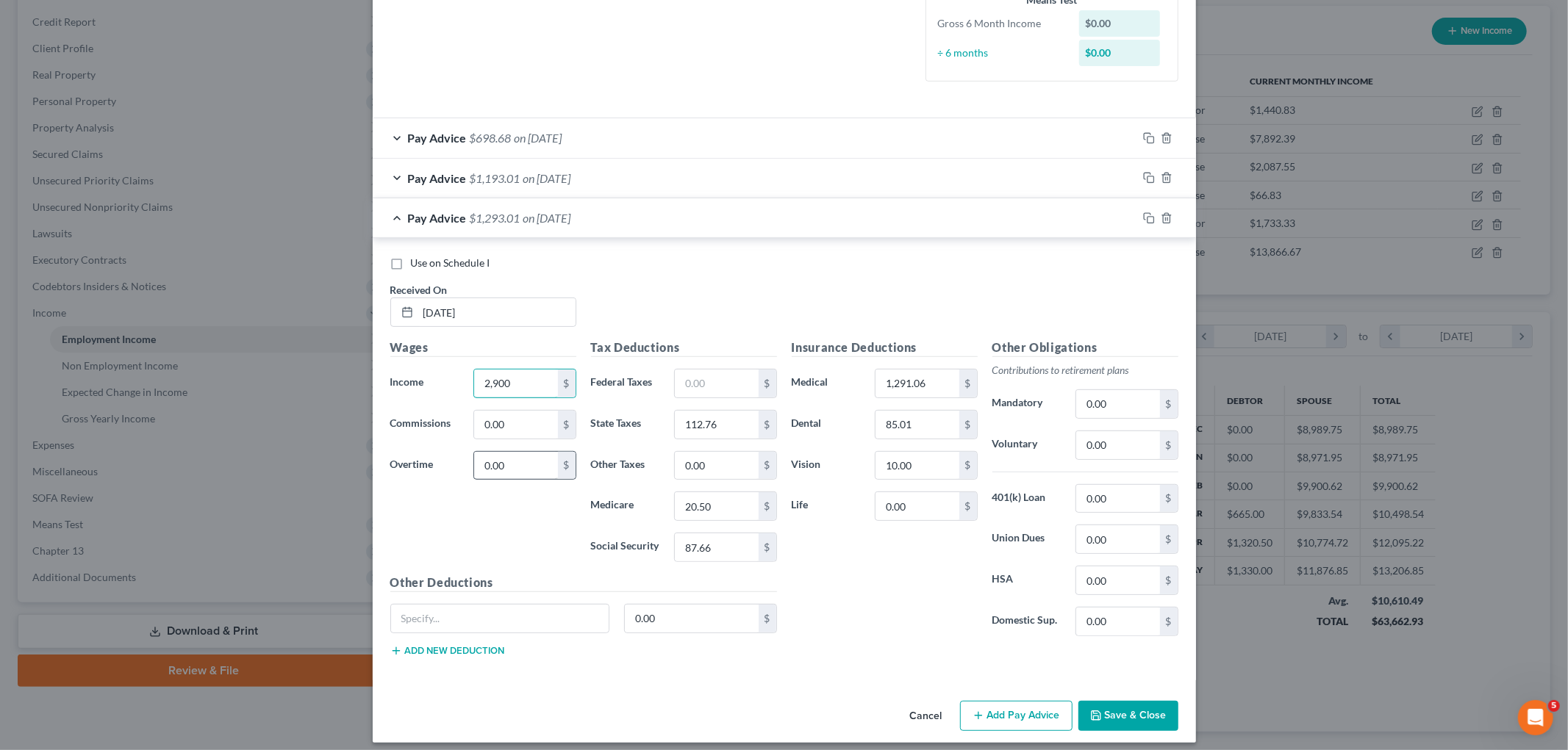
type input "2,900"
click at [521, 472] on input "0.00" at bounding box center [515, 466] width 83 height 28
click at [489, 533] on div "Wages Income * 2,900 $ Commissions 0.00 $ Overtime 0.00 $" at bounding box center [483, 456] width 201 height 235
click at [707, 209] on div "Pay Advice $1,293.01 on [DATE]" at bounding box center [755, 217] width 764 height 39
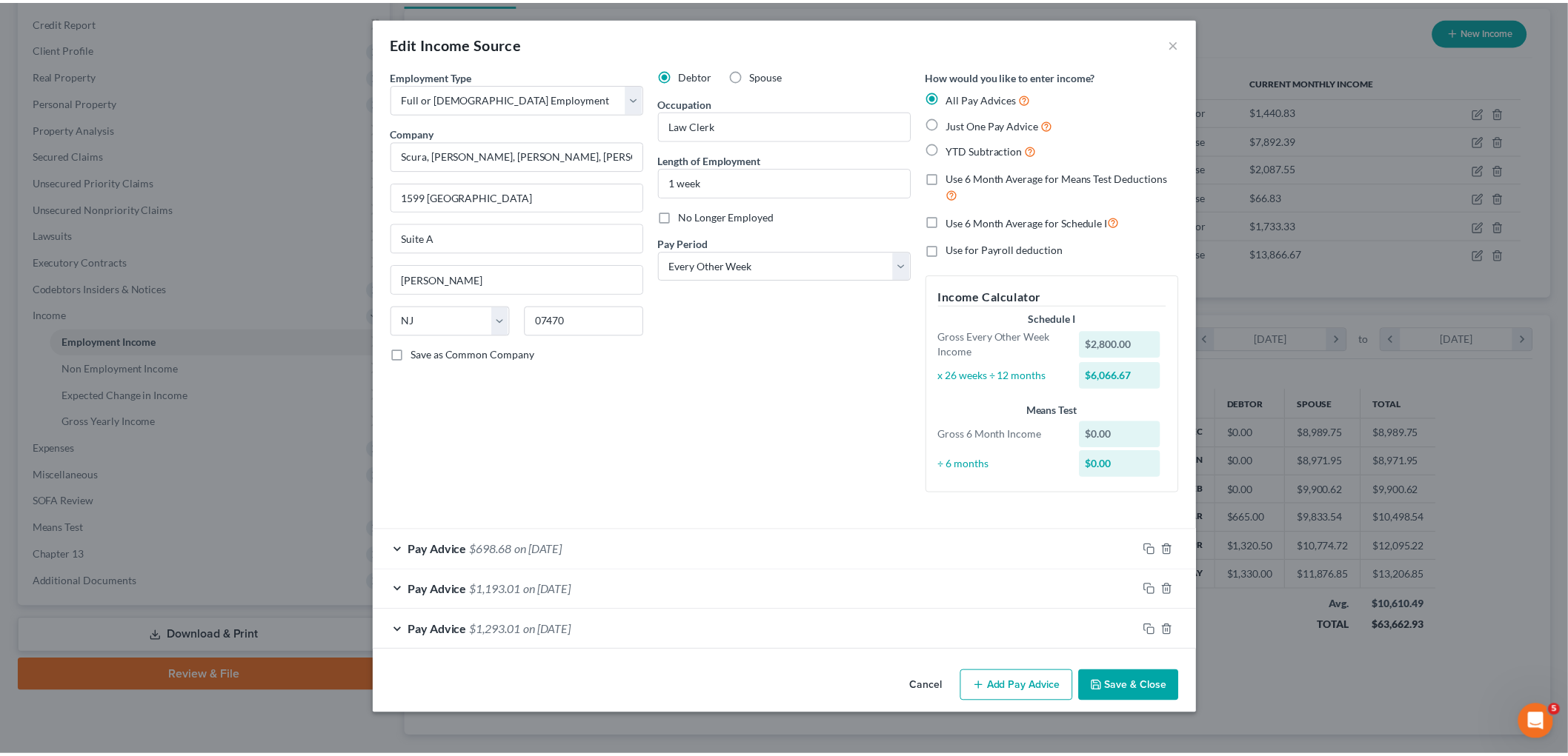
scroll to position [0, 0]
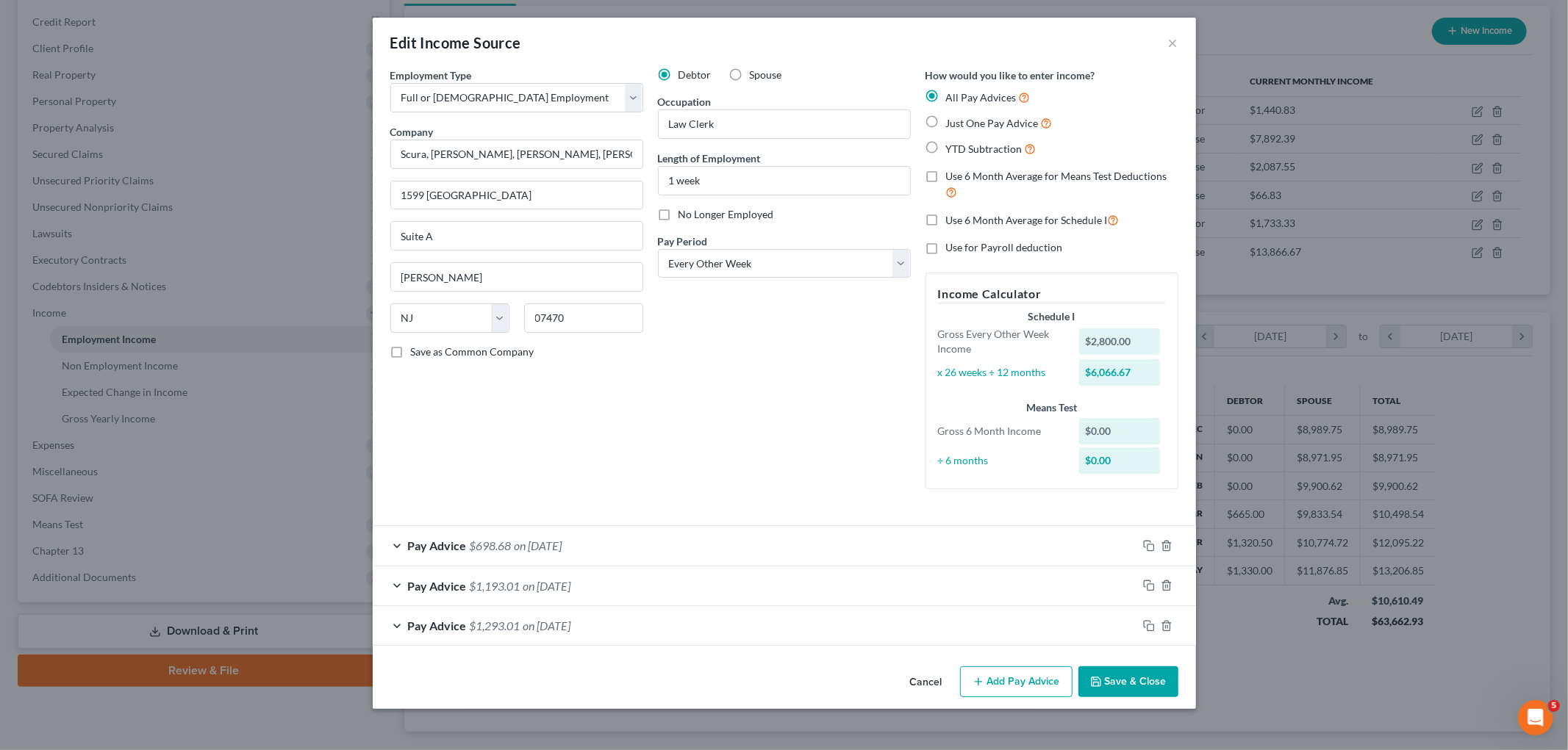
click at [1075, 680] on button "Save & Close" at bounding box center [1128, 682] width 100 height 31
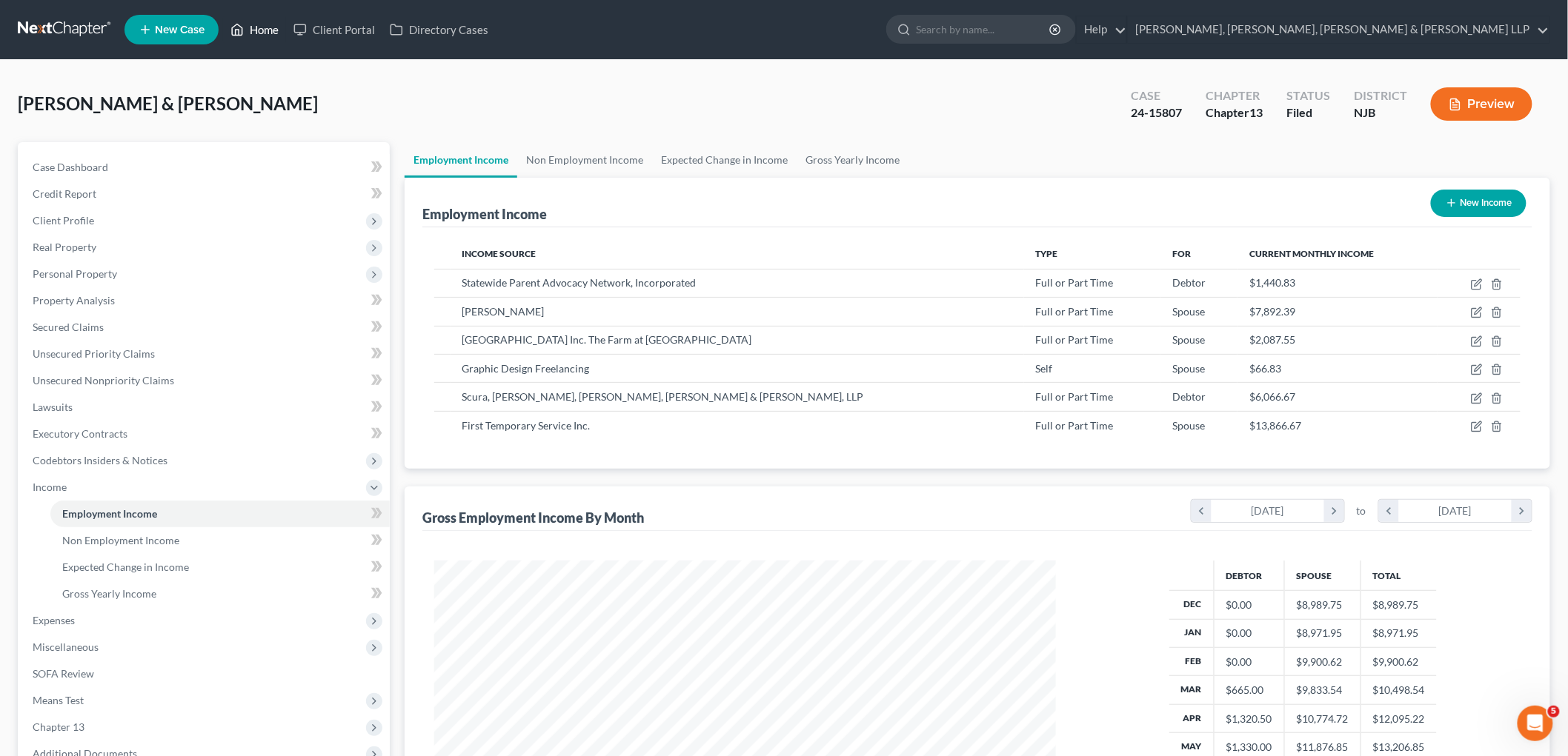
click at [261, 33] on link "Home" at bounding box center [254, 30] width 63 height 27
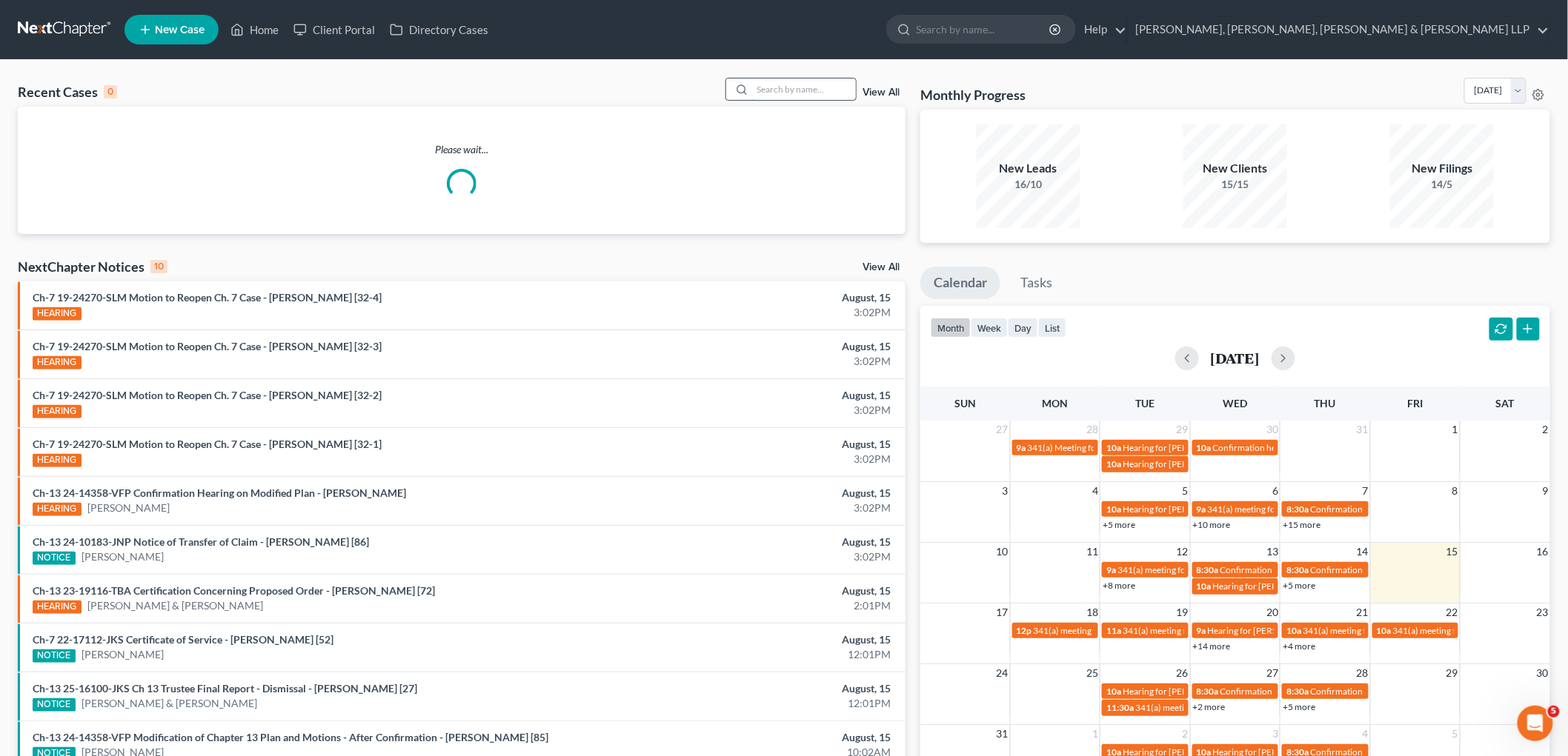
click at [770, 85] on input "search" at bounding box center [804, 89] width 104 height 22
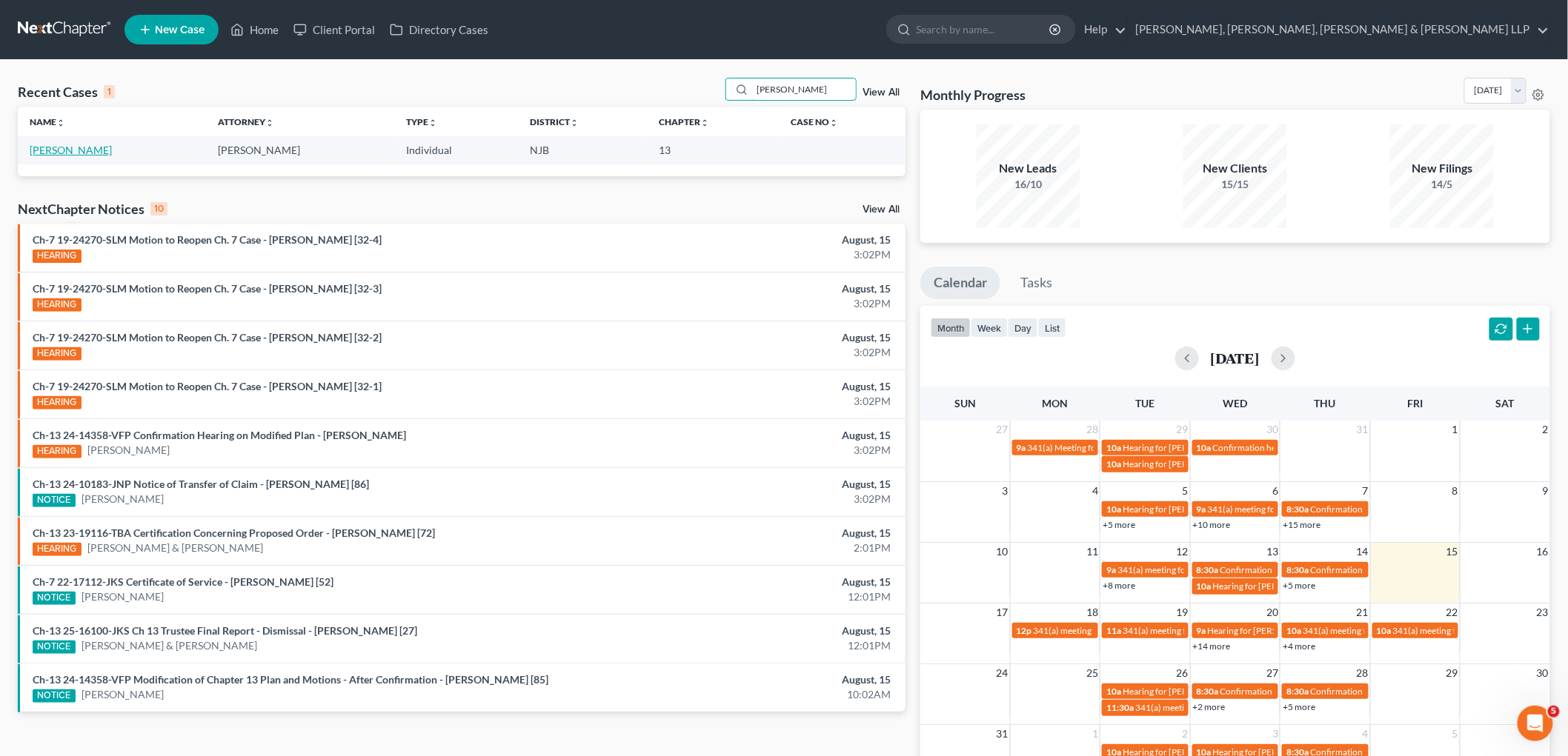
type input "[PERSON_NAME]"
click at [99, 149] on link "[PERSON_NAME]" at bounding box center [71, 150] width 82 height 12
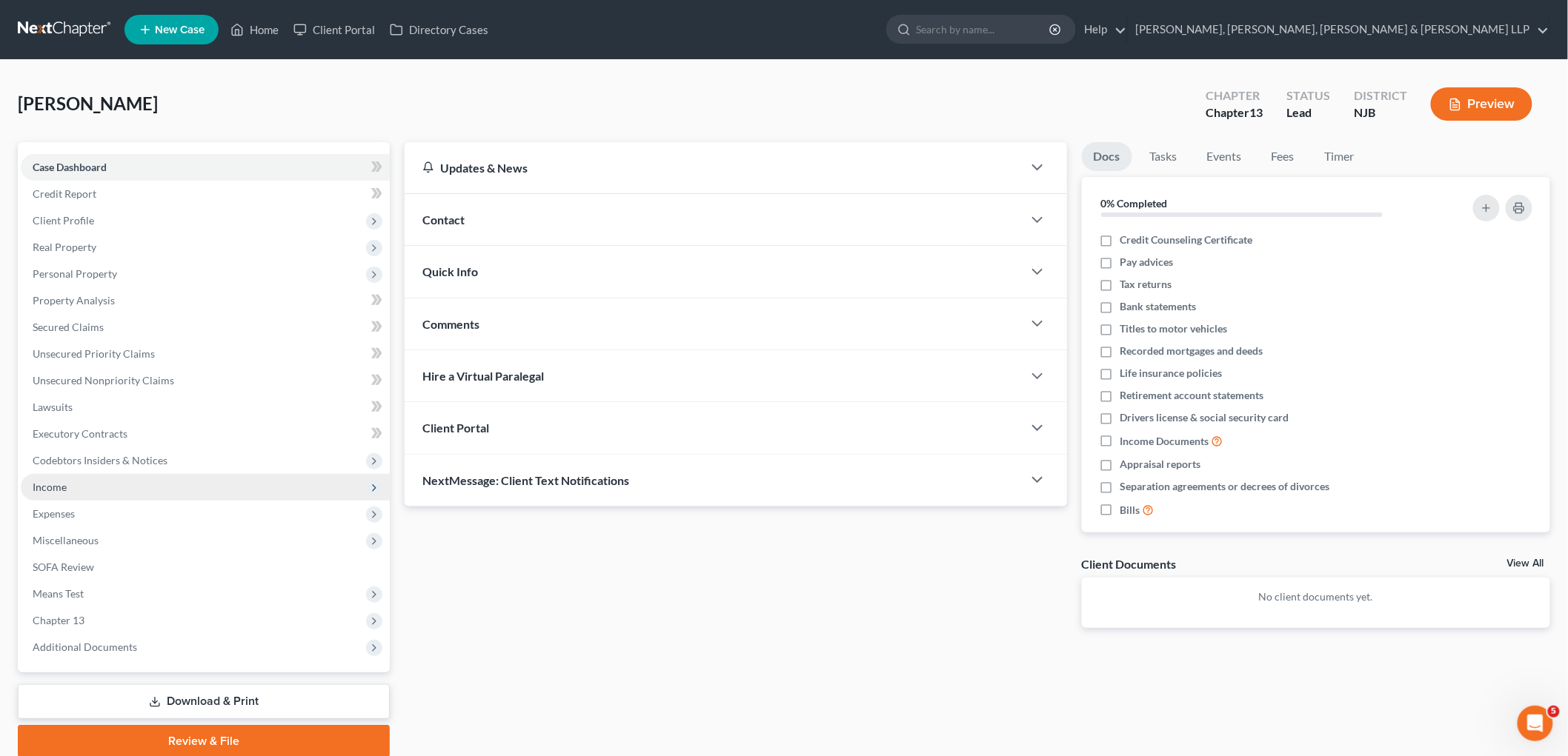
click at [76, 485] on span "Income" at bounding box center [205, 487] width 369 height 27
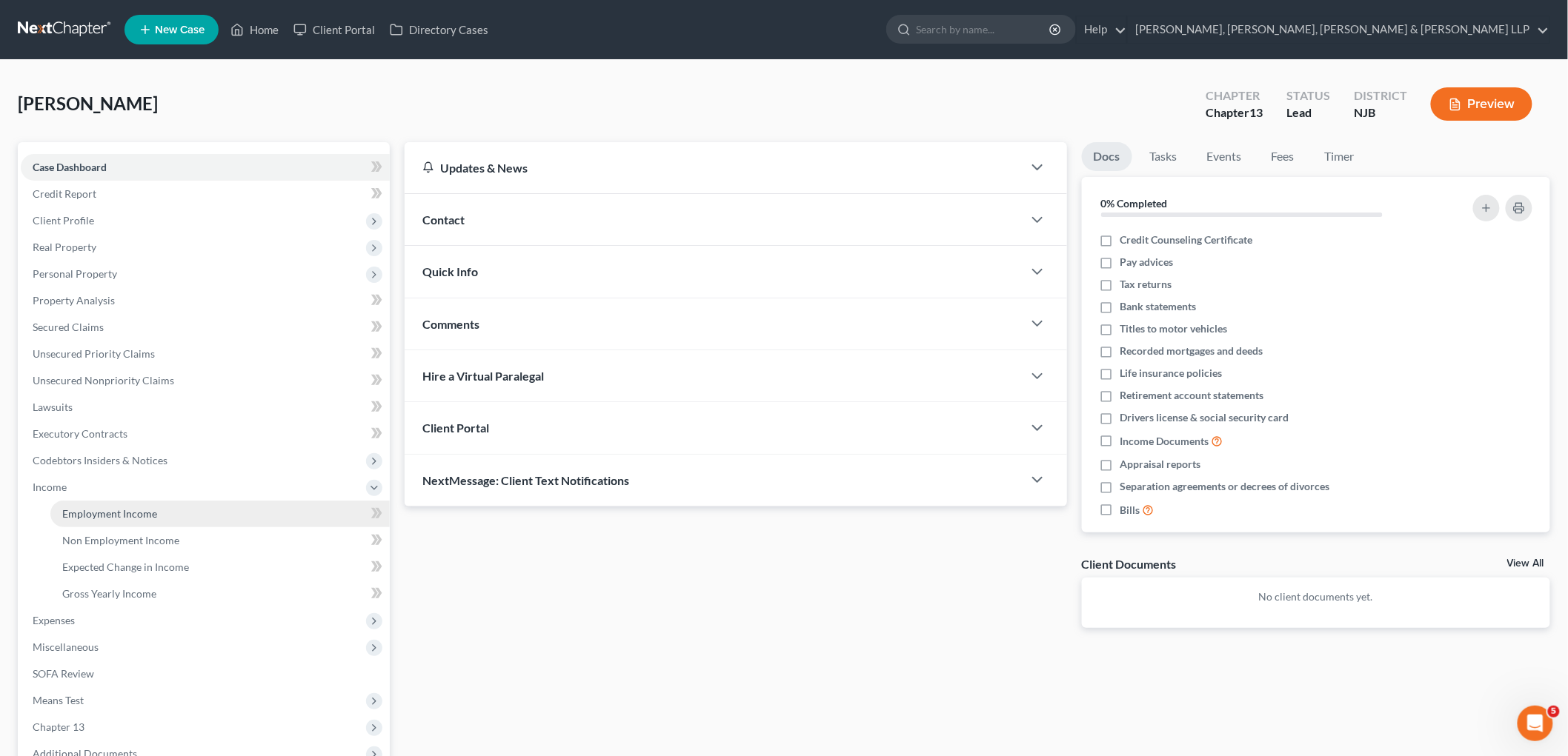
click at [93, 515] on span "Employment Income" at bounding box center [109, 513] width 95 height 12
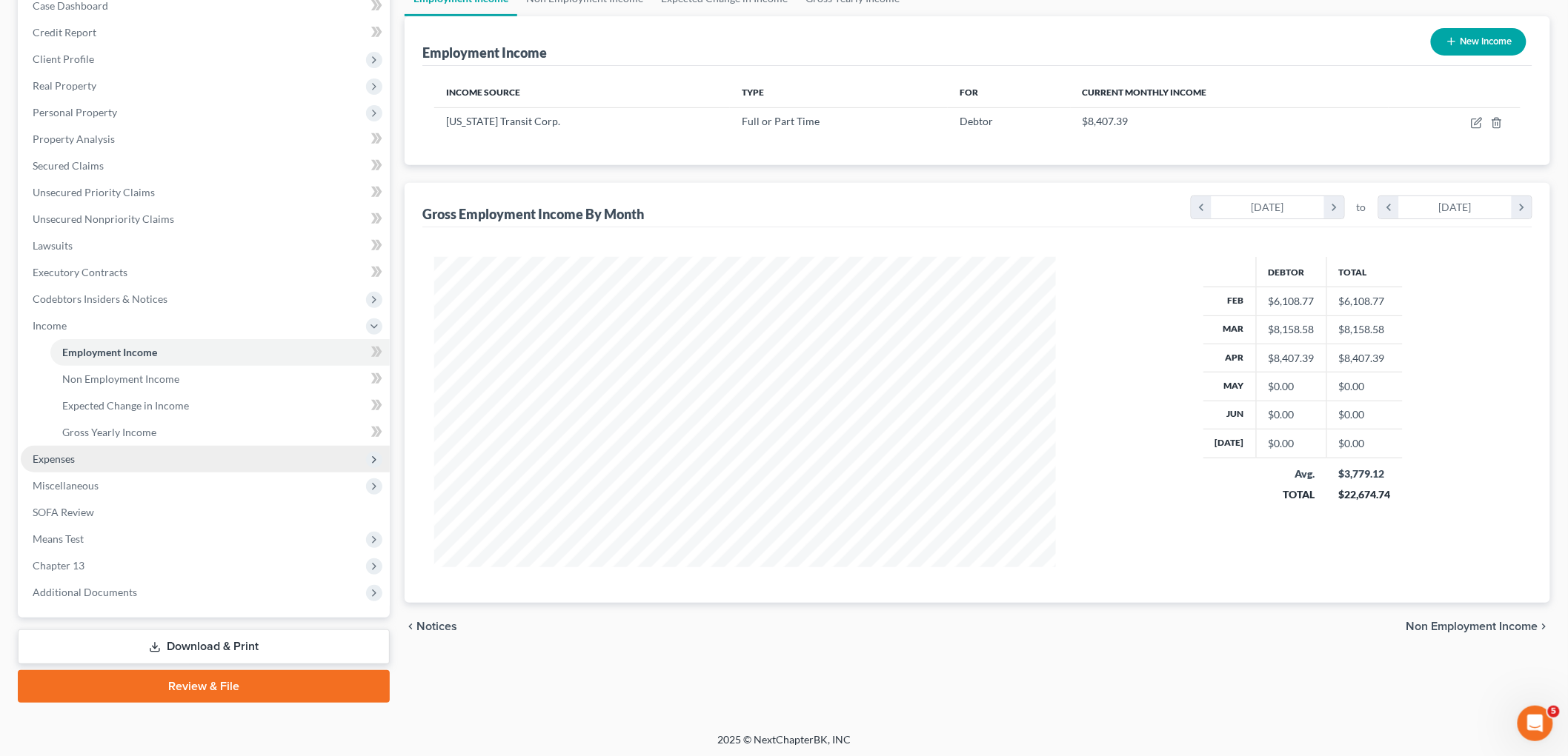
scroll to position [163, 0]
click at [53, 452] on span "Expenses" at bounding box center [53, 457] width 42 height 12
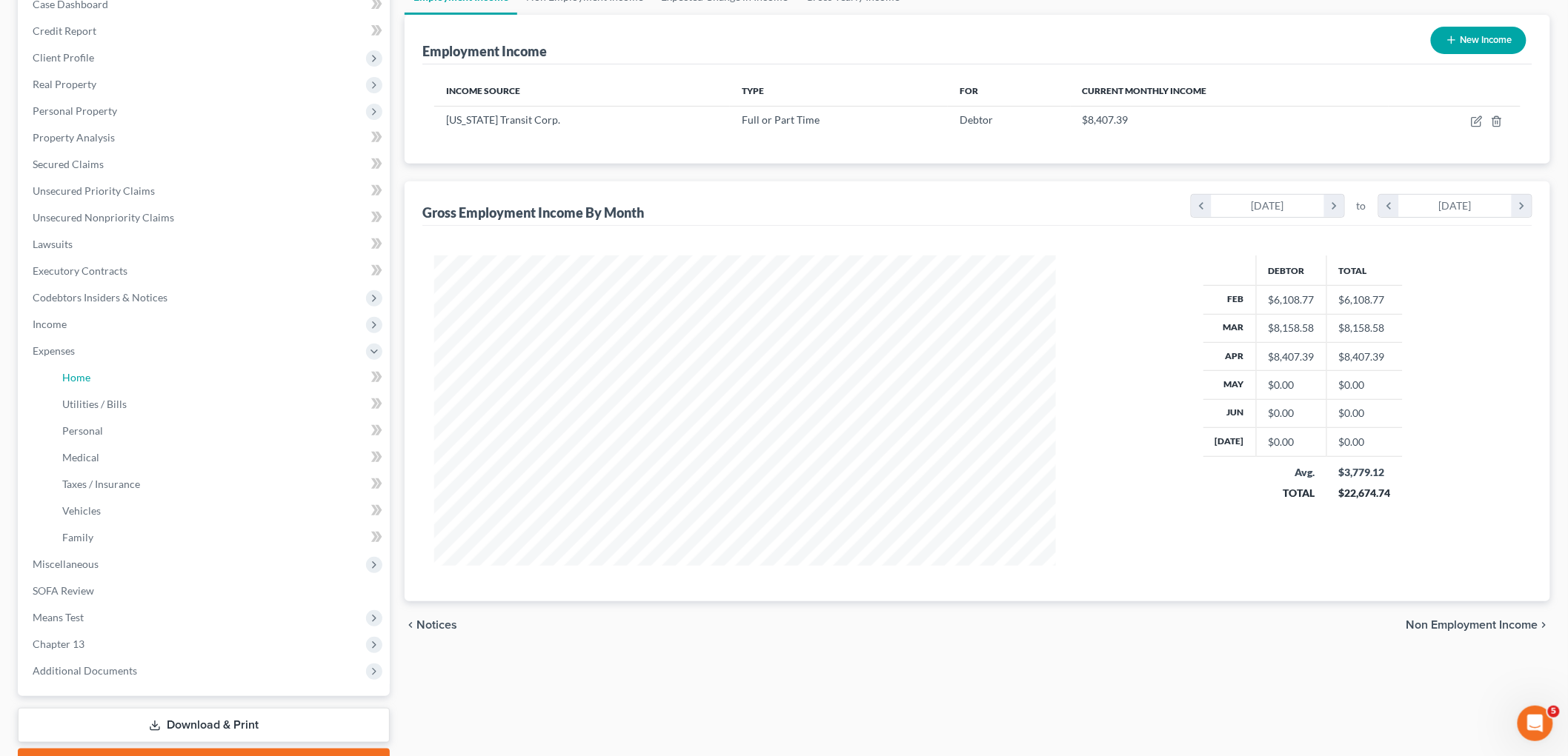
drag, startPoint x: 77, startPoint y: 381, endPoint x: 432, endPoint y: 540, distance: 389.0
click at [77, 380] on span "Home" at bounding box center [76, 377] width 28 height 12
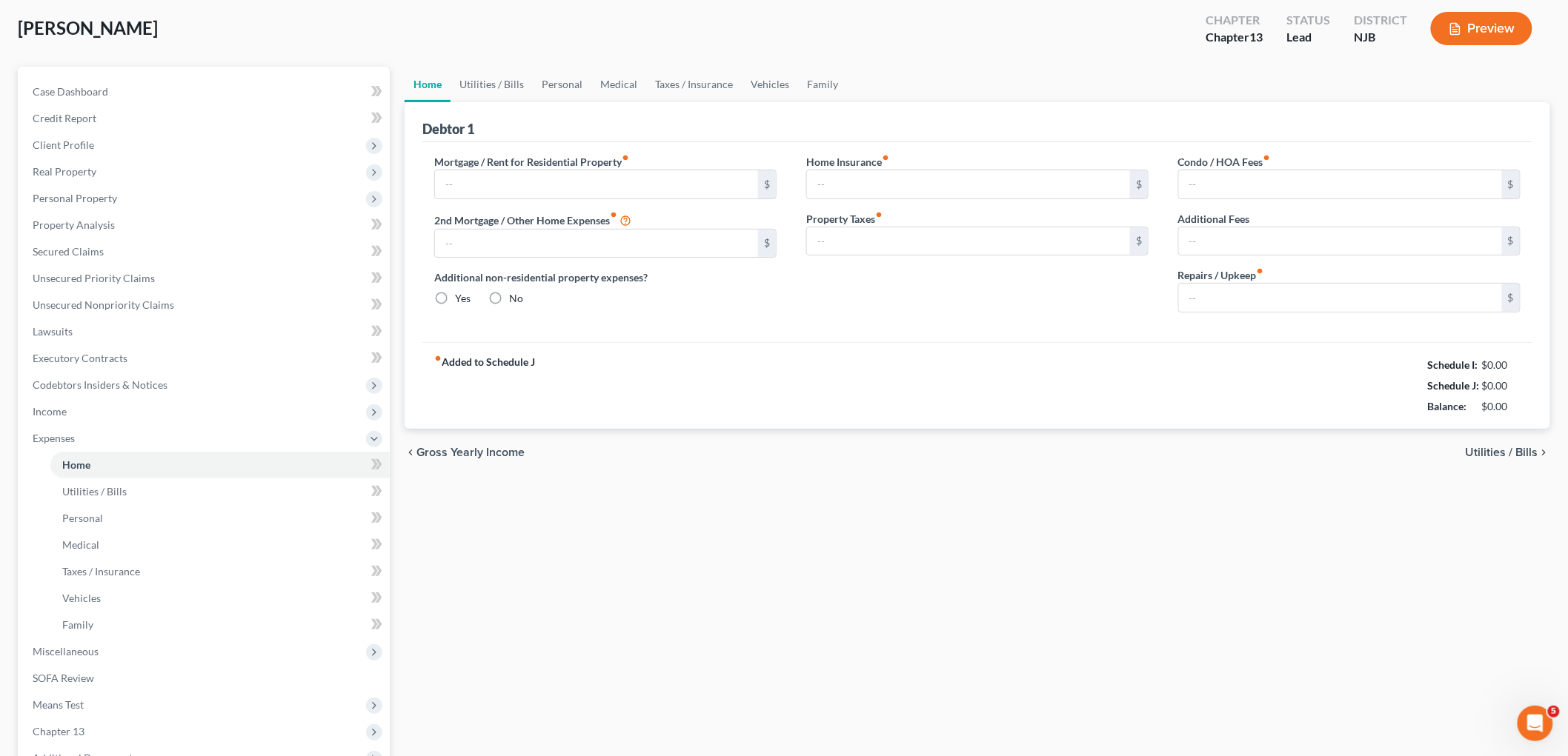
type input "2,072.79"
type input "0.00"
radio input "true"
type input "0.00"
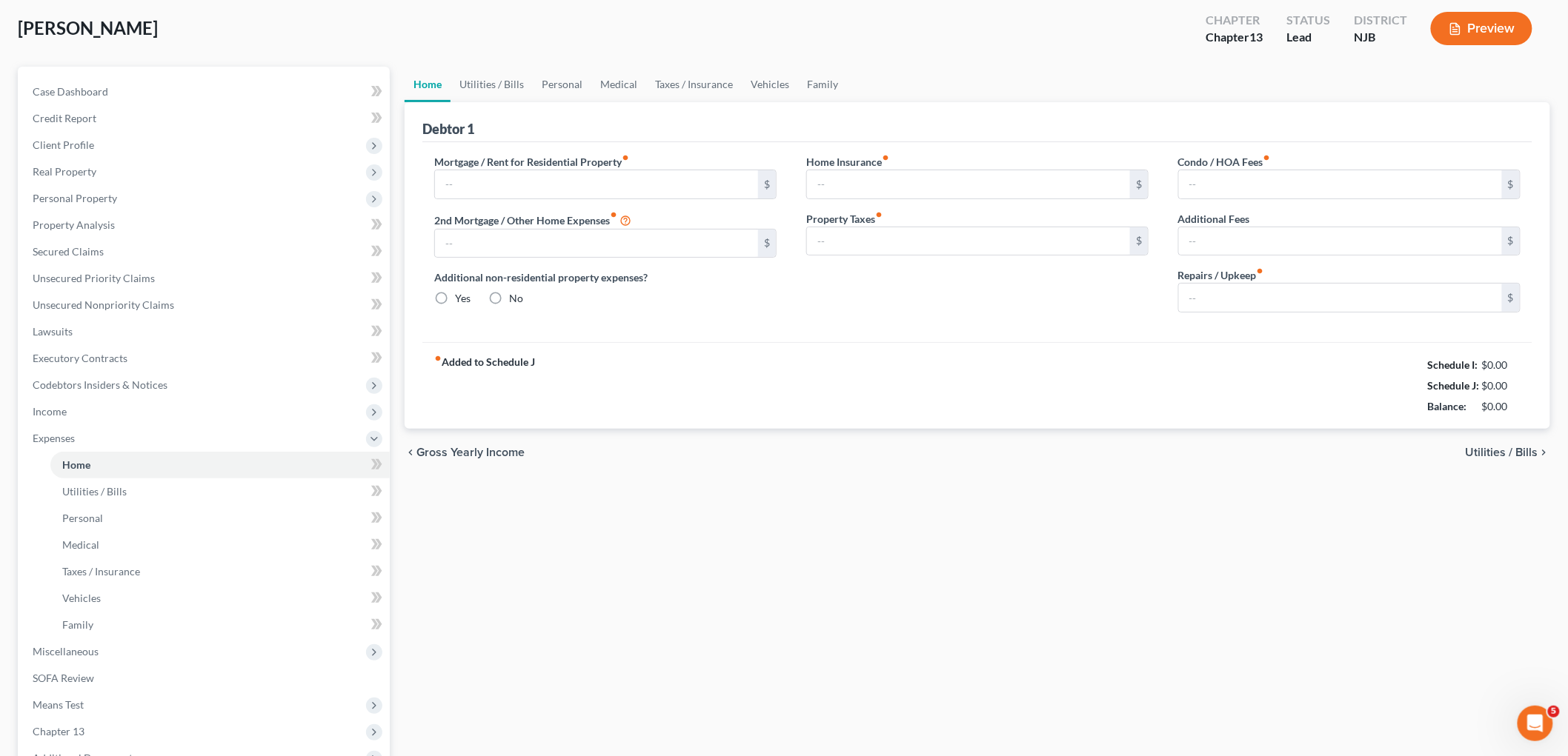
type input "0.00"
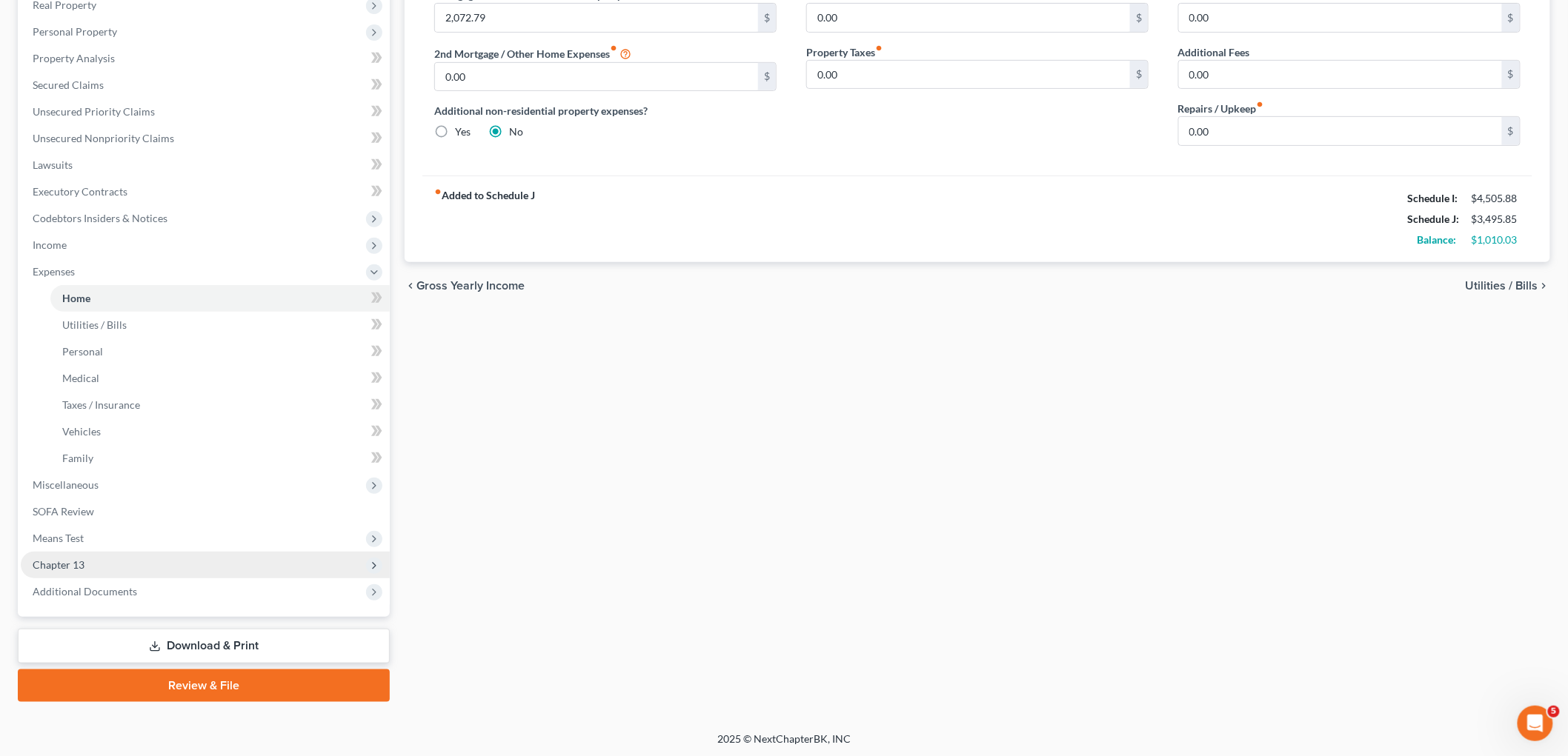
click at [57, 560] on span "Chapter 13" at bounding box center [58, 565] width 52 height 12
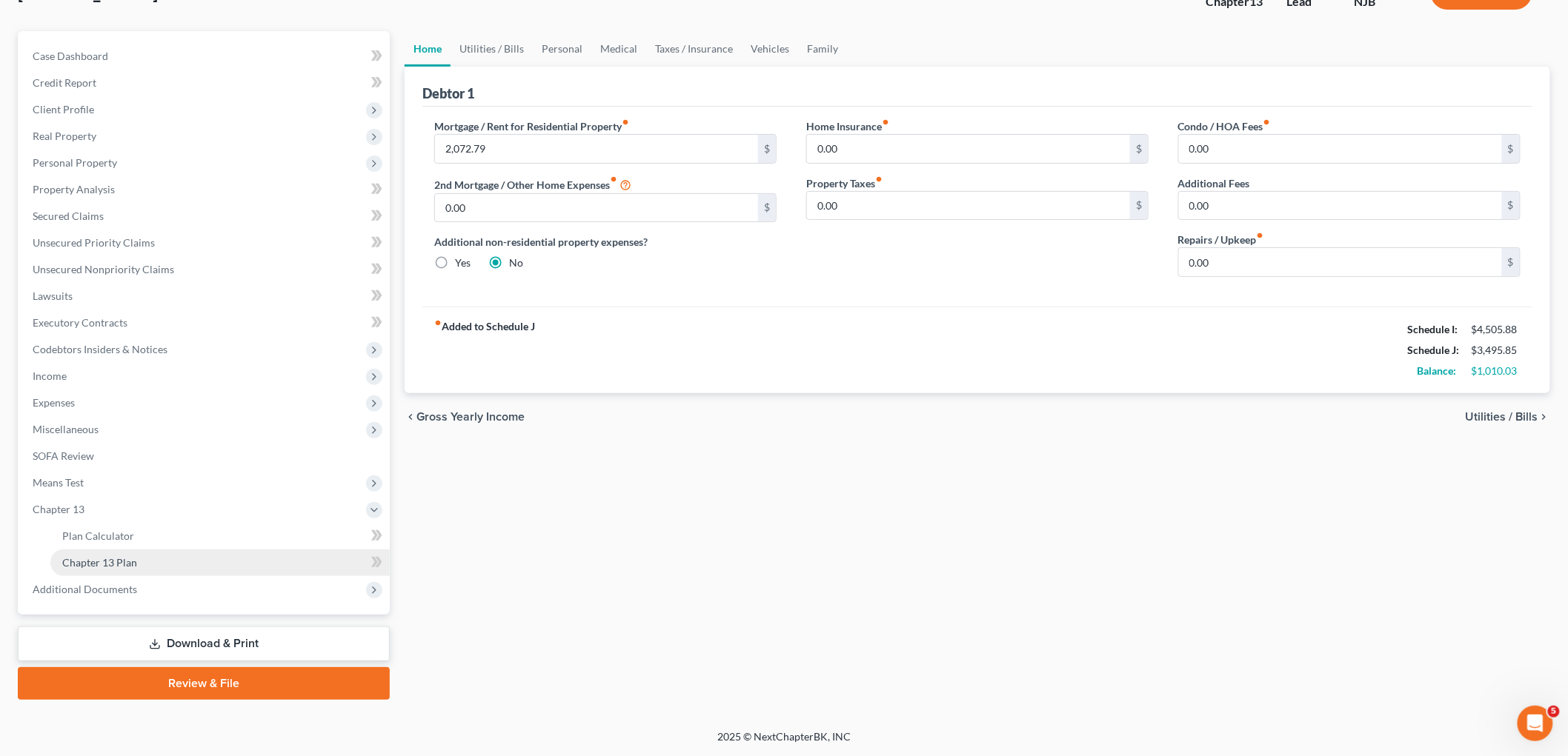
scroll to position [109, 0]
click at [86, 564] on span "Chapter 13 Plan" at bounding box center [100, 565] width 75 height 12
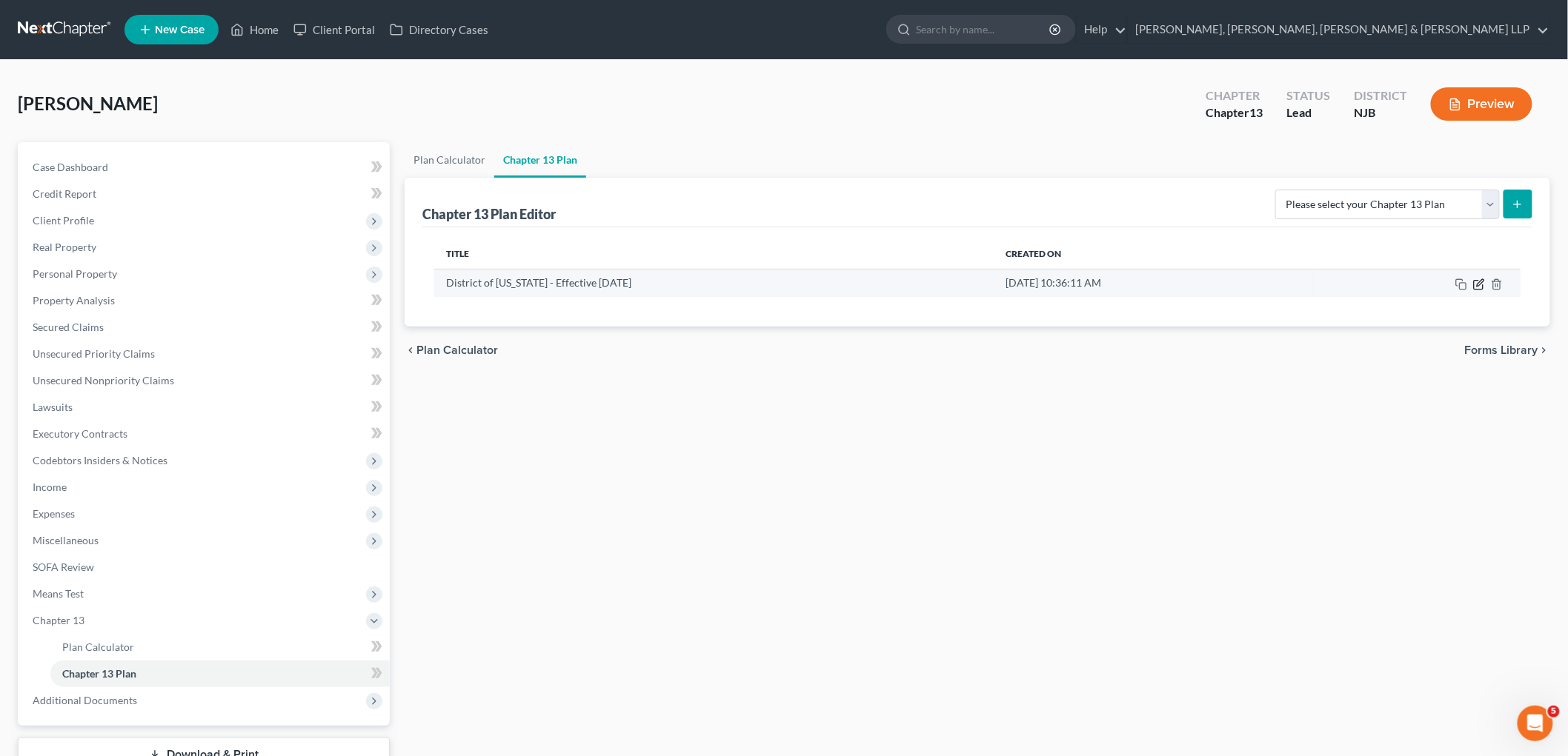
click at [1084, 285] on icon "button" at bounding box center [1480, 285] width 12 height 12
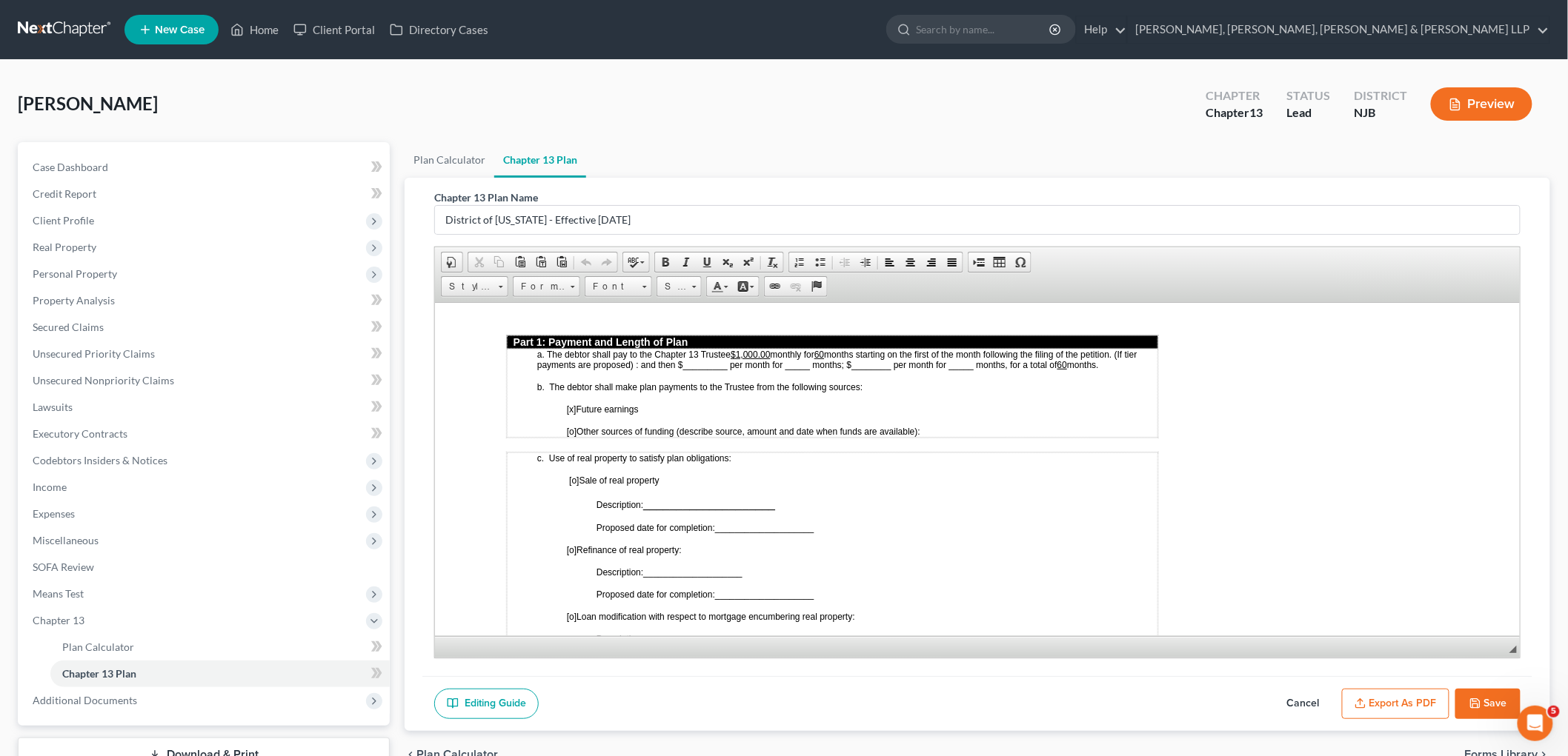
scroll to position [657, 0]
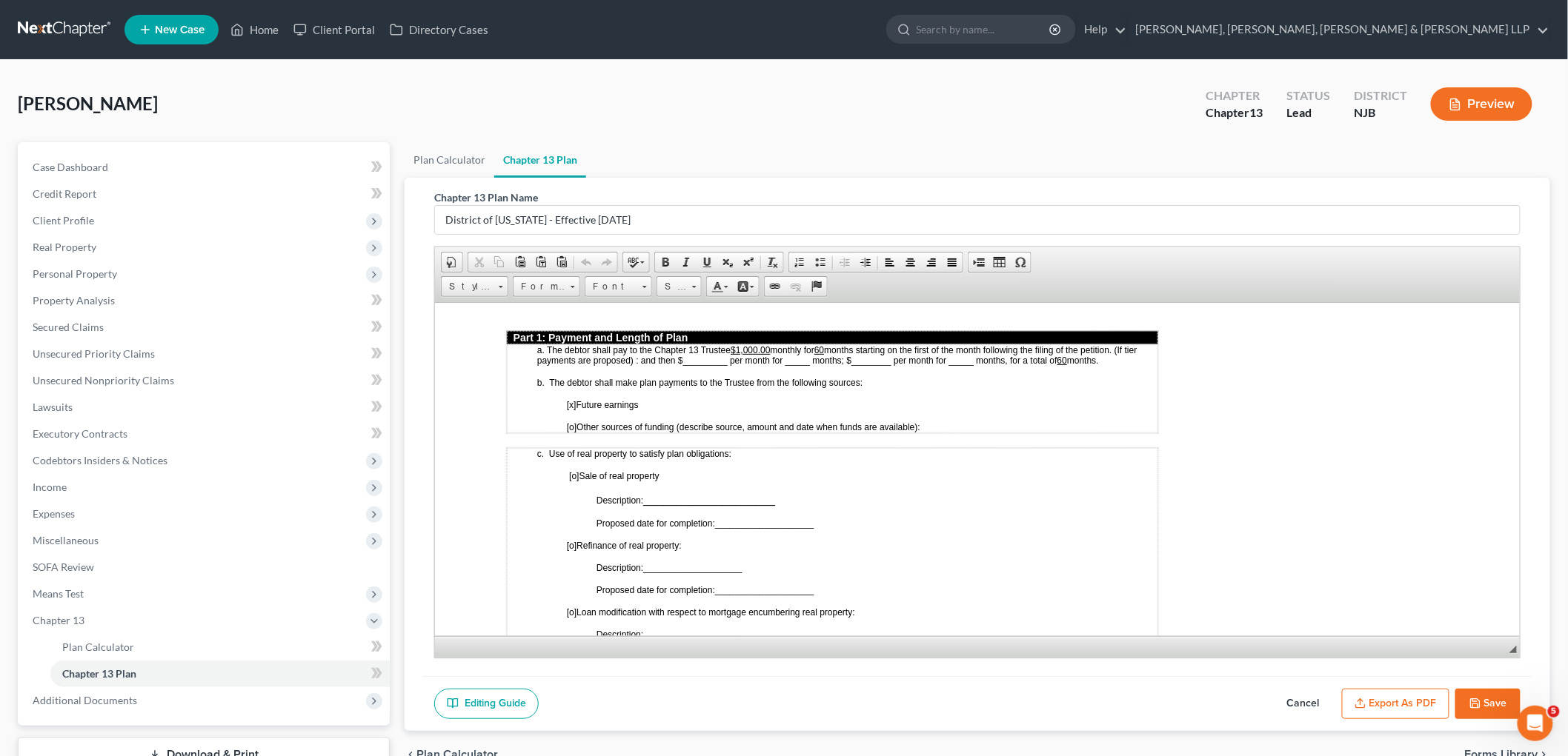
click at [1084, 696] on button "Cancel" at bounding box center [1303, 704] width 66 height 31
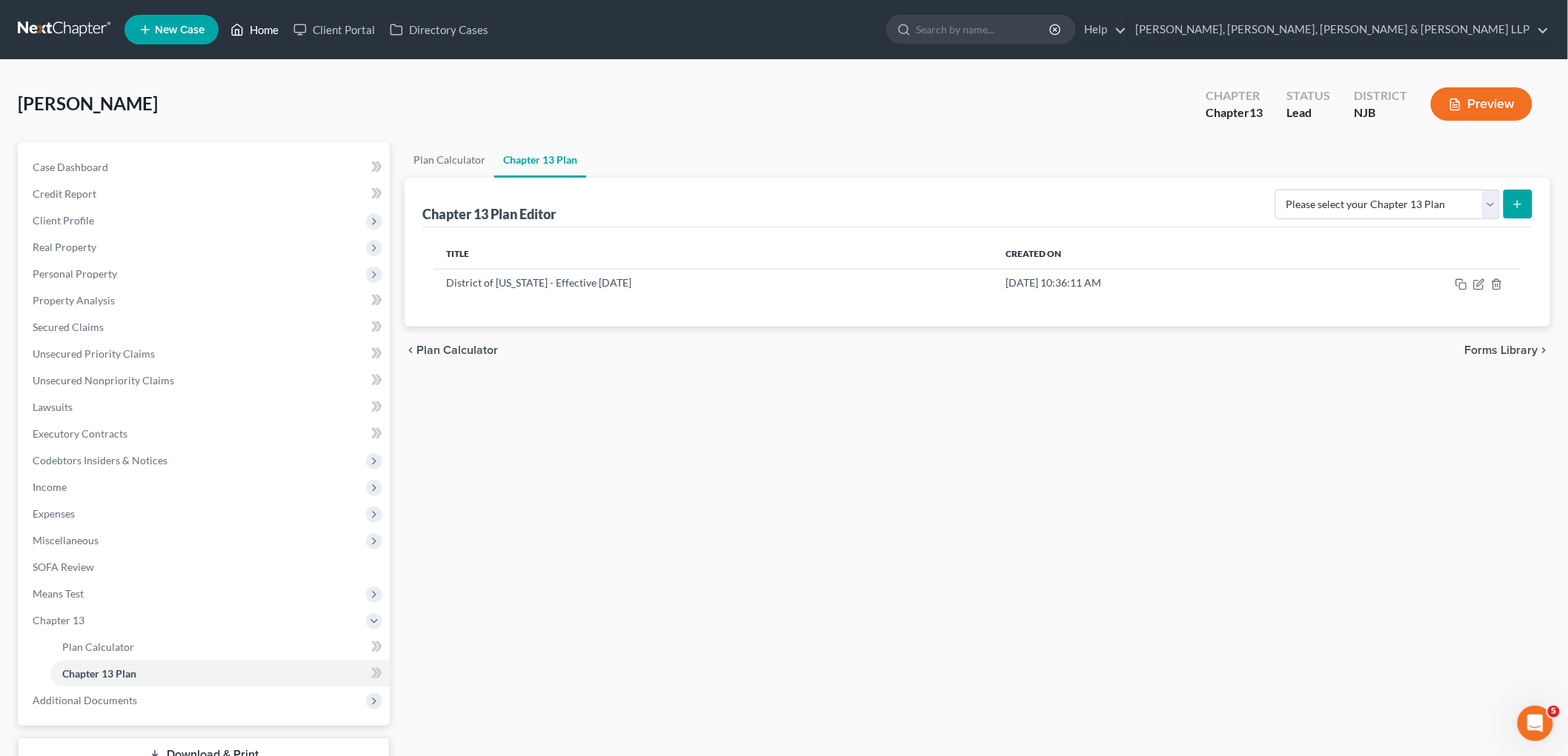
click at [266, 23] on link "Home" at bounding box center [254, 30] width 63 height 27
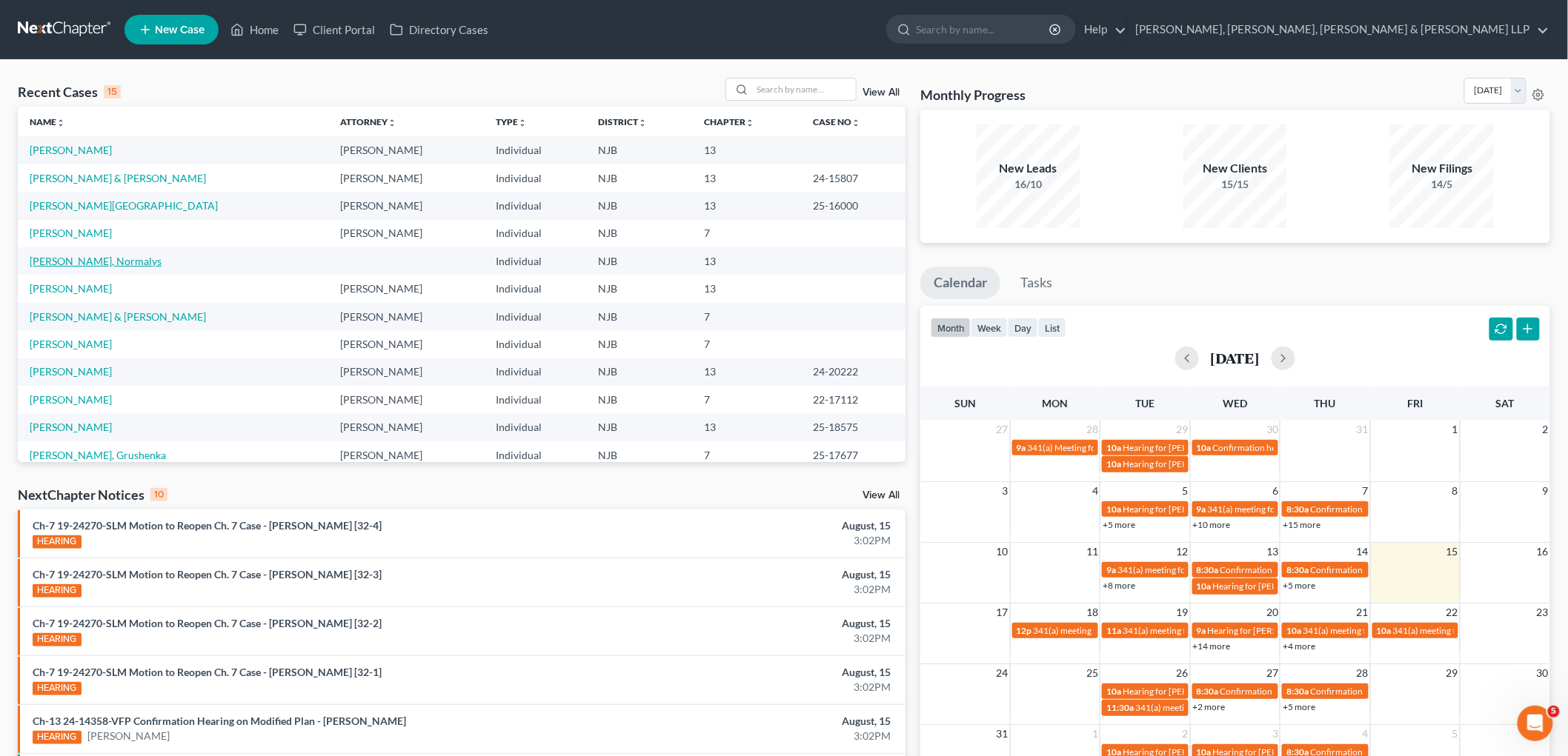
click at [71, 257] on link "[PERSON_NAME], Normalys" at bounding box center [95, 261] width 132 height 12
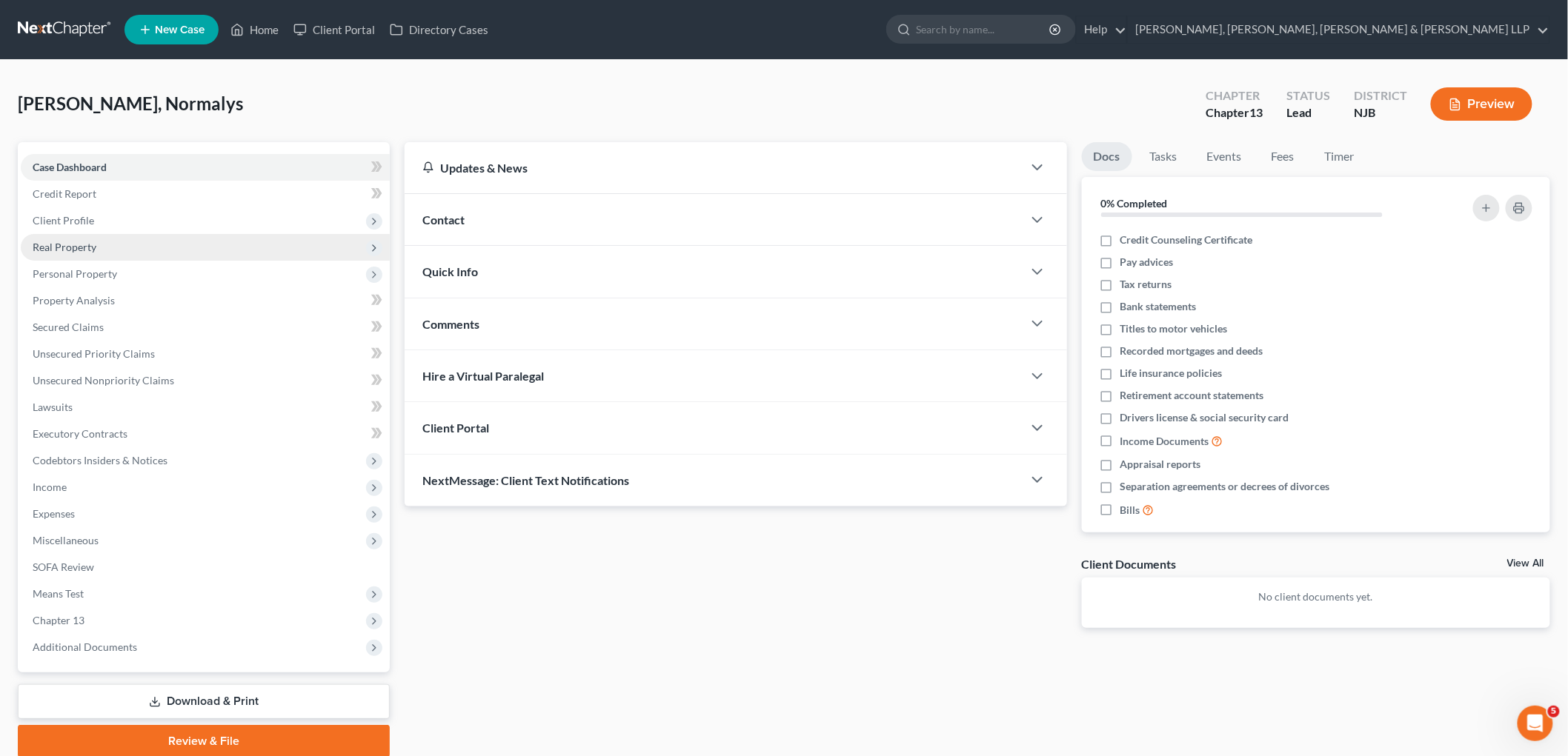
drag, startPoint x: 79, startPoint y: 215, endPoint x: 91, endPoint y: 245, distance: 32.3
click at [79, 215] on span "Client Profile" at bounding box center [63, 220] width 61 height 12
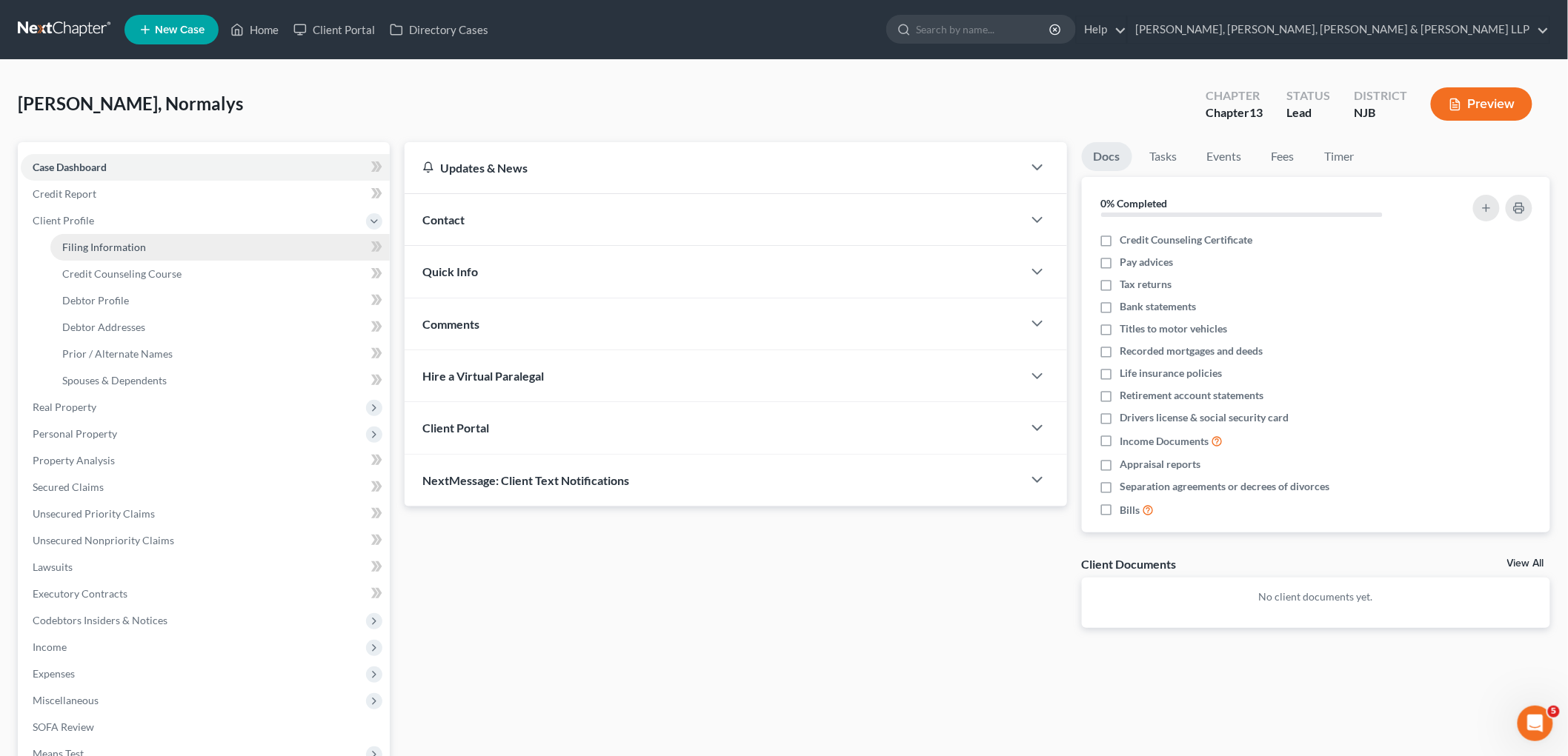
click at [100, 251] on span "Filing Information" at bounding box center [104, 247] width 84 height 12
select select "1"
select select "0"
select select "3"
select select "51"
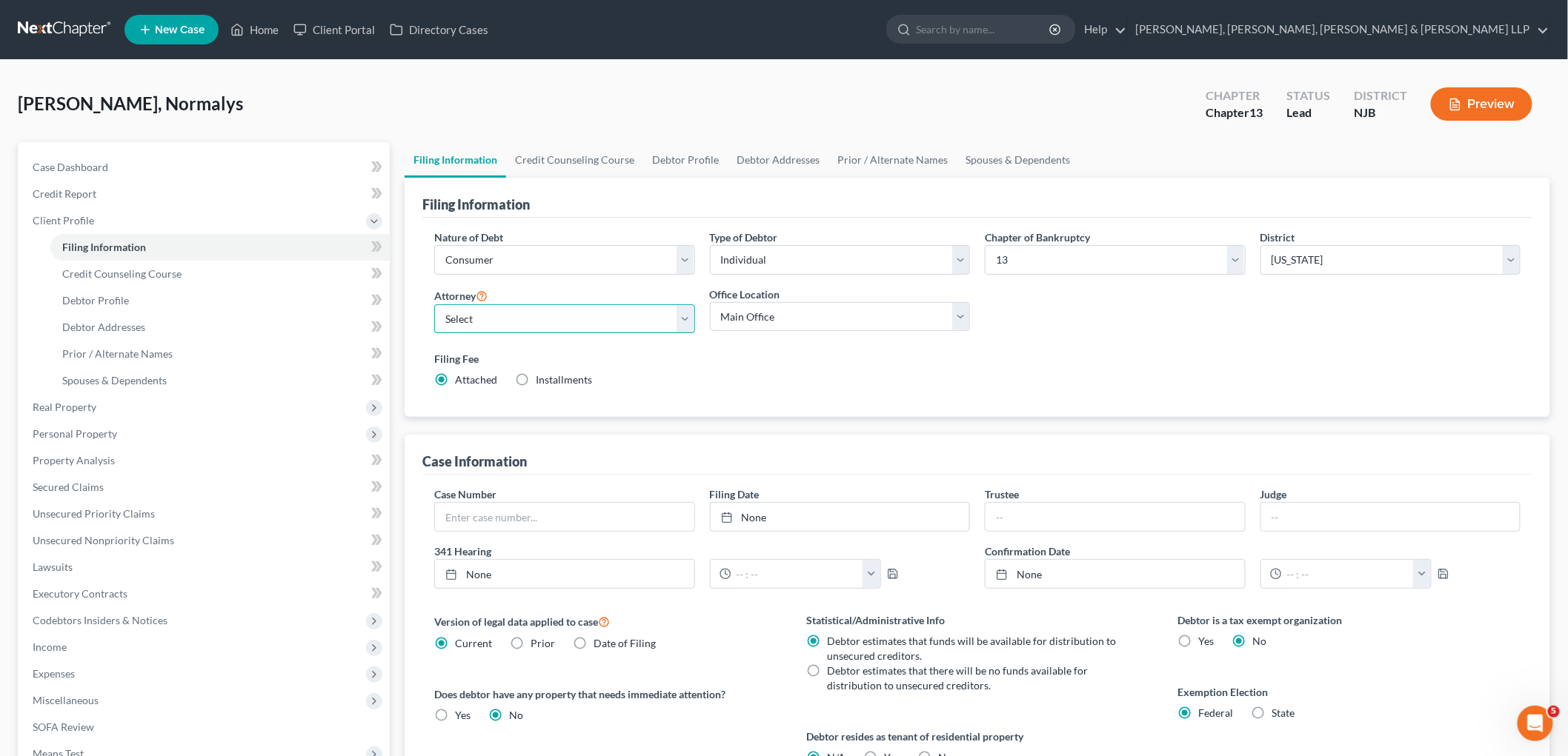
click at [621, 329] on select "Select [PERSON_NAME] - NJB [PERSON_NAME] - NYNB [PERSON_NAME] - NYEB [PERSON_NA…" at bounding box center [564, 320] width 261 height 30
select select "0"
click at [434, 305] on select "Select [PERSON_NAME] - NJB [PERSON_NAME] - NYNB [PERSON_NAME] - NYEB [PERSON_NA…" at bounding box center [564, 320] width 261 height 30
click at [746, 320] on select "Main Office Scura, [GEOGRAPHIC_DATA], [PERSON_NAME], [PERSON_NAME] & [PERSON_NA…" at bounding box center [840, 317] width 261 height 30
select select "0"
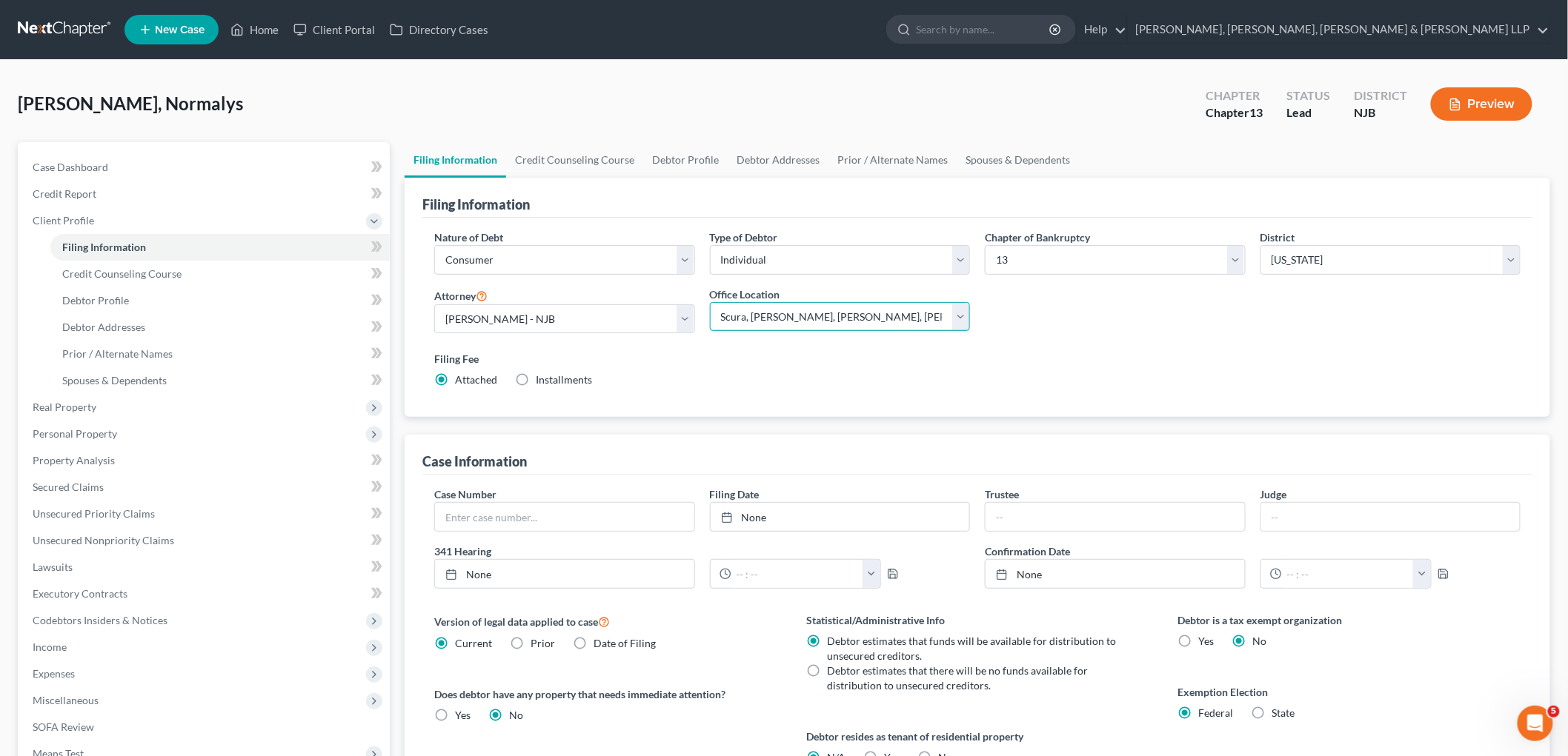
click at [710, 302] on select "Main Office Scura, [GEOGRAPHIC_DATA], [PERSON_NAME], [PERSON_NAME] & [PERSON_NA…" at bounding box center [840, 317] width 261 height 30
click at [589, 154] on link "Credit Counseling Course" at bounding box center [574, 160] width 137 height 36
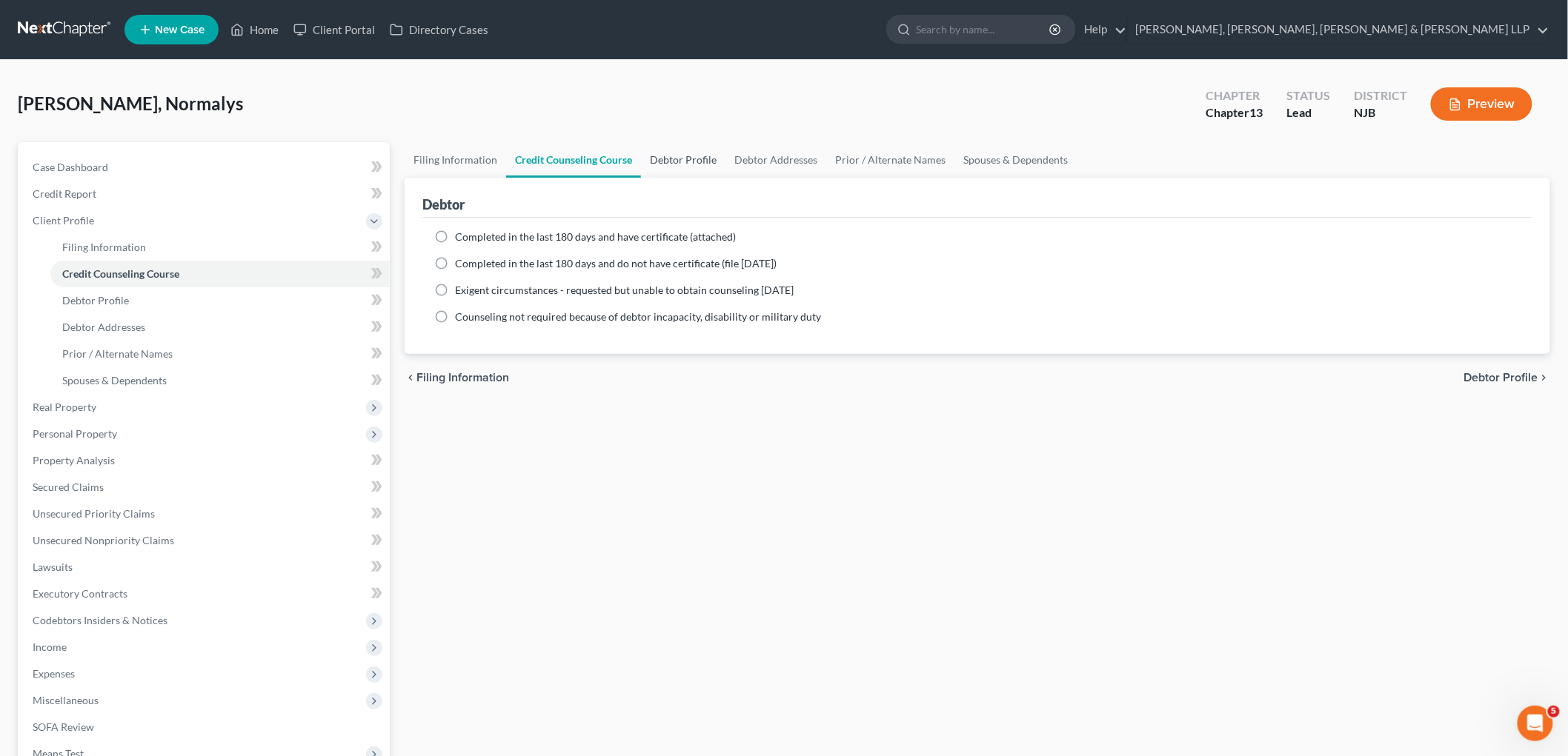
click at [670, 158] on link "Debtor Profile" at bounding box center [683, 160] width 85 height 36
select select "0"
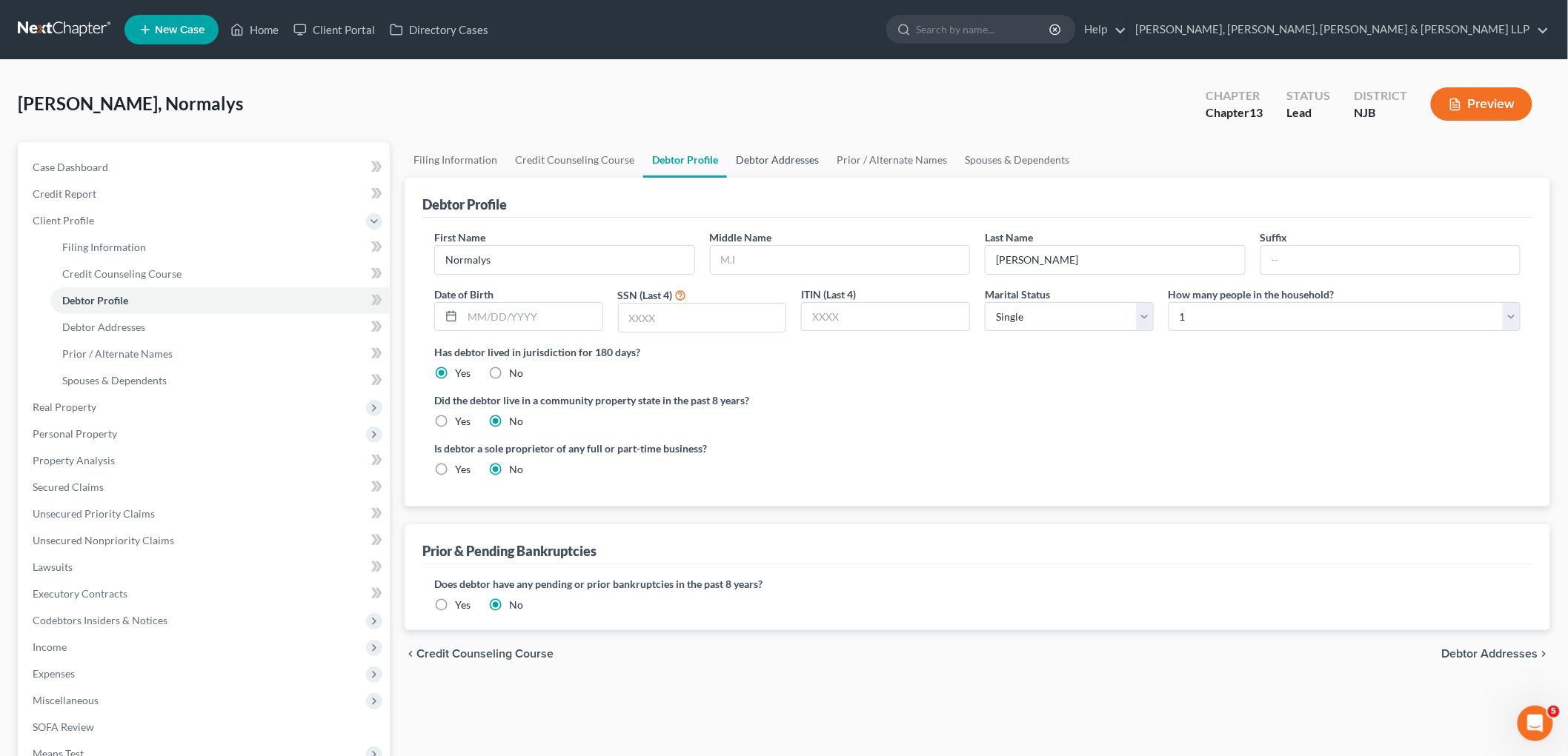
click at [756, 159] on link "Debtor Addresses" at bounding box center [777, 160] width 100 height 36
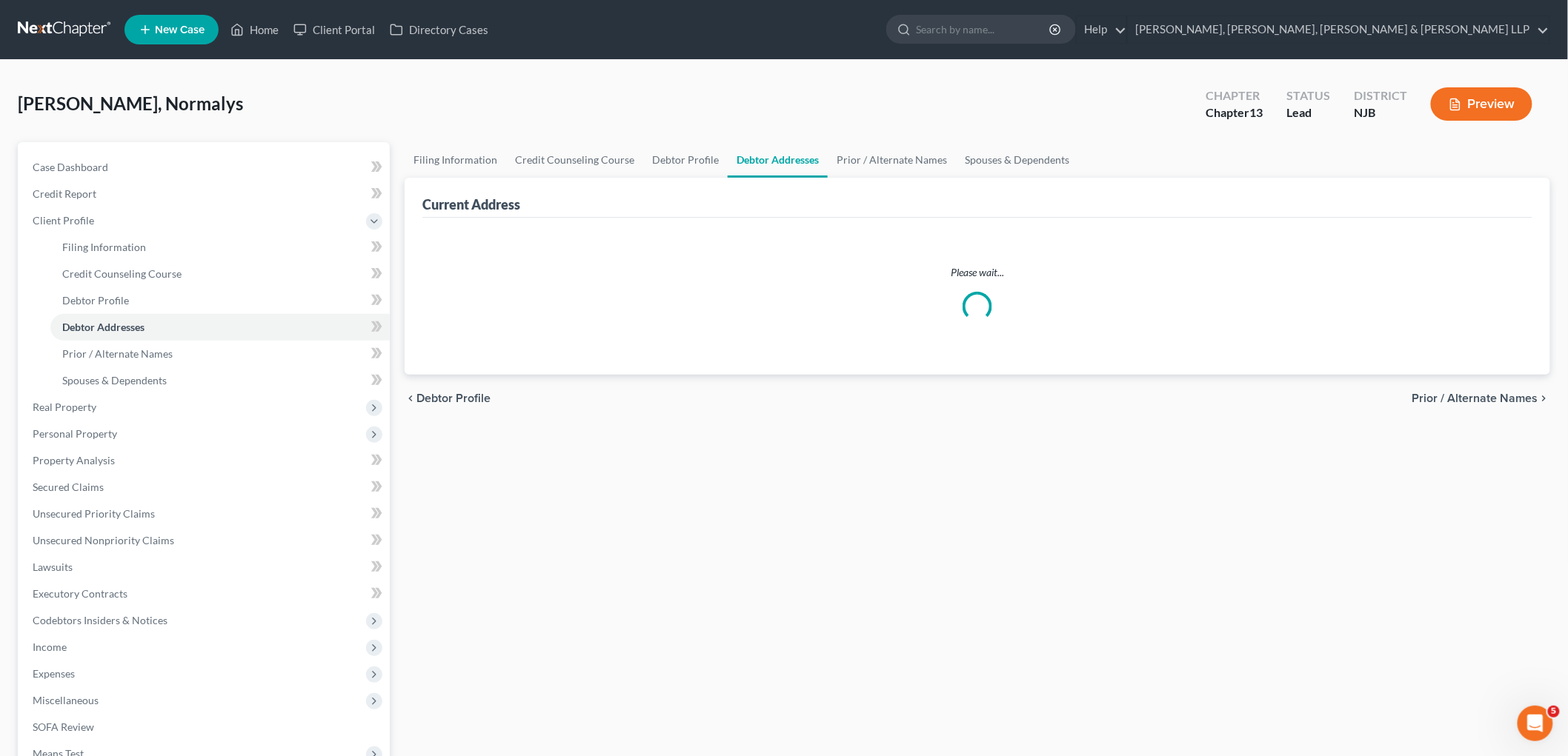
select select "0"
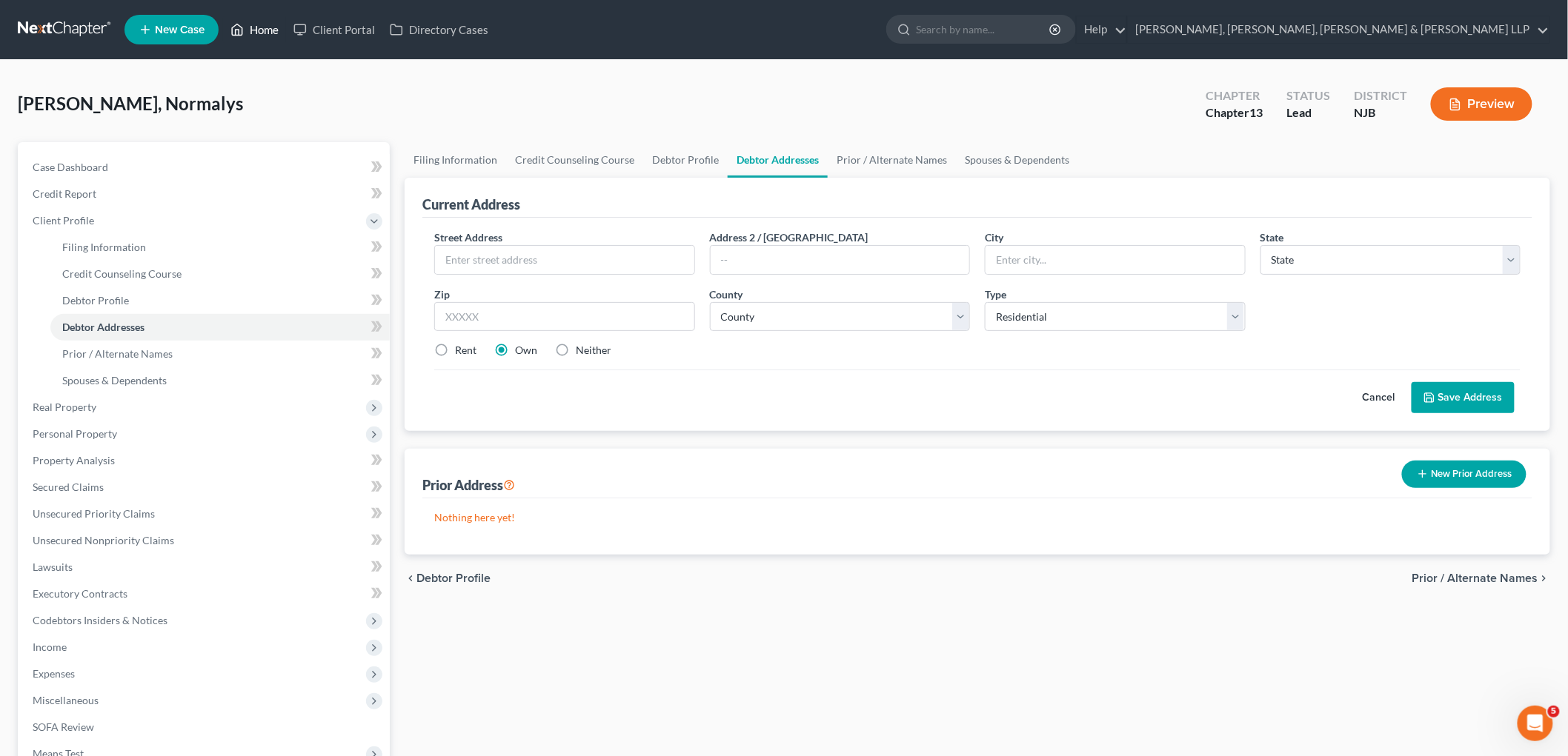
click at [257, 24] on link "Home" at bounding box center [254, 30] width 63 height 27
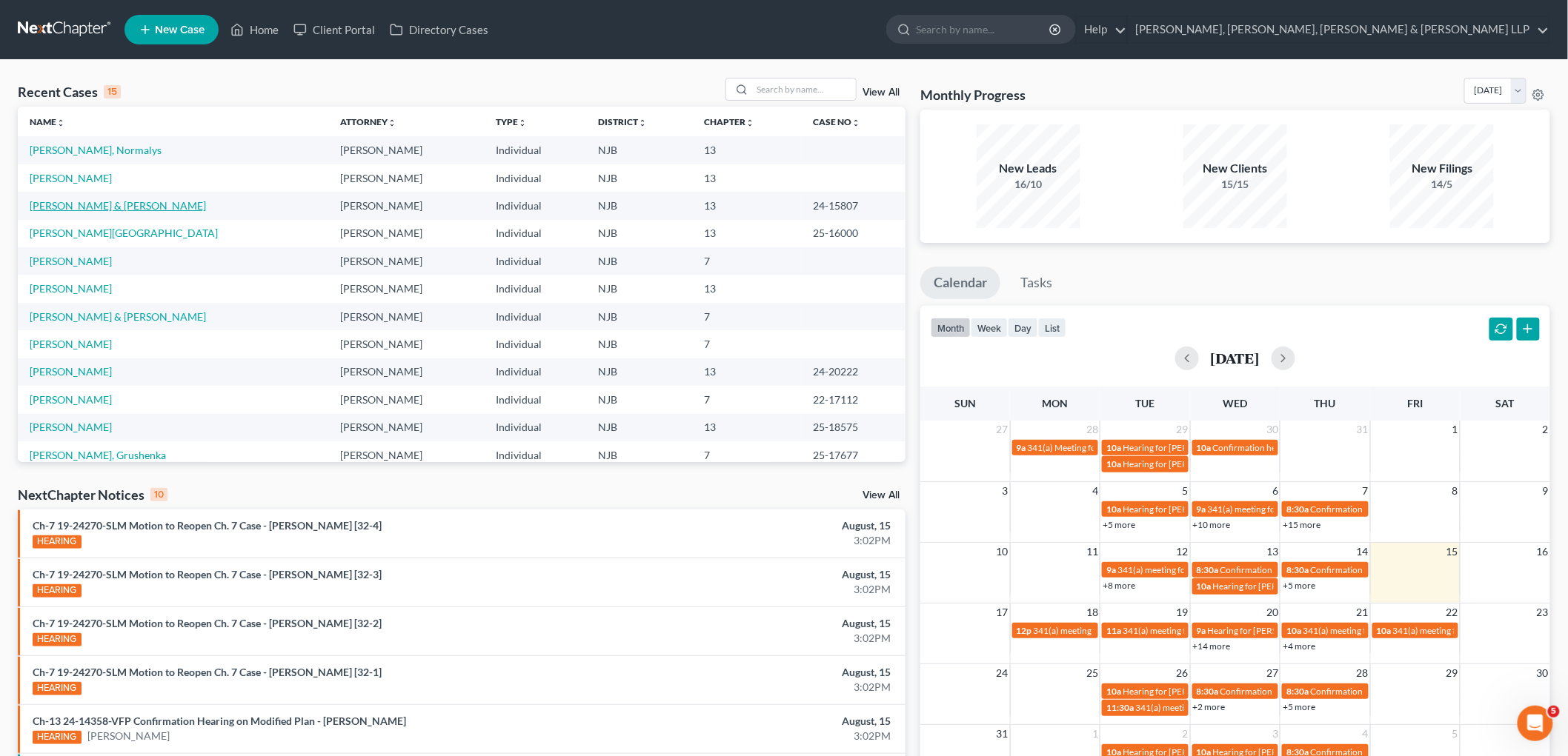
click at [95, 208] on link "[PERSON_NAME] & [PERSON_NAME]" at bounding box center [118, 205] width 176 height 12
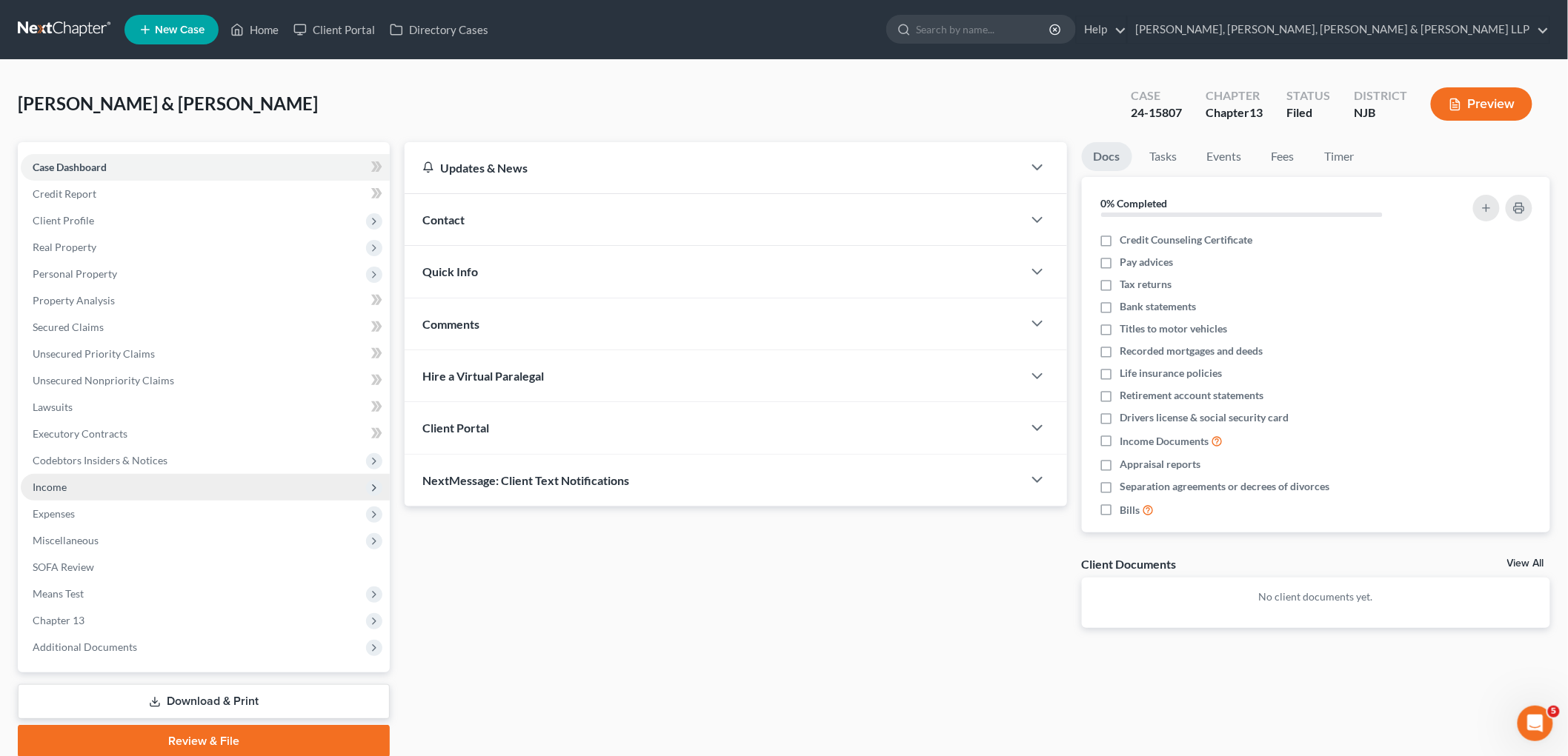
click at [45, 485] on span "Income" at bounding box center [49, 487] width 34 height 12
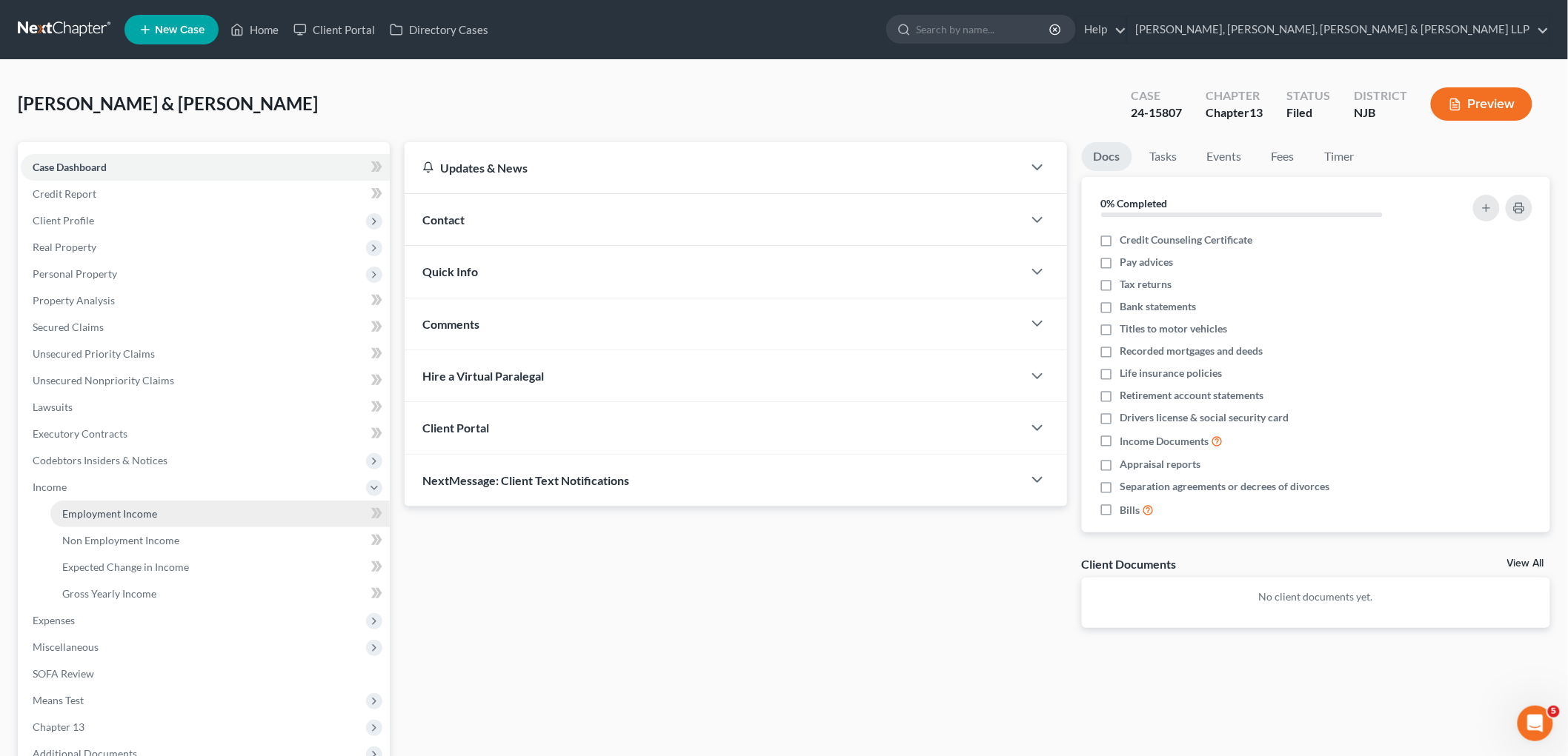
click at [83, 509] on span "Employment Income" at bounding box center [109, 513] width 95 height 12
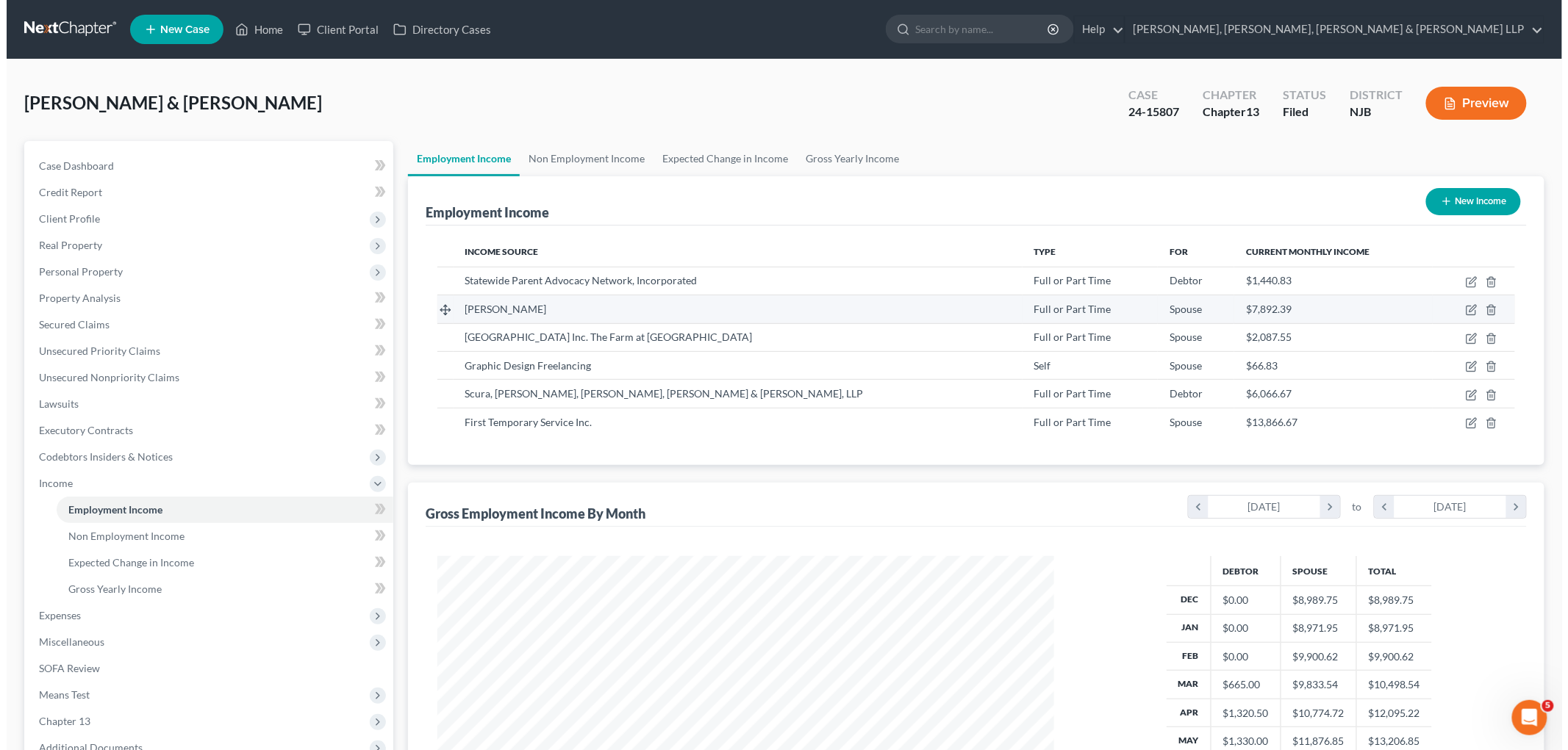
scroll to position [307, 645]
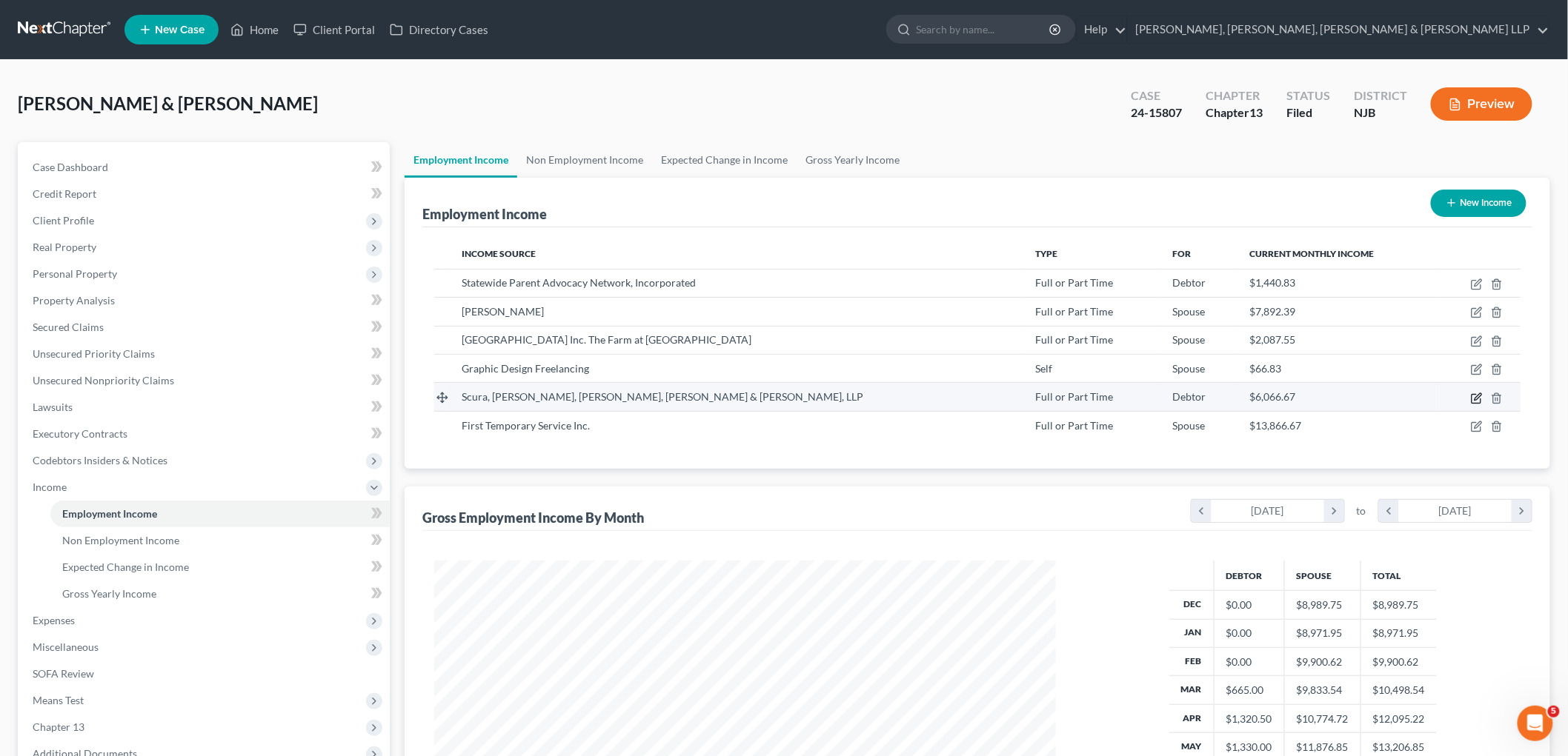
click at [1084, 393] on icon "button" at bounding box center [1477, 399] width 12 height 12
select select "0"
select select "33"
select select "2"
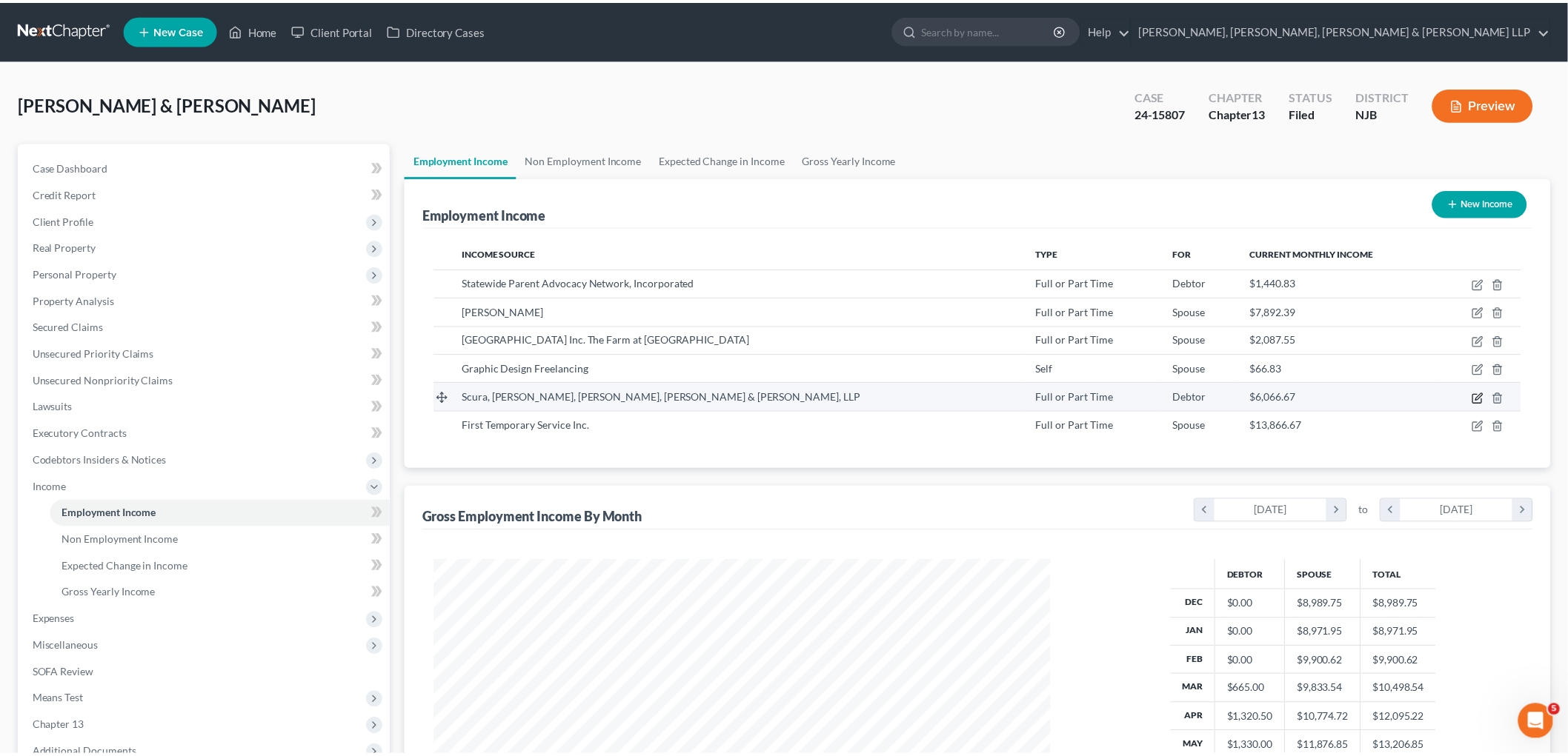
scroll to position [313, 657]
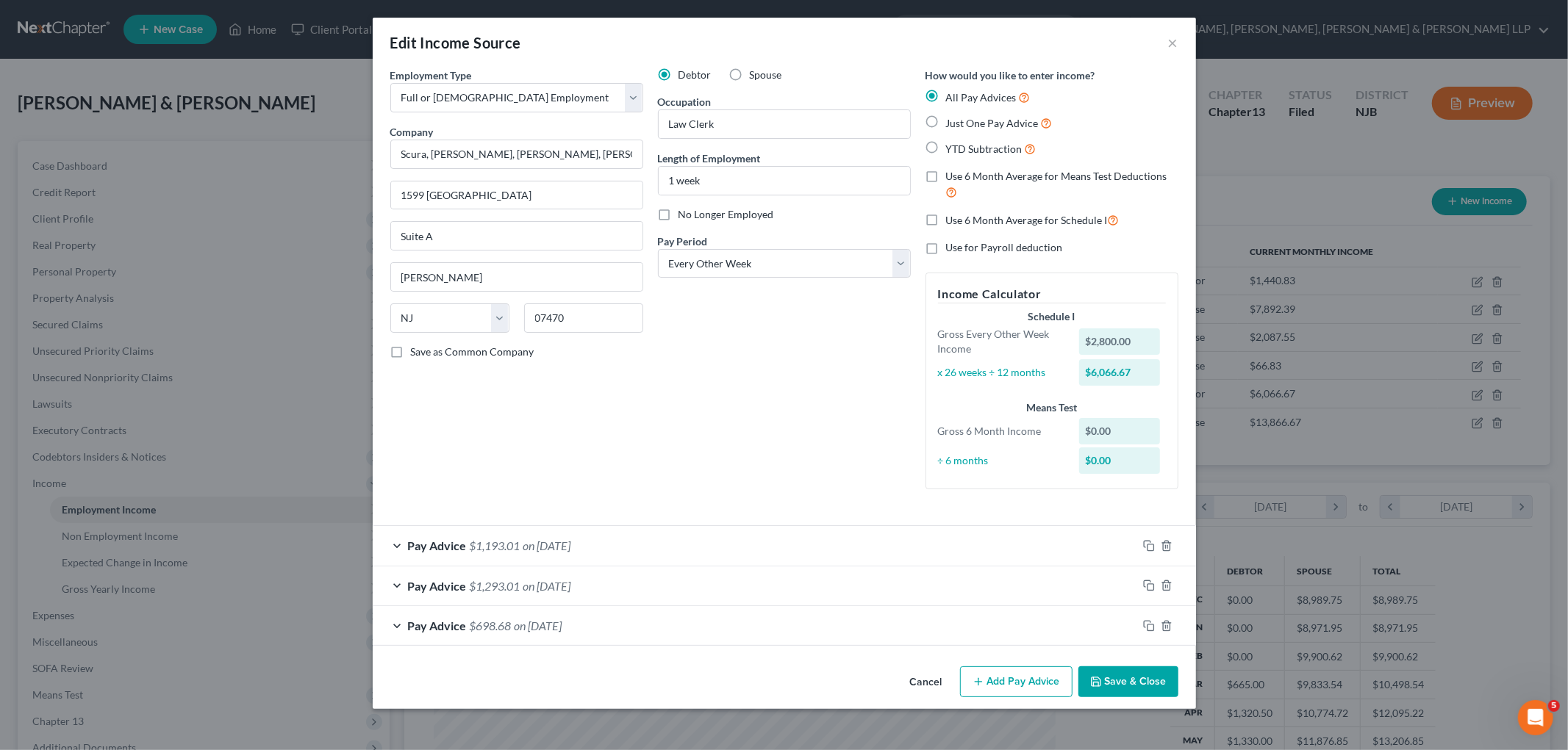
click at [923, 686] on button "Cancel" at bounding box center [926, 682] width 55 height 29
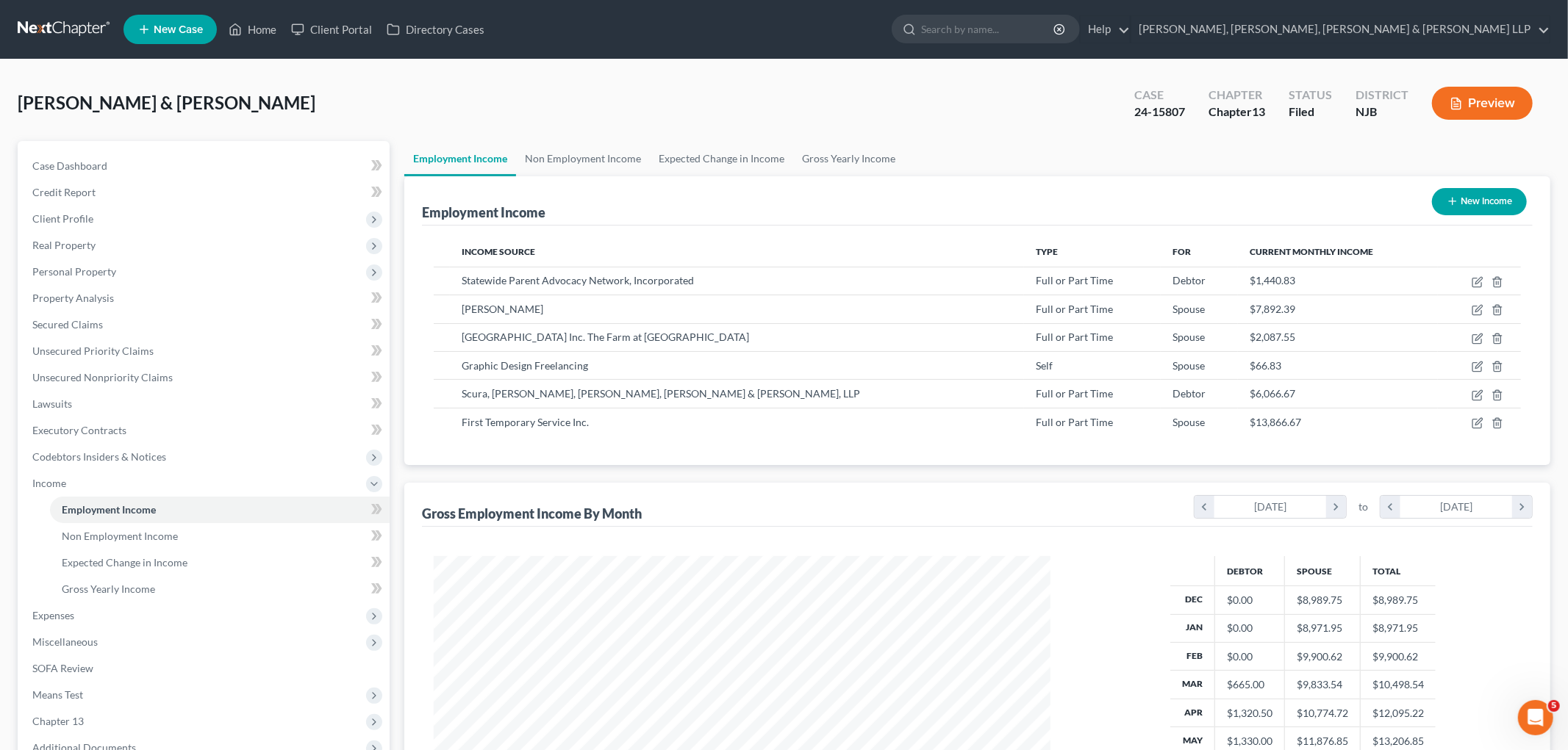
scroll to position [734422, 734294]
click at [1075, 104] on button "Preview" at bounding box center [1469, 103] width 100 height 33
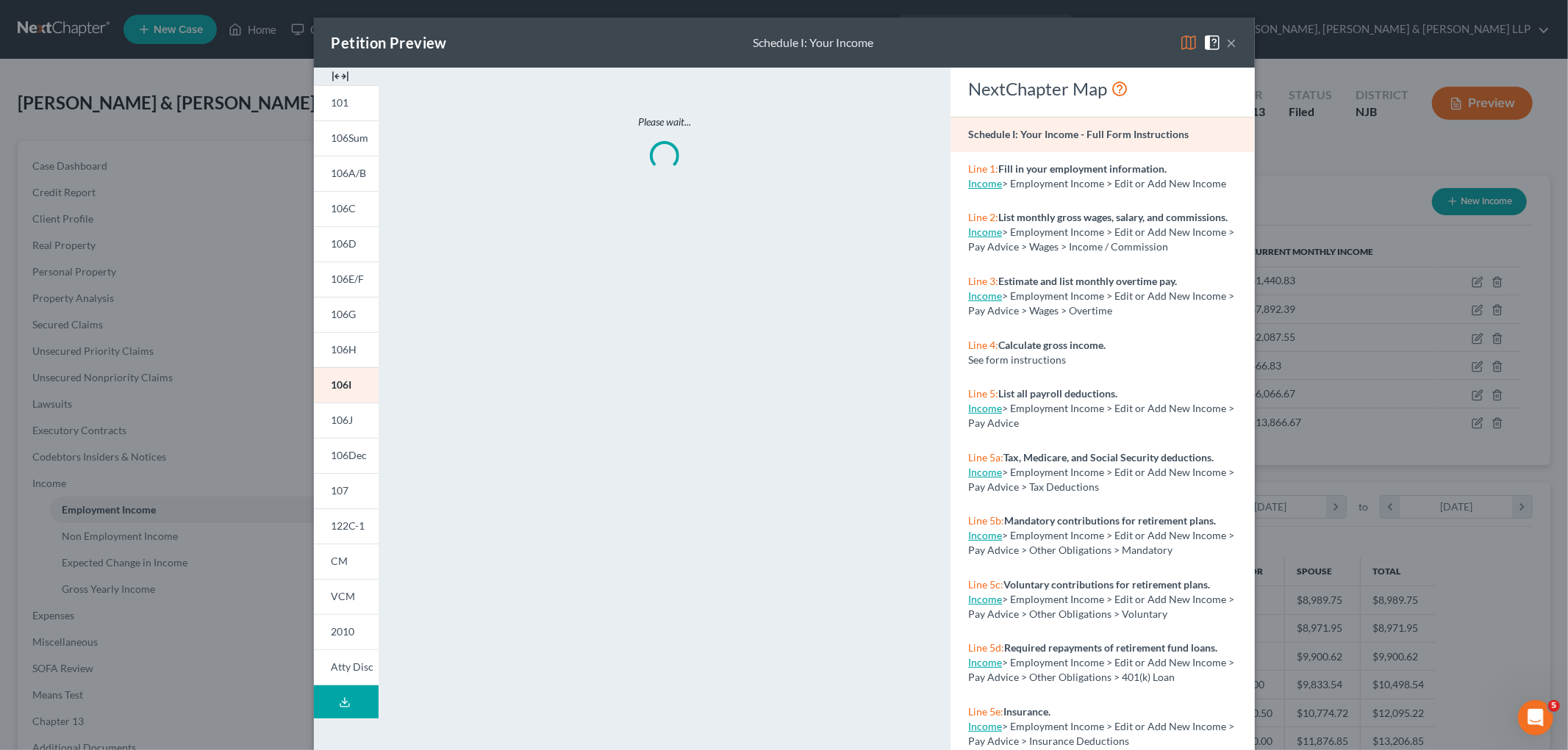
click at [1075, 42] on img at bounding box center [1189, 42] width 17 height 17
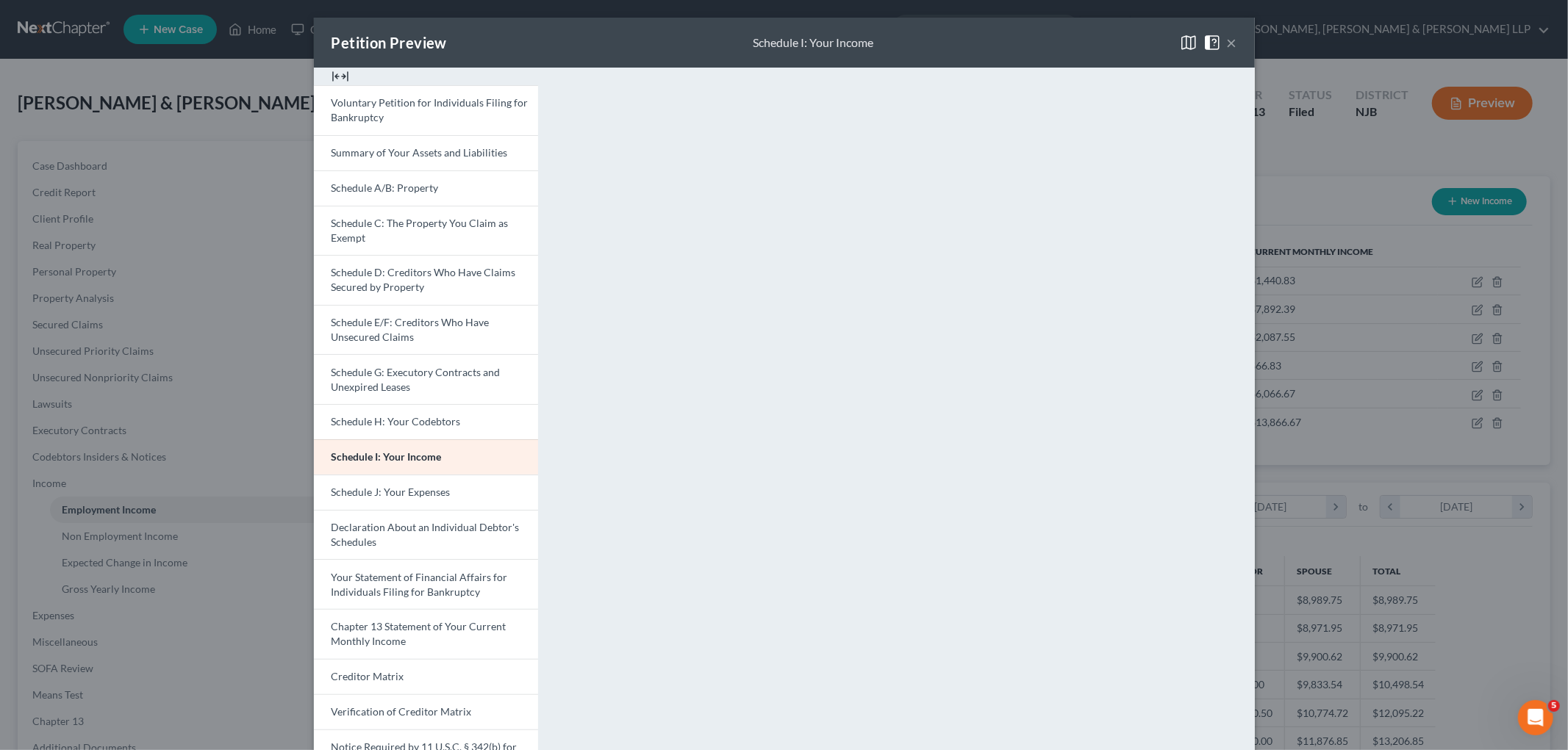
click at [1075, 40] on button "×" at bounding box center [1232, 42] width 10 height 17
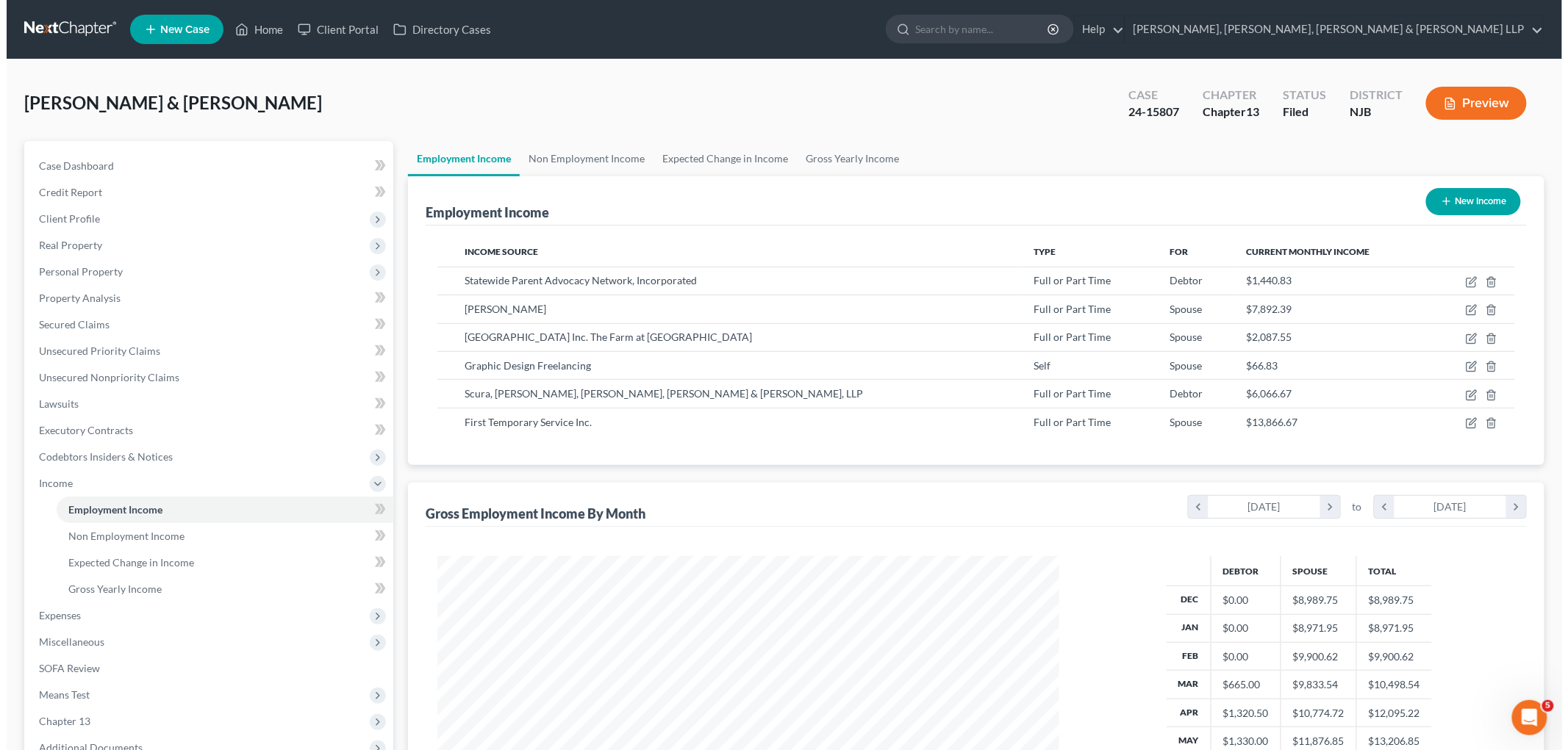
scroll to position [734422, 734294]
click at [1075, 274] on div "Debtor" at bounding box center [1189, 281] width 53 height 15
click at [1075, 278] on icon "button" at bounding box center [1465, 282] width 12 height 12
select select "0"
select select "33"
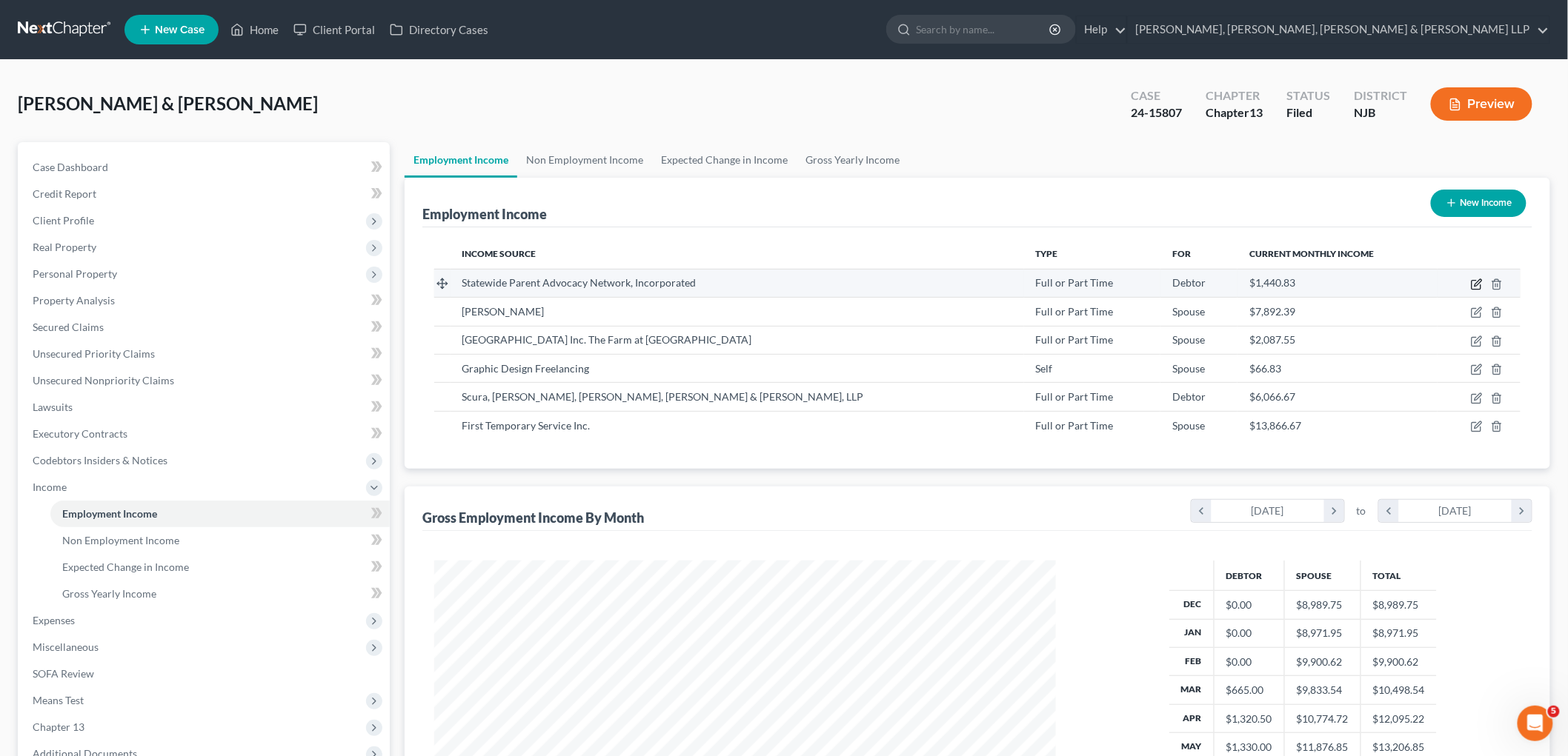
select select "2"
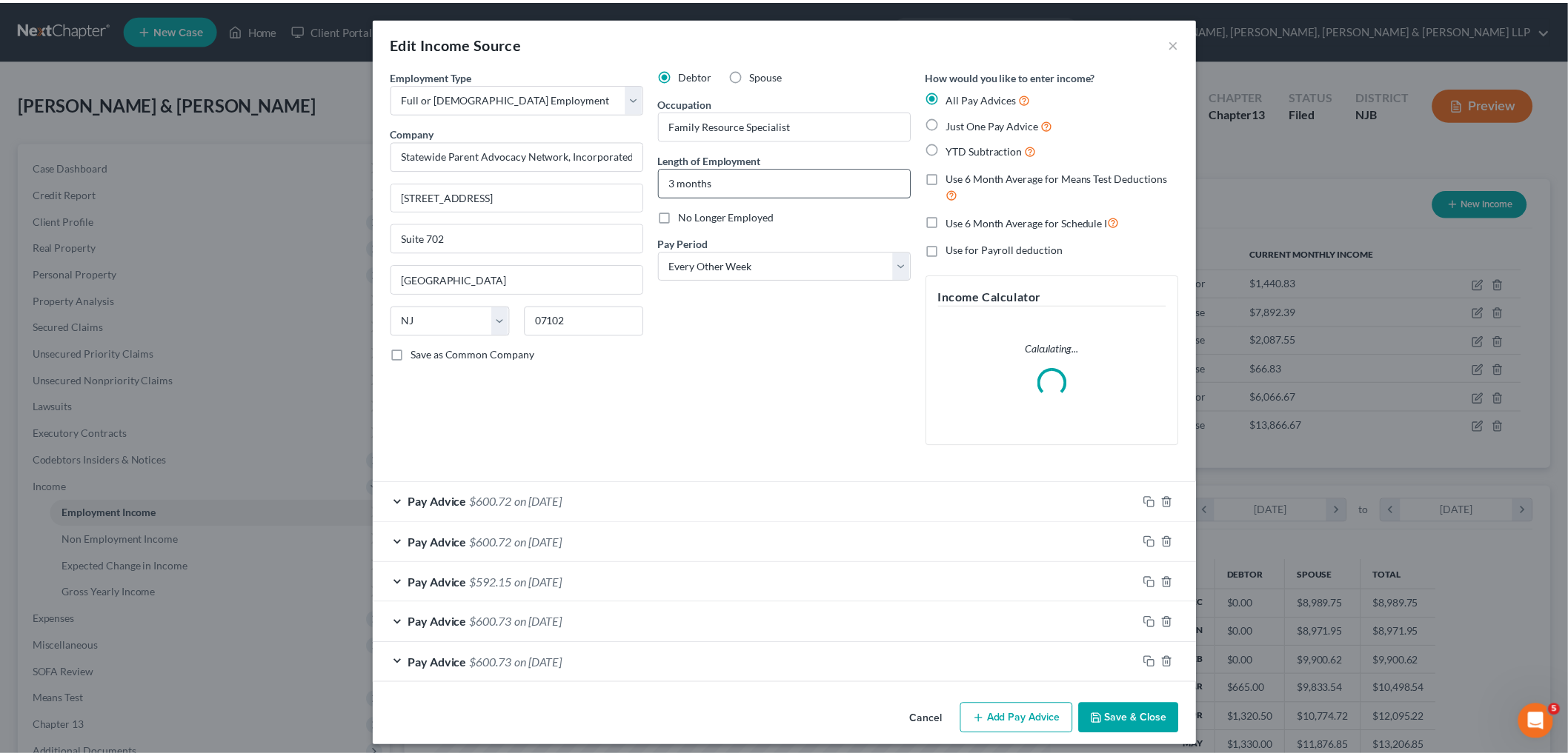
scroll to position [313, 657]
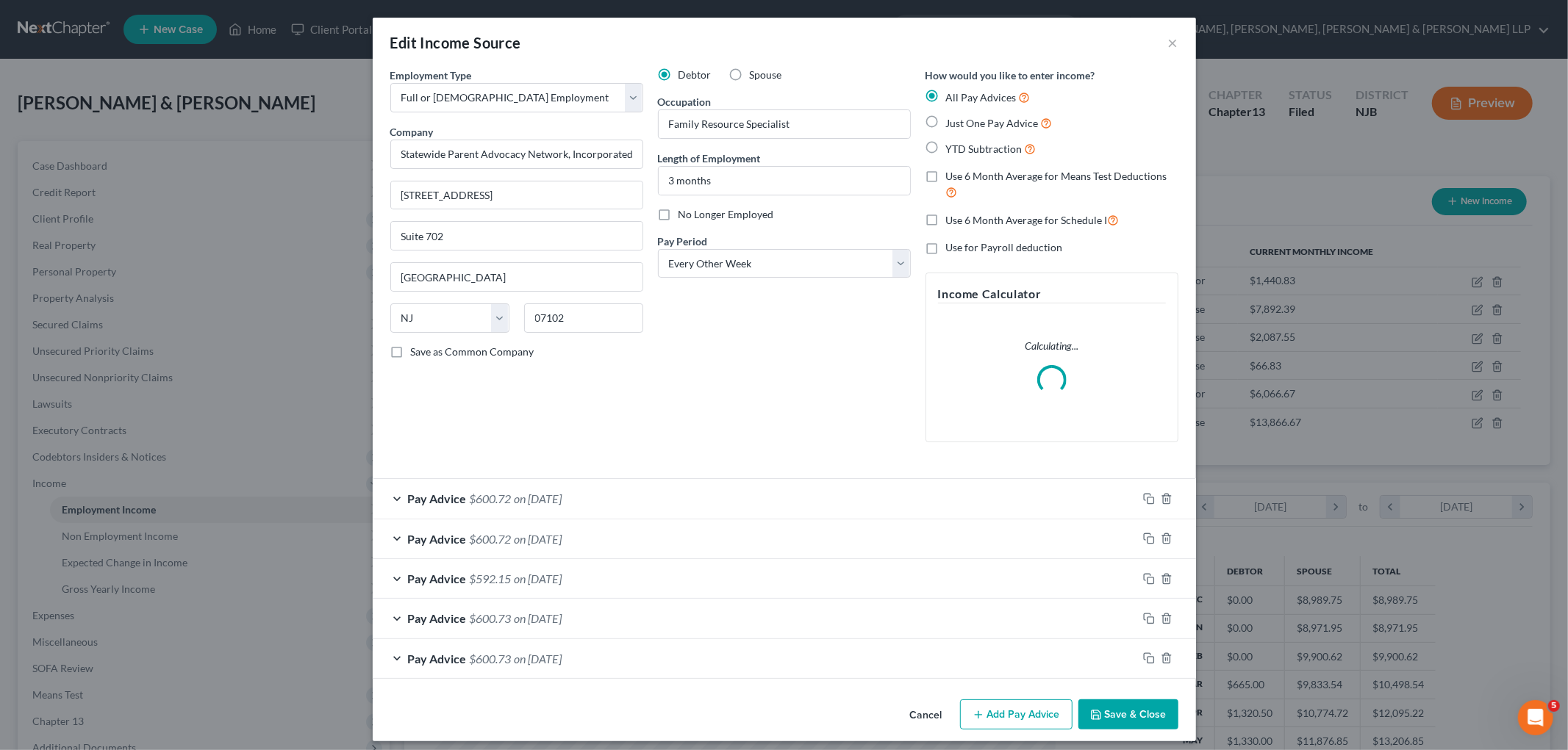
drag, startPoint x: 656, startPoint y: 213, endPoint x: 754, endPoint y: 380, distance: 193.6
click at [678, 211] on label "No Longer Employed" at bounding box center [726, 214] width 95 height 15
click at [684, 211] on input "No Longer Employed" at bounding box center [689, 211] width 10 height 10
checkbox input "true"
click at [1075, 690] on button "Save & Close" at bounding box center [1128, 715] width 100 height 31
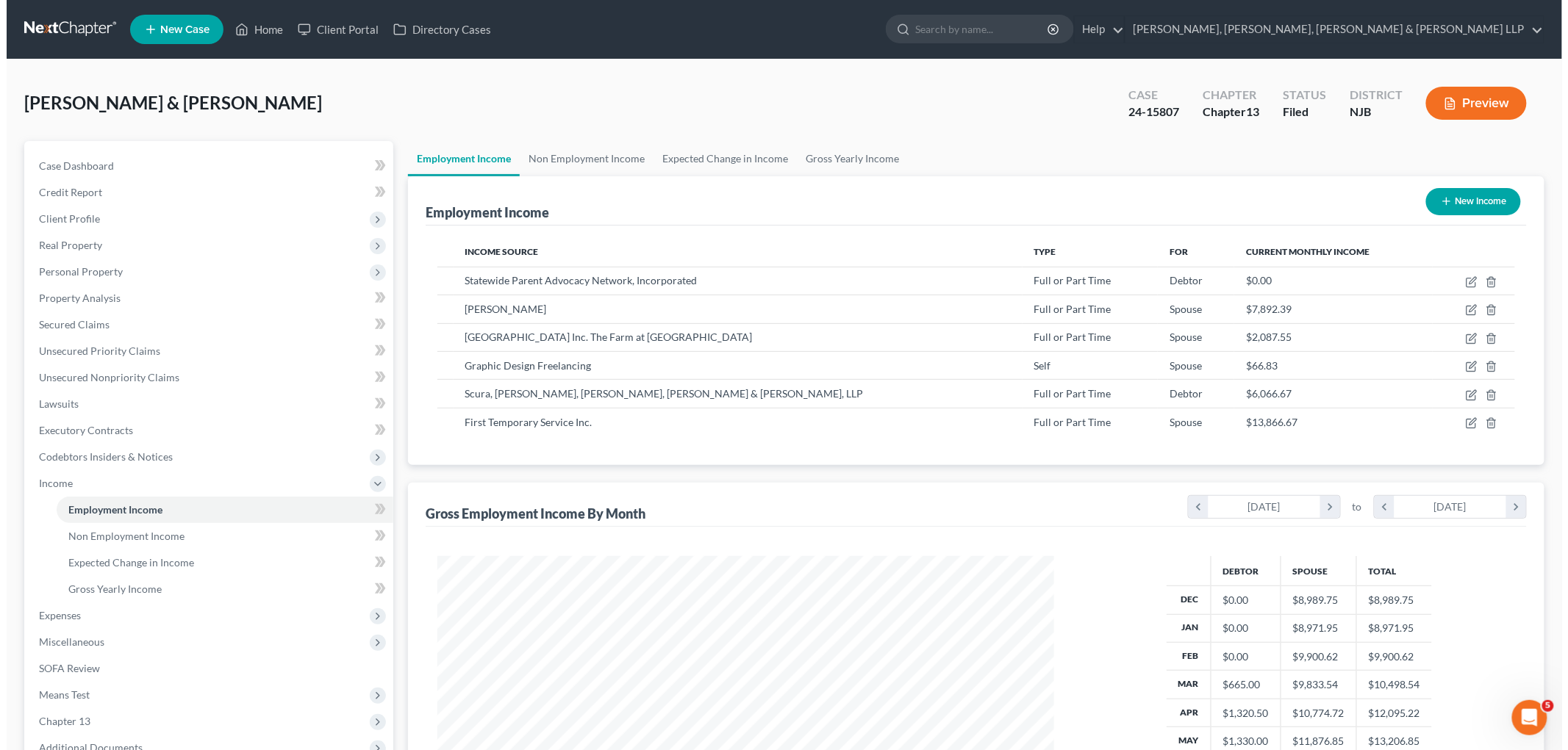
scroll to position [734422, 734294]
click at [1075, 94] on button "Preview" at bounding box center [1469, 103] width 100 height 33
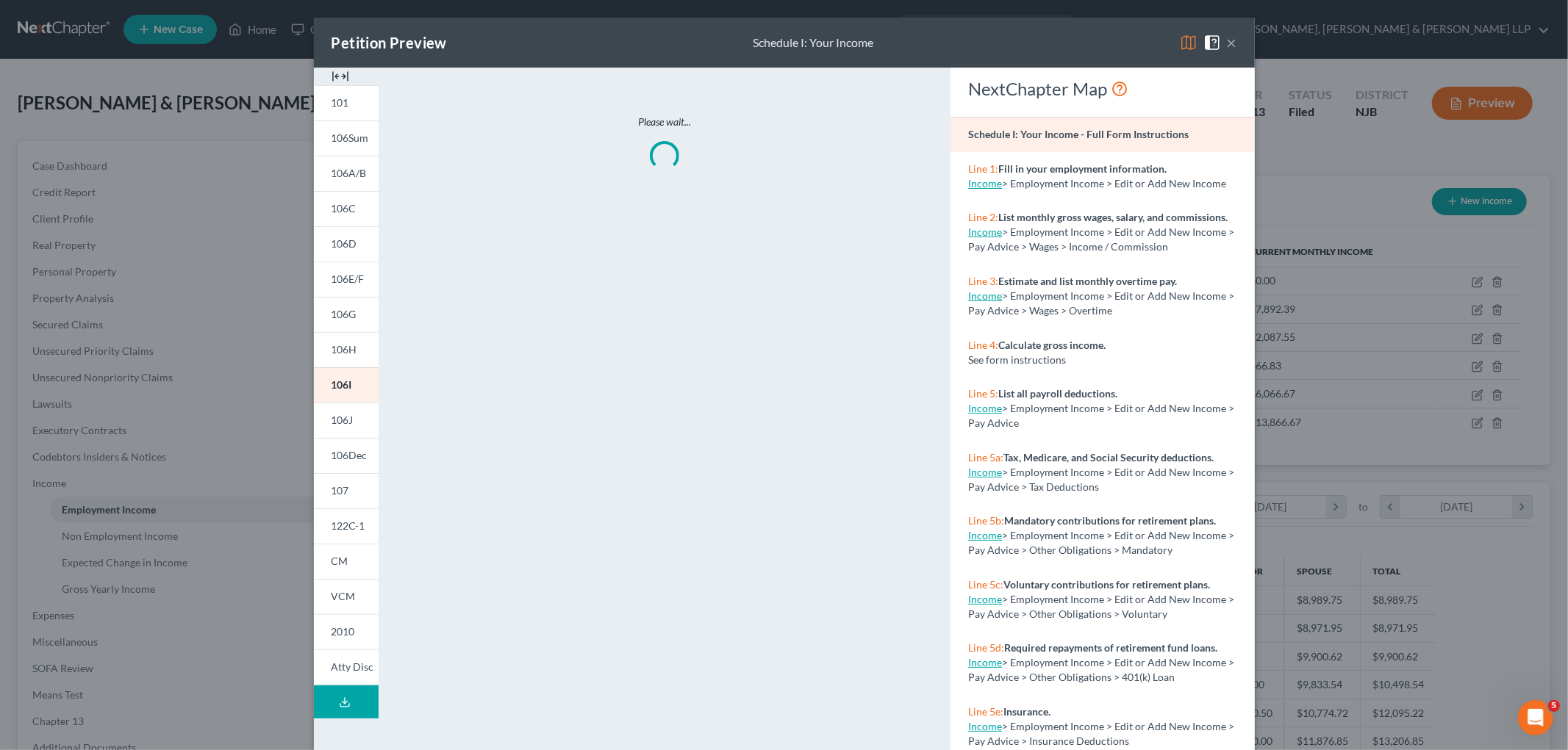
scroll to position [310, 651]
click at [1075, 42] on img at bounding box center [1189, 42] width 17 height 17
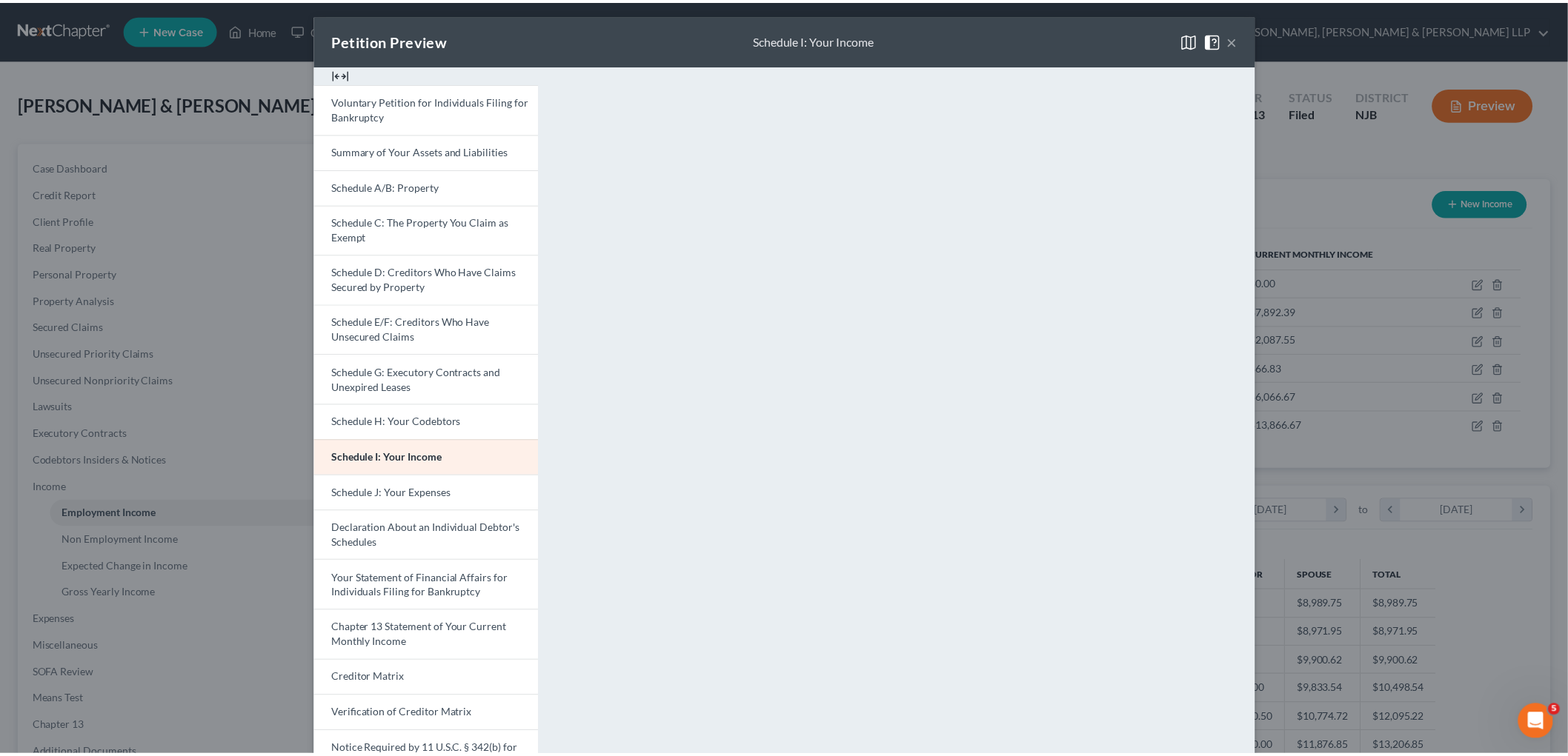
scroll to position [0, 0]
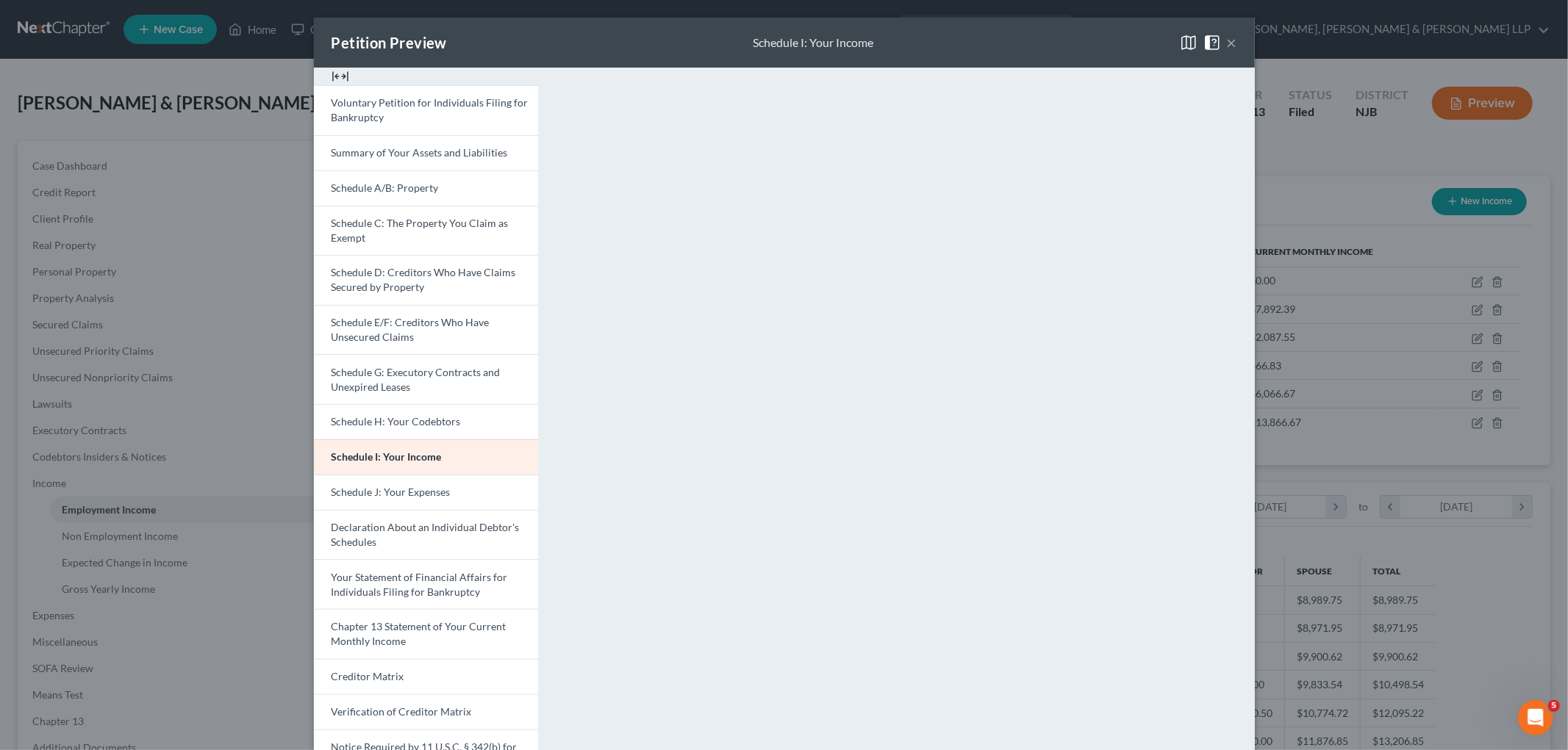
click at [1075, 39] on button "×" at bounding box center [1232, 42] width 10 height 17
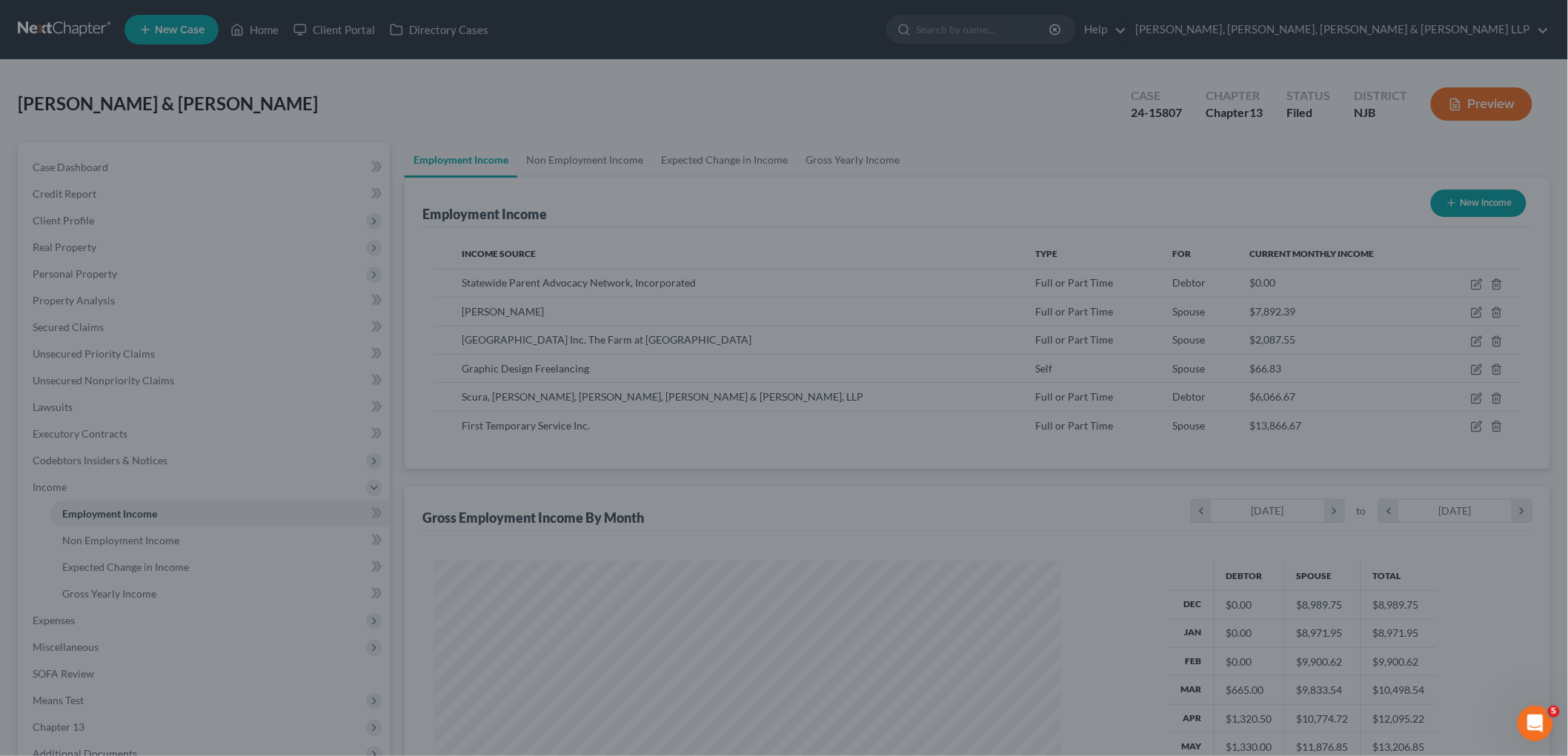
scroll to position [740298, 740431]
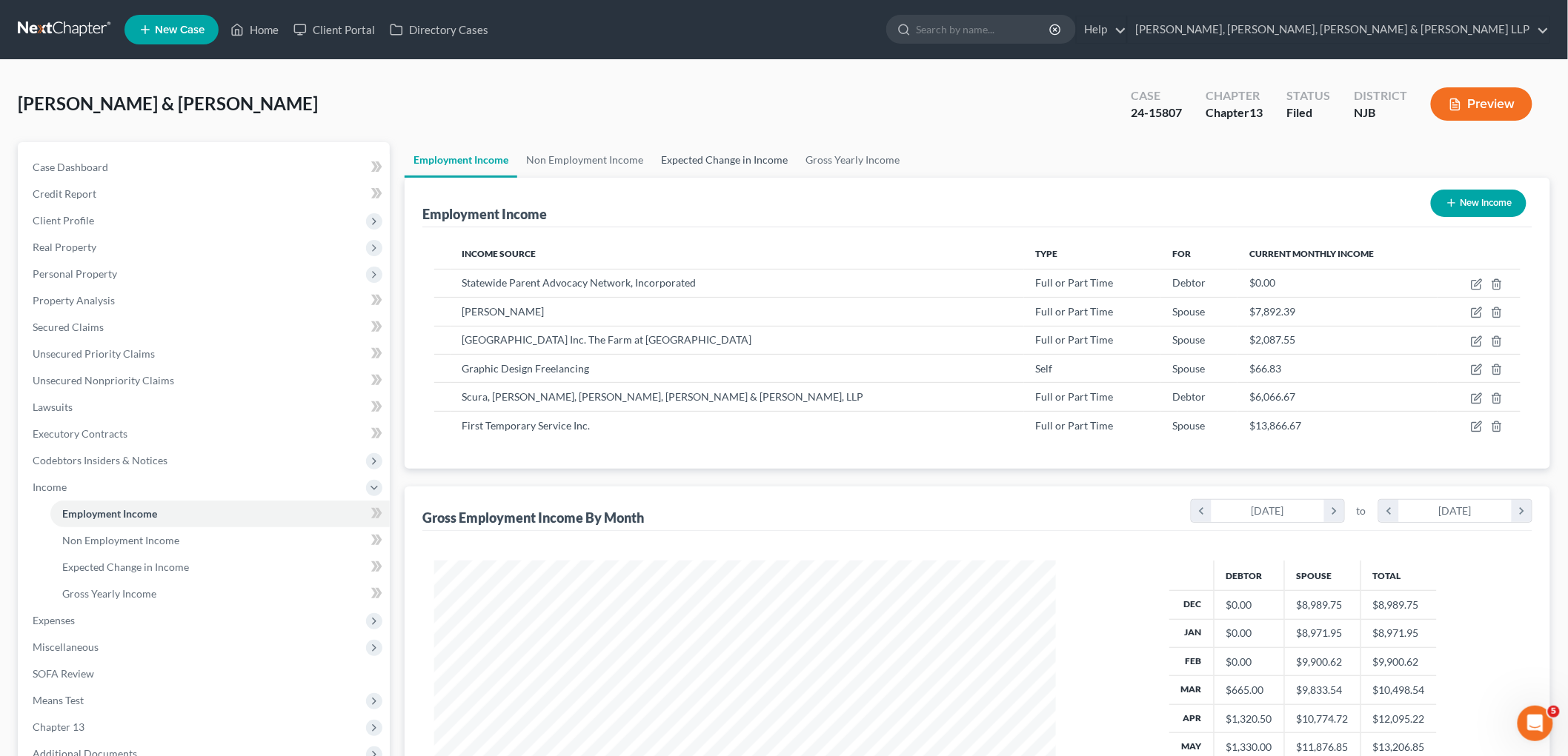
click at [743, 152] on link "Expected Change in Income" at bounding box center [724, 160] width 144 height 36
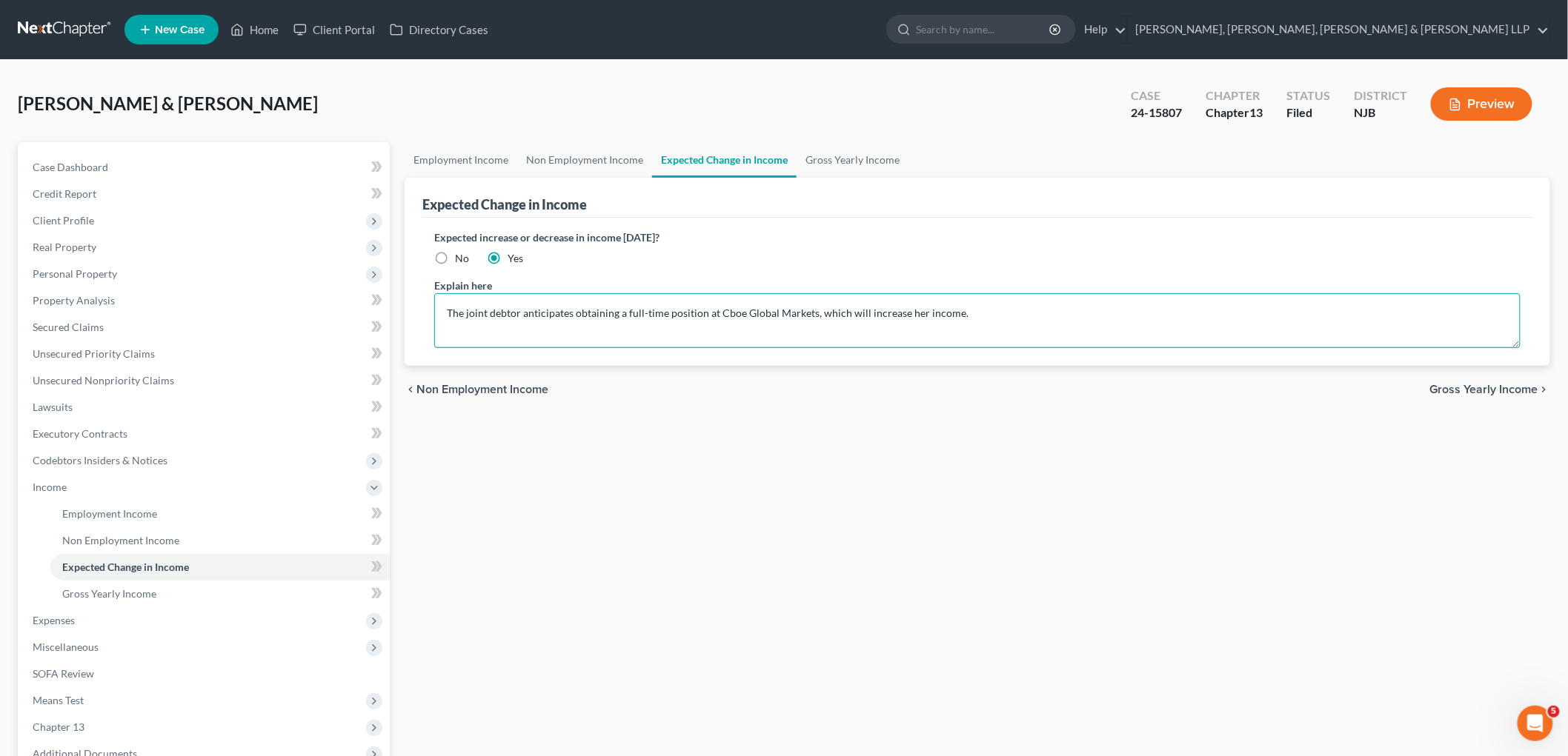
drag, startPoint x: 984, startPoint y: 308, endPoint x: 442, endPoint y: 314, distance: 542.0
click at [442, 314] on textarea "The joint debtor anticipates obtaining a full-time position at Cboe Global Mark…" at bounding box center [977, 320] width 1087 height 55
click at [455, 252] on label "No" at bounding box center [462, 258] width 14 height 15
click at [461, 252] on input "No" at bounding box center [466, 256] width 10 height 10
radio input "true"
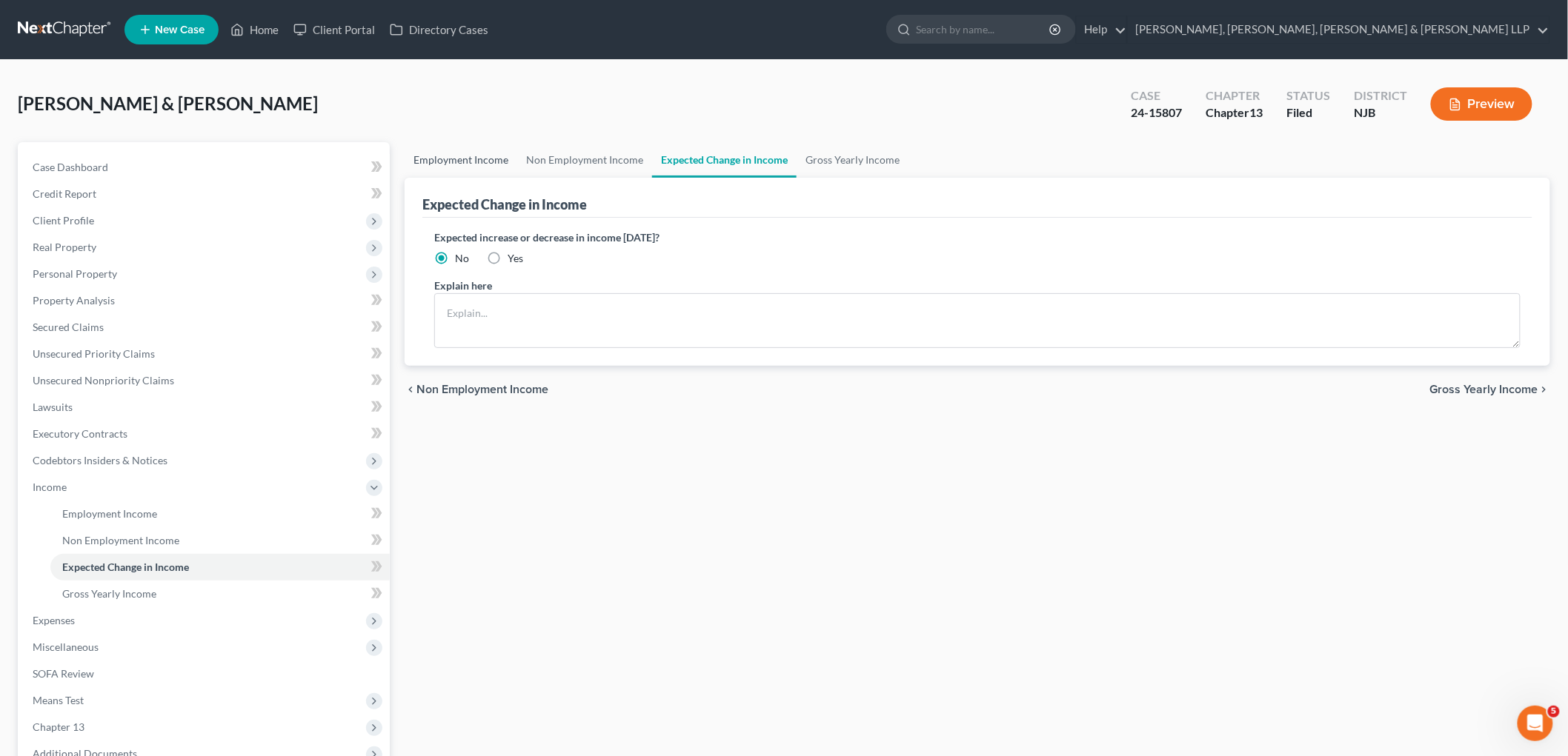
click at [466, 155] on link "Employment Income" at bounding box center [460, 160] width 113 height 36
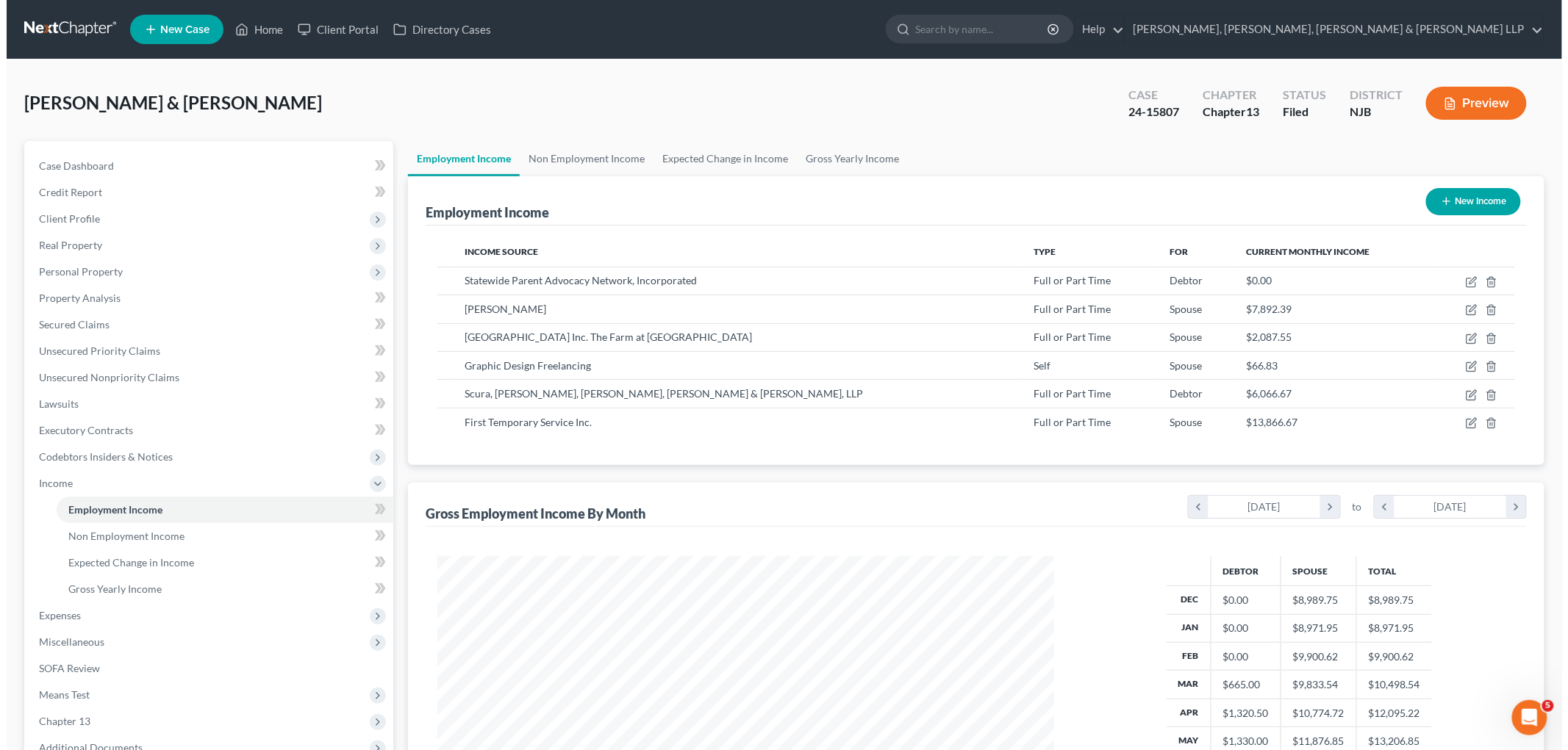
scroll to position [307, 645]
click at [1075, 101] on button "Preview" at bounding box center [1469, 103] width 100 height 33
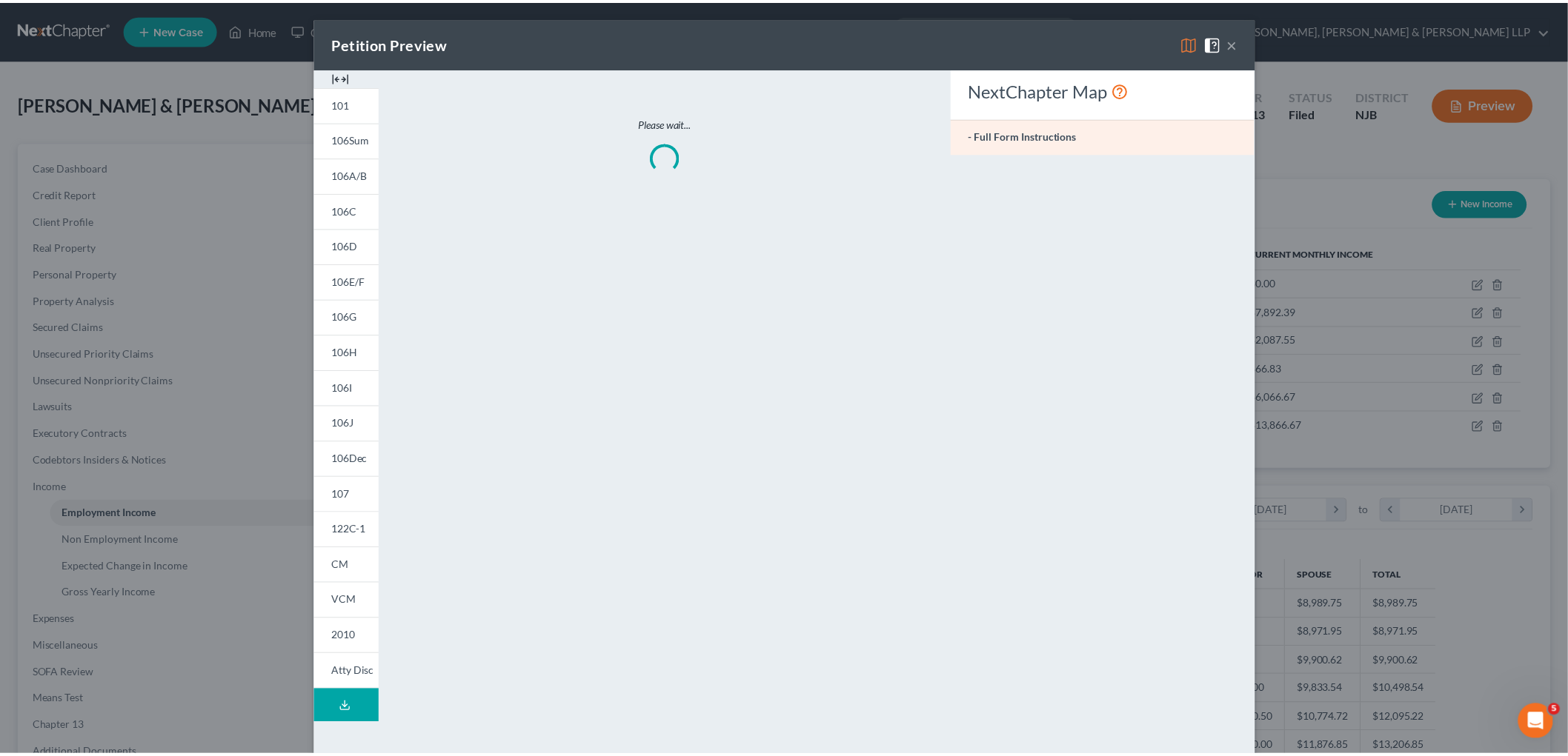
scroll to position [313, 657]
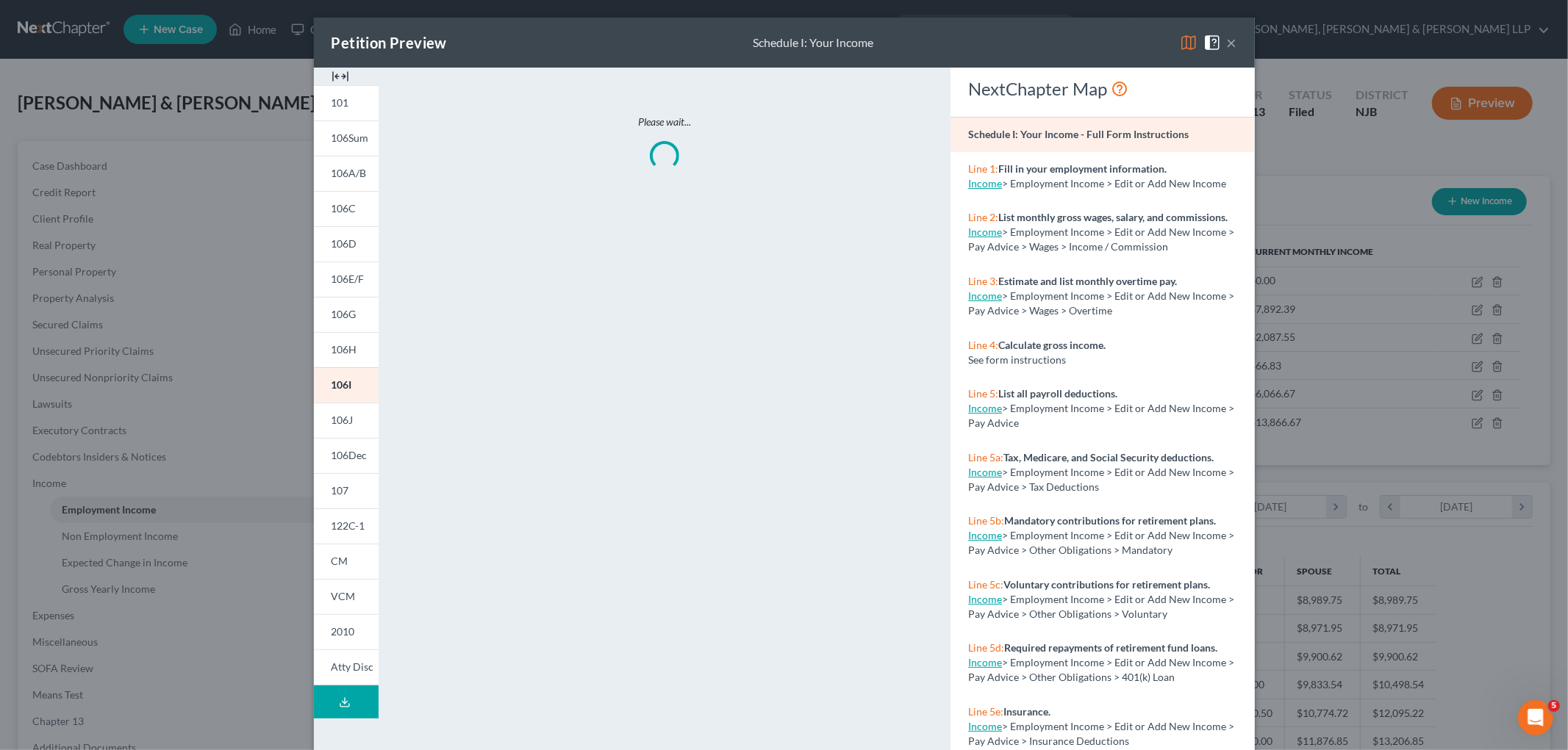
click at [1075, 42] on img at bounding box center [1189, 42] width 17 height 17
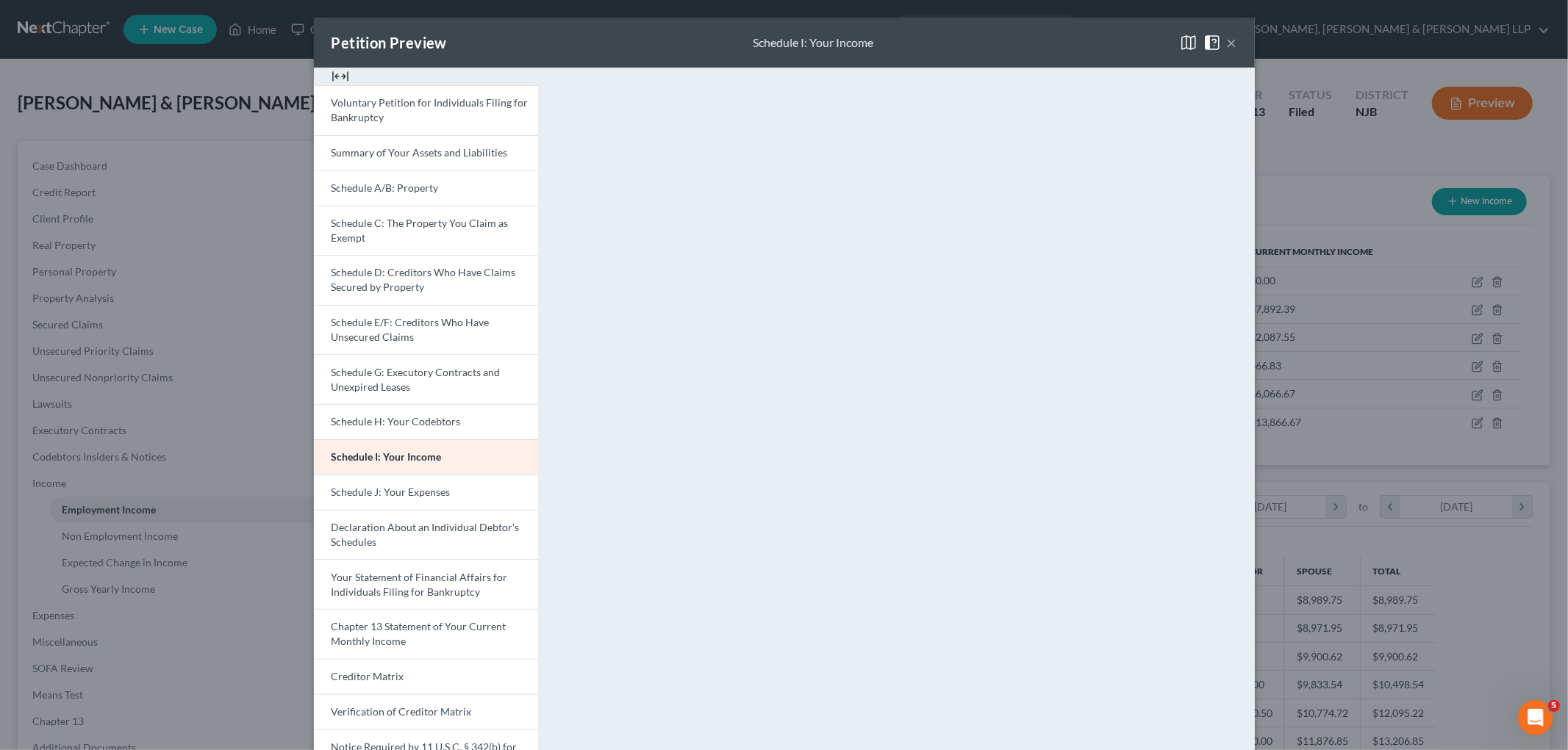
click at [1075, 45] on button "×" at bounding box center [1232, 42] width 10 height 17
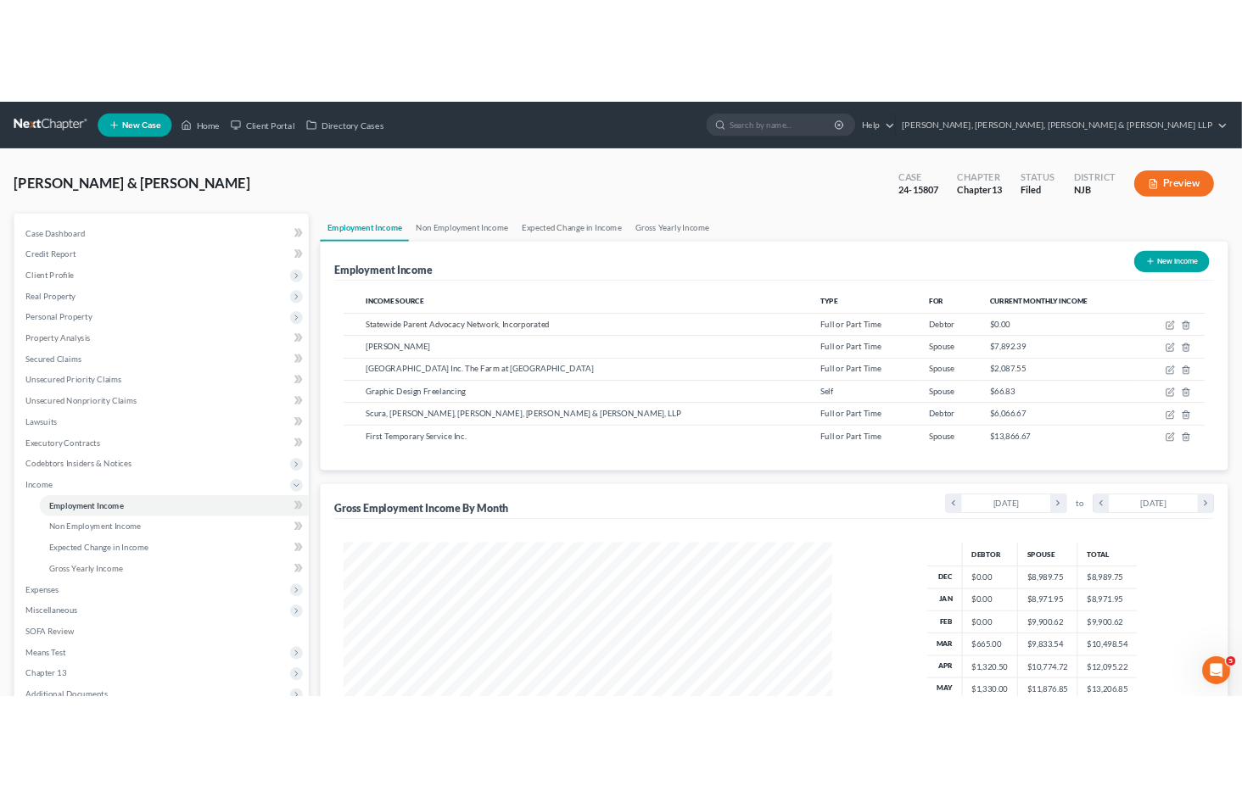
scroll to position [848013, 847623]
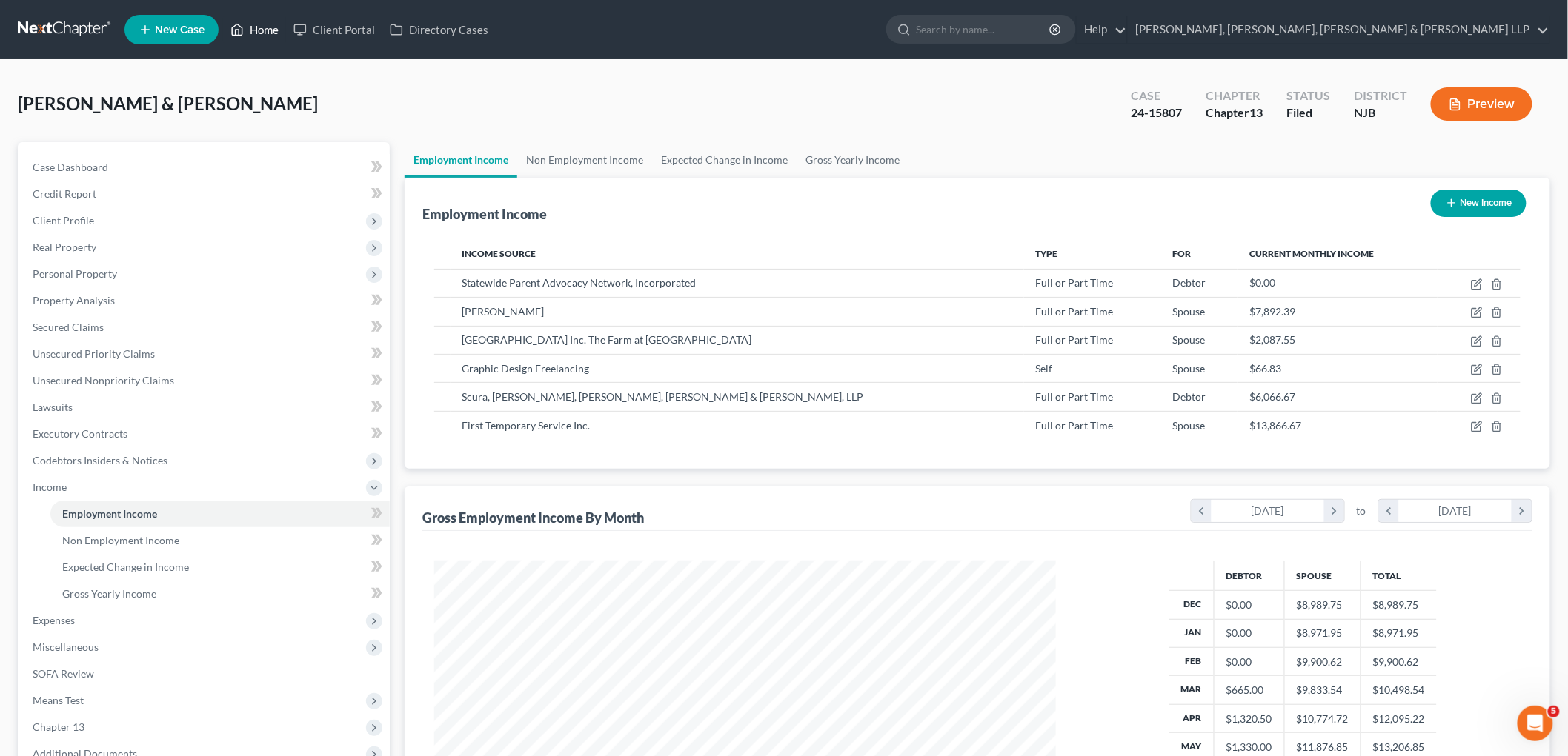
click at [267, 28] on link "Home" at bounding box center [254, 30] width 63 height 27
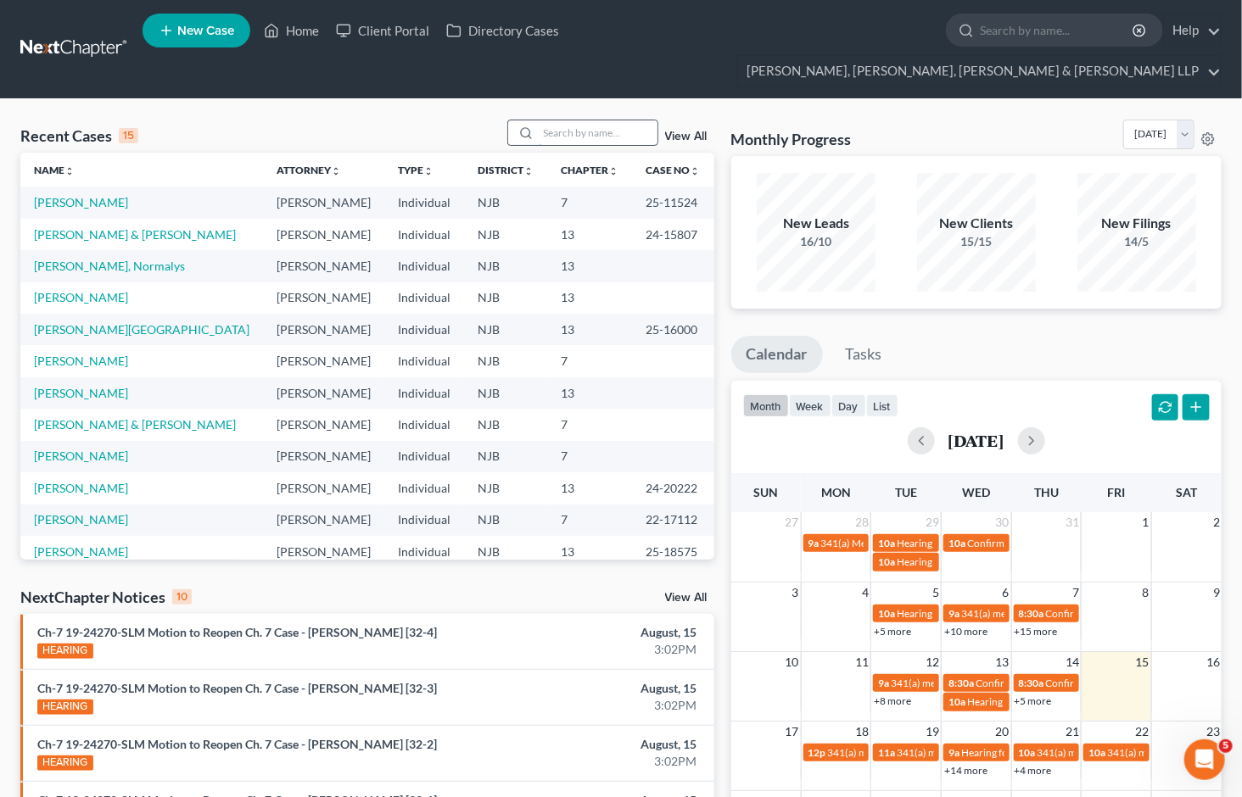
click at [565, 120] on input "search" at bounding box center [598, 132] width 119 height 25
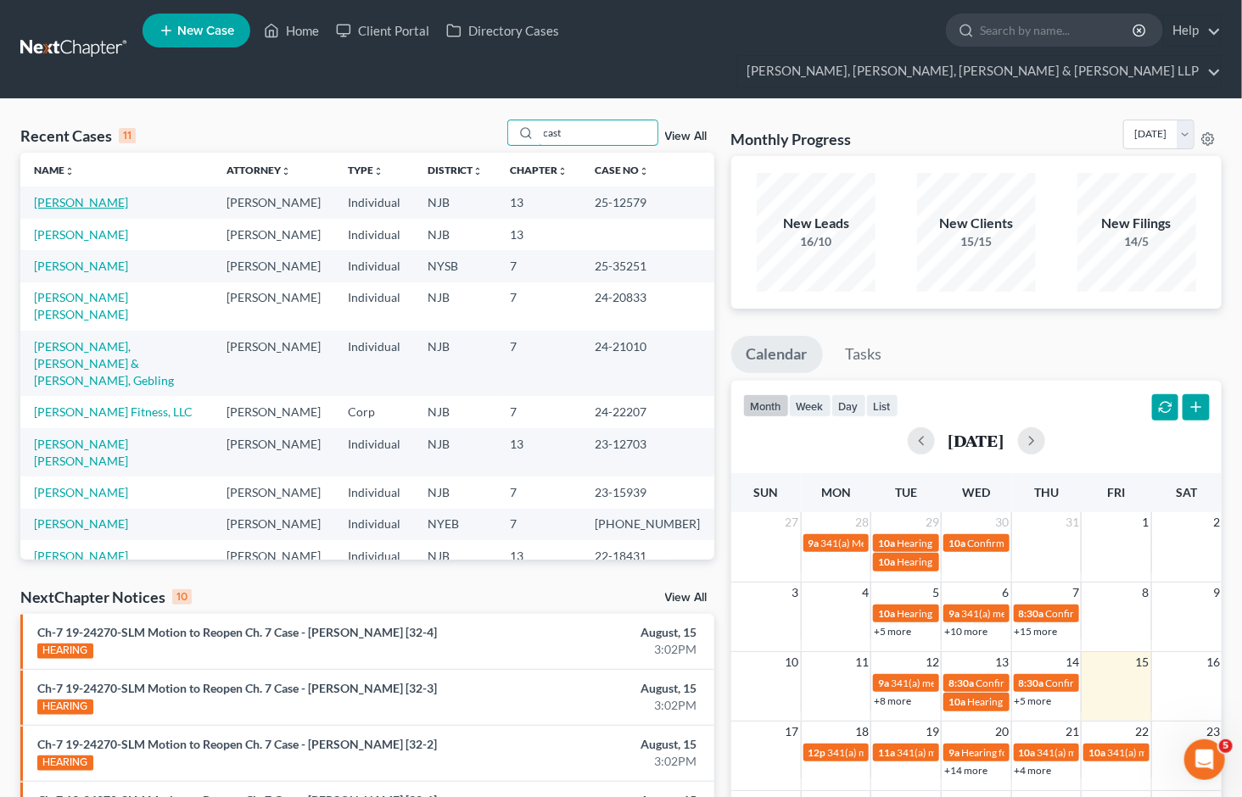
type input "cast"
click at [79, 195] on link "[PERSON_NAME]" at bounding box center [81, 202] width 94 height 14
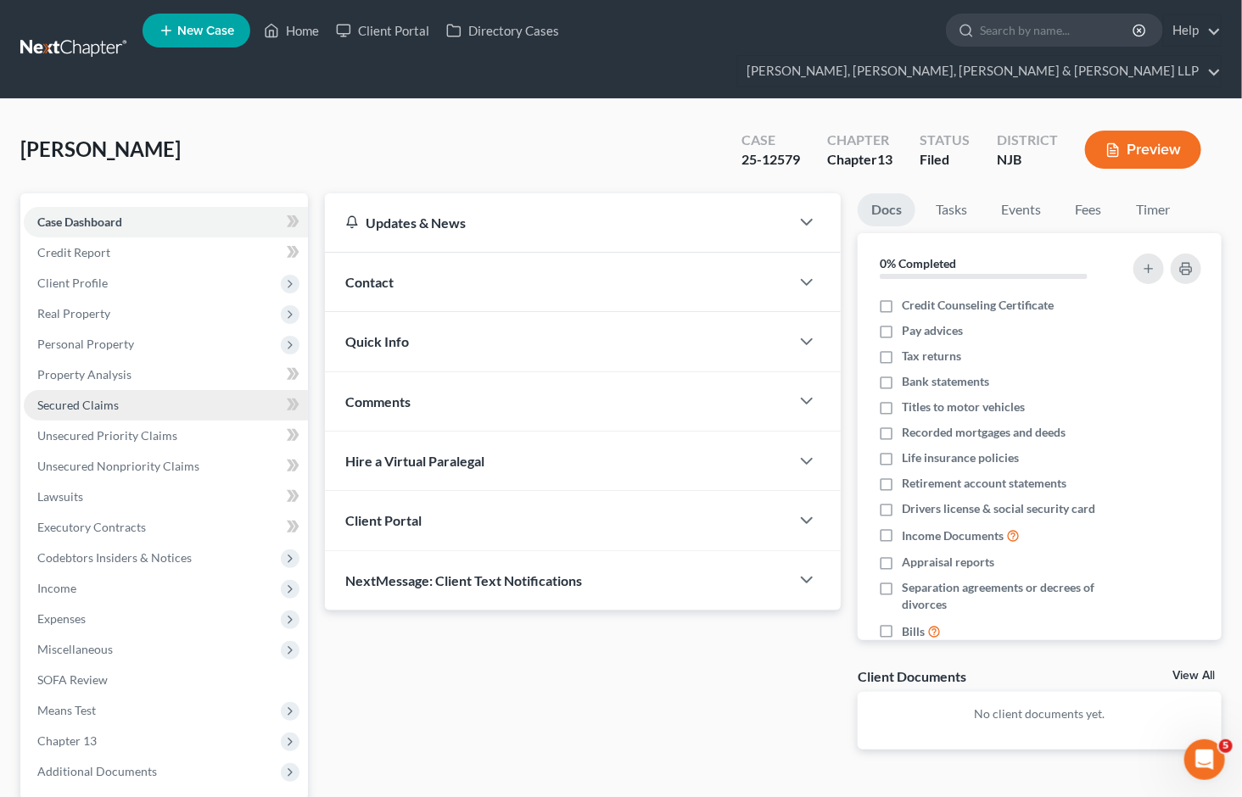
click at [85, 398] on span "Secured Claims" at bounding box center [77, 405] width 81 height 14
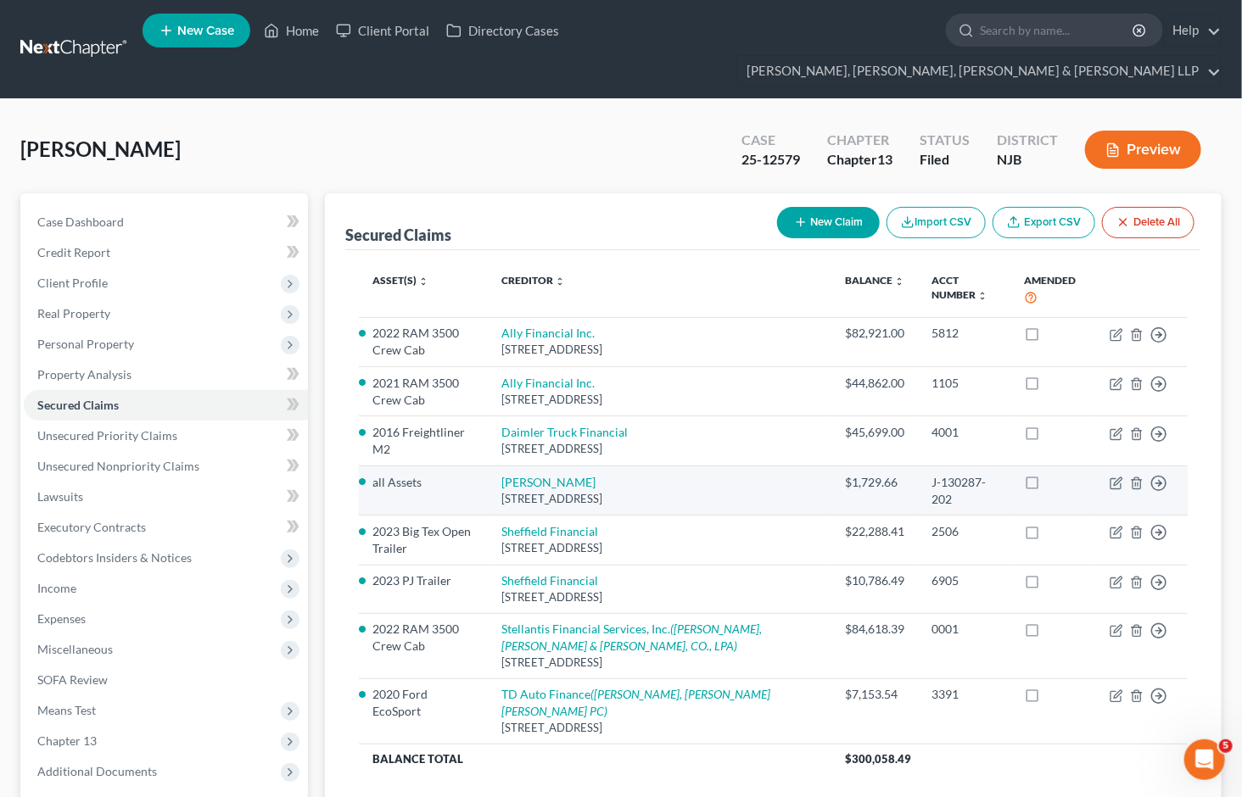
drag, startPoint x: 512, startPoint y: 444, endPoint x: 634, endPoint y: 448, distance: 122.2
click at [634, 466] on td "[PERSON_NAME] [STREET_ADDRESS]" at bounding box center [661, 490] width 344 height 49
copy link "[PERSON_NAME]"
drag, startPoint x: 505, startPoint y: 467, endPoint x: 713, endPoint y: 470, distance: 208.7
click at [713, 470] on tr "all Assets [PERSON_NAME][GEOGRAPHIC_DATA][STREET_ADDRESS] $1,729.66 J-130287-20…" at bounding box center [773, 490] width 829 height 49
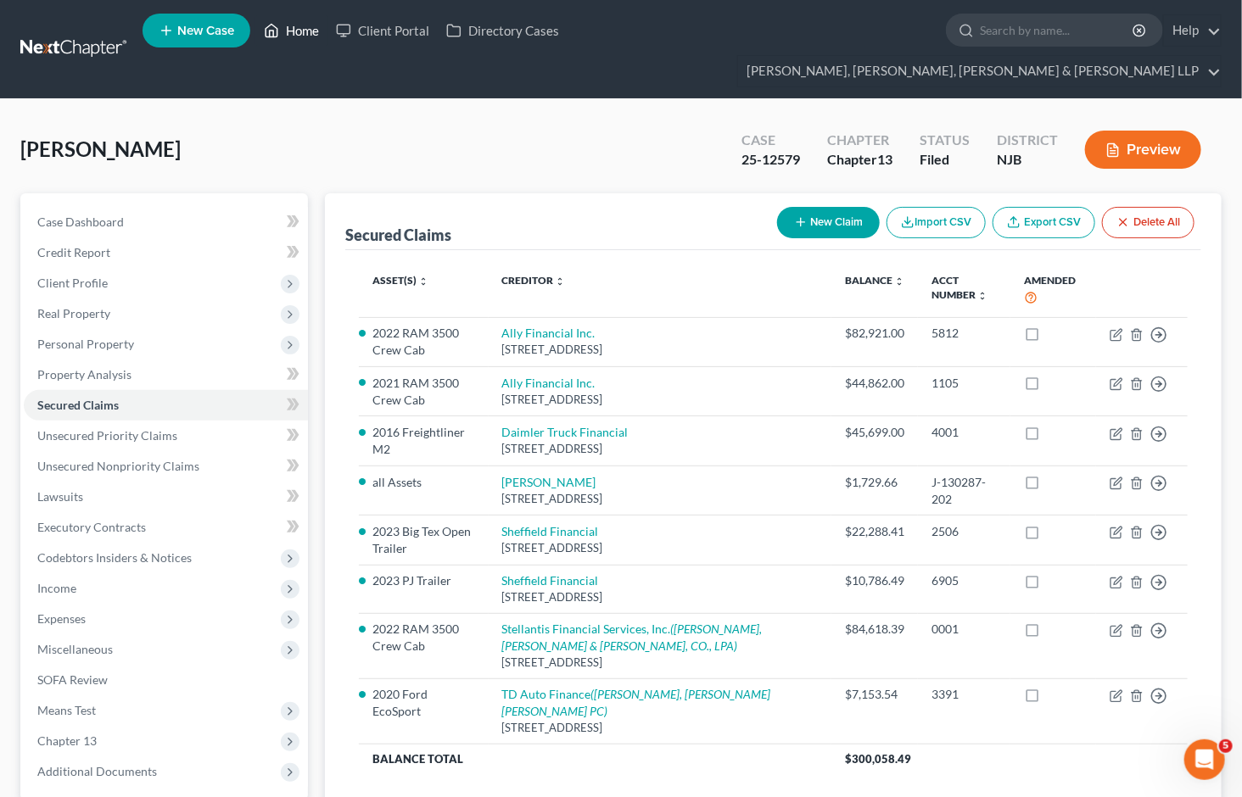
drag, startPoint x: 314, startPoint y: 89, endPoint x: 302, endPoint y: 36, distance: 54.8
click at [314, 120] on div "[PERSON_NAME] Upgraded Case 25-12579 Chapter Chapter 13 Status [GEOGRAPHIC_DATA…" at bounding box center [620, 157] width 1201 height 74
click at [302, 36] on link "Home" at bounding box center [291, 30] width 72 height 31
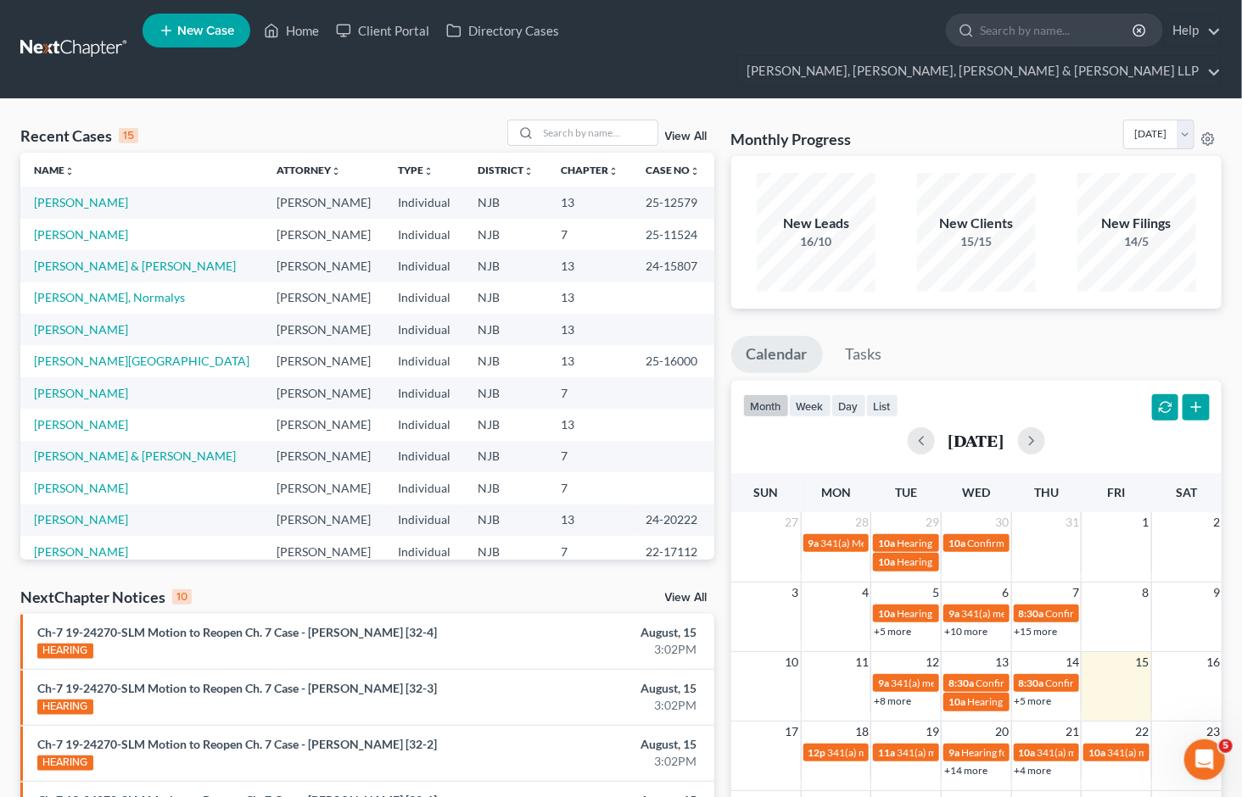
click at [953, 99] on div "Recent Cases 15 View All Name unfold_more expand_more expand_less Attorney unfo…" at bounding box center [621, 685] width 1242 height 1172
